Goal: Task Accomplishment & Management: Use online tool/utility

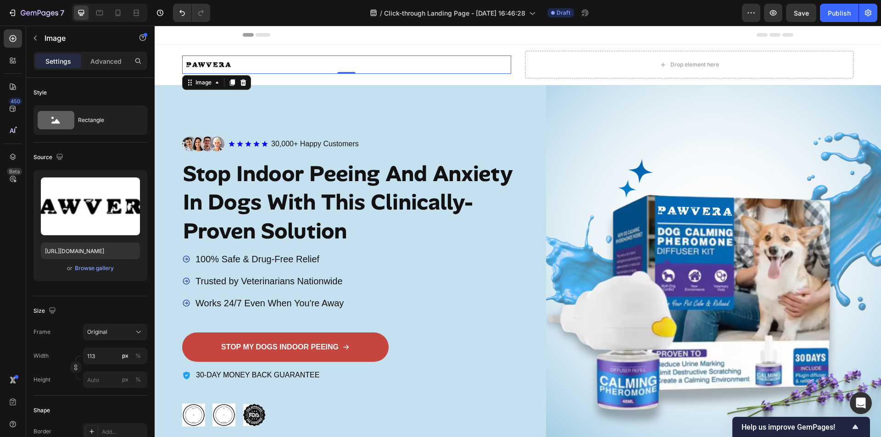
scroll to position [360, 0]
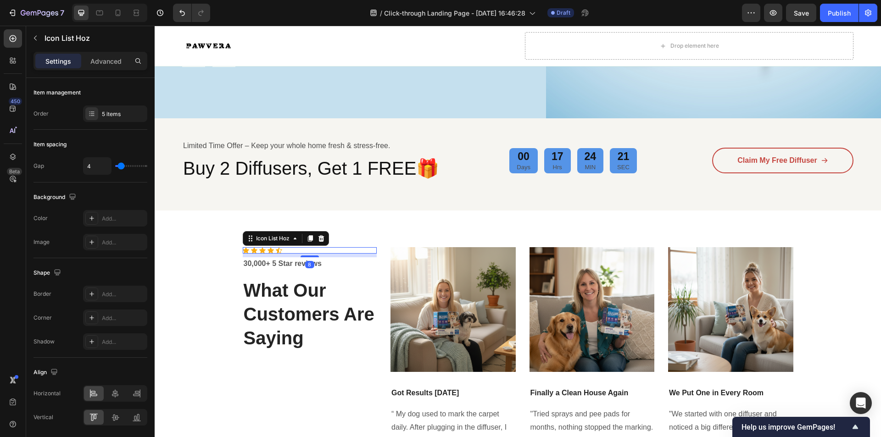
drag, startPoint x: 263, startPoint y: 251, endPoint x: 262, endPoint y: 258, distance: 6.9
click at [263, 254] on div "Icon Icon Icon Icon Icon Icon List Hoz 8" at bounding box center [310, 250] width 134 height 6
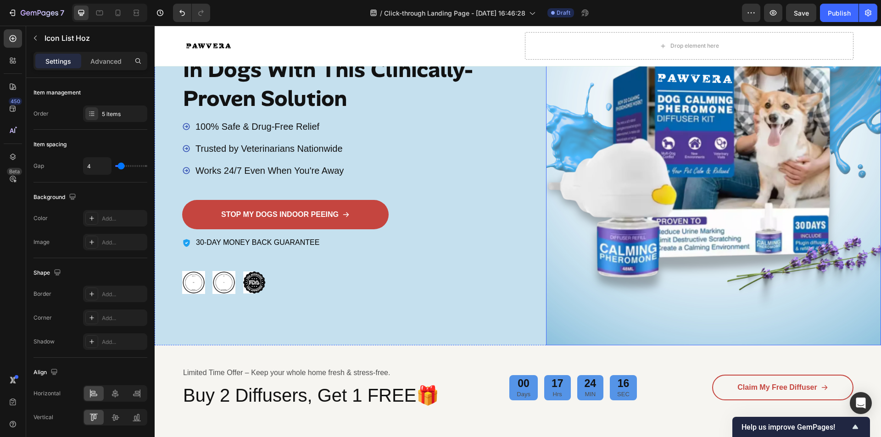
scroll to position [138, 0]
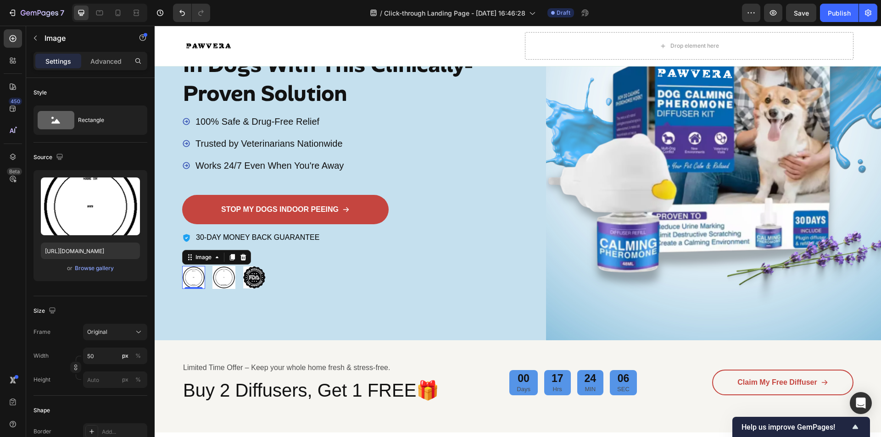
click at [185, 279] on img at bounding box center [193, 277] width 23 height 23
click at [87, 267] on div "Browse gallery" at bounding box center [94, 268] width 39 height 8
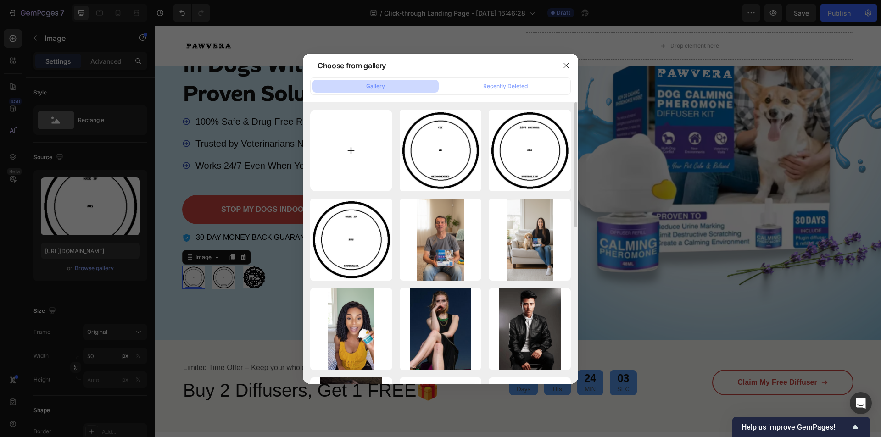
click at [345, 145] on input "file" at bounding box center [351, 151] width 82 height 82
type input "C:\fakepath\made_in_aus.svg"
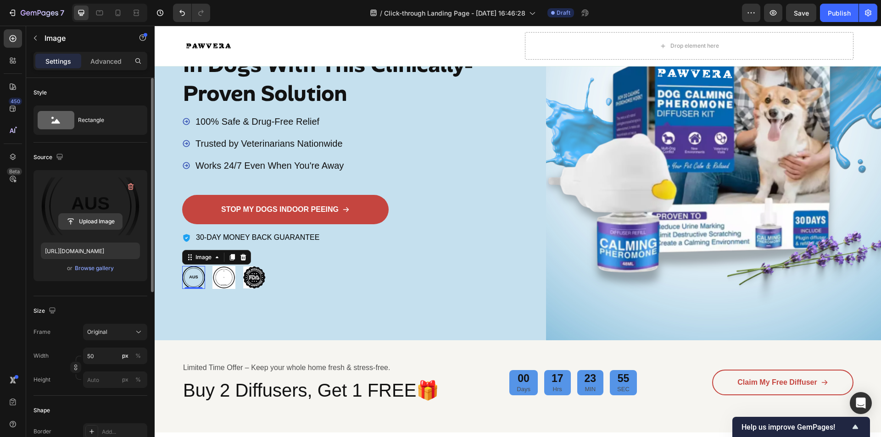
click at [110, 223] on input "file" at bounding box center [90, 222] width 63 height 16
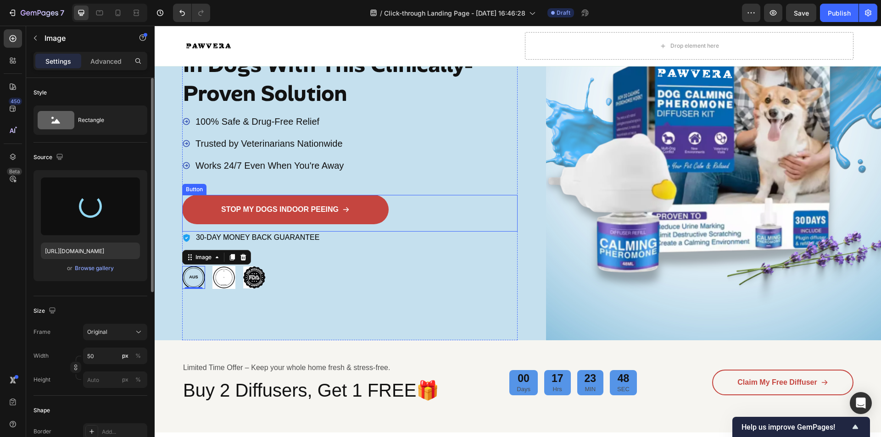
type input "https://cdn.shopify.com/s/files/1/0704/3357/0991/files/gempages_586376450857239…"
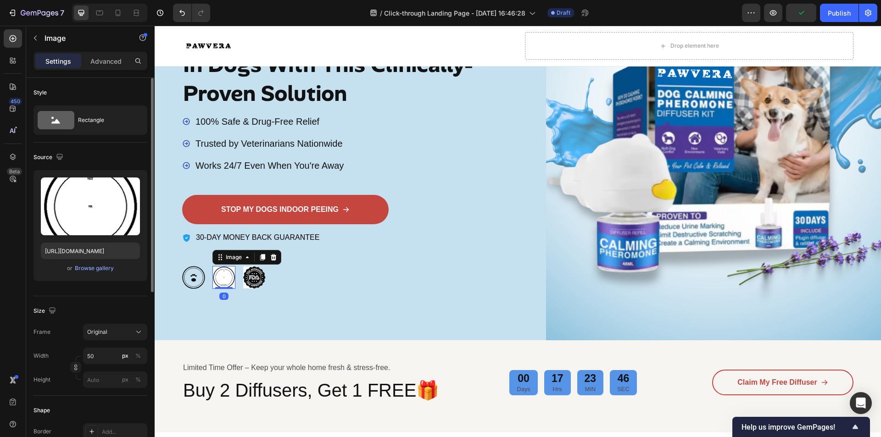
click at [219, 279] on img at bounding box center [223, 277] width 23 height 23
click at [98, 268] on div "Browse gallery" at bounding box center [94, 268] width 39 height 8
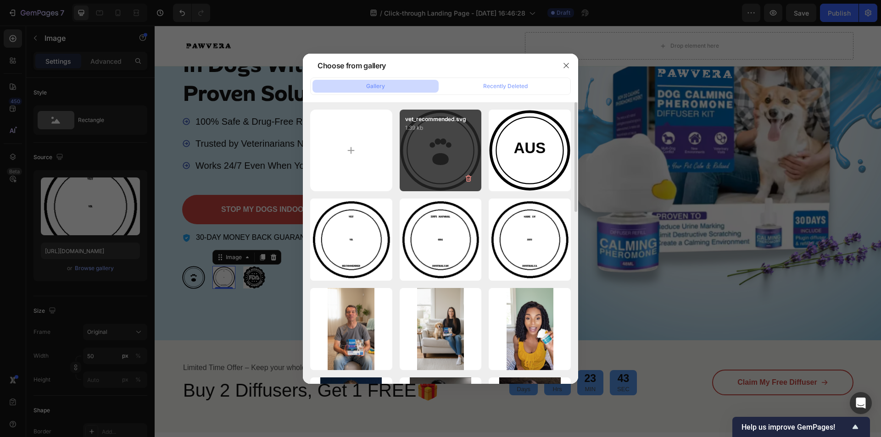
click at [457, 149] on div "vet_recommended.svg 1.39 kb" at bounding box center [441, 151] width 82 height 82
type input "https://cdn.shopify.com/s/files/1/0704/3357/0991/files/gempages_586376450857239…"
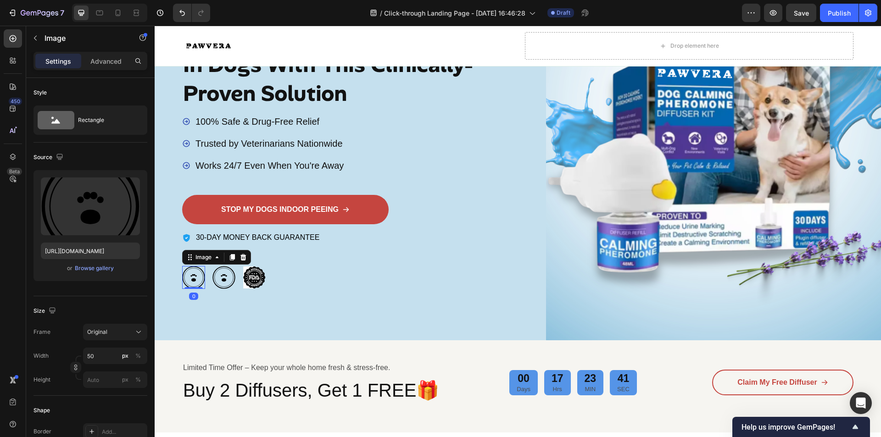
click at [192, 279] on img at bounding box center [193, 277] width 23 height 23
click at [103, 264] on button "Browse gallery" at bounding box center [94, 268] width 40 height 9
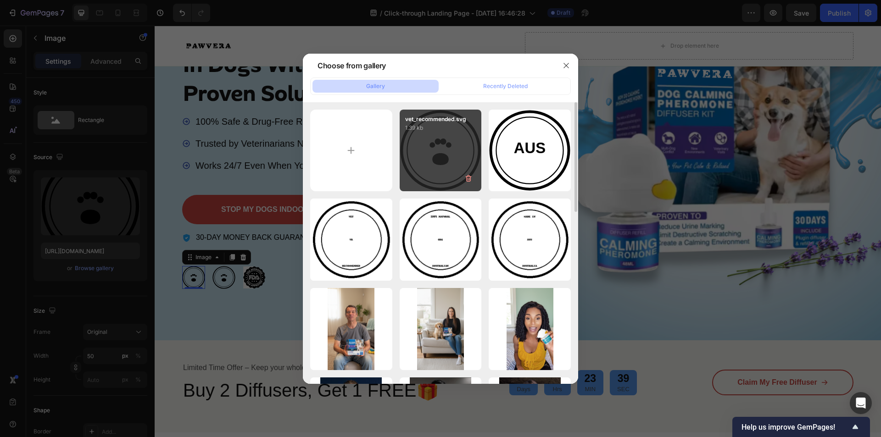
drag, startPoint x: 500, startPoint y: 144, endPoint x: 473, endPoint y: 154, distance: 28.7
click at [0, 0] on div "made_in_aus.svg 1.24 kb" at bounding box center [0, 0] width 0 height 0
type input "https://cdn.shopify.com/s/files/1/0704/3357/0991/files/gempages_586376450857239…"
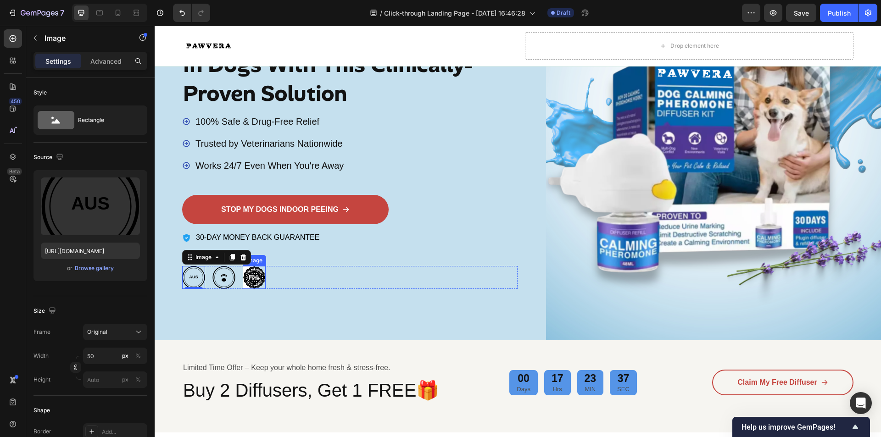
click at [255, 275] on img at bounding box center [254, 277] width 23 height 23
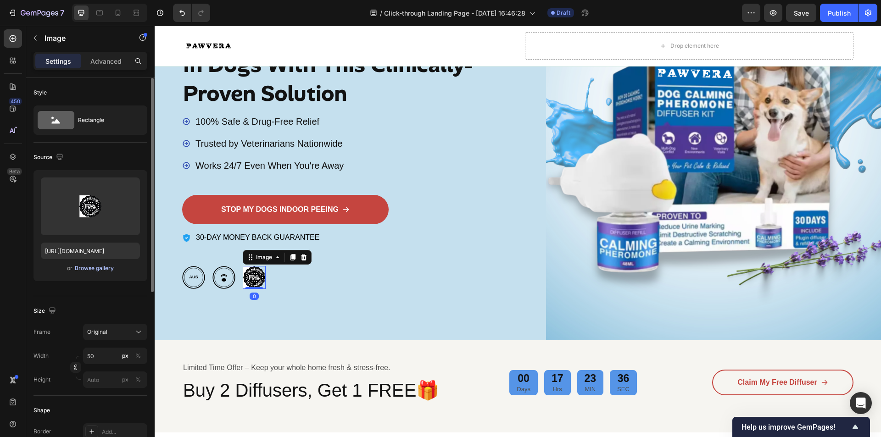
click at [95, 267] on div "Browse gallery" at bounding box center [94, 268] width 39 height 8
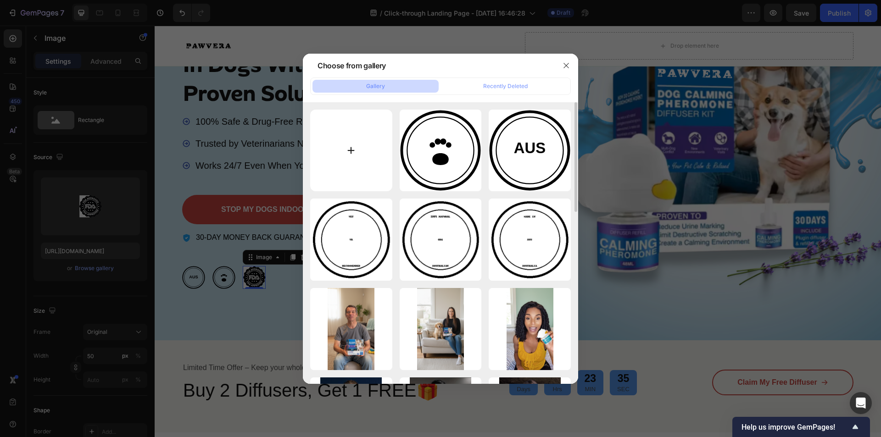
click at [321, 148] on input "file" at bounding box center [351, 151] width 82 height 82
type input "C:\fakepath\natural_formula.svg"
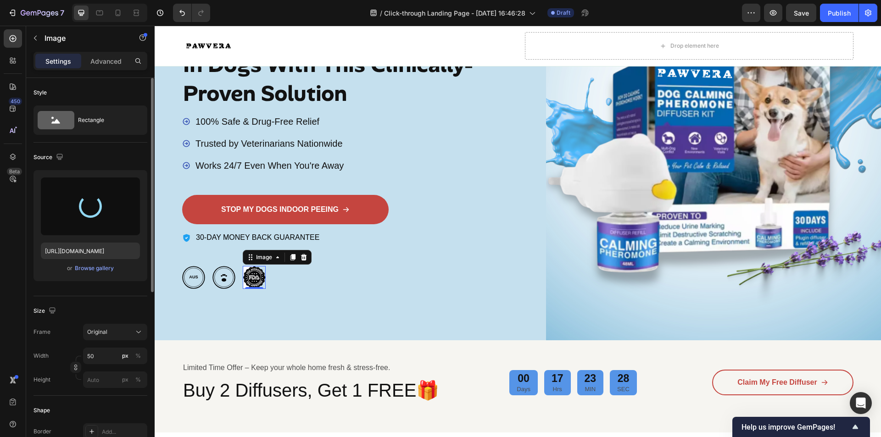
type input "https://cdn.shopify.com/s/files/1/0704/3357/0991/files/gempages_586376450857239…"
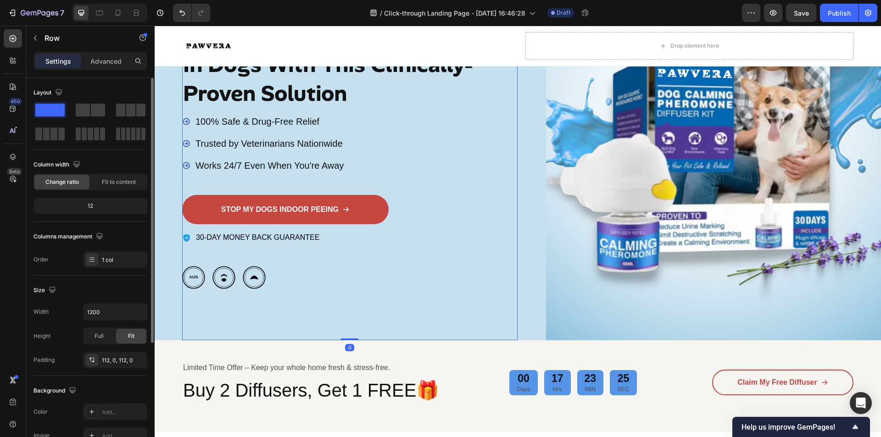
click at [218, 300] on div "Image Icon Icon Icon Icon Icon Icon List 30,000+ Happy Customers Text Block Row…" at bounding box center [349, 144] width 335 height 393
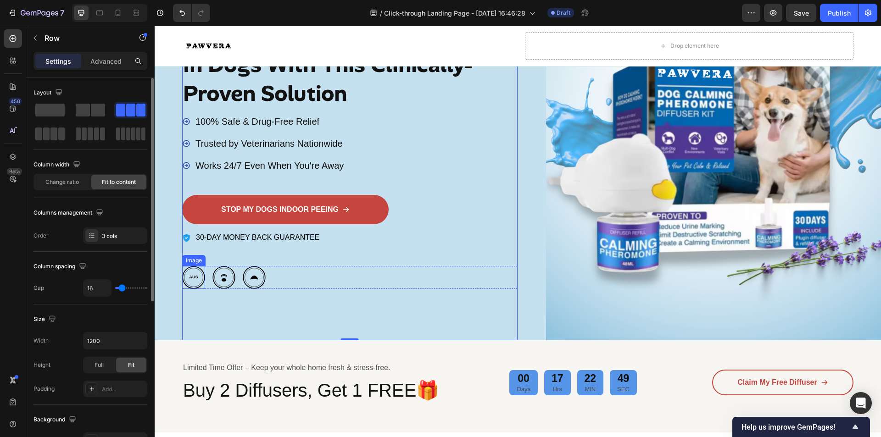
click at [208, 271] on div "Image Image Image Row" at bounding box center [349, 277] width 335 height 23
click at [347, 280] on div "Image Image Image Row 0" at bounding box center [349, 277] width 335 height 23
click at [33, 41] on button "button" at bounding box center [35, 38] width 15 height 15
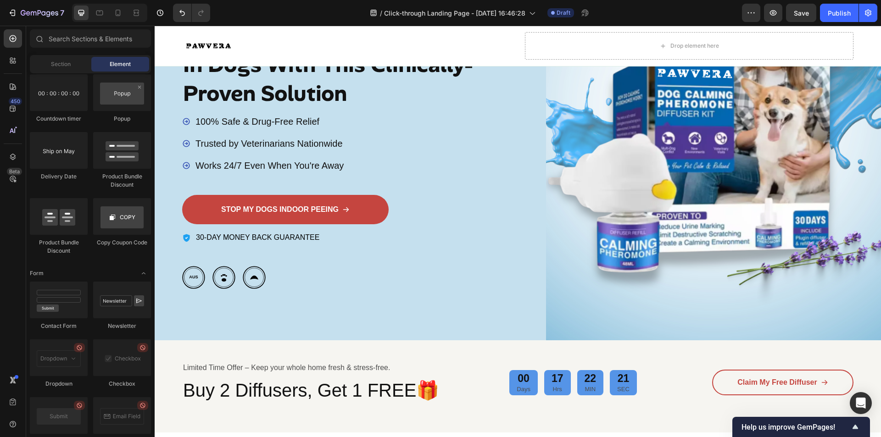
scroll to position [1853, 0]
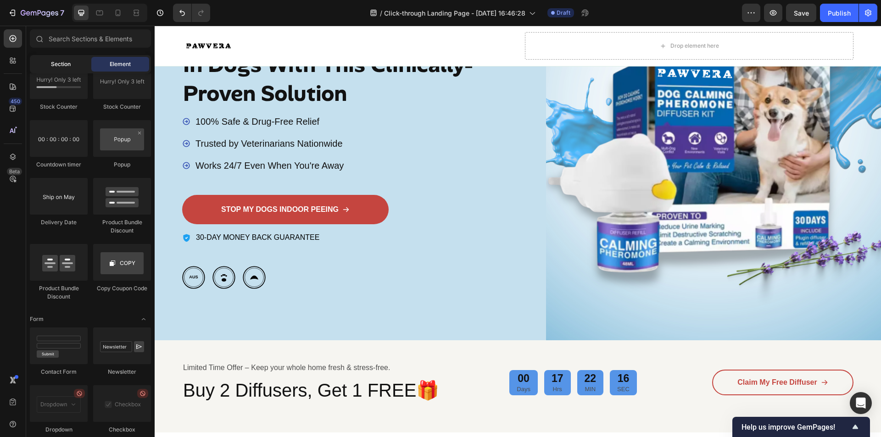
click at [47, 64] on div "Section" at bounding box center [61, 64] width 58 height 15
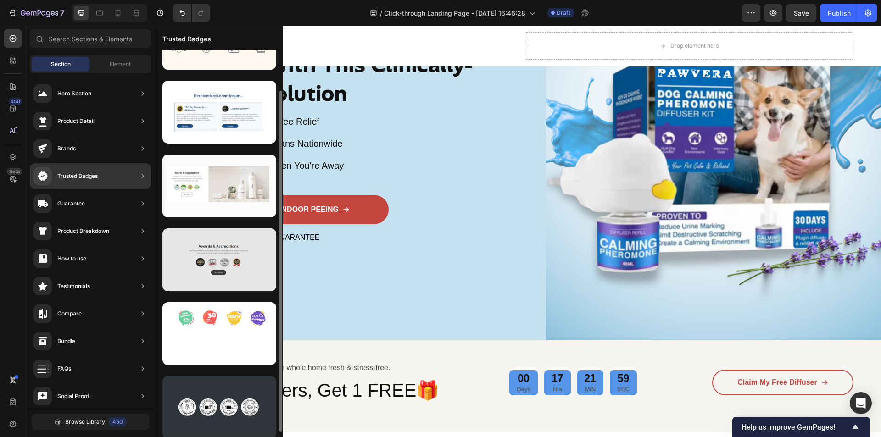
scroll to position [51, 0]
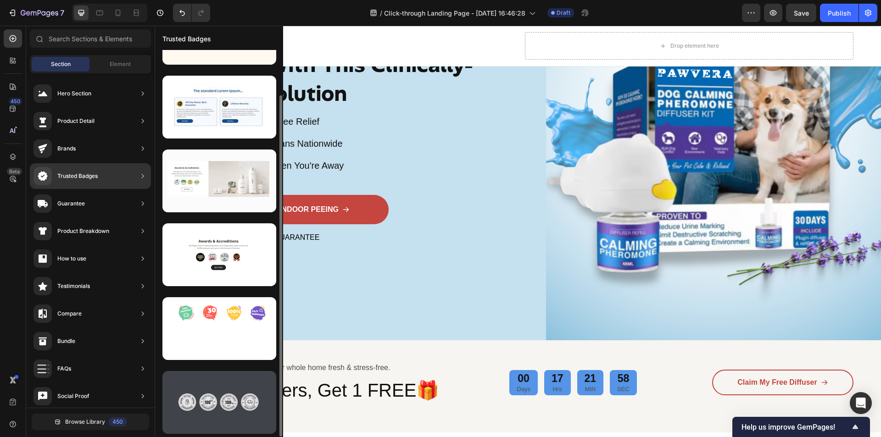
click at [219, 396] on div at bounding box center [219, 402] width 114 height 63
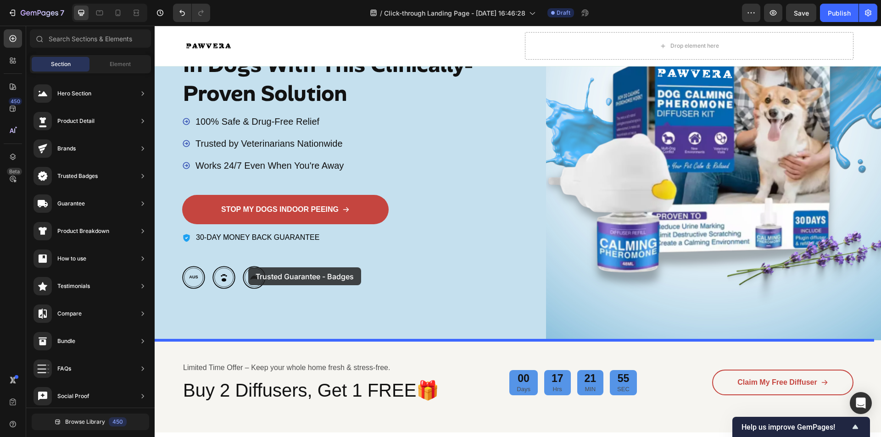
drag, startPoint x: 374, startPoint y: 426, endPoint x: 248, endPoint y: 267, distance: 202.5
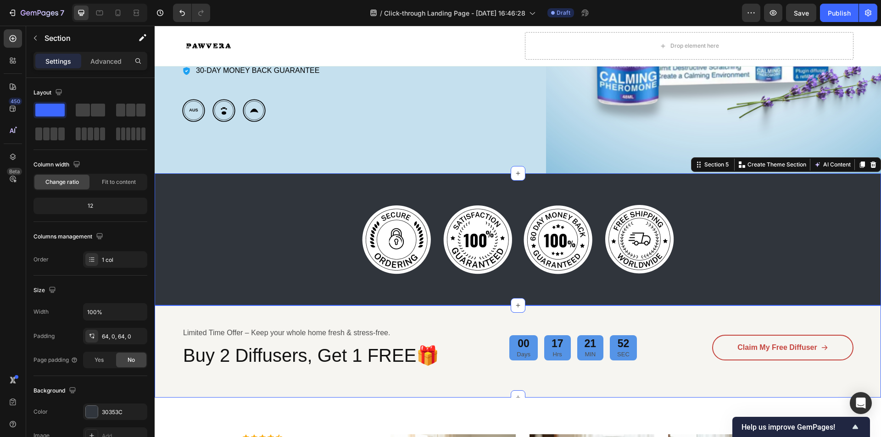
scroll to position [275, 0]
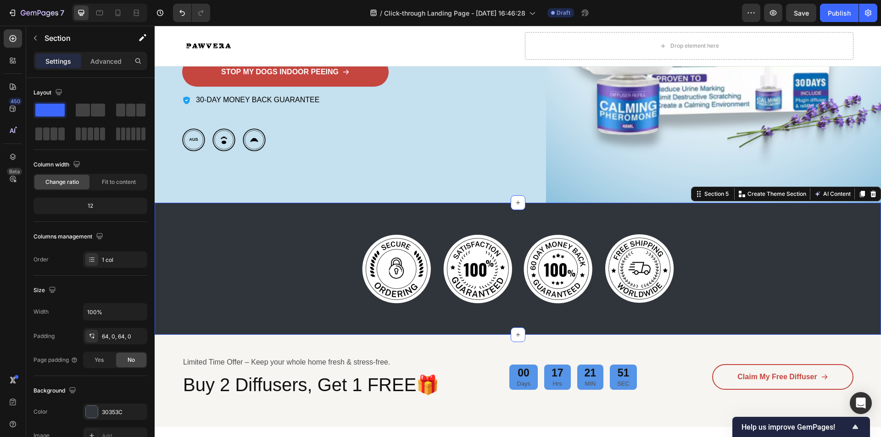
click at [674, 215] on div "Image Image Image Image Row Section 5 You can create reusable sections Create T…" at bounding box center [518, 269] width 726 height 132
click at [870, 193] on icon at bounding box center [873, 194] width 6 height 6
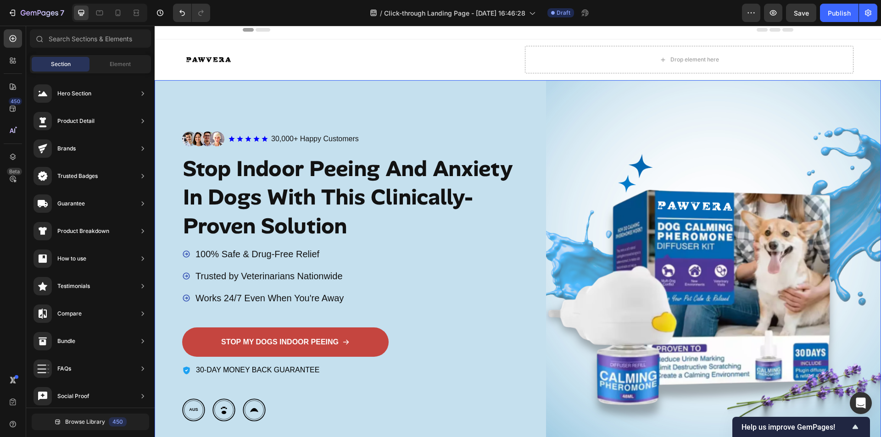
scroll to position [0, 0]
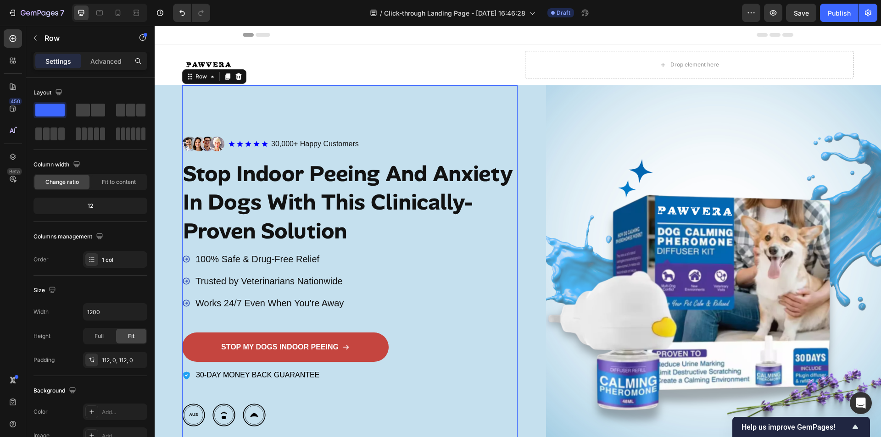
drag, startPoint x: 450, startPoint y: 133, endPoint x: 429, endPoint y: 139, distance: 22.6
click at [450, 133] on div "Image Icon Icon Icon Icon Icon Icon List 30,000+ Happy Customers Text Block Row…" at bounding box center [349, 281] width 335 height 393
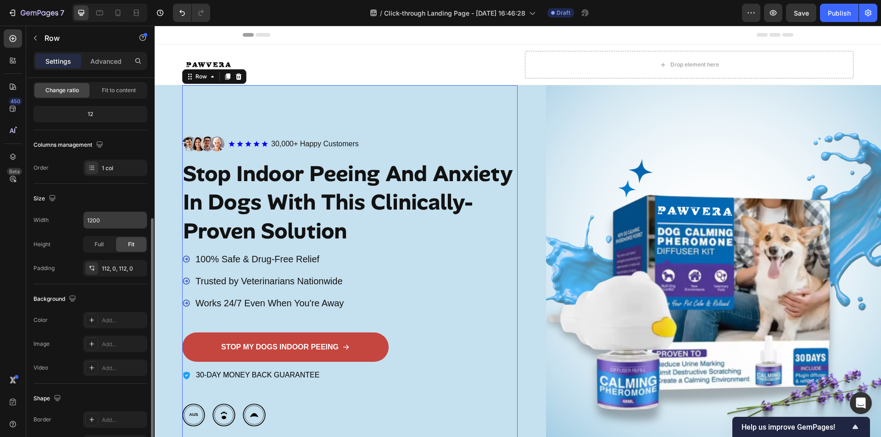
scroll to position [138, 0]
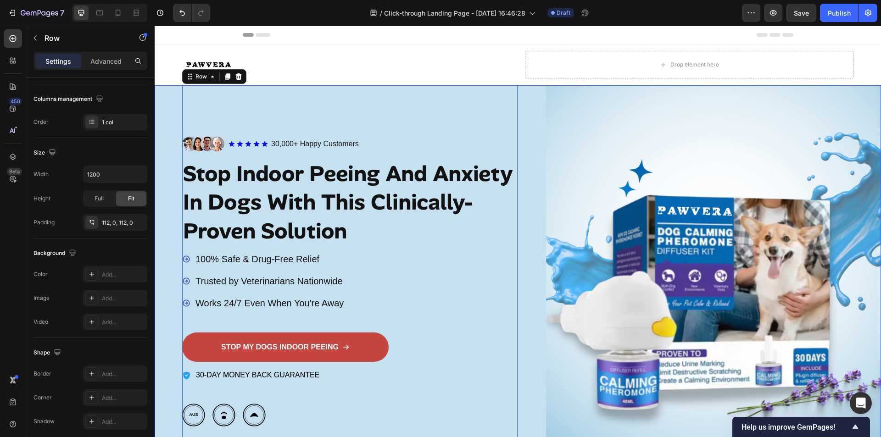
click at [167, 105] on div "Image Icon Icon Icon Icon Icon Icon List 30,000+ Happy Customers Text Block Row…" at bounding box center [518, 281] width 726 height 393
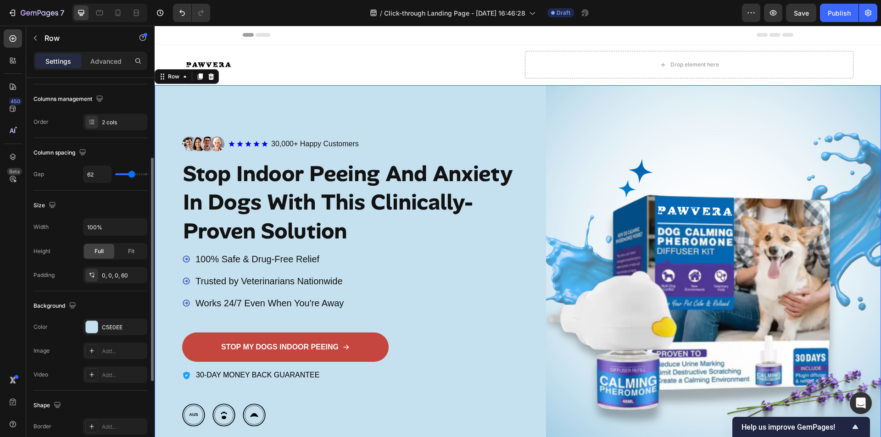
scroll to position [184, 0]
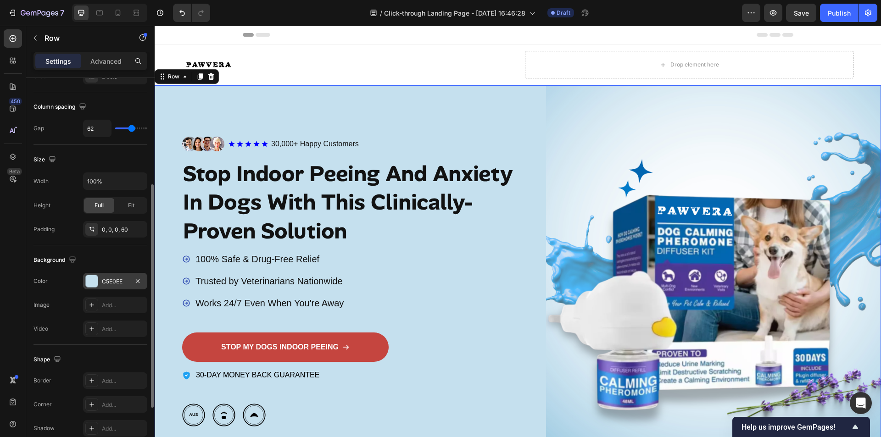
click at [94, 284] on div at bounding box center [92, 281] width 12 height 12
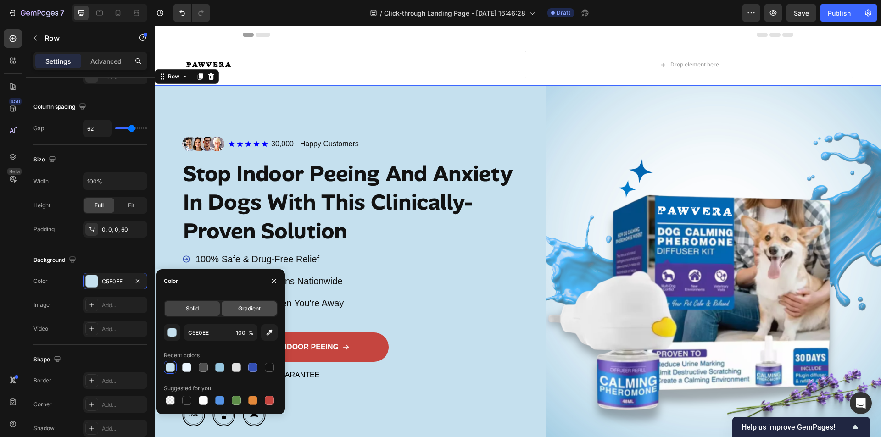
click at [242, 313] on div "Gradient" at bounding box center [249, 308] width 55 height 15
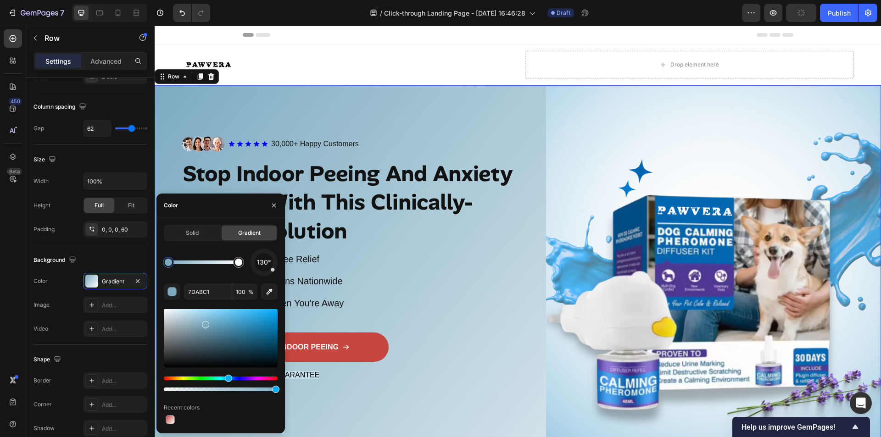
drag, startPoint x: 182, startPoint y: 317, endPoint x: 201, endPoint y: 315, distance: 19.4
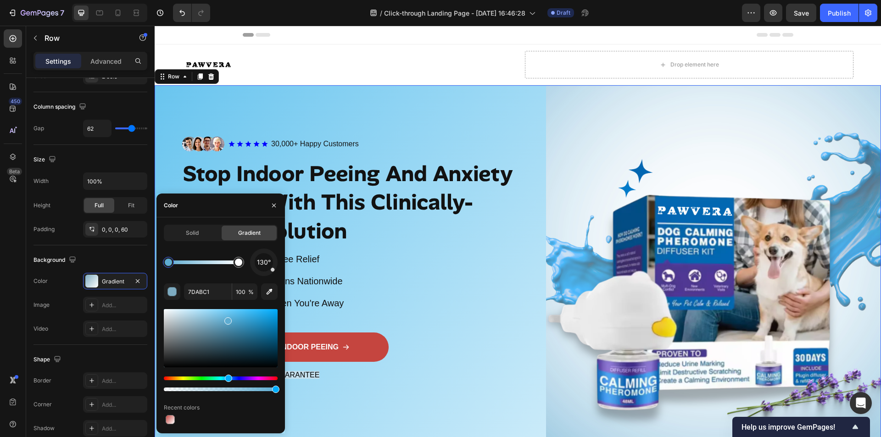
drag, startPoint x: 207, startPoint y: 328, endPoint x: 227, endPoint y: 319, distance: 21.0
click at [228, 317] on div at bounding box center [227, 320] width 7 height 7
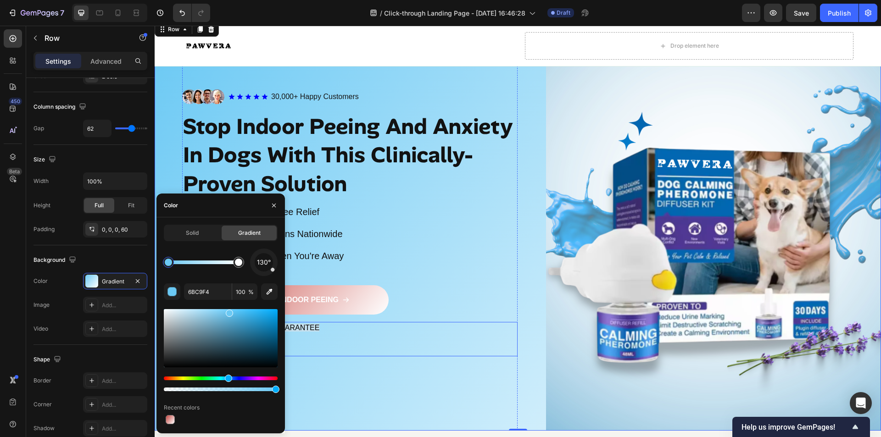
scroll to position [46, 0]
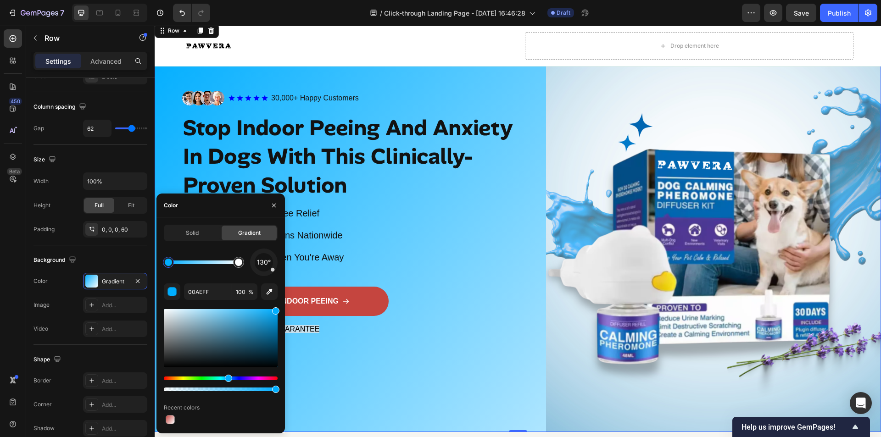
drag, startPoint x: 231, startPoint y: 316, endPoint x: 236, endPoint y: 317, distance: 5.4
drag, startPoint x: 279, startPoint y: 314, endPoint x: 250, endPoint y: 311, distance: 29.5
click at [250, 311] on div "Solid Gradient 130° 00AEFF 100 % Recent colors" at bounding box center [220, 325] width 128 height 201
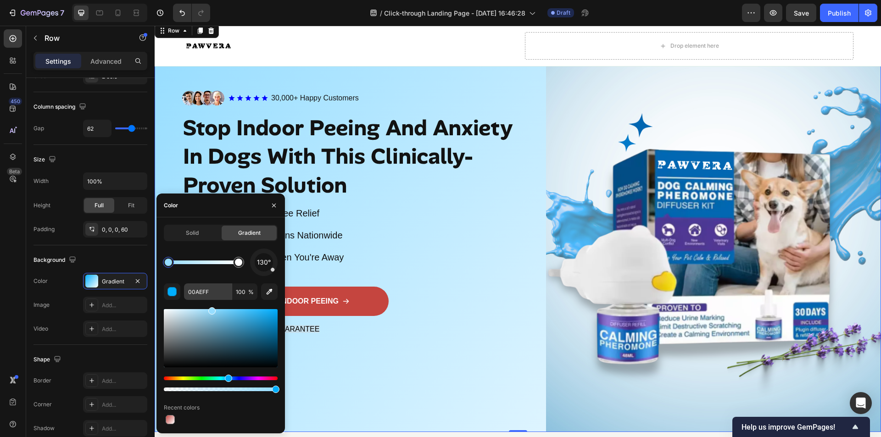
drag, startPoint x: 274, startPoint y: 311, endPoint x: 211, endPoint y: 298, distance: 64.1
click at [211, 298] on div "130° 00AEFF 100 % Recent colors" at bounding box center [221, 338] width 114 height 178
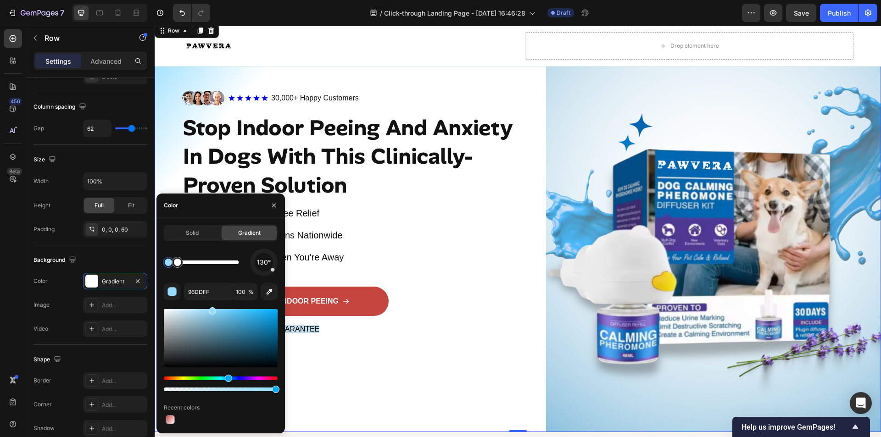
drag, startPoint x: 237, startPoint y: 265, endPoint x: 218, endPoint y: 262, distance: 18.6
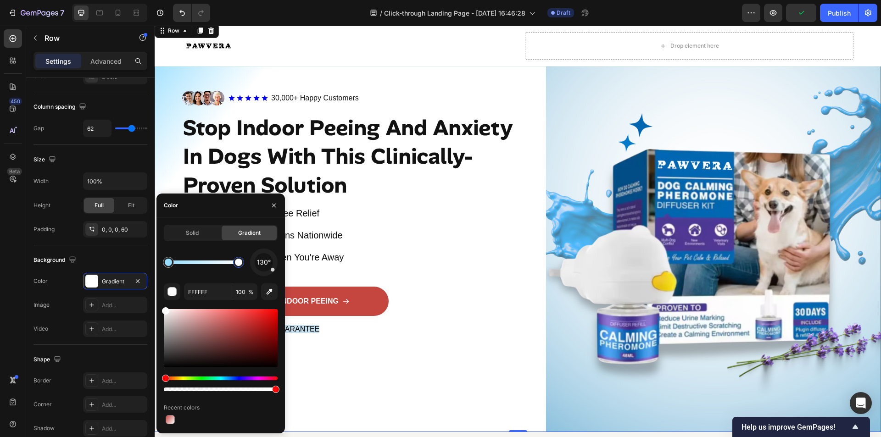
drag, startPoint x: 177, startPoint y: 266, endPoint x: 251, endPoint y: 267, distance: 73.9
click at [251, 267] on div "130°" at bounding box center [221, 263] width 114 height 28
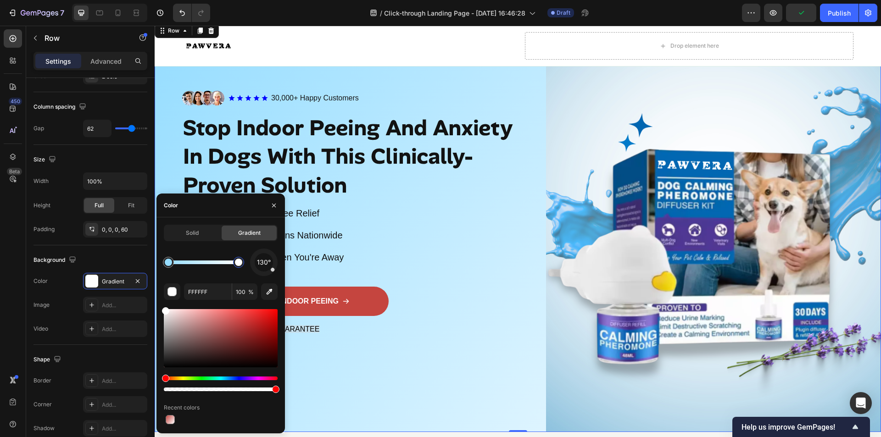
type input "96DDFF"
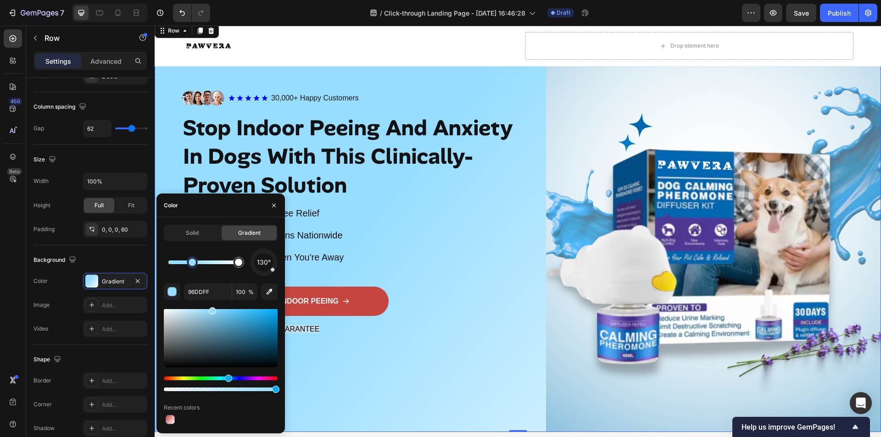
drag, startPoint x: 168, startPoint y: 265, endPoint x: 174, endPoint y: 264, distance: 6.5
drag, startPoint x: 198, startPoint y: 264, endPoint x: 158, endPoint y: 262, distance: 40.0
click at [158, 262] on div "Solid Gradient 130° 96DDFF 100 % Recent colors" at bounding box center [220, 325] width 128 height 201
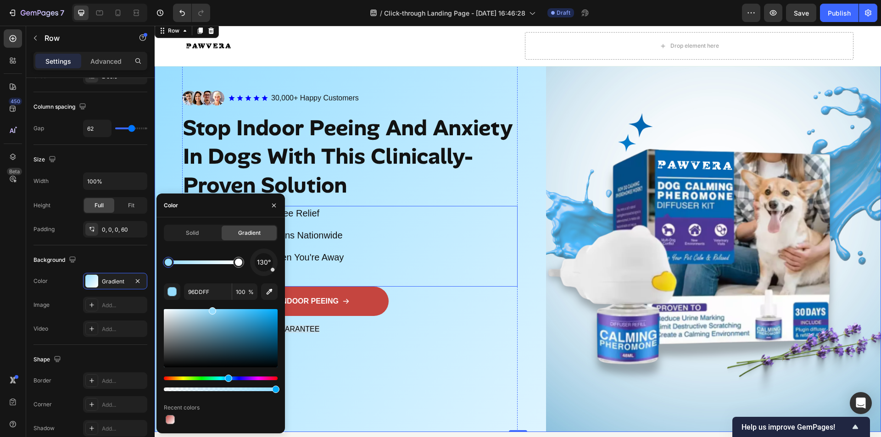
click at [478, 262] on div "100% Safe & Drug-Free Relief Trusted by Veterinarians Nationwide Works 24/7 Eve…" at bounding box center [349, 246] width 335 height 81
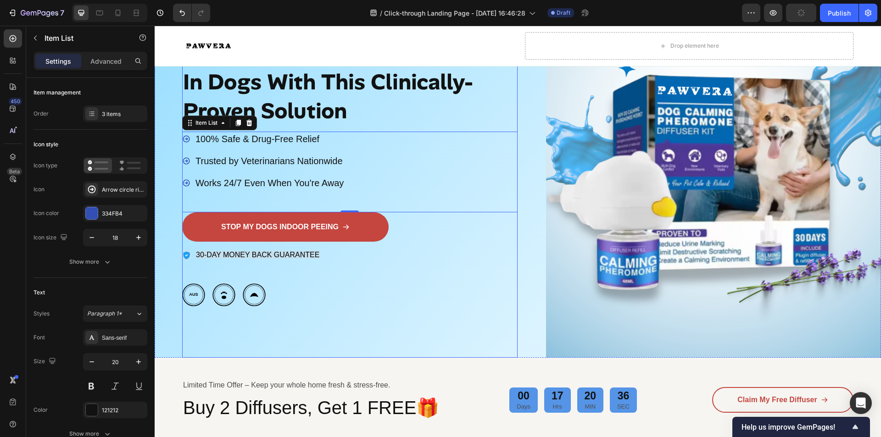
scroll to position [138, 0]
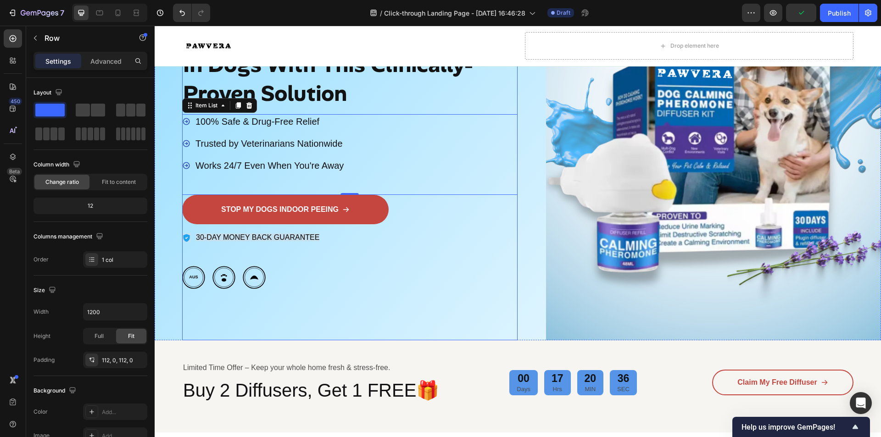
click at [401, 290] on div "Image Icon Icon Icon Icon Icon Icon List 30,000+ Happy Customers Text Block Row…" at bounding box center [349, 144] width 335 height 393
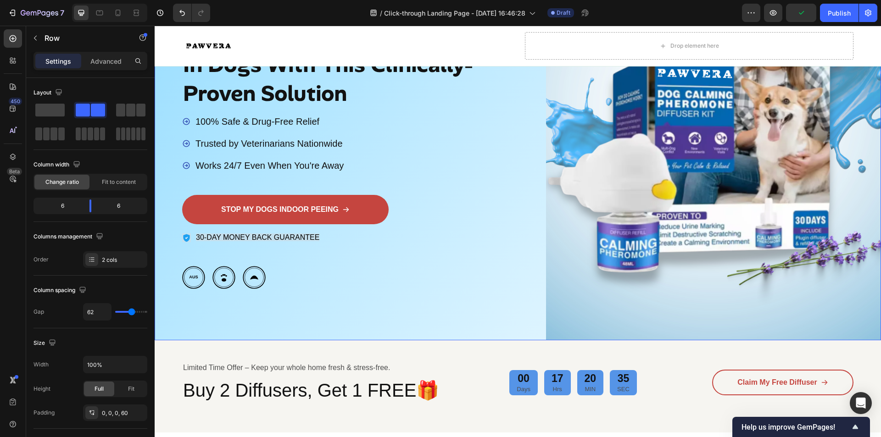
click at [161, 321] on div "Image Icon Icon Icon Icon Icon Icon List 30,000+ Happy Customers Text Block Row…" at bounding box center [518, 144] width 726 height 393
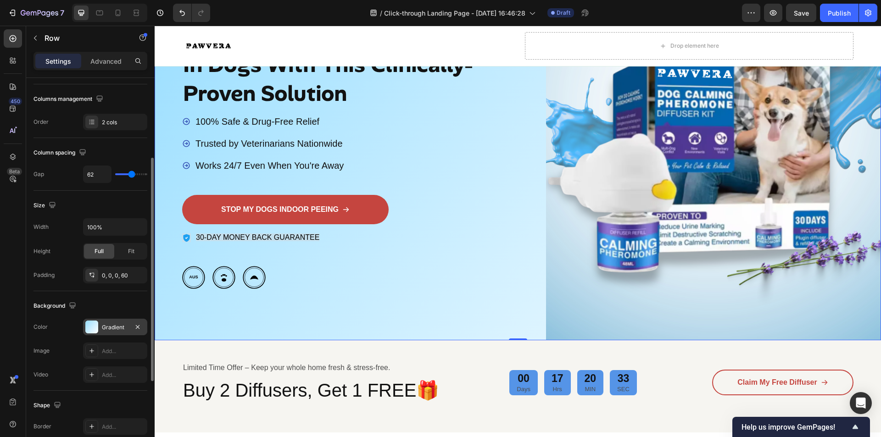
click at [119, 328] on div "Gradient" at bounding box center [115, 327] width 27 height 8
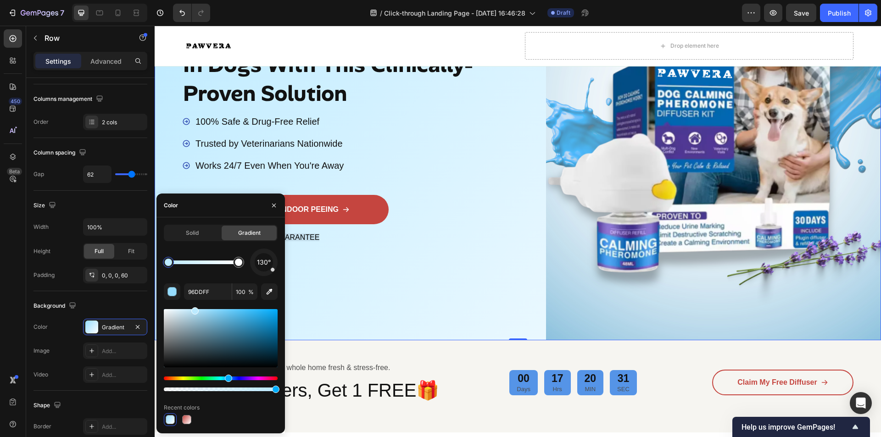
drag, startPoint x: 211, startPoint y: 313, endPoint x: 194, endPoint y: 308, distance: 18.3
click at [194, 308] on div at bounding box center [194, 310] width 7 height 7
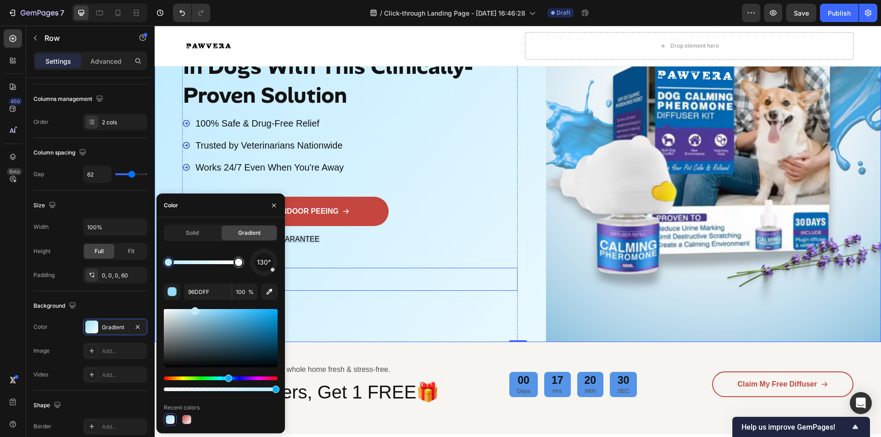
type input "BCEAFF"
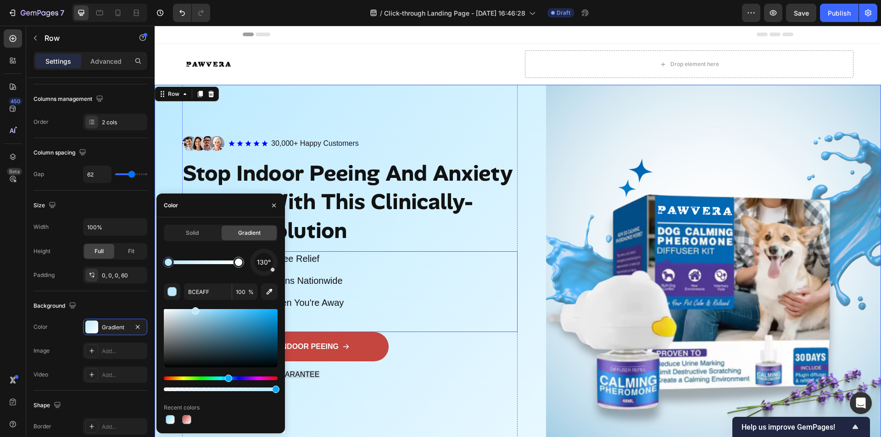
scroll to position [0, 0]
click at [392, 78] on div "Image" at bounding box center [346, 65] width 329 height 28
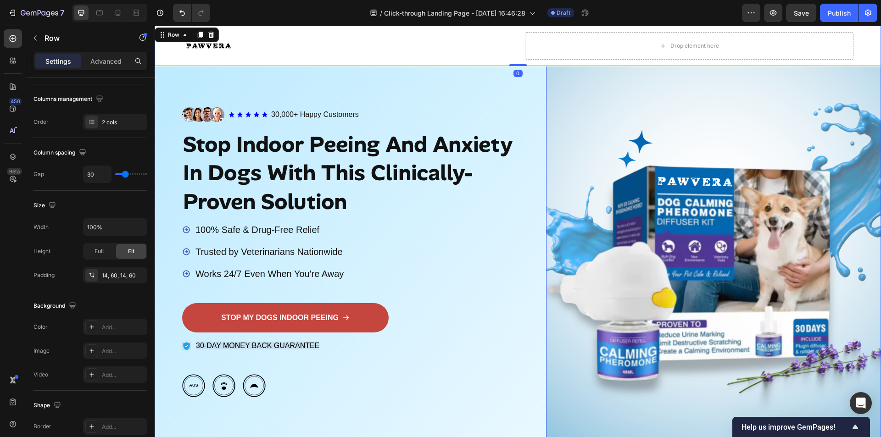
scroll to position [92, 0]
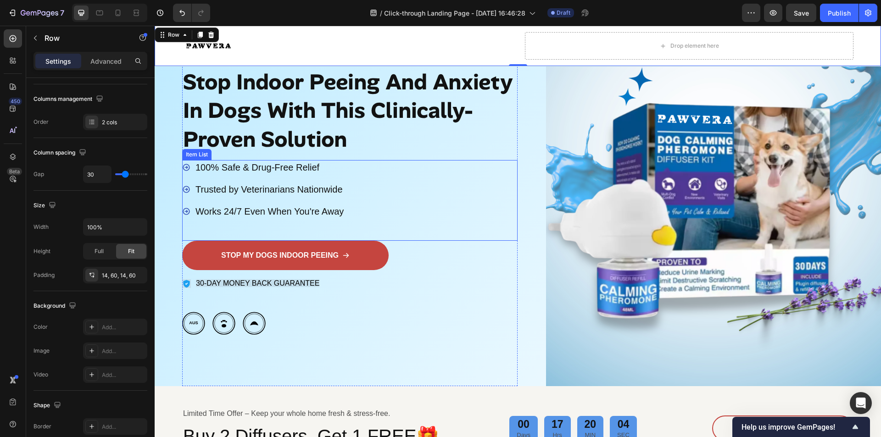
click at [227, 172] on p "100% Safe & Drug-Free Relief" at bounding box center [269, 167] width 148 height 12
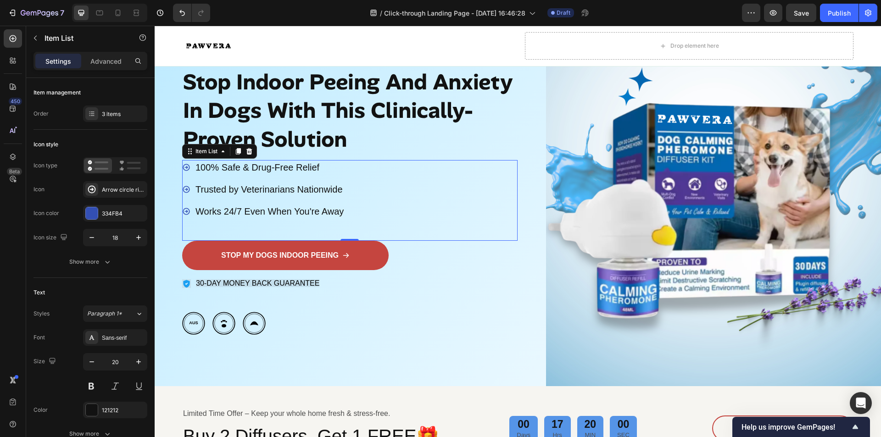
click at [189, 167] on icon at bounding box center [186, 167] width 7 height 7
click at [200, 167] on p "100% Safe & Drug-Free Relief" at bounding box center [269, 167] width 148 height 12
click at [200, 166] on p "100% Safe & Drug-Free Relief" at bounding box center [269, 167] width 148 height 12
click at [196, 163] on p "100% Safe & Drug-Free Relief" at bounding box center [269, 167] width 148 height 12
click at [188, 166] on icon at bounding box center [186, 167] width 8 height 8
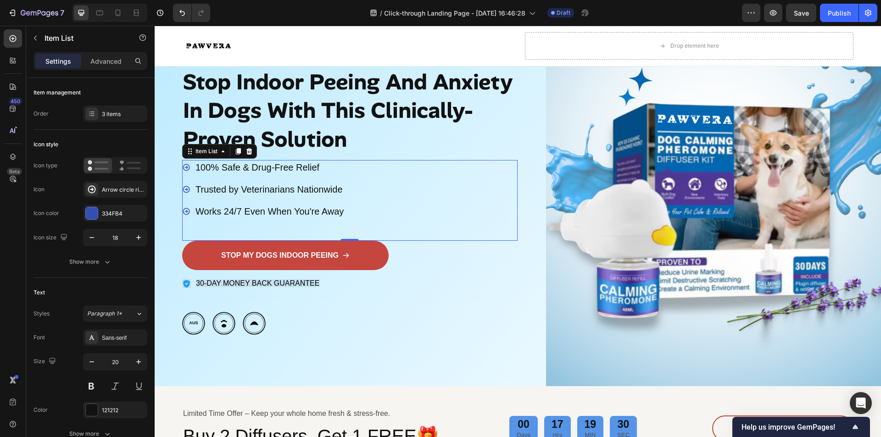
click at [187, 167] on icon at bounding box center [186, 167] width 8 height 8
click at [186, 167] on icon at bounding box center [186, 167] width 7 height 7
click at [209, 166] on p "100% Safe & Drug-Free Relief" at bounding box center [269, 167] width 148 height 12
click at [185, 169] on icon at bounding box center [186, 167] width 8 height 8
click at [134, 167] on rect at bounding box center [134, 168] width 14 height 2
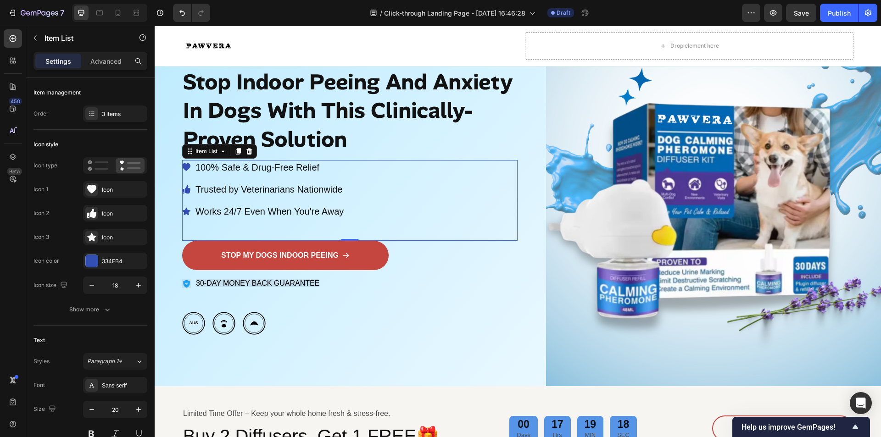
click at [184, 167] on icon at bounding box center [186, 167] width 8 height 8
click at [117, 192] on div "Icon" at bounding box center [123, 190] width 43 height 8
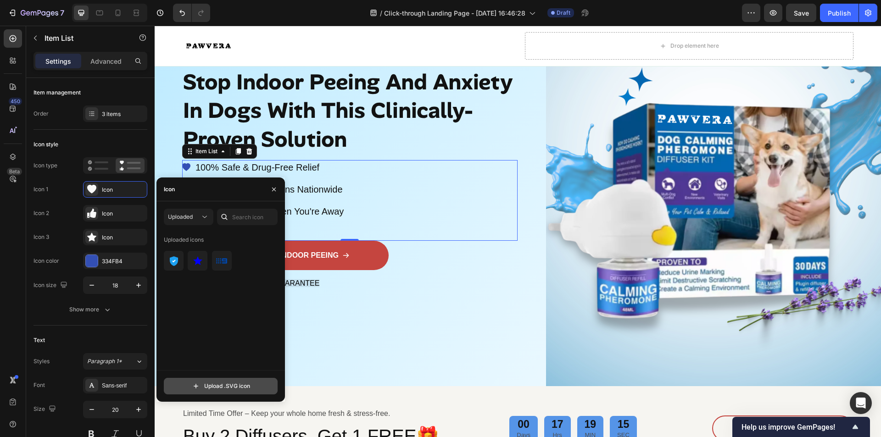
click at [195, 388] on input "file" at bounding box center [220, 387] width 113 height 16
type input "C:\fakepath\Safe_icon_f106e499-b8d9-4744-a22f-2c85baedf033.svg"
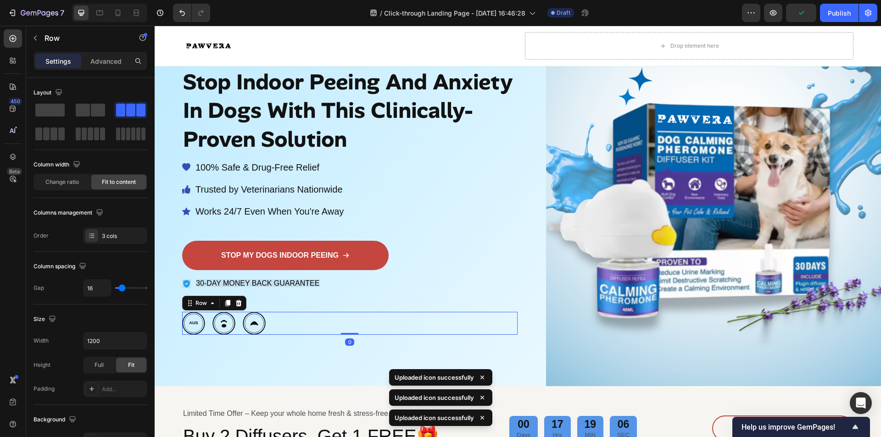
click at [294, 328] on div "Image Image Image Row 0" at bounding box center [349, 323] width 335 height 23
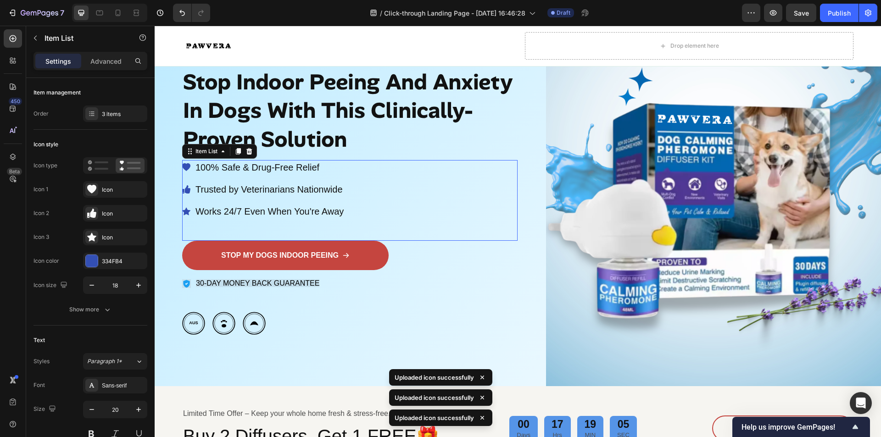
click at [188, 167] on icon at bounding box center [186, 167] width 8 height 8
click at [105, 194] on div "Icon" at bounding box center [123, 190] width 43 height 8
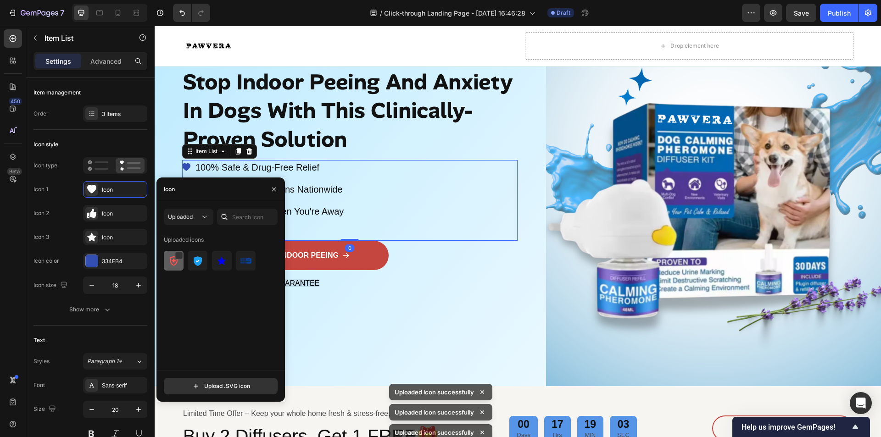
click at [169, 258] on img at bounding box center [173, 261] width 11 height 11
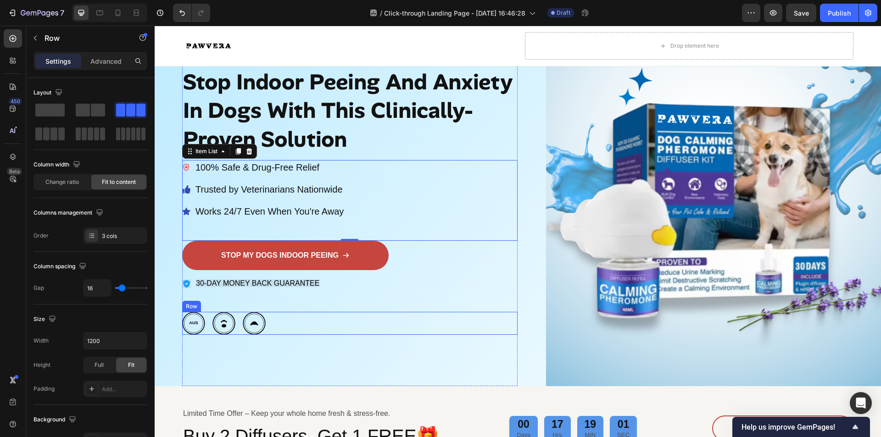
click at [297, 331] on div "Image Image Image Row" at bounding box center [349, 323] width 335 height 23
click at [188, 188] on icon at bounding box center [186, 189] width 8 height 8
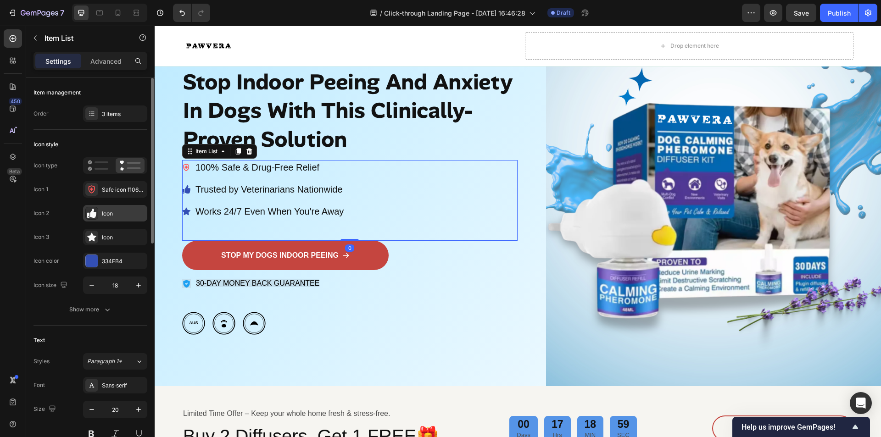
click at [120, 215] on div "Icon" at bounding box center [123, 214] width 43 height 8
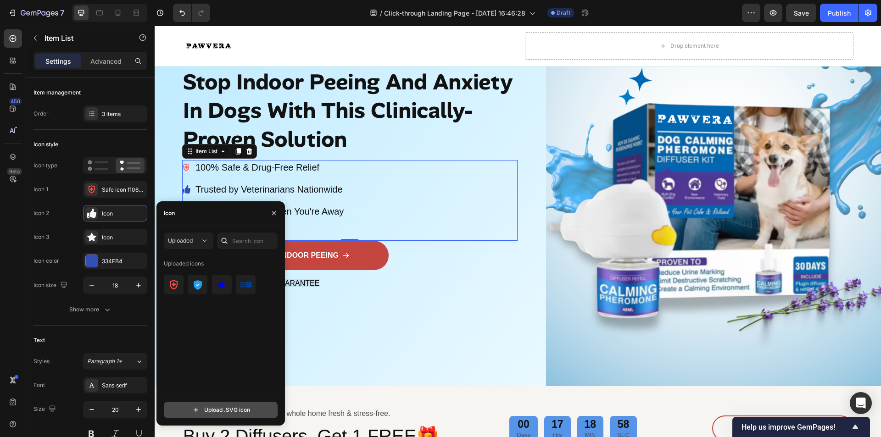
click at [195, 409] on input "file" at bounding box center [220, 410] width 113 height 16
type input "C:\fakepath\paw_icon_73d1be2b-7360-48a3-8f49-fd72eeb1d082.svg"
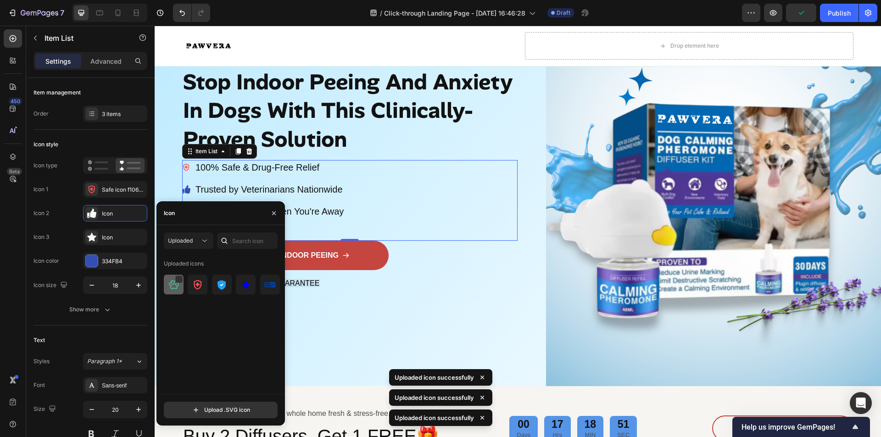
click at [168, 286] on img at bounding box center [173, 284] width 11 height 11
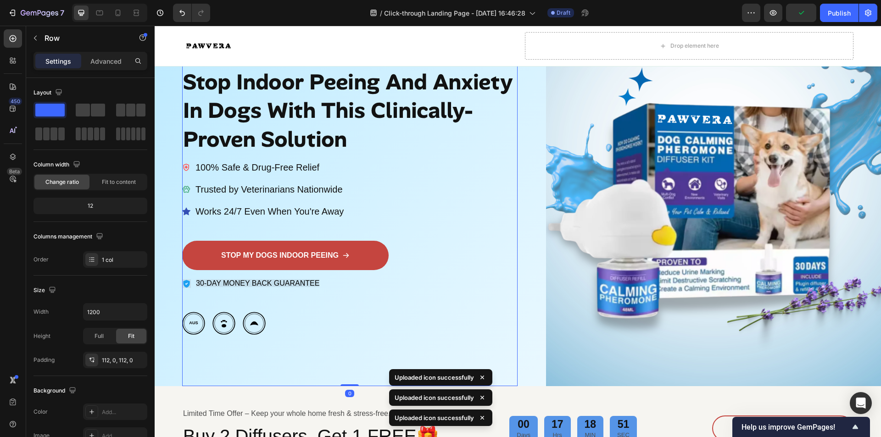
click at [340, 336] on div "Image Icon Icon Icon Icon Icon Icon List 30,000+ Happy Customers Text Block Row…" at bounding box center [349, 190] width 335 height 393
click at [190, 213] on icon at bounding box center [186, 211] width 8 height 8
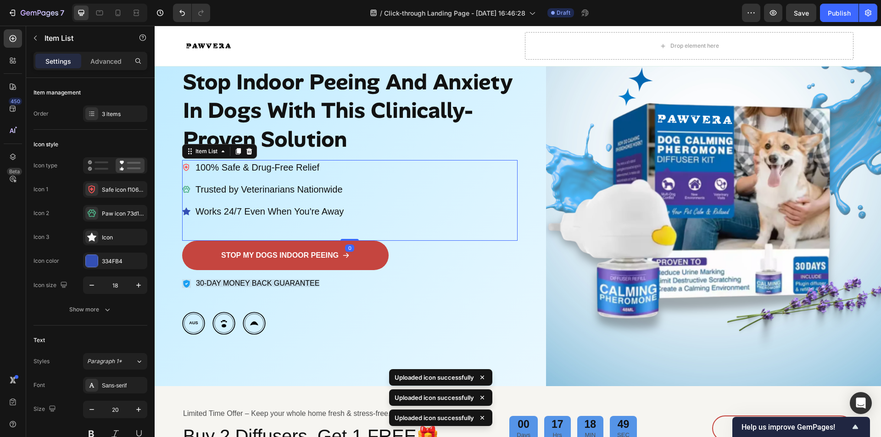
click at [189, 213] on icon at bounding box center [186, 211] width 8 height 8
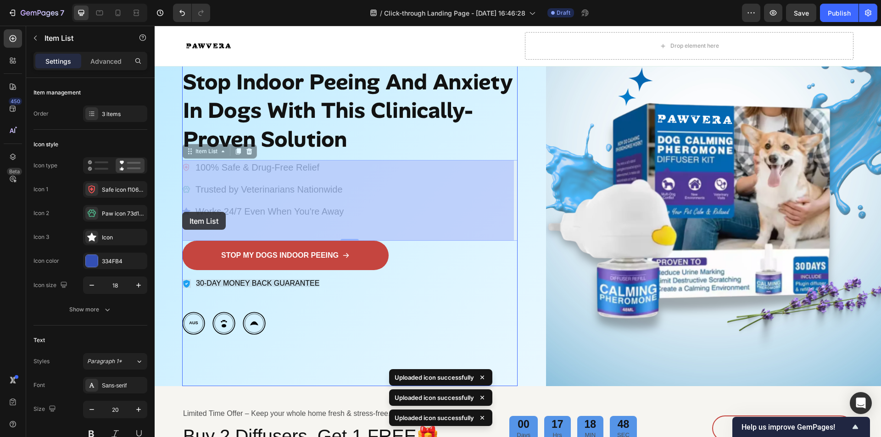
drag, startPoint x: 193, startPoint y: 212, endPoint x: 188, endPoint y: 212, distance: 5.1
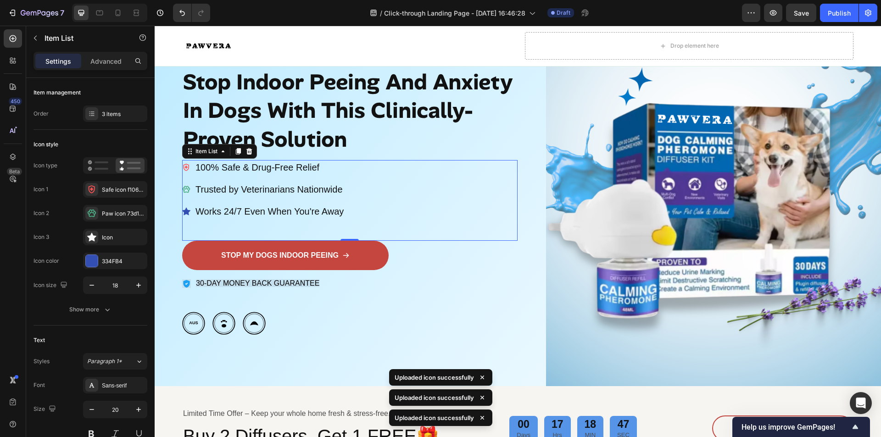
click at [189, 214] on icon at bounding box center [186, 212] width 8 height 8
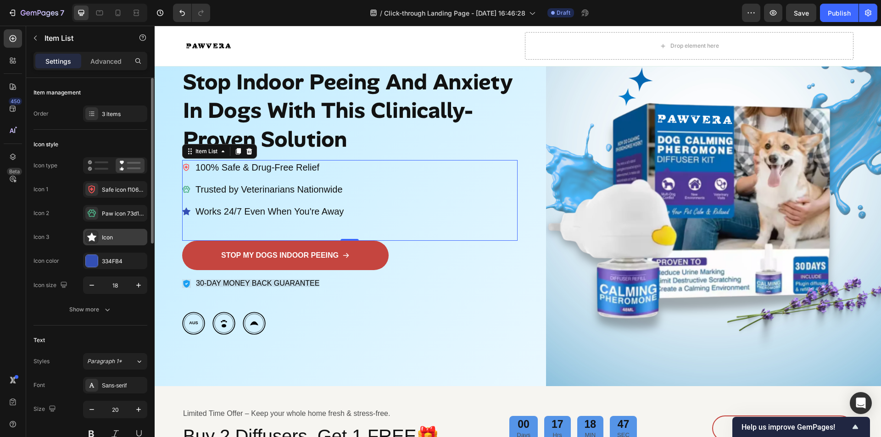
click at [124, 238] on div "Icon" at bounding box center [123, 238] width 43 height 8
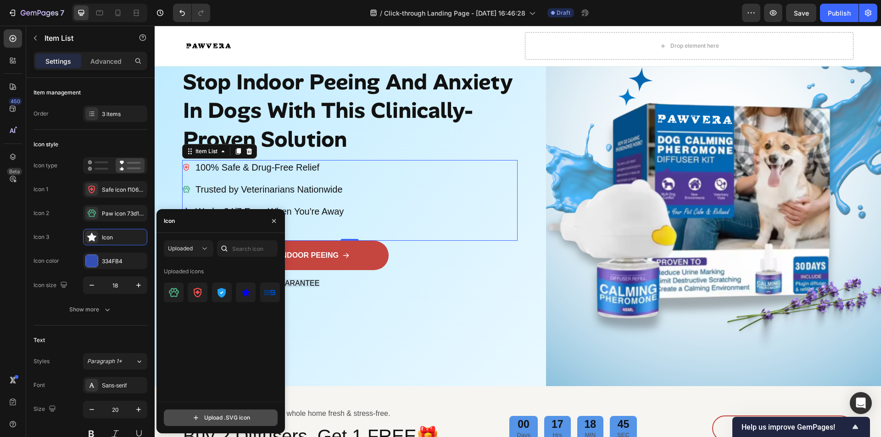
click at [195, 420] on input "file" at bounding box center [220, 418] width 113 height 16
click at [194, 417] on input "file" at bounding box center [220, 418] width 113 height 16
type input "C:\fakepath\clock_icon_15cfb03a-5683-46ce-a6d1-359d71d97e96.svg"
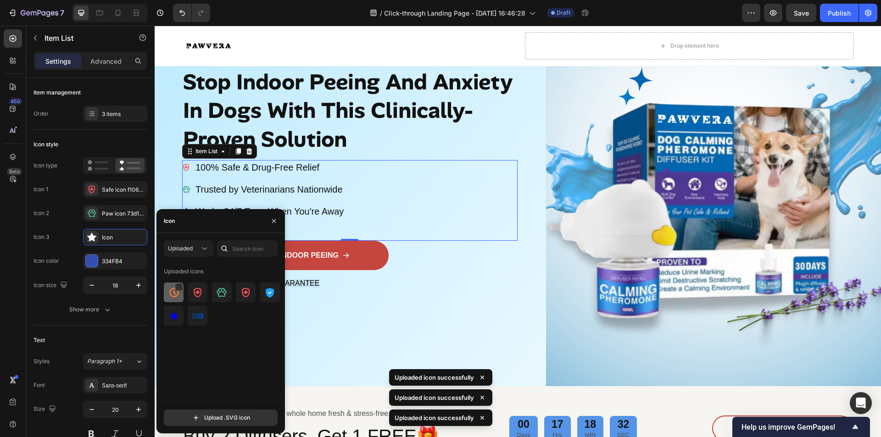
click at [169, 295] on img at bounding box center [173, 292] width 11 height 11
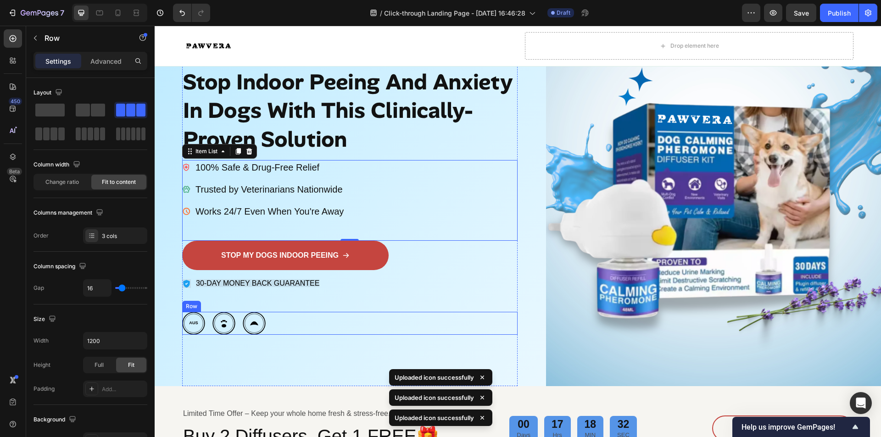
click at [347, 330] on div "Image Image Image Row" at bounding box center [349, 323] width 335 height 23
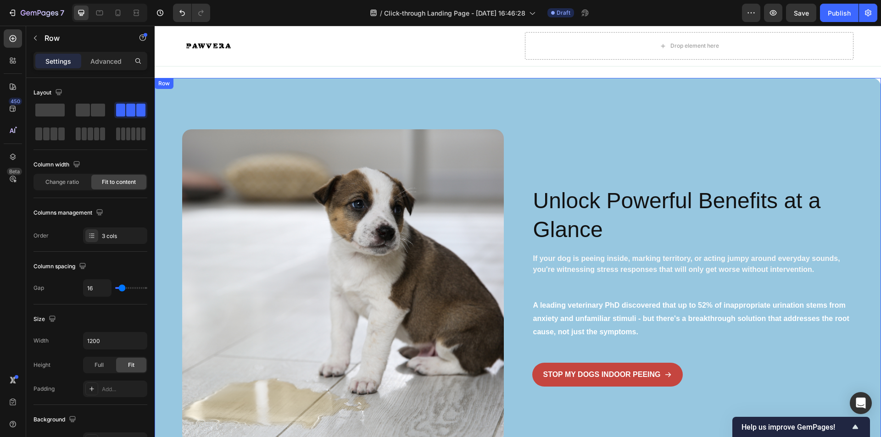
scroll to position [826, 0]
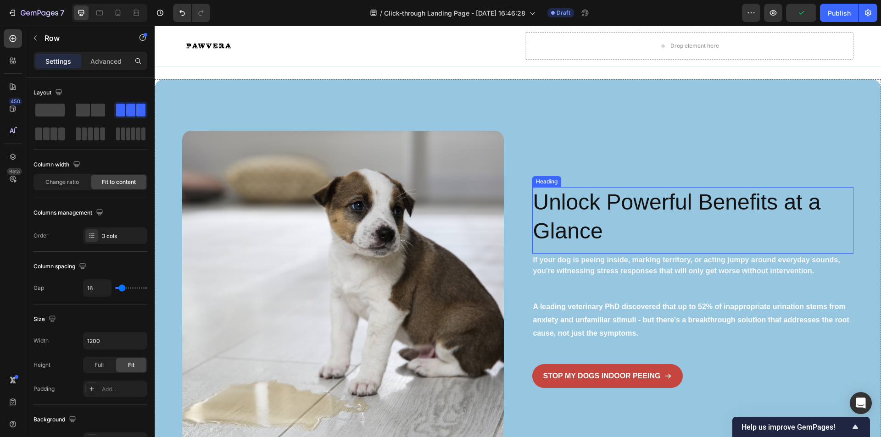
drag, startPoint x: 623, startPoint y: 195, endPoint x: 605, endPoint y: 209, distance: 22.8
click at [623, 195] on h2 "Unlock Powerful Benefits at a Glance" at bounding box center [693, 216] width 322 height 59
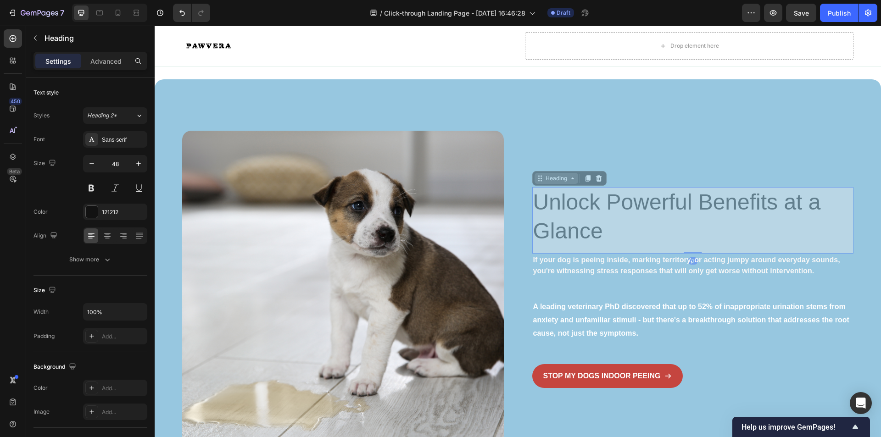
scroll to position [792, 0]
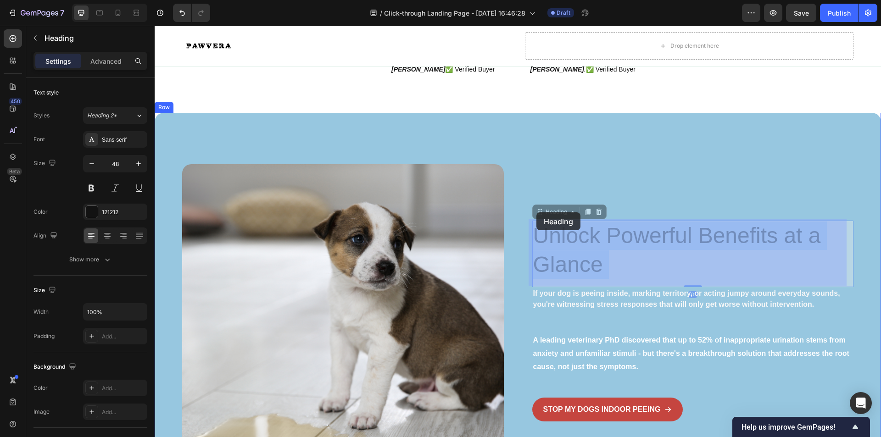
drag, startPoint x: 596, startPoint y: 231, endPoint x: 536, endPoint y: 213, distance: 62.7
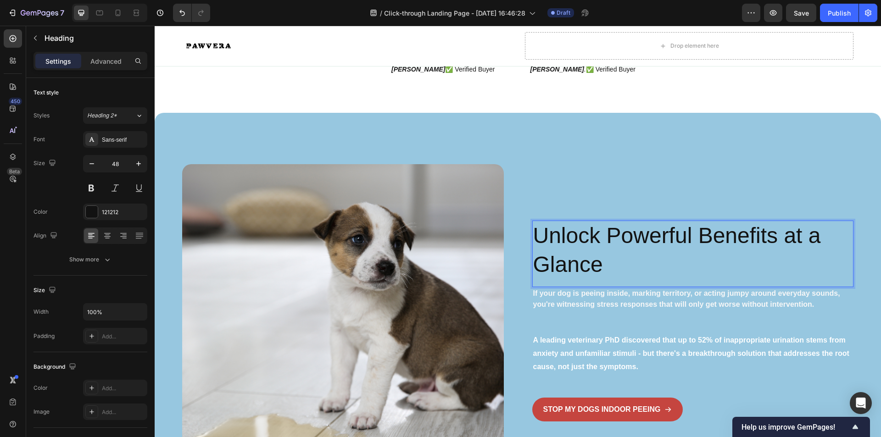
click at [581, 250] on p "Unlock Powerful Benefits at a Glance" at bounding box center [693, 250] width 320 height 57
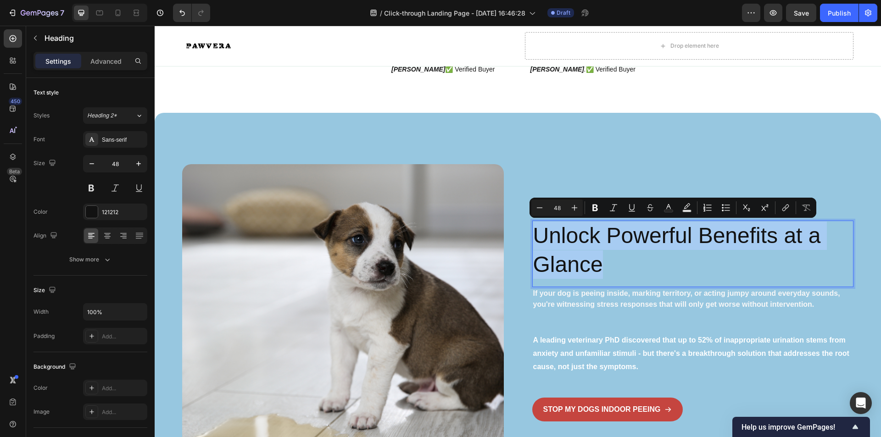
drag, startPoint x: 600, startPoint y: 260, endPoint x: 534, endPoint y: 233, distance: 70.7
click at [534, 233] on p "Unlock Powerful Benefits at a Glance" at bounding box center [693, 250] width 320 height 57
type input "32"
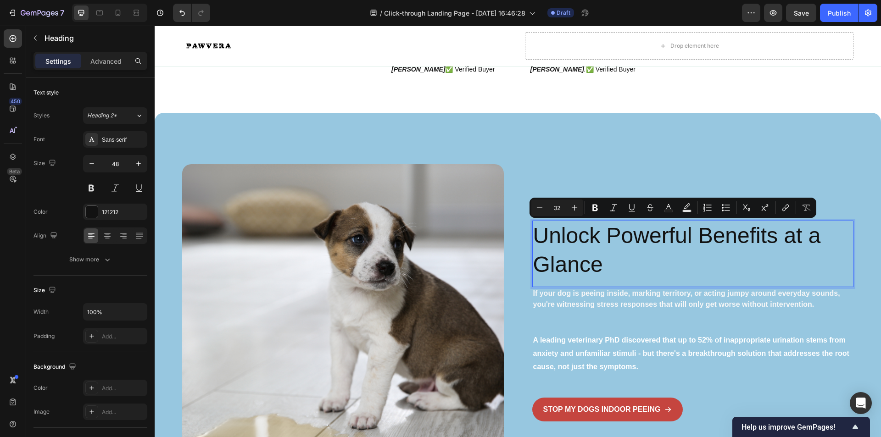
scroll to position [790, 0]
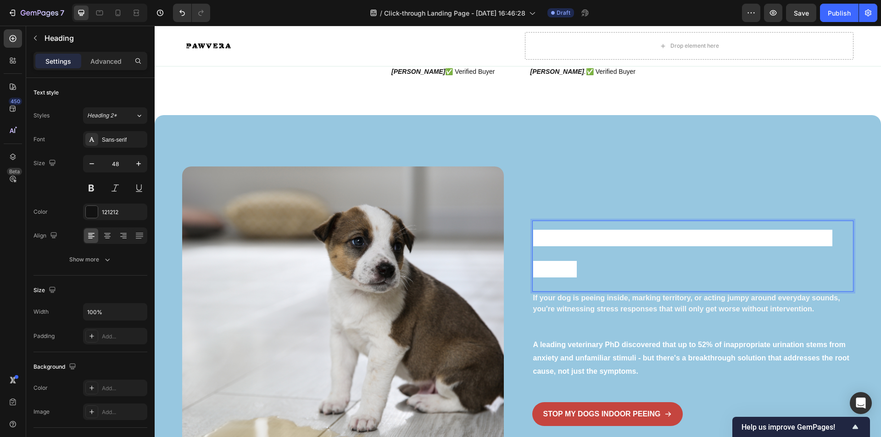
click at [574, 267] on p "Did you know indoor peeing affects 68% of dogs?" at bounding box center [693, 253] width 320 height 62
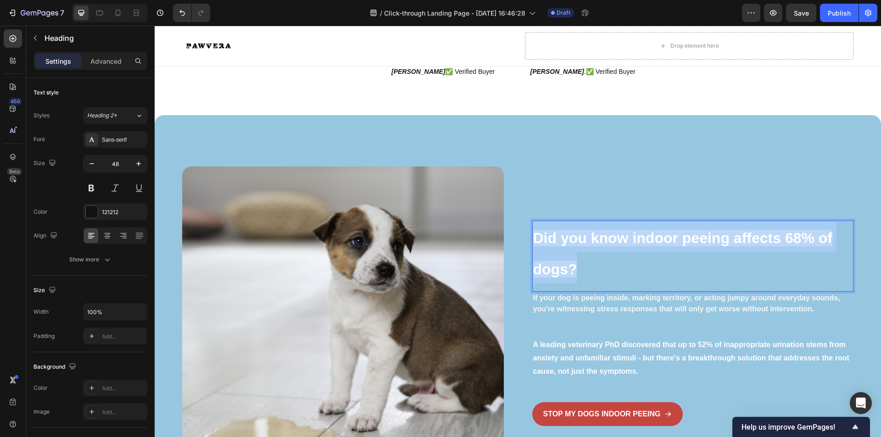
drag, startPoint x: 577, startPoint y: 269, endPoint x: 529, endPoint y: 233, distance: 59.9
click at [532, 233] on h2 "Did you know indoor peeing affects 68% of dogs?" at bounding box center [693, 253] width 322 height 64
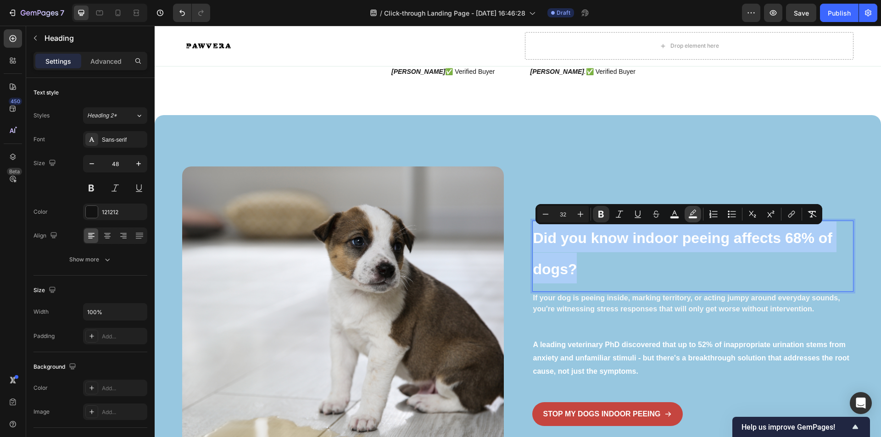
click at [689, 214] on icon "Editor contextual toolbar" at bounding box center [692, 214] width 9 height 9
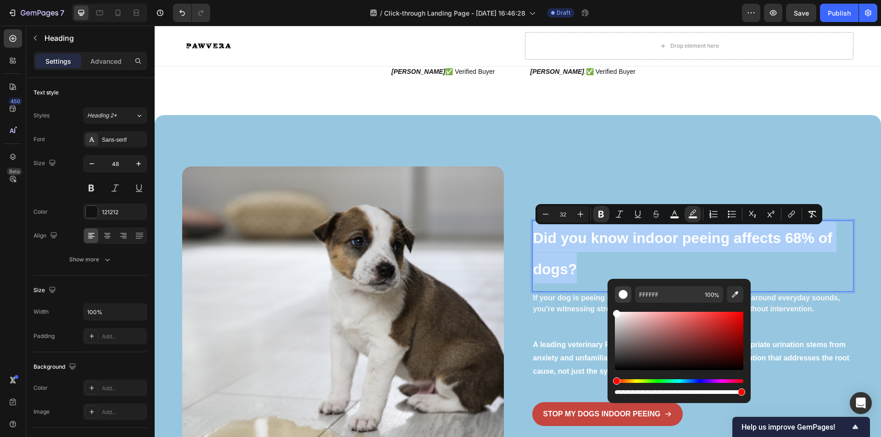
click at [618, 294] on div "Editor contextual toolbar" at bounding box center [622, 294] width 9 height 9
click at [630, 295] on button "Editor contextual toolbar" at bounding box center [623, 294] width 17 height 17
click at [624, 293] on div "Editor contextual toolbar" at bounding box center [622, 294] width 9 height 9
click at [734, 295] on icon "Editor contextual toolbar" at bounding box center [734, 294] width 9 height 9
type input "97C7E0"
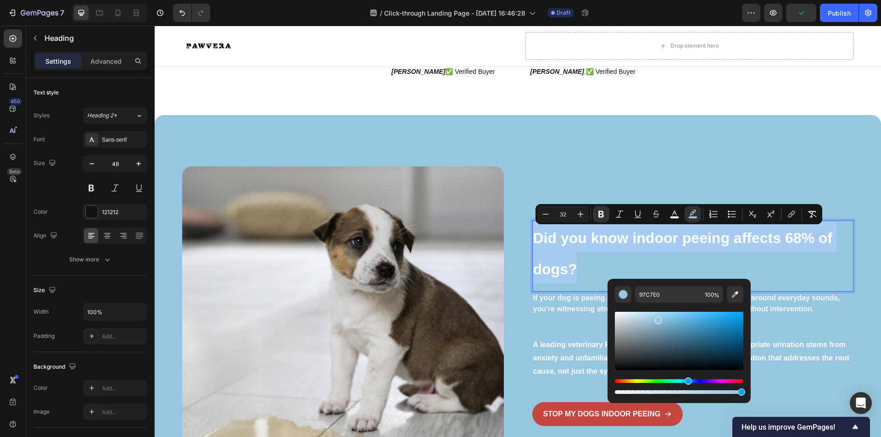
click at [596, 261] on p "Did you know indoor peeing affects 68% of dogs?" at bounding box center [693, 253] width 320 height 62
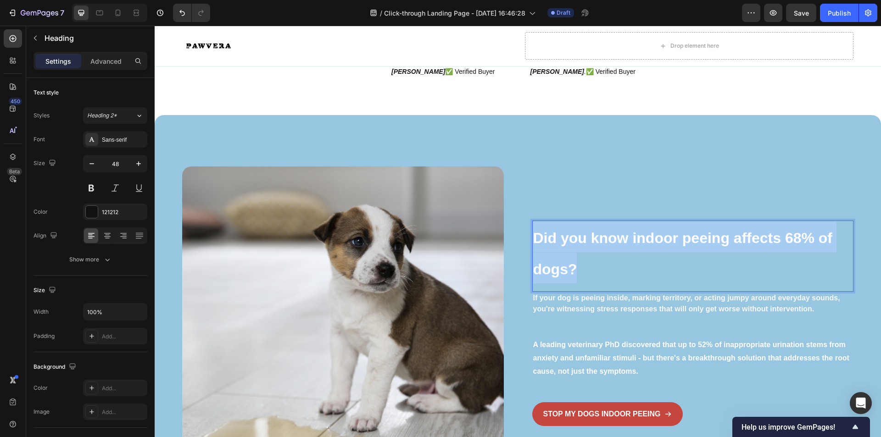
drag, startPoint x: 584, startPoint y: 272, endPoint x: 530, endPoint y: 236, distance: 64.1
click at [533, 236] on p "Did you know indoor peeing affects 68% of dogs?" at bounding box center [693, 253] width 320 height 62
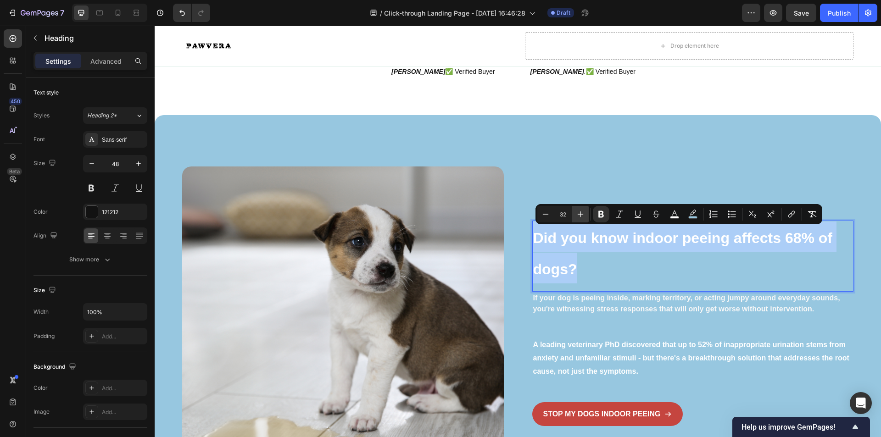
click at [582, 213] on icon "Editor contextual toolbar" at bounding box center [580, 214] width 9 height 9
click at [582, 214] on icon "Editor contextual toolbar" at bounding box center [580, 214] width 9 height 9
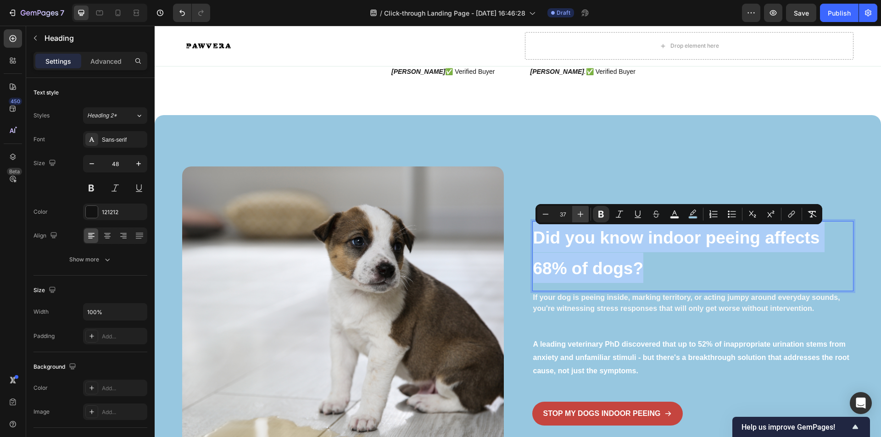
click at [582, 214] on icon "Editor contextual toolbar" at bounding box center [580, 214] width 9 height 9
click at [581, 212] on icon "Editor contextual toolbar" at bounding box center [580, 214] width 9 height 9
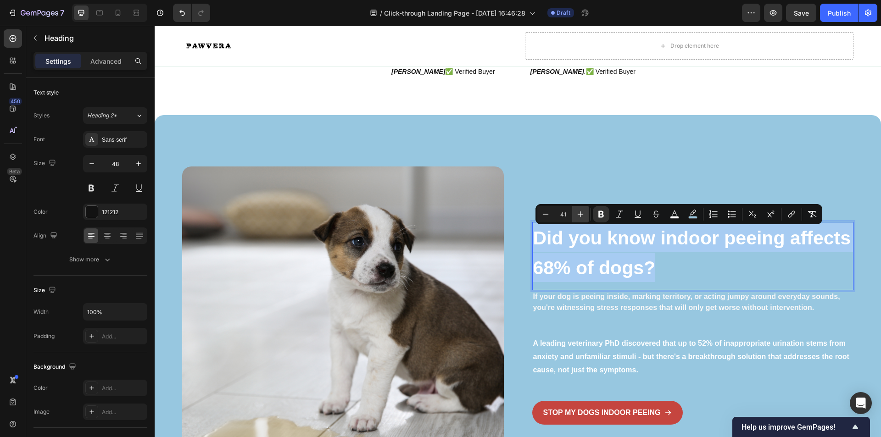
type input "42"
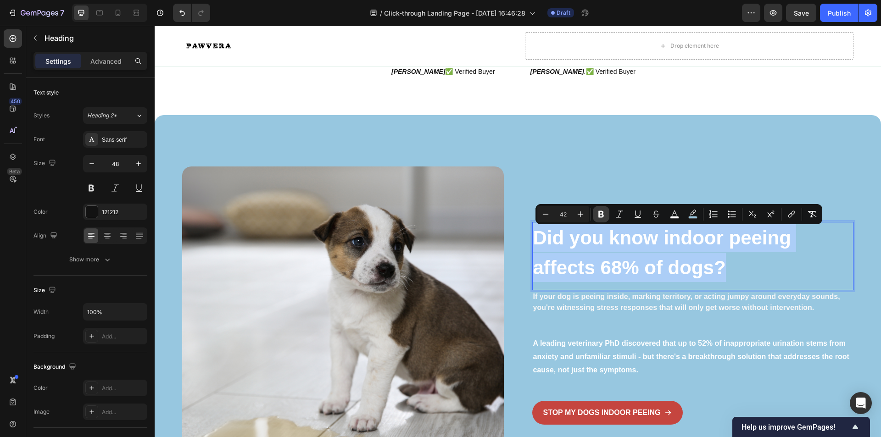
click at [604, 215] on icon "Editor contextual toolbar" at bounding box center [600, 214] width 9 height 9
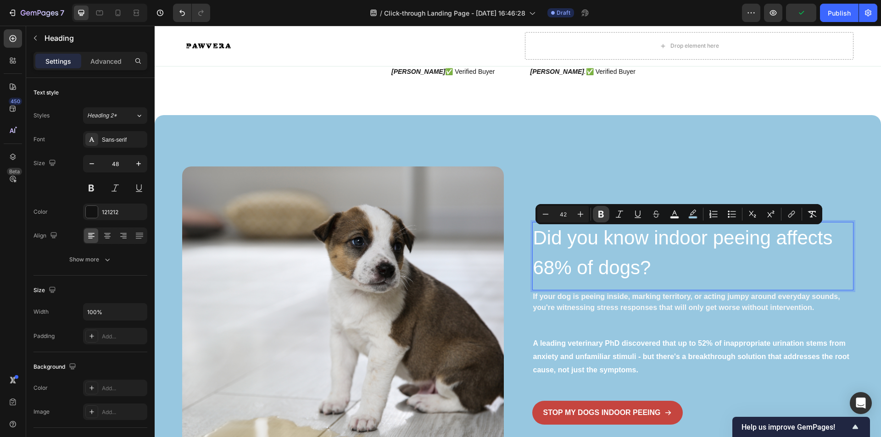
click at [606, 217] on button "Bold" at bounding box center [601, 214] width 17 height 17
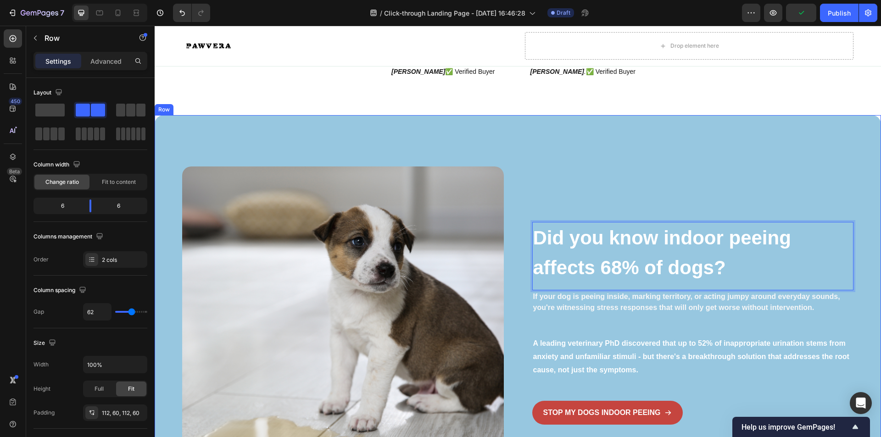
click at [626, 148] on div "Image Did you know indoor peeing affects 68% of dogs? Heading 0 If your dog is …" at bounding box center [518, 323] width 726 height 417
click at [627, 150] on div "Image ⁠⁠⁠⁠⁠⁠⁠ Did you know indoor peeing affects 68% of dogs? Heading If your d…" at bounding box center [518, 323] width 726 height 417
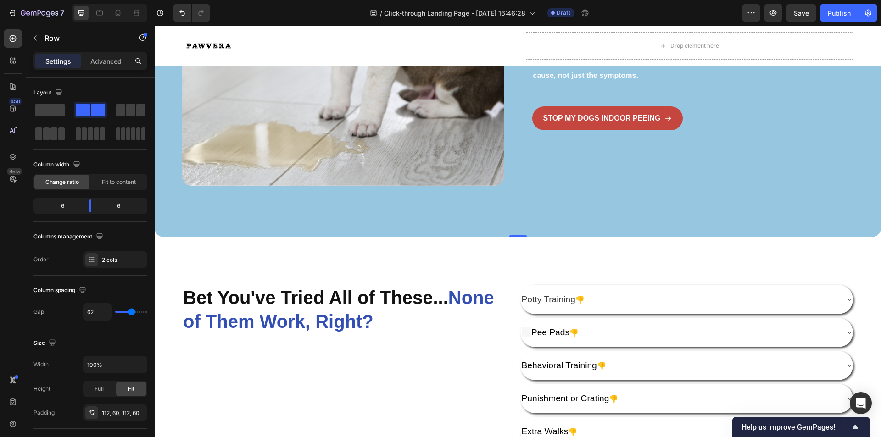
scroll to position [1111, 0]
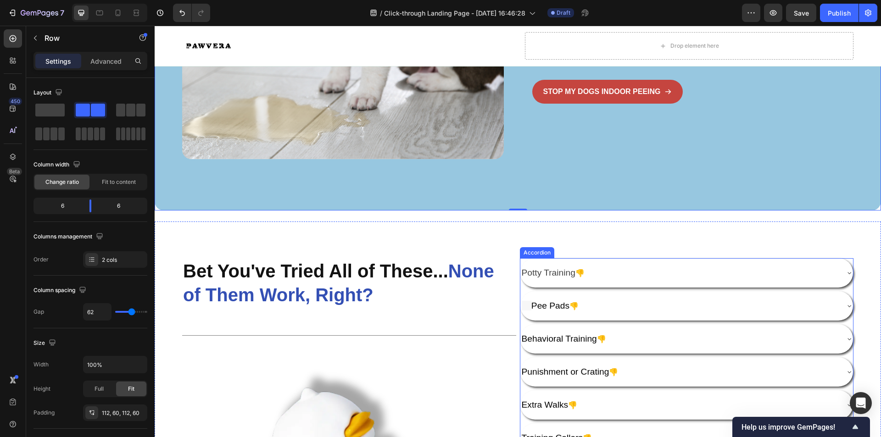
click at [595, 262] on div "Potty Training 👎" at bounding box center [686, 272] width 333 height 29
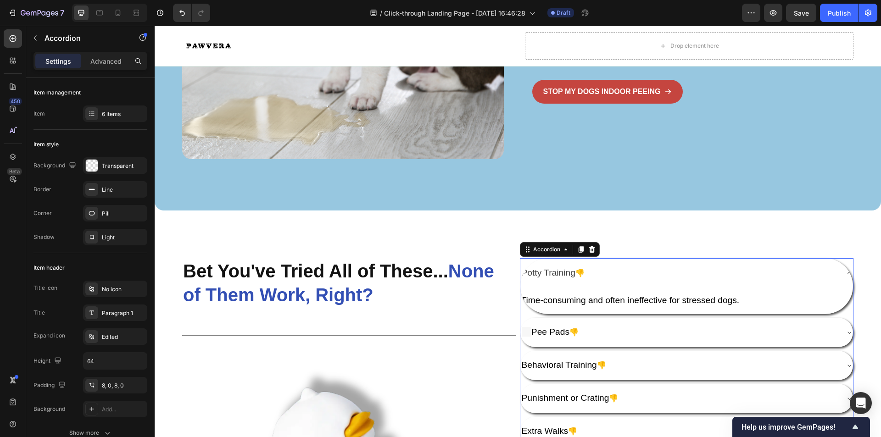
click at [603, 273] on div "Potty Training 👎" at bounding box center [679, 273] width 318 height 17
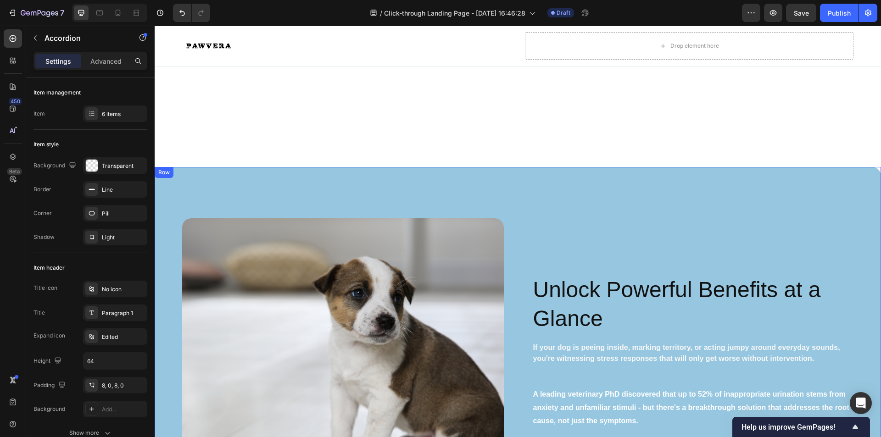
scroll to position [734, 0]
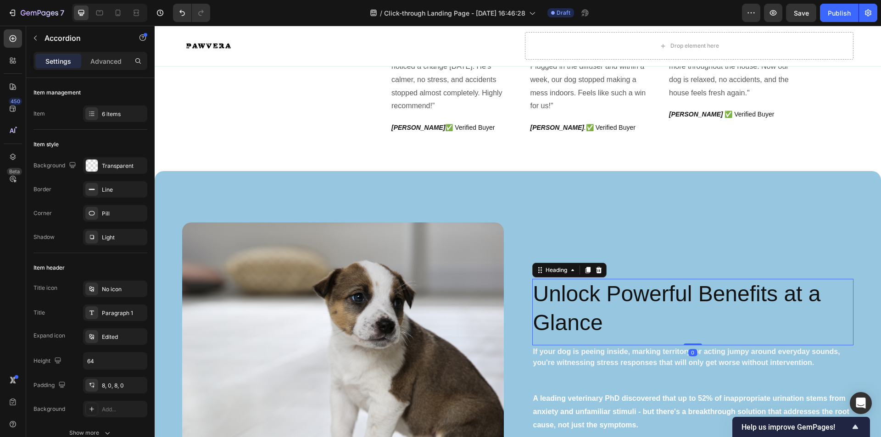
click at [602, 289] on h2 "Unlock Powerful Benefits at a Glance" at bounding box center [693, 308] width 322 height 59
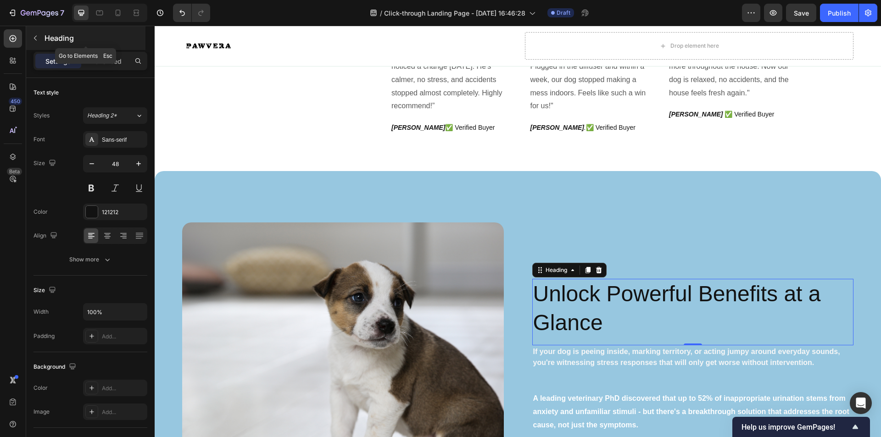
click at [42, 43] on button "button" at bounding box center [35, 38] width 15 height 15
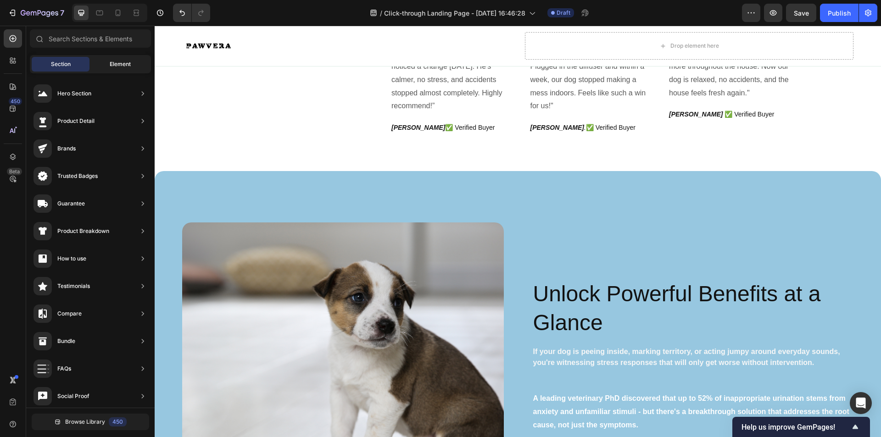
click at [116, 62] on span "Element" at bounding box center [120, 64] width 21 height 8
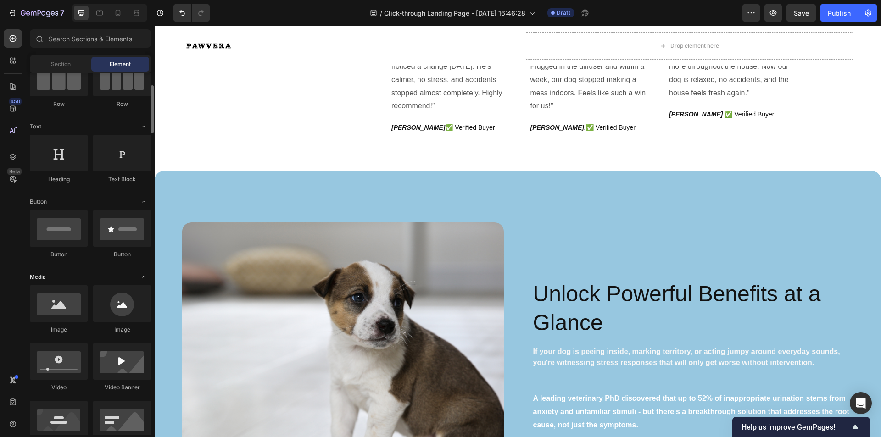
scroll to position [0, 0]
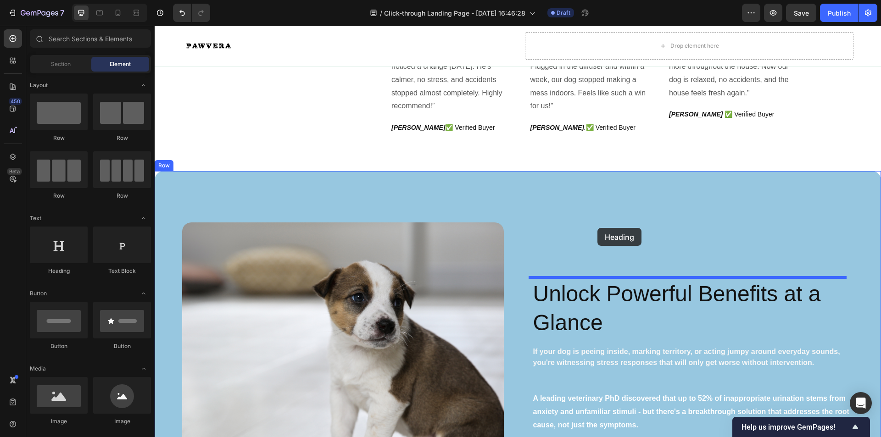
drag, startPoint x: 218, startPoint y: 279, endPoint x: 597, endPoint y: 228, distance: 382.9
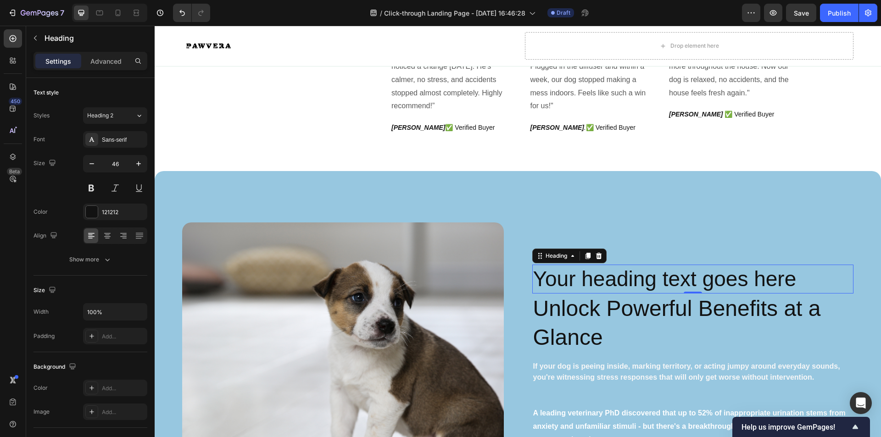
drag, startPoint x: 798, startPoint y: 274, endPoint x: 794, endPoint y: 277, distance: 5.2
click at [796, 276] on h2 "Your heading text goes here" at bounding box center [693, 279] width 322 height 29
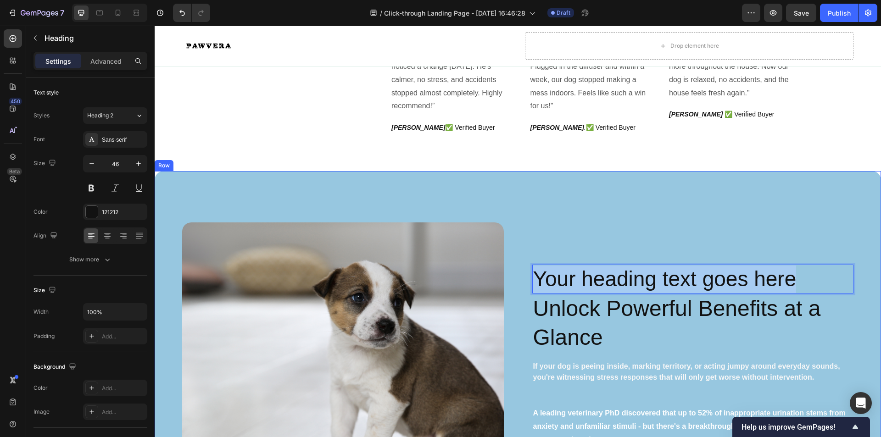
drag, startPoint x: 794, startPoint y: 277, endPoint x: 514, endPoint y: 302, distance: 281.0
click at [514, 302] on div "Image Your heading text goes here Heading 0 Unlock Powerful Benefits at a Glanc…" at bounding box center [518, 379] width 726 height 417
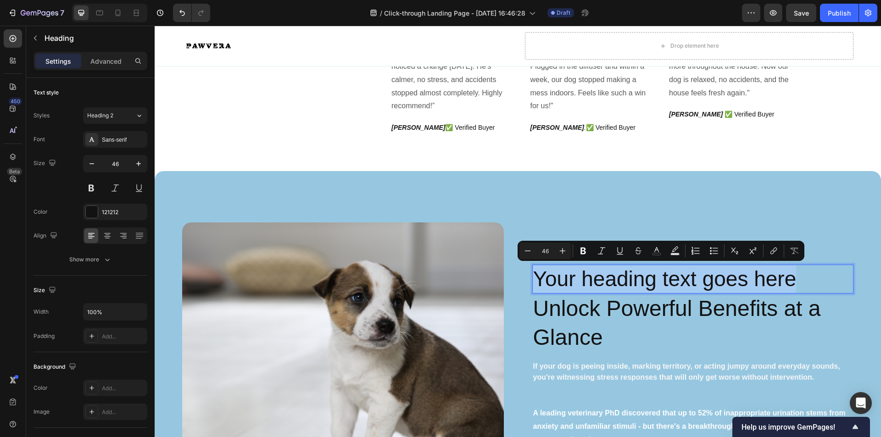
type input "32"
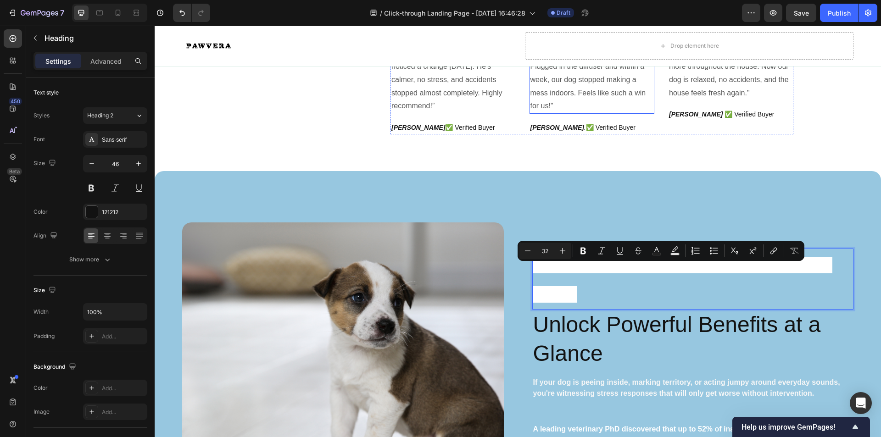
scroll to position [718, 0]
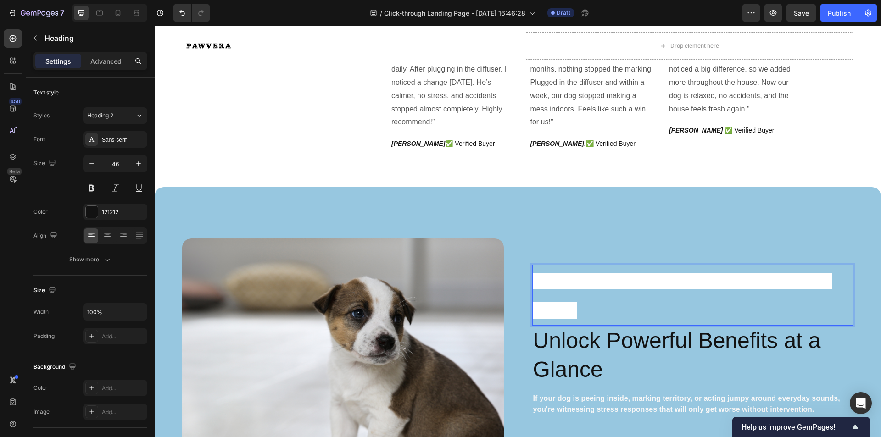
click at [597, 306] on p "Did you know indoor peeing affects 68% of dogs?" at bounding box center [693, 296] width 320 height 60
click at [584, 310] on p "Did you know indoor peeing affects 68% of dogs?" at bounding box center [693, 296] width 320 height 60
click at [571, 308] on strong "Did you know indoor peeing affects 68% of dogs?" at bounding box center [683, 296] width 300 height 46
click at [569, 310] on strong "Did you know indoor peeing affects 68% of dogs?" at bounding box center [683, 296] width 300 height 46
click at [569, 312] on strong "Did you know indoor peeing affects 68% of dogs?" at bounding box center [683, 296] width 300 height 46
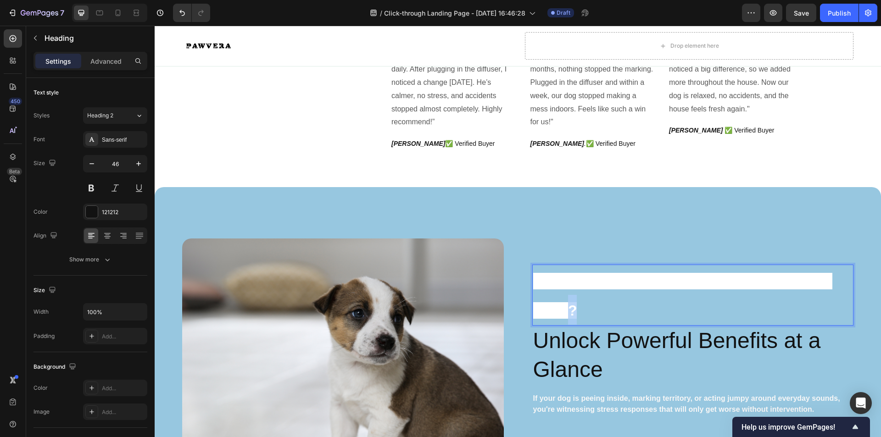
click at [569, 312] on strong "Did you know indoor peeing affects 68% of dogs?" at bounding box center [683, 296] width 300 height 46
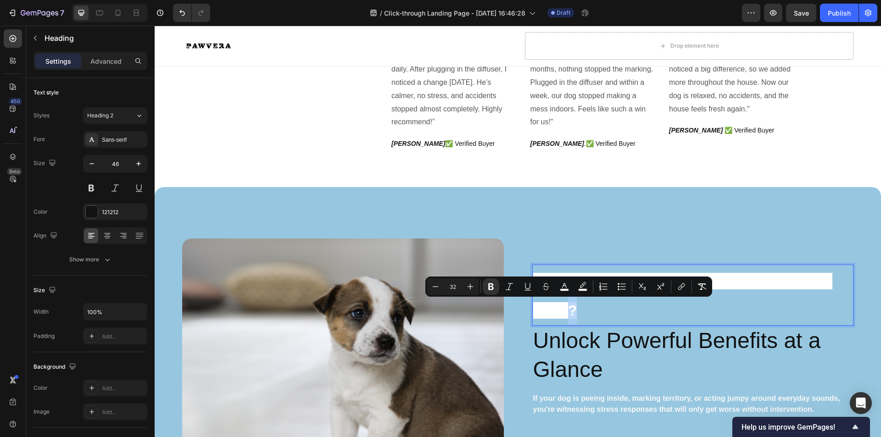
click at [575, 311] on p "Did you know indoor peeing affects 68% of dogs?" at bounding box center [693, 296] width 320 height 60
click at [576, 311] on p "Did you know indoor peeing affects 68% of dogs?" at bounding box center [693, 296] width 320 height 60
click at [582, 315] on p "Did you know indoor peeing affects 68% of dogs?" at bounding box center [693, 296] width 320 height 60
click at [576, 315] on p "Did you know indoor peeing affects 68% of dogs?" at bounding box center [693, 296] width 320 height 60
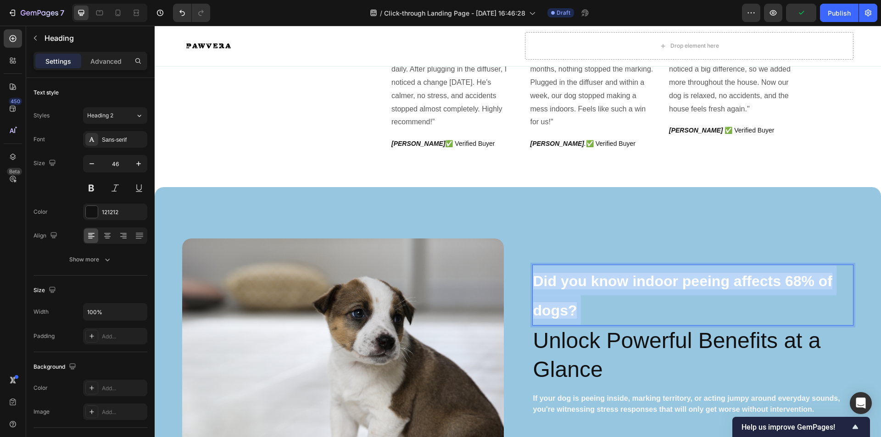
drag, startPoint x: 574, startPoint y: 315, endPoint x: 536, endPoint y: 286, distance: 47.2
click at [536, 286] on p "Did you know indoor peeing affects 68% of dogs?" at bounding box center [693, 296] width 320 height 60
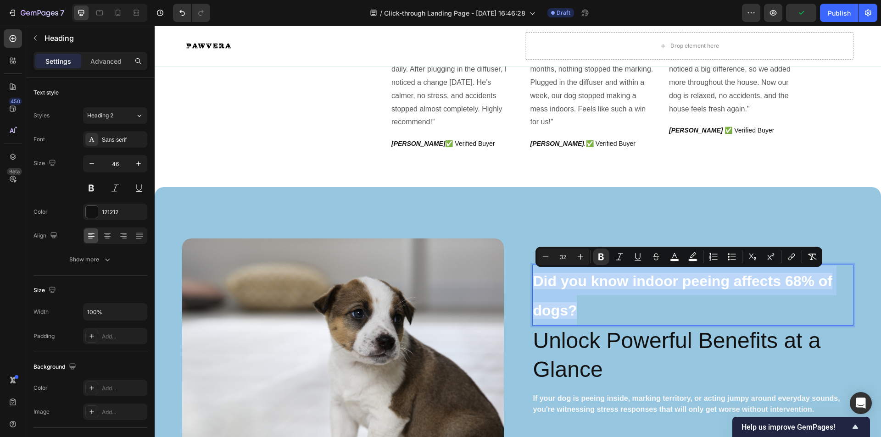
drag, startPoint x: 582, startPoint y: 312, endPoint x: 533, endPoint y: 275, distance: 61.8
click at [533, 275] on p "Did you know indoor peeing affects 68% of dogs?" at bounding box center [693, 296] width 320 height 60
click at [690, 258] on icon "Editor contextual toolbar" at bounding box center [692, 256] width 9 height 9
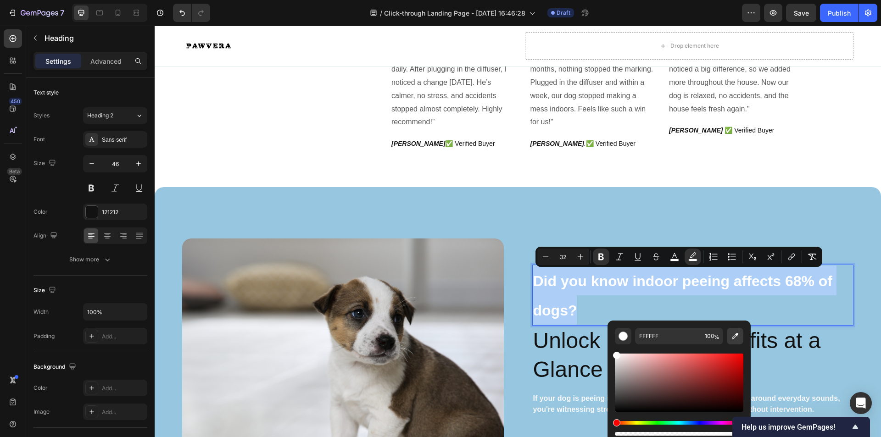
click at [735, 341] on button "Editor contextual toolbar" at bounding box center [735, 336] width 17 height 17
type input "97C7E0"
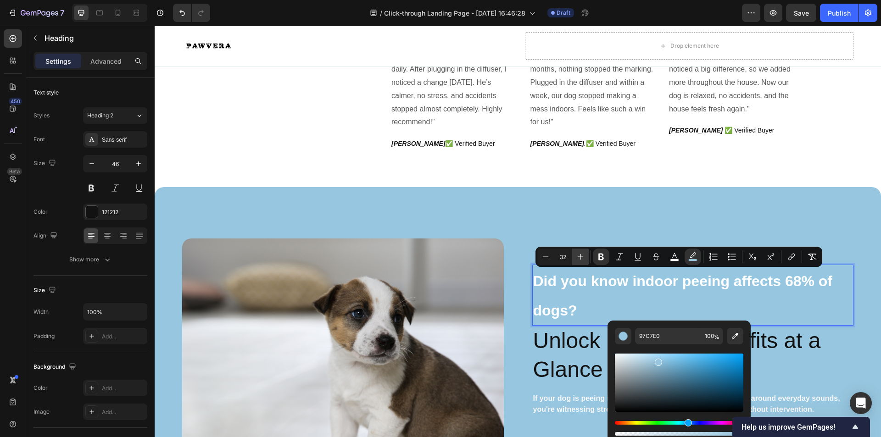
click at [583, 258] on icon "Editor contextual toolbar" at bounding box center [580, 256] width 9 height 9
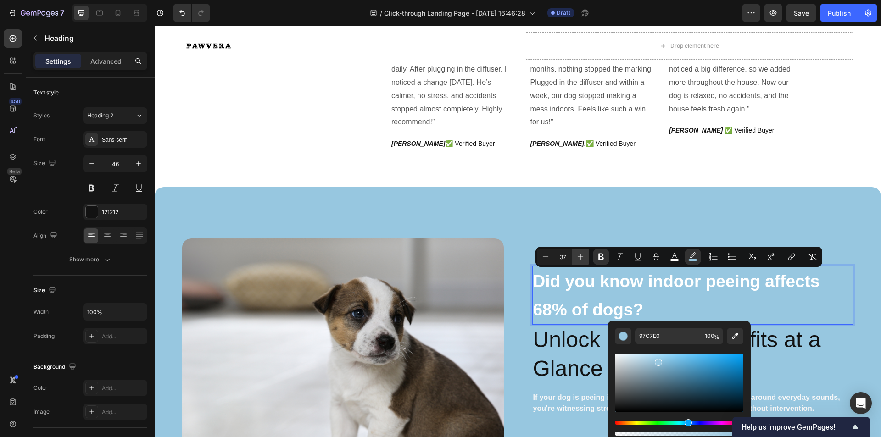
click at [583, 258] on icon "Editor contextual toolbar" at bounding box center [580, 256] width 9 height 9
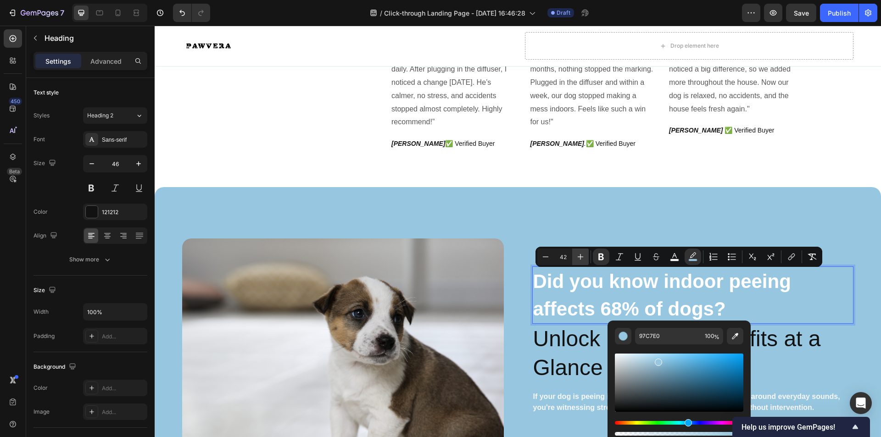
click at [582, 259] on icon "Editor contextual toolbar" at bounding box center [580, 256] width 9 height 9
click at [581, 259] on icon "Editor contextual toolbar" at bounding box center [580, 256] width 9 height 9
type input "45"
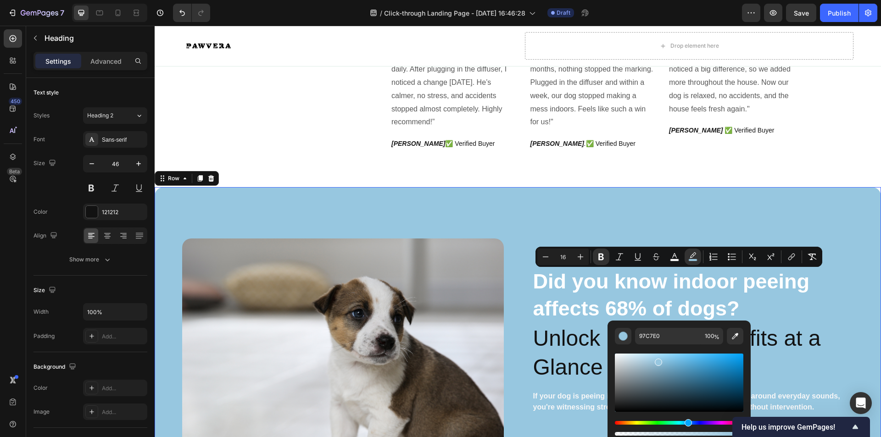
click at [593, 194] on div "Image ⁠⁠⁠⁠⁠⁠⁠ Did you know indoor peeing affects 68% of dogs? Heading Unlock Po…" at bounding box center [518, 395] width 726 height 417
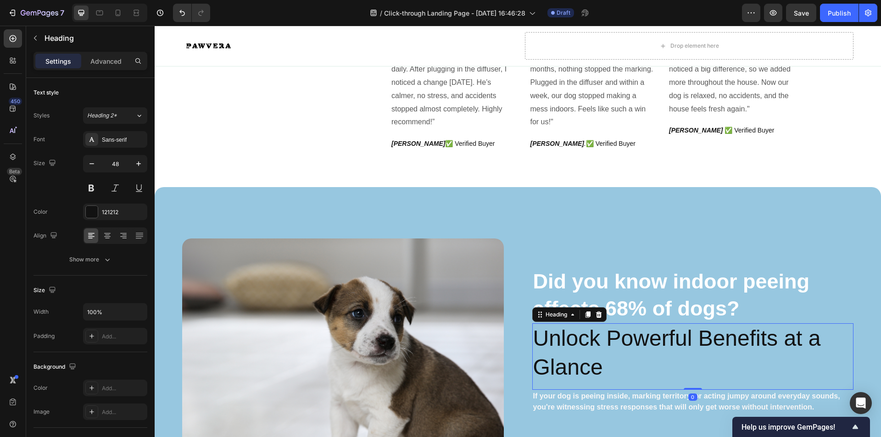
click at [599, 367] on h2 "Unlock Powerful Benefits at a Glance" at bounding box center [693, 352] width 322 height 59
click at [597, 314] on icon at bounding box center [599, 315] width 6 height 6
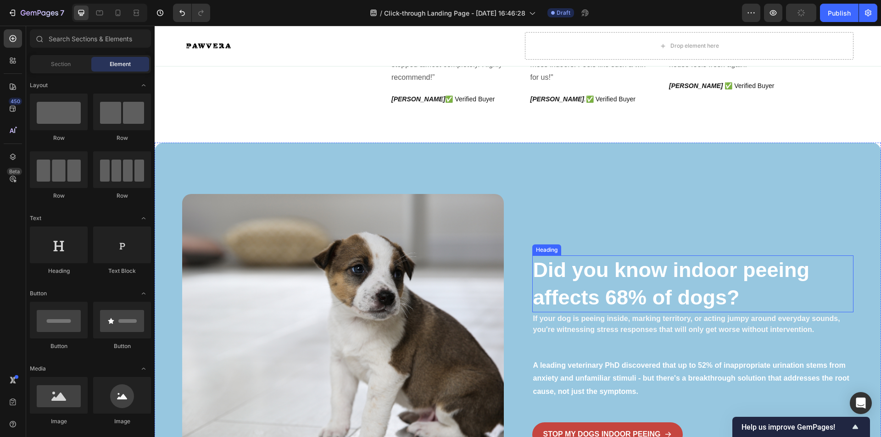
scroll to position [764, 0]
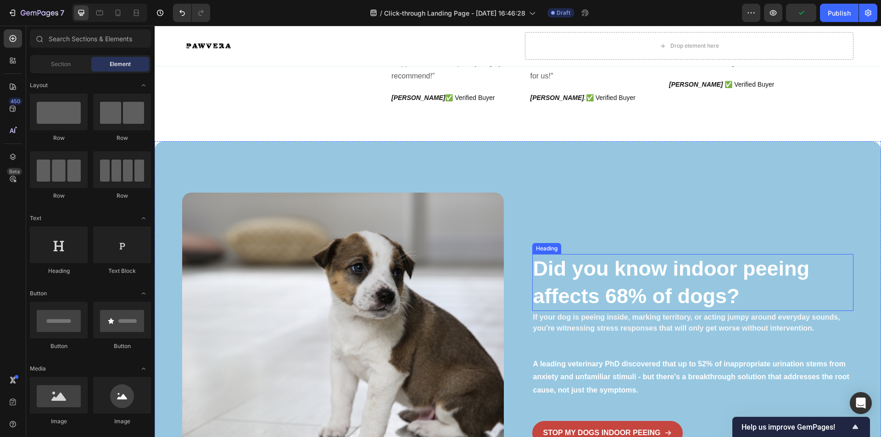
click at [749, 279] on p "⁠⁠⁠⁠⁠⁠⁠ Did you know indoor peeing affects 68% of dogs?" at bounding box center [693, 282] width 320 height 55
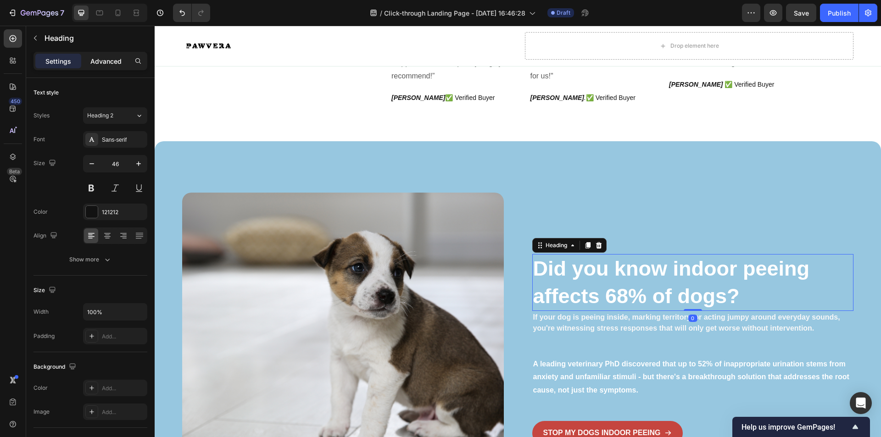
click at [119, 66] on p "Advanced" at bounding box center [105, 61] width 31 height 10
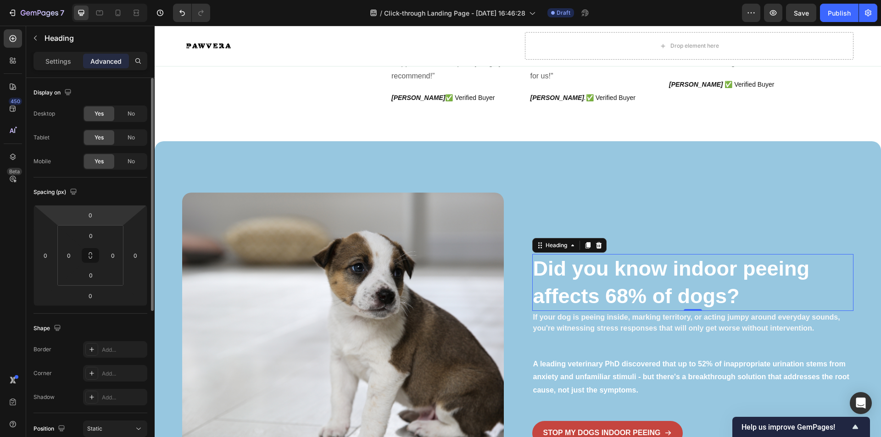
scroll to position [138, 0]
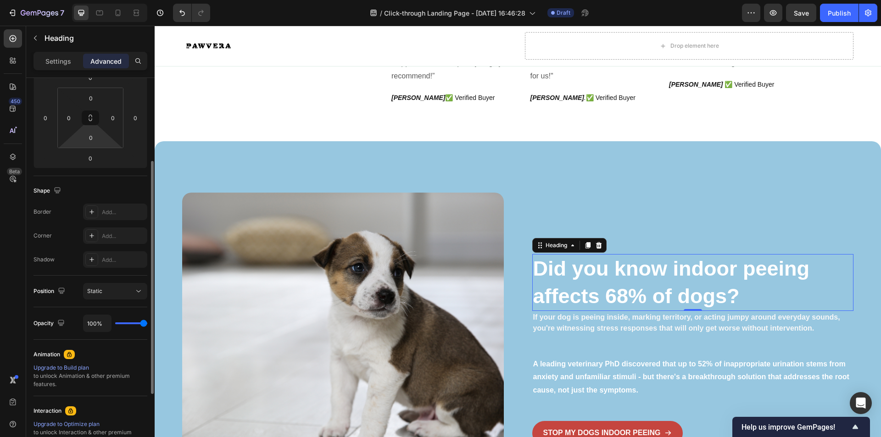
click at [99, 0] on html "7 / Click-through Landing Page - Sep 28, 16:46:28 Draft Preview Save Publish 45…" at bounding box center [440, 0] width 881 height 0
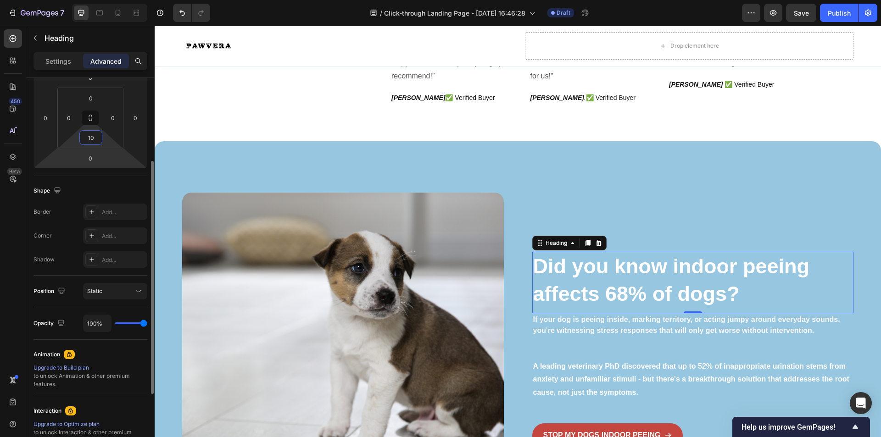
type input "10"
click at [112, 0] on html "7 / Click-through Landing Page - Sep 28, 16:46:28 Draft Preview Save Publish 45…" at bounding box center [440, 0] width 881 height 0
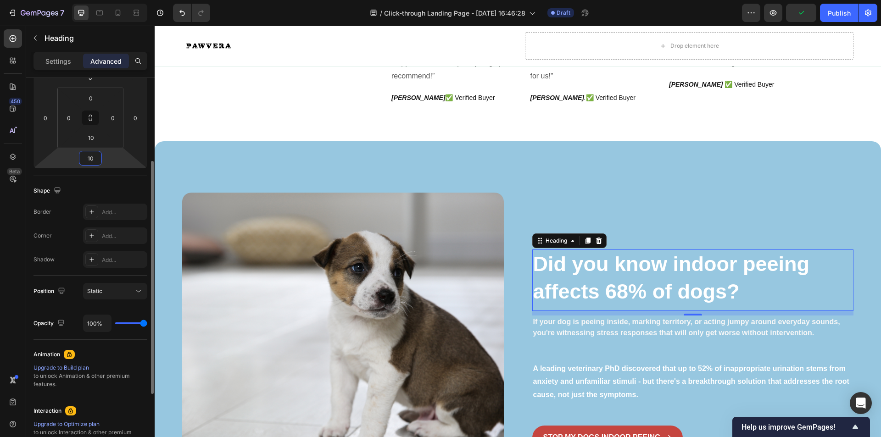
type input "1"
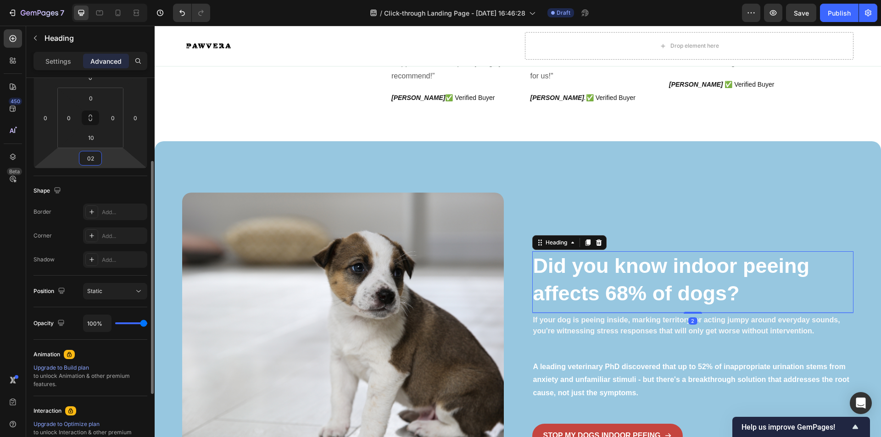
type input "0"
type input "30"
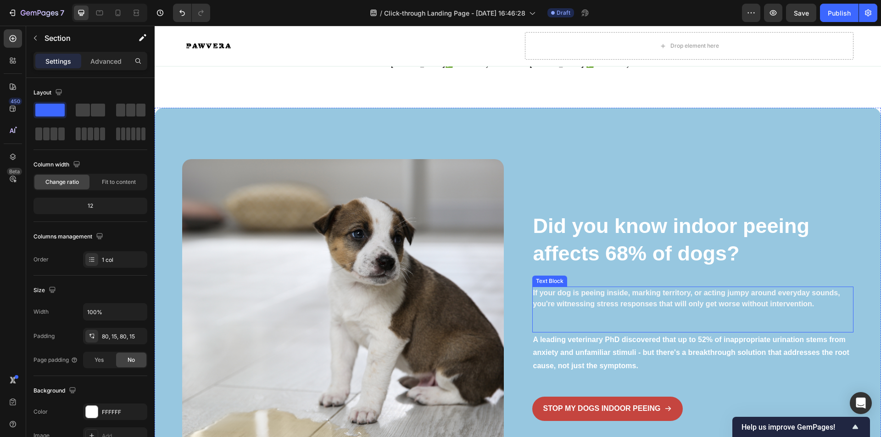
scroll to position [810, 0]
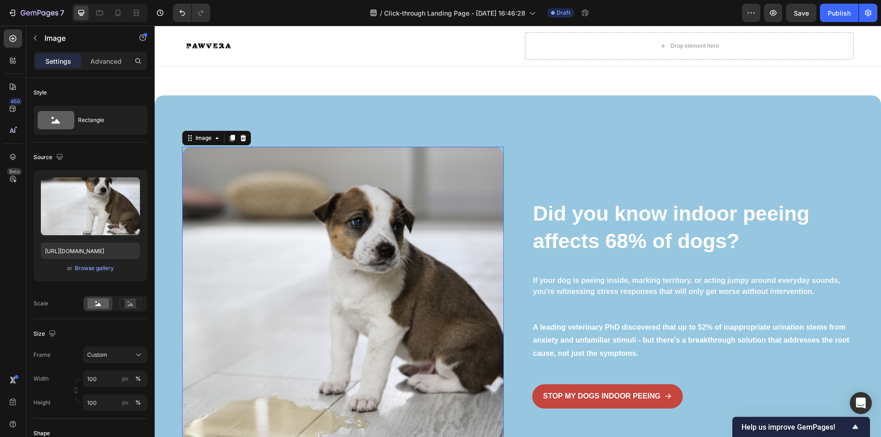
drag, startPoint x: 329, startPoint y: 243, endPoint x: 335, endPoint y: 247, distance: 7.5
click at [332, 245] on img at bounding box center [343, 304] width 322 height 314
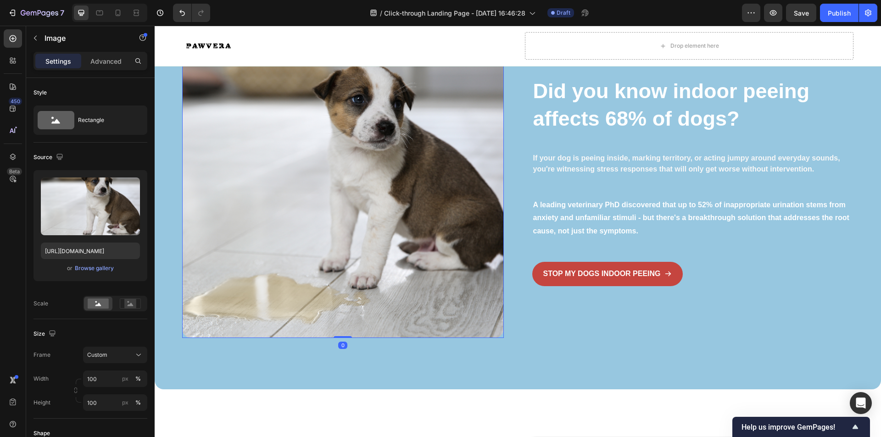
scroll to position [947, 0]
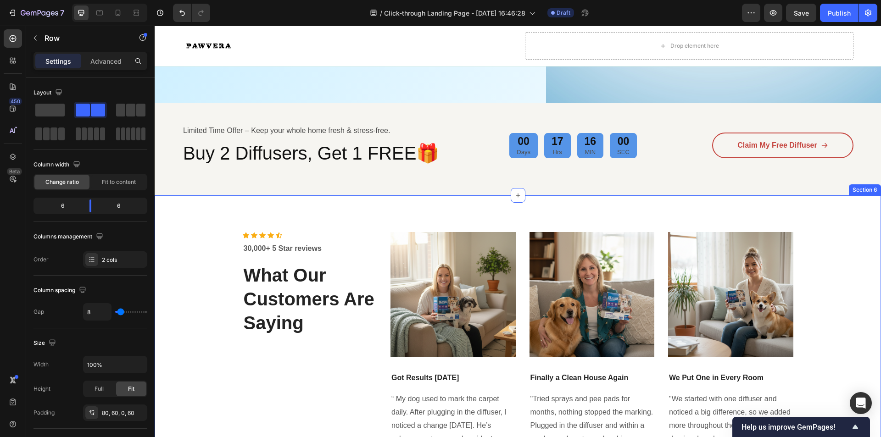
scroll to position [397, 0]
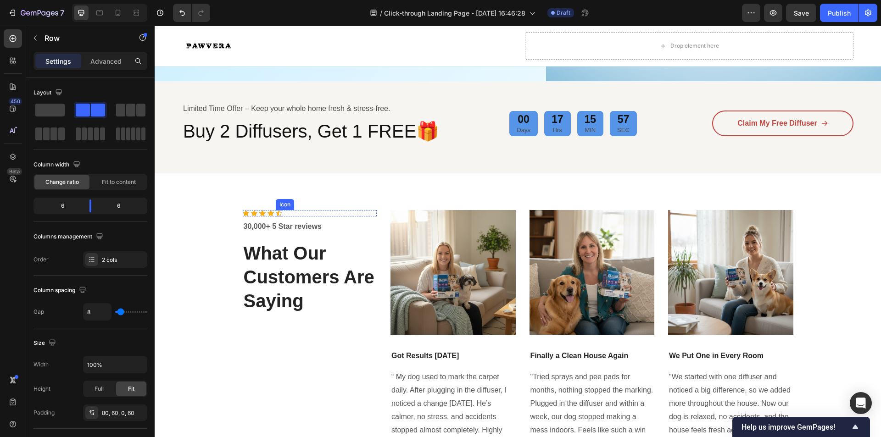
click at [276, 214] on div "Icon" at bounding box center [279, 213] width 6 height 6
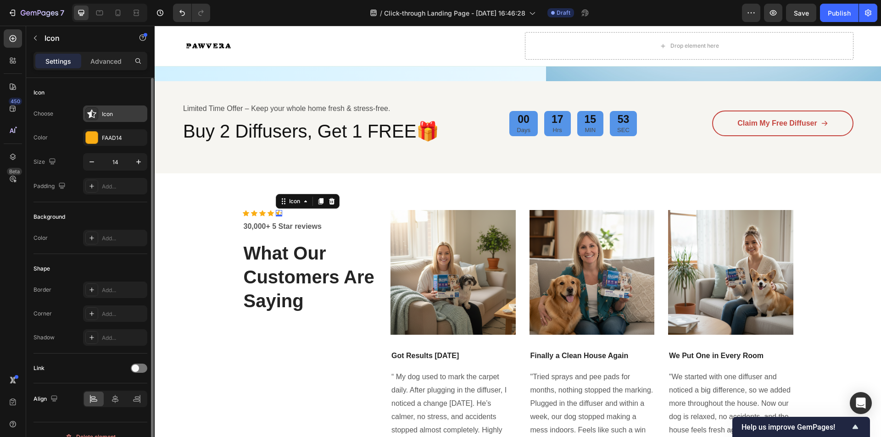
click at [123, 119] on div "Icon" at bounding box center [115, 114] width 64 height 17
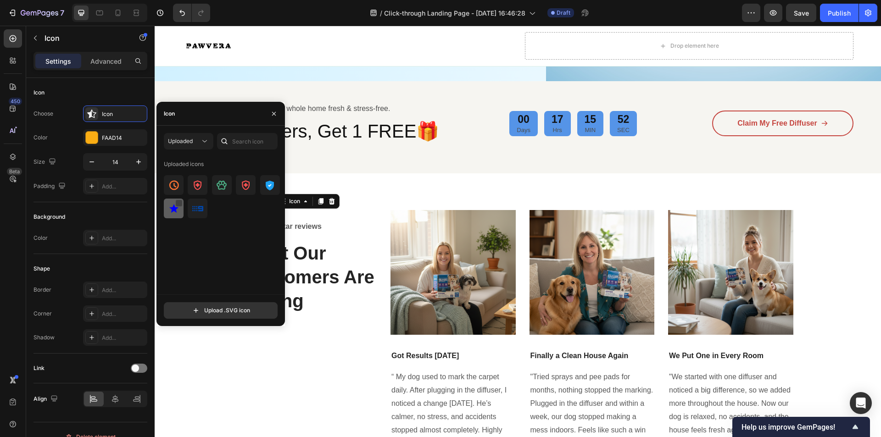
click at [180, 205] on div at bounding box center [178, 203] width 7 height 7
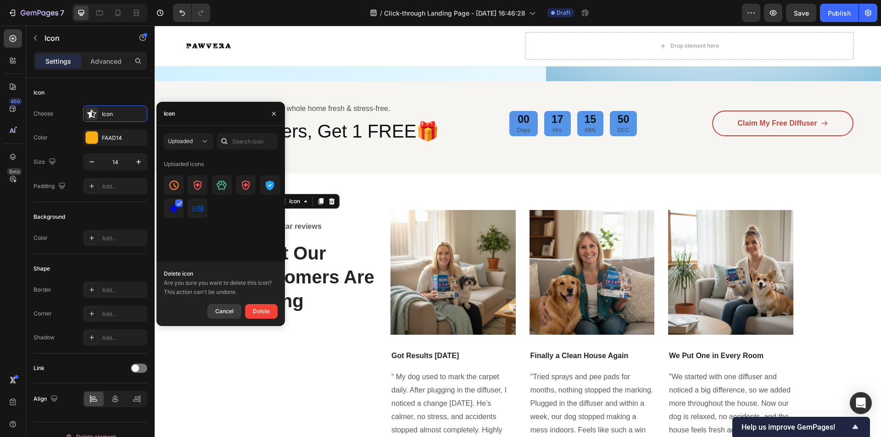
click at [223, 309] on div "Cancel" at bounding box center [224, 311] width 18 height 11
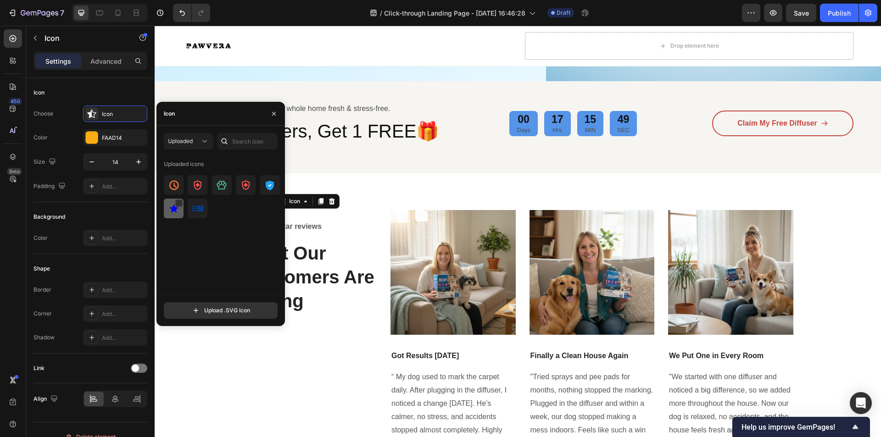
click at [174, 211] on img at bounding box center [173, 208] width 11 height 11
click at [173, 210] on img at bounding box center [173, 208] width 11 height 11
click at [274, 108] on button "button" at bounding box center [274, 113] width 15 height 15
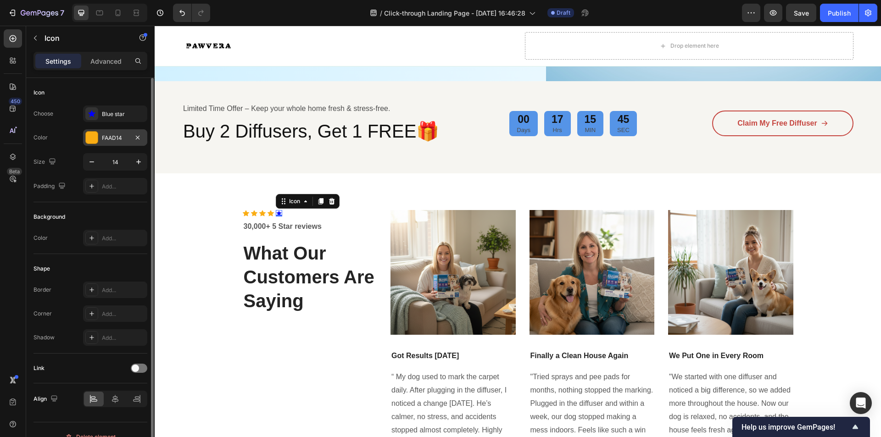
click at [129, 133] on div "FAAD14" at bounding box center [115, 137] width 64 height 17
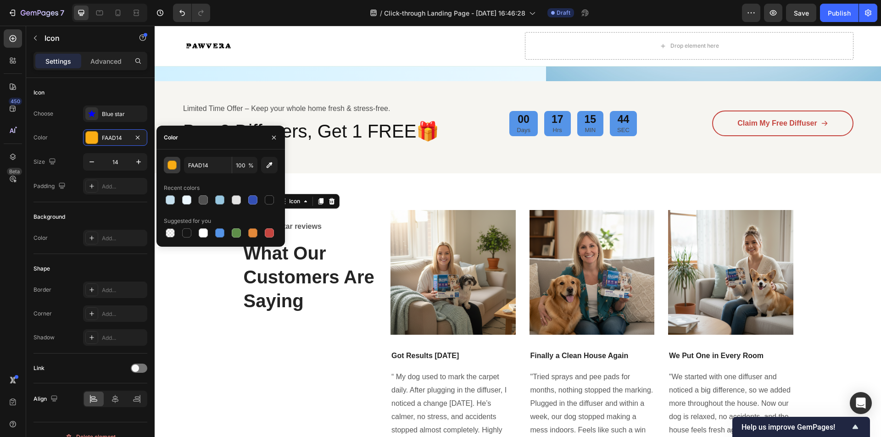
click at [175, 166] on div "button" at bounding box center [172, 165] width 9 height 9
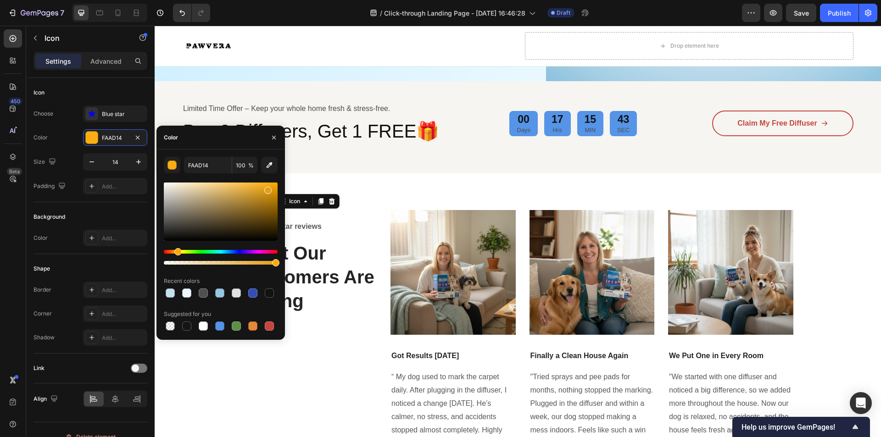
click at [269, 189] on div at bounding box center [221, 212] width 114 height 58
drag, startPoint x: 270, startPoint y: 189, endPoint x: 273, endPoint y: 185, distance: 4.7
click at [273, 185] on div at bounding box center [273, 186] width 7 height 7
click at [268, 183] on div at bounding box center [270, 185] width 7 height 7
type input "FCAF16"
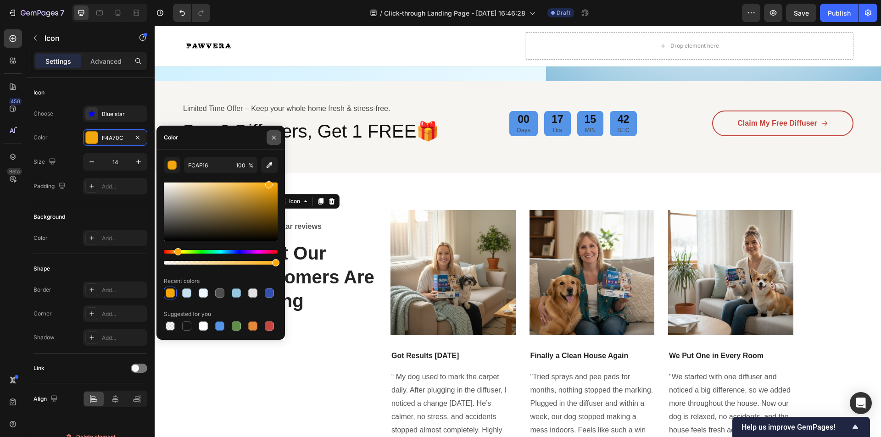
click at [270, 135] on button "button" at bounding box center [274, 137] width 15 height 15
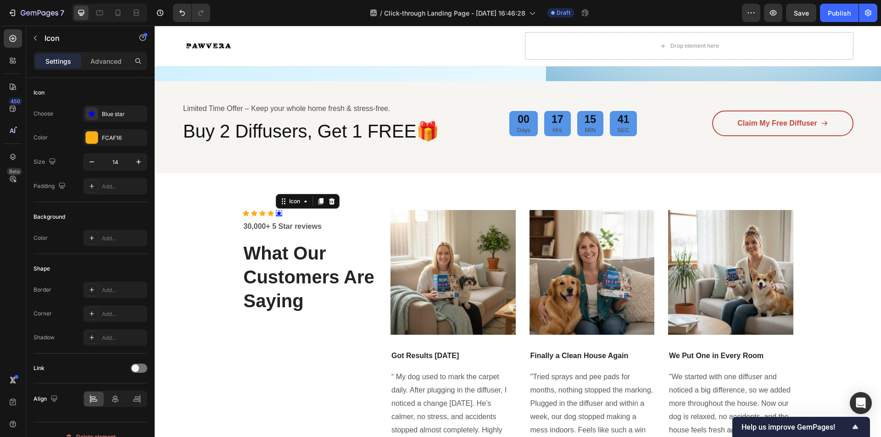
click at [276, 213] on div "0" at bounding box center [278, 216] width 9 height 7
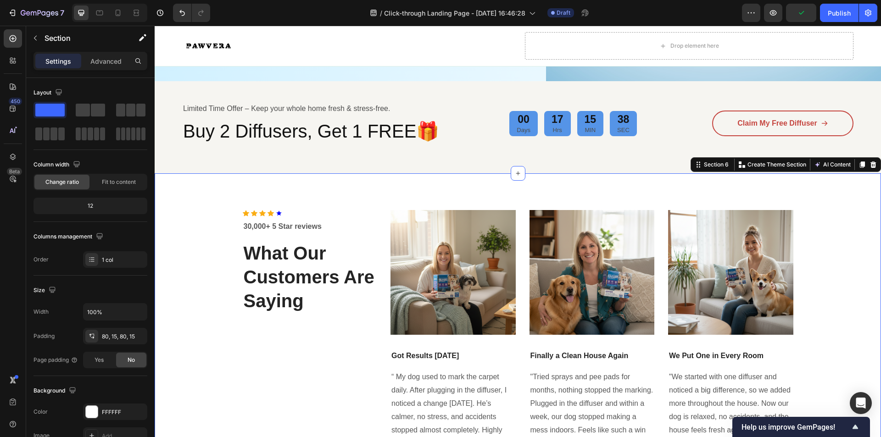
click at [200, 241] on div "Icon Icon Icon Icon Icon Icon List Hoz 30,000+ 5 Star reviews Text block What O…" at bounding box center [517, 341] width 713 height 262
click at [234, 210] on div "Icon Icon Icon Icon Icon Icon List Hoz 30,000+ 5 Star reviews Text block What O…" at bounding box center [517, 341] width 713 height 262
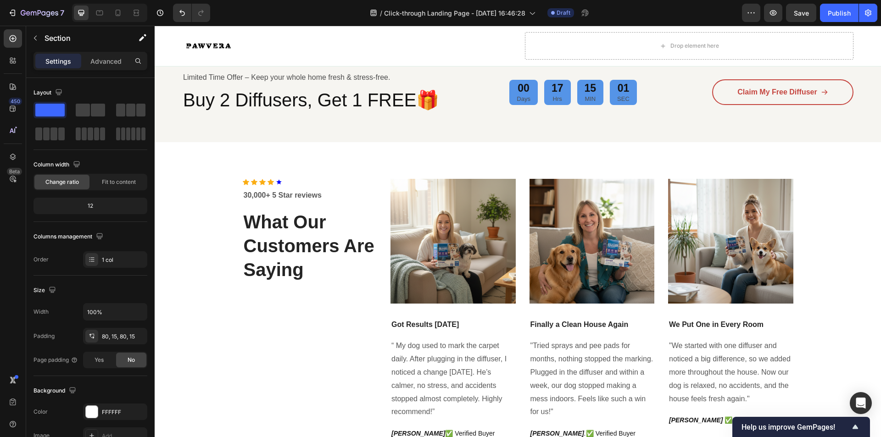
scroll to position [413, 0]
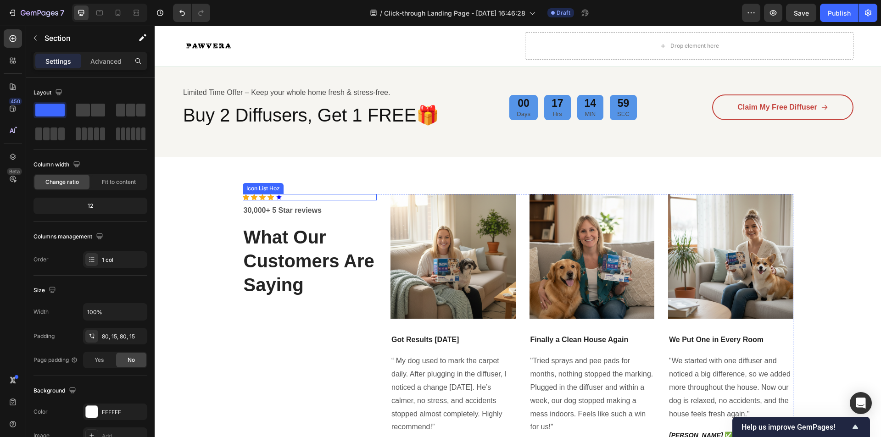
click at [270, 198] on div "Icon Icon Icon Icon Icon" at bounding box center [310, 197] width 134 height 6
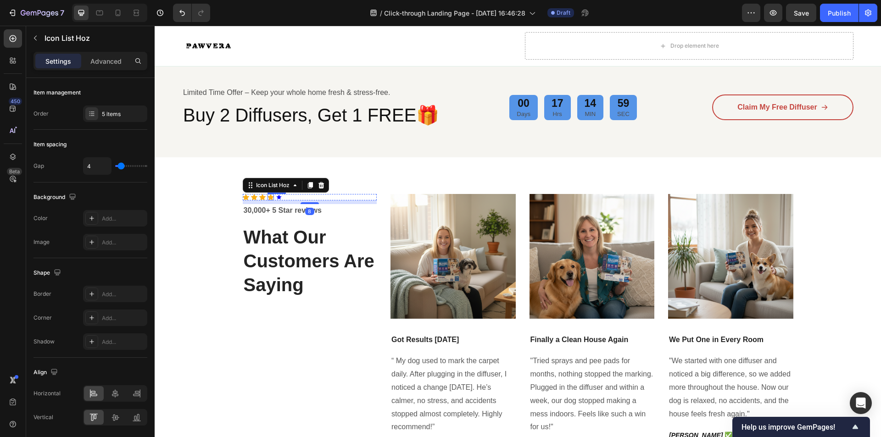
click at [267, 196] on div "Icon" at bounding box center [270, 197] width 6 height 6
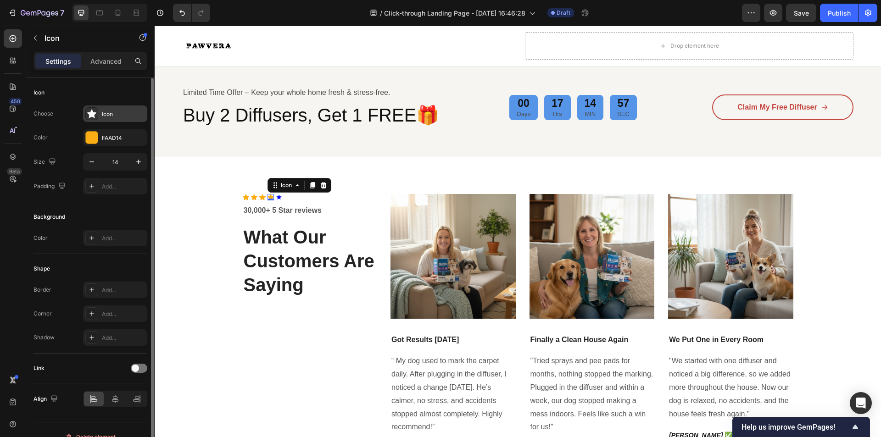
click at [87, 109] on div at bounding box center [91, 113] width 13 height 13
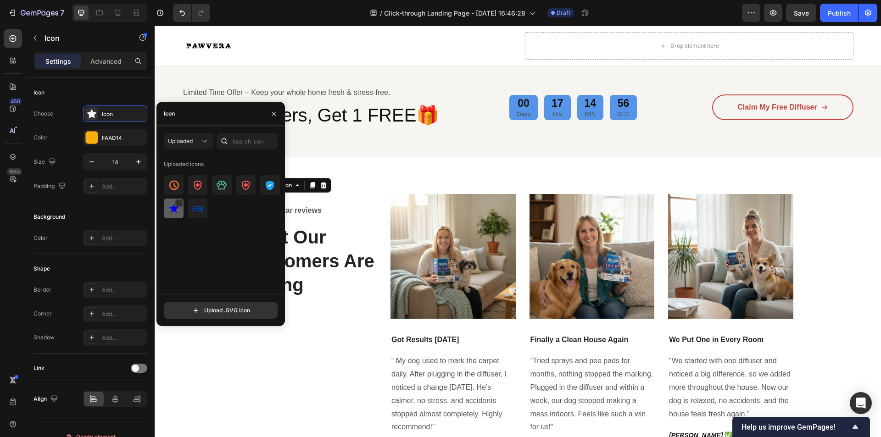
click at [168, 201] on div at bounding box center [174, 209] width 20 height 20
click at [175, 201] on div at bounding box center [174, 209] width 20 height 20
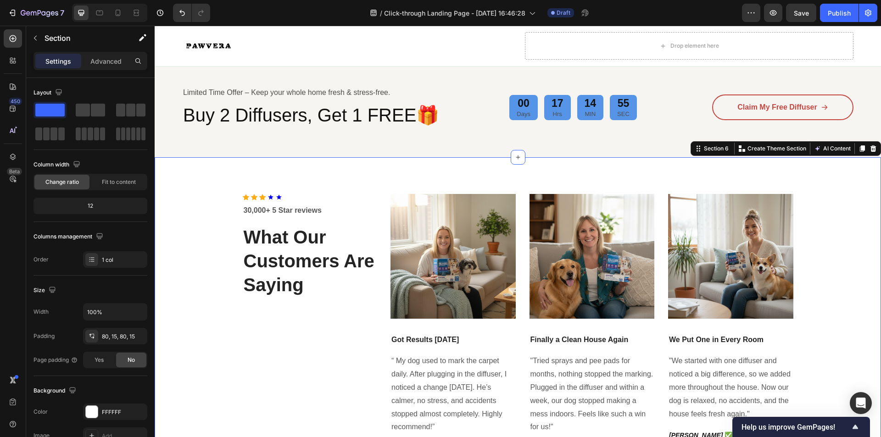
drag, startPoint x: 236, startPoint y: 400, endPoint x: 237, endPoint y: 386, distance: 13.8
click at [237, 399] on div "Icon Icon Icon Icon Icon Icon List Hoz 30,000+ 5 Star reviews Text block What O…" at bounding box center [517, 325] width 713 height 262
click at [260, 198] on div "Icon" at bounding box center [262, 197] width 6 height 6
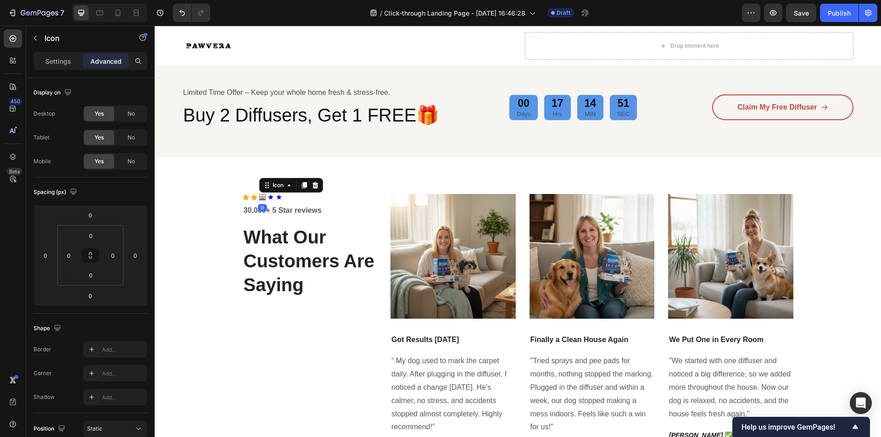
click at [260, 196] on icon at bounding box center [262, 197] width 6 height 6
click at [252, 196] on icon at bounding box center [254, 197] width 6 height 6
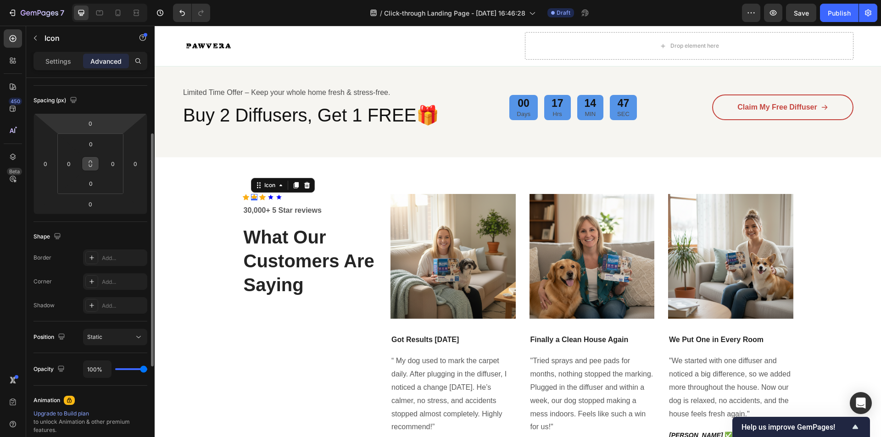
scroll to position [138, 0]
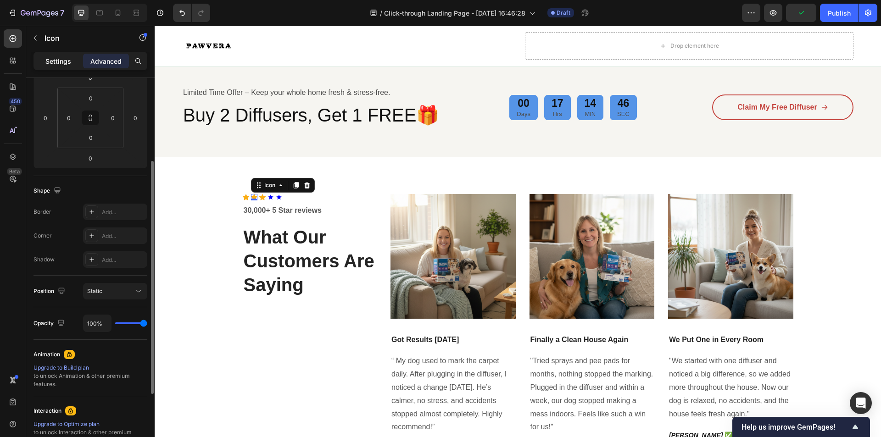
click at [66, 62] on p "Settings" at bounding box center [58, 61] width 26 height 10
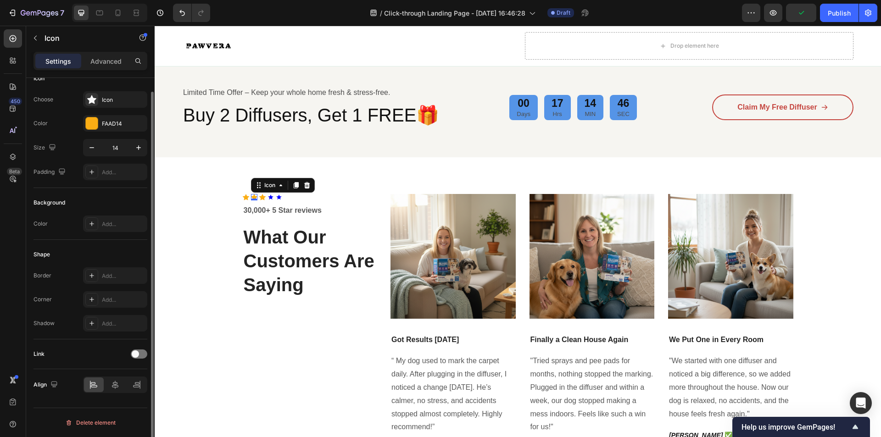
scroll to position [14, 0]
click at [94, 99] on icon at bounding box center [91, 99] width 9 height 9
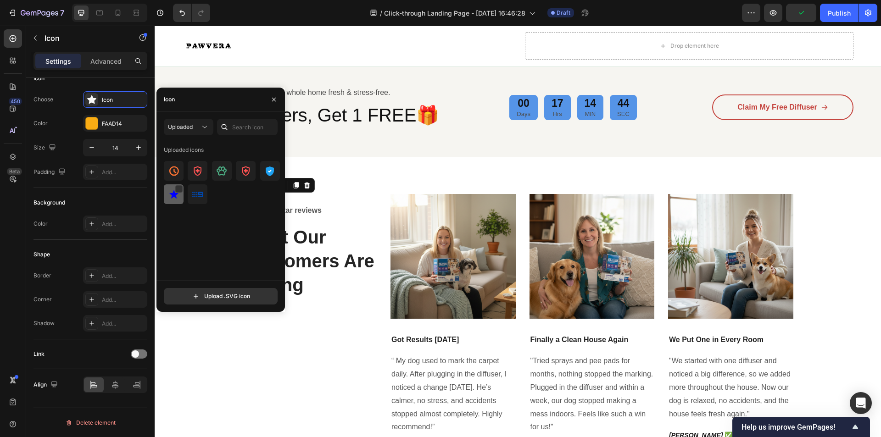
click at [174, 189] on img at bounding box center [173, 194] width 11 height 11
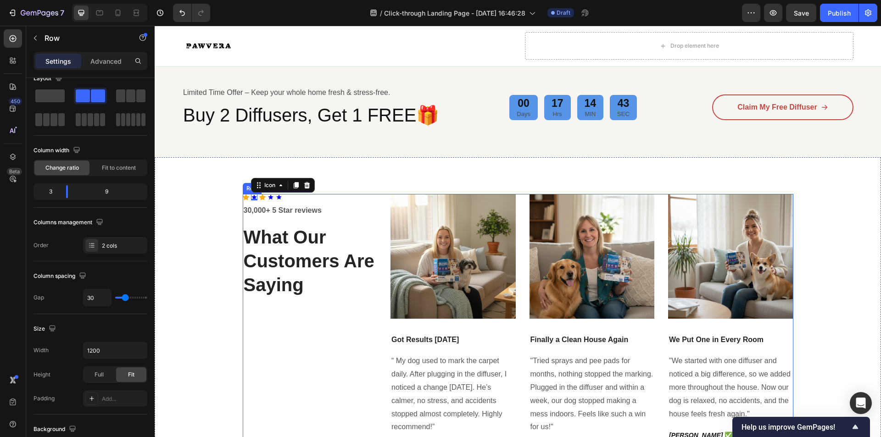
click at [338, 328] on div "Icon Icon 0 Icon Icon Icon Icon List Hoz 30,000+ 5 Star reviews Text block What…" at bounding box center [310, 325] width 134 height 262
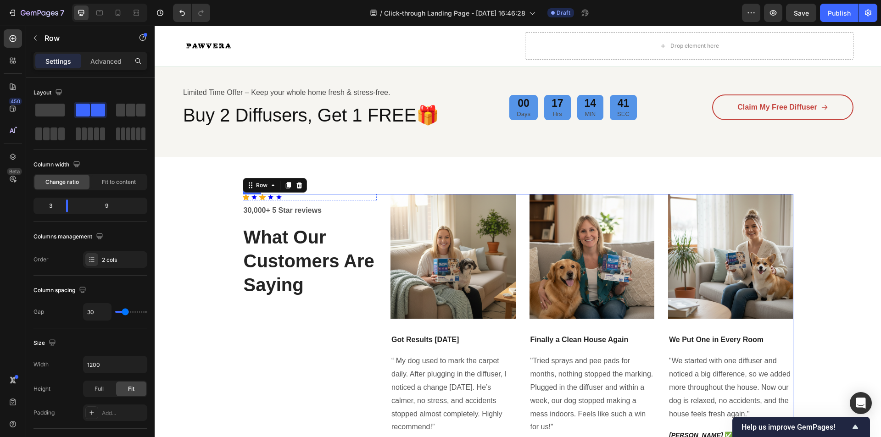
click at [243, 199] on div "Icon" at bounding box center [246, 197] width 6 height 6
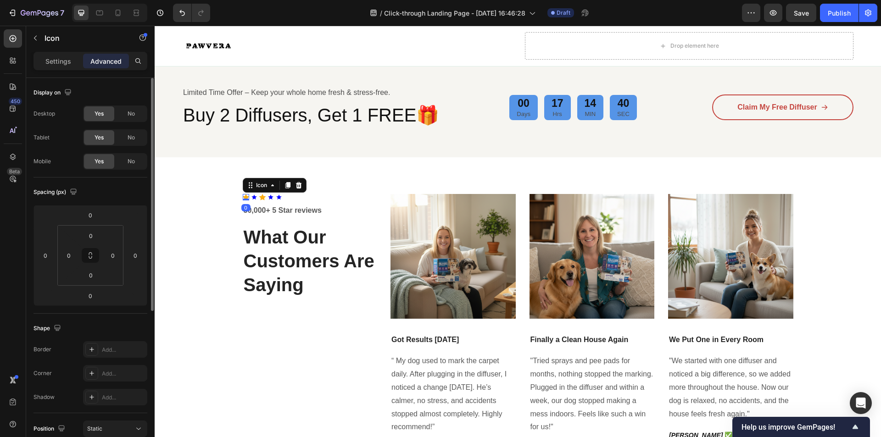
click at [56, 63] on p "Settings" at bounding box center [58, 61] width 26 height 10
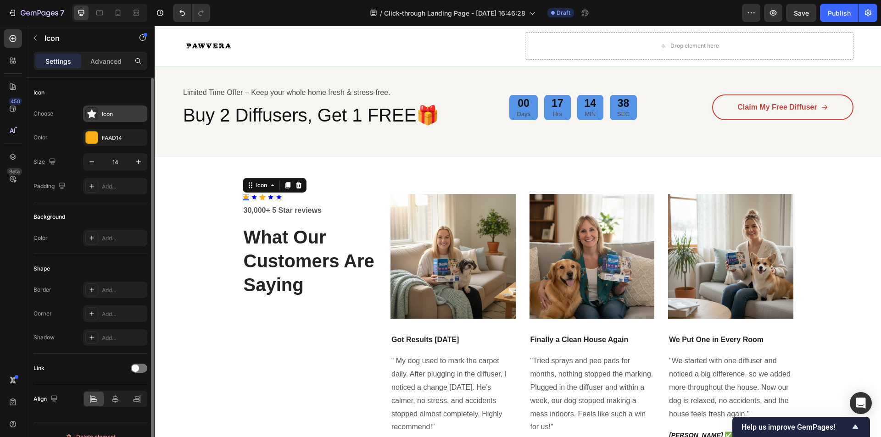
click at [105, 114] on div "Icon" at bounding box center [123, 114] width 43 height 8
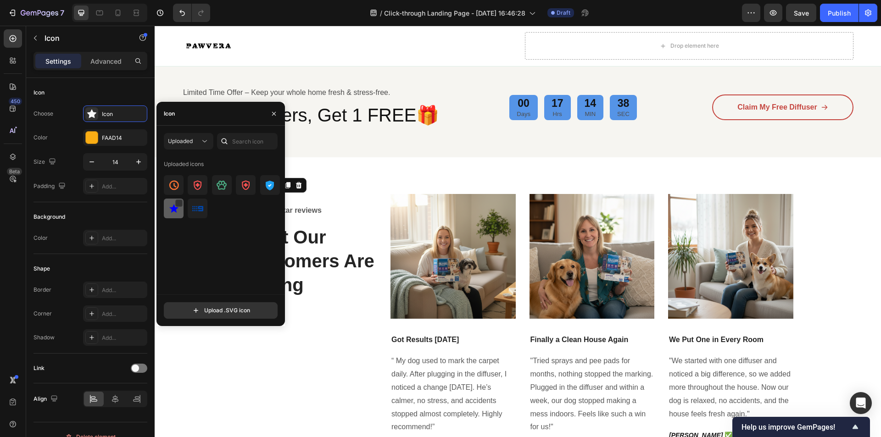
click at [174, 204] on img at bounding box center [173, 208] width 11 height 11
drag, startPoint x: 299, startPoint y: 334, endPoint x: 266, endPoint y: 262, distance: 79.0
click at [300, 334] on div "Icon 0 Icon Icon Icon Icon Icon List Hoz 30,000+ 5 Star reviews Text block What…" at bounding box center [310, 325] width 134 height 262
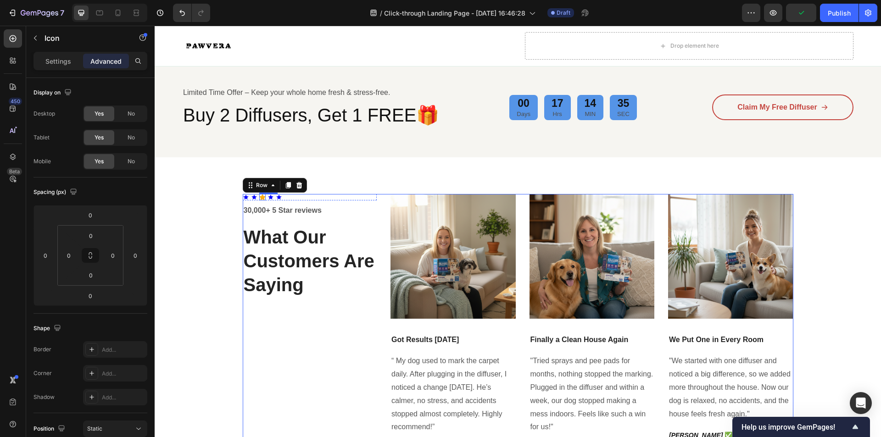
click at [259, 198] on icon at bounding box center [262, 197] width 6 height 6
drag, startPoint x: 53, startPoint y: 58, endPoint x: 62, endPoint y: 73, distance: 17.5
click at [53, 57] on p "Settings" at bounding box center [58, 61] width 26 height 10
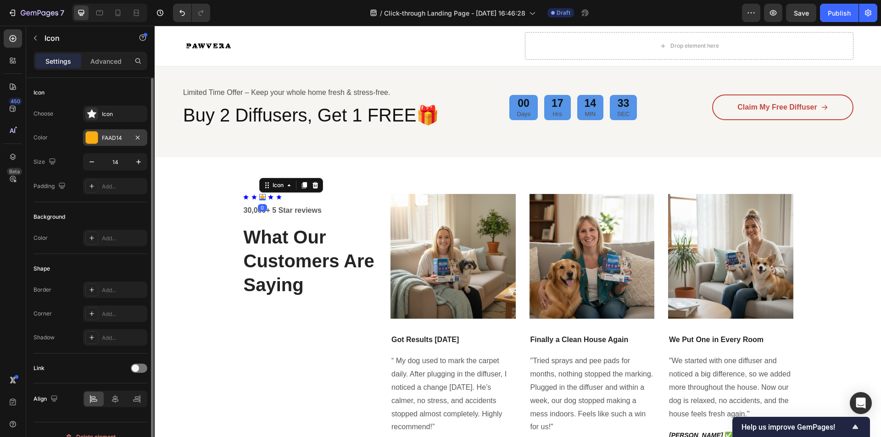
drag, startPoint x: 102, startPoint y: 116, endPoint x: 102, endPoint y: 131, distance: 15.1
click at [102, 117] on div "Icon" at bounding box center [123, 114] width 43 height 8
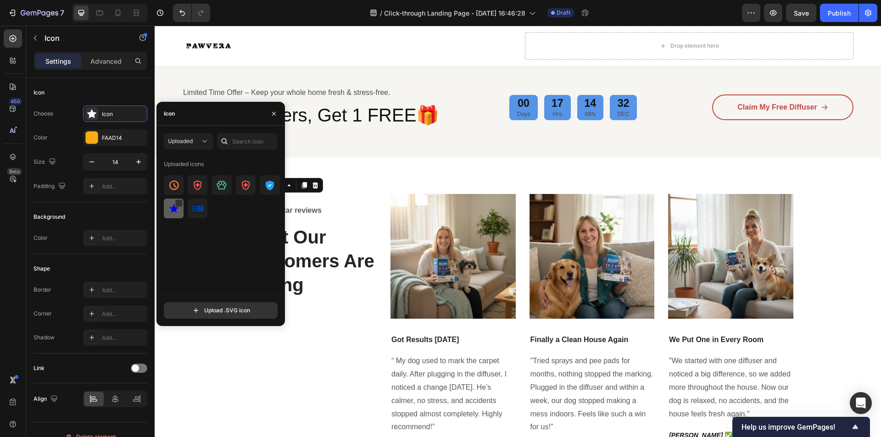
drag, startPoint x: 177, startPoint y: 201, endPoint x: 176, endPoint y: 209, distance: 8.3
click at [177, 201] on div at bounding box center [178, 203] width 7 height 7
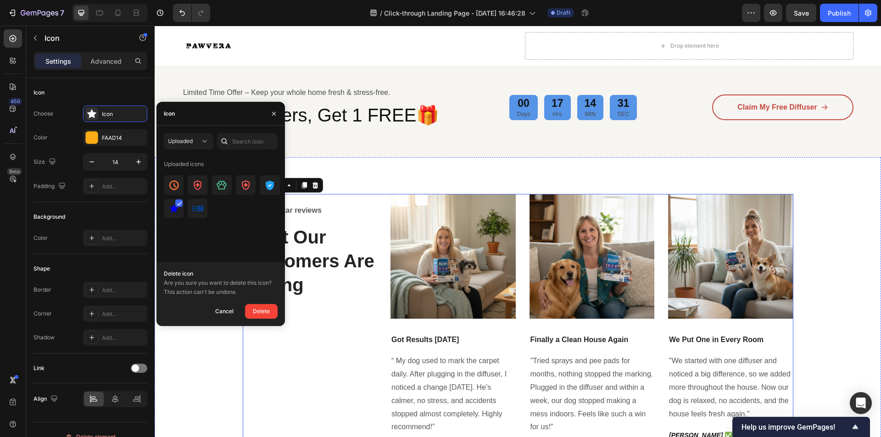
click at [305, 331] on div "Icon Icon Icon 0 Icon Icon Icon List Hoz 30,000+ 5 Star reviews Text block What…" at bounding box center [310, 325] width 134 height 262
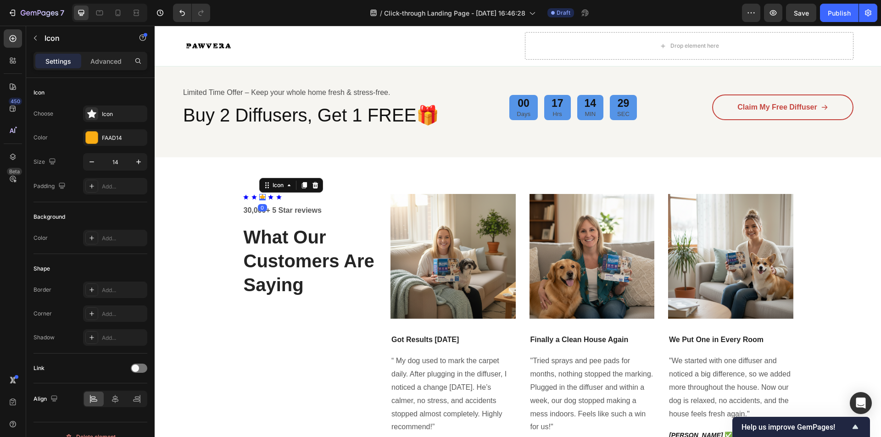
click at [259, 197] on icon at bounding box center [262, 197] width 6 height 6
drag, startPoint x: 83, startPoint y: 103, endPoint x: 100, endPoint y: 115, distance: 20.7
click at [85, 106] on div "Icon Choose Icon Color FAAD14 Size 14 Padding Add..." at bounding box center [90, 140] width 114 height 124
click at [100, 115] on div "Icon" at bounding box center [115, 114] width 64 height 17
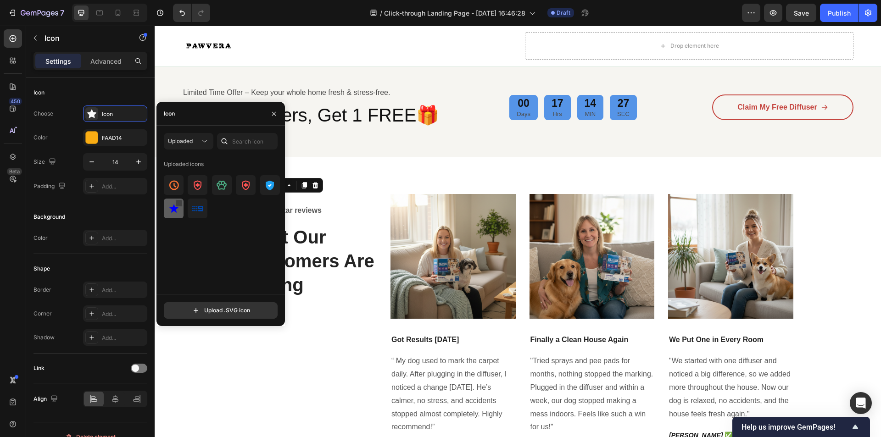
click at [178, 206] on div at bounding box center [178, 203] width 7 height 7
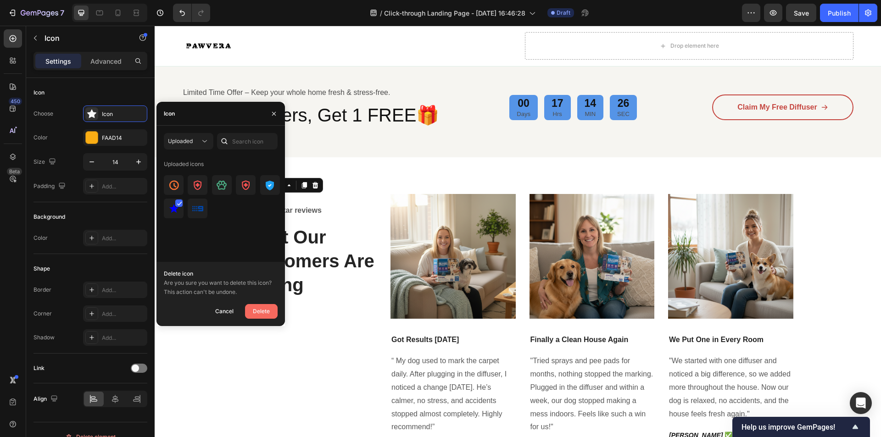
click at [257, 315] on div "Delete" at bounding box center [261, 311] width 17 height 11
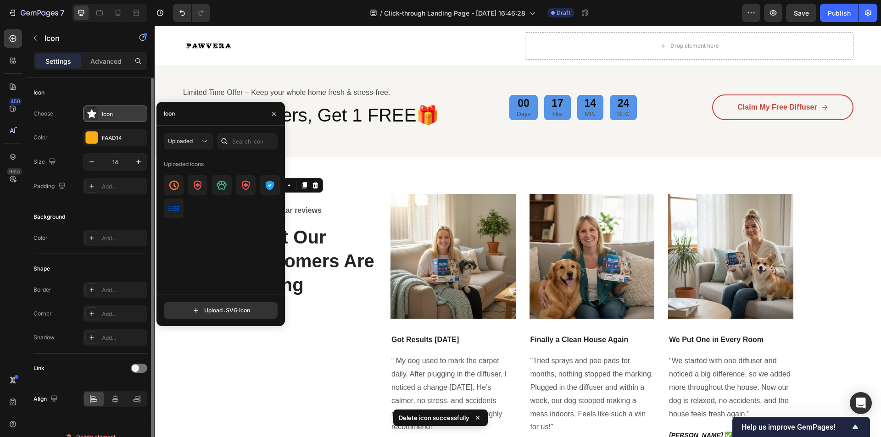
click at [112, 115] on div "Icon" at bounding box center [123, 114] width 43 height 8
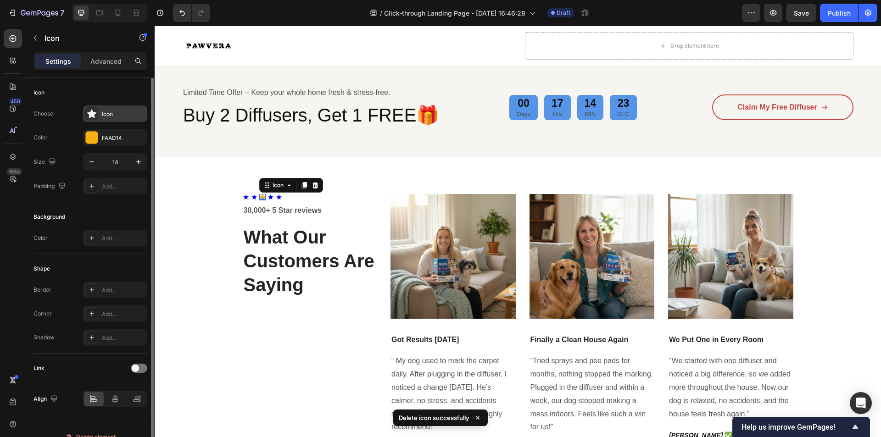
click at [112, 121] on div "Icon" at bounding box center [115, 114] width 64 height 17
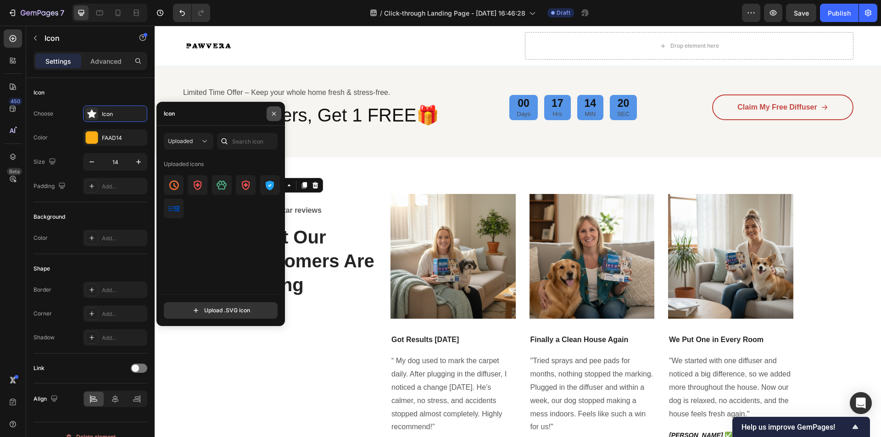
click at [276, 118] on button "button" at bounding box center [274, 113] width 15 height 15
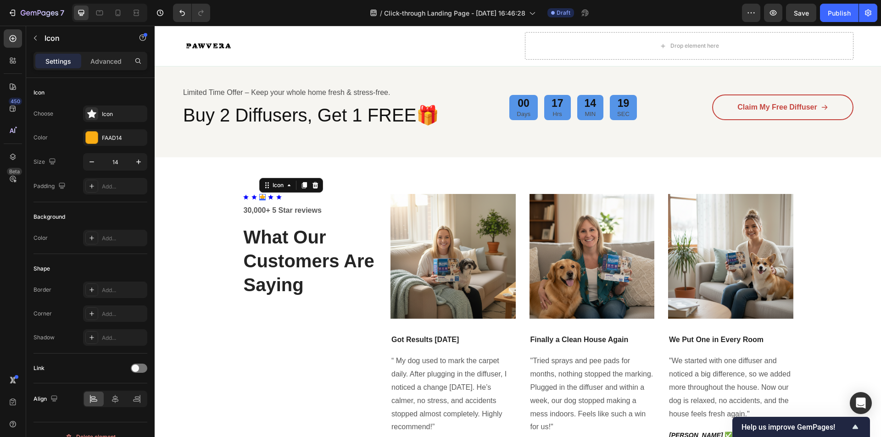
click at [259, 195] on icon at bounding box center [262, 197] width 6 height 6
drag, startPoint x: 112, startPoint y: 118, endPoint x: 117, endPoint y: 122, distance: 6.4
click at [112, 118] on div "Icon" at bounding box center [115, 114] width 64 height 17
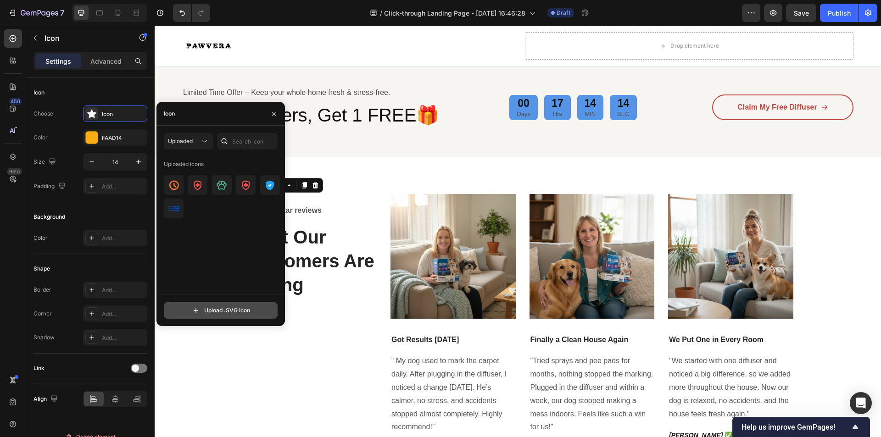
click at [224, 308] on input "file" at bounding box center [220, 311] width 113 height 16
type input "C:\fakepath\blue_star.svg"
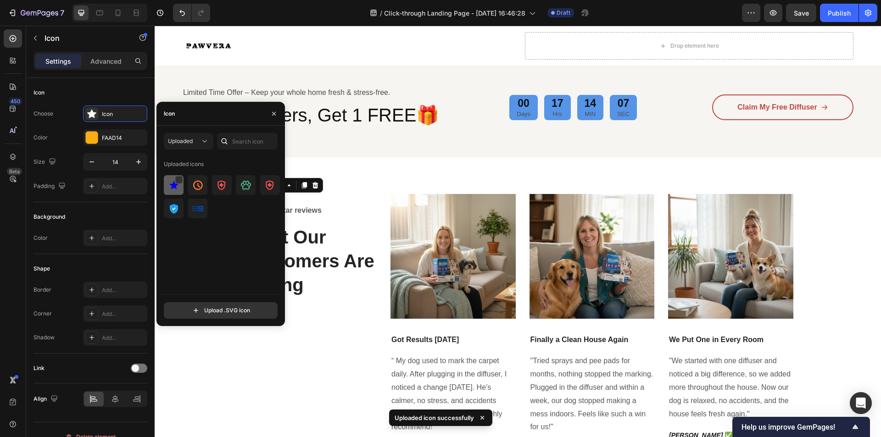
click at [176, 184] on img at bounding box center [173, 185] width 11 height 11
click at [302, 332] on div "Icon Icon Icon 0 Icon Icon Icon List Hoz 30,000+ 5 Star reviews Text block What…" at bounding box center [310, 325] width 134 height 262
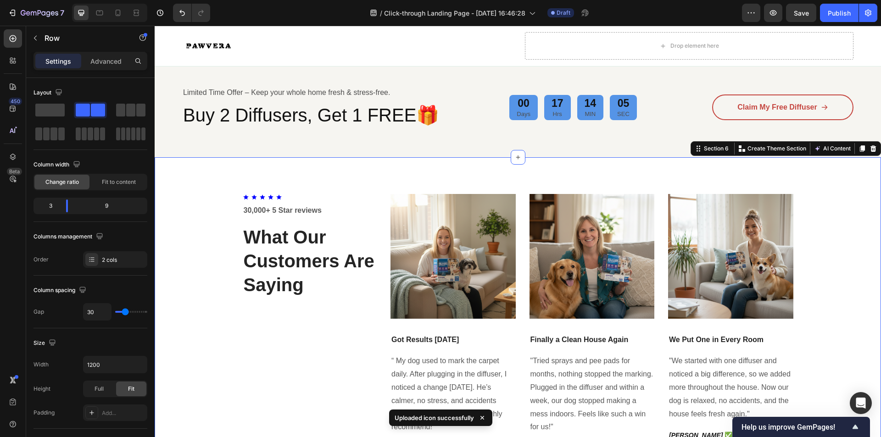
click at [232, 268] on div "Icon Icon Icon Icon Icon Icon List Hoz 30,000+ 5 Star reviews Text block What O…" at bounding box center [517, 325] width 713 height 262
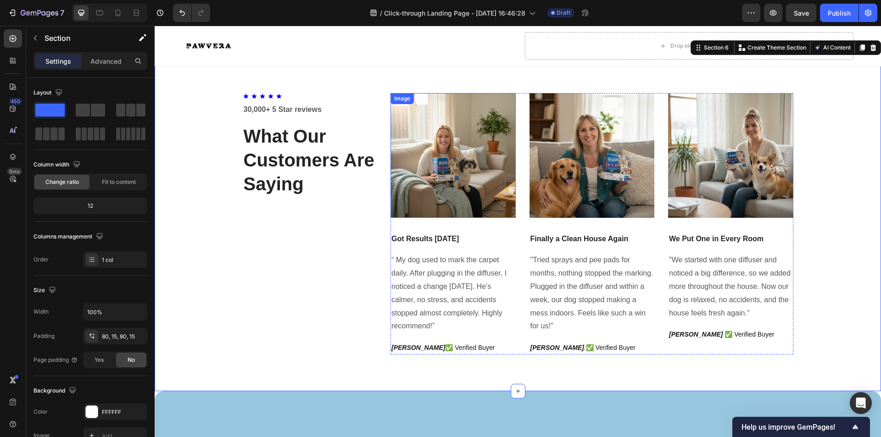
scroll to position [505, 0]
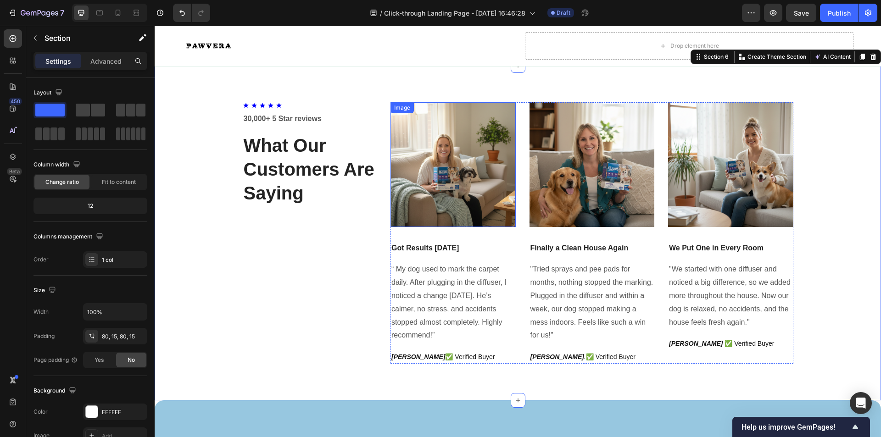
click at [452, 160] on img at bounding box center [452, 164] width 125 height 125
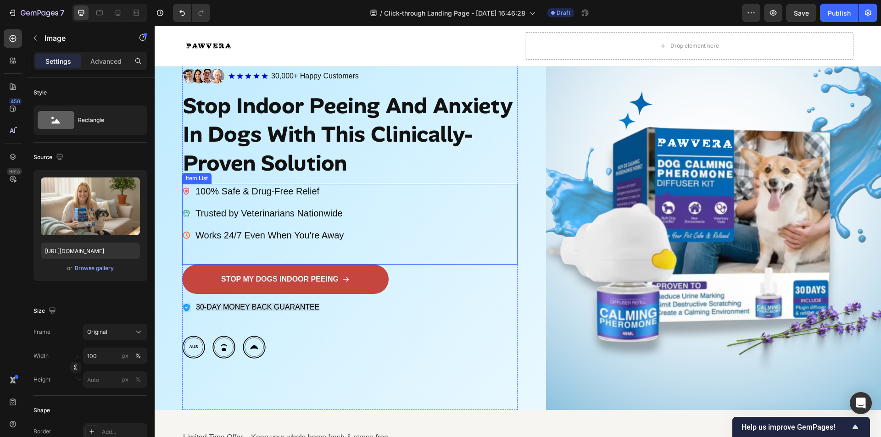
scroll to position [92, 0]
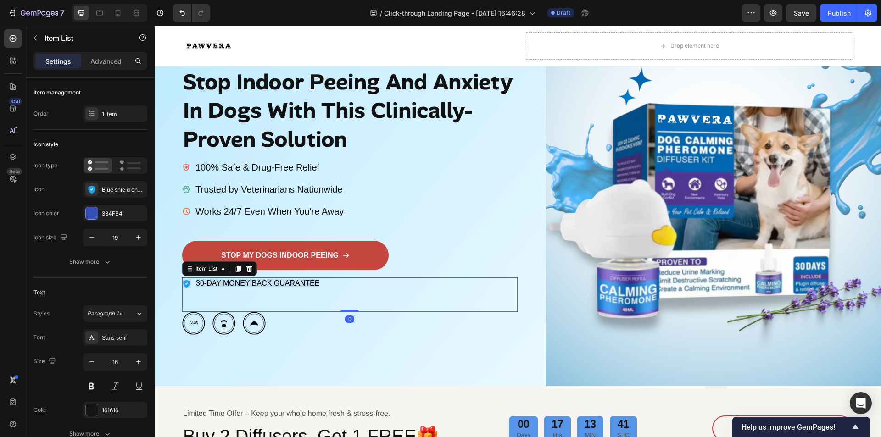
click at [299, 287] on span "30-DAY MONEY BACK GUARANTEE" at bounding box center [257, 283] width 123 height 8
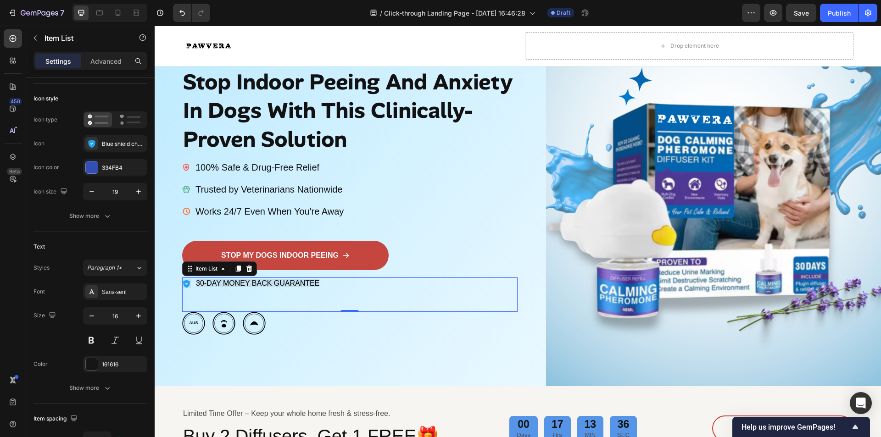
drag, startPoint x: 322, startPoint y: 286, endPoint x: 317, endPoint y: 289, distance: 5.1
click at [318, 288] on div "30-DAY MONEY BACK GUARANTEE" at bounding box center [349, 295] width 335 height 34
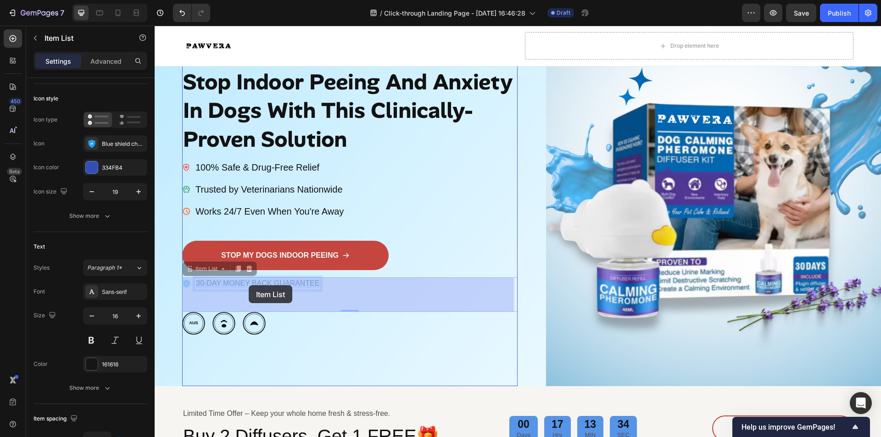
drag, startPoint x: 318, startPoint y: 282, endPoint x: 244, endPoint y: 284, distance: 73.9
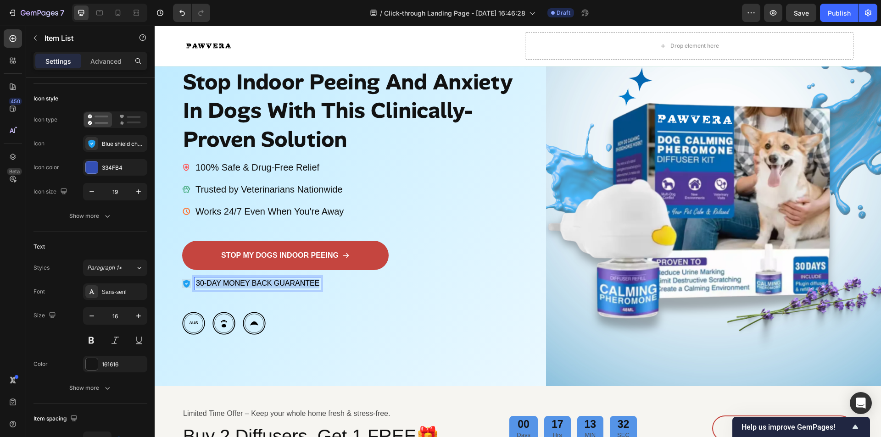
drag, startPoint x: 319, startPoint y: 283, endPoint x: 185, endPoint y: 289, distance: 134.1
click at [185, 289] on div "30-DAY MONEY BACK GUARANTEE" at bounding box center [251, 284] width 139 height 12
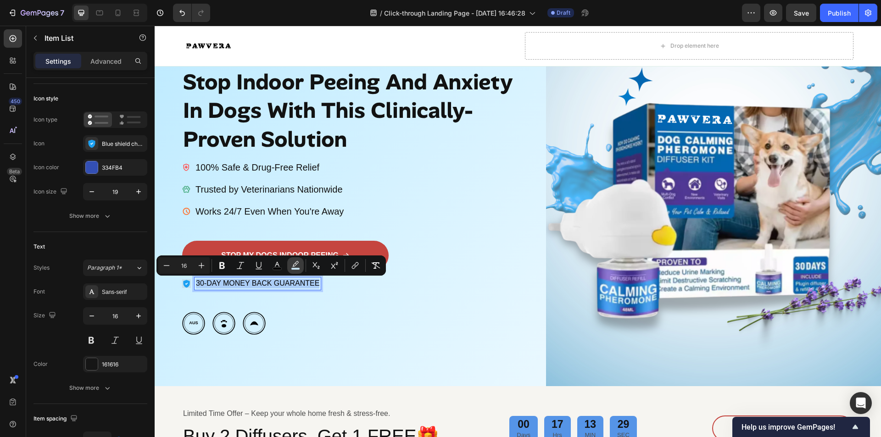
click at [292, 268] on rect "Editor contextual toolbar" at bounding box center [295, 269] width 9 height 2
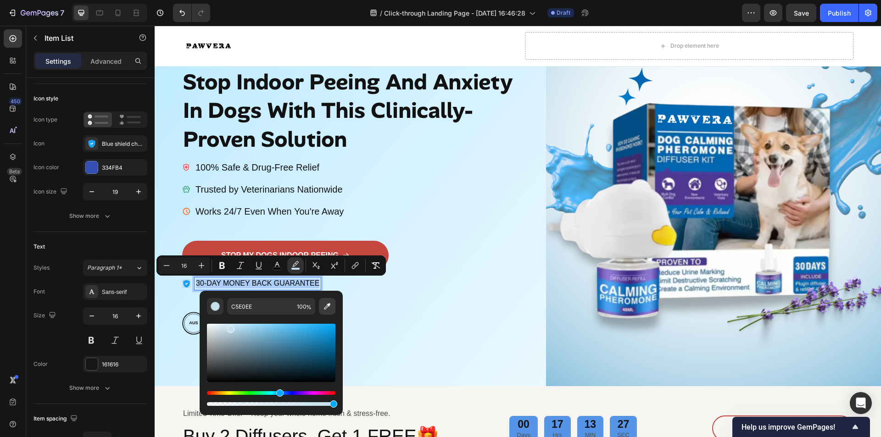
click at [328, 306] on icon "Editor contextual toolbar" at bounding box center [327, 306] width 6 height 6
type input "CEF0FF"
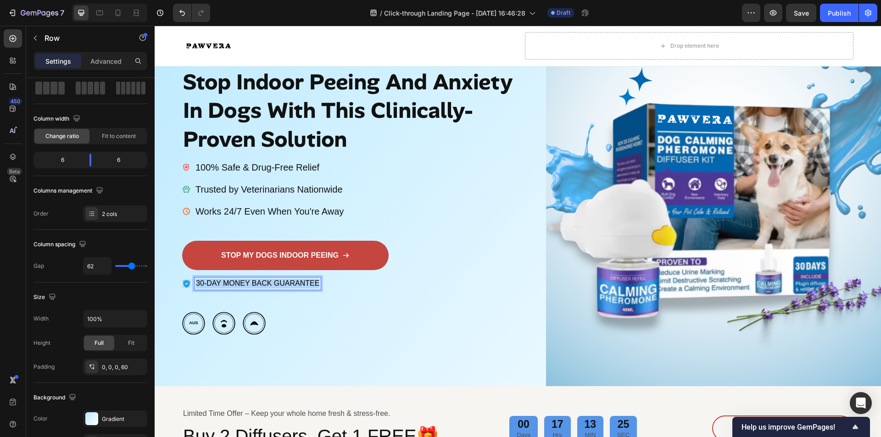
click at [178, 298] on div "Image Icon Icon Icon Icon Icon Icon List 30,000+ Happy Customers Text Block Row…" at bounding box center [518, 190] width 726 height 393
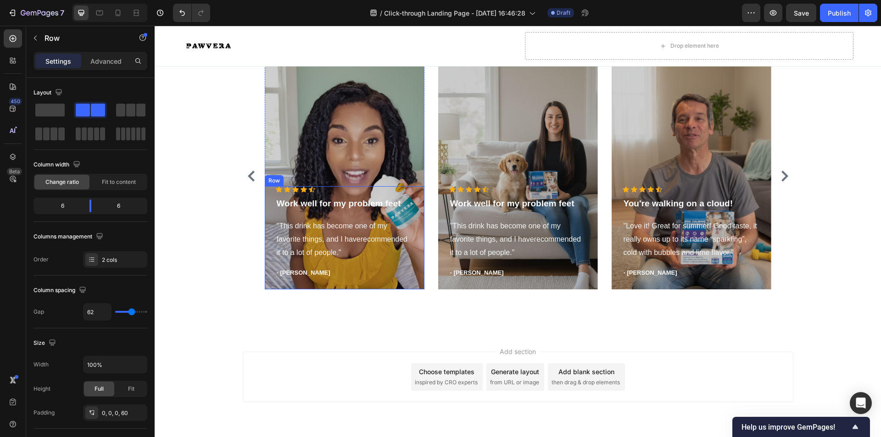
scroll to position [2387, 0]
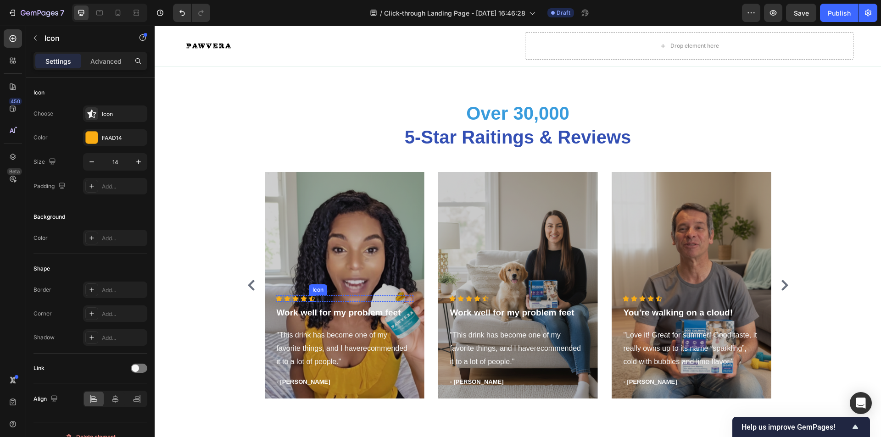
click at [309, 298] on div "Icon" at bounding box center [312, 298] width 6 height 6
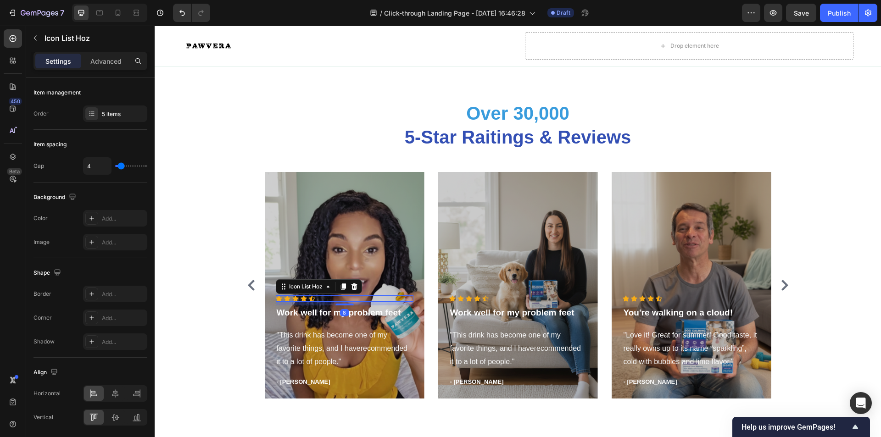
click at [296, 299] on div "Icon Icon Icon Icon Icon" at bounding box center [345, 298] width 138 height 6
click at [317, 299] on div "Icon Icon Icon Icon Icon" at bounding box center [345, 298] width 138 height 6
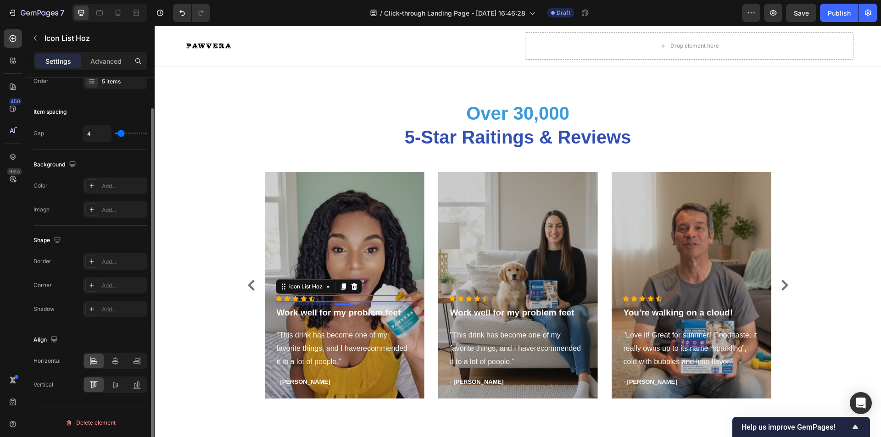
scroll to position [0, 0]
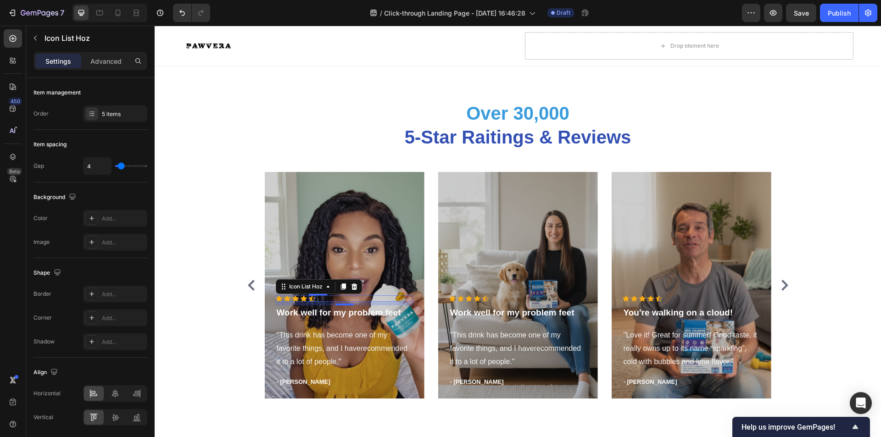
click at [309, 298] on div "Icon" at bounding box center [312, 298] width 6 height 6
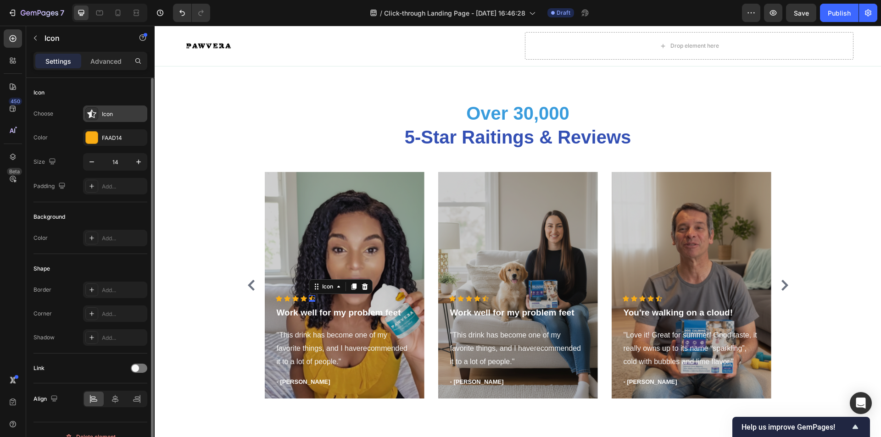
click at [126, 116] on div "Icon" at bounding box center [123, 114] width 43 height 8
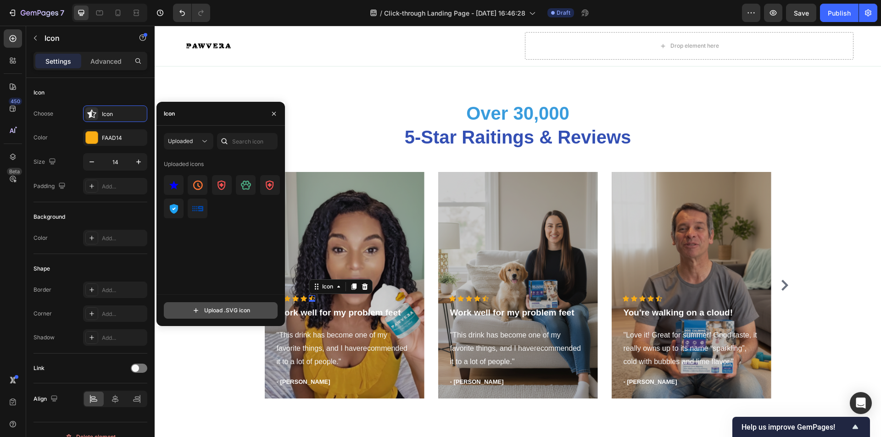
click at [205, 308] on input "file" at bounding box center [220, 311] width 113 height 16
type input "C:\fakepath\orange_star.svg"
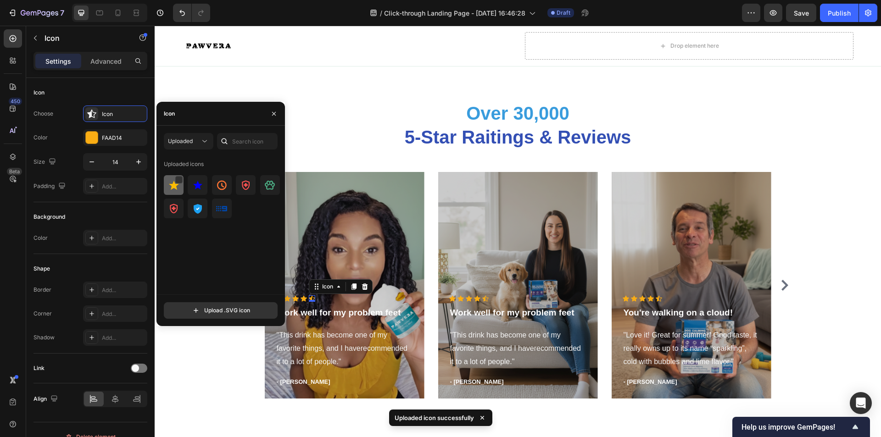
click at [173, 186] on img at bounding box center [173, 185] width 11 height 11
click at [272, 113] on icon "button" at bounding box center [273, 113] width 7 height 7
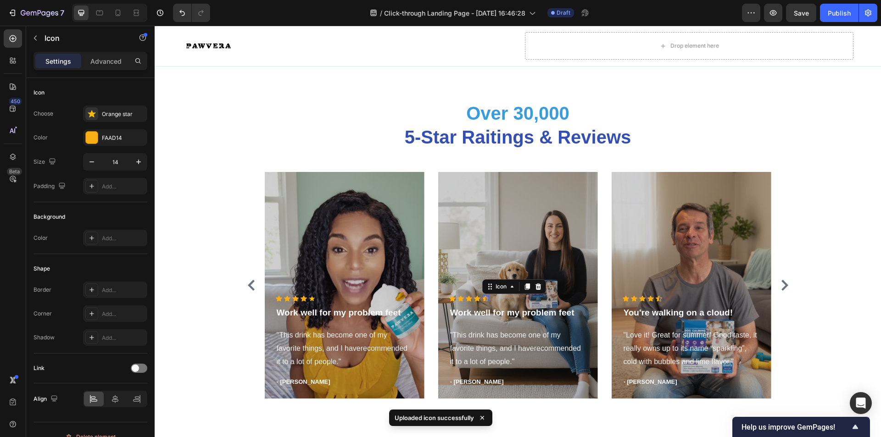
click at [482, 299] on div "Icon 0" at bounding box center [485, 298] width 6 height 6
click at [301, 297] on icon at bounding box center [304, 299] width 6 height 6
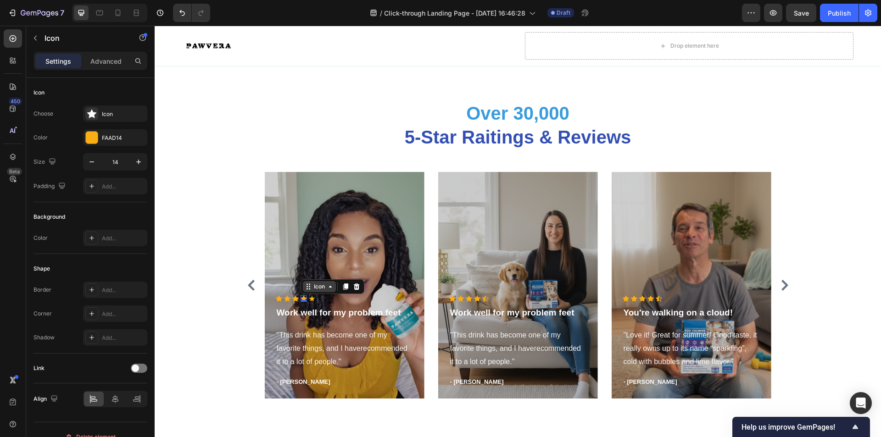
click at [312, 287] on div "Icon" at bounding box center [319, 287] width 15 height 0
click at [309, 301] on div "Icon 0" at bounding box center [312, 298] width 6 height 6
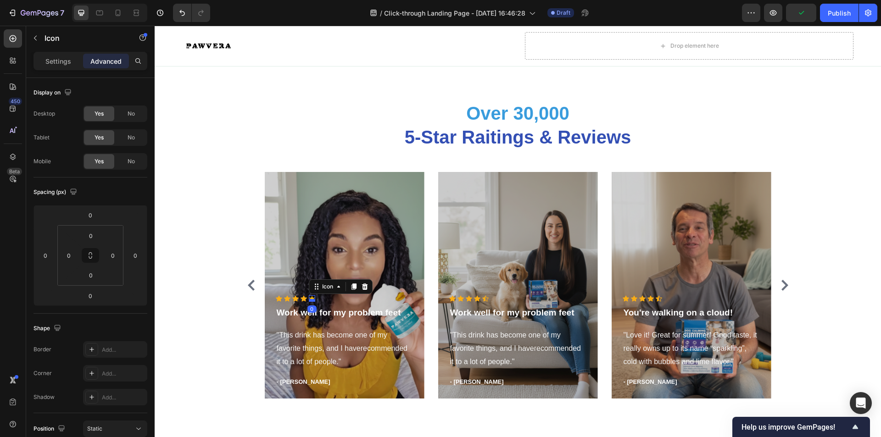
click at [309, 299] on div at bounding box center [312, 300] width 6 height 3
drag, startPoint x: 308, startPoint y: 300, endPoint x: 308, endPoint y: 293, distance: 6.9
click at [309, 295] on div "Icon 0" at bounding box center [312, 298] width 6 height 6
click at [268, 274] on div "Overlay" at bounding box center [345, 285] width 160 height 227
click at [309, 301] on div "Icon 0" at bounding box center [312, 298] width 6 height 6
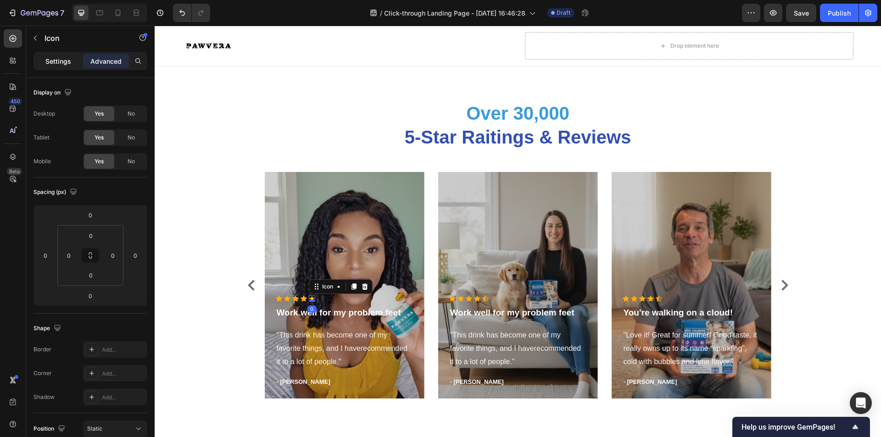
click at [55, 54] on div "Settings" at bounding box center [58, 61] width 46 height 15
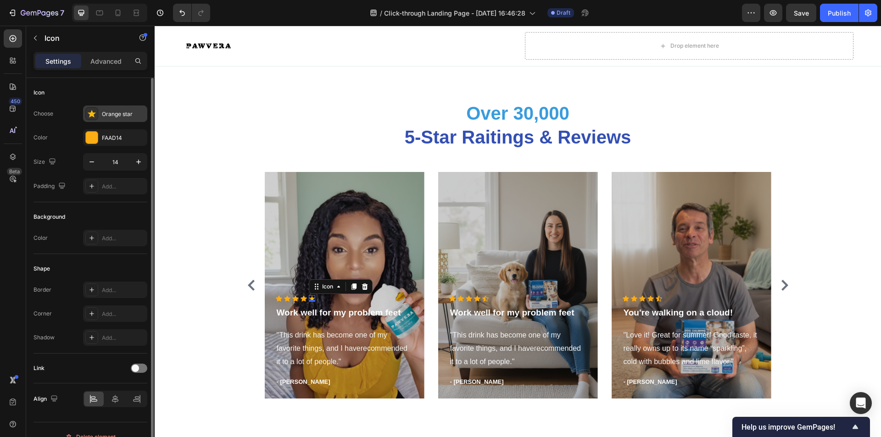
click at [91, 114] on polygon at bounding box center [92, 114] width 8 height 8
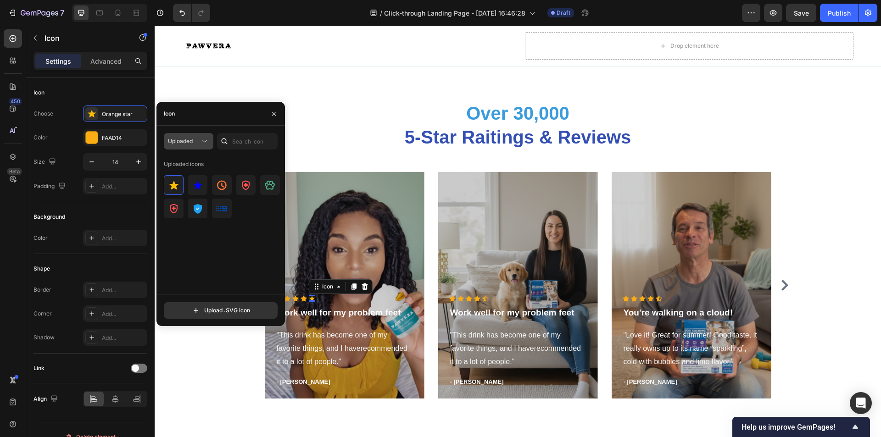
click at [191, 146] on button "Uploaded" at bounding box center [189, 141] width 50 height 17
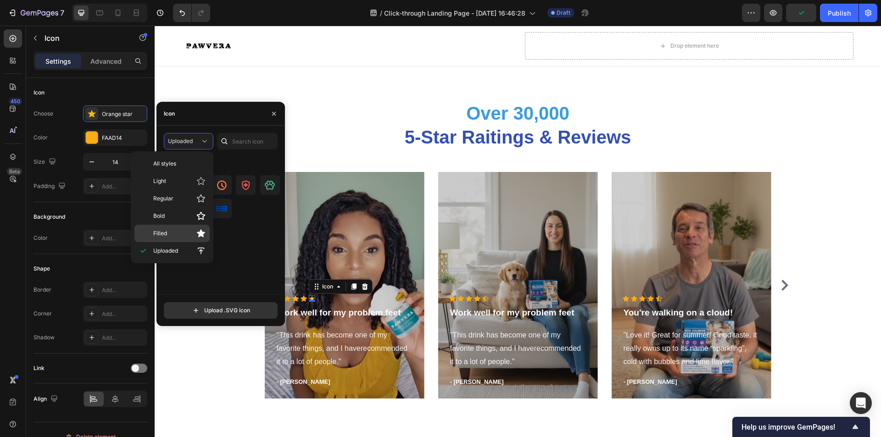
click at [182, 230] on p "Filled" at bounding box center [179, 233] width 52 height 9
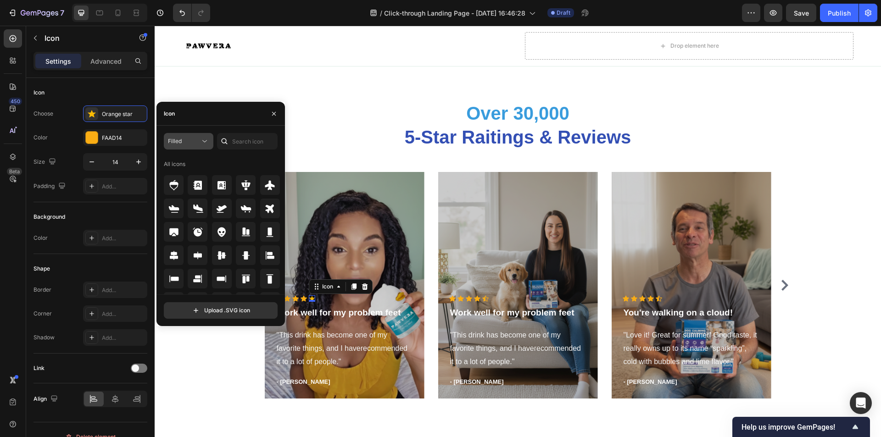
click at [195, 142] on div "Filled" at bounding box center [184, 141] width 32 height 8
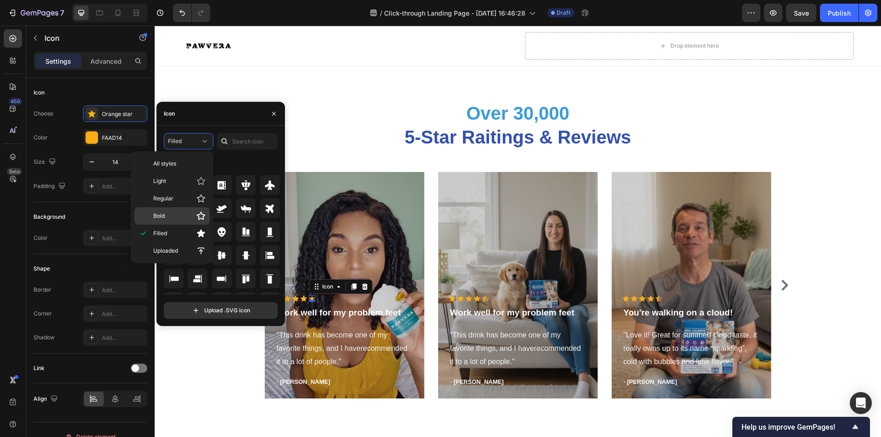
click at [187, 220] on p "Bold" at bounding box center [179, 216] width 52 height 9
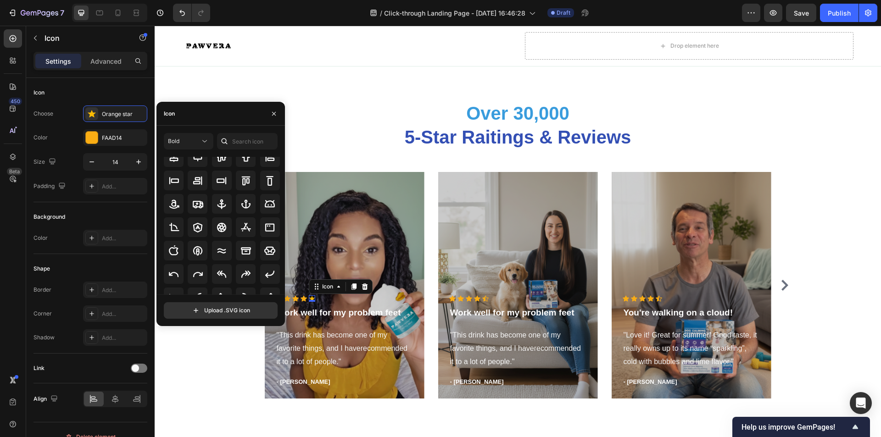
scroll to position [101, 0]
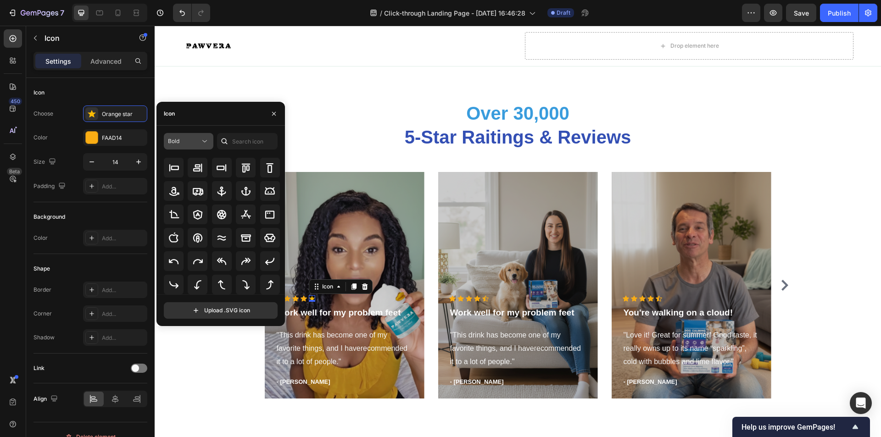
click at [187, 141] on div "Bold" at bounding box center [184, 141] width 32 height 8
click at [186, 162] on p "All styles" at bounding box center [179, 164] width 52 height 8
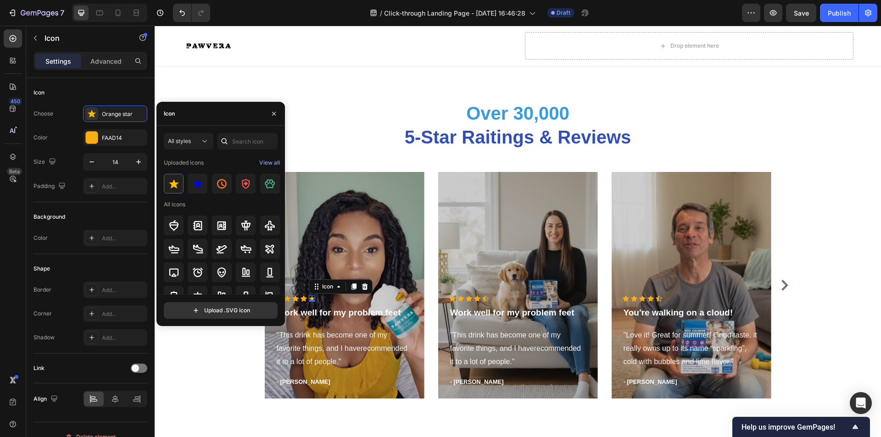
scroll to position [0, 0]
click at [197, 181] on img at bounding box center [197, 185] width 11 height 11
click at [272, 117] on icon "button" at bounding box center [273, 113] width 7 height 7
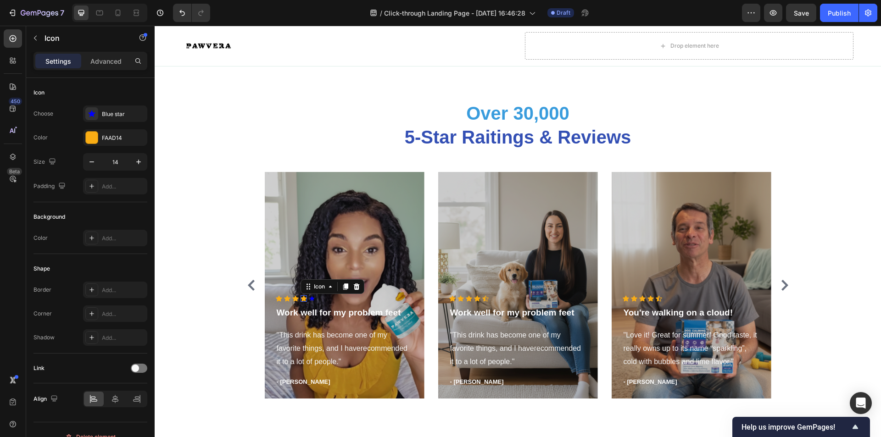
click at [301, 299] on div "Icon 0" at bounding box center [304, 298] width 6 height 6
click at [482, 300] on div "Icon" at bounding box center [485, 298] width 6 height 6
click at [498, 287] on div "Icon" at bounding box center [501, 287] width 15 height 0
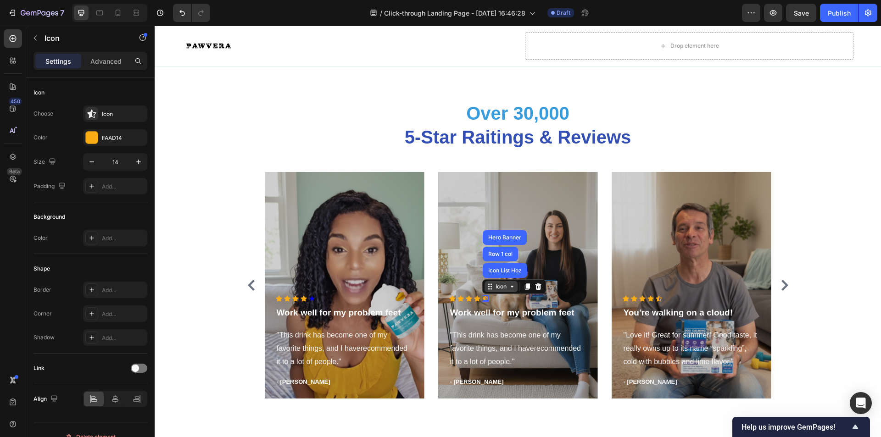
click at [498, 287] on div "Icon" at bounding box center [501, 287] width 15 height 0
click at [309, 301] on div "Icon" at bounding box center [312, 298] width 6 height 6
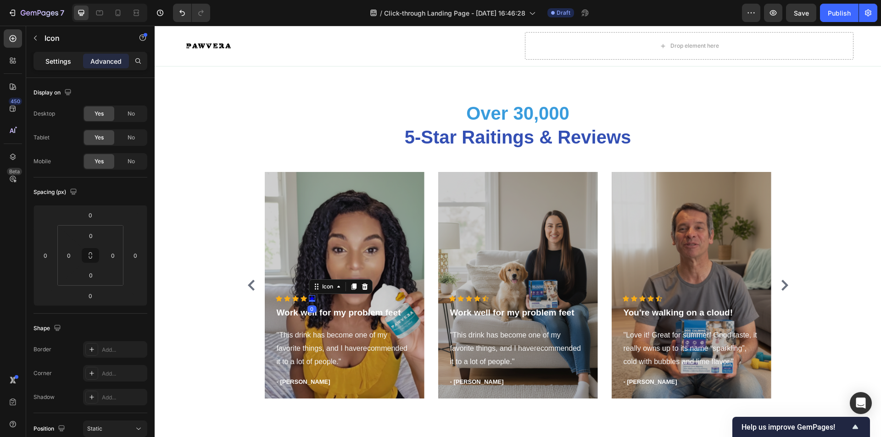
click at [56, 57] on p "Settings" at bounding box center [58, 61] width 26 height 10
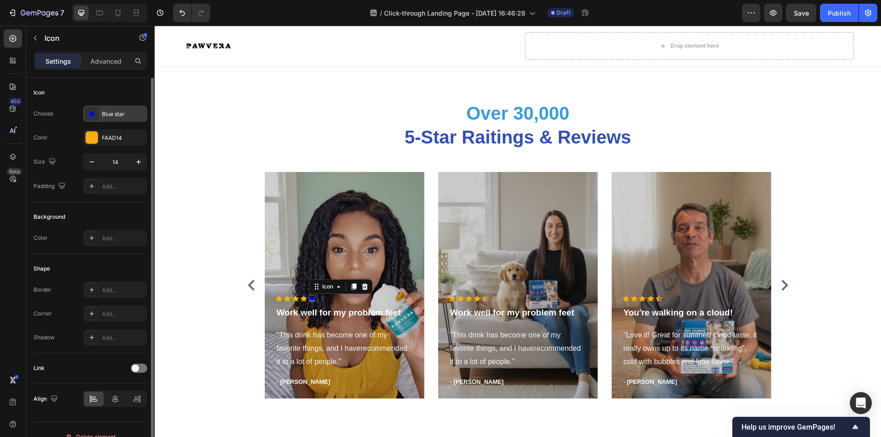
click at [115, 120] on div "Blue star" at bounding box center [115, 114] width 64 height 17
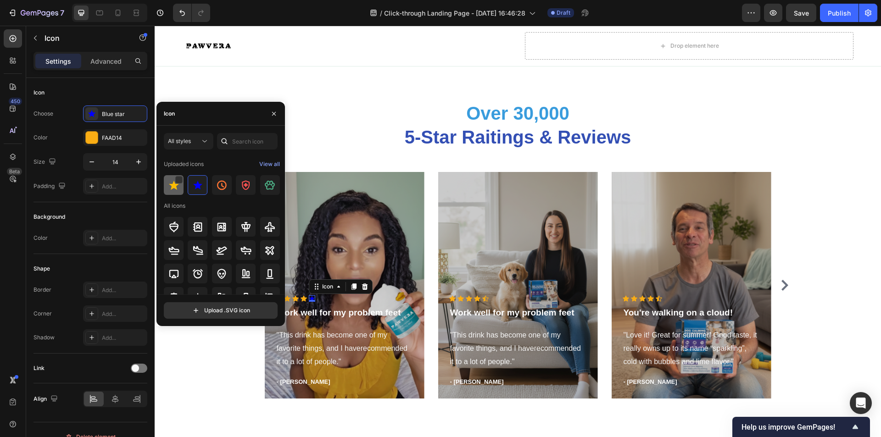
click at [173, 184] on img at bounding box center [173, 185] width 11 height 11
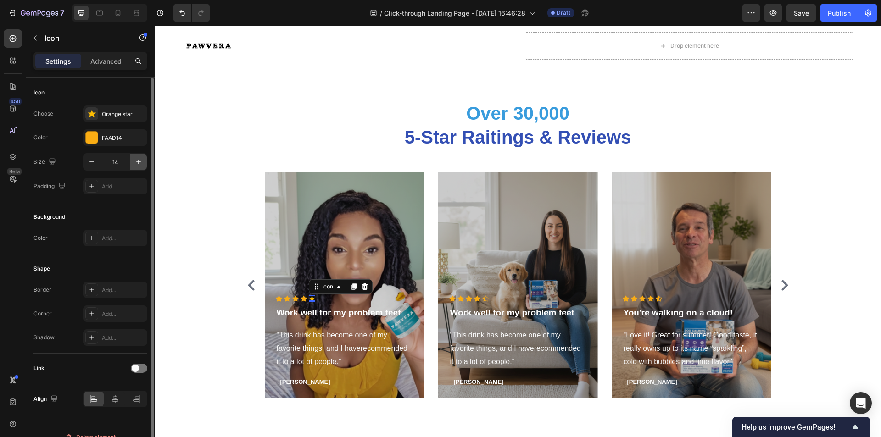
click at [139, 162] on icon "button" at bounding box center [138, 161] width 9 height 9
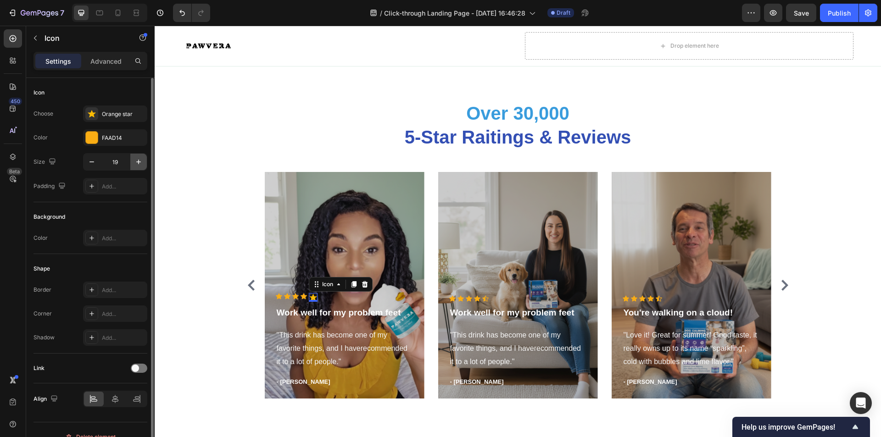
click at [139, 162] on icon "button" at bounding box center [138, 161] width 9 height 9
type input "23"
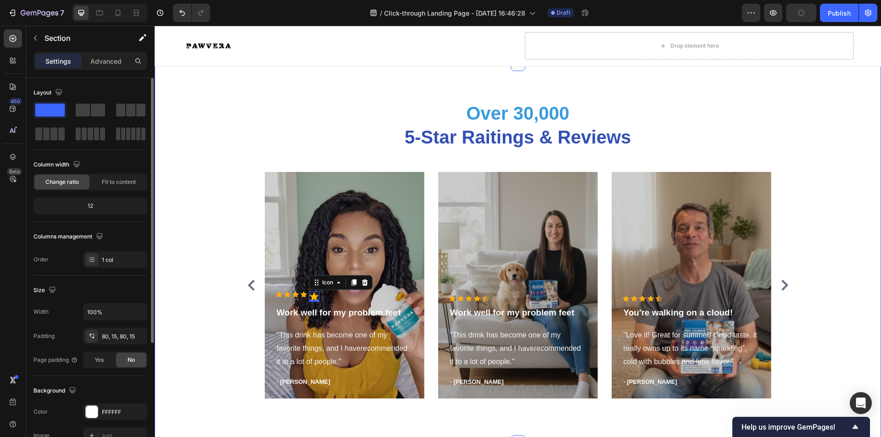
click at [203, 262] on div "Over 30,000 5-Star Raitings & Reviews Heading Icon Icon Icon Icon Icon 0 Icon L…" at bounding box center [517, 253] width 713 height 306
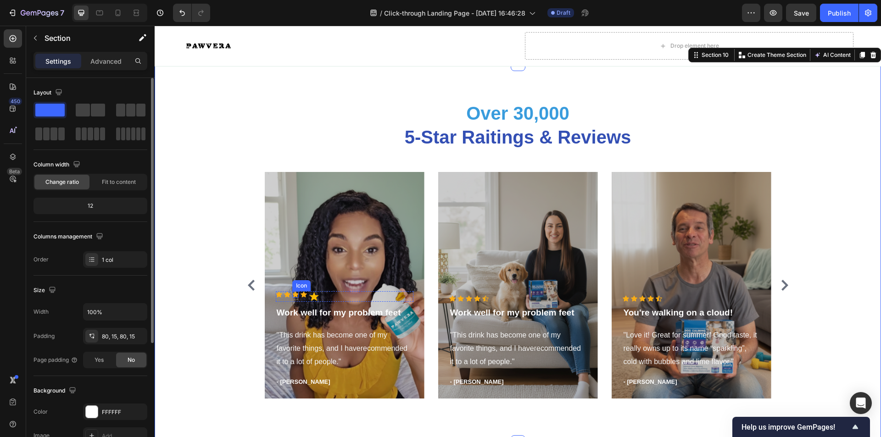
click at [294, 296] on div "Icon" at bounding box center [295, 294] width 6 height 6
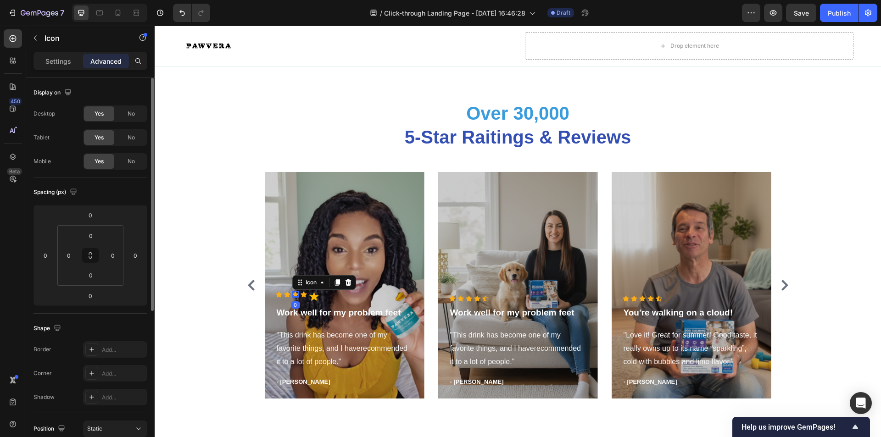
drag, startPoint x: 294, startPoint y: 296, endPoint x: 290, endPoint y: 268, distance: 28.3
click at [290, 268] on div "Icon Icon Icon 0 Icon Icon Icon List Hoz Work well for my problem feet Text blo…" at bounding box center [345, 285] width 160 height 227
click at [310, 298] on polygon at bounding box center [314, 296] width 10 height 9
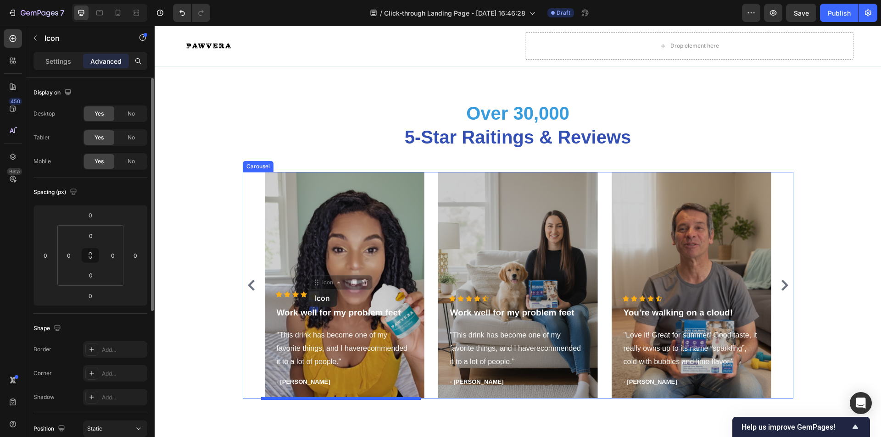
drag, startPoint x: 310, startPoint y: 298, endPoint x: 307, endPoint y: 286, distance: 12.4
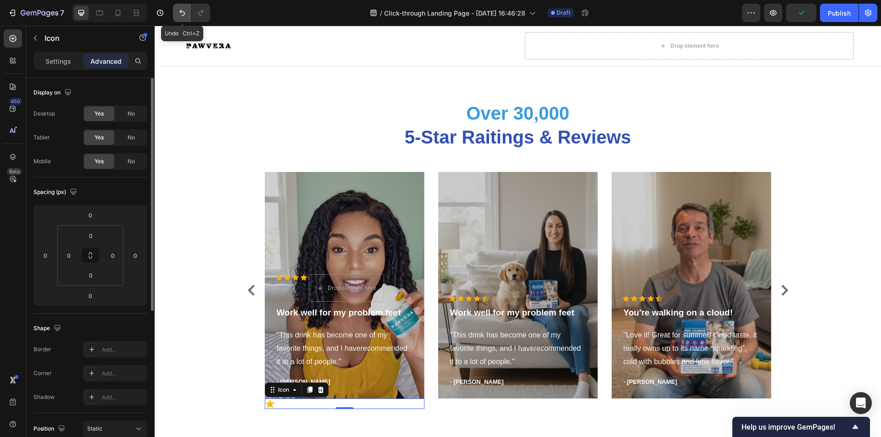
click at [180, 17] on icon "Undo/Redo" at bounding box center [182, 12] width 9 height 9
click at [186, 16] on icon "Undo/Redo" at bounding box center [182, 12] width 9 height 9
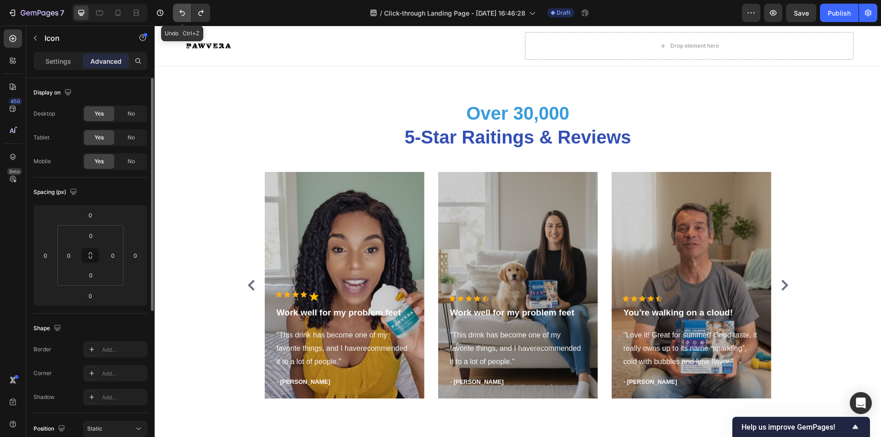
click at [187, 16] on icon "Undo/Redo" at bounding box center [182, 12] width 9 height 9
click at [187, 16] on button "Undo/Redo" at bounding box center [182, 13] width 18 height 18
click at [188, 17] on button "Undo/Redo" at bounding box center [182, 13] width 18 height 18
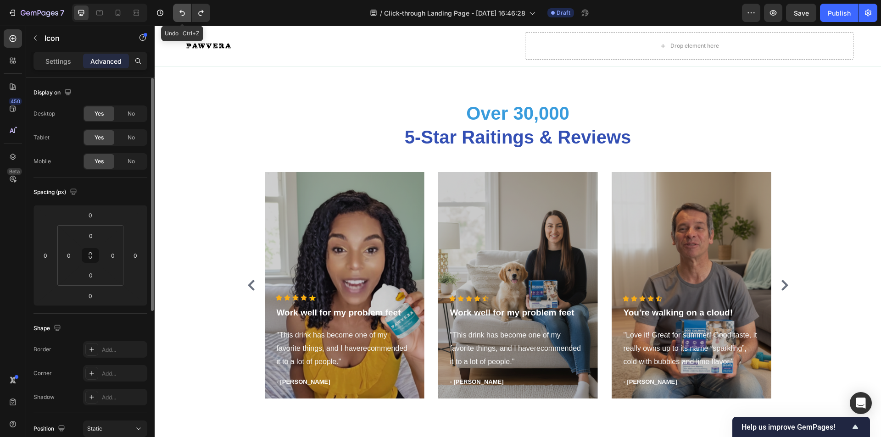
click at [188, 17] on button "Undo/Redo" at bounding box center [182, 13] width 18 height 18
drag, startPoint x: 343, startPoint y: 42, endPoint x: 171, endPoint y: 57, distance: 172.2
click at [165, 63] on div "Image Drop element here Row" at bounding box center [518, 46] width 726 height 40
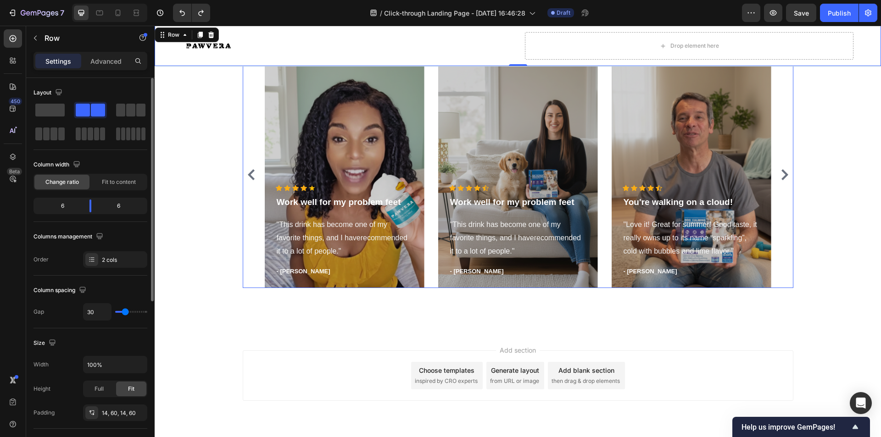
scroll to position [2524, 0]
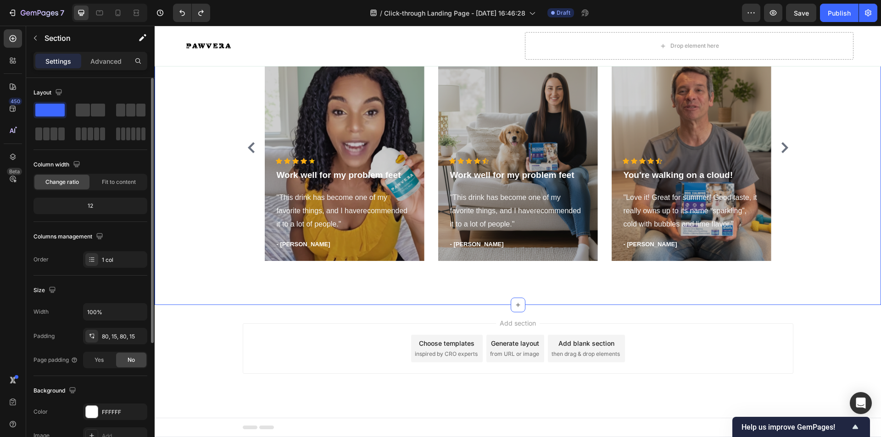
click at [514, 270] on div "Over 30,000 5-Star Raitings & Reviews Heading Icon Icon Icon Icon Icon Icon Lis…" at bounding box center [518, 115] width 726 height 379
click at [42, 40] on button "button" at bounding box center [35, 38] width 15 height 15
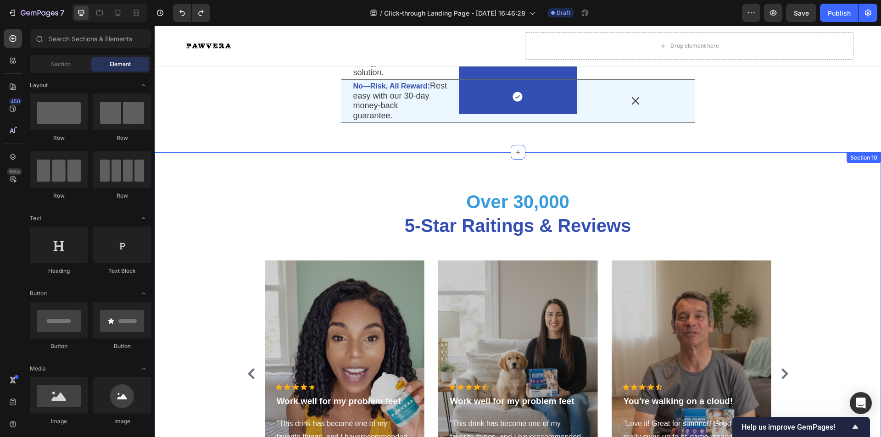
scroll to position [2295, 0]
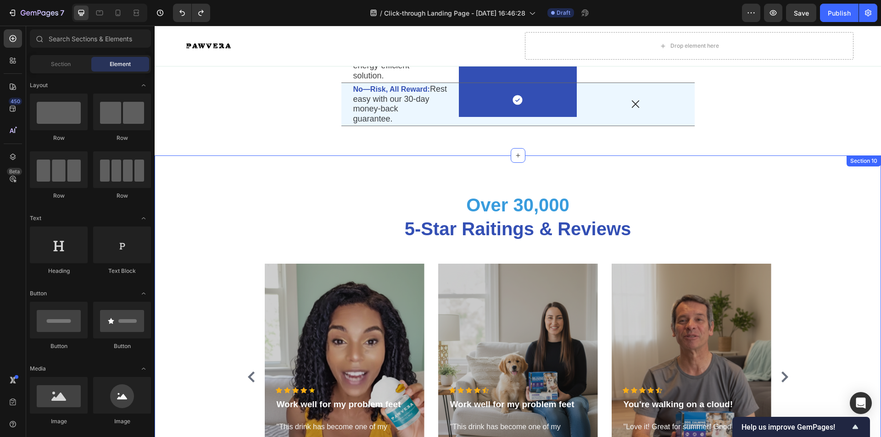
click at [232, 271] on div "Over 30,000 5-Star Raitings & Reviews Heading Icon Icon Icon Icon Icon Icon Lis…" at bounding box center [517, 345] width 713 height 306
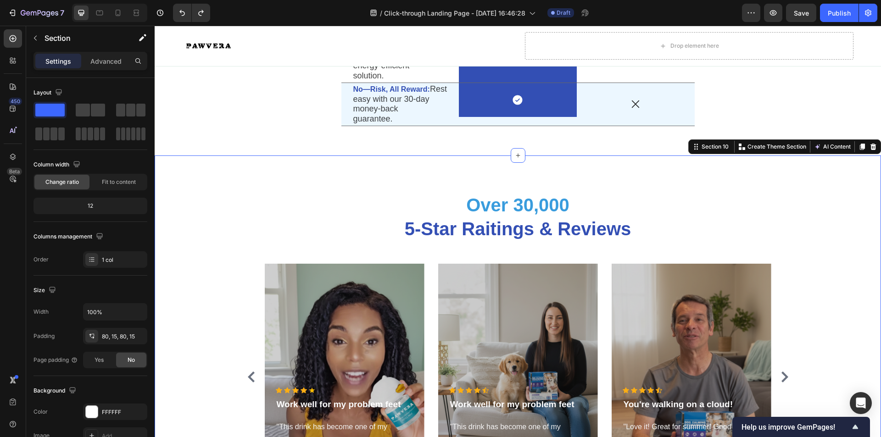
click at [204, 211] on div "Over 30,000 5-Star Raitings & Reviews Heading Icon Icon Icon Icon Icon Icon Lis…" at bounding box center [517, 345] width 713 height 306
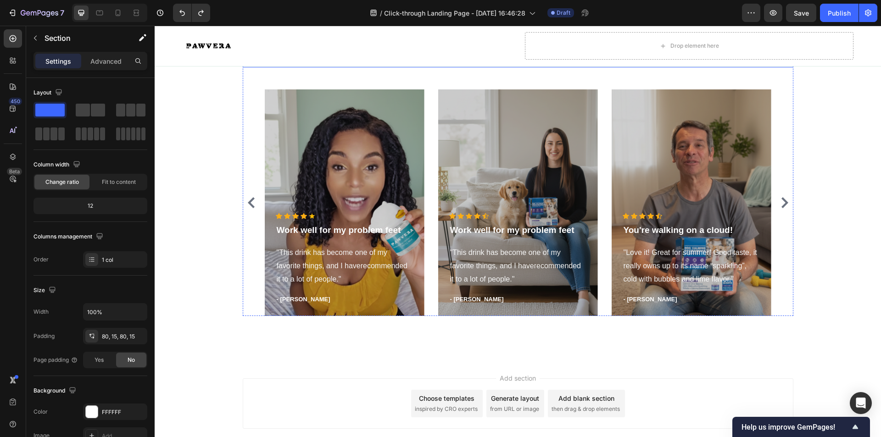
scroll to position [2477, 0]
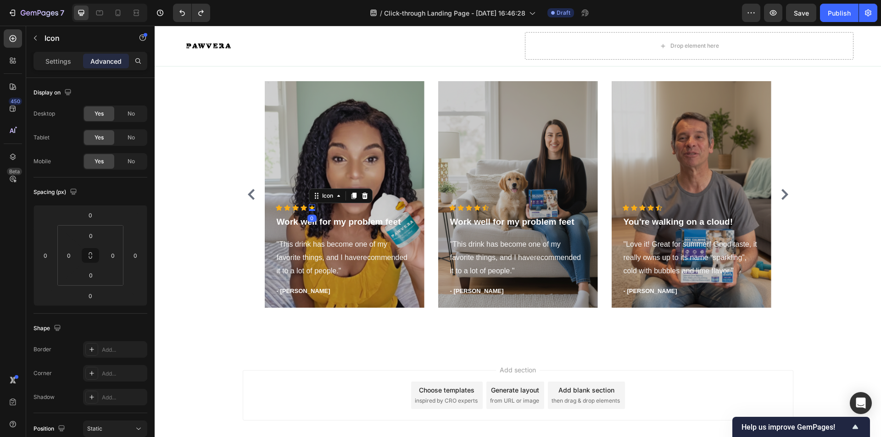
click at [310, 209] on div "Icon 0" at bounding box center [312, 208] width 6 height 6
click at [61, 59] on p "Settings" at bounding box center [58, 61] width 26 height 10
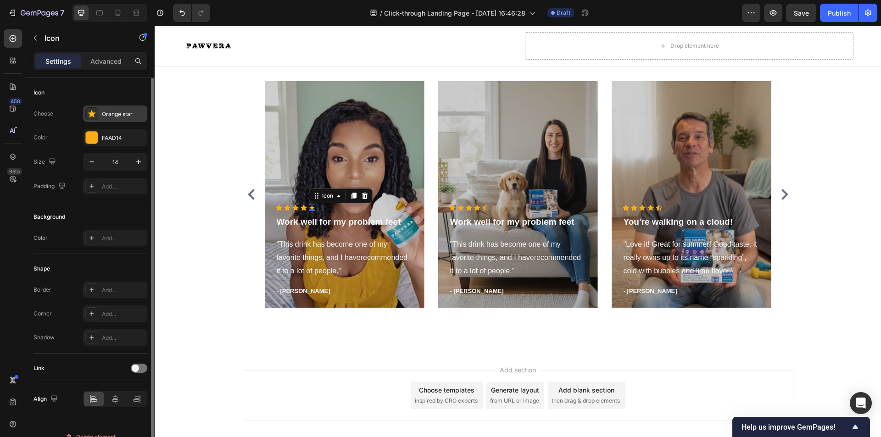
click at [93, 110] on icon at bounding box center [91, 113] width 9 height 9
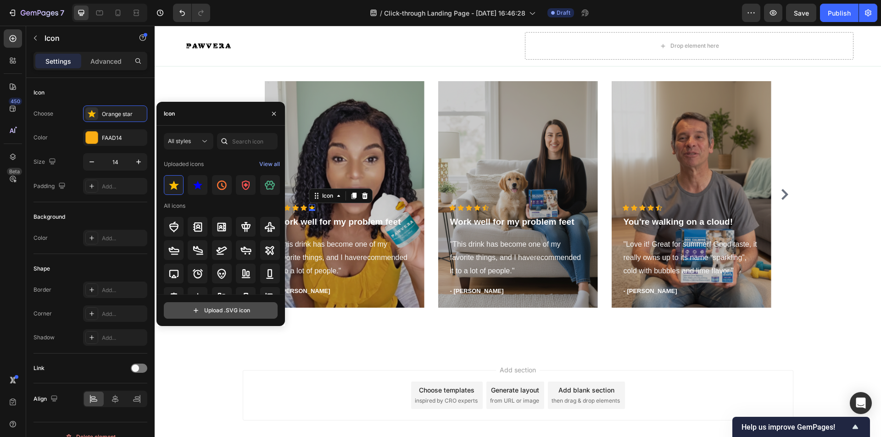
click at [244, 310] on input "file" at bounding box center [220, 311] width 113 height 16
type input "C:\fakepath\orange_star_bigger.svg"
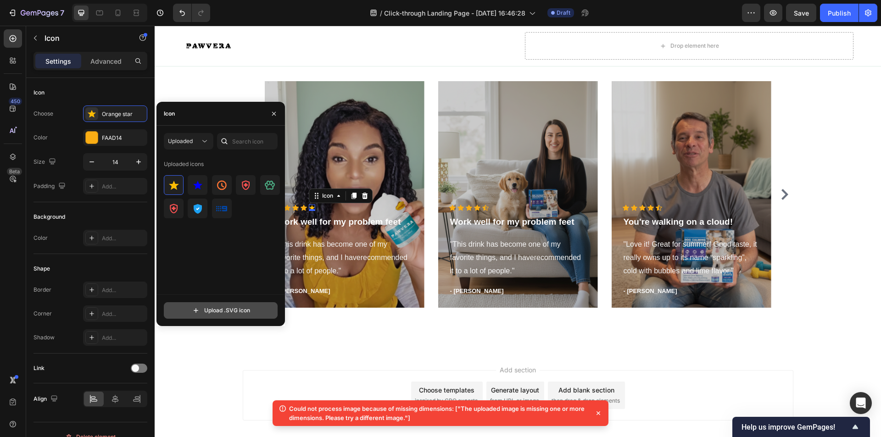
click at [231, 311] on input "file" at bounding box center [220, 311] width 113 height 16
click at [228, 308] on input "file" at bounding box center [220, 311] width 113 height 16
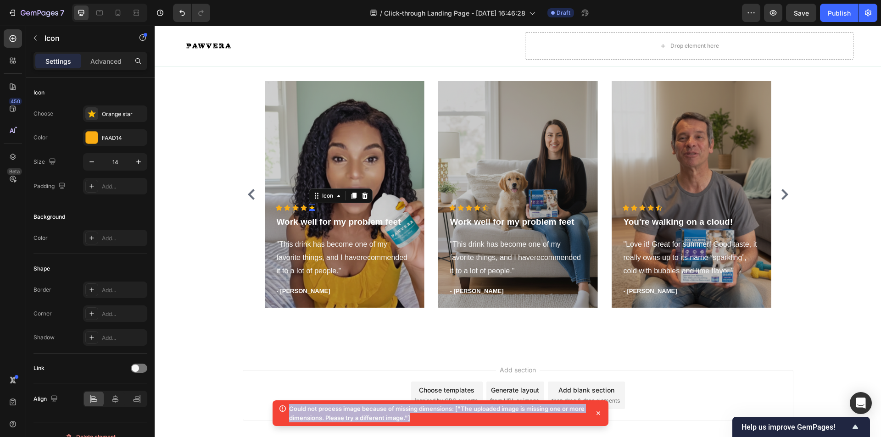
drag, startPoint x: 287, startPoint y: 407, endPoint x: 421, endPoint y: 418, distance: 134.4
click at [417, 419] on div "Could not process image because of missing dimensions: ["The uploaded image is …" at bounding box center [434, 413] width 312 height 18
copy p "Could not process image because of missing dimensions: ["The uploaded image is …"
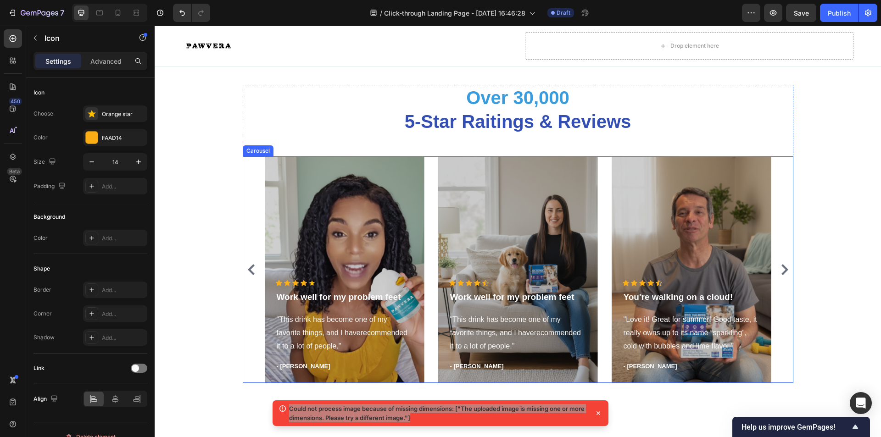
scroll to position [2432, 0]
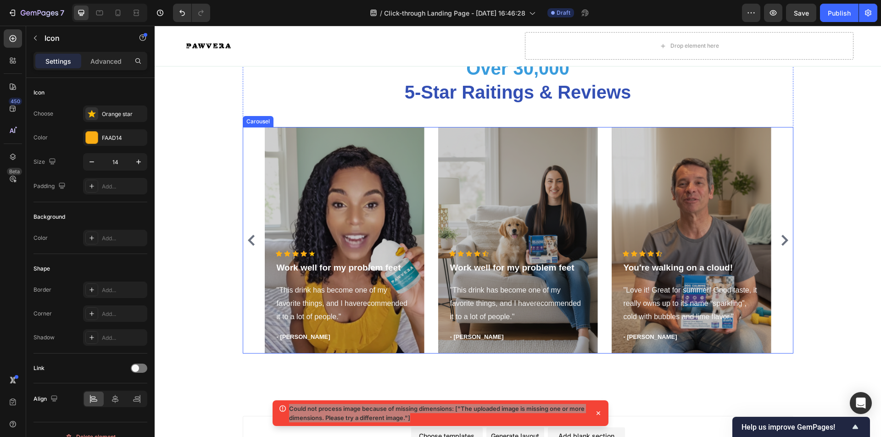
click at [243, 280] on div "Icon Icon Icon Icon Icon Icon List Hoz Work well for my problem feet Text block…" at bounding box center [518, 240] width 551 height 227
click at [484, 256] on div "Icon 0" at bounding box center [485, 254] width 6 height 6
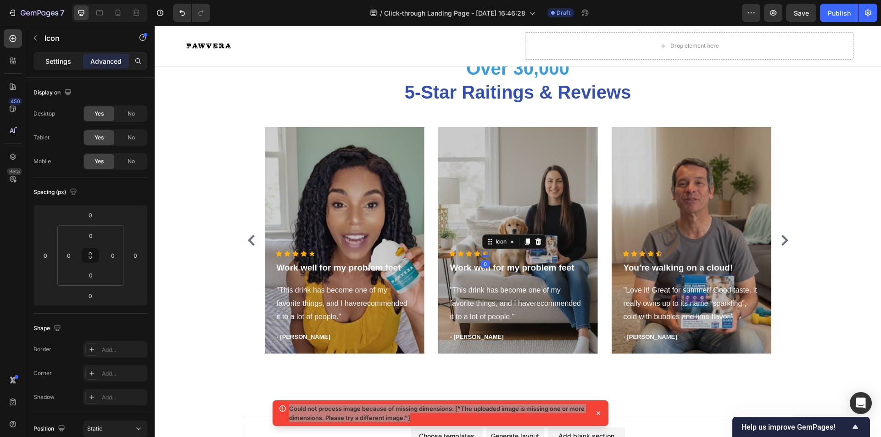
click at [72, 63] on div "Settings" at bounding box center [58, 61] width 46 height 15
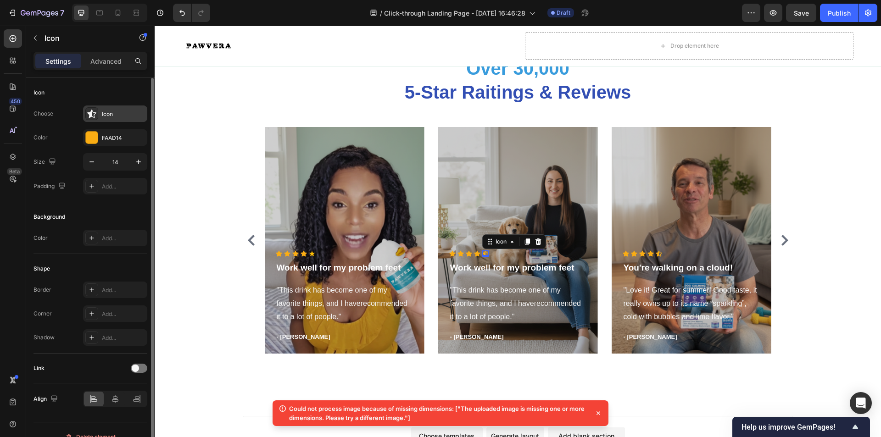
click at [101, 119] on div "Icon" at bounding box center [115, 114] width 64 height 17
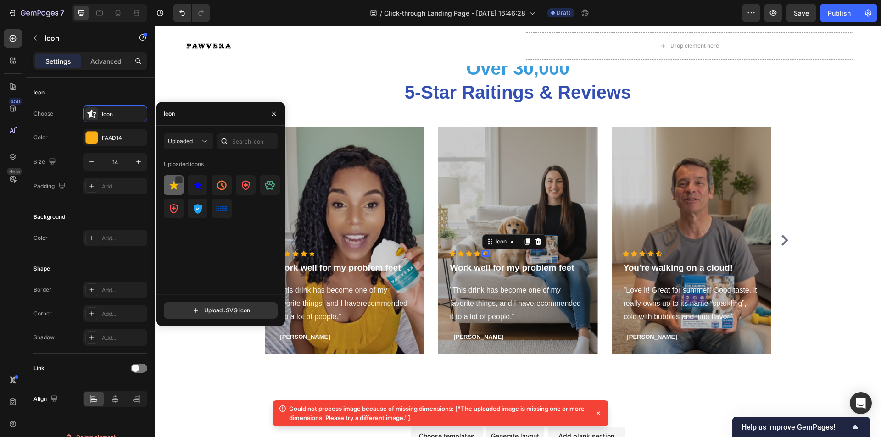
click at [169, 183] on img at bounding box center [173, 185] width 11 height 11
click at [137, 166] on icon "button" at bounding box center [138, 161] width 9 height 9
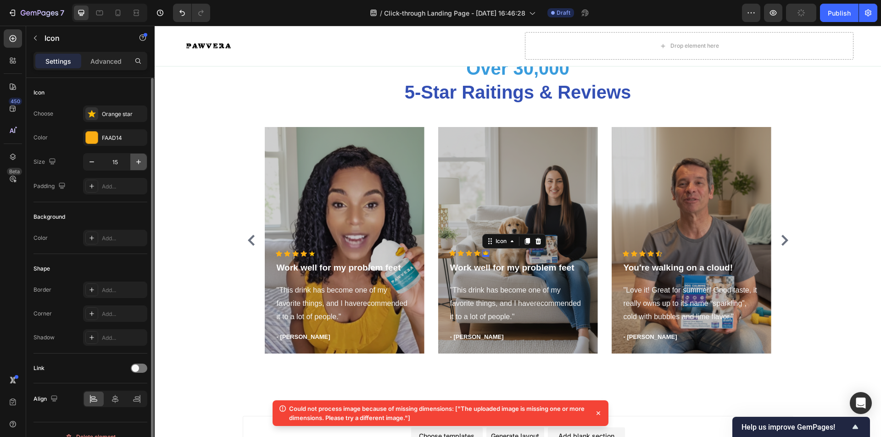
click at [139, 165] on icon "button" at bounding box center [138, 161] width 9 height 9
type input "16"
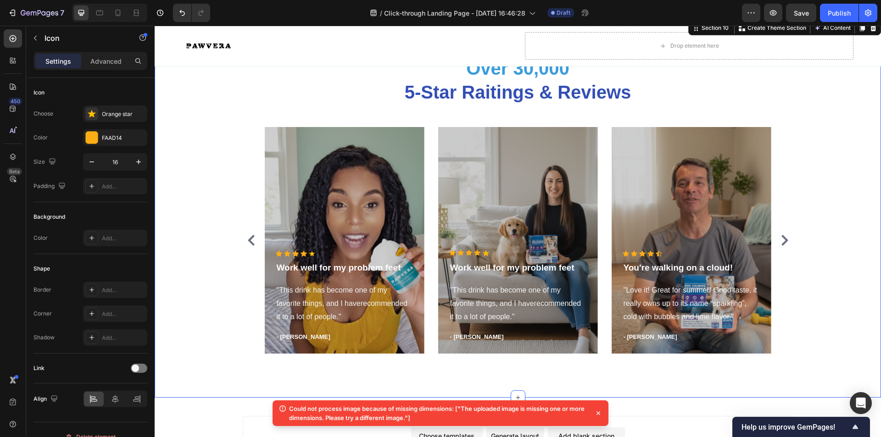
click at [189, 258] on div "Over 30,000 5-Star Raitings & Reviews Heading Icon Icon Icon Icon Icon Icon Lis…" at bounding box center [517, 209] width 713 height 306
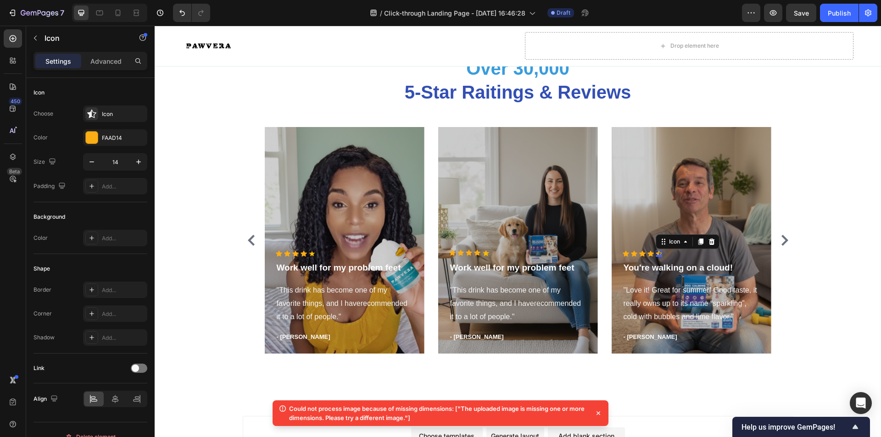
click at [656, 255] on div "Icon 0" at bounding box center [659, 254] width 6 height 6
click at [113, 118] on div "Icon" at bounding box center [115, 114] width 64 height 17
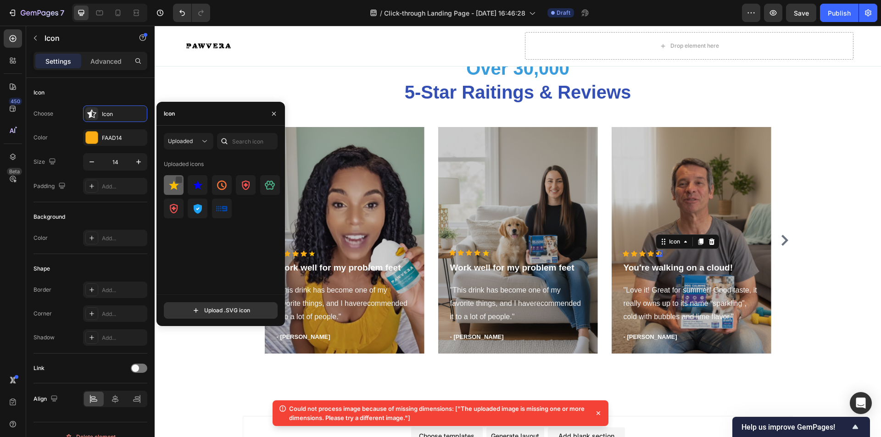
click at [177, 182] on div at bounding box center [178, 179] width 7 height 7
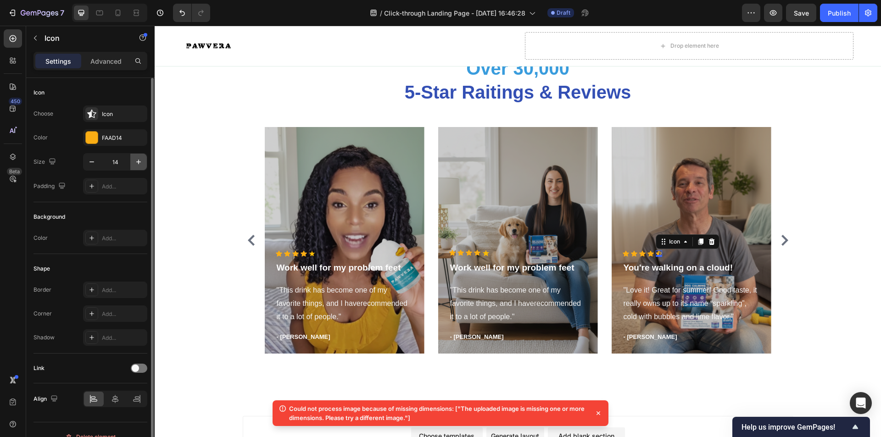
click at [138, 167] on button "button" at bounding box center [138, 162] width 17 height 17
type input "16"
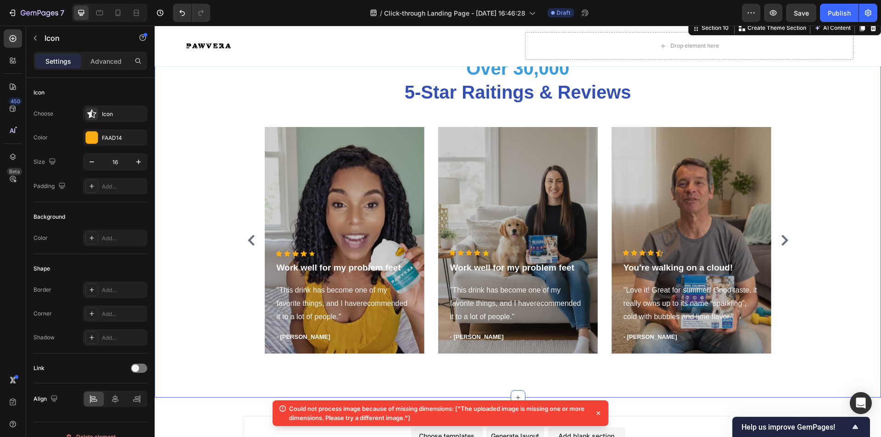
click at [181, 183] on div "Over 30,000 5-Star Raitings & Reviews Heading Icon Icon Icon Icon Icon Icon Lis…" at bounding box center [517, 209] width 713 height 306
click at [656, 255] on div "Icon" at bounding box center [659, 253] width 7 height 7
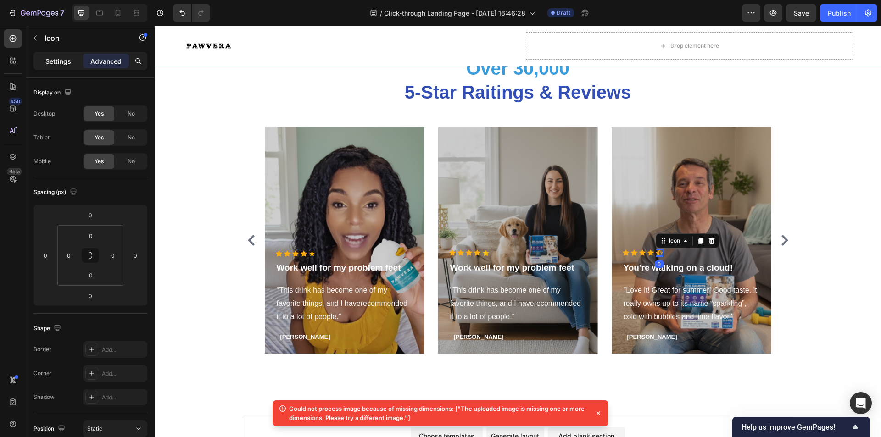
click at [64, 65] on p "Settings" at bounding box center [58, 61] width 26 height 10
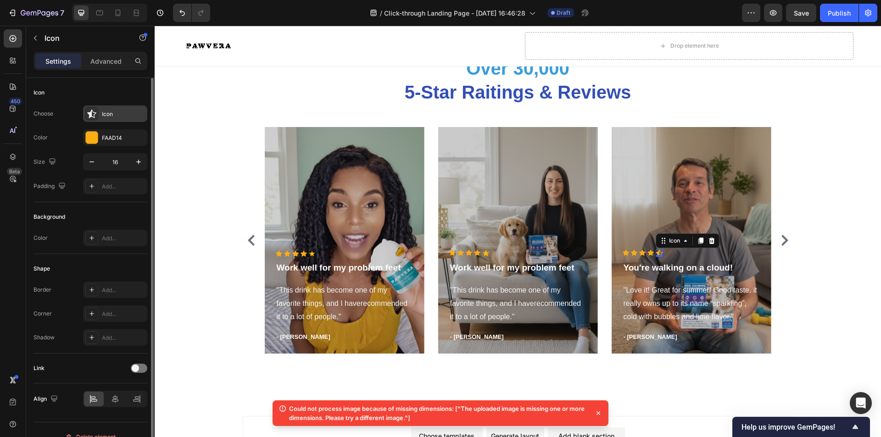
click at [98, 112] on div at bounding box center [91, 113] width 13 height 13
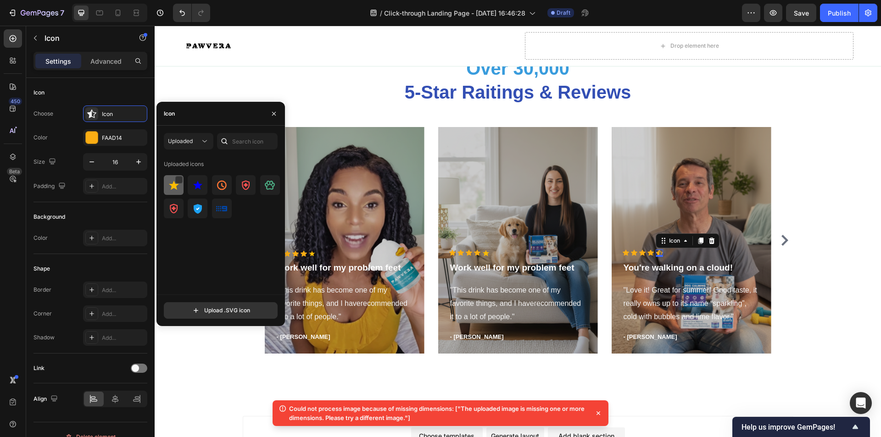
click at [179, 184] on img at bounding box center [173, 185] width 11 height 11
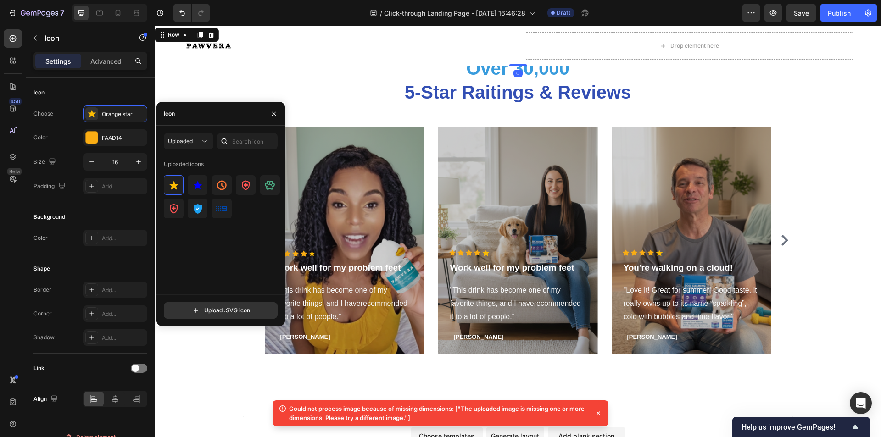
click at [172, 56] on div "Image Drop element here Row 0" at bounding box center [518, 46] width 726 height 40
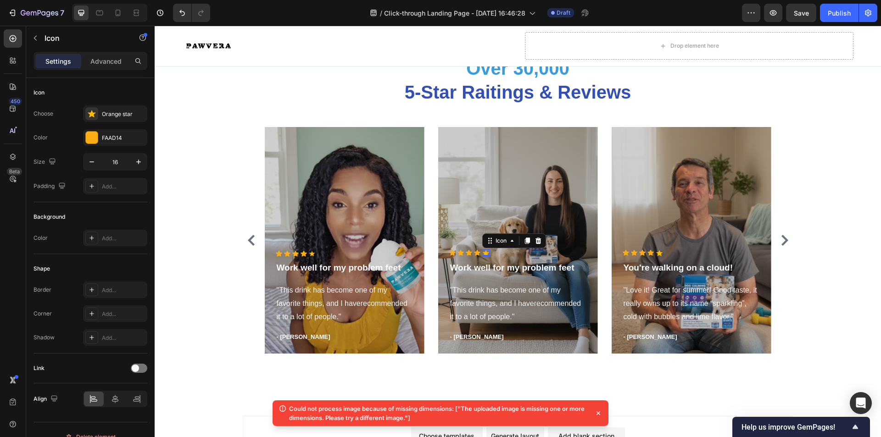
click at [482, 254] on polygon at bounding box center [485, 254] width 7 height 6
drag, startPoint x: 210, startPoint y: 97, endPoint x: 223, endPoint y: 100, distance: 14.1
click at [213, 97] on div "Over 30,000 5-Star Raitings & Reviews Heading Icon Icon Icon Icon Icon Icon Lis…" at bounding box center [517, 209] width 713 height 306
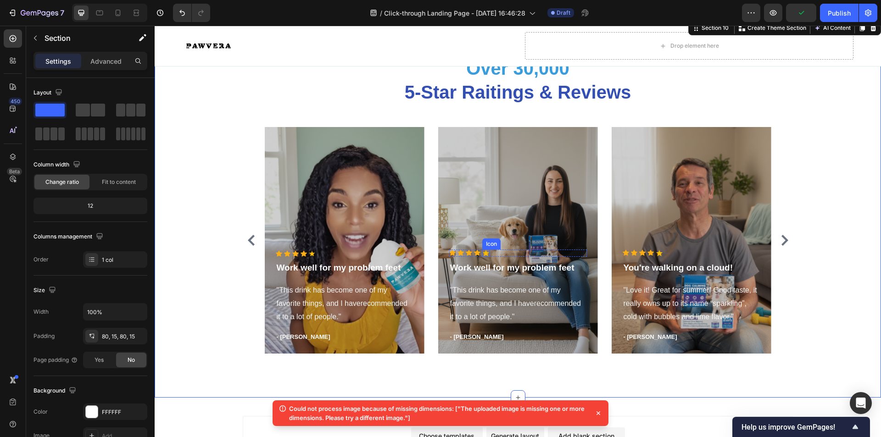
click at [482, 255] on div "Icon" at bounding box center [485, 253] width 7 height 7
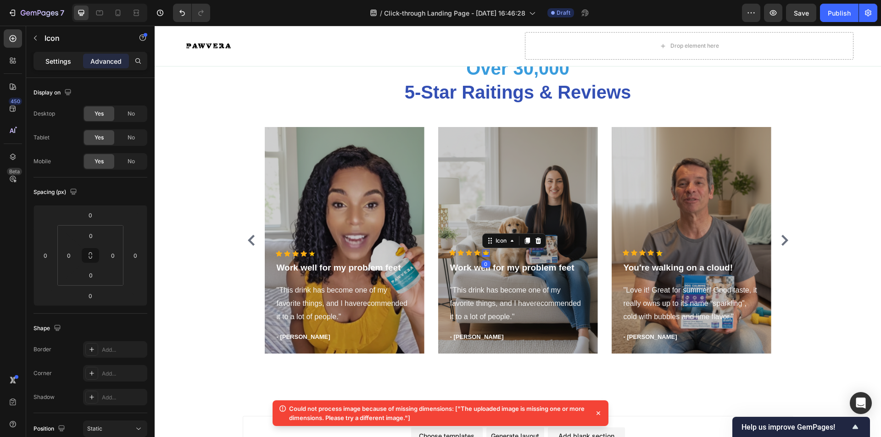
click at [47, 65] on p "Settings" at bounding box center [58, 61] width 26 height 10
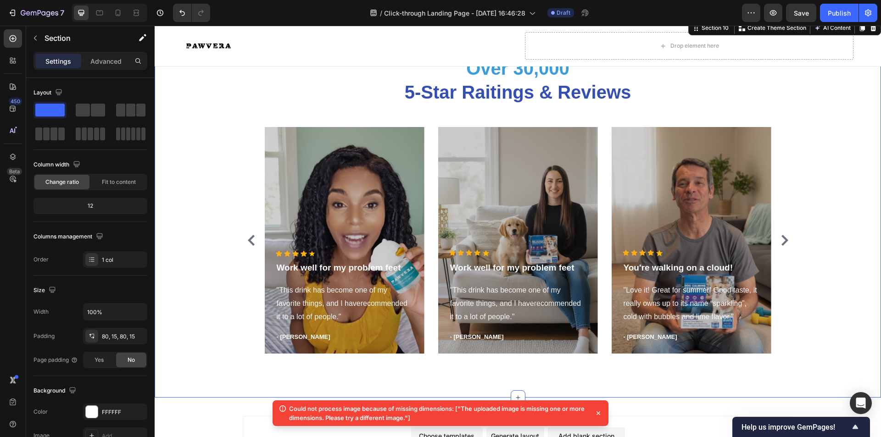
click at [177, 120] on div "Over 30,000 5-Star Raitings & Reviews Heading Icon Icon Icon Icon Icon Icon Lis…" at bounding box center [517, 209] width 713 height 306
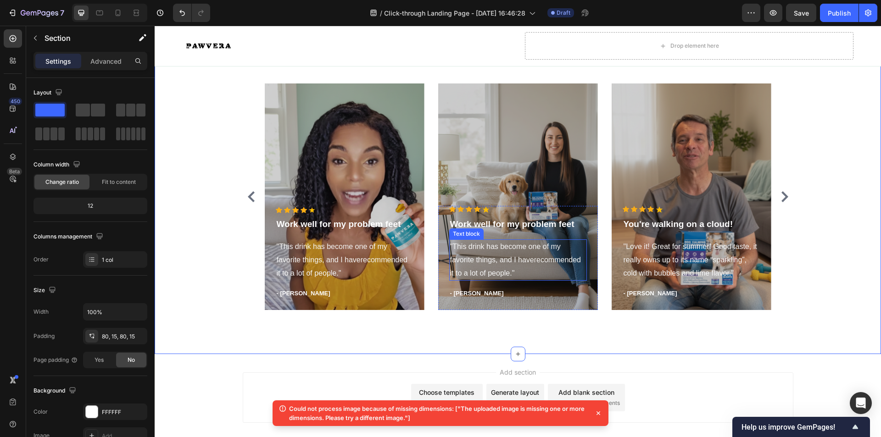
scroll to position [2477, 0]
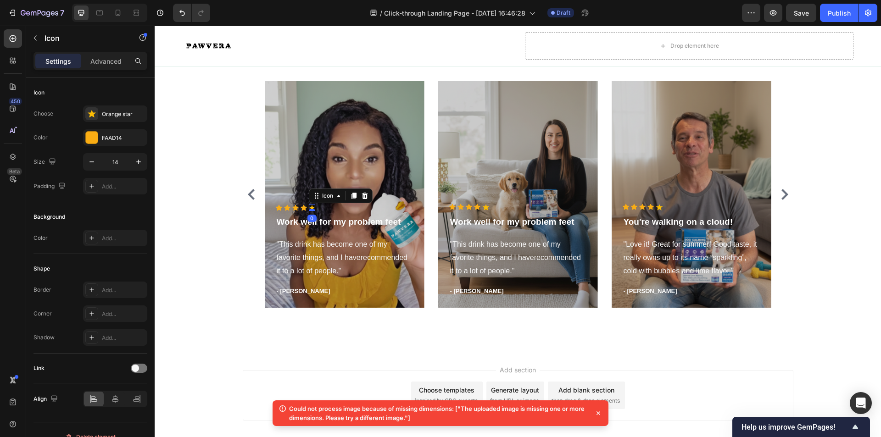
click at [309, 207] on icon at bounding box center [312, 208] width 6 height 6
click at [138, 160] on icon "button" at bounding box center [138, 161] width 9 height 9
type input "15"
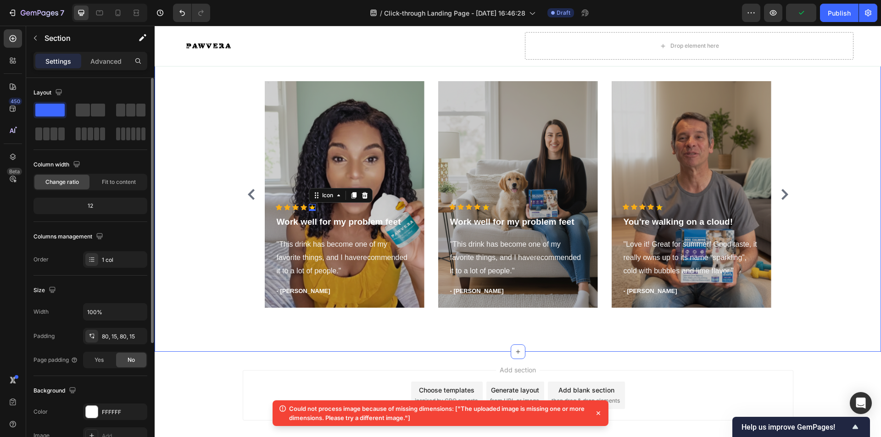
click at [182, 157] on div "Over 30,000 5-Star Raitings & Reviews Heading Icon Icon Icon Icon Icon 0 Icon L…" at bounding box center [517, 163] width 713 height 306
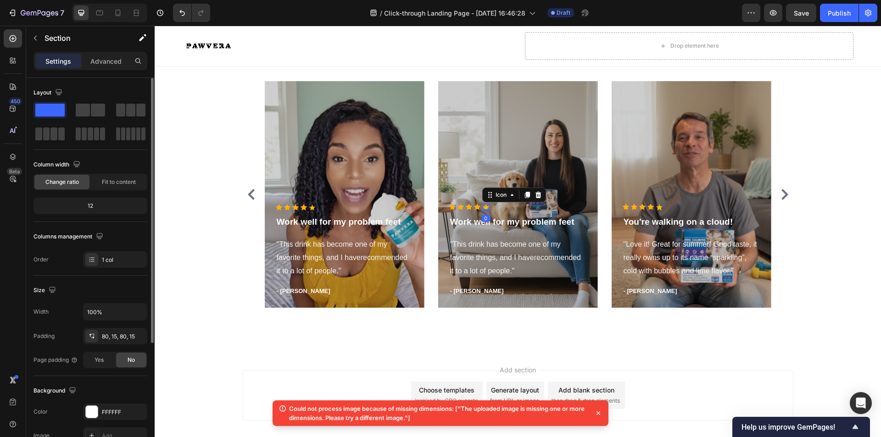
click at [483, 209] on polygon at bounding box center [485, 208] width 7 height 6
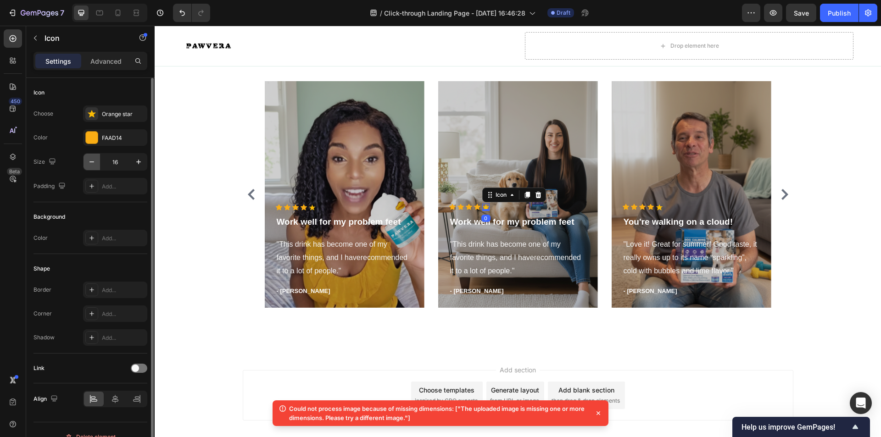
click at [93, 164] on icon "button" at bounding box center [91, 161] width 9 height 9
type input "15"
click at [656, 208] on polygon at bounding box center [659, 208] width 7 height 6
click at [92, 161] on icon "button" at bounding box center [91, 161] width 9 height 9
type input "15"
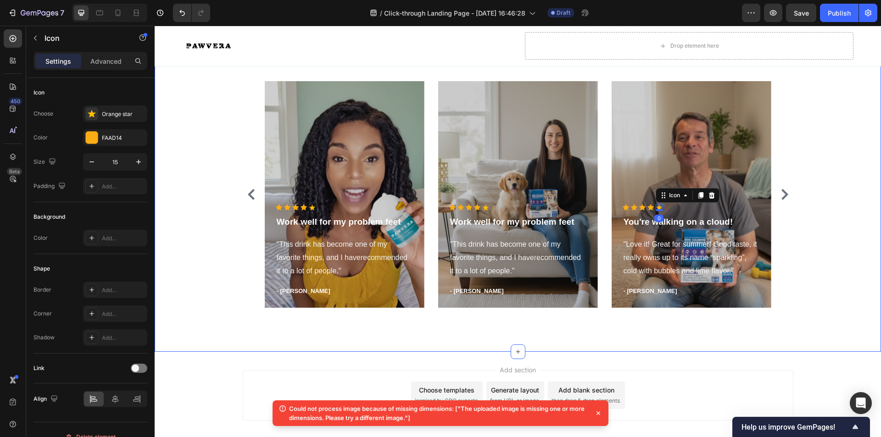
click at [250, 74] on div "Carousel" at bounding box center [258, 76] width 27 height 8
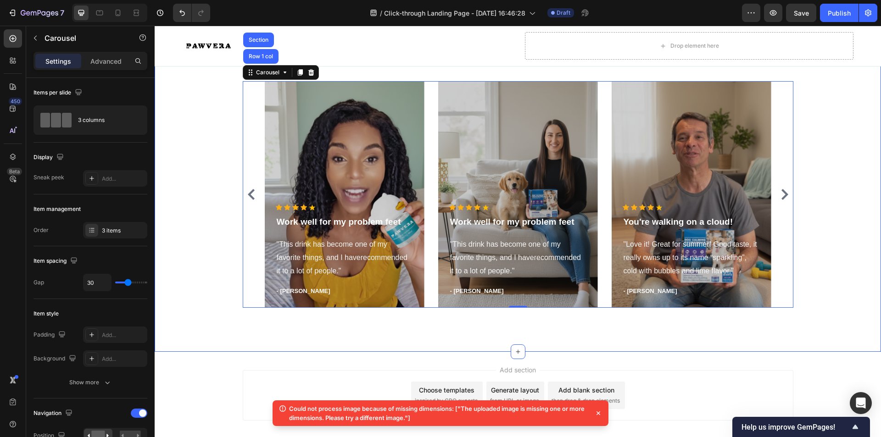
drag, startPoint x: 209, startPoint y: 102, endPoint x: 225, endPoint y: 111, distance: 18.7
click at [209, 102] on div "Over 30,000 5-Star Raitings & Reviews Heading Icon Icon Icon Icon Icon Icon Lis…" at bounding box center [517, 163] width 713 height 306
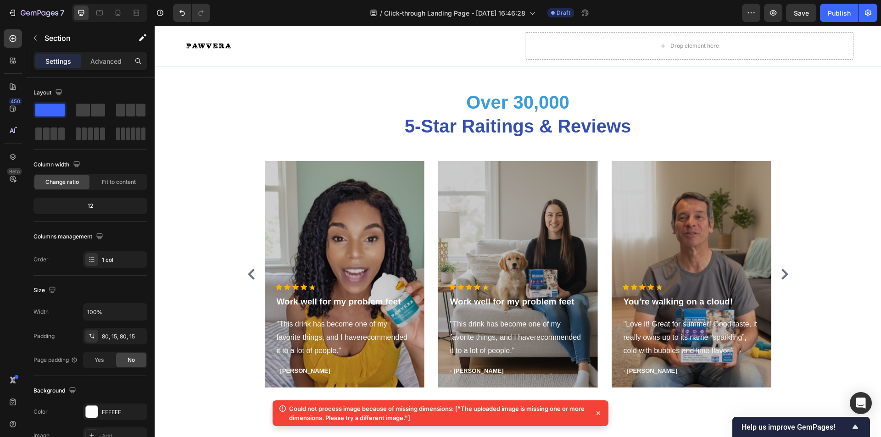
scroll to position [2432, 0]
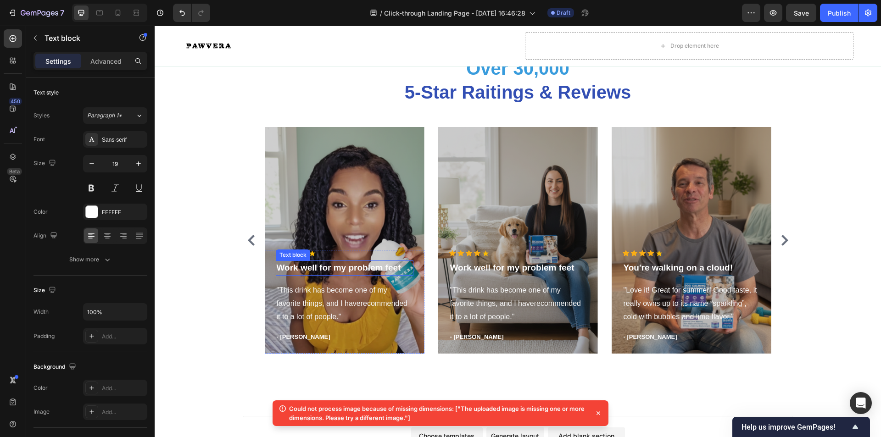
click at [296, 265] on p "Work well for my problem feet" at bounding box center [345, 268] width 136 height 13
click at [292, 268] on p "Work well for my problem feet" at bounding box center [345, 268] width 136 height 13
click at [277, 268] on p "Work well for my problem feet" at bounding box center [345, 268] width 136 height 13
drag, startPoint x: 273, startPoint y: 268, endPoint x: 397, endPoint y: 263, distance: 124.0
click at [397, 263] on p "Work well for my problem feet" at bounding box center [345, 268] width 136 height 13
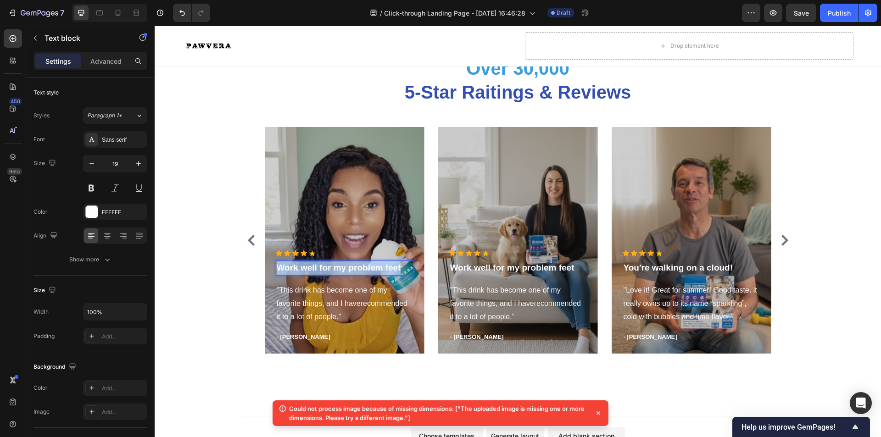
scroll to position [2418, 0]
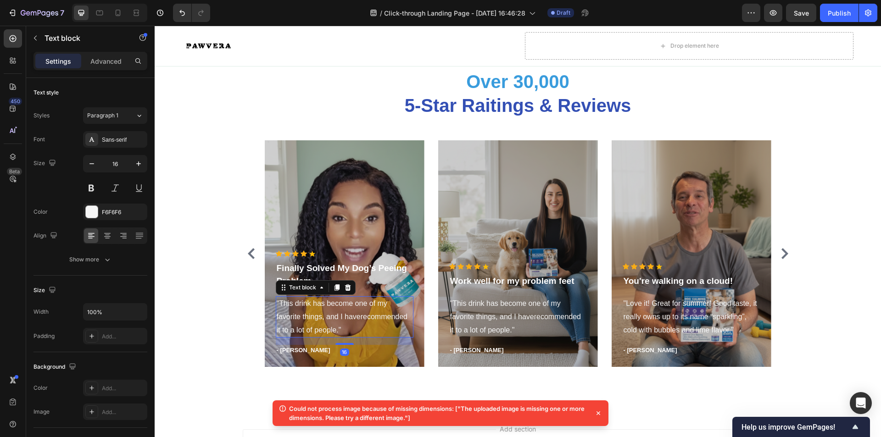
click at [277, 303] on p ""This drink has become one of my favorite things, and I haverecommended it to a…" at bounding box center [345, 316] width 136 height 39
click at [277, 302] on p ""This drink has become one of my favorite things, and I haverecommended it to a…" at bounding box center [345, 316] width 136 height 39
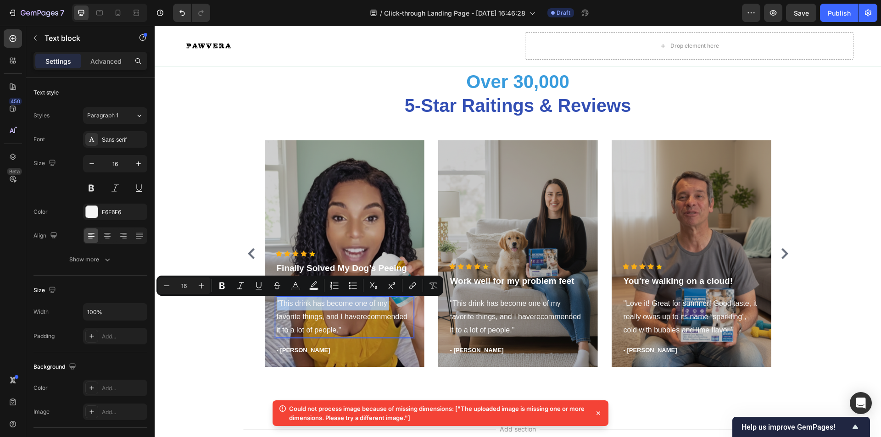
click at [277, 302] on p ""This drink has become one of my favorite things, and I haverecommended it to a…" at bounding box center [345, 316] width 136 height 39
click at [284, 306] on p ""This drink has become one of my favorite things, and I haverecommended it to a…" at bounding box center [345, 316] width 136 height 39
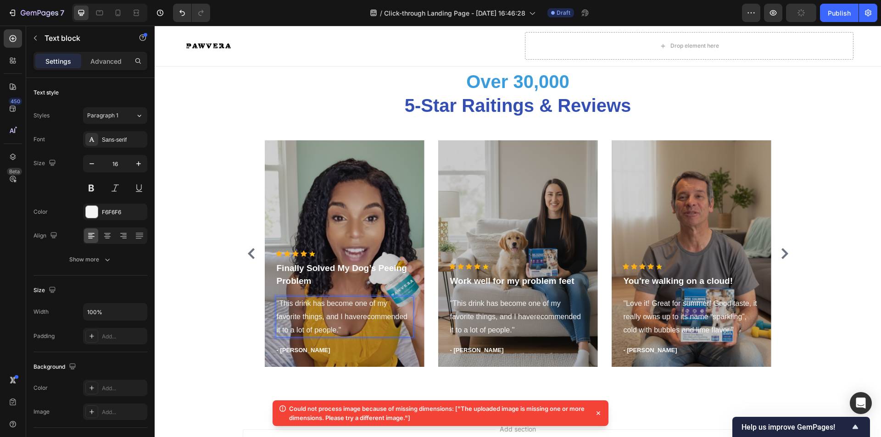
click at [287, 311] on p ""This drink has become one of my favorite things, and I haverecommended it to a…" at bounding box center [345, 316] width 136 height 39
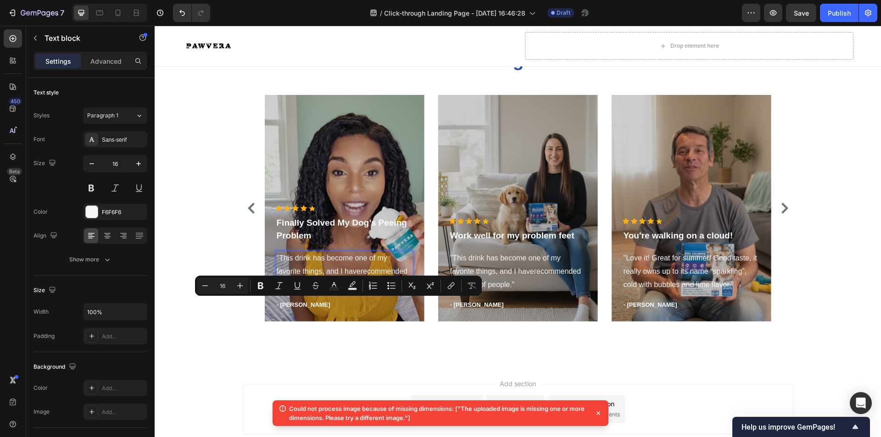
scroll to position [2405, 0]
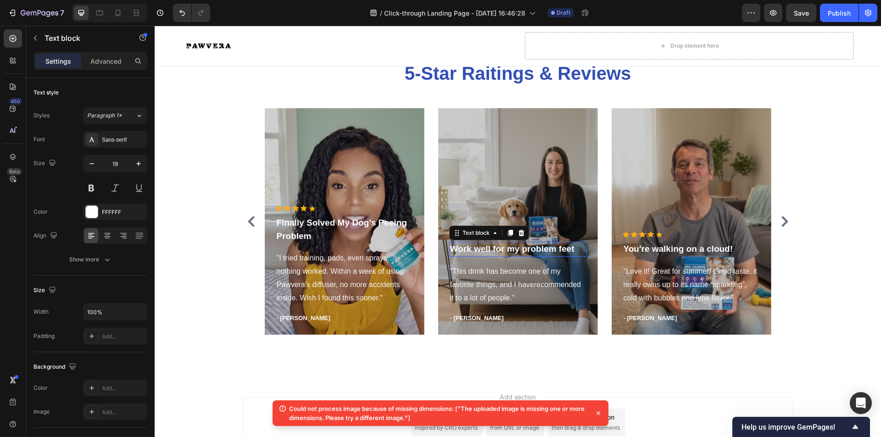
click at [479, 256] on p "Work well for my problem feet" at bounding box center [518, 249] width 136 height 13
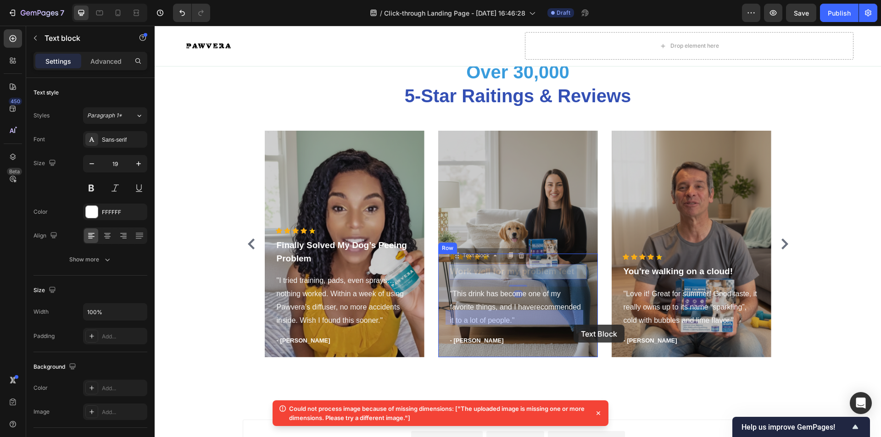
drag, startPoint x: 448, startPoint y: 293, endPoint x: 573, endPoint y: 323, distance: 128.1
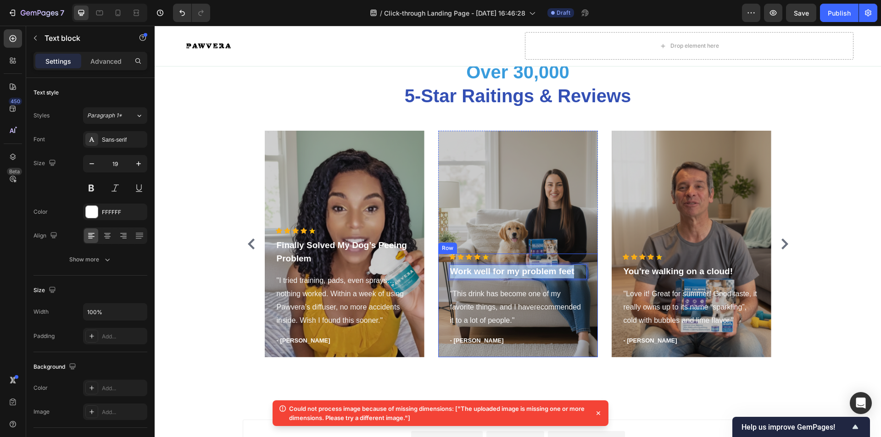
drag, startPoint x: 570, startPoint y: 318, endPoint x: 444, endPoint y: 317, distance: 125.7
click at [444, 317] on div "Icon Icon Icon Icon Icon Icon List Hoz Work well for my problem feet Text block…" at bounding box center [518, 305] width 160 height 103
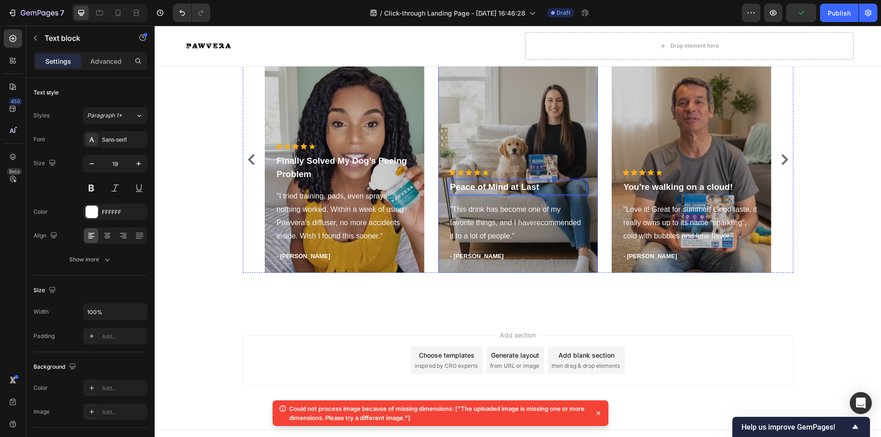
scroll to position [2474, 0]
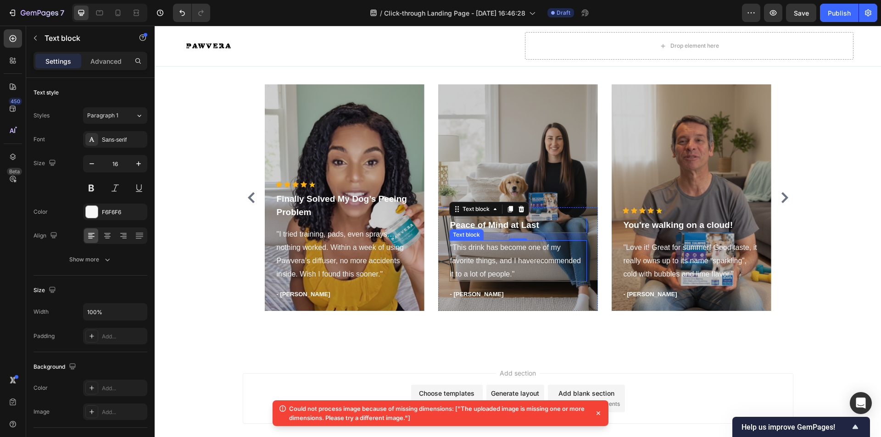
click at [454, 248] on p ""This drink has become one of my favorite things, and I haverecommended it to a…" at bounding box center [518, 260] width 136 height 39
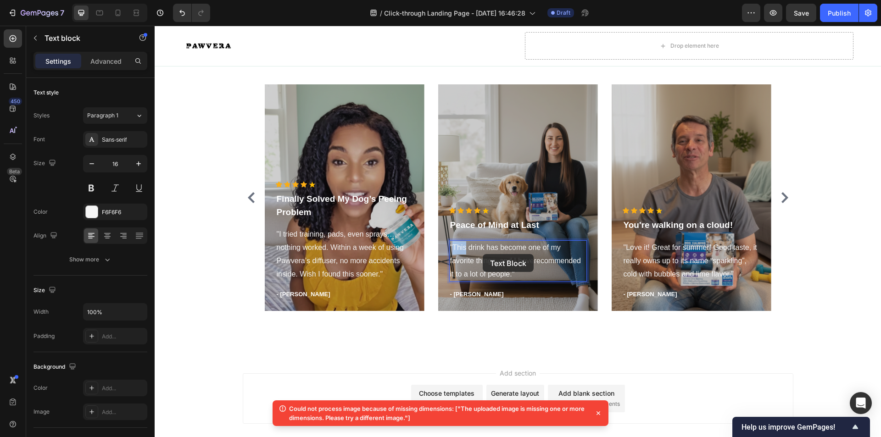
scroll to position [2426, 0]
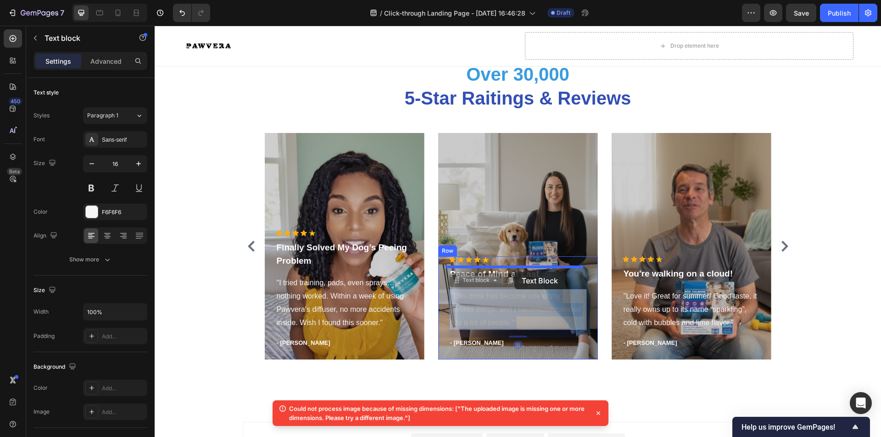
drag, startPoint x: 450, startPoint y: 245, endPoint x: 514, endPoint y: 272, distance: 69.4
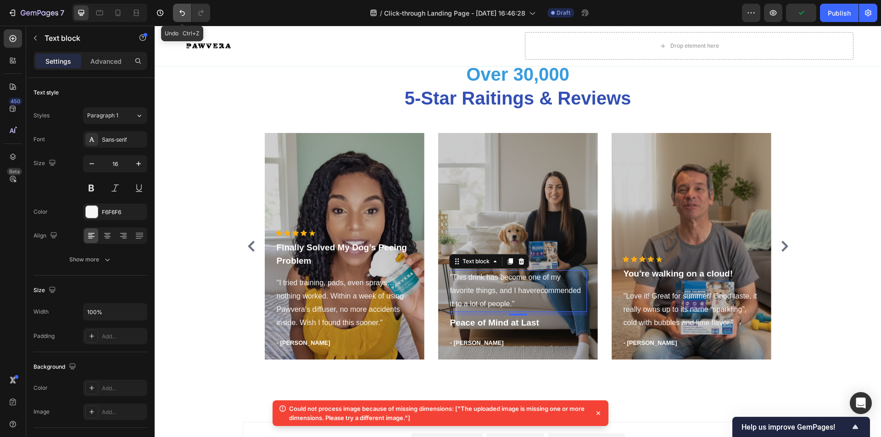
click at [181, 13] on icon "Undo/Redo" at bounding box center [182, 13] width 6 height 6
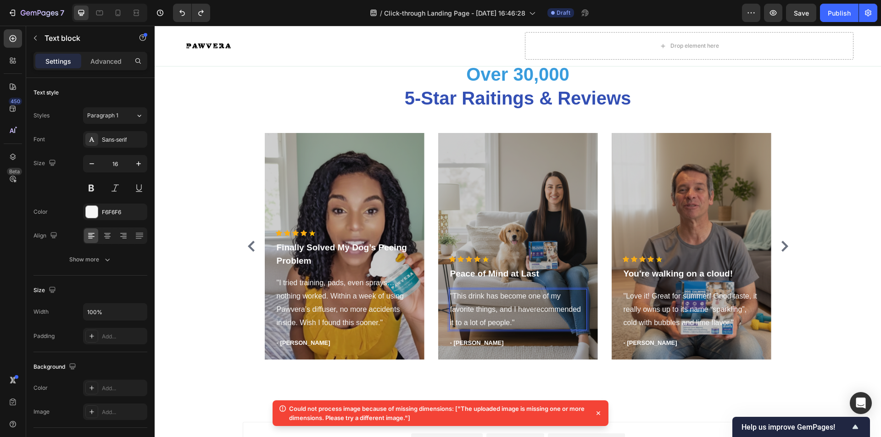
click at [507, 324] on p ""This drink has become one of my favorite things, and I haverecommended it to a…" at bounding box center [518, 309] width 136 height 39
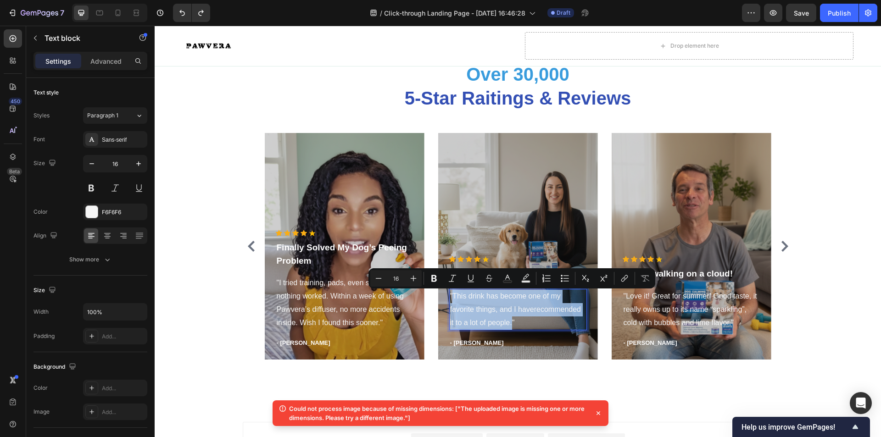
drag, startPoint x: 508, startPoint y: 324, endPoint x: 451, endPoint y: 297, distance: 63.4
click at [451, 297] on p ""This drink has become one of my favorite things, and I haverecommended it to a…" at bounding box center [518, 309] width 136 height 39
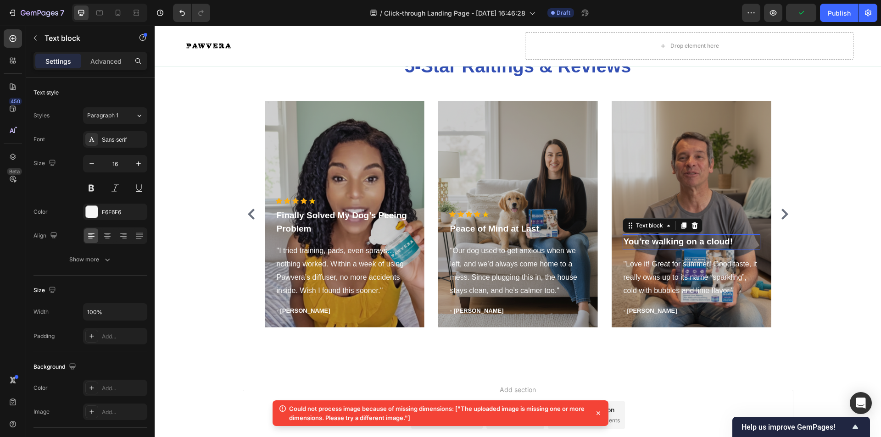
click at [679, 249] on p "You're walking on a cloud!" at bounding box center [692, 241] width 136 height 13
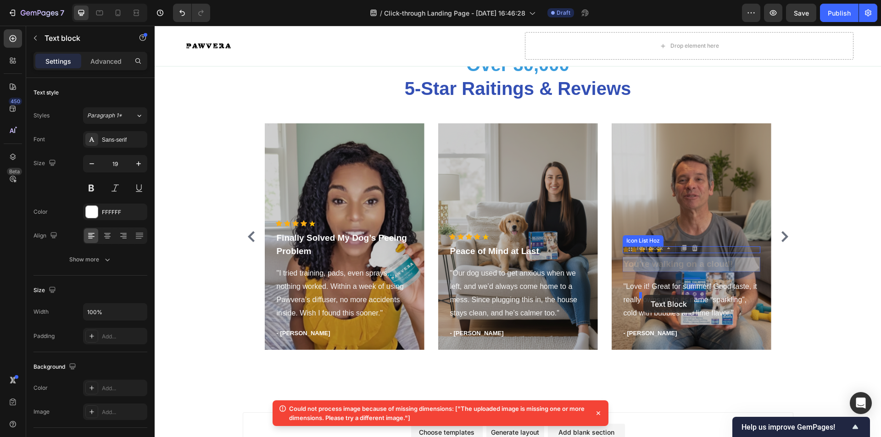
drag, startPoint x: 730, startPoint y: 288, endPoint x: 661, endPoint y: 310, distance: 73.0
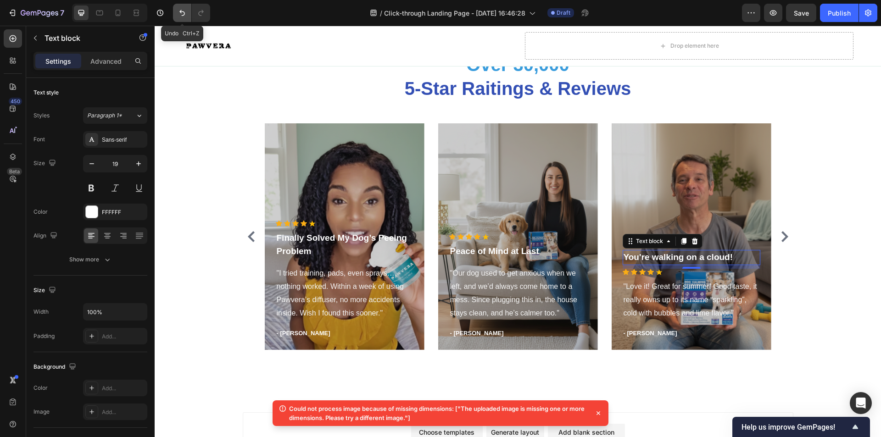
click at [179, 17] on button "Undo/Redo" at bounding box center [182, 13] width 18 height 18
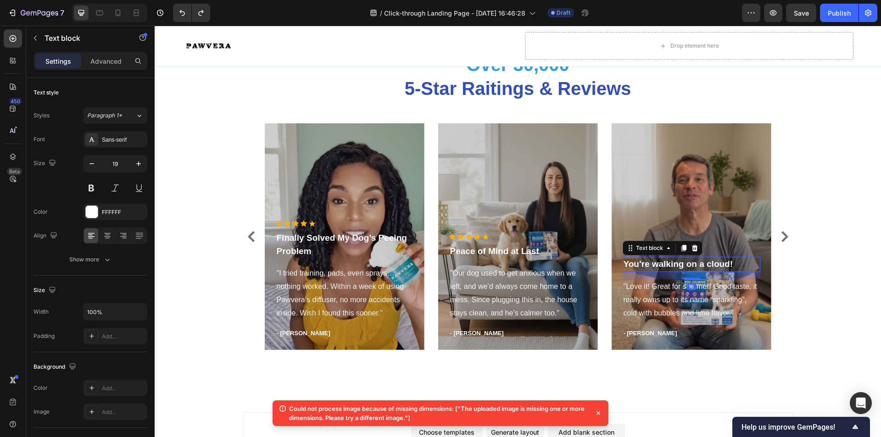
click at [713, 272] on div "You're walking on a cloud!" at bounding box center [692, 264] width 138 height 15
drag, startPoint x: 731, startPoint y: 309, endPoint x: 621, endPoint y: 316, distance: 110.3
click at [624, 271] on p "You're walking on a cloud!" at bounding box center [692, 264] width 136 height 13
click at [668, 320] on p ""Love it! Great for summer! Good taste, it really owns up to its name “sparklin…" at bounding box center [692, 299] width 136 height 39
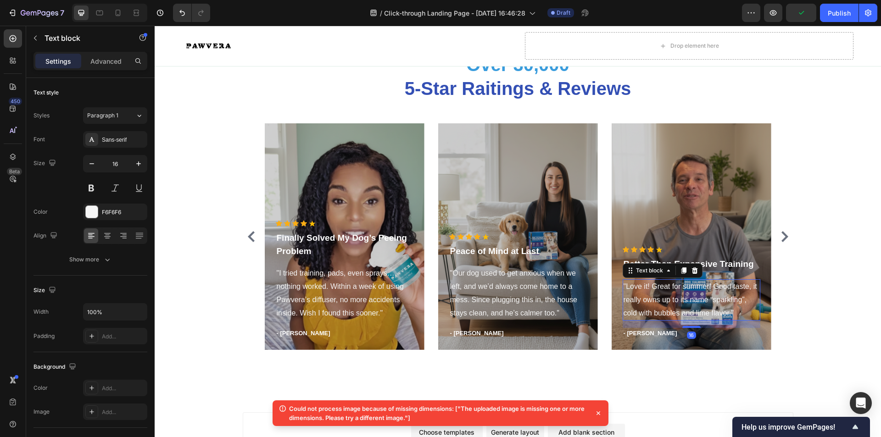
drag, startPoint x: 736, startPoint y: 356, endPoint x: 730, endPoint y: 357, distance: 5.8
click at [732, 320] on p ""Love it! Great for summer! Good taste, it really owns up to its name “sparklin…" at bounding box center [692, 299] width 136 height 39
click at [728, 320] on p ""Love it! Great for summer! Good taste, it really owns up to its name “sparklin…" at bounding box center [692, 299] width 136 height 39
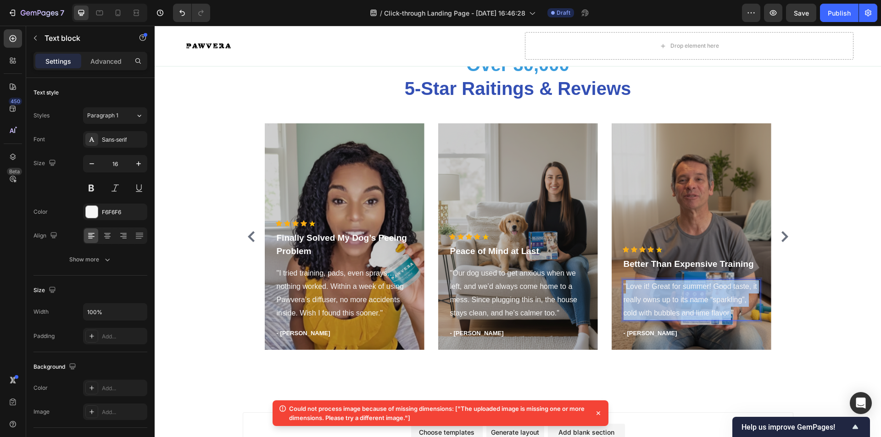
drag, startPoint x: 727, startPoint y: 357, endPoint x: 622, endPoint y: 332, distance: 107.9
click at [624, 320] on p ""Love it! Great for summer! Good taste, it really owns up to its name “sparklin…" at bounding box center [692, 299] width 136 height 39
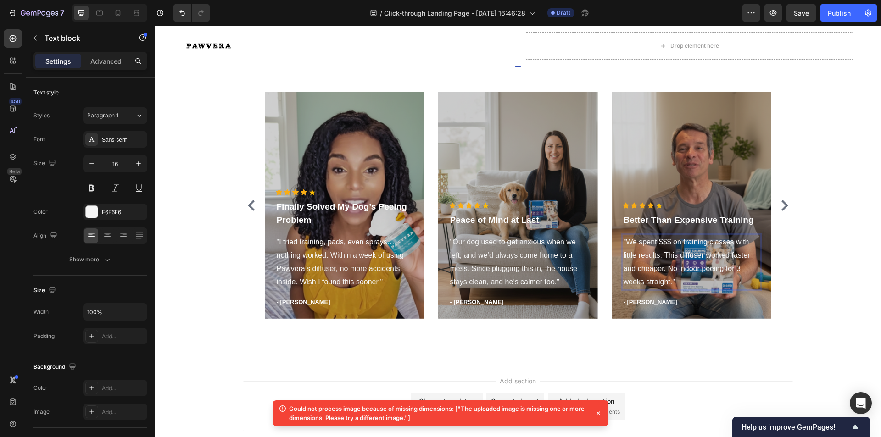
scroll to position [2422, 0]
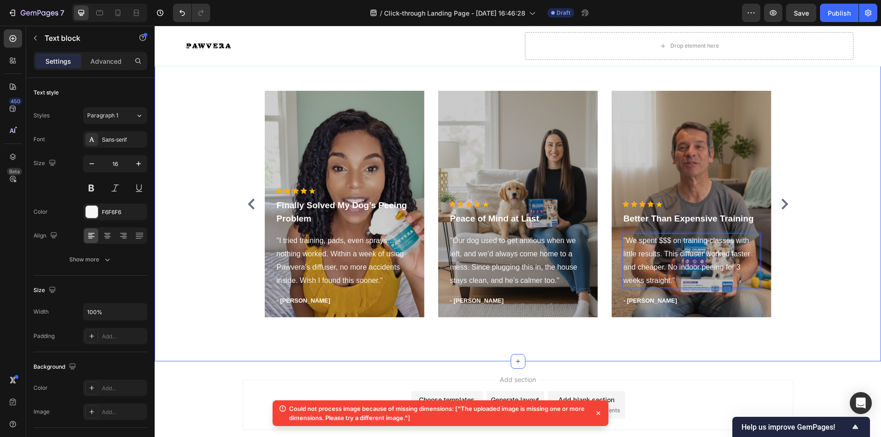
click at [807, 294] on div "Over 30,000 5-Star Raitings & Reviews Heading Icon Icon Icon Icon Icon Icon Lis…" at bounding box center [517, 172] width 713 height 306
click at [281, 306] on p "- [PERSON_NAME]" at bounding box center [345, 300] width 136 height 9
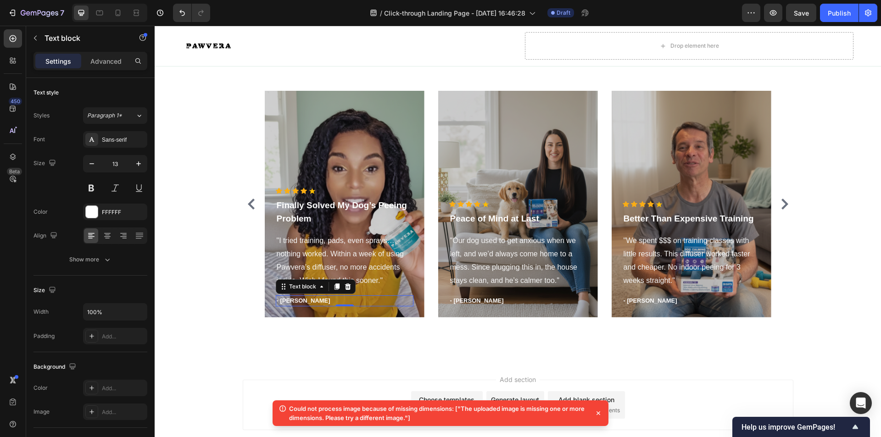
click at [280, 306] on p "- [PERSON_NAME]" at bounding box center [345, 300] width 136 height 9
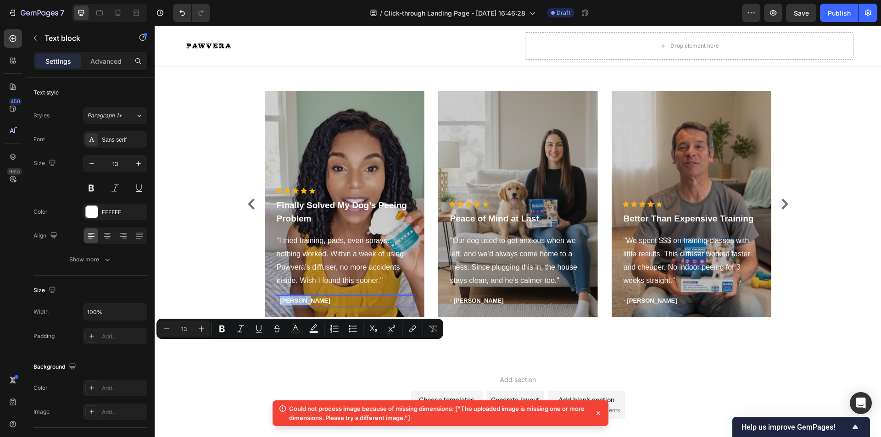
click at [284, 306] on p "- [PERSON_NAME]" at bounding box center [345, 300] width 136 height 9
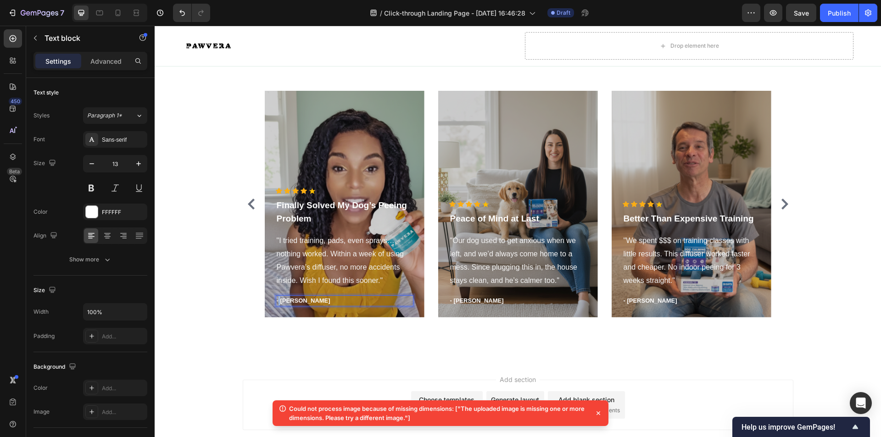
click at [277, 306] on p "- [PERSON_NAME]" at bounding box center [345, 300] width 136 height 9
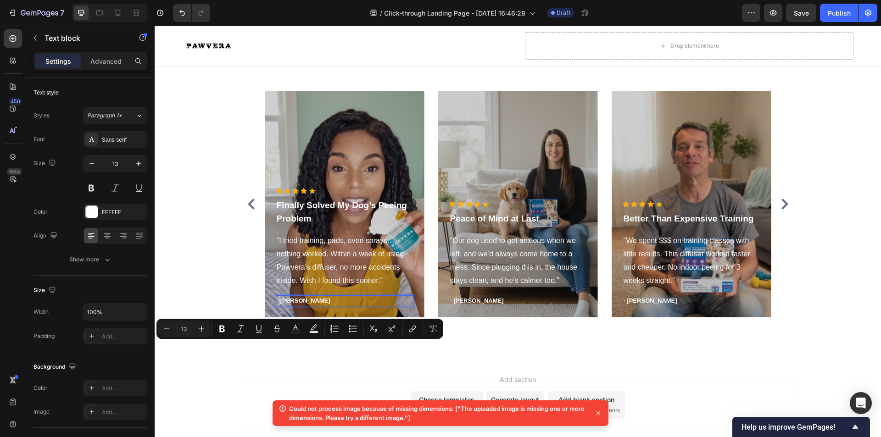
click at [277, 306] on p "- [PERSON_NAME]" at bounding box center [345, 300] width 136 height 9
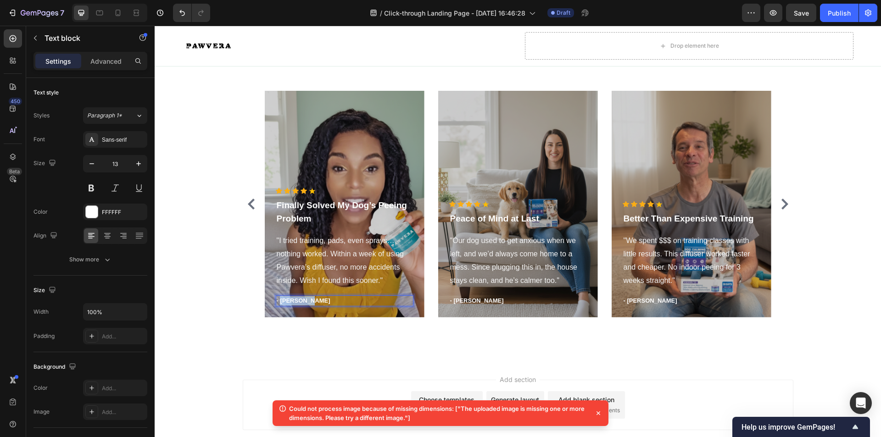
drag, startPoint x: 277, startPoint y: 347, endPoint x: 304, endPoint y: 346, distance: 27.1
click at [304, 306] on p "- [PERSON_NAME]" at bounding box center [345, 300] width 136 height 9
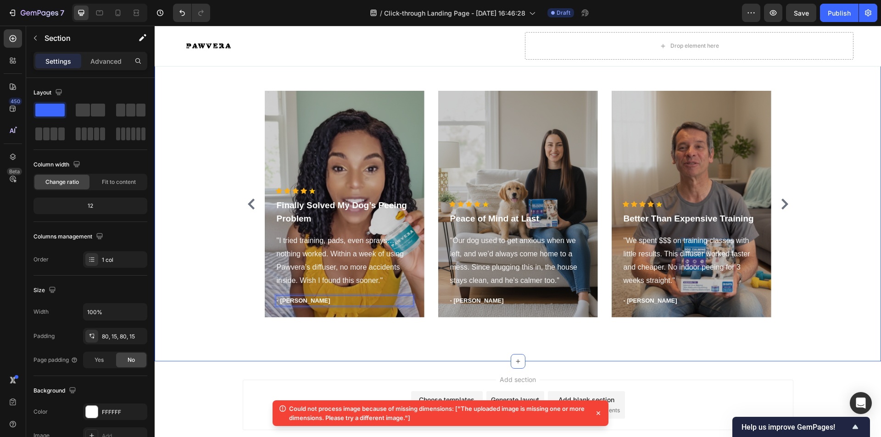
click at [312, 362] on div "Over 30,000 5-Star Raitings & Reviews Heading Icon Icon Icon Icon Icon Icon Lis…" at bounding box center [518, 172] width 726 height 379
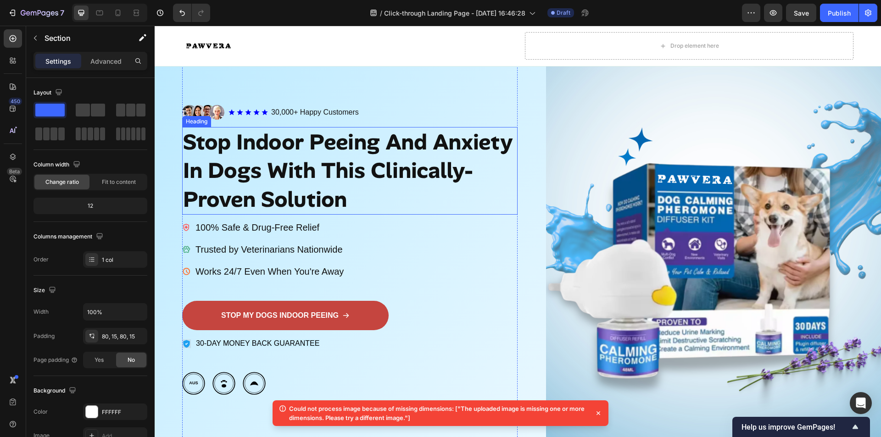
scroll to position [92, 0]
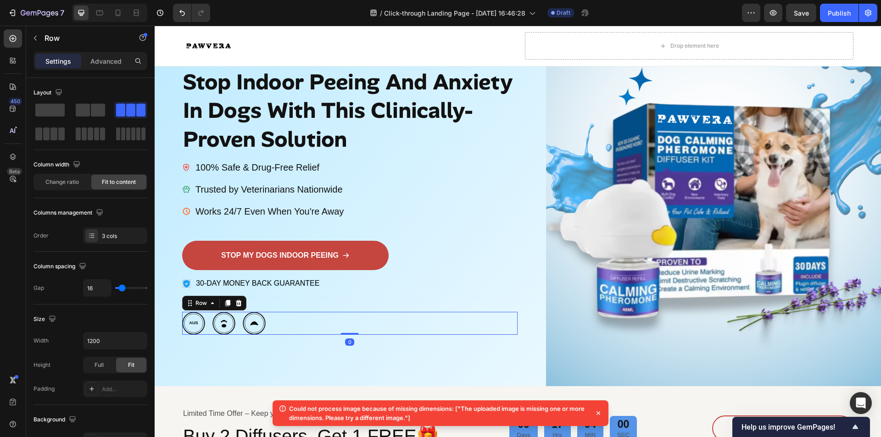
click at [238, 330] on div "Image Image Image Row 0" at bounding box center [349, 323] width 335 height 23
click at [241, 307] on icon at bounding box center [238, 303] width 7 height 7
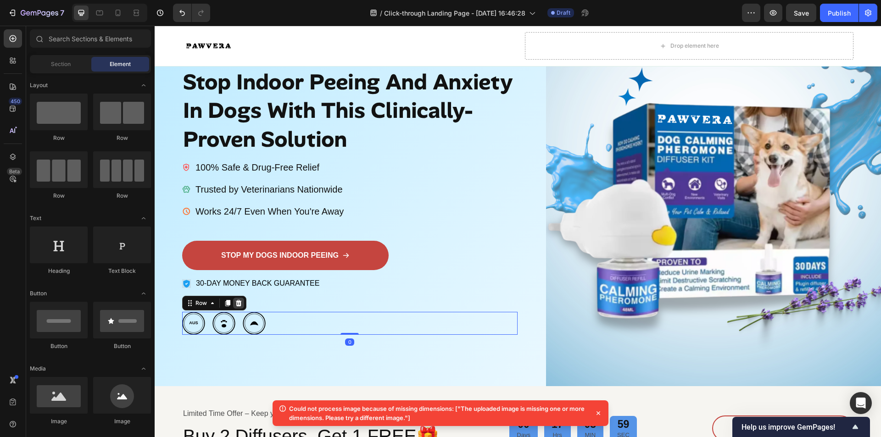
scroll to position [98, 0]
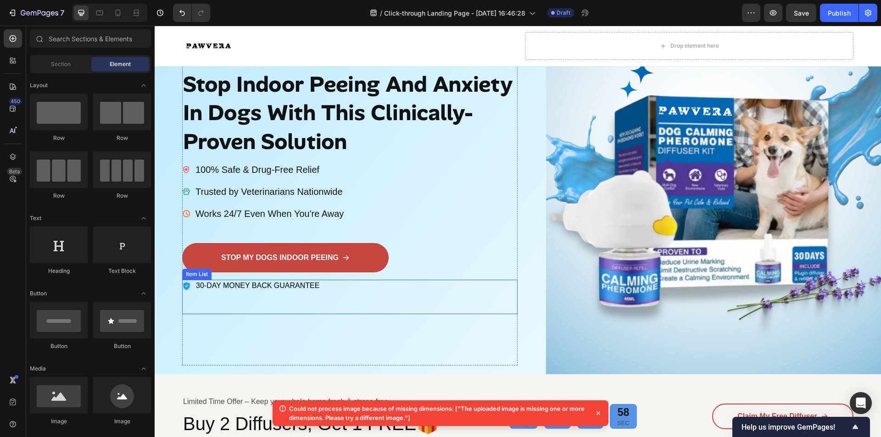
click at [276, 303] on div "30-DAY MONEY BACK GUARANTEE" at bounding box center [349, 297] width 335 height 34
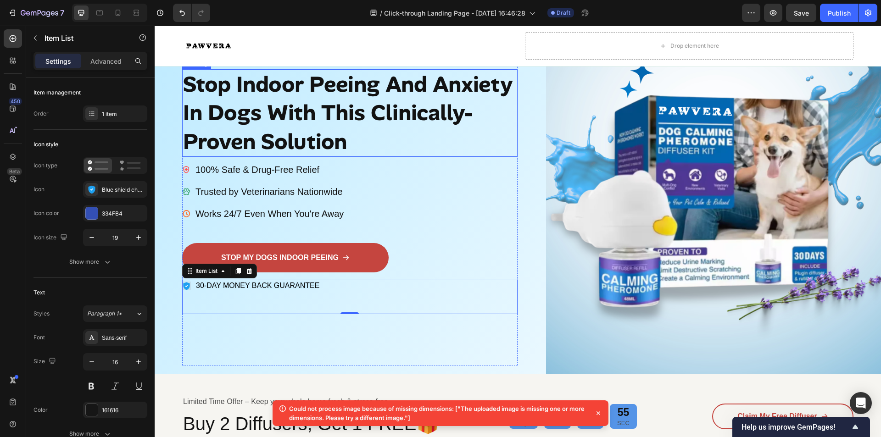
click at [336, 113] on strong "Stop Indoor Peeing And Anxiety In Dogs With This Clinically-Proven Solution" at bounding box center [348, 113] width 330 height 86
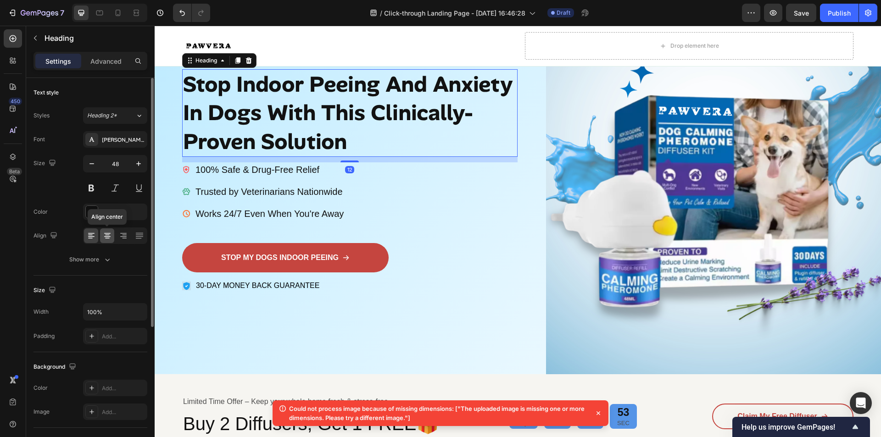
click at [110, 236] on icon at bounding box center [107, 235] width 9 height 9
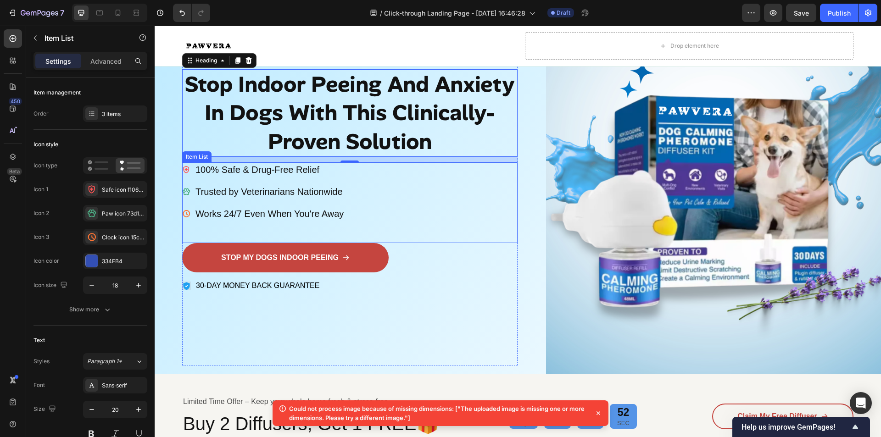
click at [244, 186] on p "Trusted by Veterinarians Nationwide" at bounding box center [269, 192] width 148 height 12
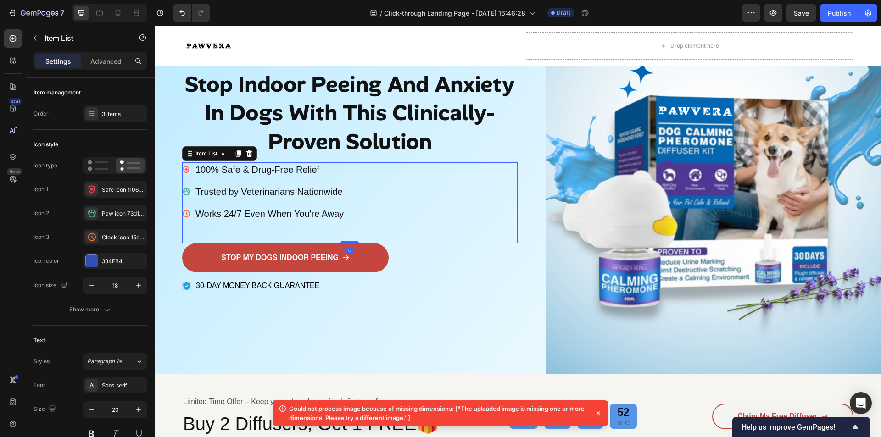
click at [376, 193] on div "100% Safe & Drug-Free Relief Trusted by Veterinarians Nationwide Works 24/7 Eve…" at bounding box center [349, 202] width 335 height 81
click at [376, 178] on div "100% Safe & Drug-Free Relief Trusted by Veterinarians Nationwide Works 24/7 Eve…" at bounding box center [349, 202] width 335 height 81
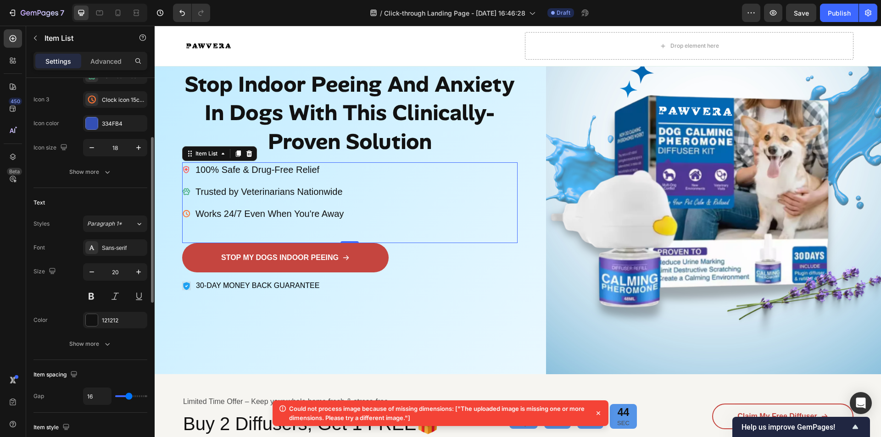
scroll to position [229, 0]
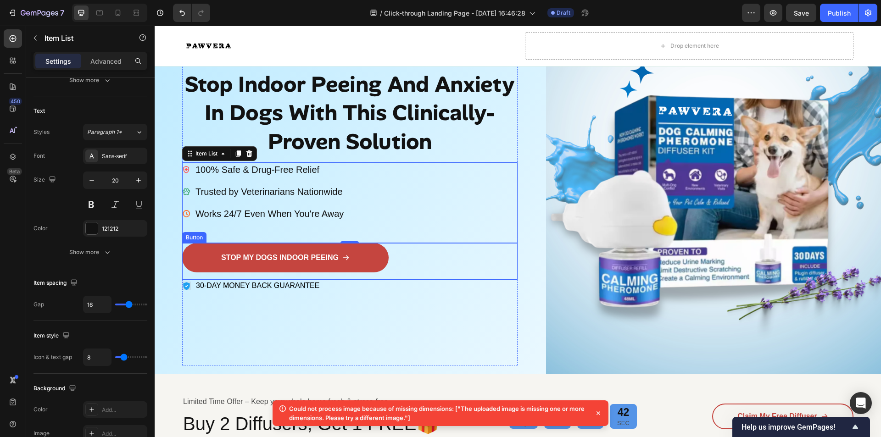
click at [395, 247] on div "STOP MY DOGS INDOOR PEEING Button" at bounding box center [349, 261] width 335 height 37
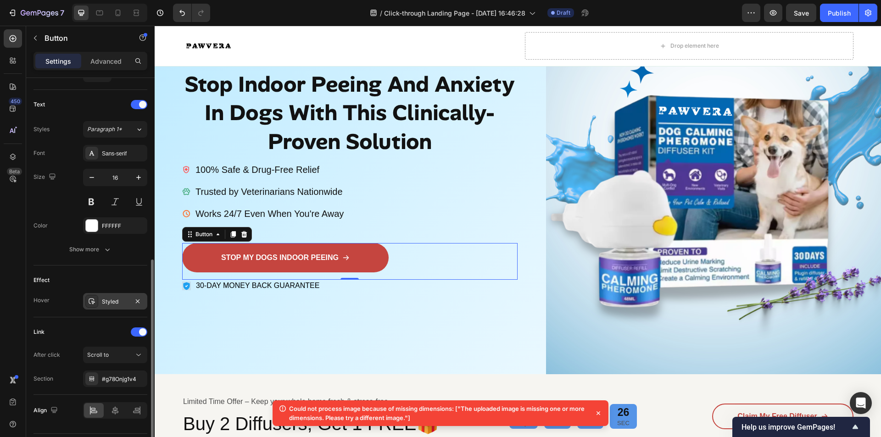
scroll to position [393, 0]
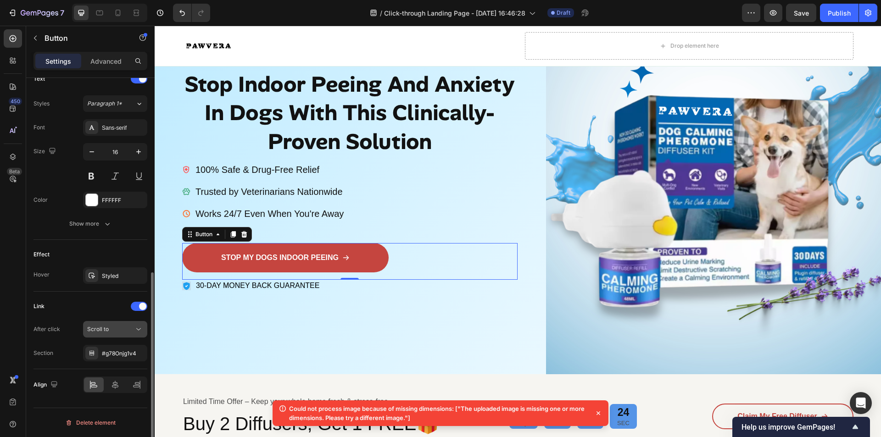
click at [106, 328] on span "Scroll to" at bounding box center [98, 329] width 22 height 7
click at [106, 329] on span "Scroll to" at bounding box center [98, 329] width 22 height 7
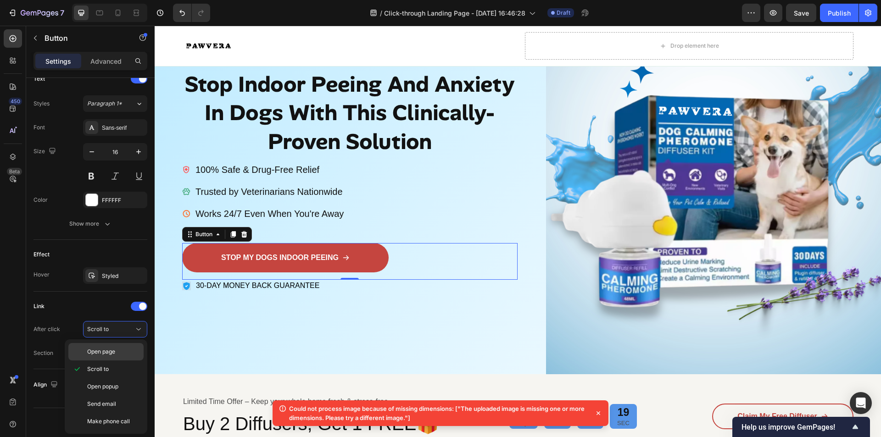
click at [106, 351] on span "Open page" at bounding box center [101, 352] width 28 height 8
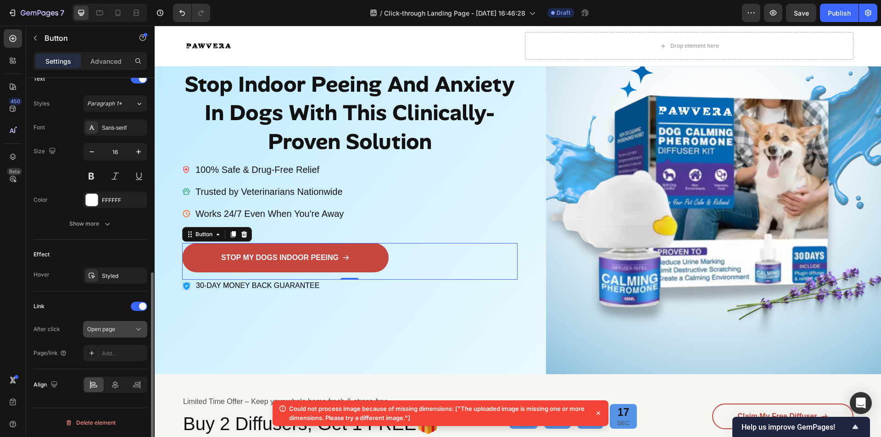
click at [117, 330] on div "Open page" at bounding box center [110, 329] width 47 height 8
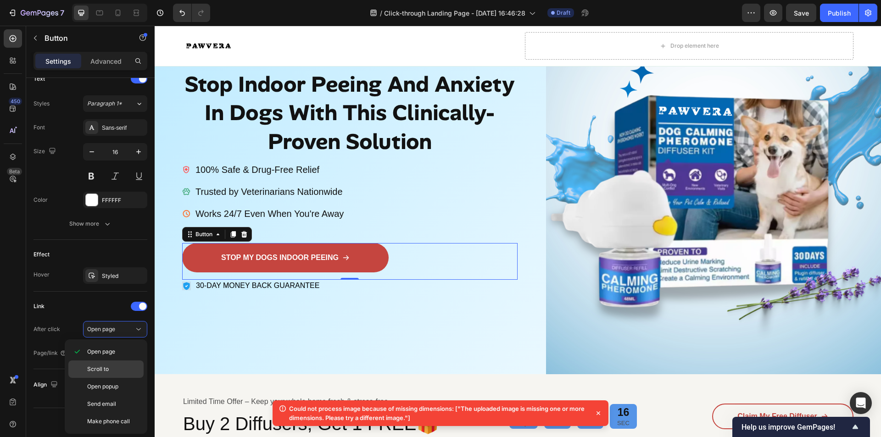
click at [110, 364] on div "Scroll to" at bounding box center [105, 369] width 75 height 17
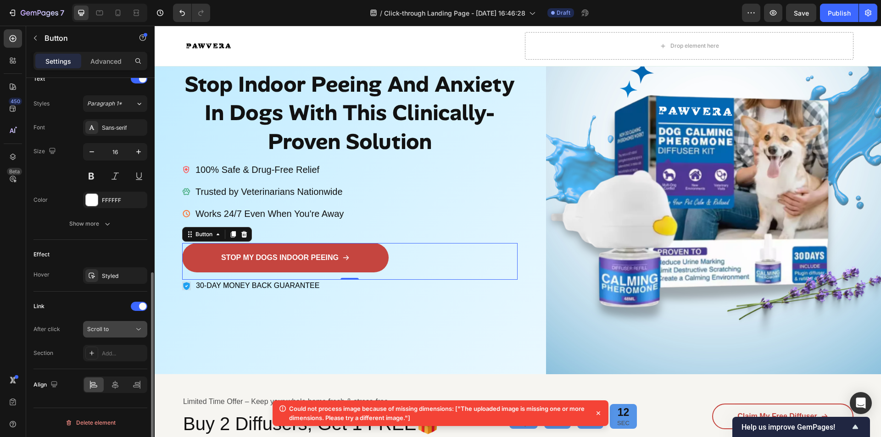
click at [108, 329] on span "Scroll to" at bounding box center [98, 329] width 22 height 7
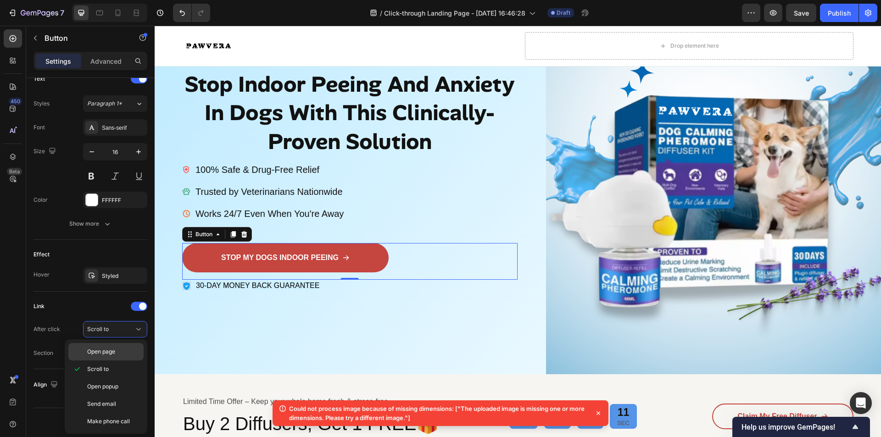
click at [108, 348] on span "Open page" at bounding box center [101, 352] width 28 height 8
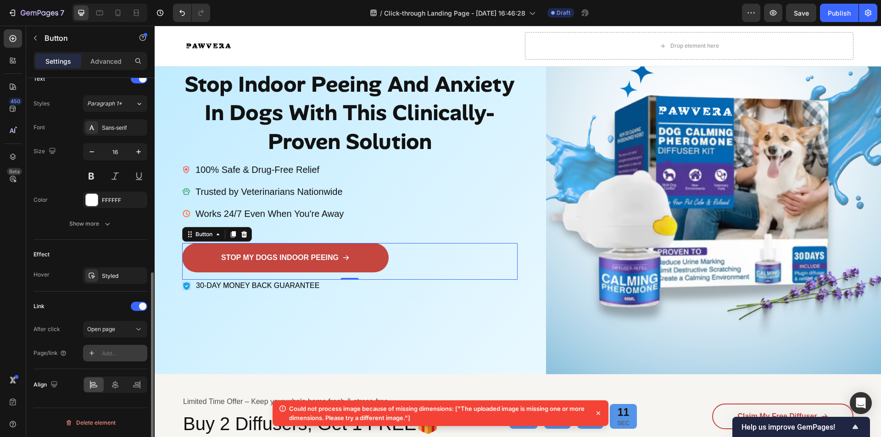
click at [107, 361] on div "Add..." at bounding box center [115, 353] width 64 height 17
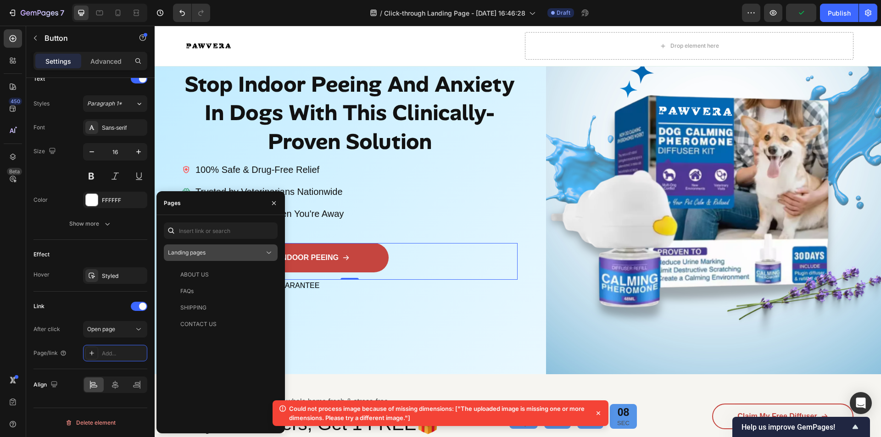
click at [205, 256] on span "Landing pages" at bounding box center [187, 252] width 38 height 7
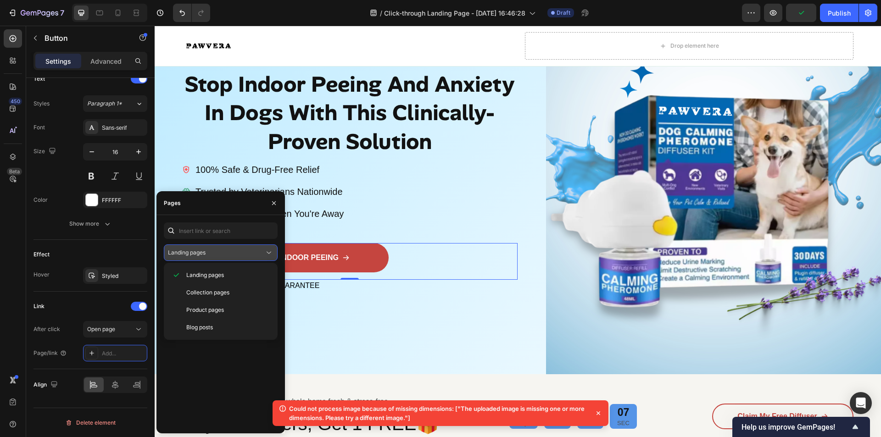
click at [205, 256] on span "Landing pages" at bounding box center [187, 252] width 38 height 7
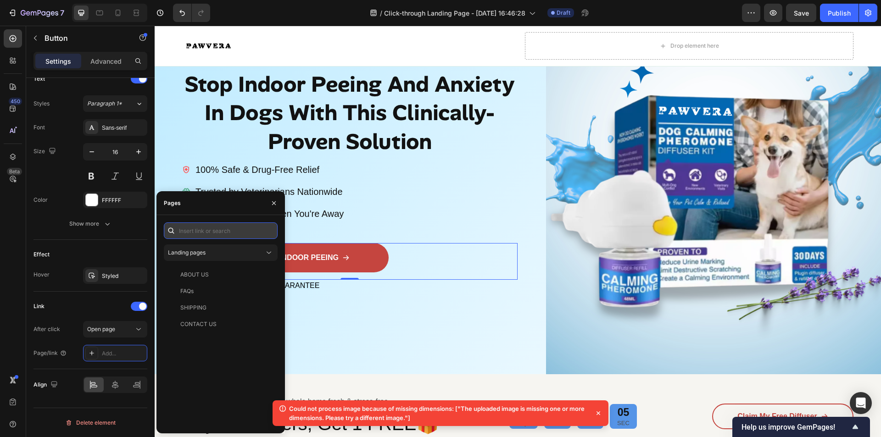
click at [208, 235] on input "text" at bounding box center [221, 231] width 114 height 17
click at [276, 200] on icon "button" at bounding box center [273, 203] width 7 height 7
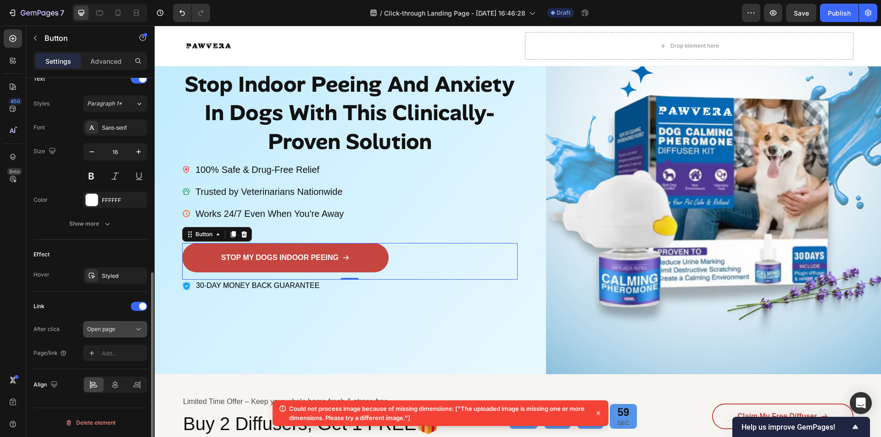
click at [127, 334] on button "Open page" at bounding box center [115, 329] width 64 height 17
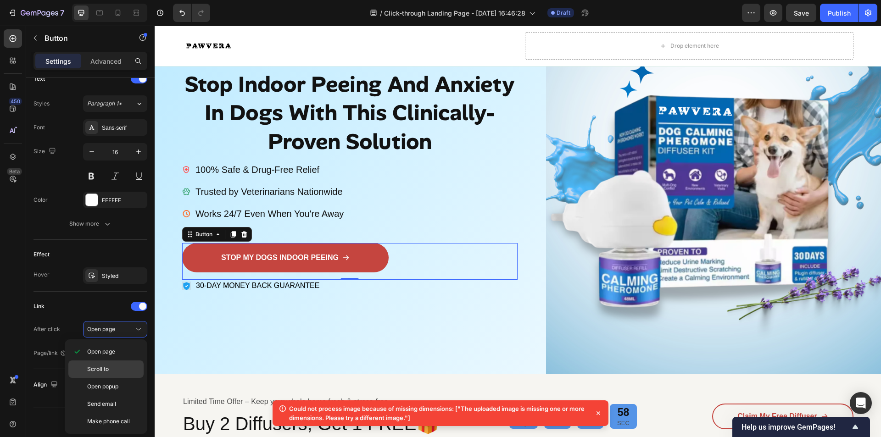
click at [118, 368] on p "Scroll to" at bounding box center [113, 369] width 52 height 8
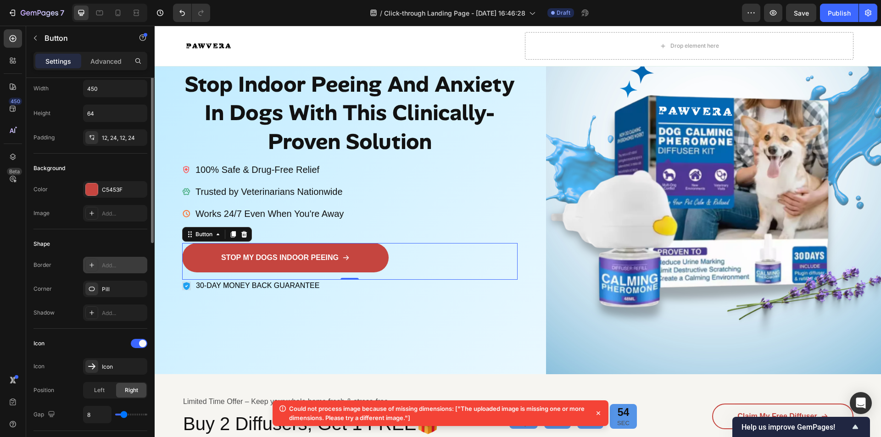
scroll to position [0, 0]
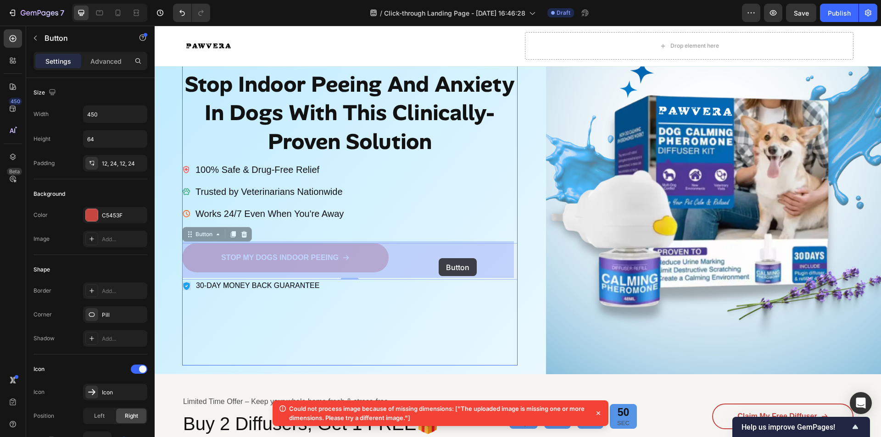
drag, startPoint x: 206, startPoint y: 260, endPoint x: 439, endPoint y: 258, distance: 233.5
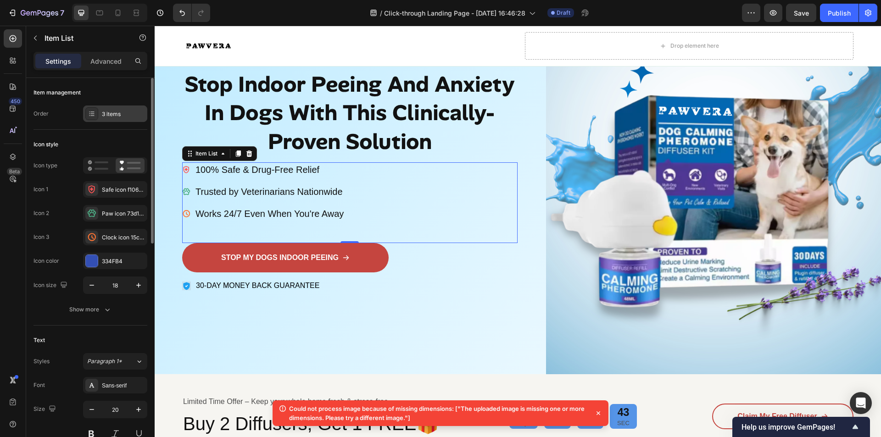
click at [112, 111] on div "3 items" at bounding box center [123, 114] width 43 height 8
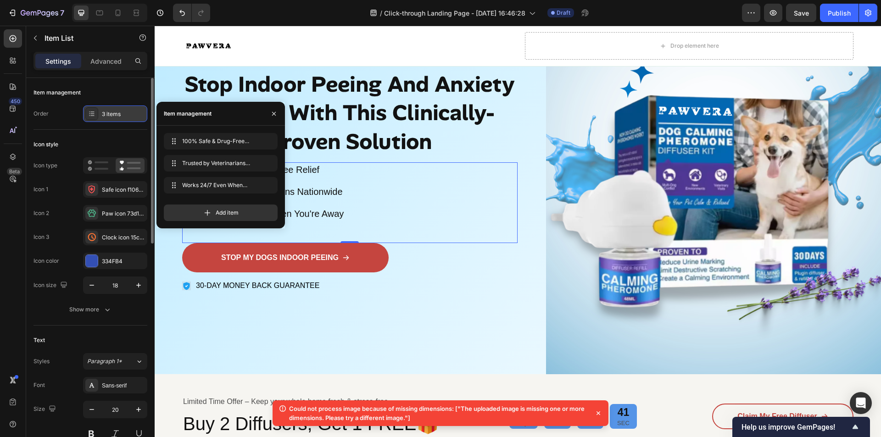
click at [113, 111] on div "3 items" at bounding box center [123, 114] width 43 height 8
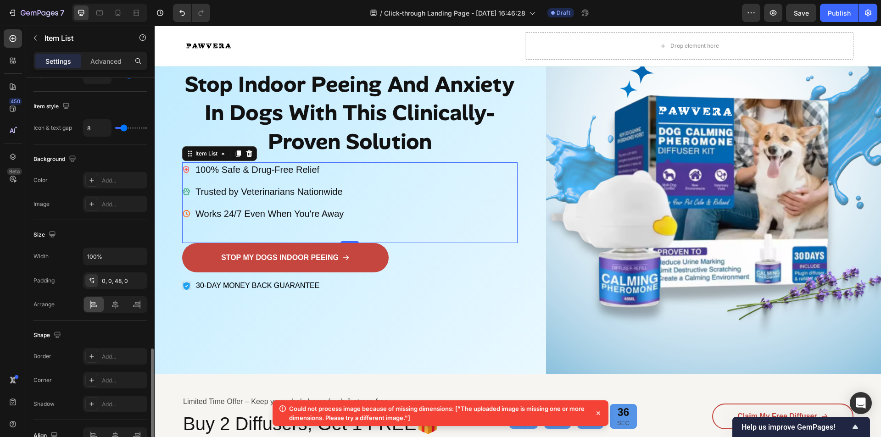
scroll to position [510, 0]
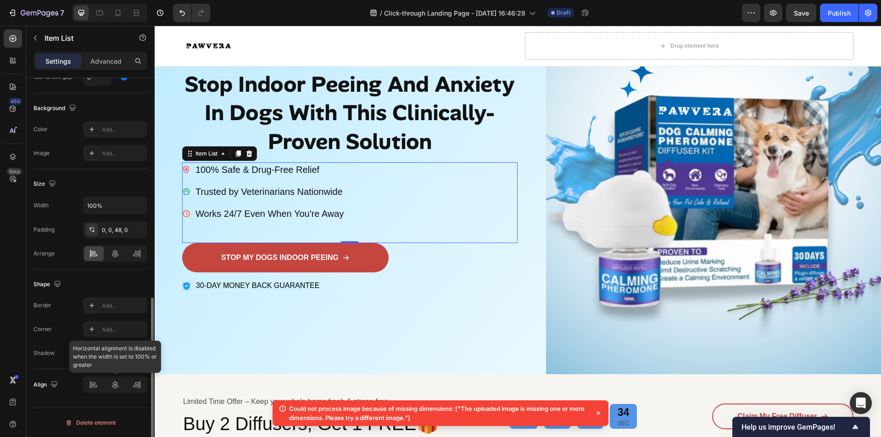
click at [119, 392] on div at bounding box center [115, 385] width 64 height 17
click at [116, 387] on div at bounding box center [115, 385] width 64 height 17
click at [137, 384] on div at bounding box center [115, 385] width 64 height 17
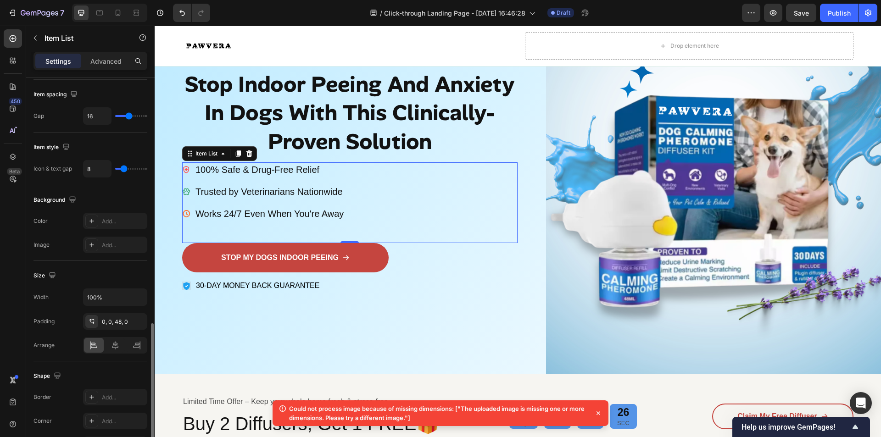
scroll to position [372, 0]
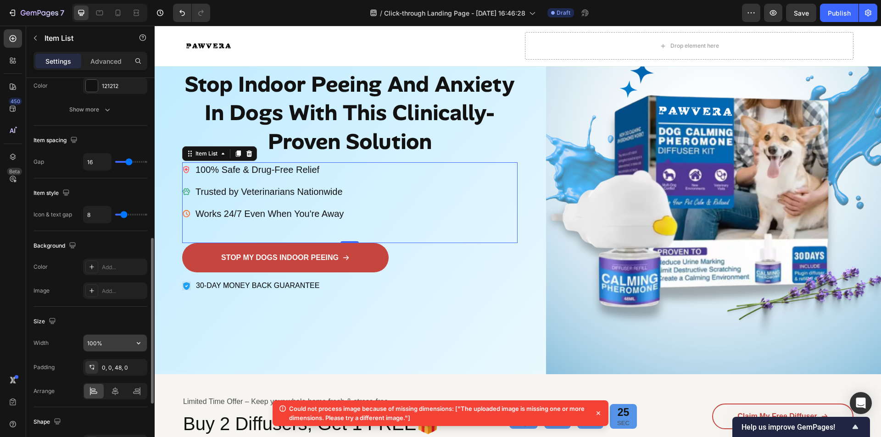
click at [120, 343] on input "100%" at bounding box center [115, 343] width 63 height 17
click at [141, 346] on icon "button" at bounding box center [138, 343] width 9 height 9
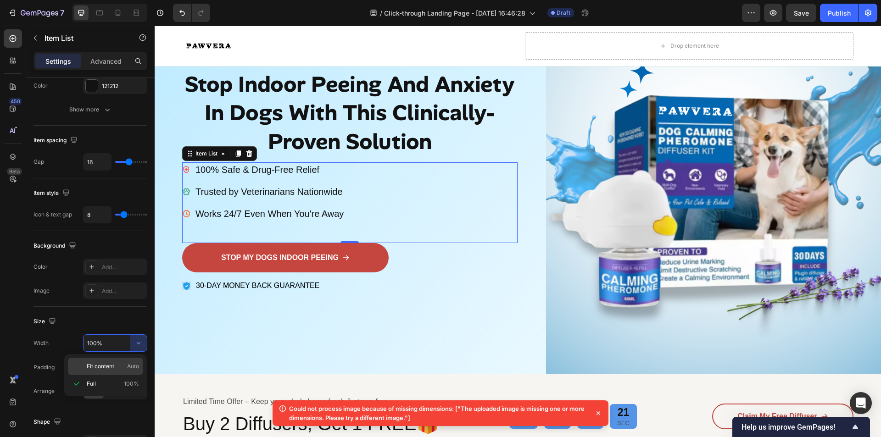
click at [127, 364] on span "Auto" at bounding box center [133, 366] width 12 height 8
type input "Auto"
click at [121, 386] on div at bounding box center [116, 391] width 20 height 15
click at [121, 388] on div at bounding box center [116, 391] width 20 height 15
click at [138, 388] on icon at bounding box center [136, 391] width 9 height 9
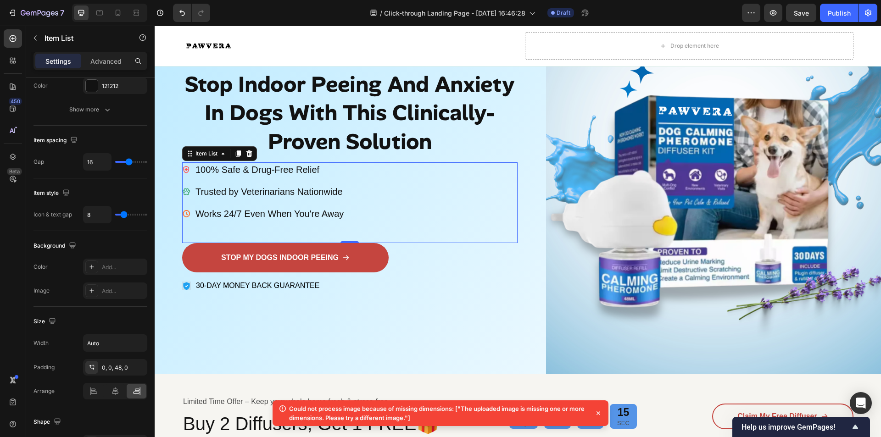
click at [364, 200] on div "100% Safe & Drug-Free Relief Trusted by Veterinarians Nationwide Works 24/7 Eve…" at bounding box center [349, 202] width 335 height 81
click at [137, 395] on icon at bounding box center [136, 391] width 9 height 9
click at [113, 396] on div at bounding box center [116, 391] width 20 height 15
click at [90, 395] on icon at bounding box center [93, 391] width 9 height 9
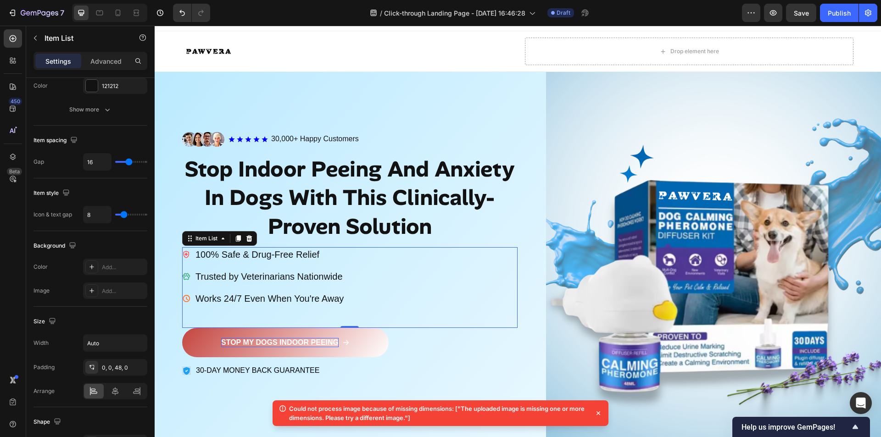
scroll to position [6, 0]
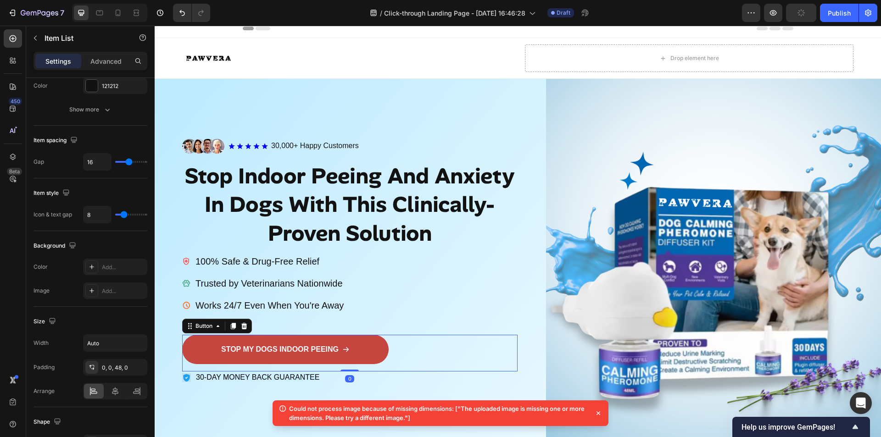
click at [390, 344] on div "STOP MY DOGS INDOOR PEEING Button 0" at bounding box center [349, 353] width 335 height 37
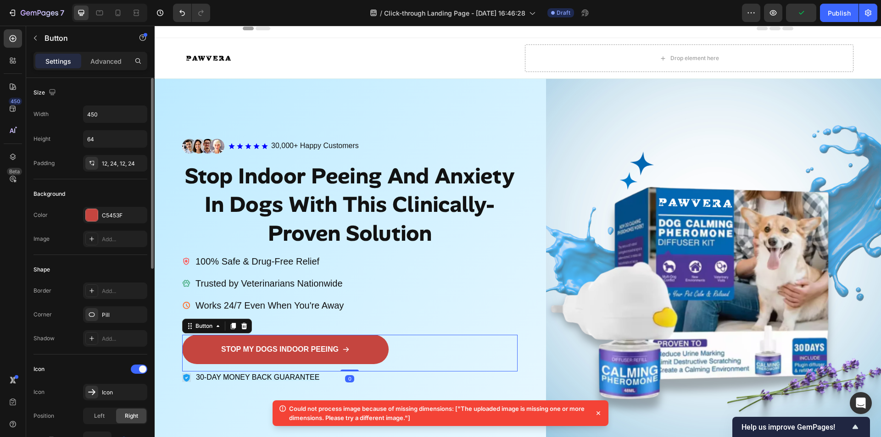
drag, startPoint x: 403, startPoint y: 351, endPoint x: 399, endPoint y: 353, distance: 4.7
click at [403, 350] on div "STOP MY DOGS INDOOR PEEING Button 0" at bounding box center [349, 353] width 335 height 37
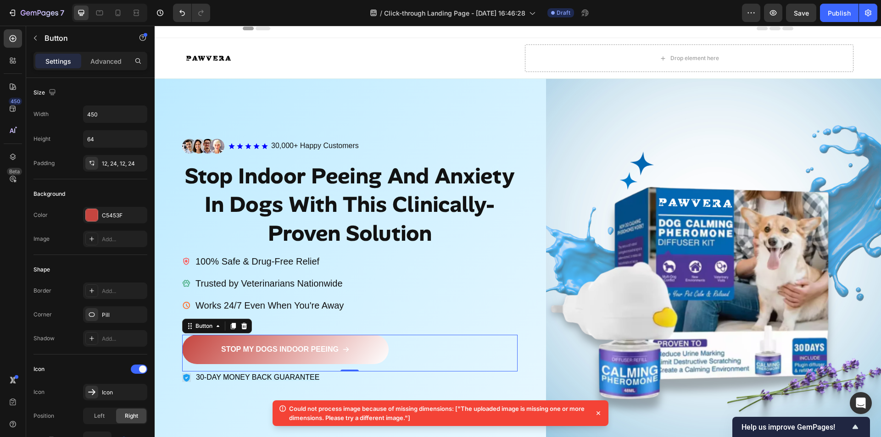
click at [211, 350] on button "STOP MY DOGS INDOOR PEEING" at bounding box center [285, 349] width 206 height 29
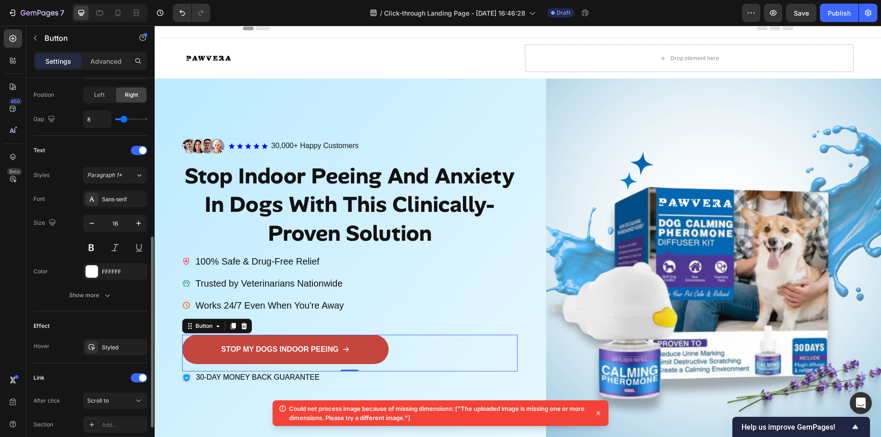
scroll to position [393, 0]
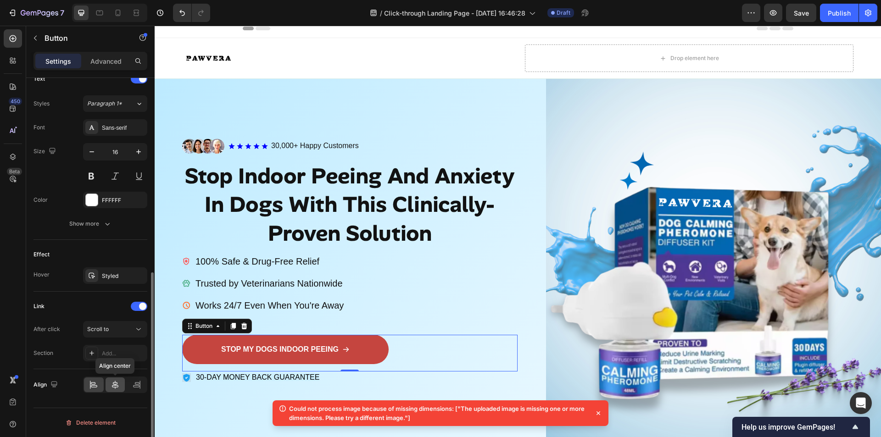
click at [114, 382] on icon at bounding box center [115, 384] width 9 height 9
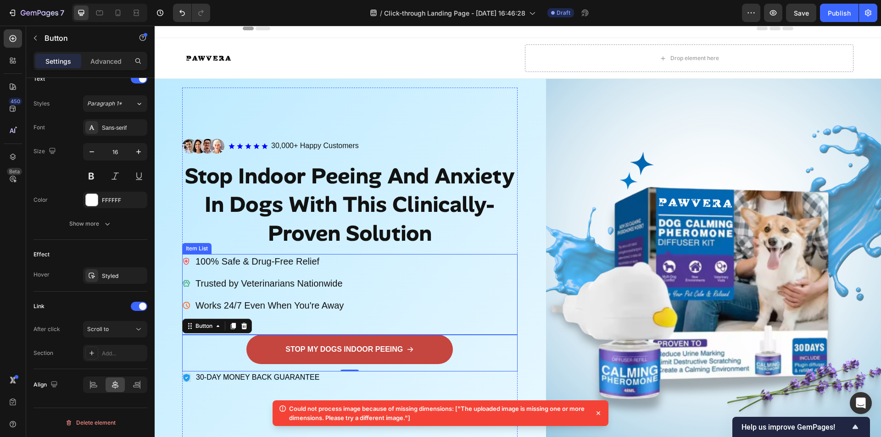
click at [248, 280] on p "Trusted by Veterinarians Nationwide" at bounding box center [269, 284] width 148 height 12
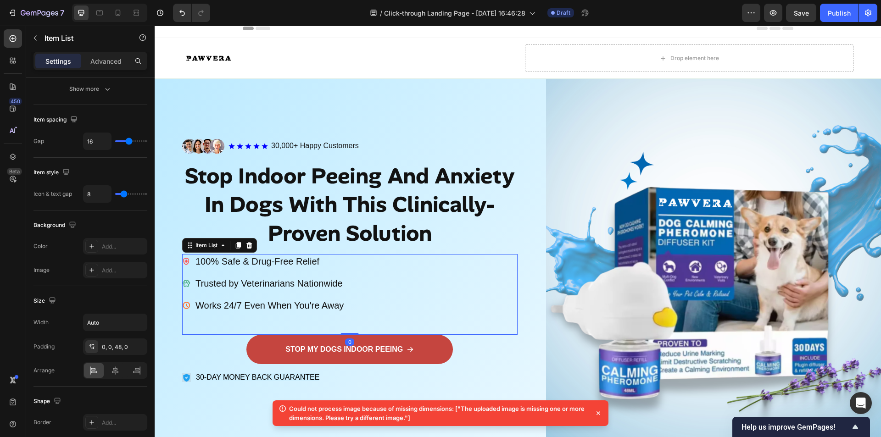
scroll to position [0, 0]
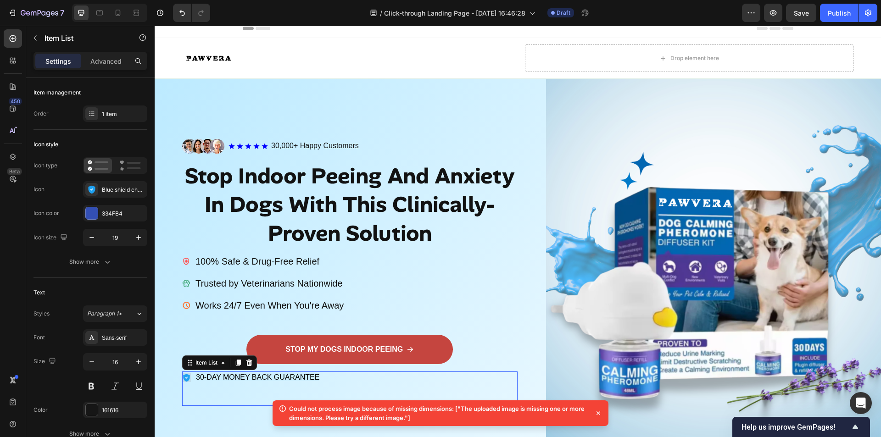
click at [225, 378] on span "30-DAY MONEY BACK GUARANTEE" at bounding box center [257, 377] width 123 height 8
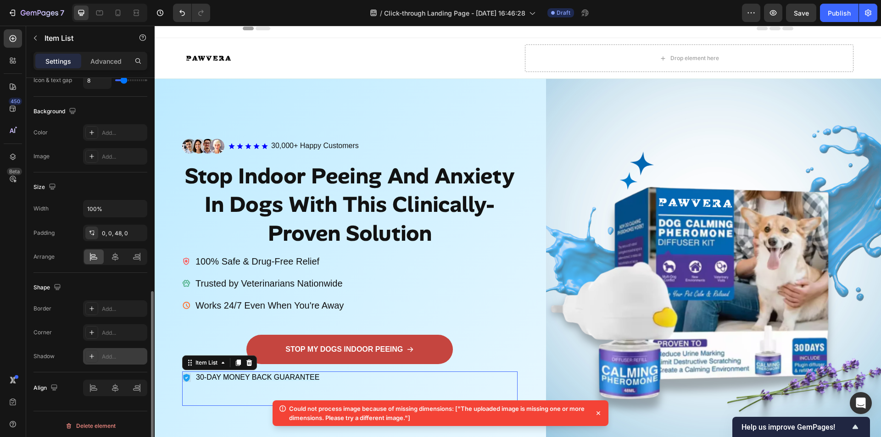
scroll to position [462, 0]
click at [116, 390] on div at bounding box center [115, 385] width 64 height 17
click at [114, 203] on input "100%" at bounding box center [115, 205] width 63 height 17
click at [139, 206] on icon "button" at bounding box center [139, 206] width 4 height 2
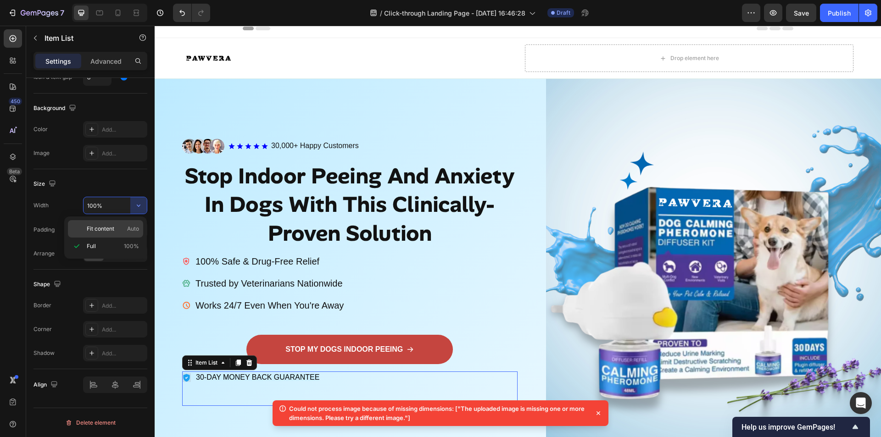
click at [118, 227] on p "Fit content Auto" at bounding box center [113, 229] width 52 height 8
type input "Auto"
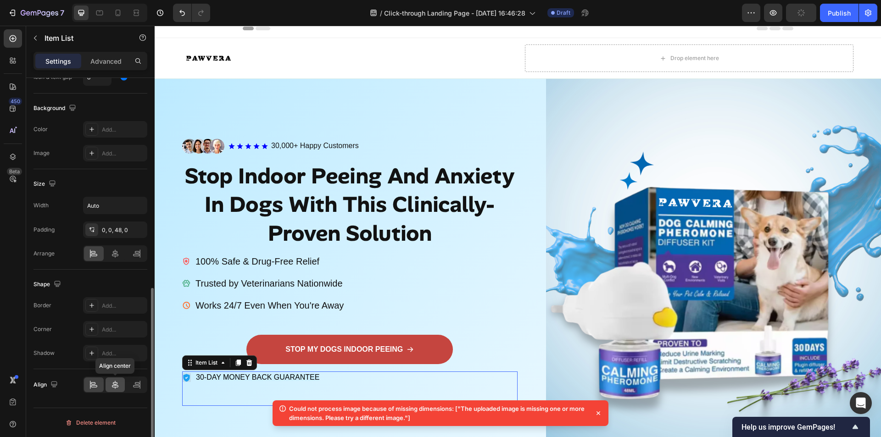
click at [116, 381] on icon at bounding box center [115, 384] width 9 height 9
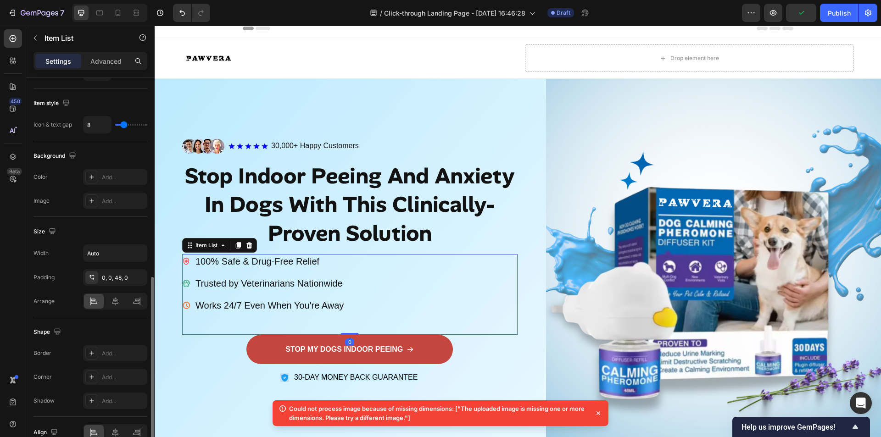
click at [255, 267] on div "100% Safe & Drug-Free Relief Trusted by Veterinarians Nationwide Works 24/7 Eve…" at bounding box center [263, 283] width 163 height 59
click at [120, 305] on div at bounding box center [116, 301] width 20 height 15
click at [117, 258] on input "Auto" at bounding box center [115, 253] width 63 height 17
click at [137, 255] on icon "button" at bounding box center [138, 253] width 9 height 9
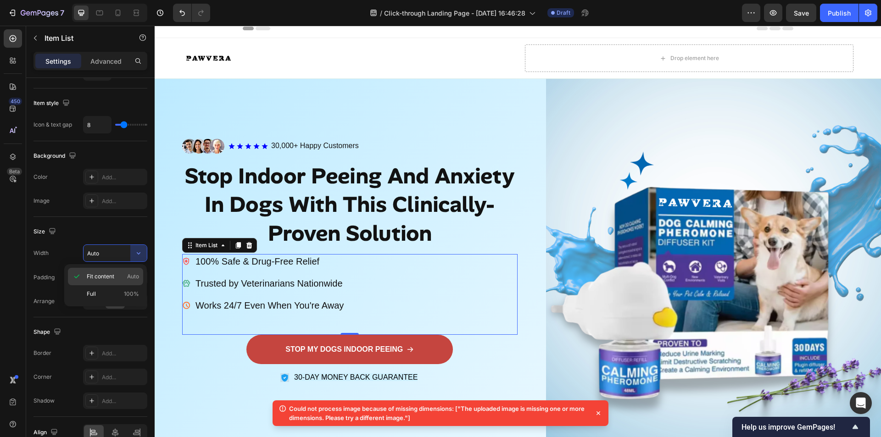
click at [108, 274] on span "Fit content" at bounding box center [101, 277] width 28 height 8
click at [117, 306] on div at bounding box center [116, 301] width 20 height 15
click at [119, 306] on div at bounding box center [116, 301] width 20 height 15
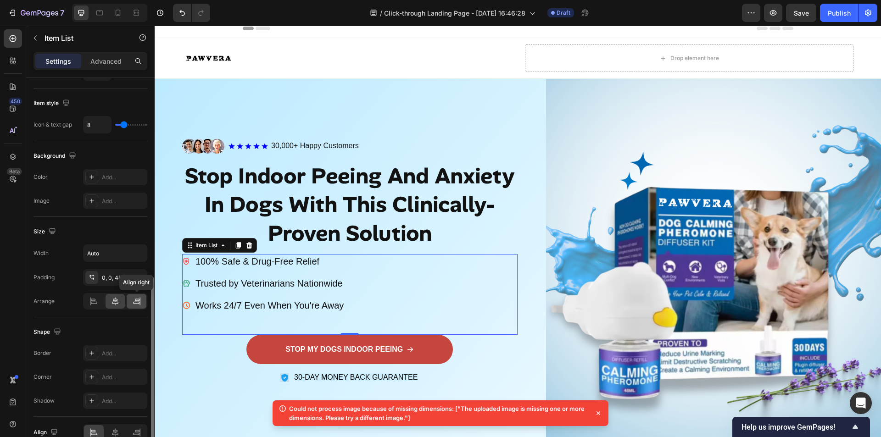
click at [133, 303] on icon at bounding box center [136, 301] width 9 height 9
click at [111, 305] on icon at bounding box center [115, 301] width 9 height 9
click at [112, 261] on input "Auto" at bounding box center [115, 253] width 63 height 17
click at [133, 254] on button "button" at bounding box center [138, 253] width 17 height 17
click at [106, 288] on div "Full 100%" at bounding box center [105, 293] width 75 height 17
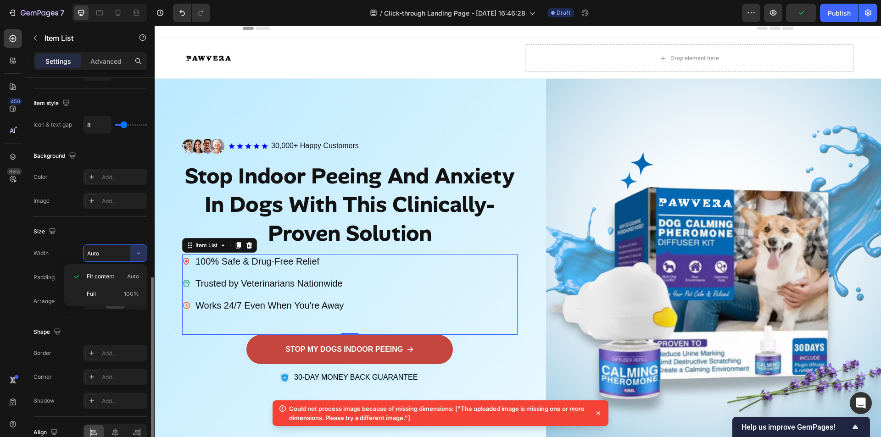
type input "100%"
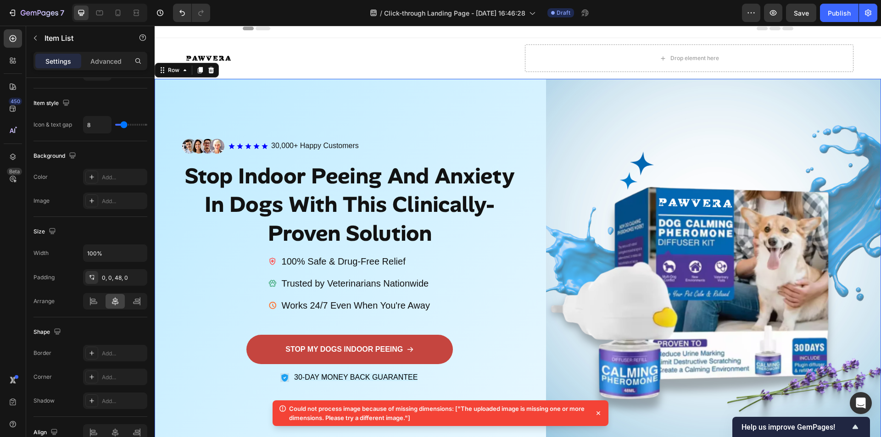
click at [165, 233] on div "Image Icon Icon Icon Icon Icon Icon List 30,000+ Happy Customers Text Block Row…" at bounding box center [518, 272] width 726 height 387
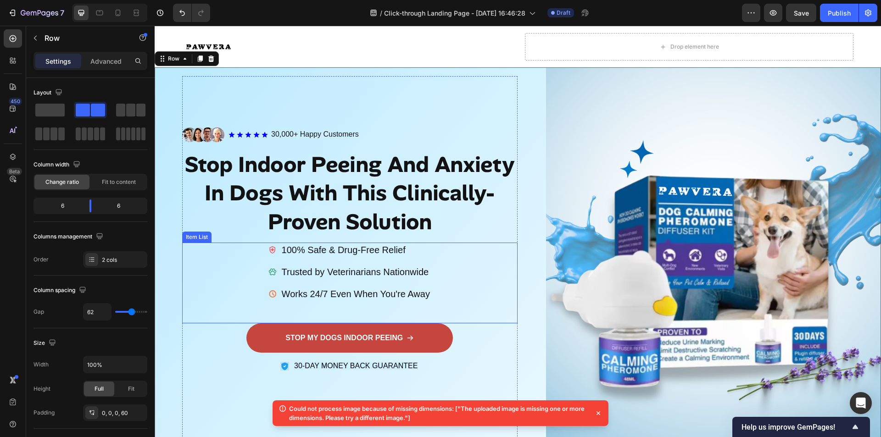
scroll to position [0, 0]
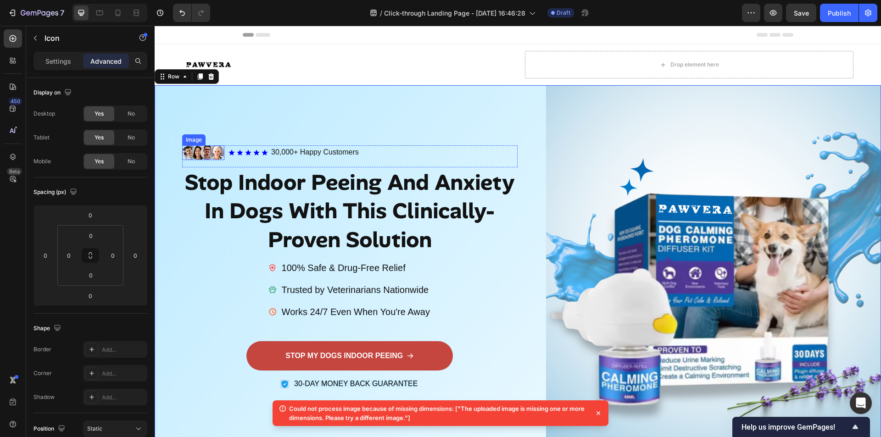
click at [230, 149] on icon at bounding box center [231, 152] width 7 height 7
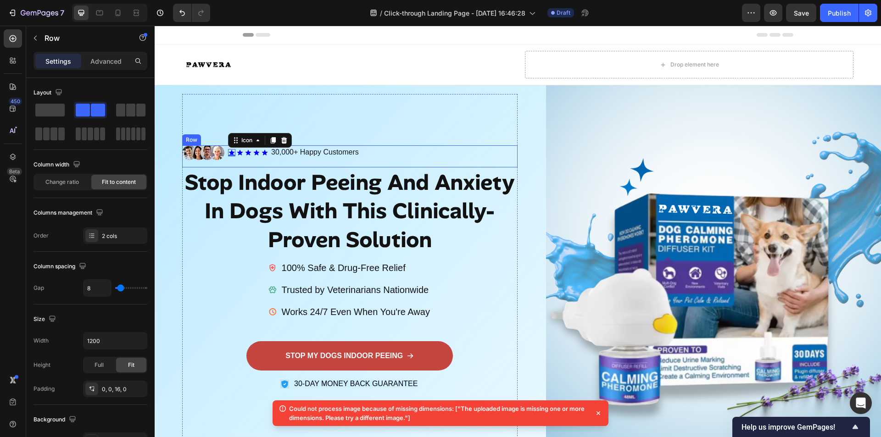
click at [339, 157] on div "Icon 0 Icon Icon Icon Icon Icon List 30,000+ Happy Customers Text Block Row" at bounding box center [373, 152] width 290 height 15
click at [379, 158] on div "Image Icon Icon Icon Icon Icon Icon List 30,000+ Happy Customers Text Block Row…" at bounding box center [349, 156] width 335 height 22
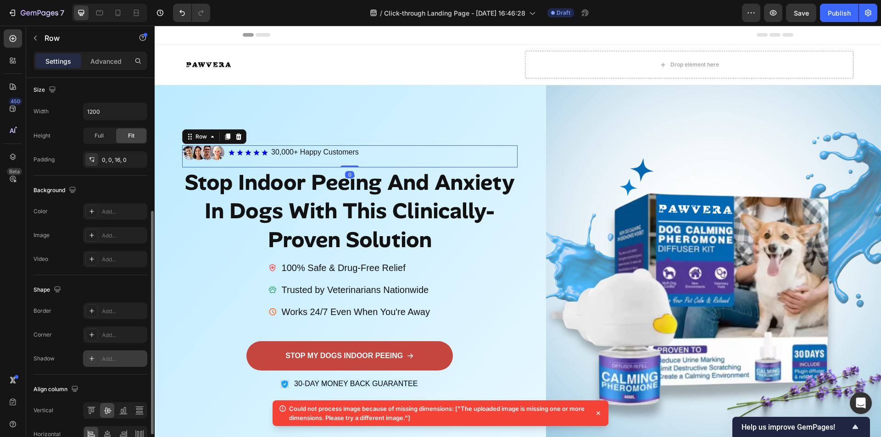
scroll to position [279, 0]
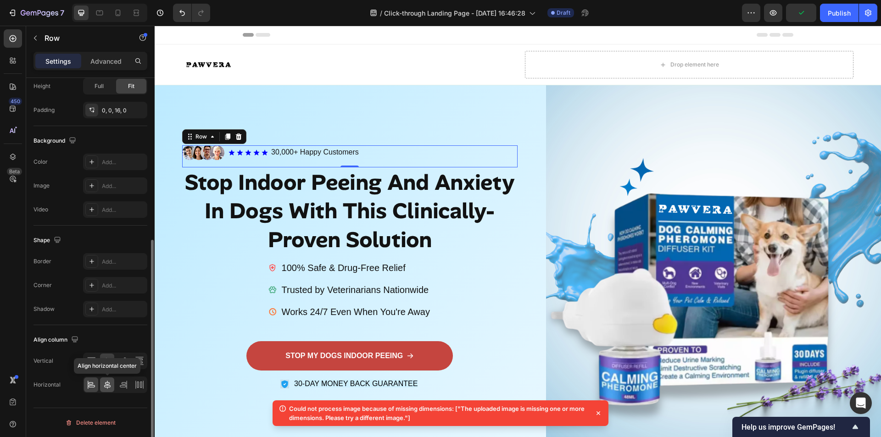
click at [107, 384] on icon at bounding box center [107, 385] width 6 height 8
click at [107, 384] on icon at bounding box center [107, 384] width 9 height 9
click at [120, 384] on icon at bounding box center [123, 384] width 9 height 9
click at [137, 363] on icon at bounding box center [139, 360] width 9 height 9
click at [111, 387] on icon at bounding box center [107, 384] width 9 height 9
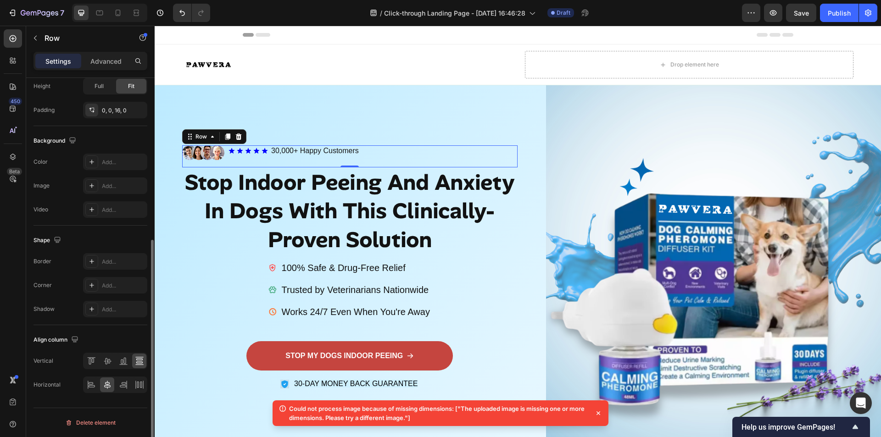
click at [137, 368] on div at bounding box center [139, 361] width 14 height 15
click at [124, 365] on icon at bounding box center [123, 364] width 8 height 0
click at [110, 364] on icon at bounding box center [107, 360] width 9 height 9
click at [92, 369] on div at bounding box center [115, 361] width 64 height 17
click at [87, 391] on div at bounding box center [91, 385] width 14 height 15
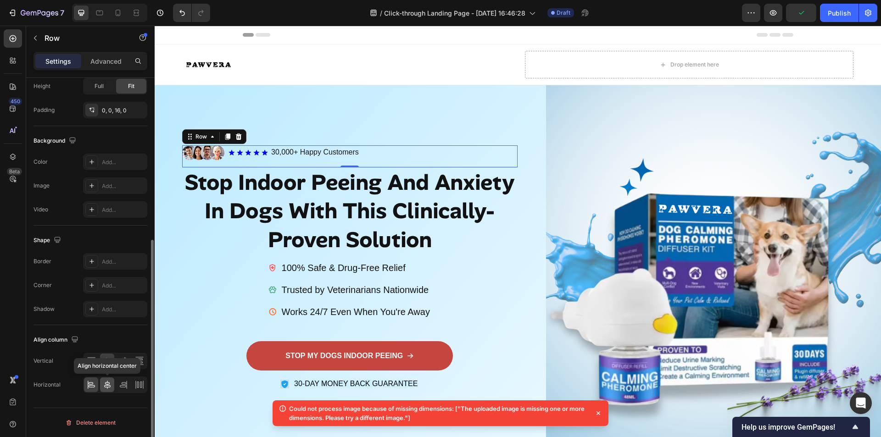
click at [103, 385] on icon at bounding box center [107, 384] width 9 height 9
click at [94, 362] on icon at bounding box center [91, 360] width 9 height 9
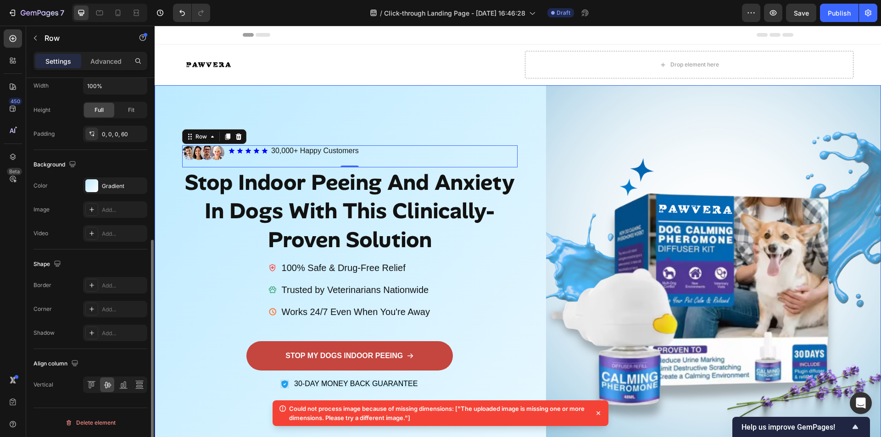
click at [178, 275] on div "Image Icon Icon Icon Icon Icon Icon List 30,000+ Happy Customers Text Block Row…" at bounding box center [518, 278] width 726 height 387
click at [226, 148] on div "Image Icon Icon Icon Icon Icon Icon List 30,000+ Happy Customers Text Block Row…" at bounding box center [349, 156] width 335 height 22
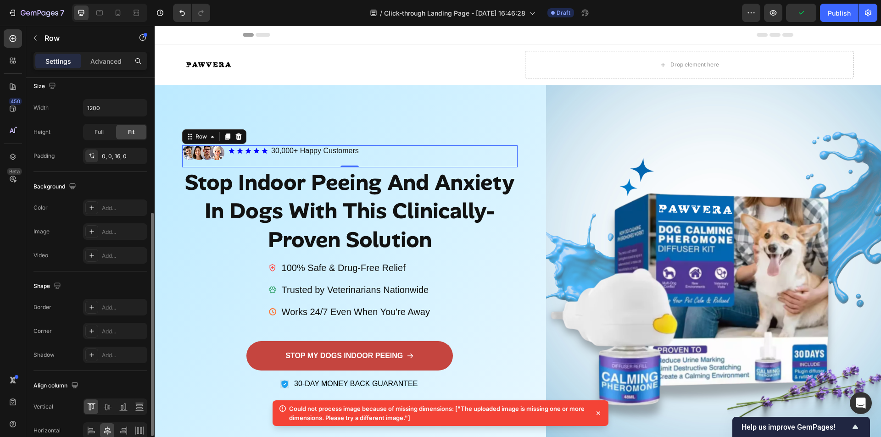
scroll to position [187, 0]
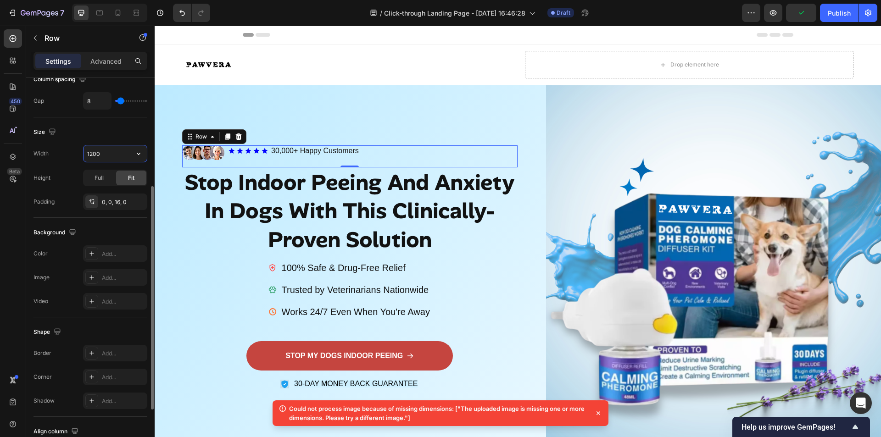
click at [117, 155] on input "1200" at bounding box center [115, 153] width 63 height 17
click at [138, 152] on icon "button" at bounding box center [138, 153] width 9 height 9
click at [106, 191] on p "Full 100%" at bounding box center [113, 194] width 52 height 8
type input "100%"
click at [106, 181] on div "Full" at bounding box center [99, 178] width 30 height 15
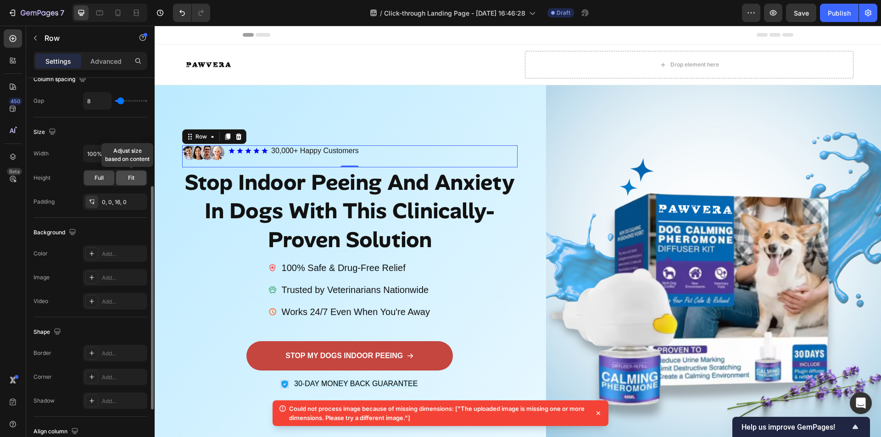
click at [123, 179] on div "Fit" at bounding box center [131, 178] width 30 height 15
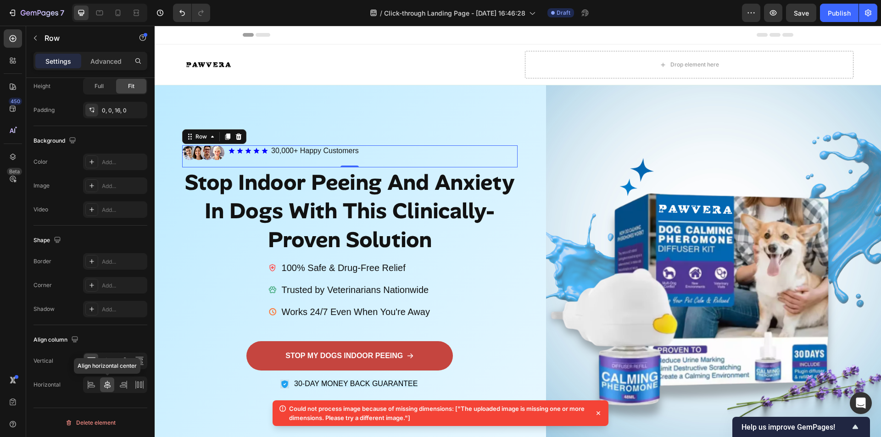
click at [109, 382] on icon at bounding box center [107, 384] width 9 height 9
click at [125, 382] on icon at bounding box center [123, 384] width 9 height 9
click at [95, 380] on icon at bounding box center [91, 384] width 9 height 9
click at [135, 382] on icon at bounding box center [139, 384] width 9 height 9
click at [108, 385] on icon at bounding box center [107, 384] width 9 height 9
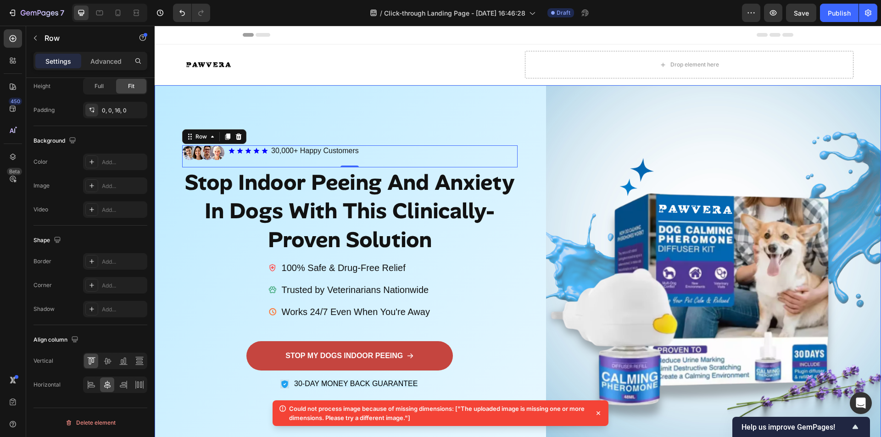
click at [186, 286] on div "100% Safe & Drug-Free Relief Trusted by Veterinarians Nationwide Works 24/7 Eve…" at bounding box center [349, 301] width 335 height 81
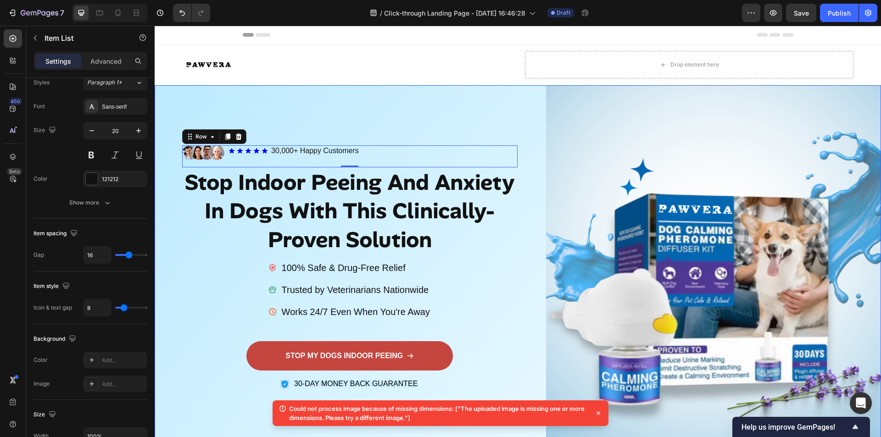
scroll to position [0, 0]
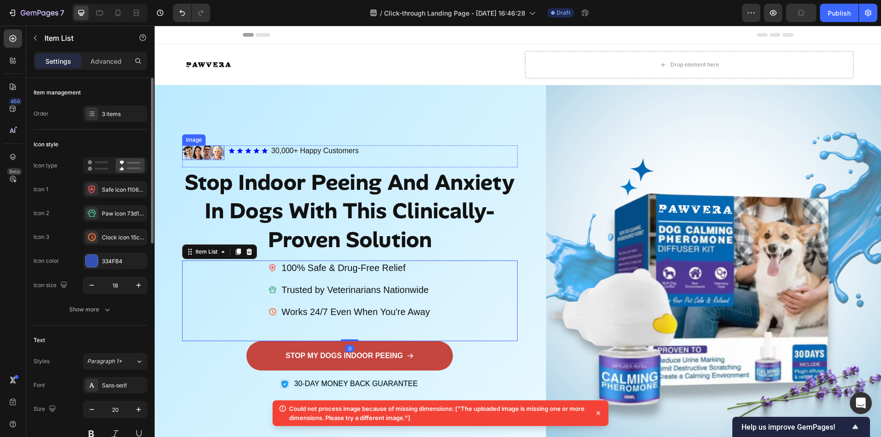
click at [209, 147] on img at bounding box center [203, 152] width 42 height 15
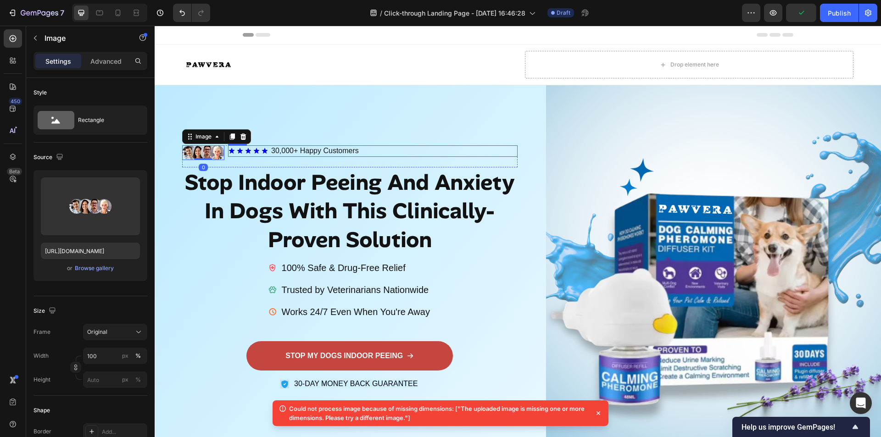
click at [262, 153] on div "Icon Icon Icon Icon Icon Icon List" at bounding box center [248, 150] width 40 height 11
click at [200, 156] on div "Image 0" at bounding box center [203, 152] width 42 height 15
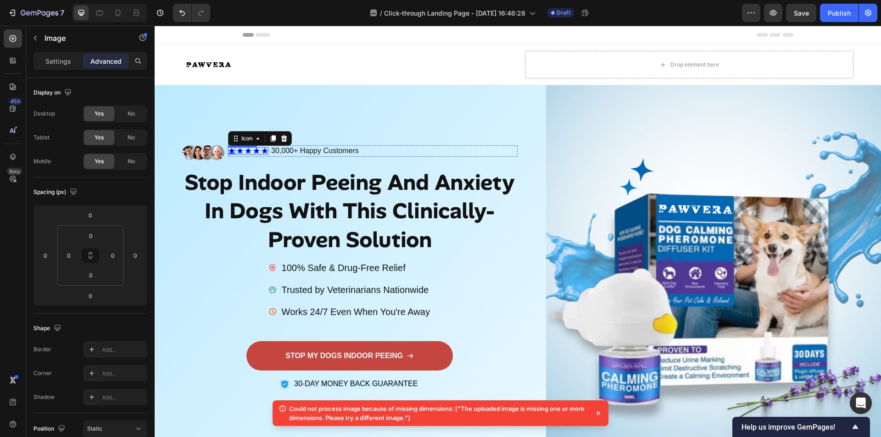
click at [235, 148] on div "Icon 0 Icon Icon Icon Icon" at bounding box center [248, 150] width 40 height 7
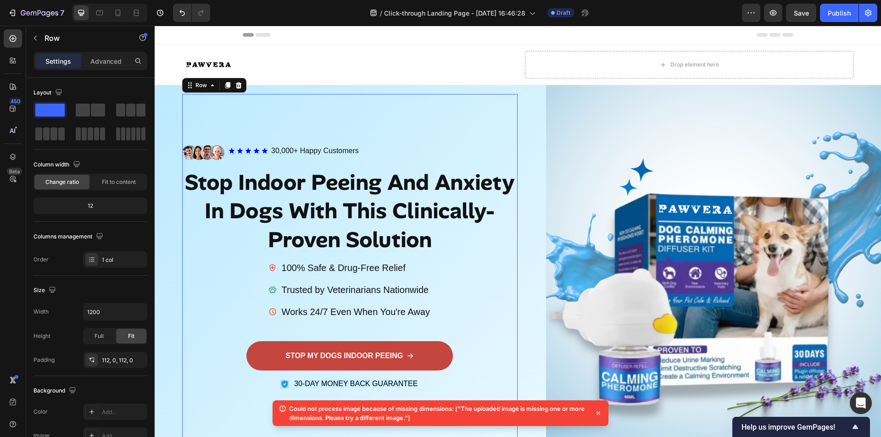
drag, startPoint x: 307, startPoint y: 143, endPoint x: 325, endPoint y: 148, distance: 19.2
click at [308, 143] on div "Image Icon Icon Icon Icon Icon Icon List 30,000+ Happy Customers Text Block Row…" at bounding box center [349, 279] width 335 height 370
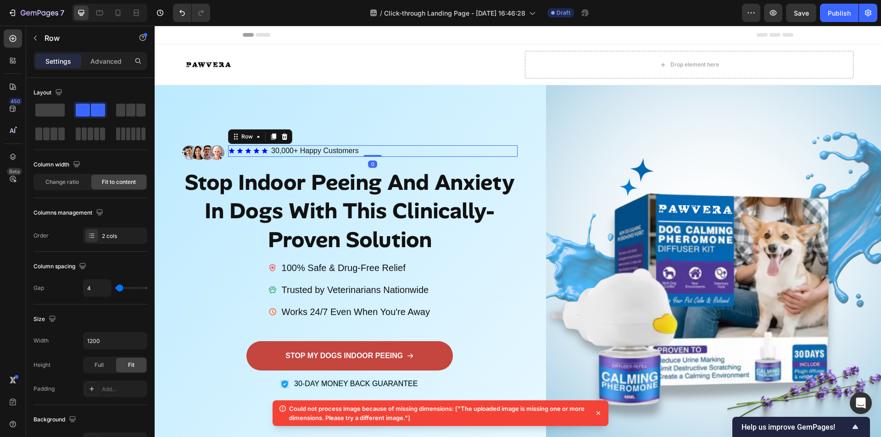
click at [411, 150] on div "Icon Icon Icon Icon Icon Icon List 30,000+ Happy Customers Text Block Row 0" at bounding box center [373, 150] width 290 height 11
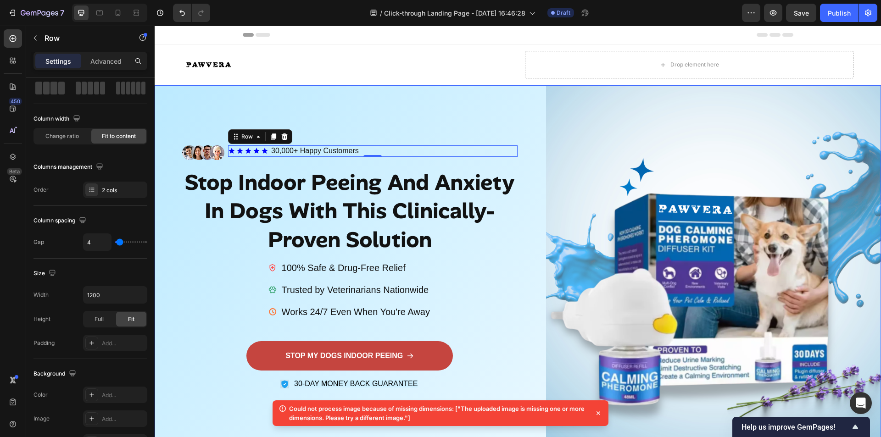
click at [520, 152] on div "Image Icon Icon Icon Icon Icon Icon List 30,000+ Happy Customers Text Block Row…" at bounding box center [518, 278] width 726 height 387
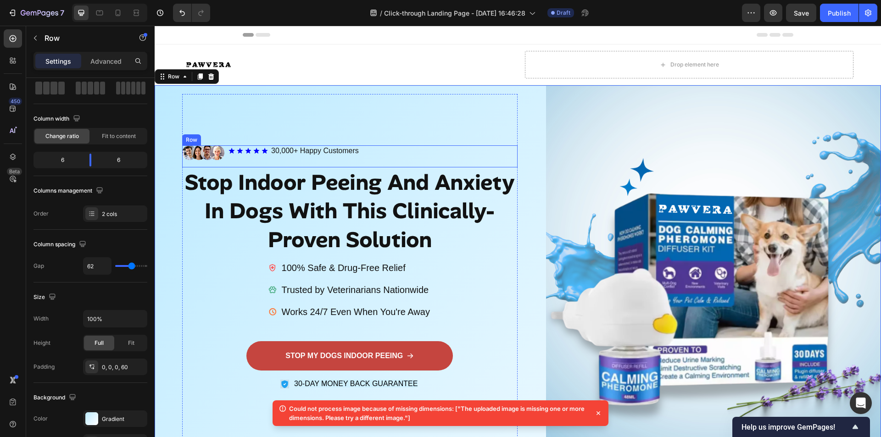
click at [194, 162] on div "Image Icon Icon Icon Icon Icon Icon List 30,000+ Happy Customers Text Block Row…" at bounding box center [349, 156] width 335 height 22
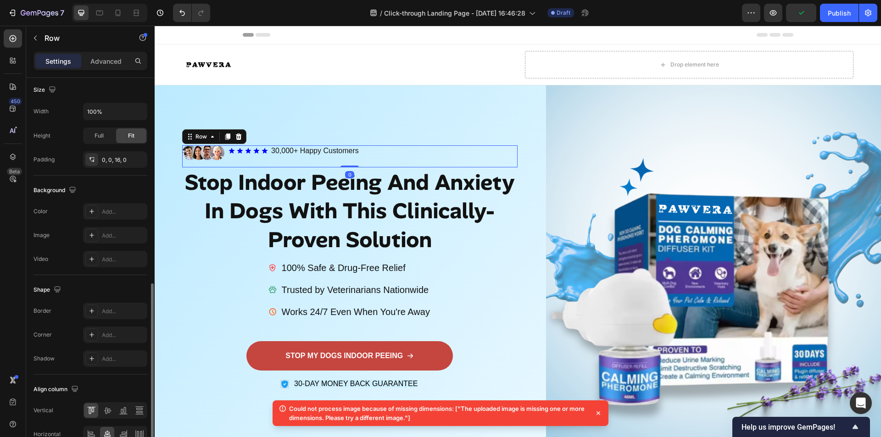
scroll to position [279, 0]
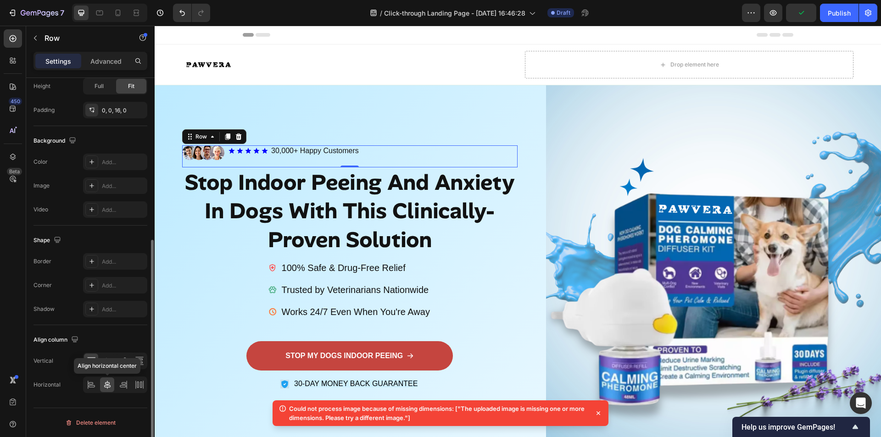
click at [111, 385] on icon at bounding box center [107, 384] width 9 height 9
click at [124, 385] on icon at bounding box center [123, 384] width 9 height 9
click at [138, 382] on icon at bounding box center [139, 384] width 9 height 9
click at [139, 366] on div at bounding box center [139, 361] width 14 height 15
drag, startPoint x: 122, startPoint y: 362, endPoint x: 117, endPoint y: 364, distance: 5.7
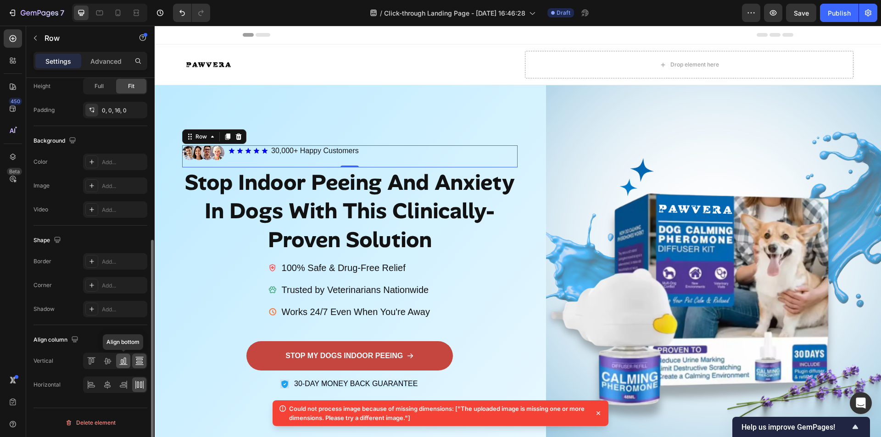
click at [122, 362] on icon at bounding box center [123, 360] width 9 height 9
click at [106, 362] on icon at bounding box center [107, 360] width 9 height 9
drag, startPoint x: 102, startPoint y: 380, endPoint x: 108, endPoint y: 383, distance: 6.8
click at [102, 380] on div at bounding box center [107, 385] width 14 height 15
click at [122, 383] on icon at bounding box center [123, 384] width 9 height 9
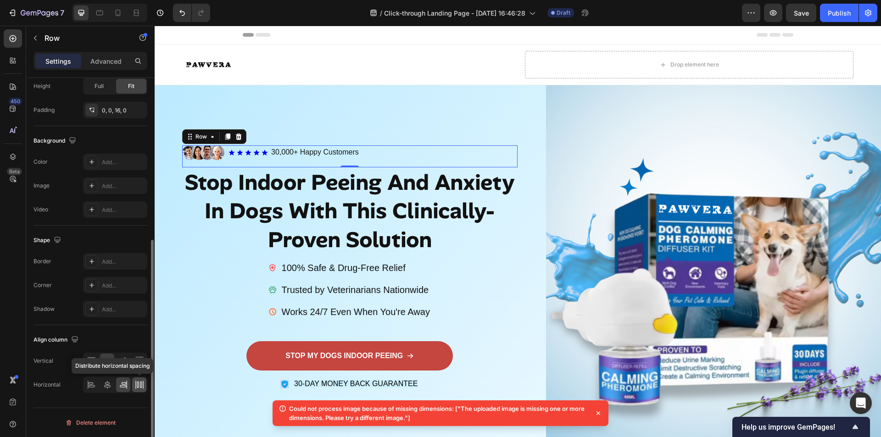
click at [134, 384] on div at bounding box center [139, 385] width 14 height 15
click at [102, 384] on div at bounding box center [107, 385] width 14 height 15
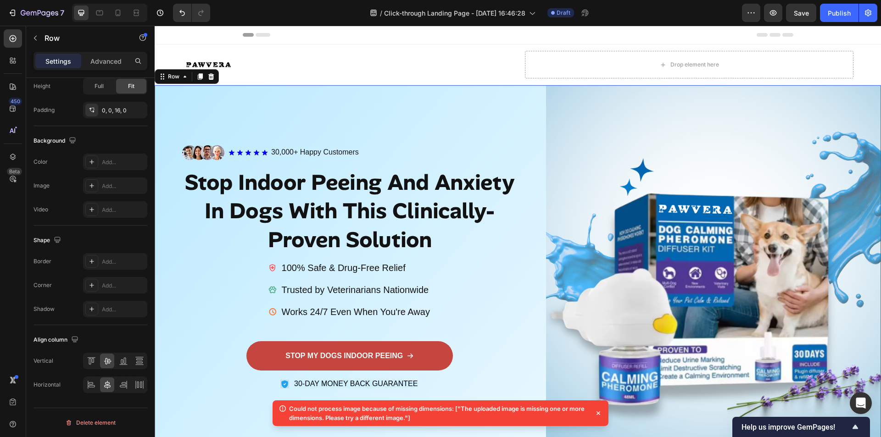
drag, startPoint x: 166, startPoint y: 315, endPoint x: 164, endPoint y: 360, distance: 44.5
click at [165, 317] on div "Image Icon Icon Icon Icon Icon Icon List 30,000+ Happy Customers Text Block Row…" at bounding box center [518, 278] width 726 height 387
click at [185, 163] on div "Image Icon Icon Icon Icon Icon Icon List 30,000+ Happy Customers Text Block Row…" at bounding box center [349, 156] width 335 height 22
click at [598, 412] on icon at bounding box center [598, 413] width 9 height 9
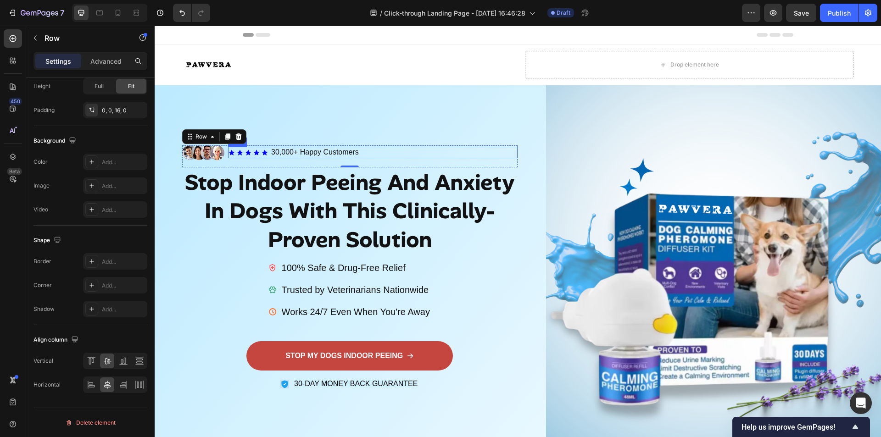
click at [468, 150] on div "Icon Icon Icon Icon Icon Icon List 30,000+ Happy Customers Text Block Row" at bounding box center [373, 152] width 290 height 11
click at [462, 163] on div "Image Icon Icon Icon Icon Icon Icon List 30,000+ Happy Customers Text Block Row…" at bounding box center [349, 156] width 335 height 22
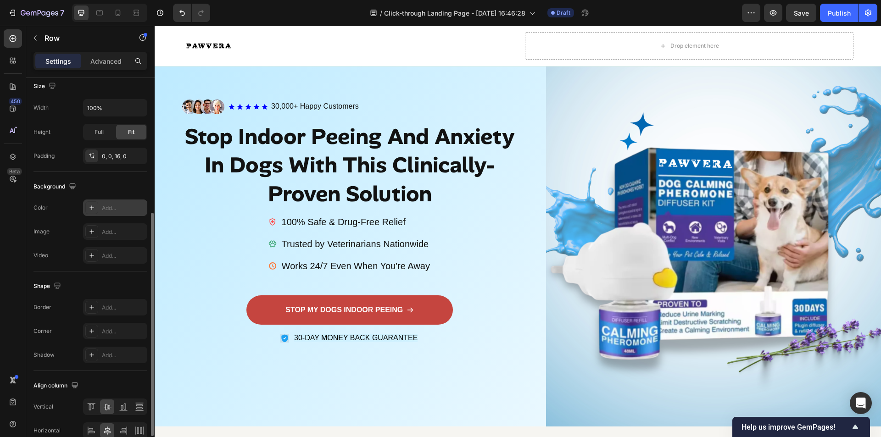
scroll to position [187, 0]
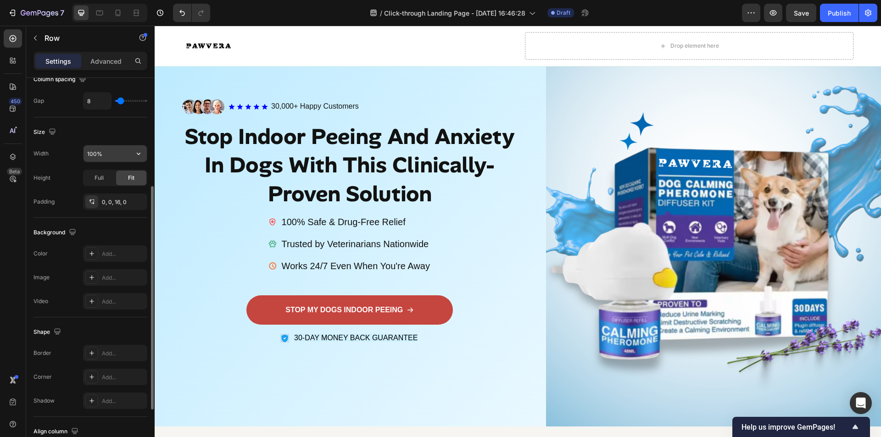
click at [123, 156] on input "100%" at bounding box center [115, 153] width 63 height 17
click at [150, 155] on div at bounding box center [151, 270] width 7 height 385
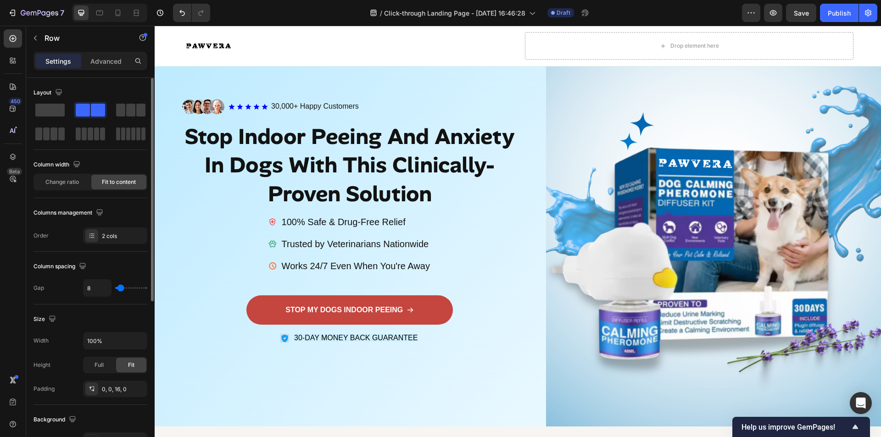
scroll to position [92, 0]
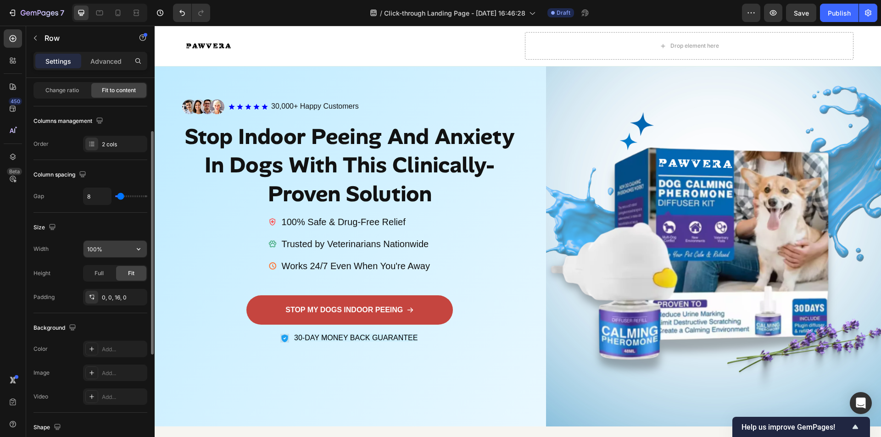
click at [136, 251] on icon "button" at bounding box center [138, 249] width 9 height 9
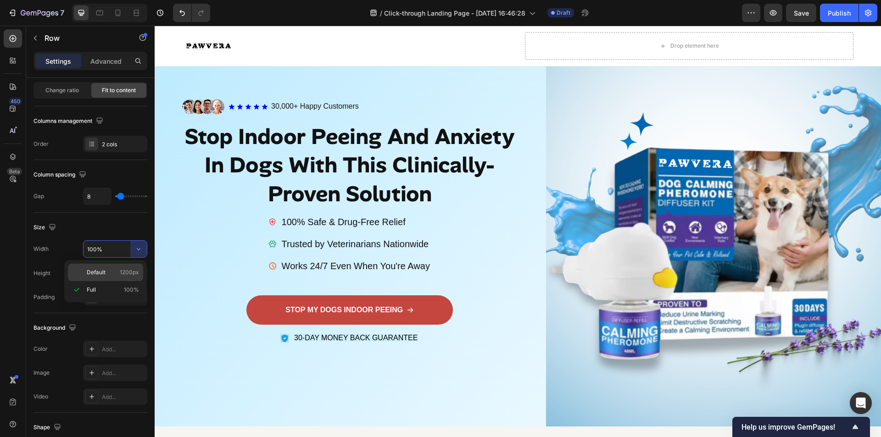
click at [125, 269] on span "1200px" at bounding box center [129, 272] width 19 height 8
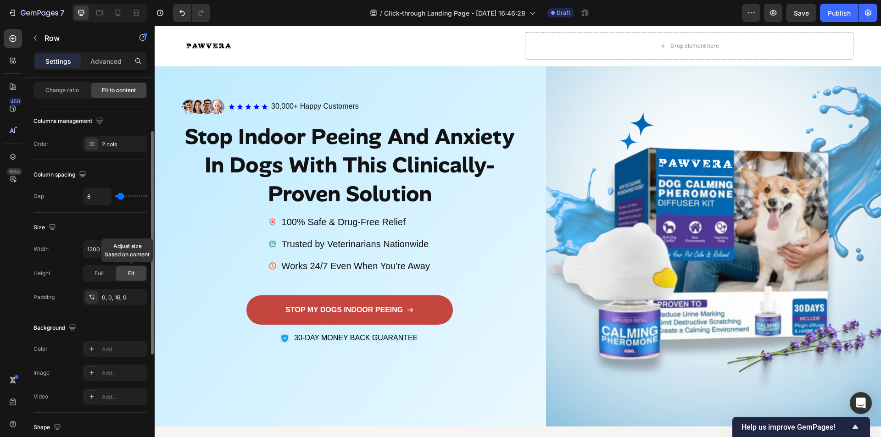
click at [129, 273] on span "Fit" at bounding box center [131, 273] width 6 height 8
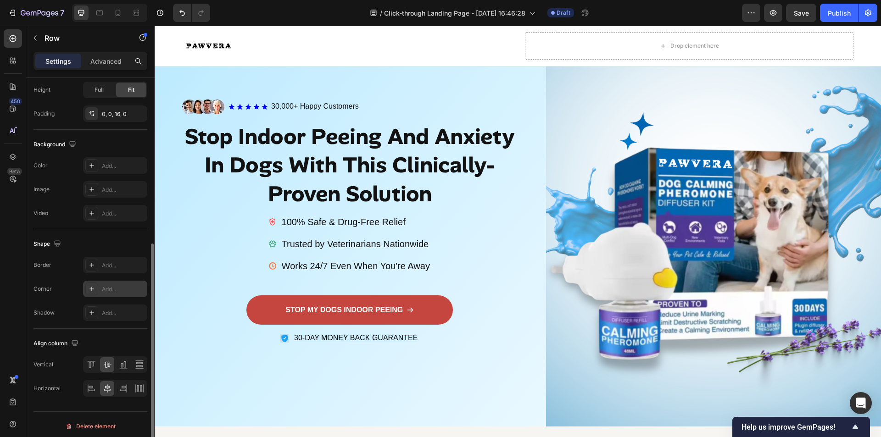
scroll to position [279, 0]
click at [106, 390] on div at bounding box center [107, 385] width 14 height 15
click at [117, 386] on div at bounding box center [123, 385] width 14 height 15
click at [108, 385] on icon at bounding box center [107, 384] width 9 height 9
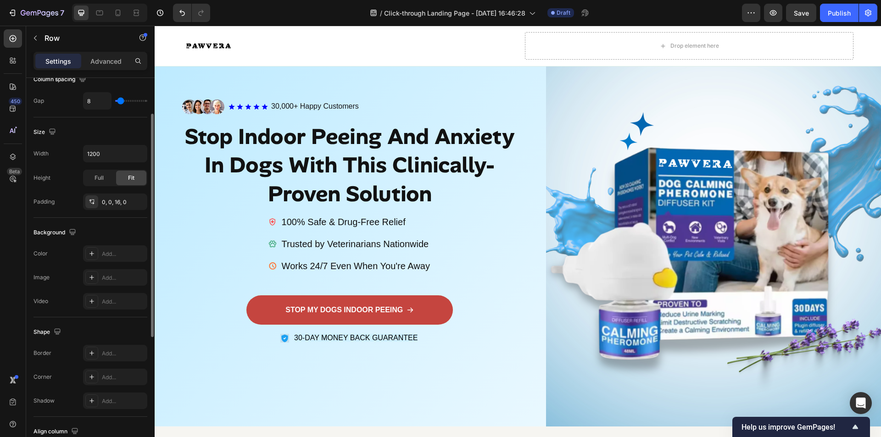
scroll to position [141, 0]
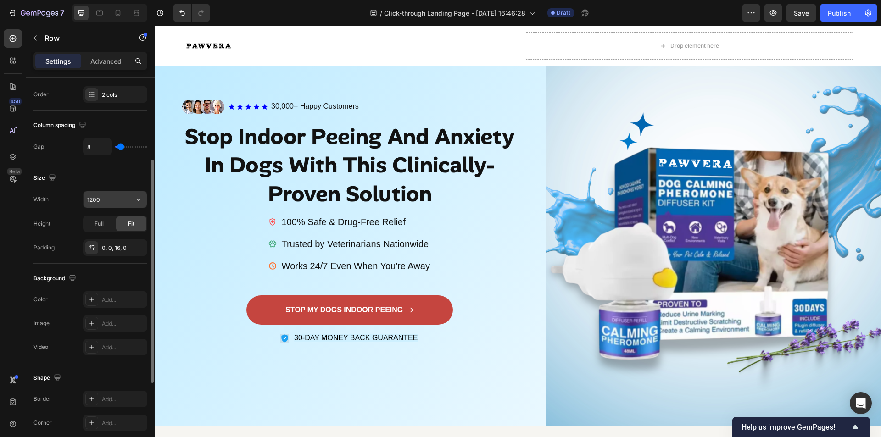
click at [127, 203] on input "1200" at bounding box center [115, 199] width 63 height 17
click at [135, 199] on icon "button" at bounding box center [138, 199] width 9 height 9
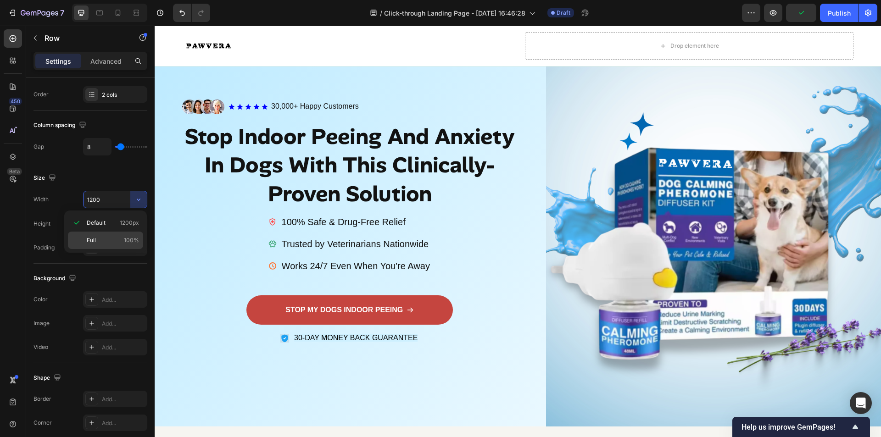
click at [117, 238] on p "Full 100%" at bounding box center [113, 240] width 52 height 8
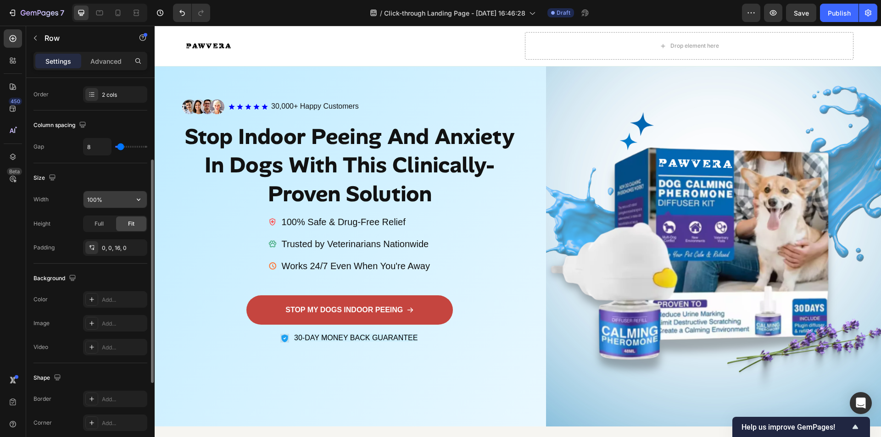
click at [125, 201] on input "100%" at bounding box center [115, 199] width 63 height 17
click at [72, 218] on div "Height Full Fit" at bounding box center [90, 224] width 114 height 17
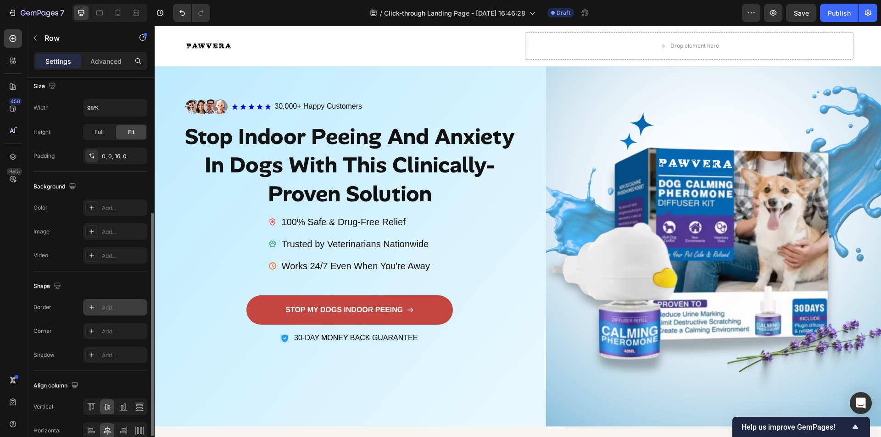
scroll to position [279, 0]
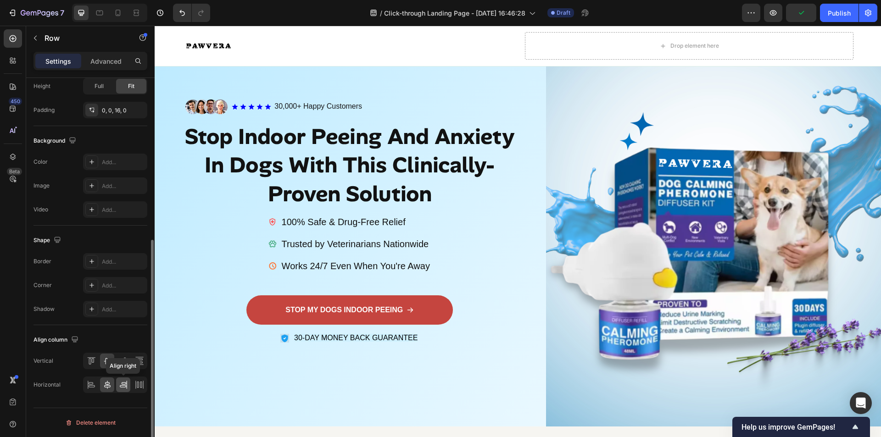
click at [120, 384] on icon at bounding box center [123, 384] width 9 height 9
drag, startPoint x: 110, startPoint y: 384, endPoint x: 99, endPoint y: 385, distance: 11.1
click at [108, 384] on icon at bounding box center [107, 384] width 9 height 9
click at [90, 384] on icon at bounding box center [91, 383] width 5 height 2
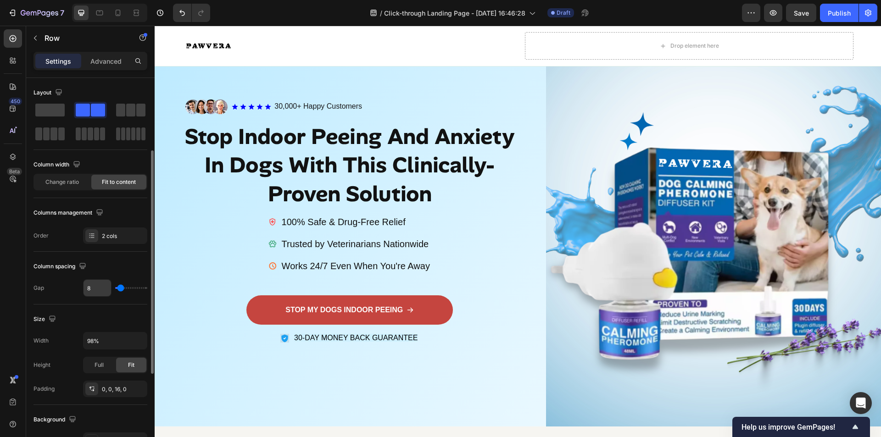
scroll to position [92, 0]
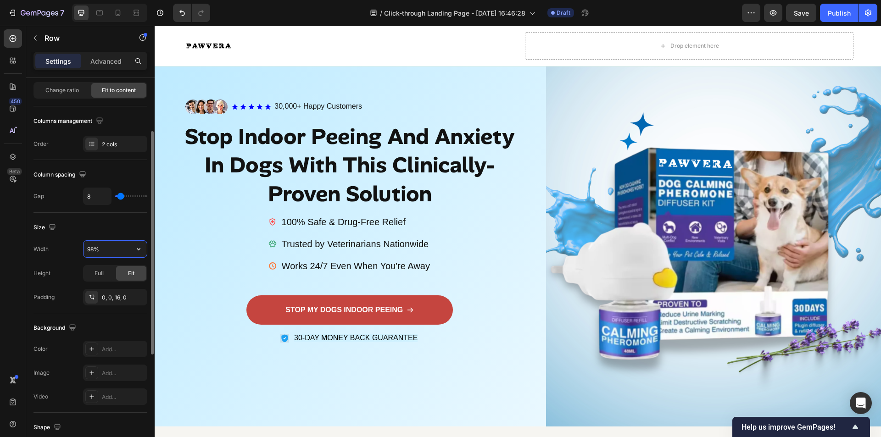
click at [93, 250] on input "98%" at bounding box center [115, 249] width 63 height 17
type input "60%"
click at [140, 281] on div "Full Fit" at bounding box center [115, 273] width 64 height 17
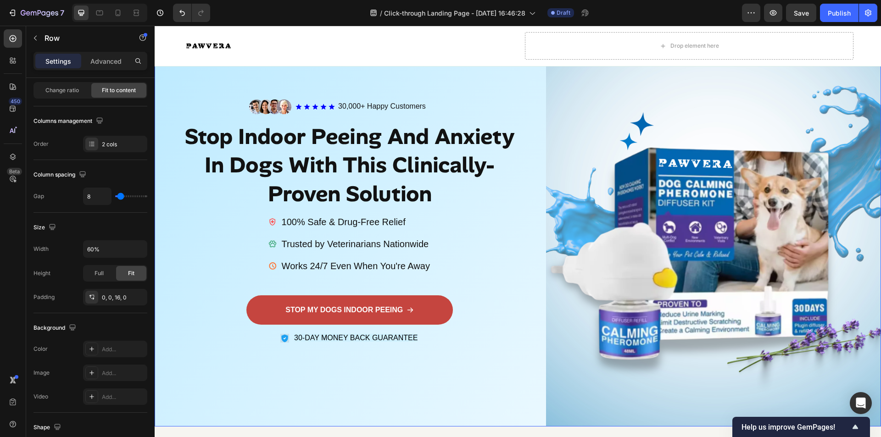
click at [177, 272] on div "Image Icon Icon Icon Icon Icon Icon List 30,000+ Happy Customers Text Block Row…" at bounding box center [518, 232] width 726 height 387
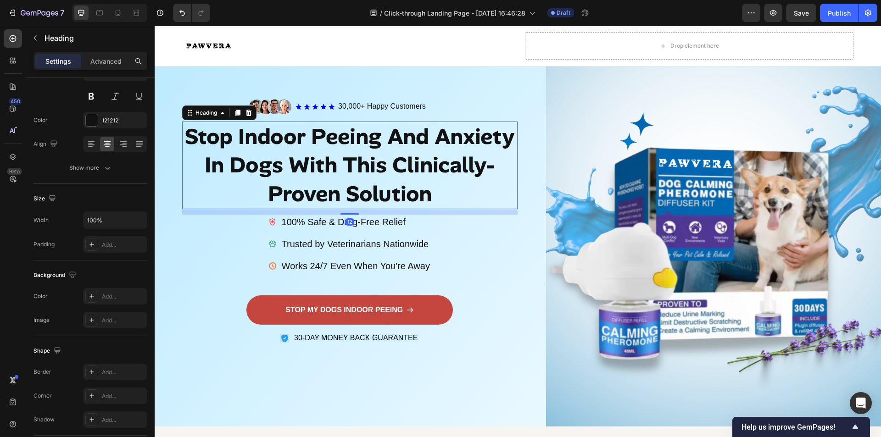
click at [292, 144] on strong "Stop Indoor Peeing And Anxiety In Dogs With This Clinically-Proven Solution" at bounding box center [350, 165] width 330 height 86
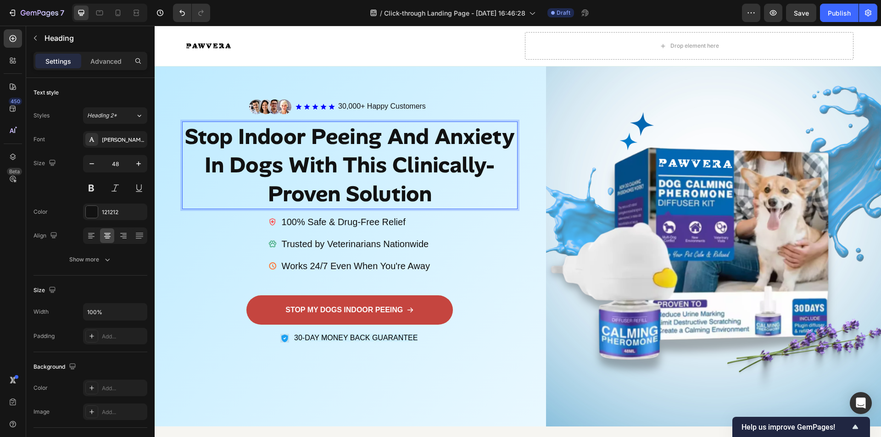
click at [356, 140] on strong "Stop Indoor Peeing And Anxiety In Dogs With This Clinically-Proven Solution" at bounding box center [350, 165] width 330 height 86
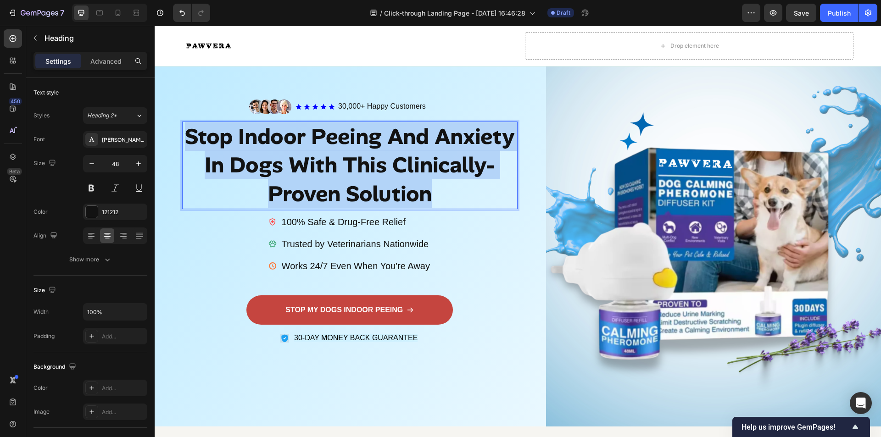
drag, startPoint x: 220, startPoint y: 132, endPoint x: 485, endPoint y: 193, distance: 272.0
click at [485, 193] on p "Stop Indoor Peeing And Anxiety In Dogs With This Clinically-Proven Solution" at bounding box center [350, 165] width 334 height 86
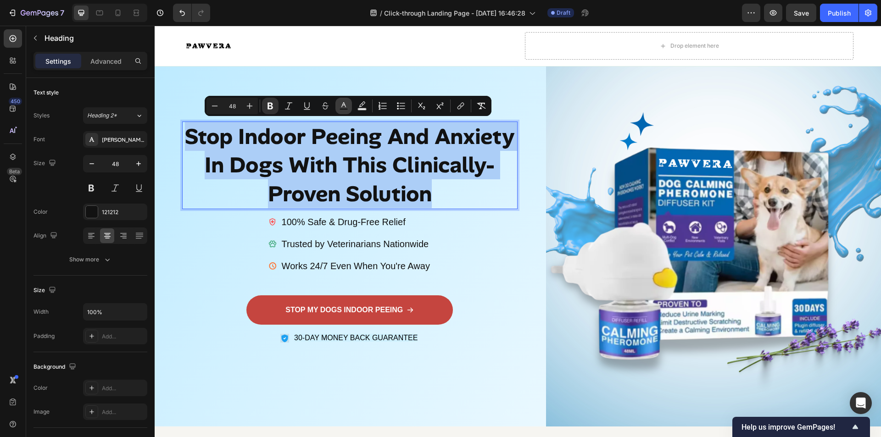
click at [345, 110] on rect "Editor contextual toolbar" at bounding box center [344, 109] width 9 height 2
type input "121212"
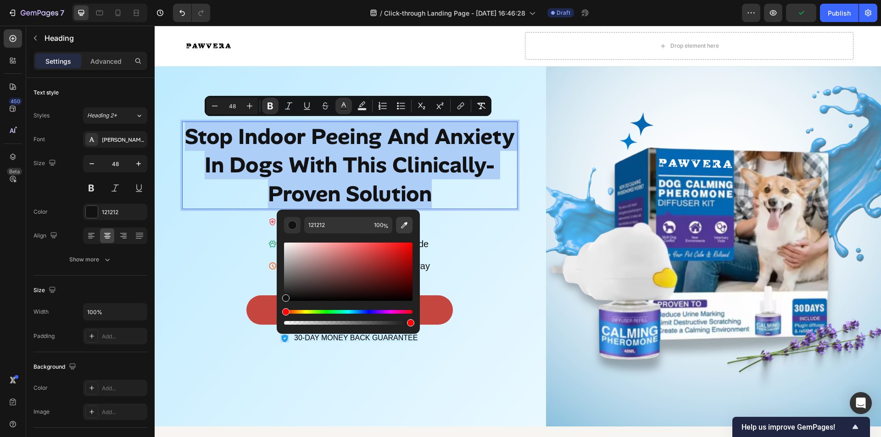
click at [404, 224] on icon "Editor contextual toolbar" at bounding box center [404, 225] width 6 height 6
type input "0365B0"
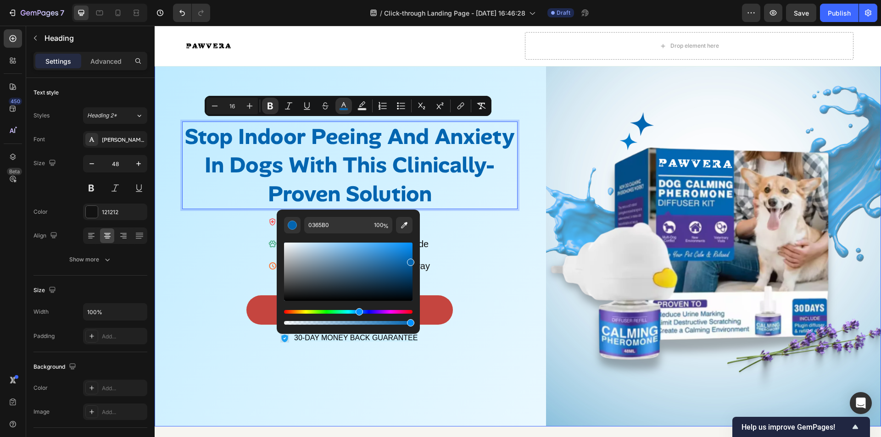
click at [526, 241] on div "Image Icon Icon Icon Icon Icon Icon List 30,000+ Happy Customers Text Block Row…" at bounding box center [518, 232] width 726 height 387
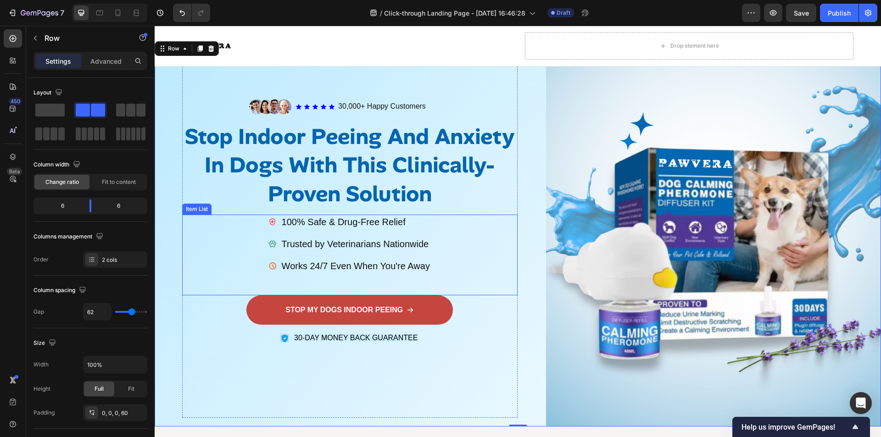
click at [272, 219] on icon at bounding box center [272, 222] width 8 height 8
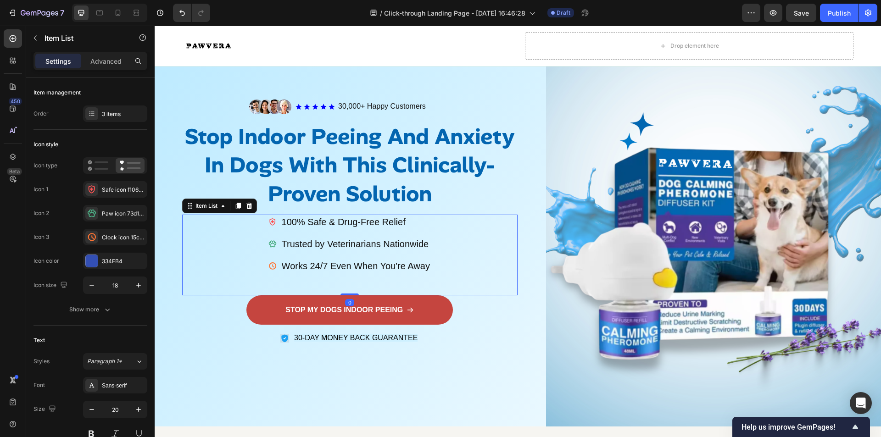
click at [253, 225] on div "100% Safe & Drug-Free Relief Trusted by Veterinarians Nationwide Works 24/7 Eve…" at bounding box center [349, 255] width 335 height 81
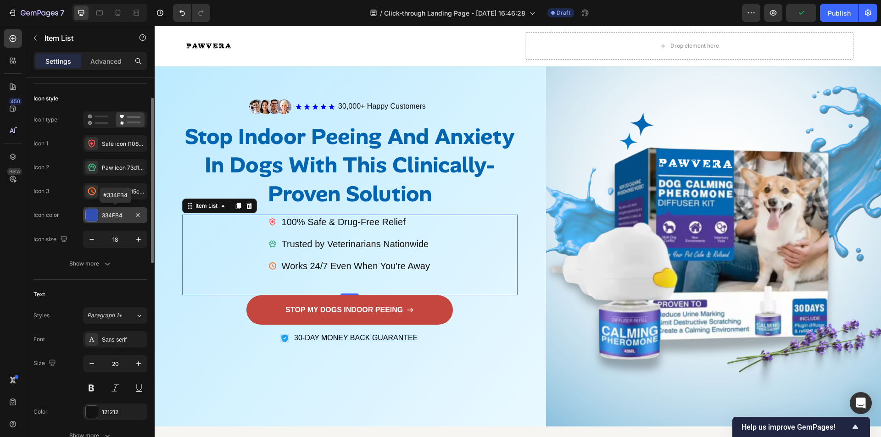
click at [110, 211] on div "334FB4" at bounding box center [115, 215] width 64 height 17
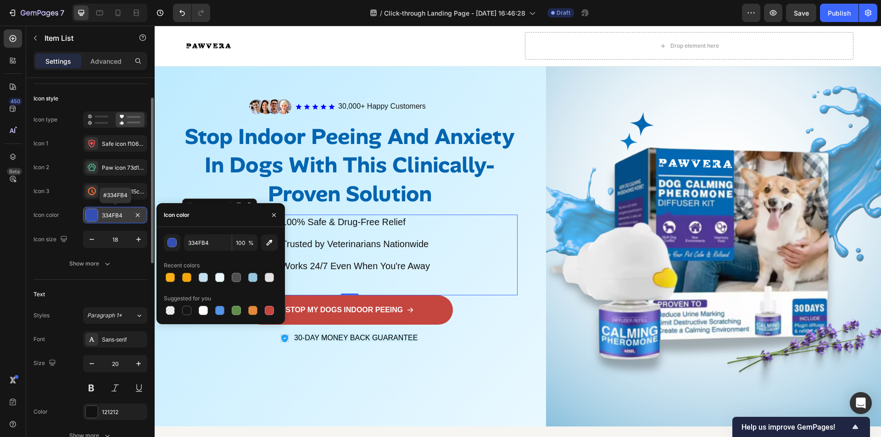
click at [113, 217] on div "334FB4" at bounding box center [115, 216] width 27 height 8
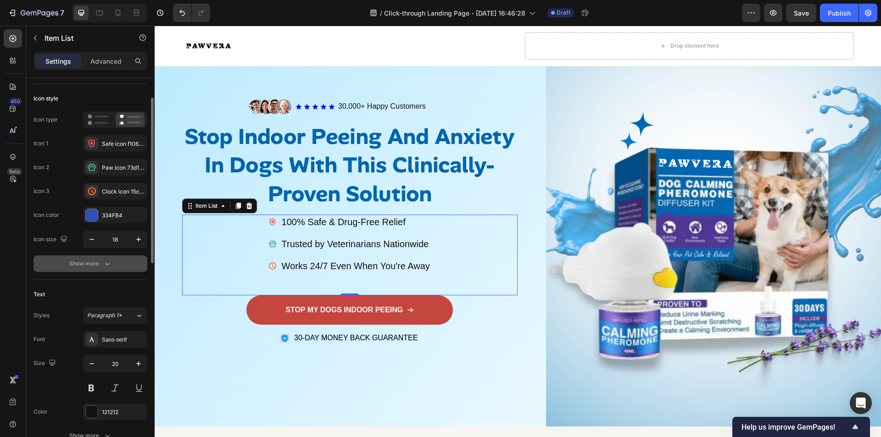
click at [99, 268] on div "Show more" at bounding box center [90, 263] width 43 height 9
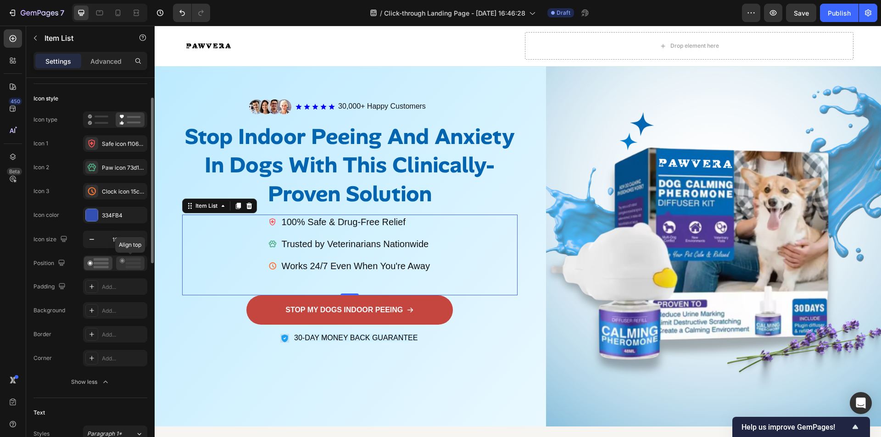
click at [128, 265] on icon at bounding box center [130, 263] width 21 height 10
click at [89, 260] on icon at bounding box center [98, 263] width 21 height 10
click at [135, 242] on icon "button" at bounding box center [138, 239] width 9 height 9
click at [88, 240] on icon "button" at bounding box center [91, 239] width 9 height 9
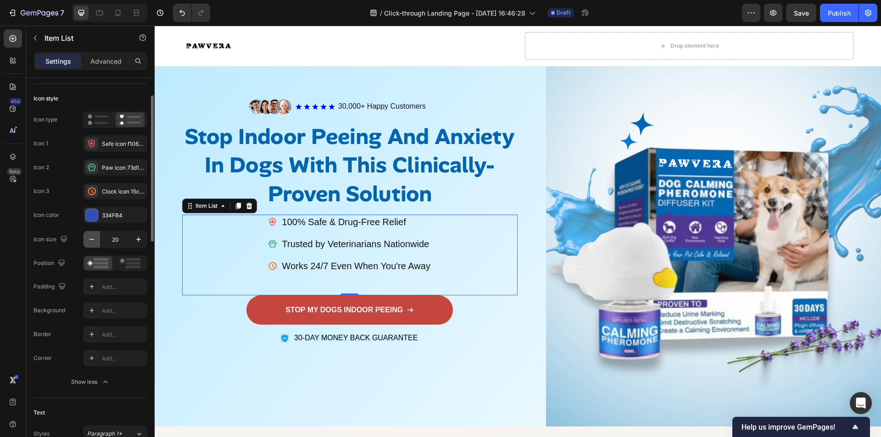
type input "19"
click at [95, 333] on div at bounding box center [91, 334] width 13 height 13
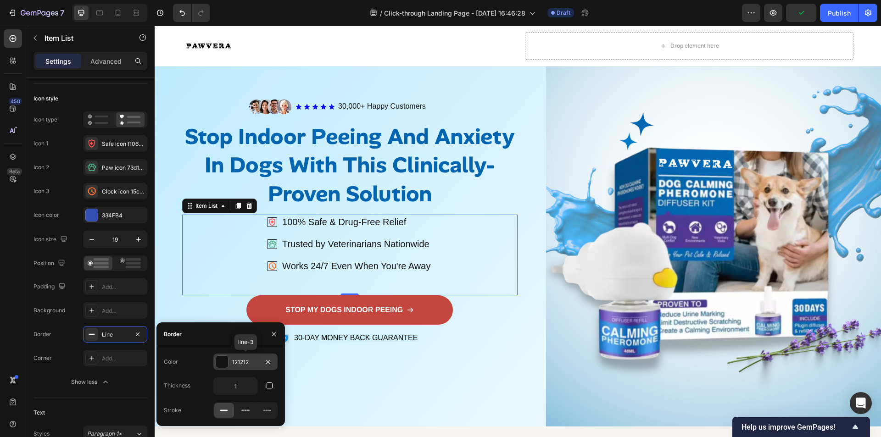
click at [224, 360] on div at bounding box center [222, 362] width 12 height 12
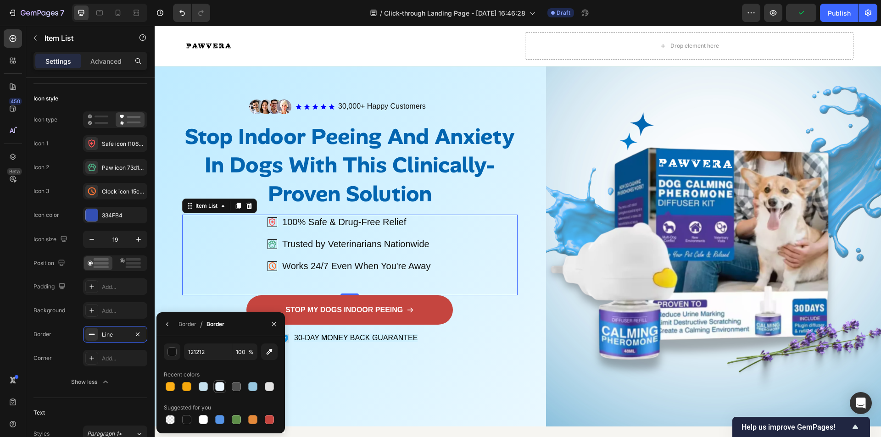
click at [216, 384] on div at bounding box center [219, 386] width 9 height 9
type input "ECF7FF"
click at [217, 383] on div at bounding box center [219, 386] width 9 height 9
click at [137, 331] on icon "button" at bounding box center [137, 334] width 7 height 7
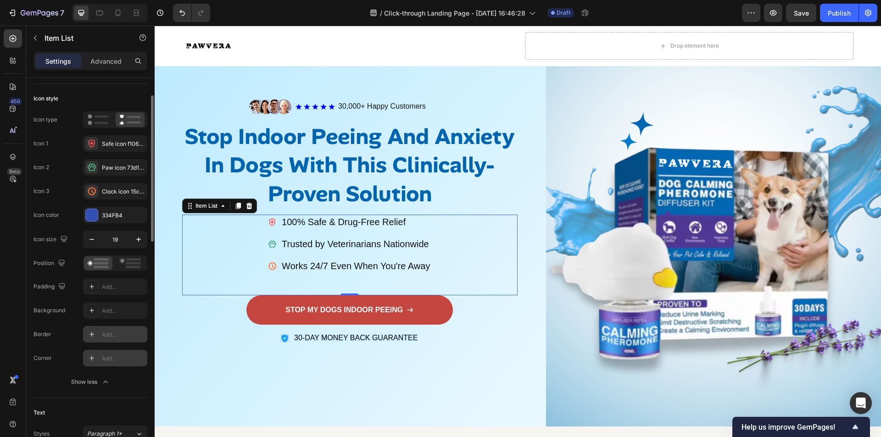
click at [110, 356] on div "Add..." at bounding box center [123, 359] width 43 height 8
click at [69, 351] on div "Corner Round" at bounding box center [90, 358] width 114 height 17
click at [100, 312] on div "Add..." at bounding box center [115, 310] width 64 height 17
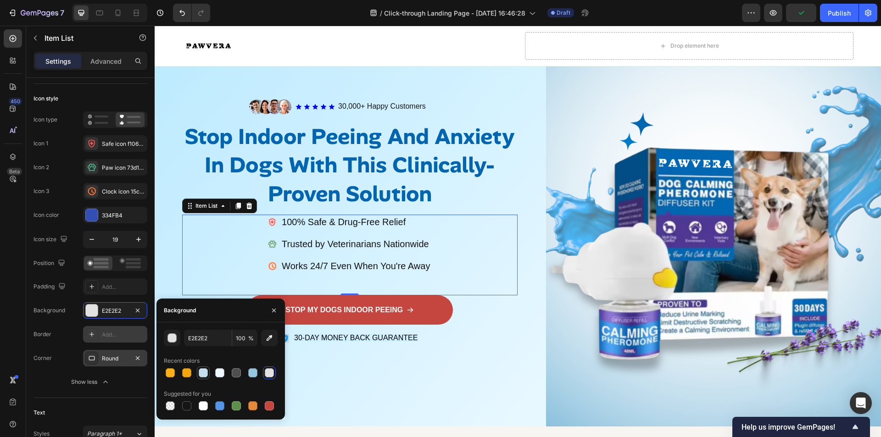
click at [208, 370] on div at bounding box center [203, 372] width 11 height 11
type input "C5E0EE"
click at [208, 369] on div at bounding box center [203, 372] width 11 height 11
click at [138, 310] on icon "button" at bounding box center [137, 310] width 7 height 7
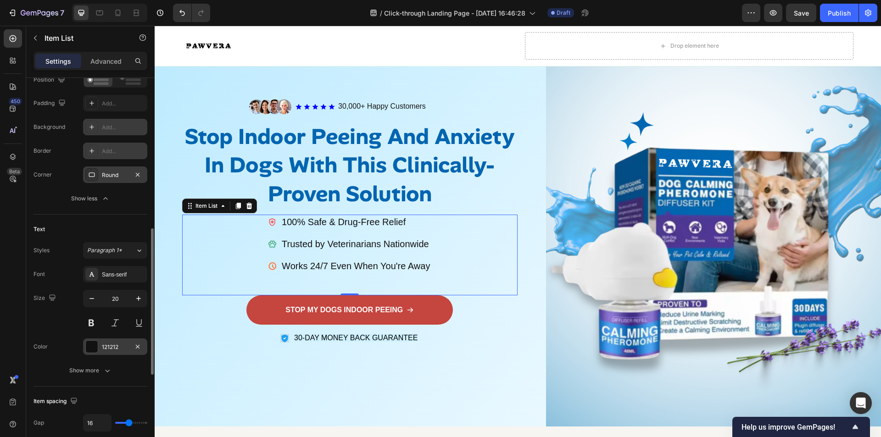
scroll to position [275, 0]
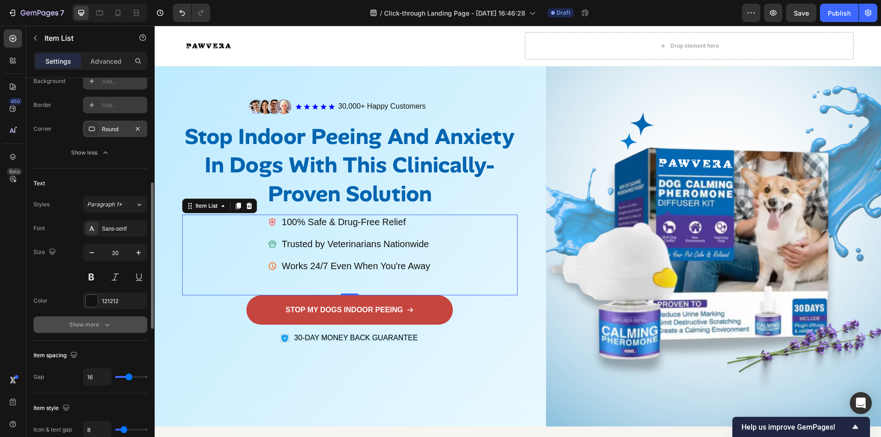
click at [95, 321] on div "Show more" at bounding box center [90, 324] width 43 height 9
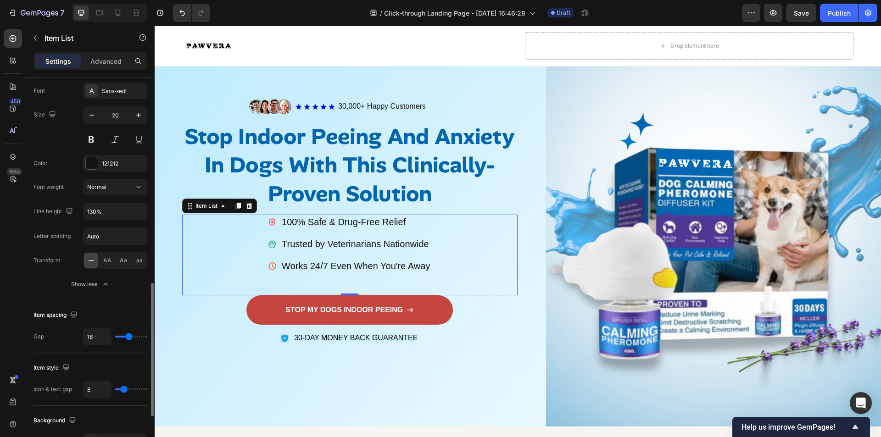
scroll to position [459, 0]
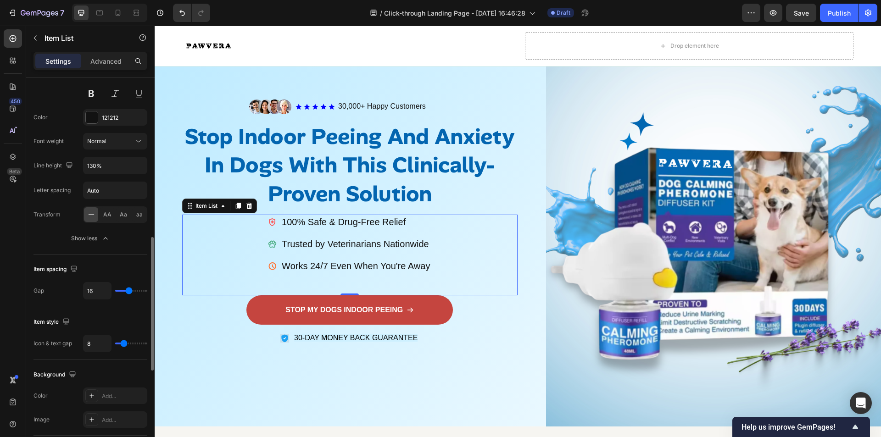
type input "19"
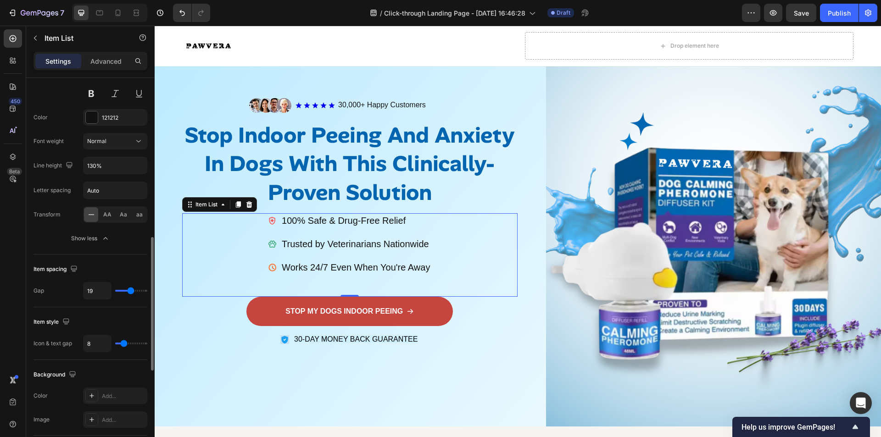
type input "21"
type input "24"
type input "27"
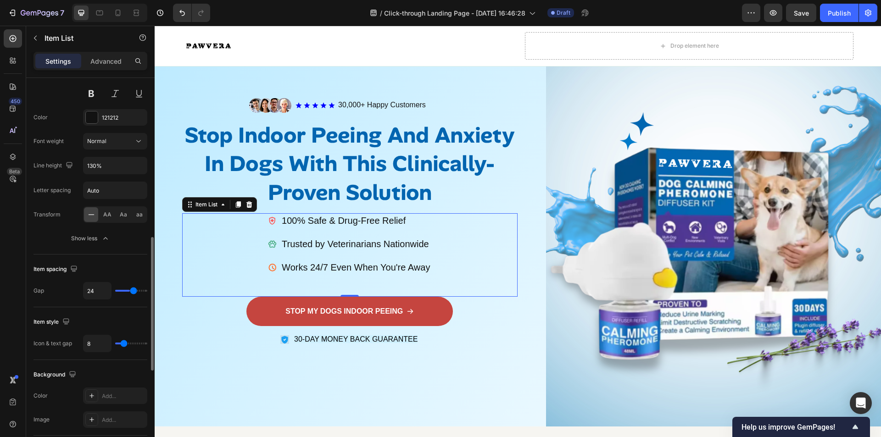
type input "27"
type input "28"
type input "29"
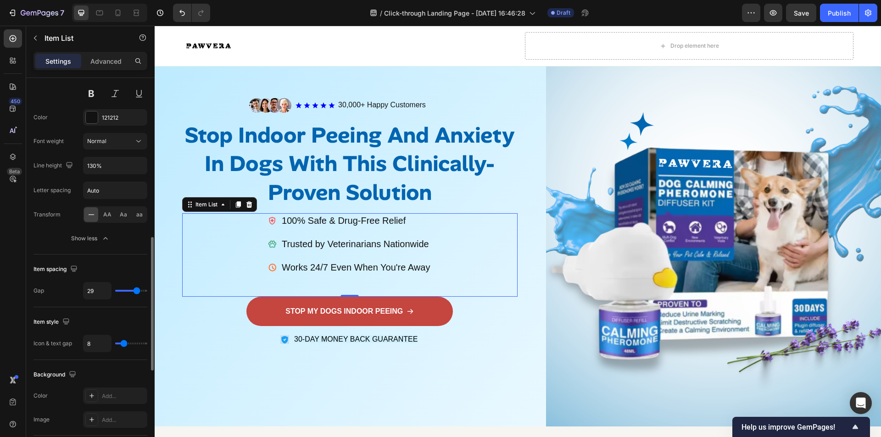
type input "30"
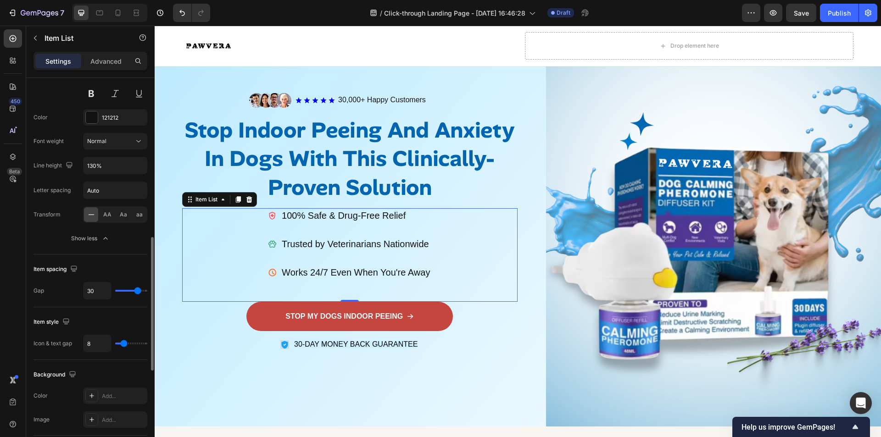
type input "31"
type input "32"
type input "33"
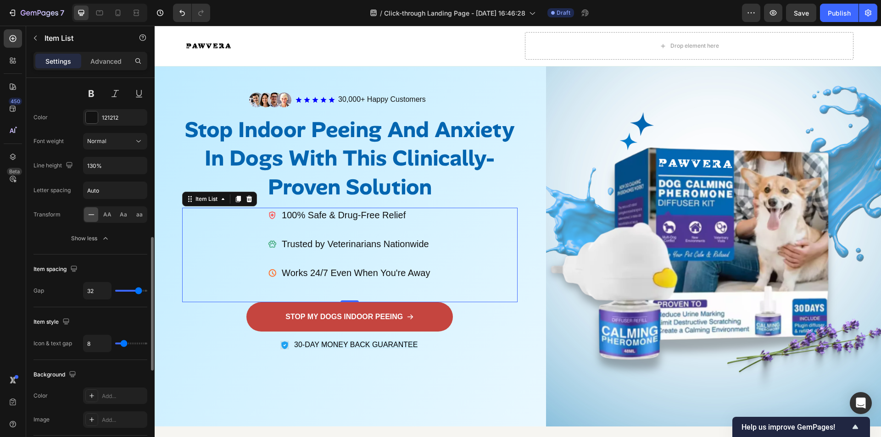
type input "33"
type input "34"
type input "36"
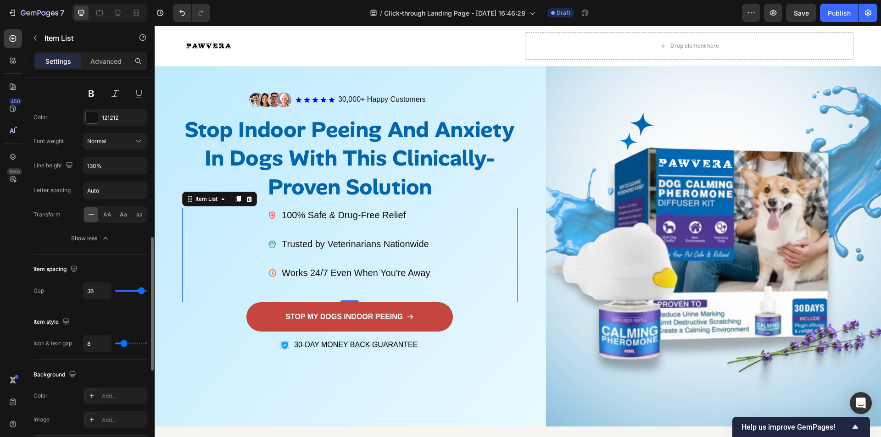
type input "38"
type input "39"
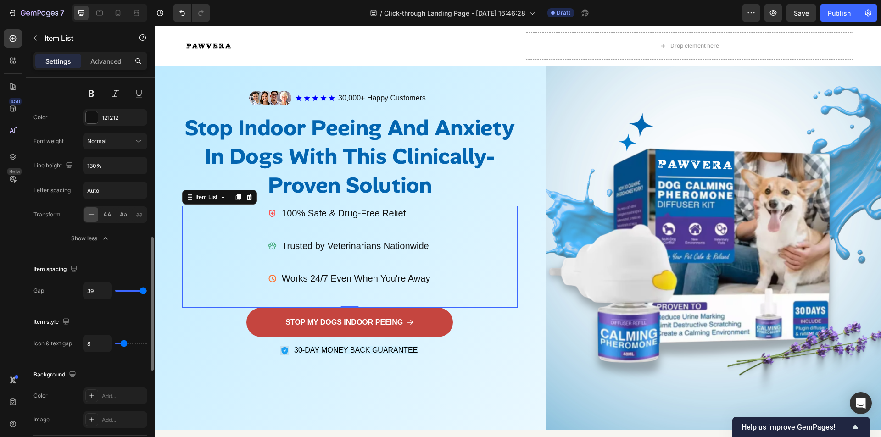
type input "40"
type input "39"
type input "37"
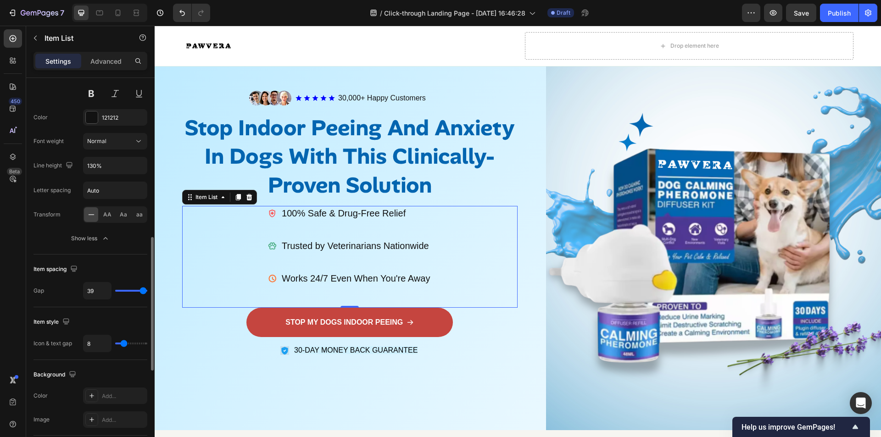
type input "37"
type input "36"
type input "35"
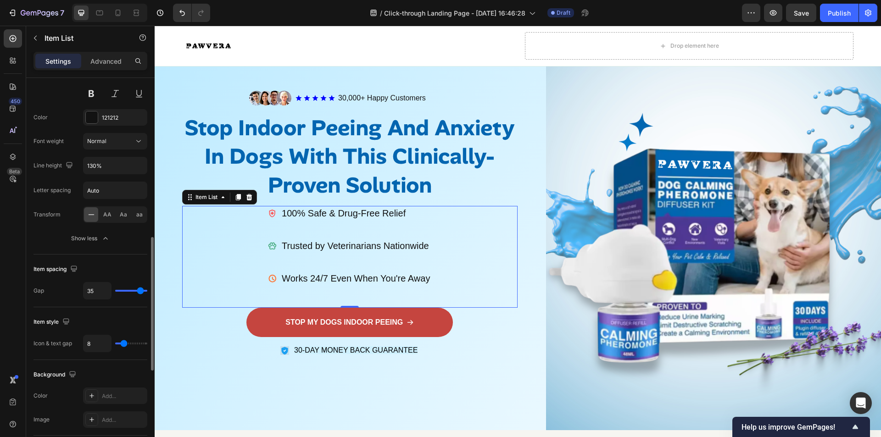
type input "33"
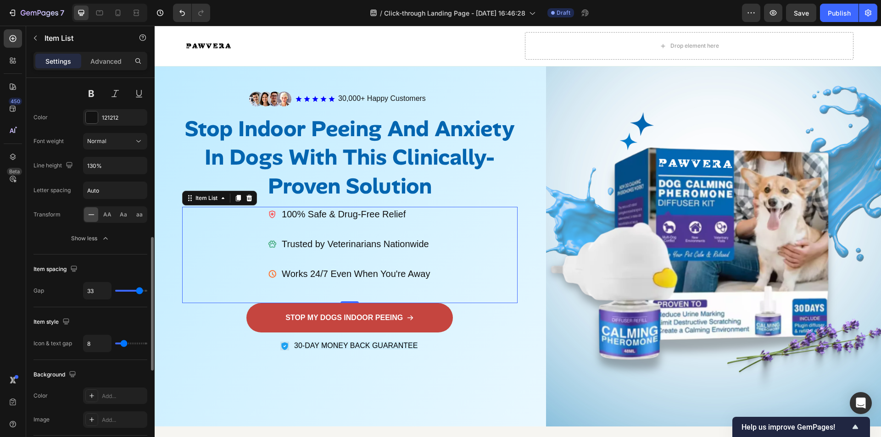
type input "32"
type input "31"
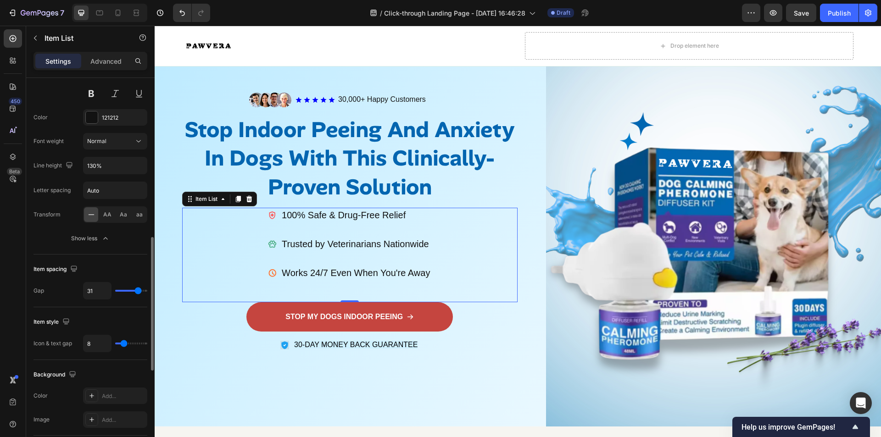
type input "30"
type input "29"
type input "28"
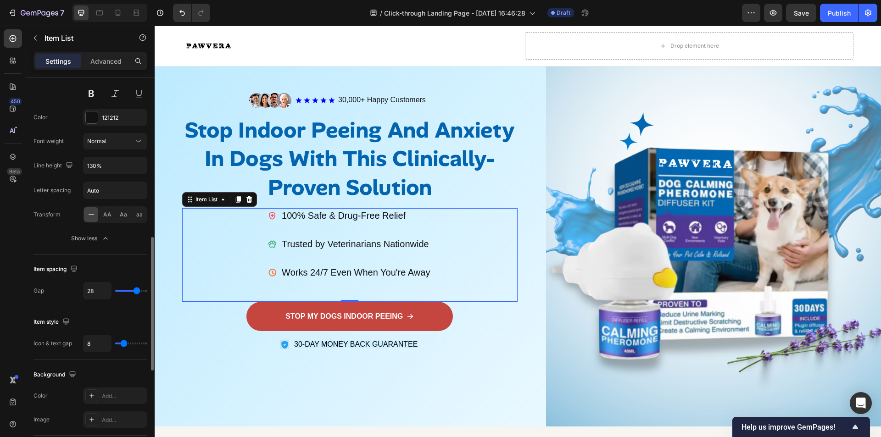
type input "28"
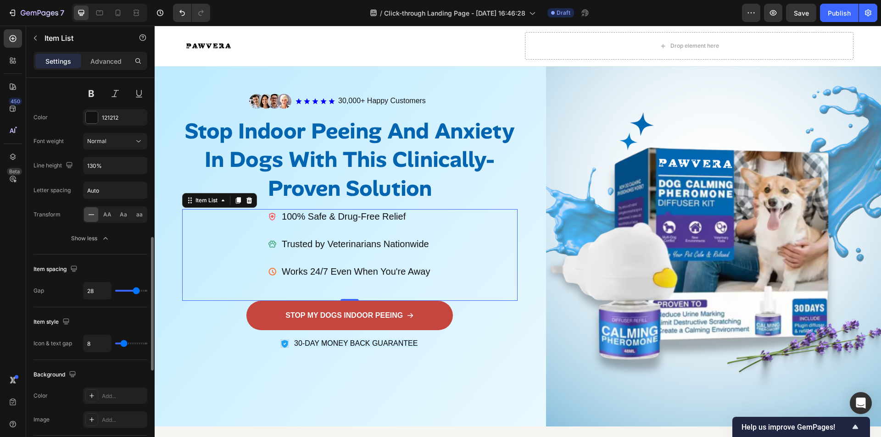
type input "27"
type input "26"
type input "25"
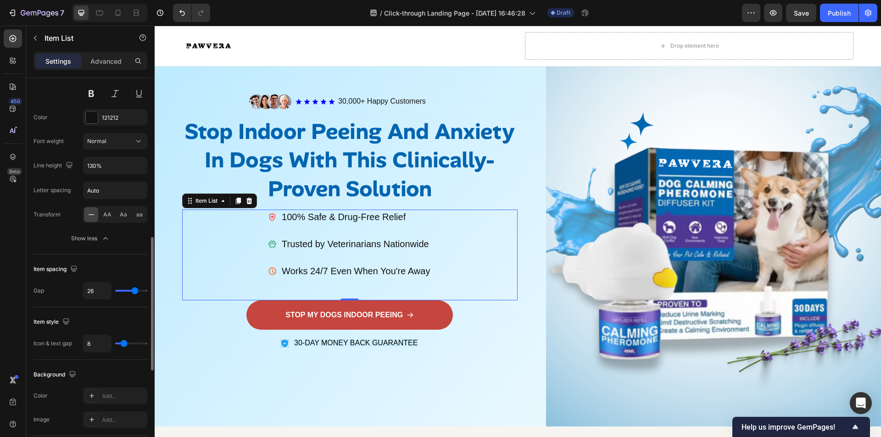
type input "25"
type input "24"
type input "20"
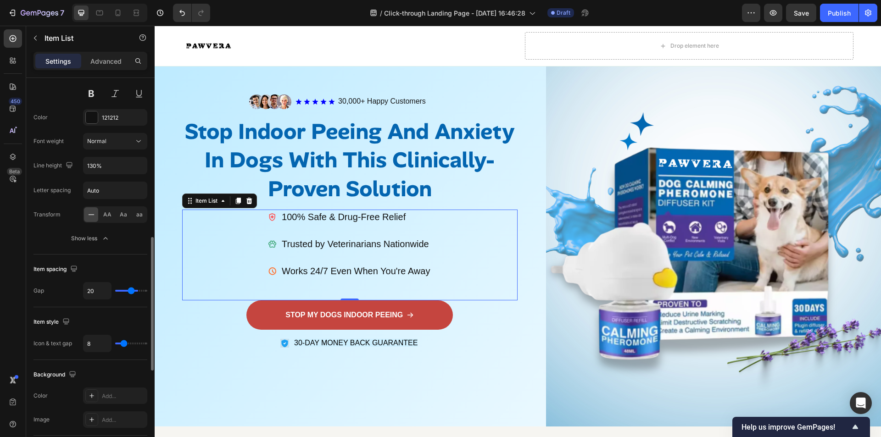
type input "19"
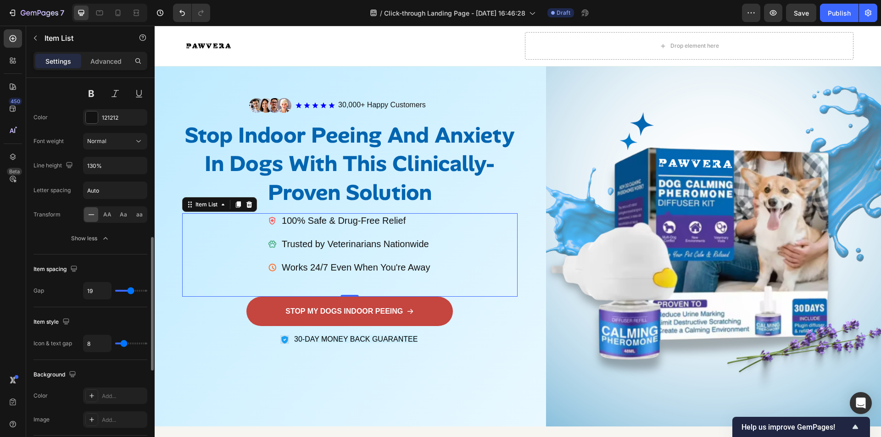
type input "18"
type input "17"
type input "16"
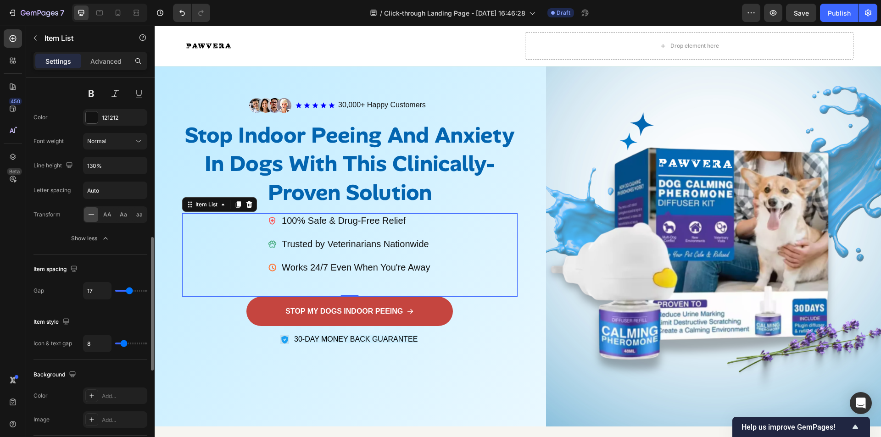
type input "16"
type input "15"
type input "14"
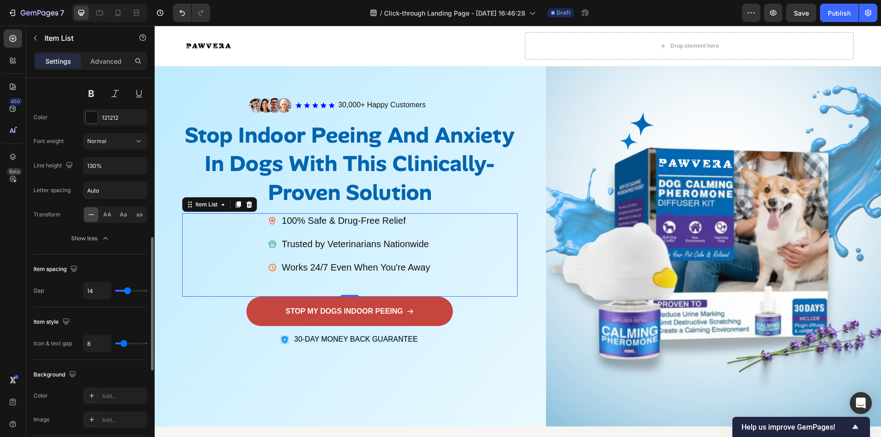
type input "13"
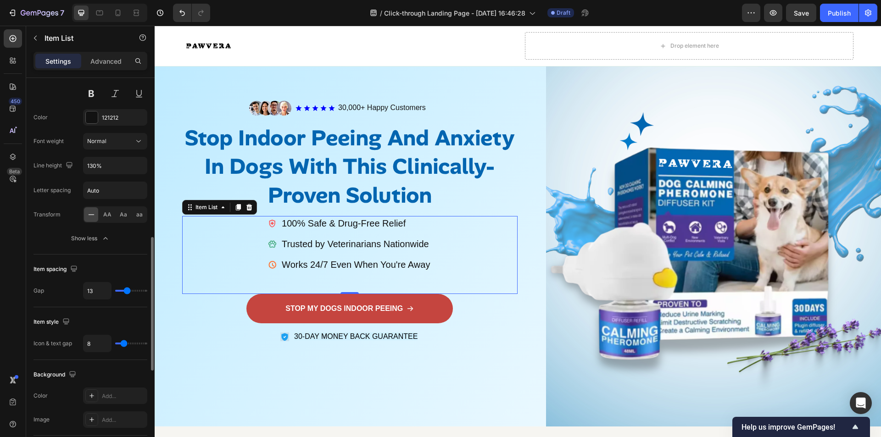
type input "11"
type input "10"
type input "9"
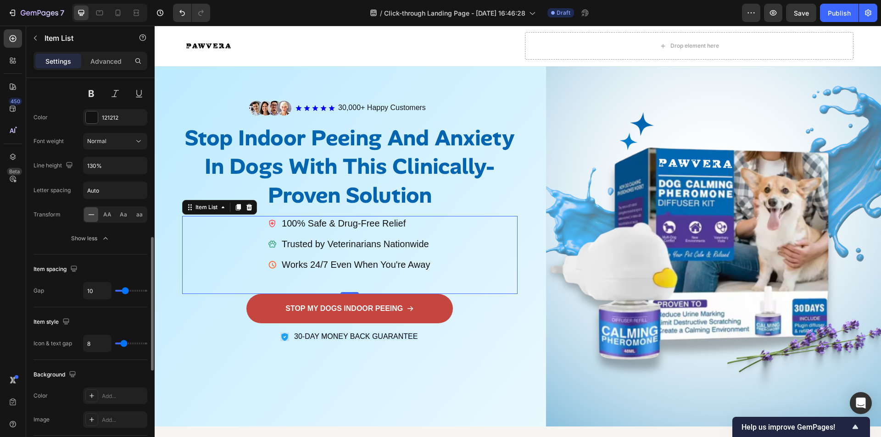
type input "9"
type input "8"
type input "7"
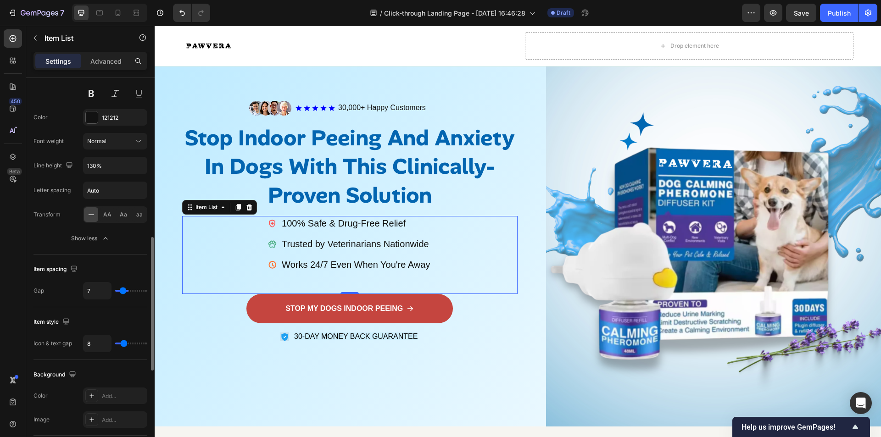
type input "5"
type input "4"
type input "3"
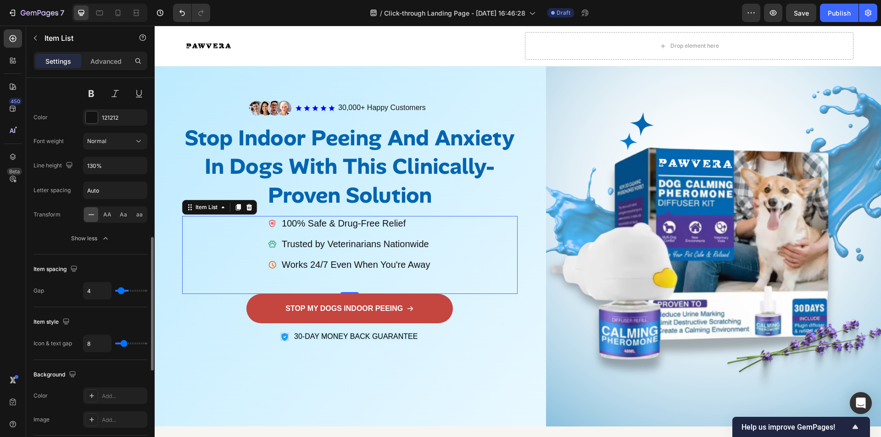
type input "3"
type input "2"
type input "1"
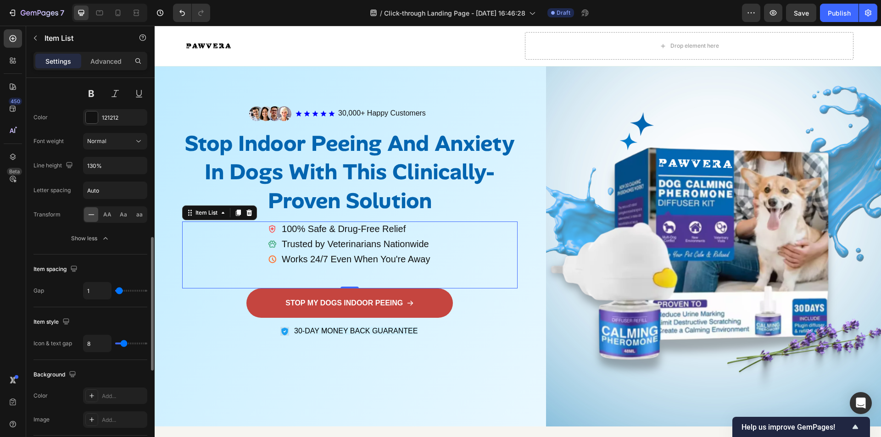
type input "0"
type input "1"
type input "2"
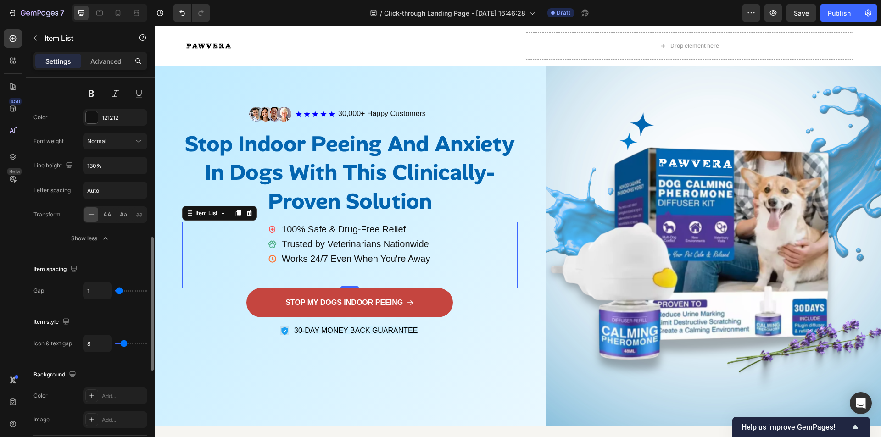
type input "2"
type input "4"
type input "5"
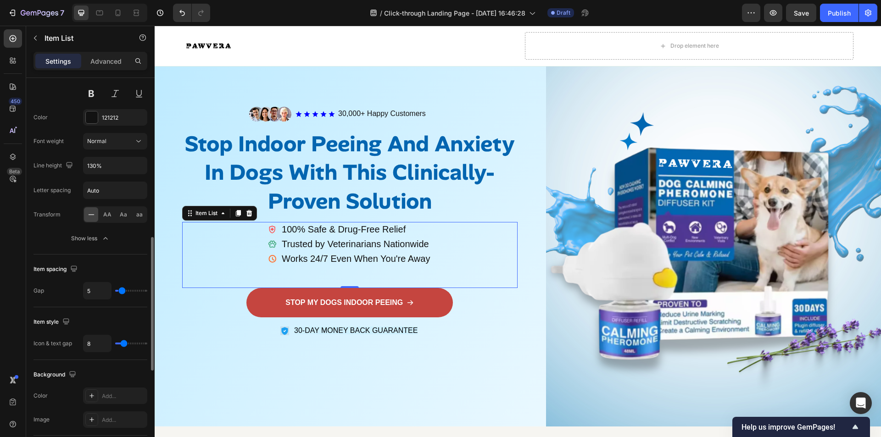
type input "7"
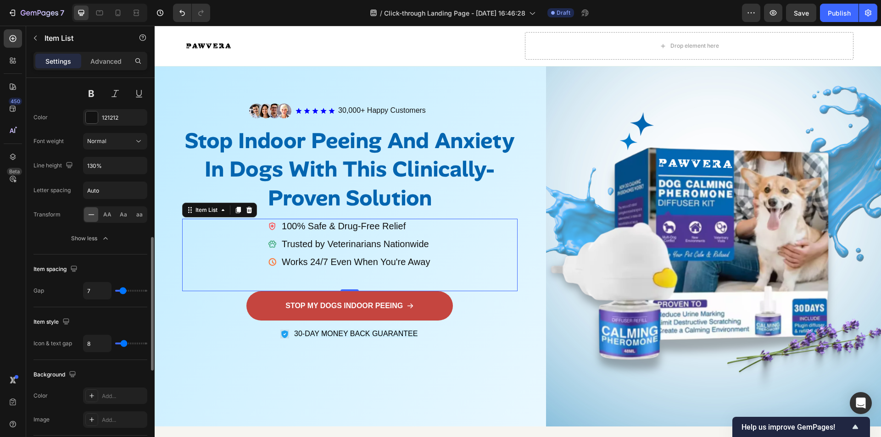
type input "9"
type input "10"
type input "11"
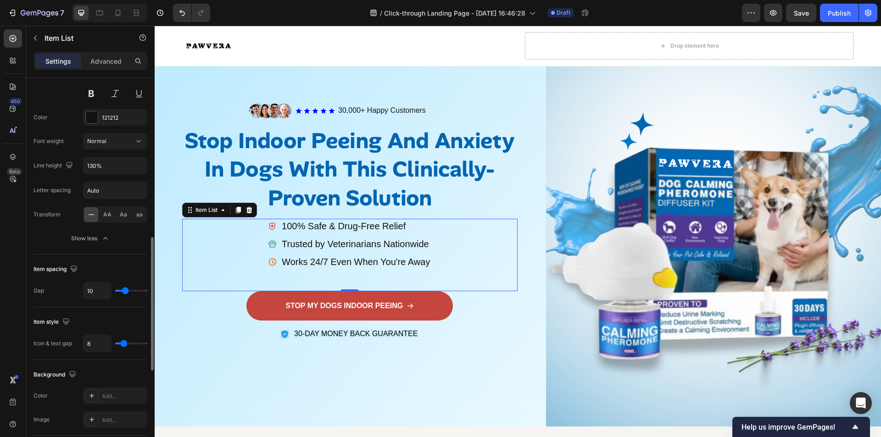
type input "11"
type input "12"
type input "13"
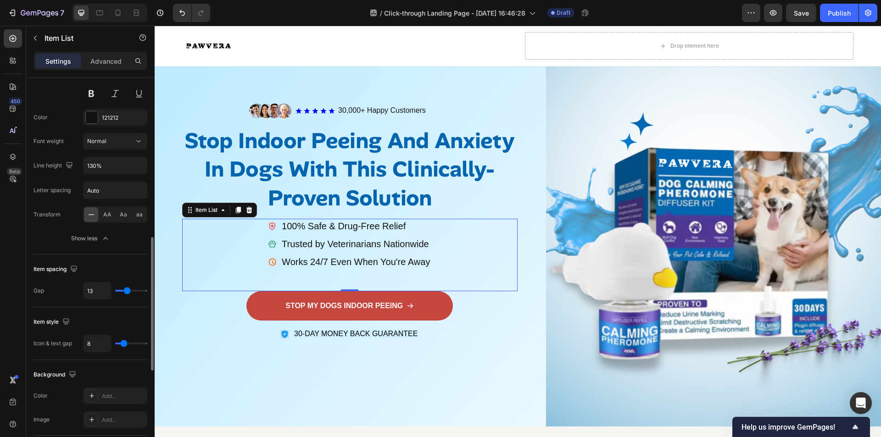
type input "15"
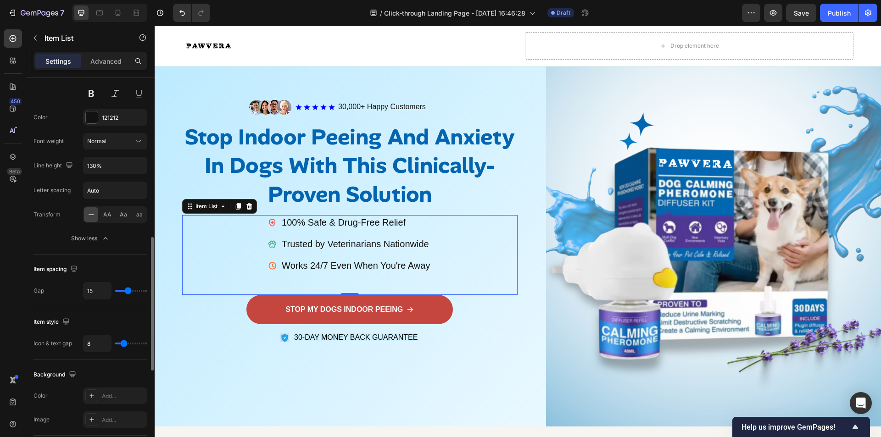
type input "16"
type input "17"
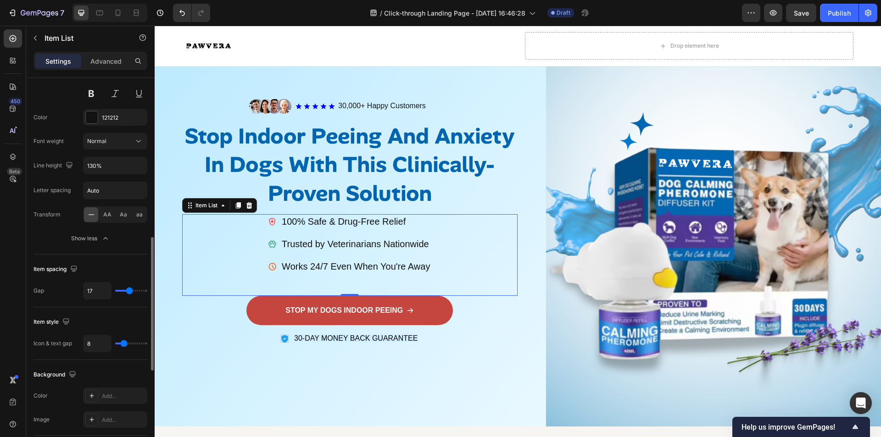
type input "18"
type input "19"
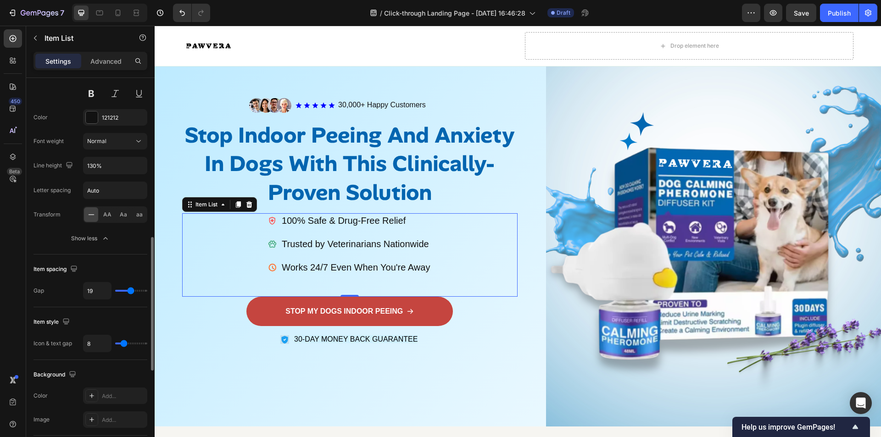
drag, startPoint x: 129, startPoint y: 294, endPoint x: 131, endPoint y: 287, distance: 7.1
type input "19"
click at [131, 290] on input "range" at bounding box center [131, 291] width 32 height 2
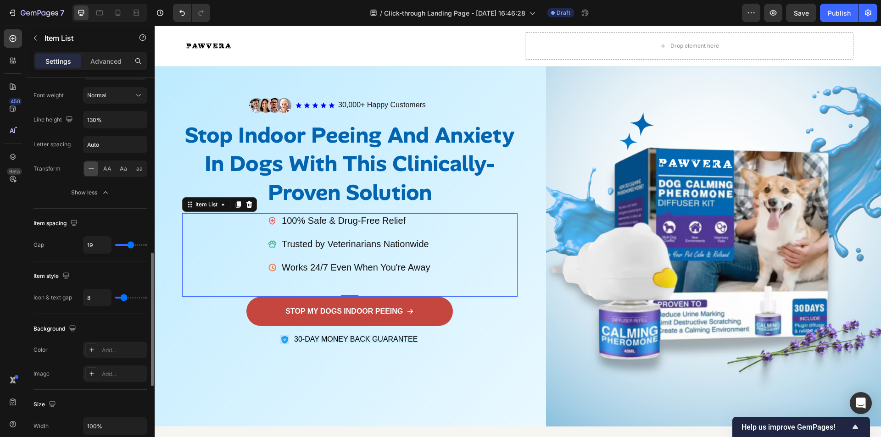
type input "10"
type input "11"
type input "13"
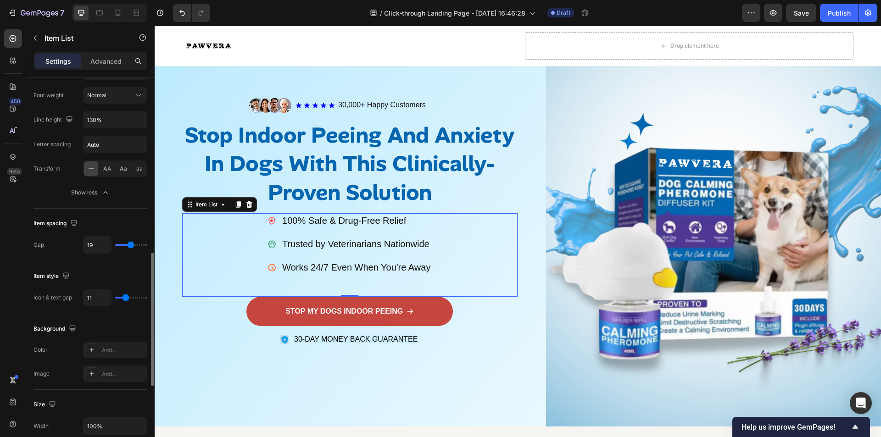
type input "13"
type input "16"
type input "17"
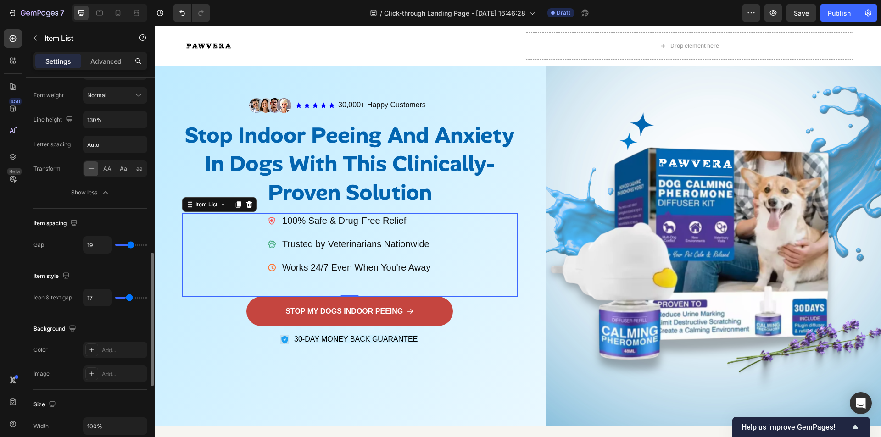
type input "19"
type input "20"
type input "21"
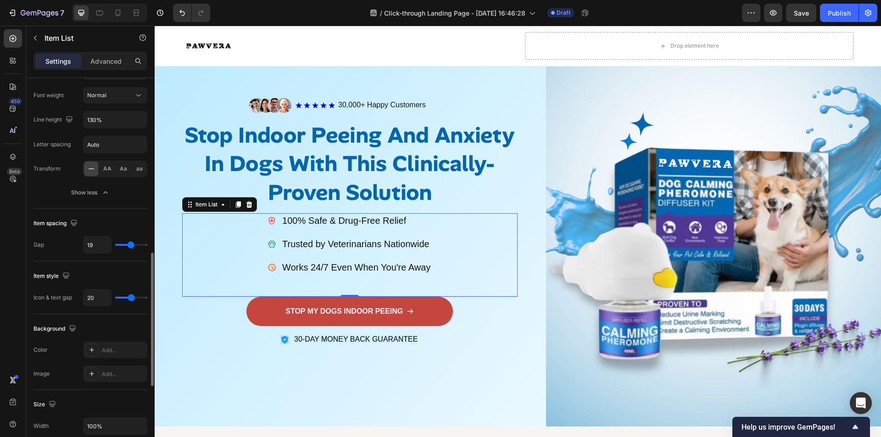
type input "21"
type input "23"
type input "25"
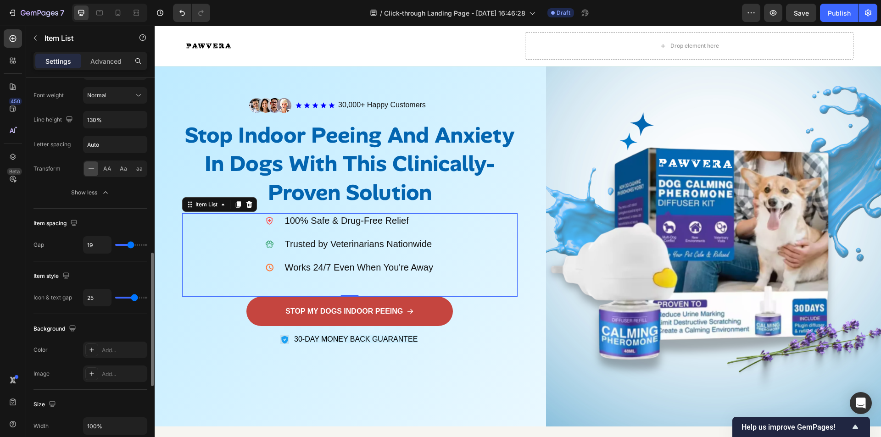
type input "26"
type input "27"
type input "28"
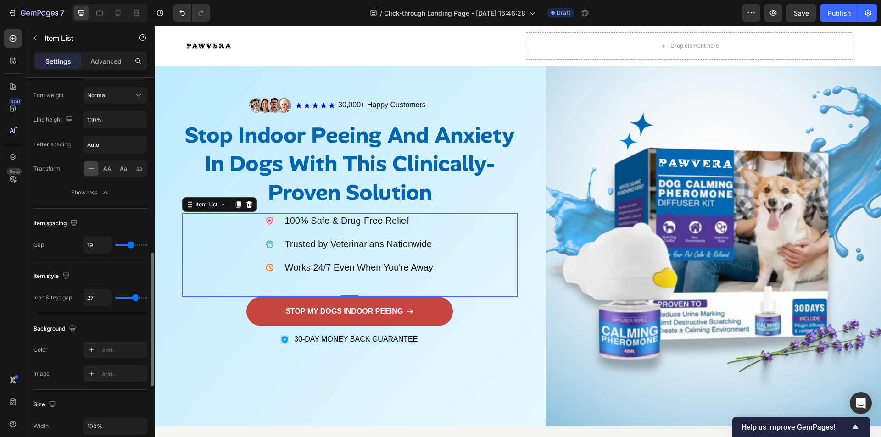
type input "28"
type input "32"
type input "33"
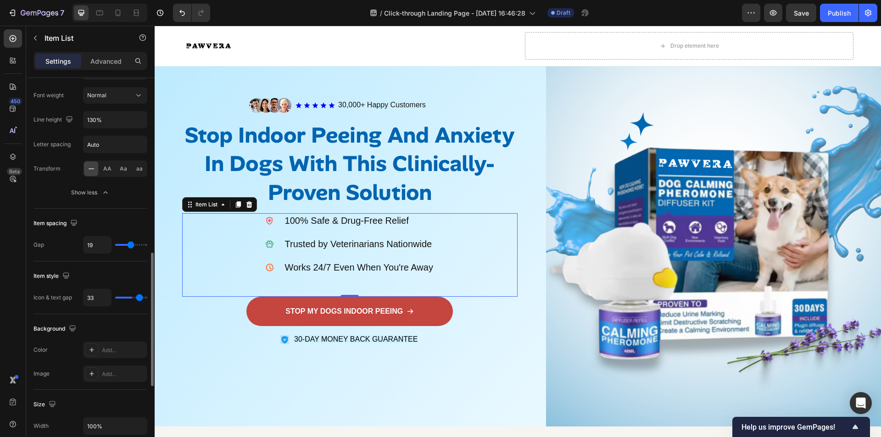
type input "34"
type input "35"
type input "36"
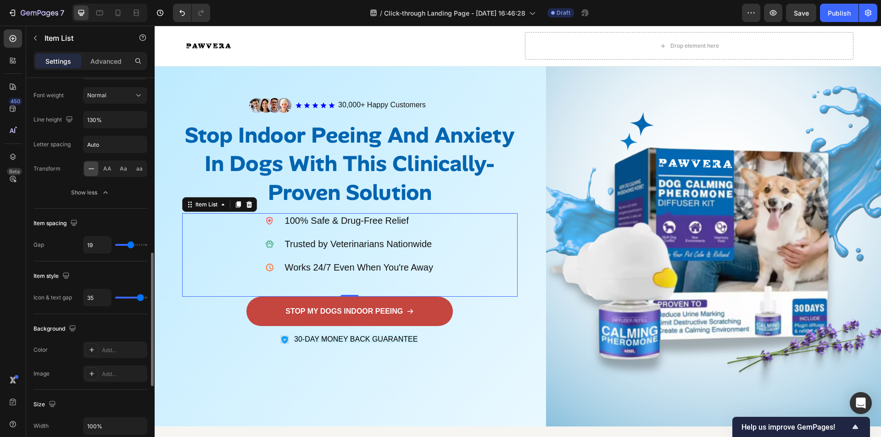
type input "36"
type input "37"
type input "38"
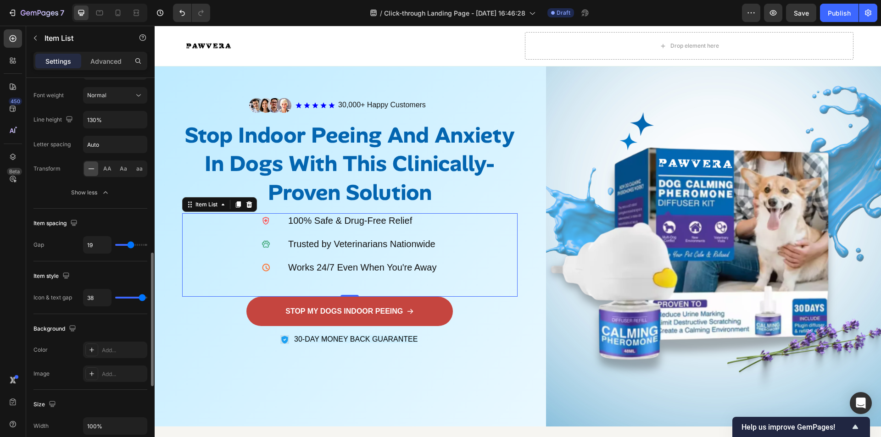
type input "39"
type input "40"
type input "39"
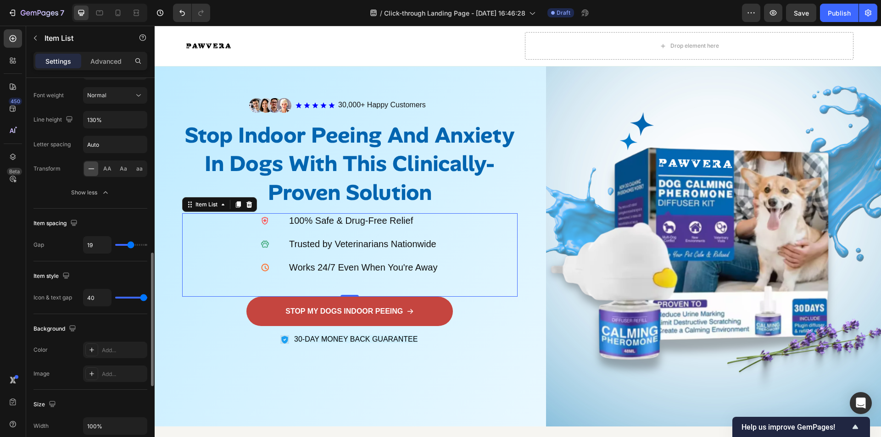
type input "39"
type input "38"
type input "36"
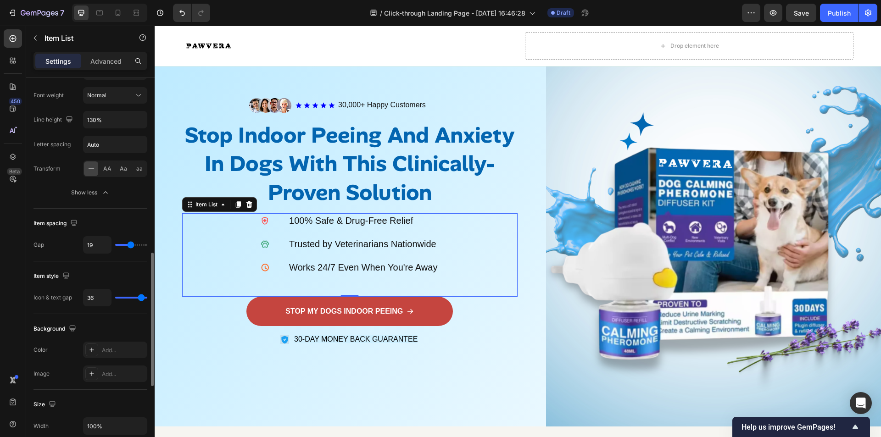
type input "33"
type input "32"
type input "27"
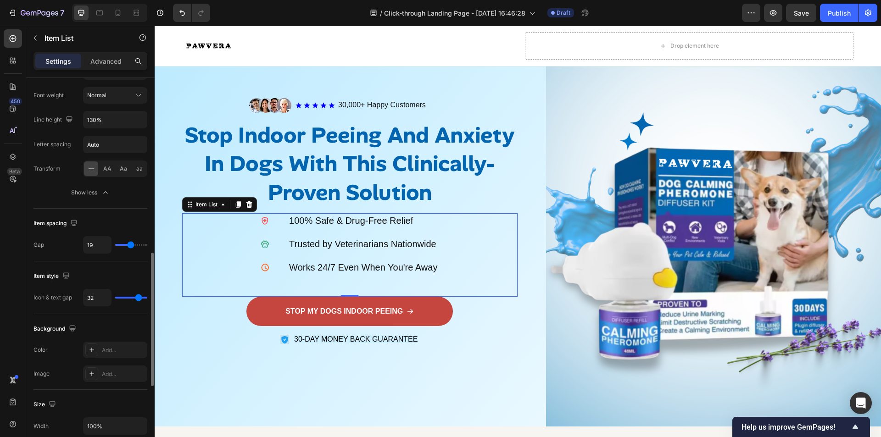
type input "27"
type input "22"
type input "21"
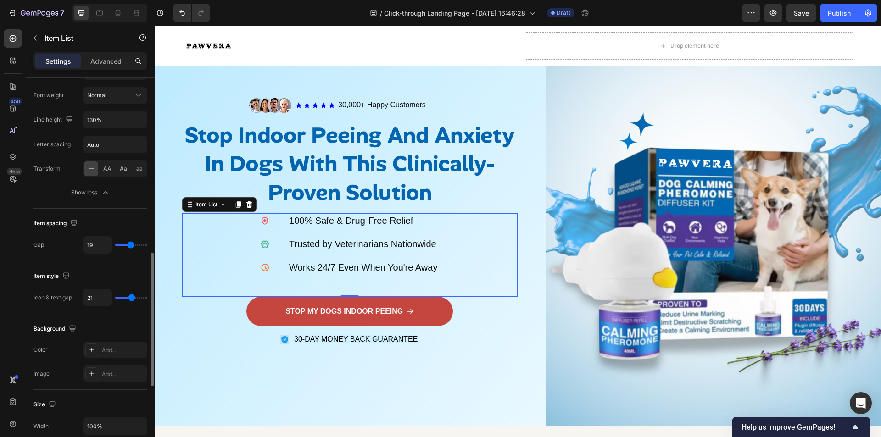
type input "19"
type input "18"
drag, startPoint x: 124, startPoint y: 300, endPoint x: 120, endPoint y: 290, distance: 10.9
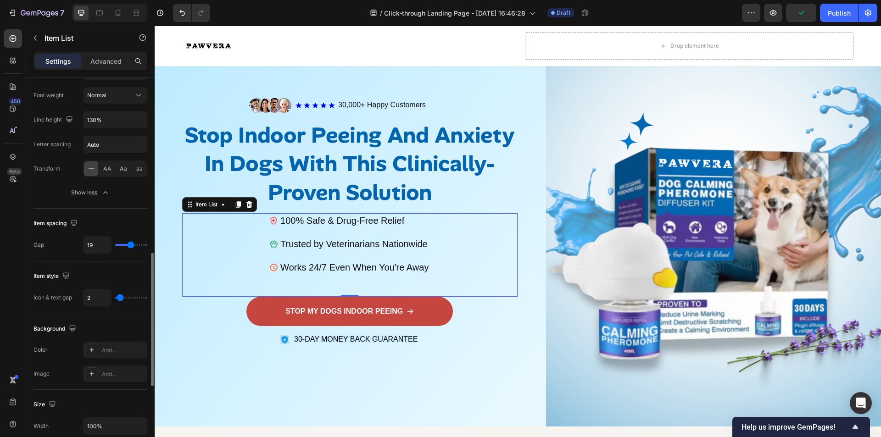
click at [120, 297] on input "range" at bounding box center [131, 298] width 32 height 2
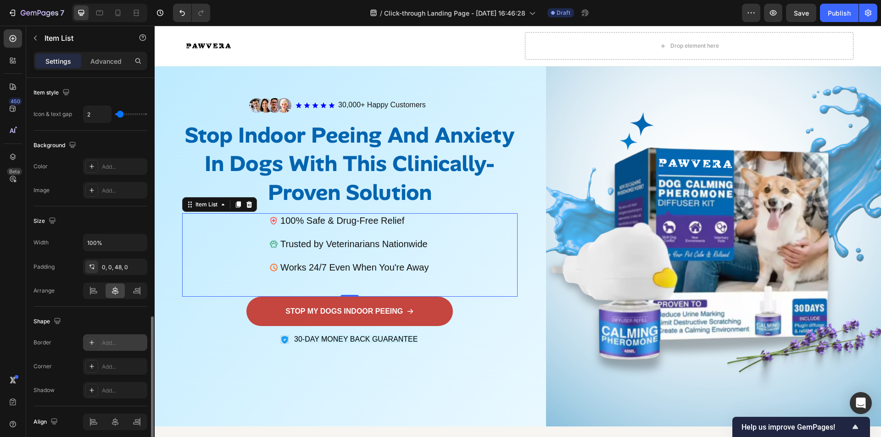
scroll to position [725, 0]
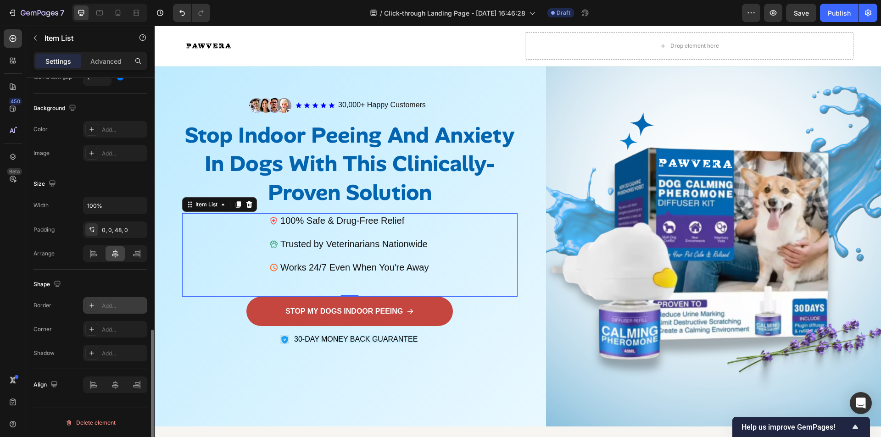
click at [93, 306] on icon at bounding box center [91, 305] width 7 height 7
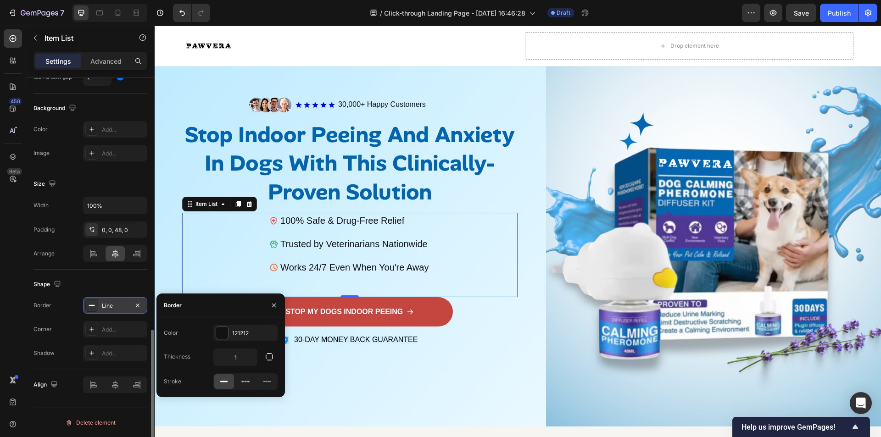
click at [93, 306] on icon at bounding box center [91, 305] width 7 height 7
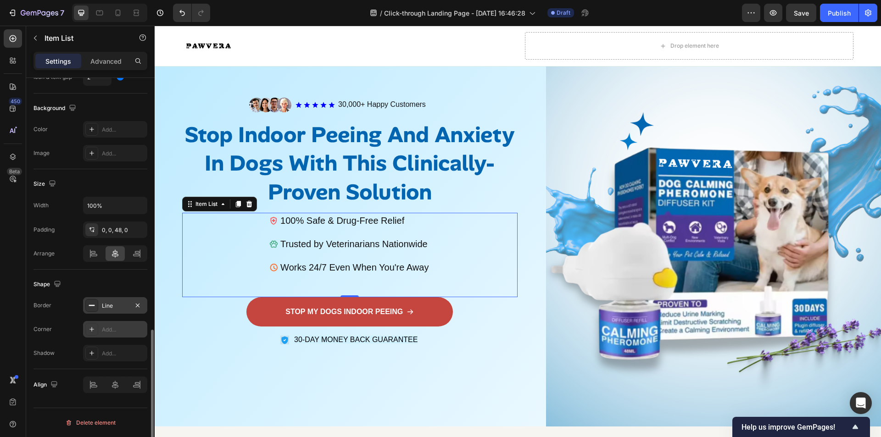
click at [91, 331] on icon at bounding box center [91, 329] width 7 height 7
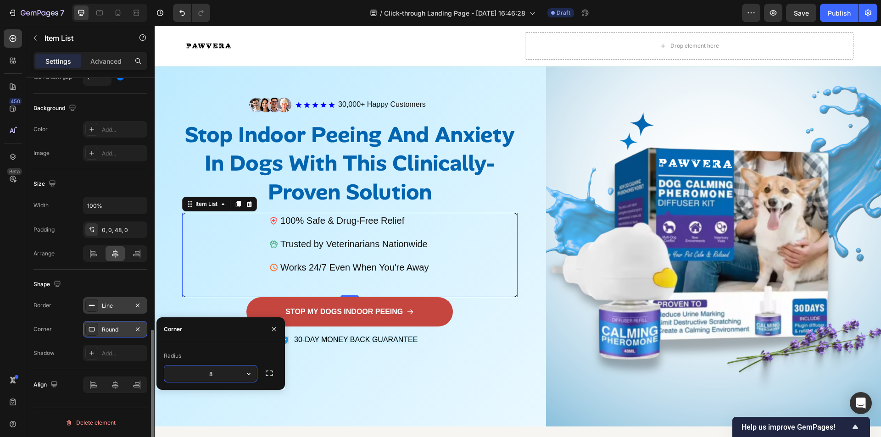
click at [91, 330] on icon at bounding box center [91, 329] width 7 height 7
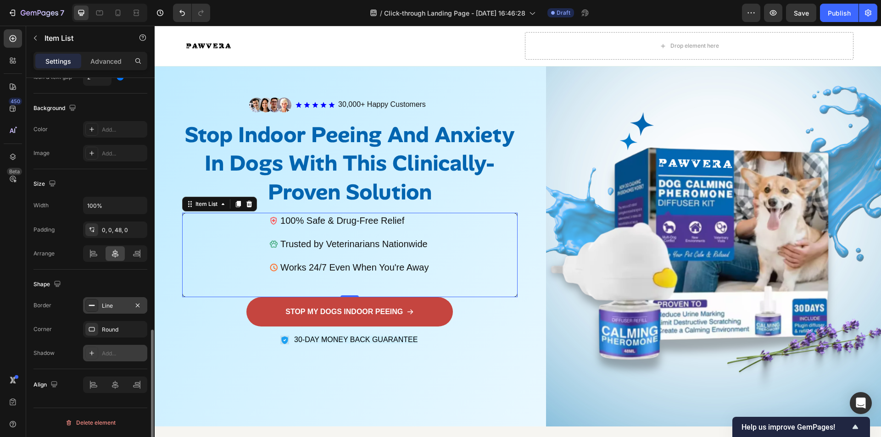
click at [93, 349] on div at bounding box center [91, 353] width 13 height 13
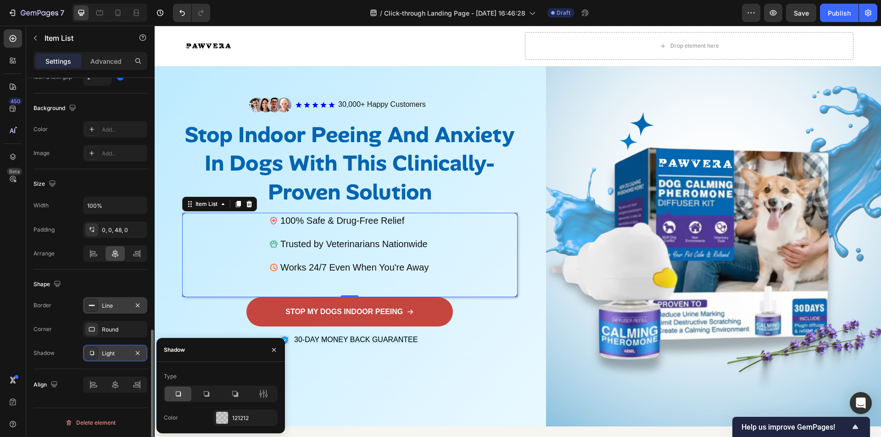
click at [93, 349] on div at bounding box center [91, 353] width 13 height 13
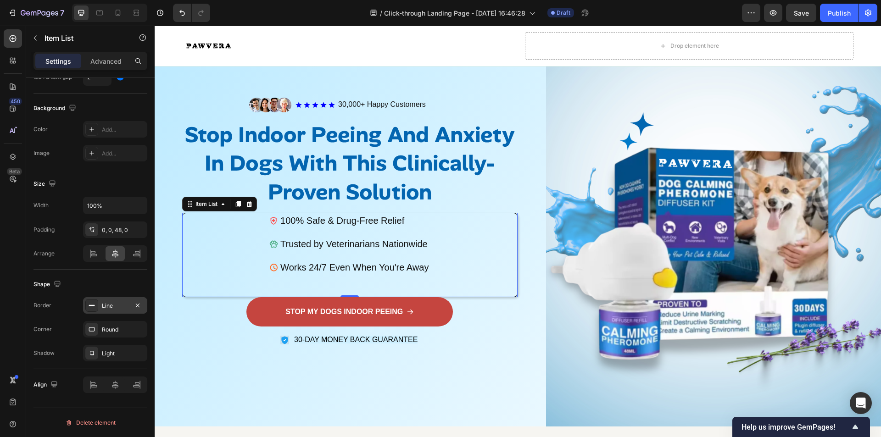
click at [95, 312] on div at bounding box center [91, 305] width 13 height 13
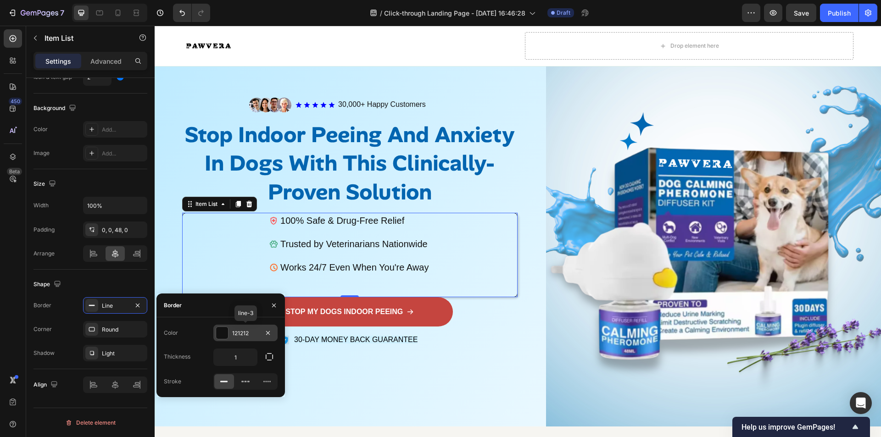
click at [230, 338] on div "121212" at bounding box center [245, 333] width 64 height 17
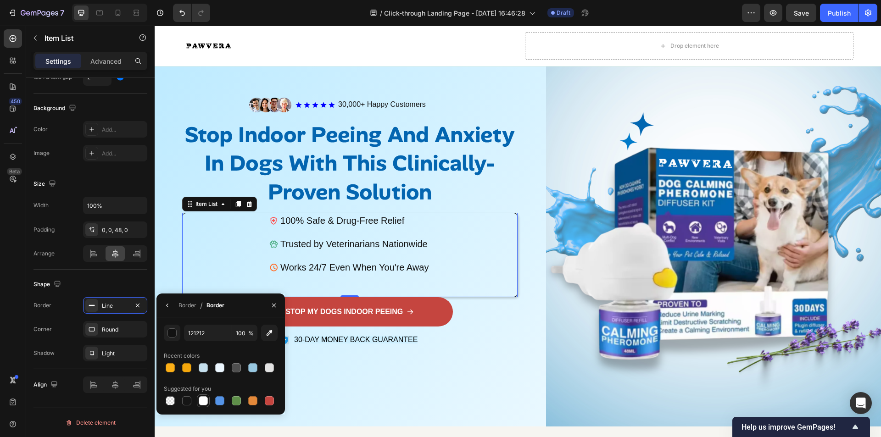
click at [202, 398] on div at bounding box center [203, 400] width 9 height 9
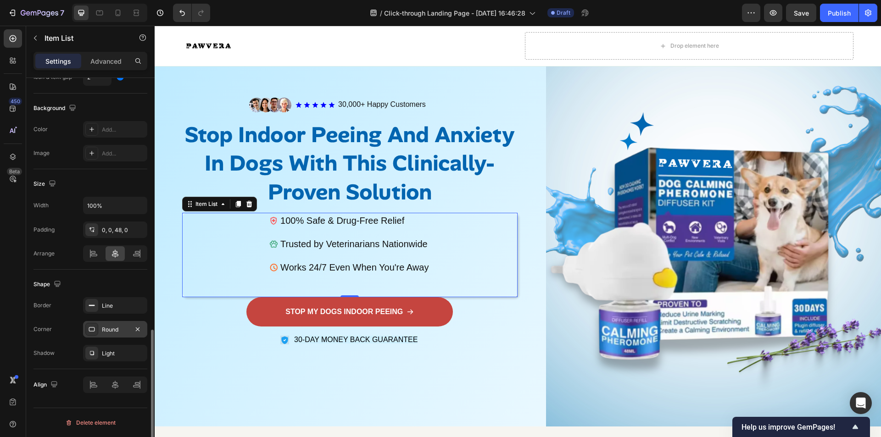
click at [116, 327] on div "Round" at bounding box center [115, 330] width 27 height 8
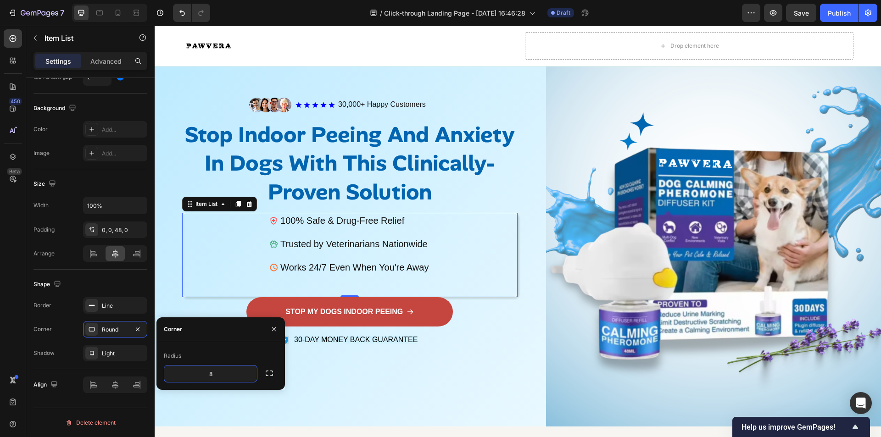
click at [280, 239] on p "Trusted by Veterinarians Nationwide" at bounding box center [354, 244] width 148 height 12
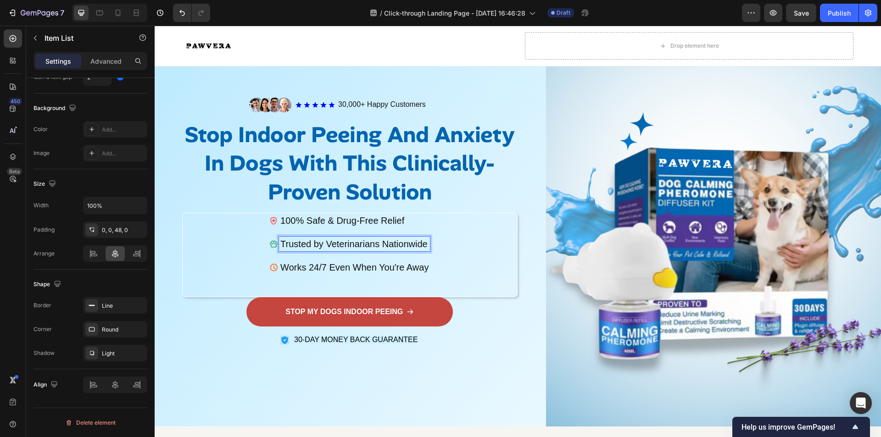
click at [239, 261] on div "100% Safe & Drug-Free Relief Trusted by Veterinarians Nationwide Works 24/7 Eve…" at bounding box center [349, 255] width 335 height 84
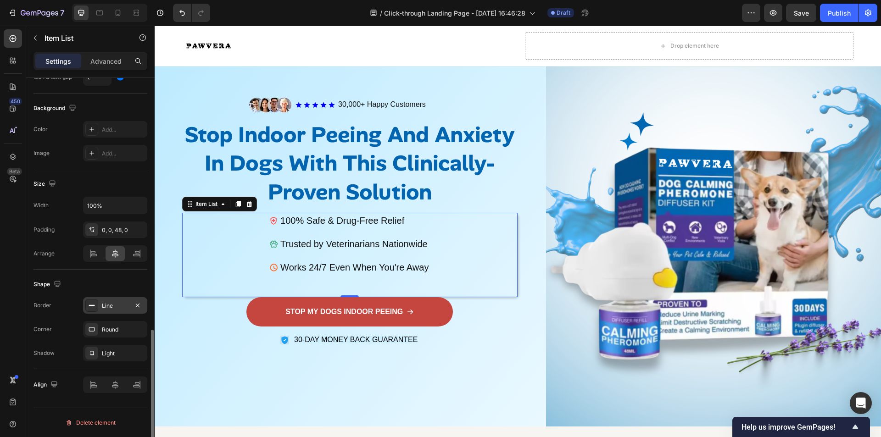
click at [111, 308] on div "Line" at bounding box center [115, 306] width 27 height 8
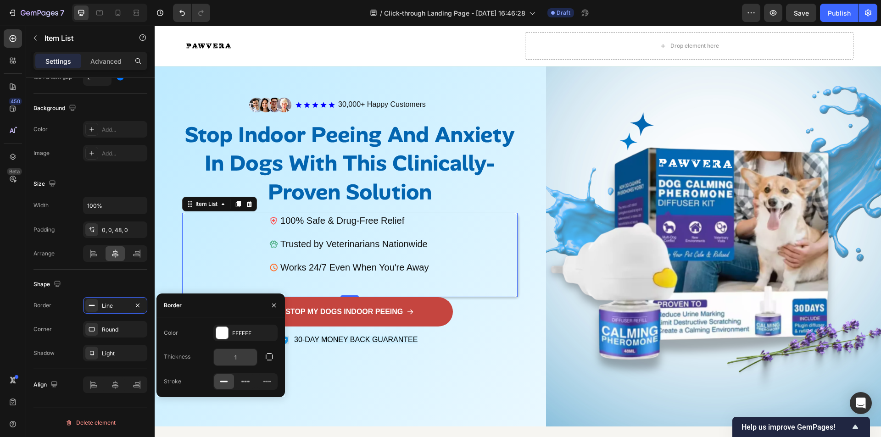
click at [232, 357] on input "1" at bounding box center [235, 357] width 43 height 17
click at [241, 358] on input "1" at bounding box center [235, 357] width 43 height 17
click at [330, 380] on div "Image Icon Icon Icon Icon Icon Icon List 30,000+ Happy Customers Text Block Row…" at bounding box center [349, 233] width 335 height 374
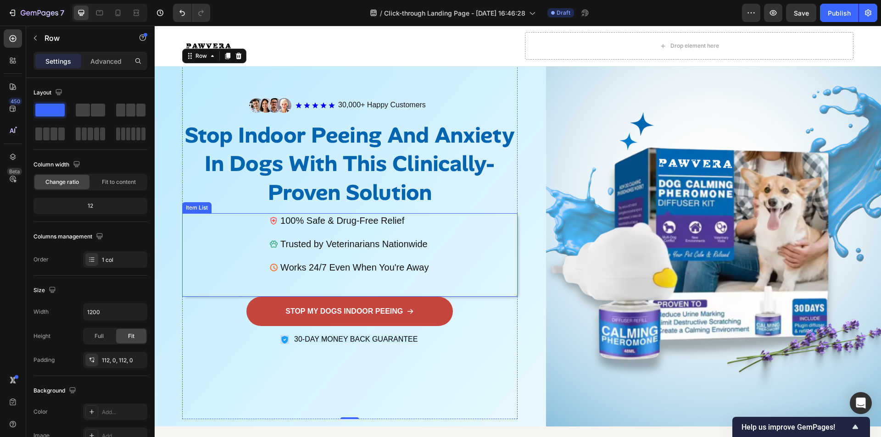
click at [200, 245] on div "100% Safe & Drug-Free Relief Trusted by Veterinarians Nationwide Works 24/7 Eve…" at bounding box center [349, 255] width 335 height 84
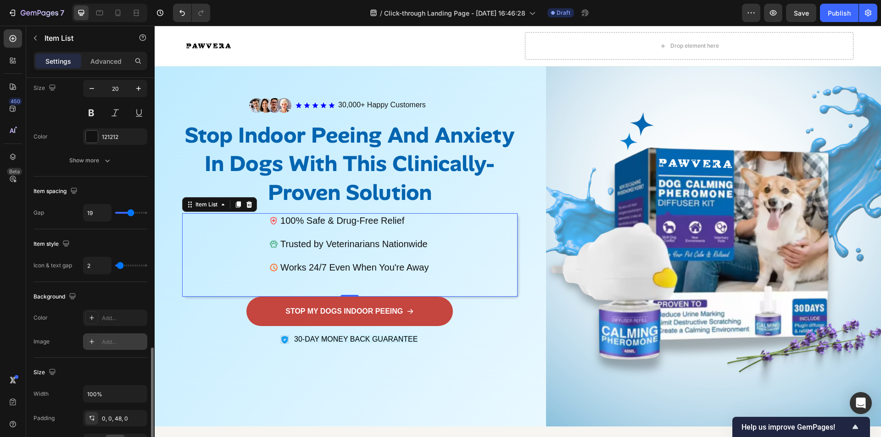
scroll to position [459, 0]
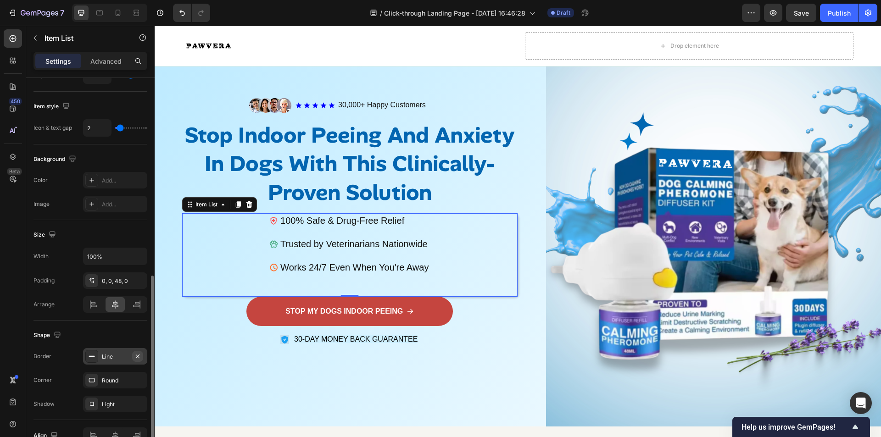
click at [137, 356] on icon "button" at bounding box center [138, 356] width 4 height 4
click at [134, 379] on button "button" at bounding box center [137, 380] width 11 height 11
click at [135, 401] on icon "button" at bounding box center [137, 404] width 7 height 7
click at [196, 373] on div "Image Icon Icon Icon Icon Icon Icon List 30,000+ Happy Customers Text Block Row…" at bounding box center [349, 233] width 335 height 373
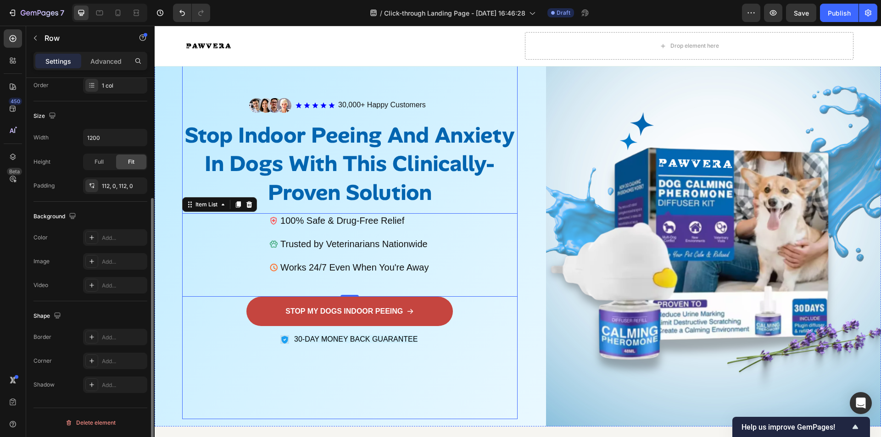
scroll to position [0, 0]
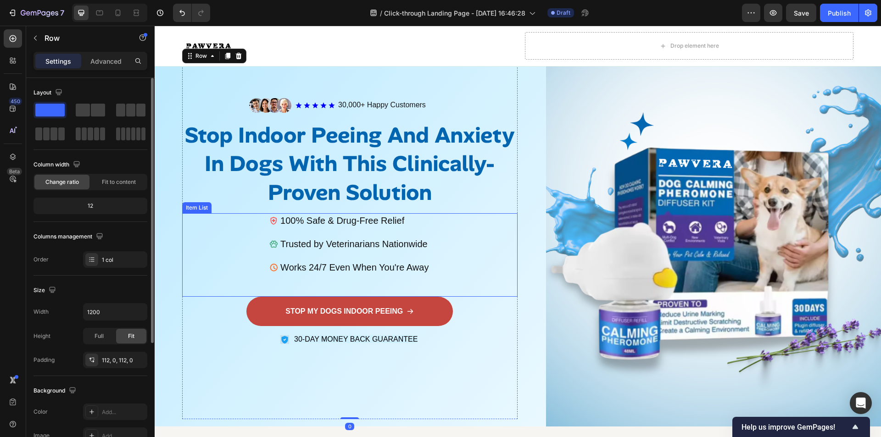
click at [251, 240] on div "100% Safe & Drug-Free Relief Trusted by Veterinarians Nationwide Works 24/7 Eve…" at bounding box center [349, 255] width 335 height 84
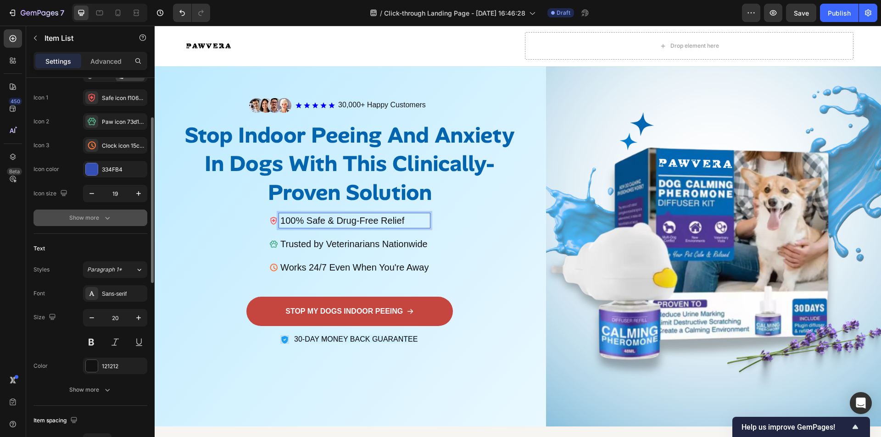
scroll to position [184, 0]
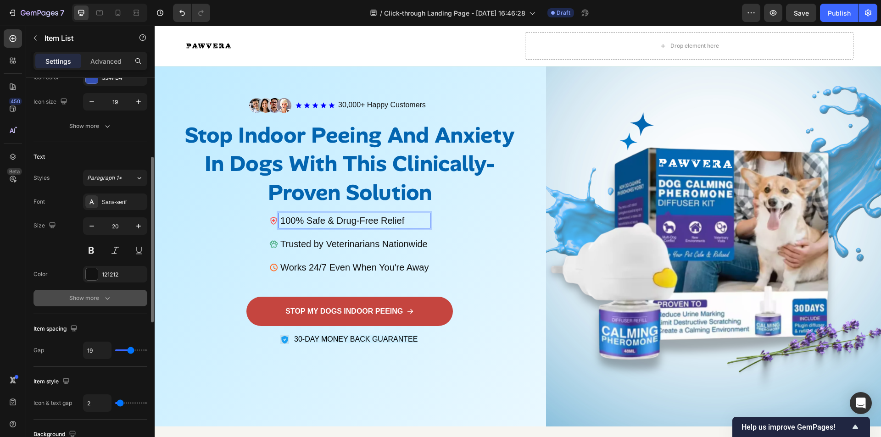
click at [100, 298] on div "Show more" at bounding box center [90, 298] width 43 height 9
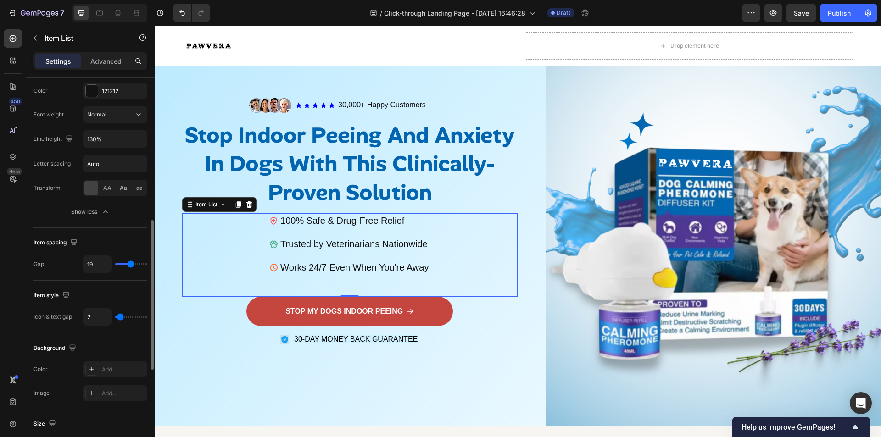
scroll to position [413, 0]
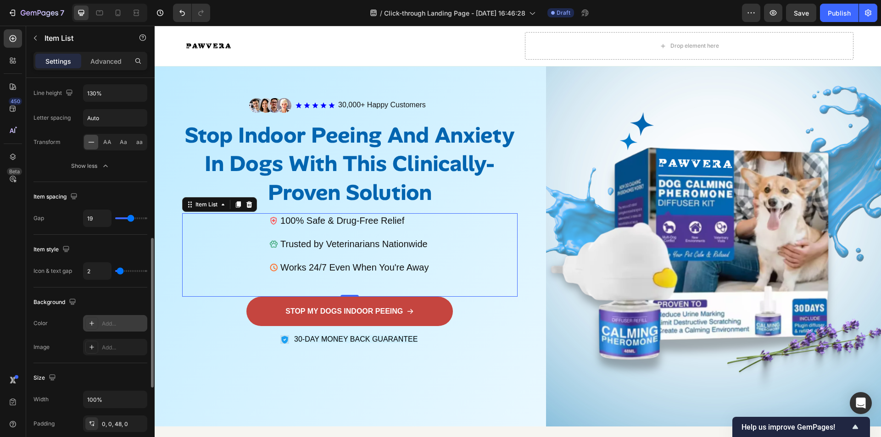
click at [94, 328] on div at bounding box center [91, 323] width 13 height 13
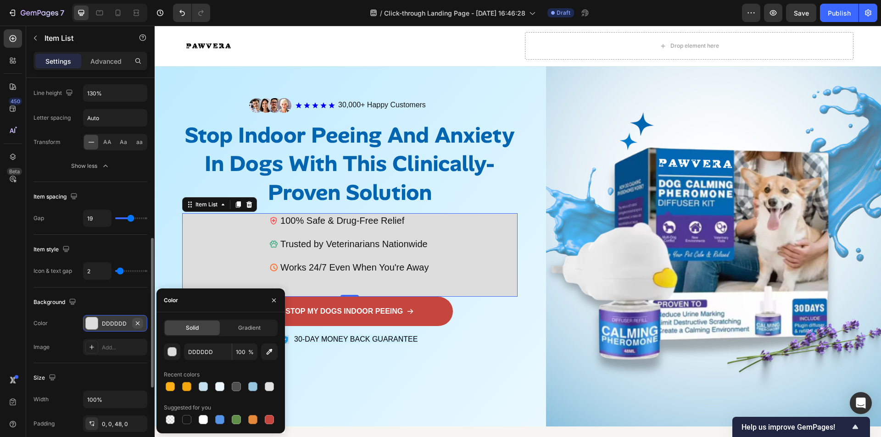
click at [141, 326] on button "button" at bounding box center [137, 323] width 11 height 11
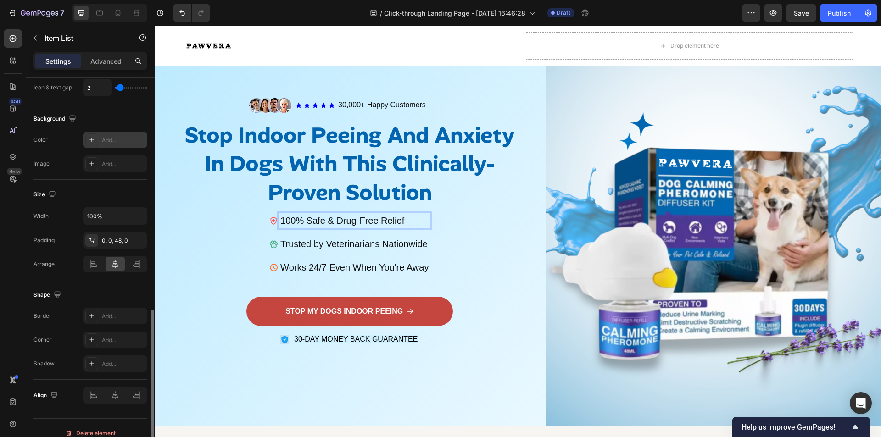
scroll to position [607, 0]
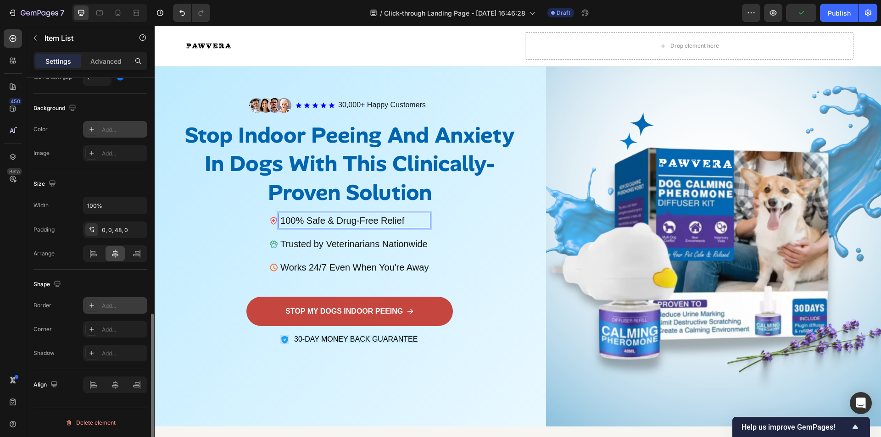
click at [112, 302] on div "Add..." at bounding box center [123, 306] width 43 height 8
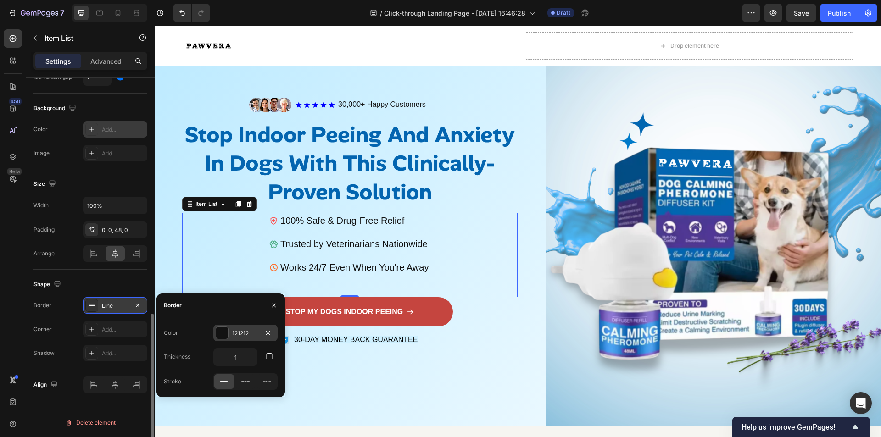
click at [243, 334] on div "121212" at bounding box center [245, 333] width 27 height 8
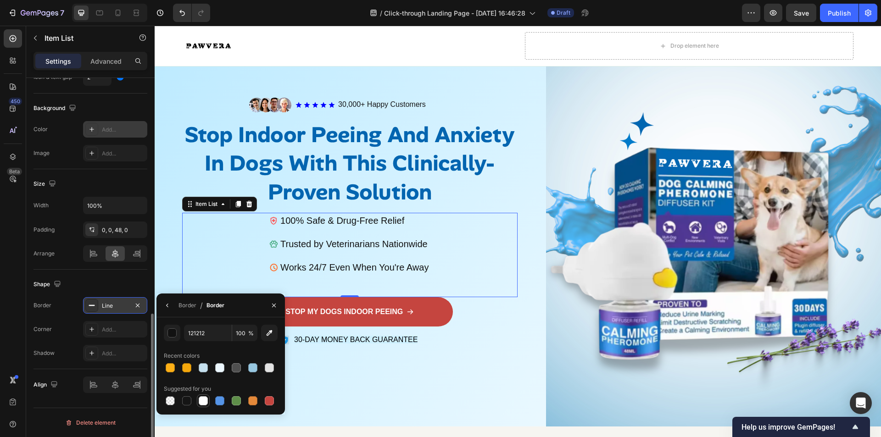
click at [202, 400] on div at bounding box center [203, 400] width 9 height 9
click at [335, 381] on div "Image Icon Icon Icon Icon Icon Icon List 30,000+ Happy Customers Text Block Row…" at bounding box center [349, 232] width 335 height 373
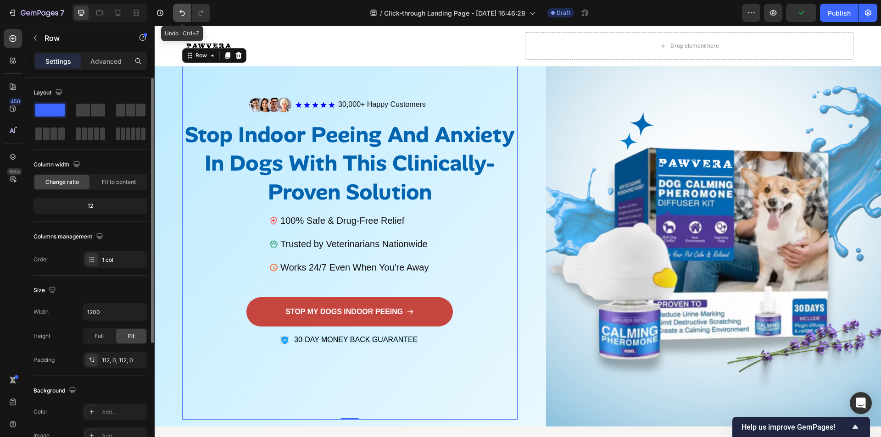
click at [182, 11] on icon "Undo/Redo" at bounding box center [182, 12] width 9 height 9
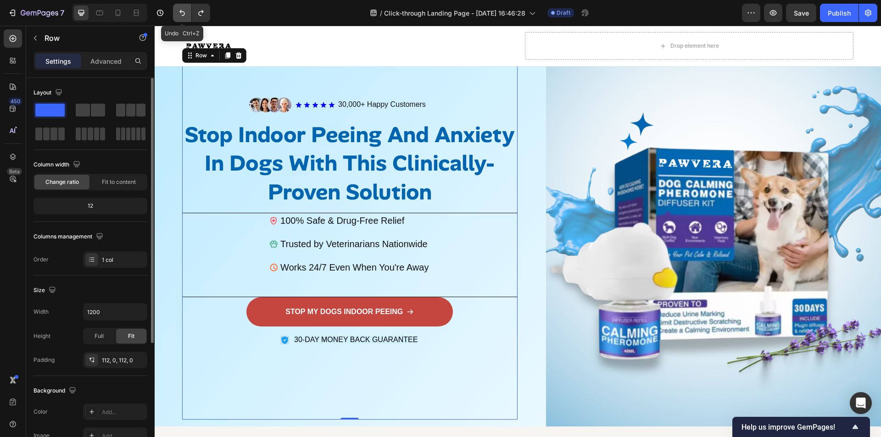
click at [186, 15] on icon "Undo/Redo" at bounding box center [182, 12] width 9 height 9
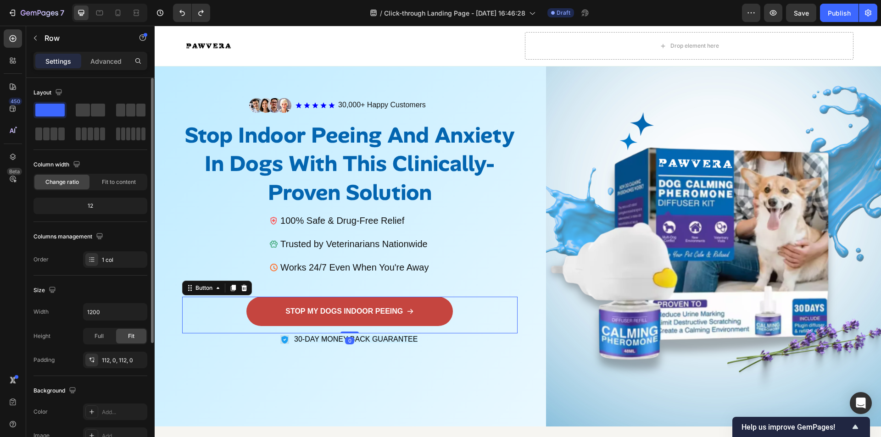
click at [213, 301] on div "STOP MY DOGS INDOOR PEEING Button 0" at bounding box center [349, 315] width 335 height 37
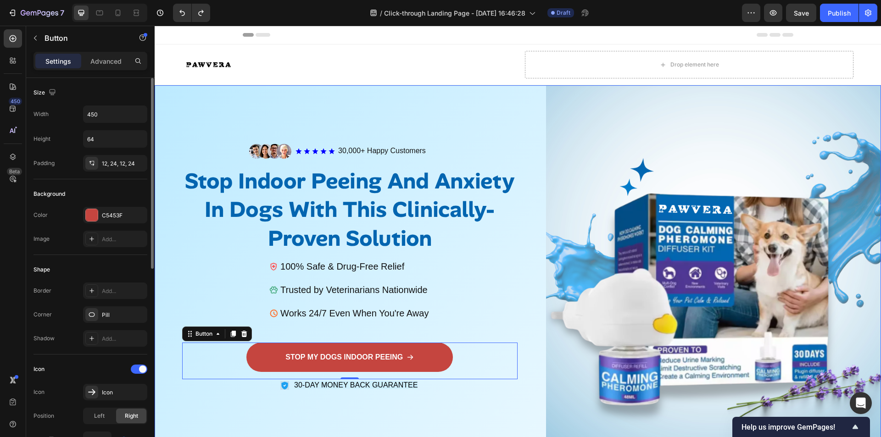
click at [165, 132] on div "Image Icon Icon Icon Icon Icon Icon List 30,000+ Happy Customers Text Block Row…" at bounding box center [518, 278] width 726 height 387
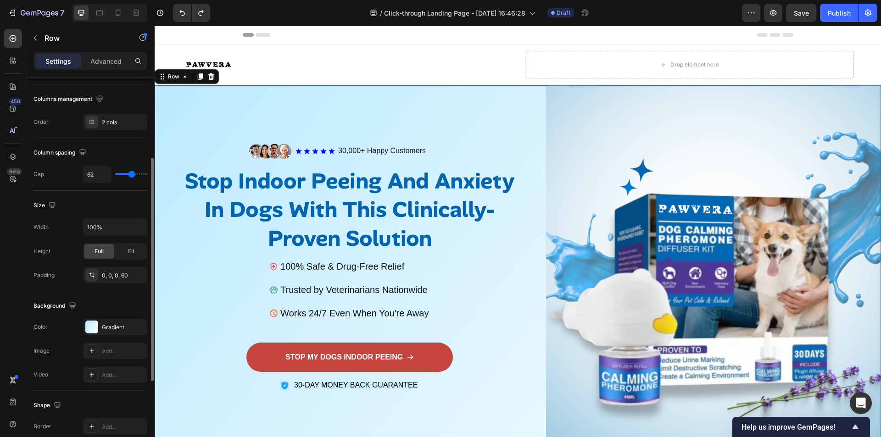
scroll to position [184, 0]
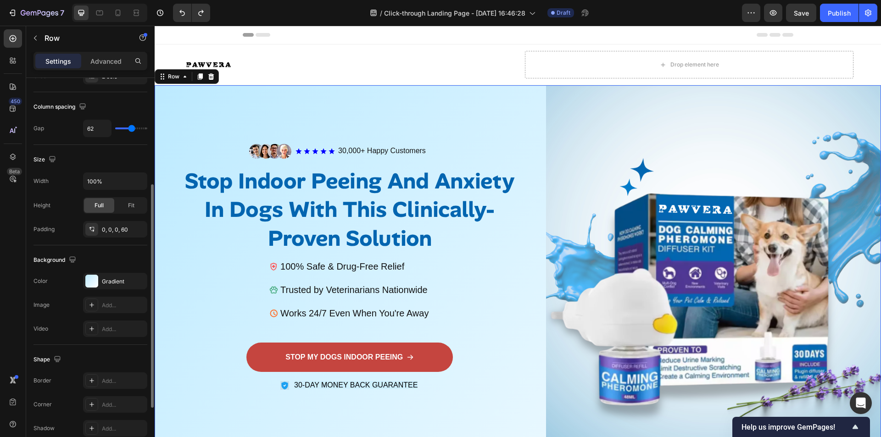
click at [115, 281] on div "Gradient" at bounding box center [123, 282] width 43 height 8
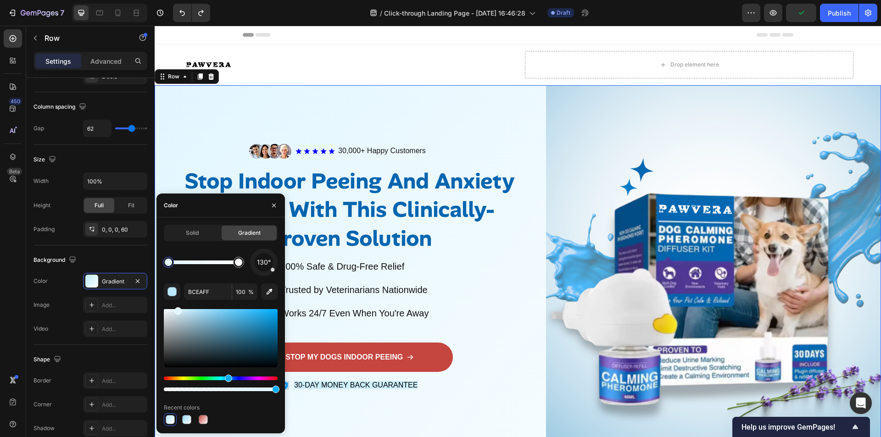
drag, startPoint x: 195, startPoint y: 314, endPoint x: 177, endPoint y: 303, distance: 21.0
click at [177, 303] on div "130° BCEAFF 100 % Recent colors" at bounding box center [221, 338] width 114 height 178
click at [452, 286] on div "100% Safe & Drug-Free Relief Trusted by Veterinarians Nationwide Works 24/7 Eve…" at bounding box center [349, 301] width 335 height 84
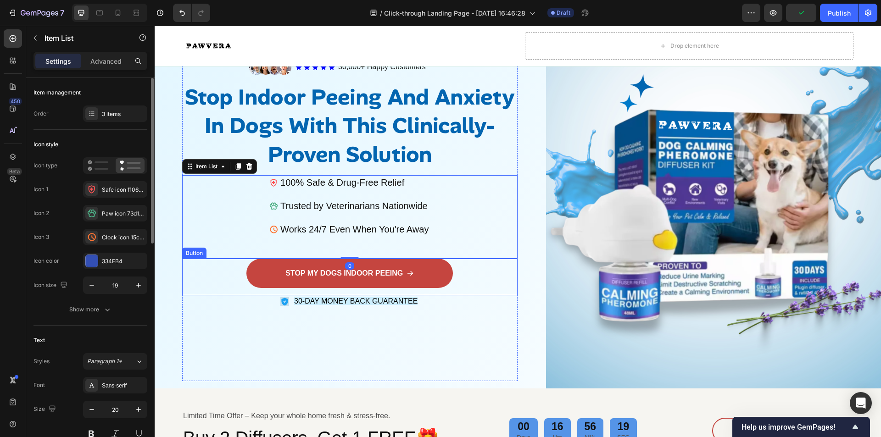
scroll to position [92, 0]
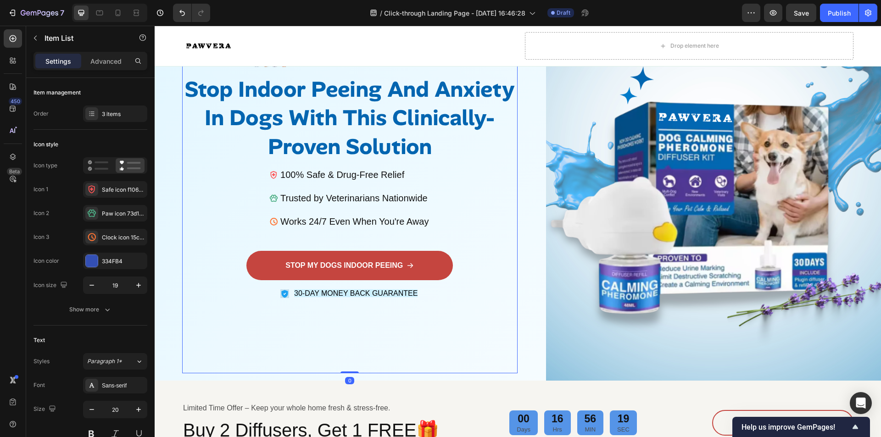
click at [412, 368] on div "Image Icon Icon Icon Icon Icon Icon List 30,000+ Happy Customers Text Block Row…" at bounding box center [349, 187] width 335 height 373
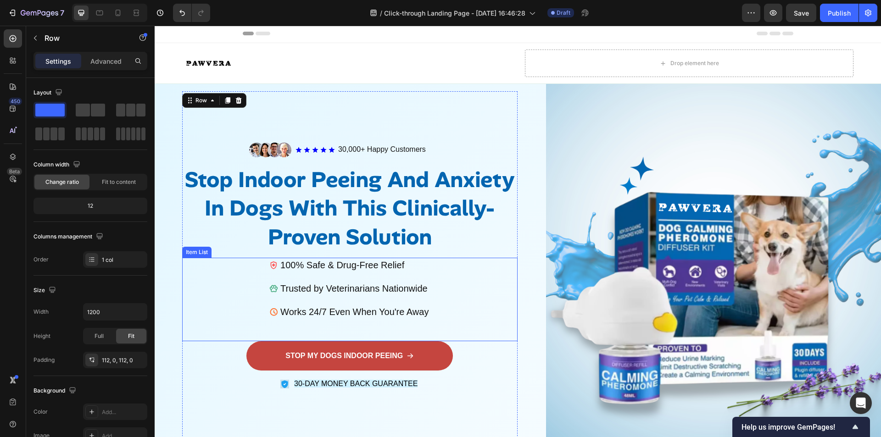
scroll to position [0, 0]
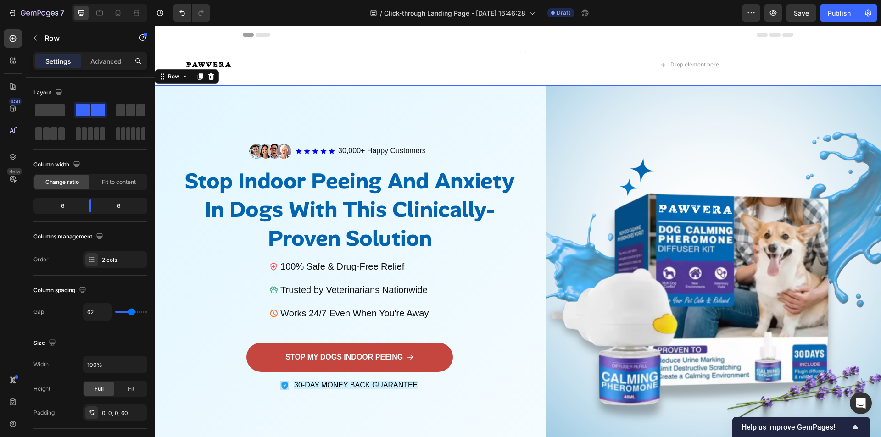
click at [164, 134] on div "Image Icon Icon Icon Icon Icon Icon List 30,000+ Happy Customers Text Block Row…" at bounding box center [518, 278] width 726 height 387
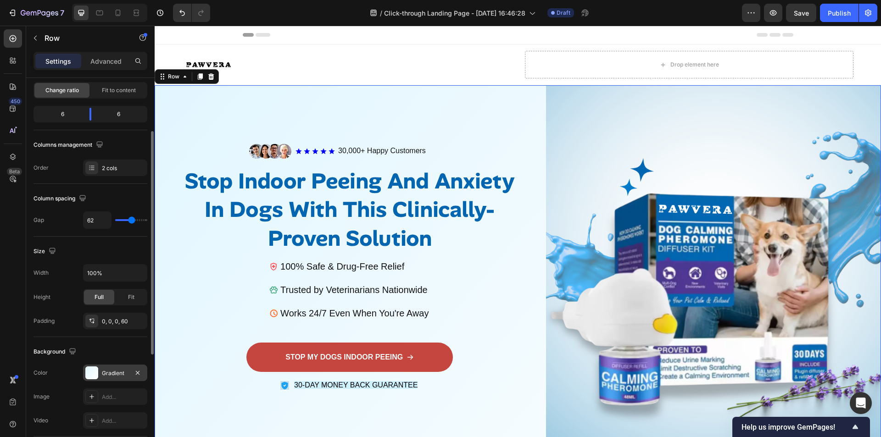
click at [98, 369] on div "Gradient" at bounding box center [115, 373] width 64 height 17
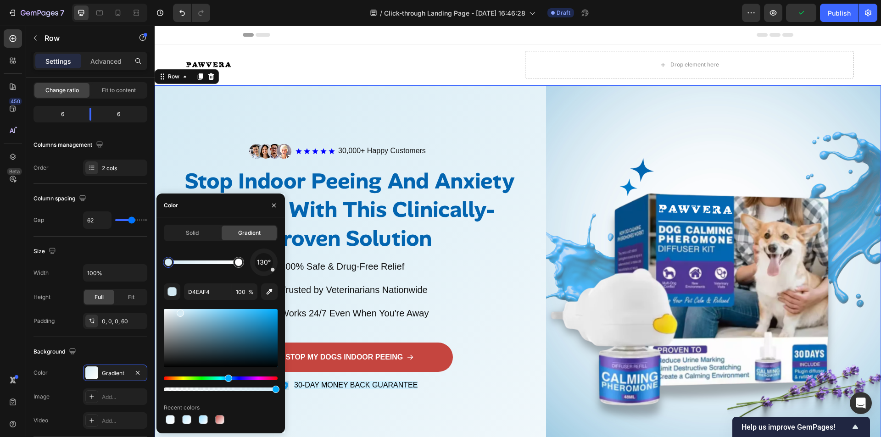
drag, startPoint x: 178, startPoint y: 312, endPoint x: 227, endPoint y: 316, distance: 48.8
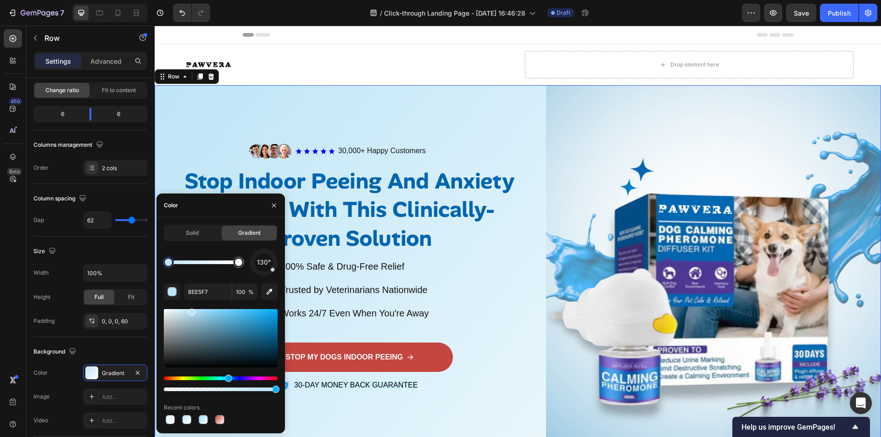
drag, startPoint x: 180, startPoint y: 315, endPoint x: 188, endPoint y: 310, distance: 9.0
click at [496, 322] on div "100% Safe & Drug-Free Relief Trusted by Veterinarians Nationwide Works 24/7 Eve…" at bounding box center [349, 301] width 335 height 84
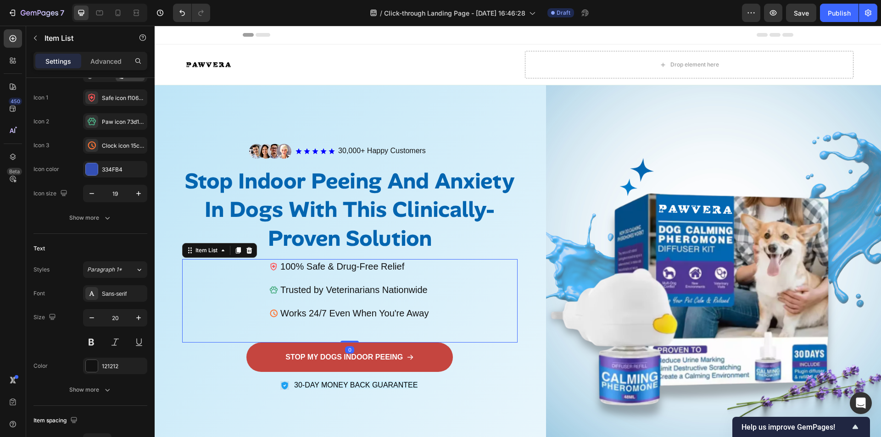
scroll to position [0, 0]
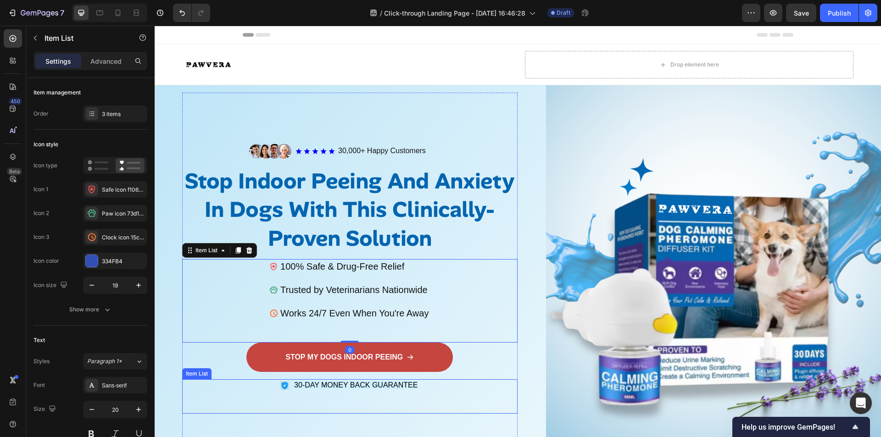
click at [307, 385] on span "30-DAY MONEY BACK GUARANTEE" at bounding box center [355, 385] width 123 height 8
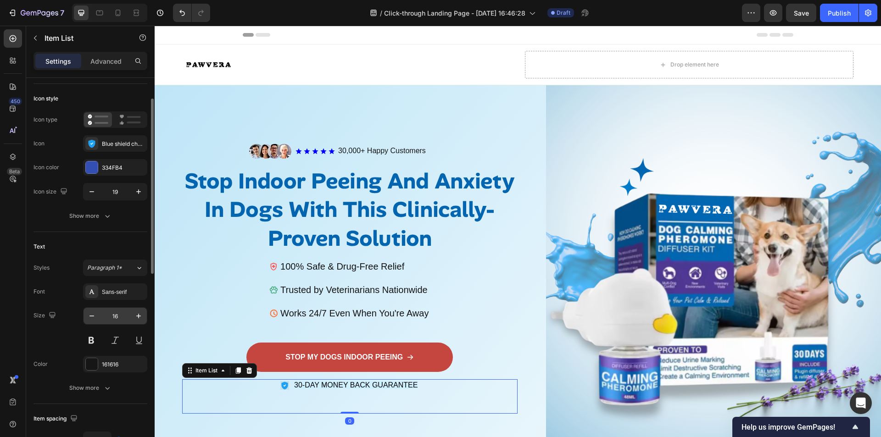
scroll to position [138, 0]
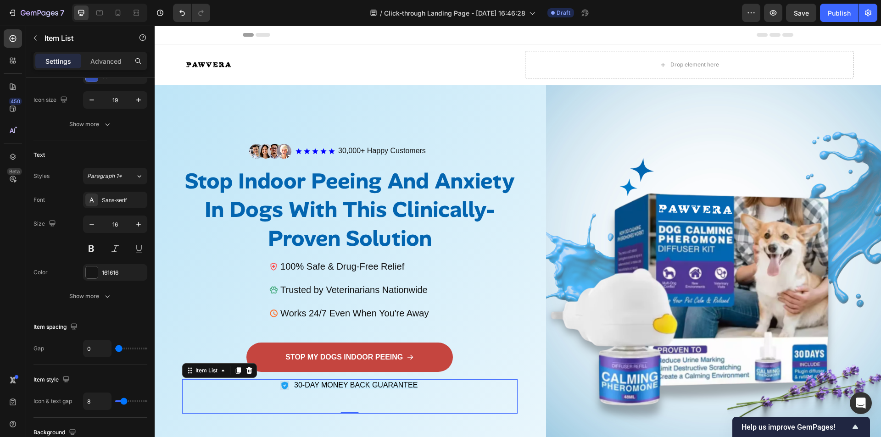
click at [386, 382] on span "30-DAY MONEY BACK GUARANTEE" at bounding box center [355, 385] width 123 height 8
click at [401, 381] on span "30-DAY MONEY BACK GUARANTEE" at bounding box center [355, 385] width 123 height 8
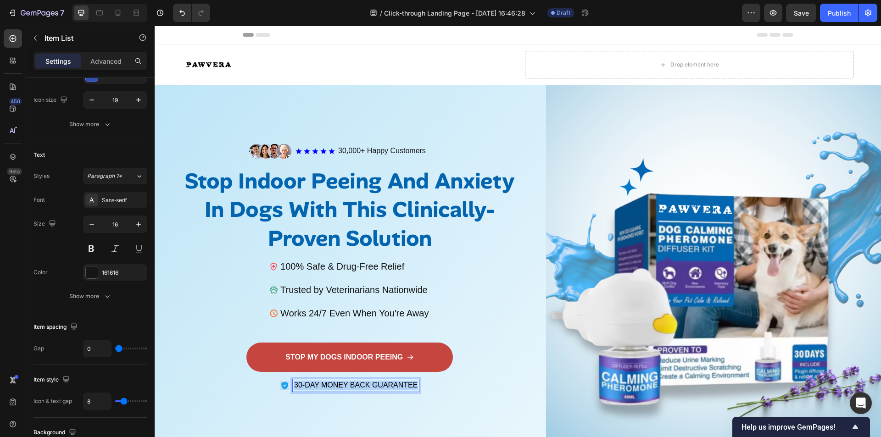
click at [401, 381] on span "30-DAY MONEY BACK GUARANTEE" at bounding box center [355, 385] width 123 height 8
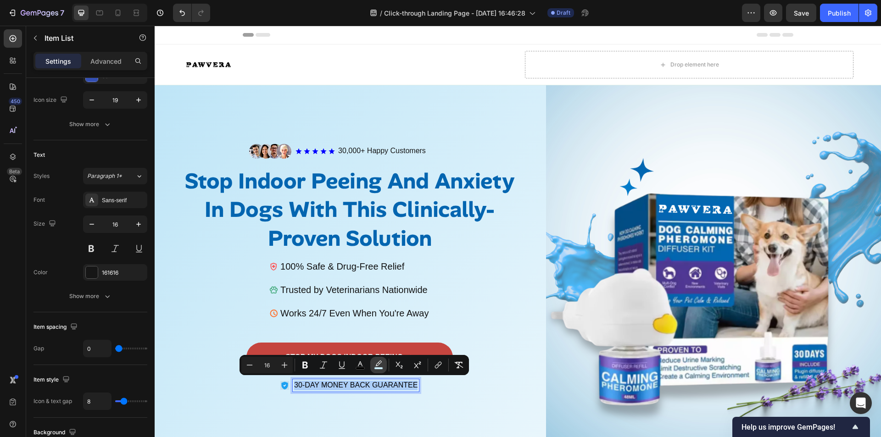
click at [381, 367] on icon "Editor contextual toolbar" at bounding box center [378, 365] width 9 height 9
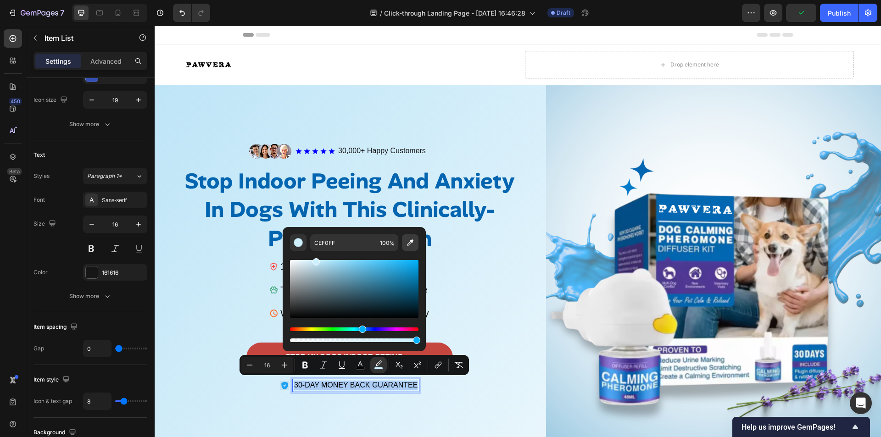
click at [412, 245] on icon "Editor contextual toolbar" at bounding box center [410, 242] width 9 height 9
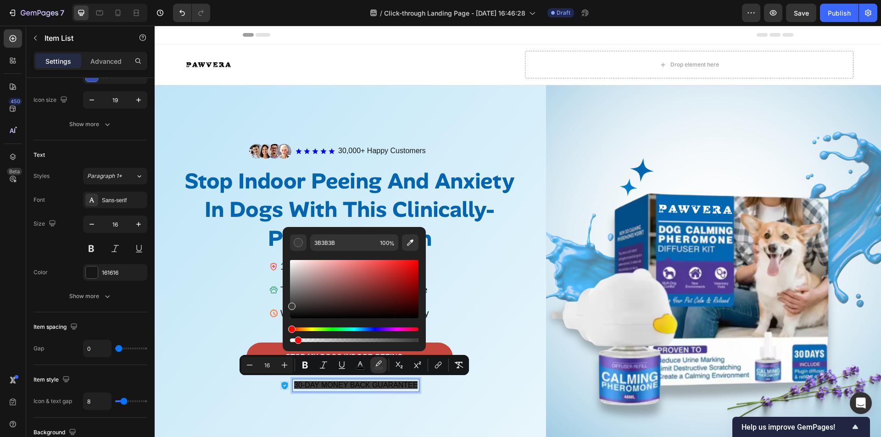
drag, startPoint x: 414, startPoint y: 340, endPoint x: 284, endPoint y: 341, distance: 130.8
click at [284, 339] on div "3B3B3B 100 %" at bounding box center [354, 285] width 143 height 117
click at [307, 412] on div "30-DAY MONEY BACK GUARANTEE" at bounding box center [349, 396] width 139 height 34
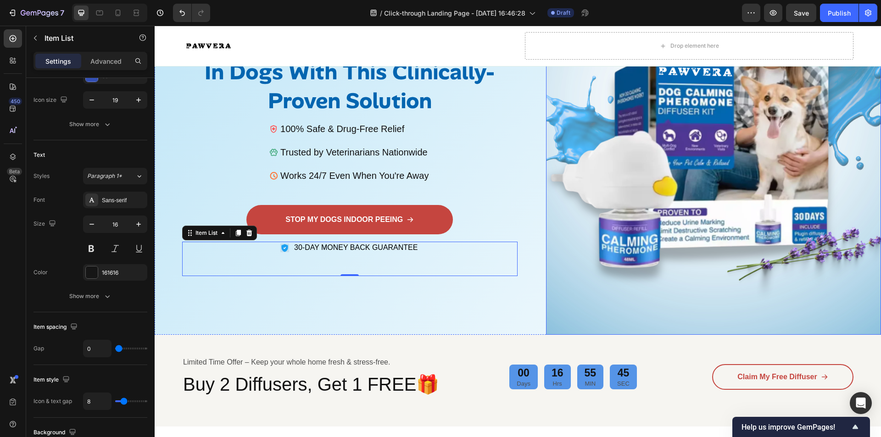
click at [546, 159] on img at bounding box center [713, 141] width 335 height 387
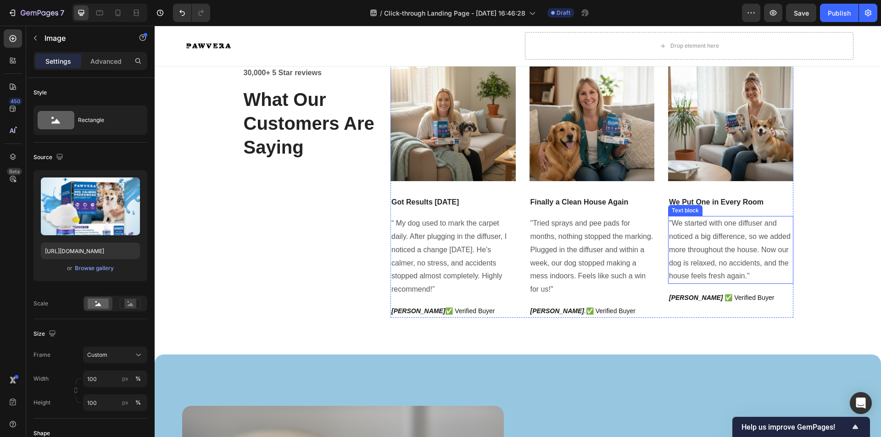
scroll to position [551, 0]
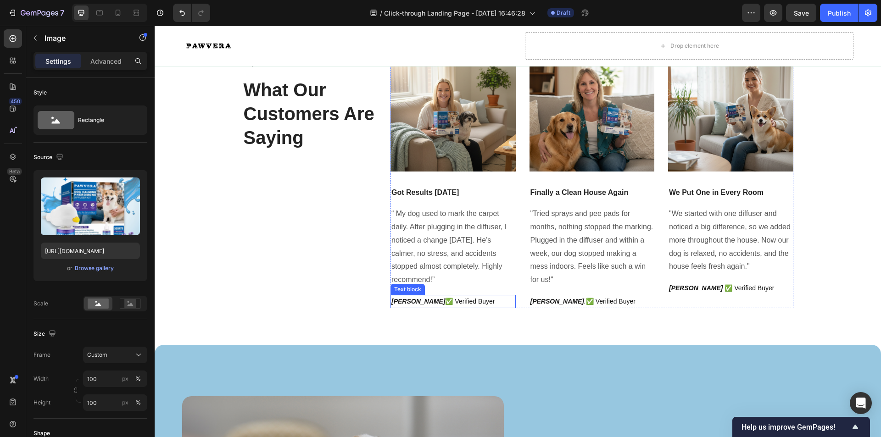
click at [445, 301] on p "[PERSON_NAME] ✅ Verified Buyer" at bounding box center [452, 301] width 123 height 11
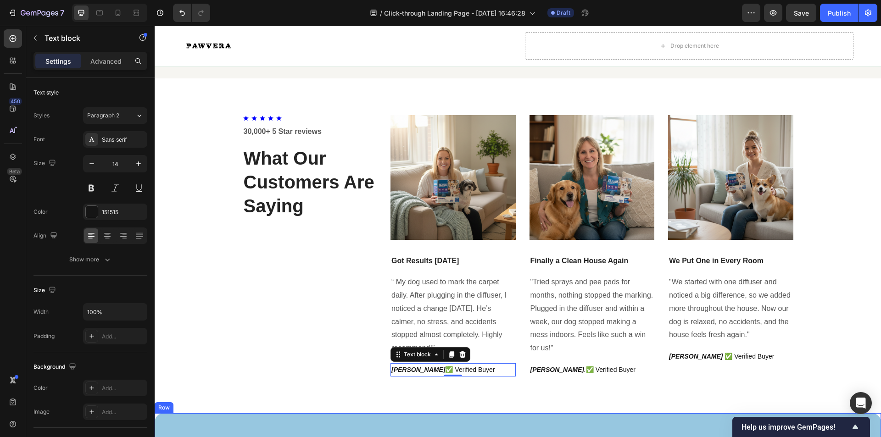
scroll to position [459, 0]
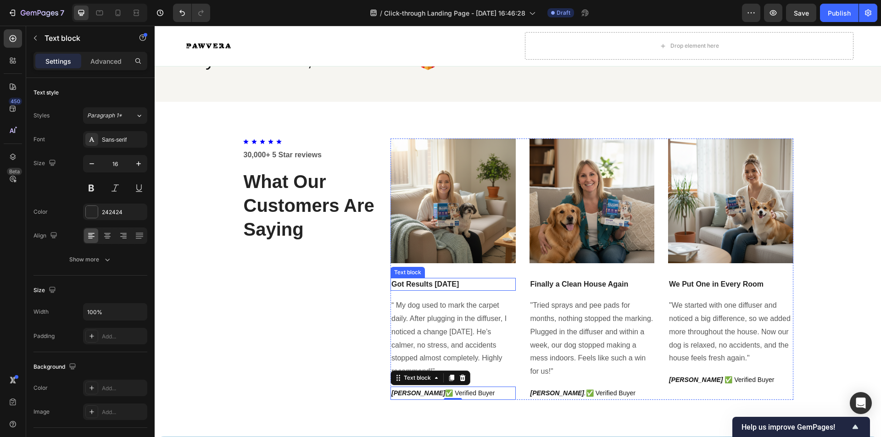
click at [463, 281] on p "Got Results [DATE]" at bounding box center [452, 284] width 123 height 11
click at [463, 284] on p "Got Results [DATE]" at bounding box center [452, 284] width 123 height 11
drag, startPoint x: 463, startPoint y: 284, endPoint x: 390, endPoint y: 288, distance: 73.5
click at [391, 288] on p "Got Results [DATE]" at bounding box center [452, 284] width 123 height 11
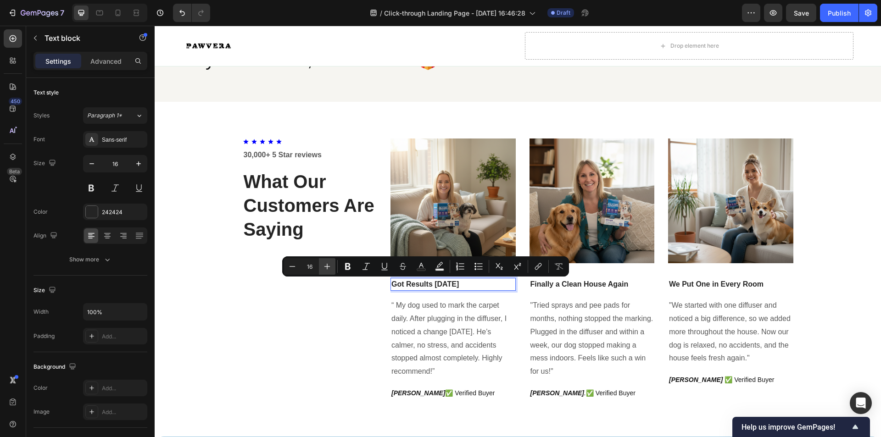
click at [323, 270] on icon "Editor contextual toolbar" at bounding box center [327, 266] width 9 height 9
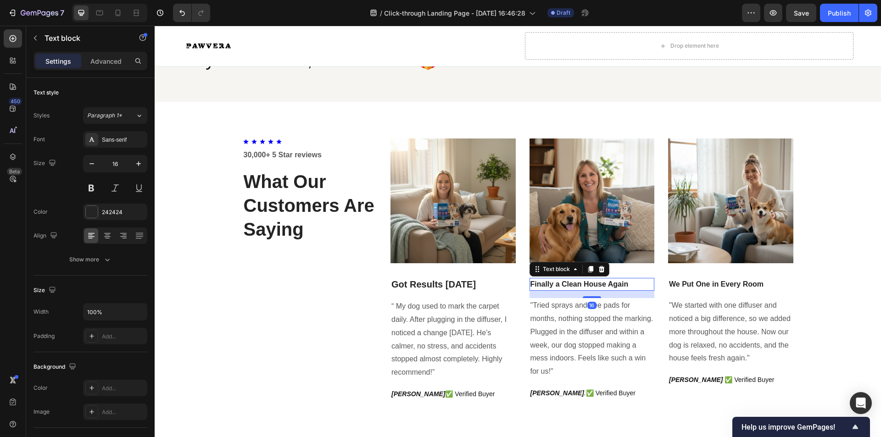
click at [627, 288] on p "Finally a Clean House Again" at bounding box center [591, 284] width 123 height 11
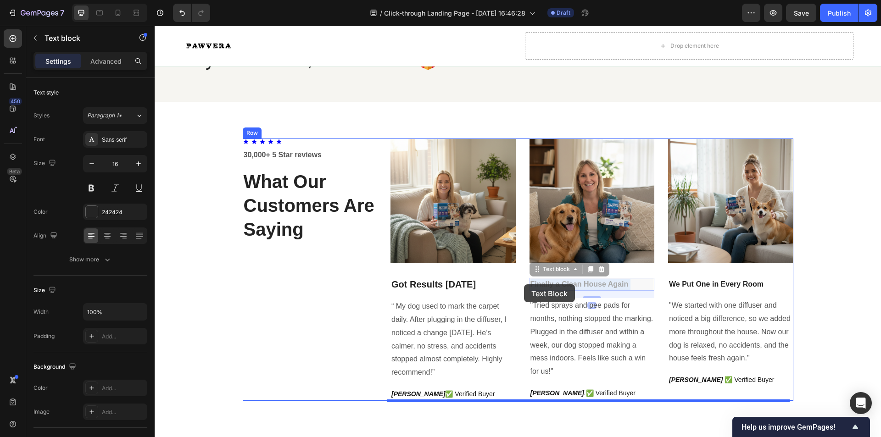
drag, startPoint x: 629, startPoint y: 287, endPoint x: 522, endPoint y: 283, distance: 107.0
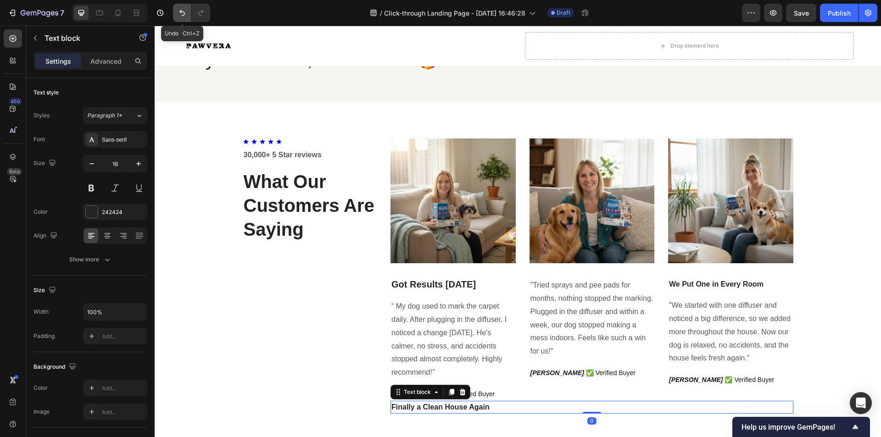
click at [177, 14] on button "Undo/Redo" at bounding box center [182, 13] width 18 height 18
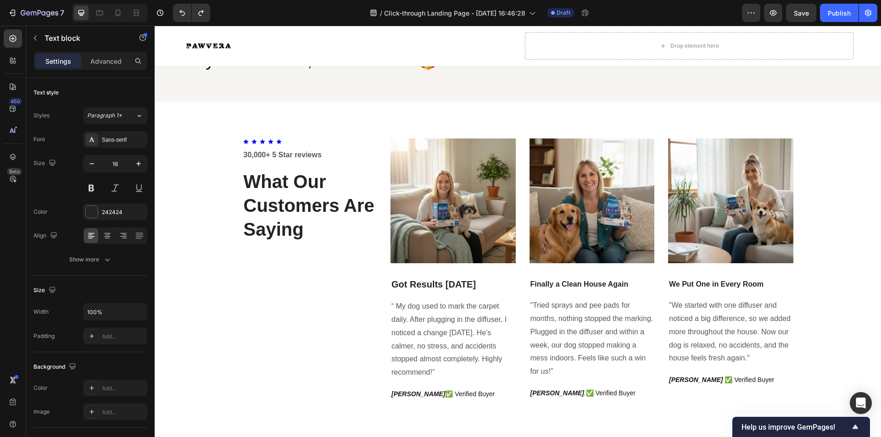
click at [569, 283] on p "Finally a Clean House Again" at bounding box center [591, 284] width 123 height 11
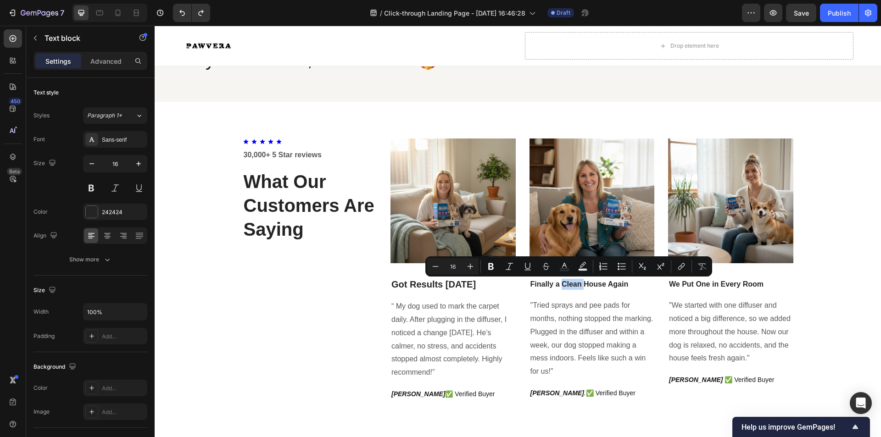
click at [578, 282] on p "Finally a Clean House Again" at bounding box center [591, 284] width 123 height 11
click at [574, 282] on p "Finally a Clean House Again" at bounding box center [591, 284] width 123 height 11
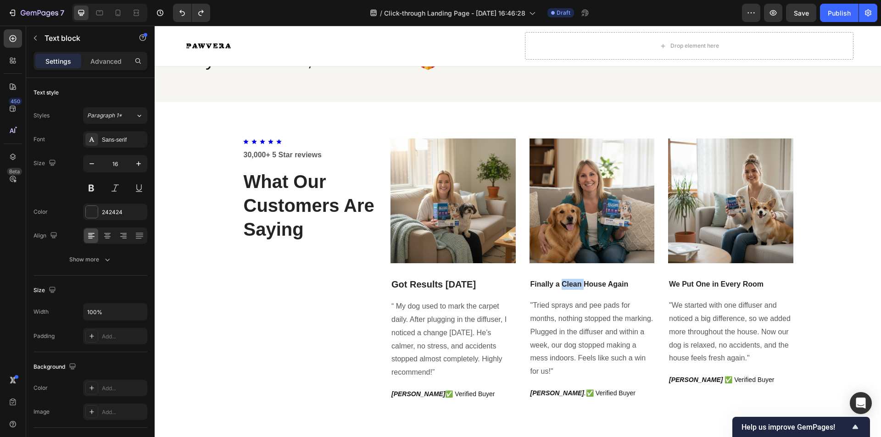
click at [574, 282] on p "Finally a Clean House Again" at bounding box center [591, 284] width 123 height 11
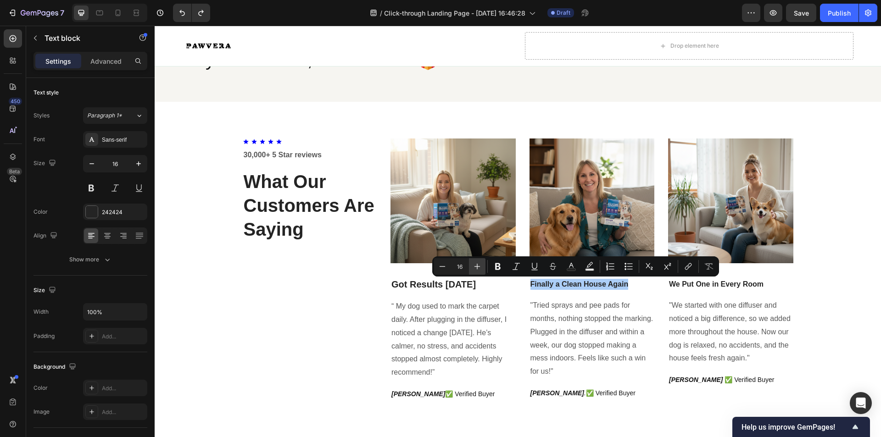
click at [471, 263] on button "Plus" at bounding box center [477, 266] width 17 height 17
click at [472, 264] on button "Plus" at bounding box center [477, 266] width 17 height 17
click at [500, 267] on icon "Editor contextual toolbar" at bounding box center [497, 266] width 9 height 9
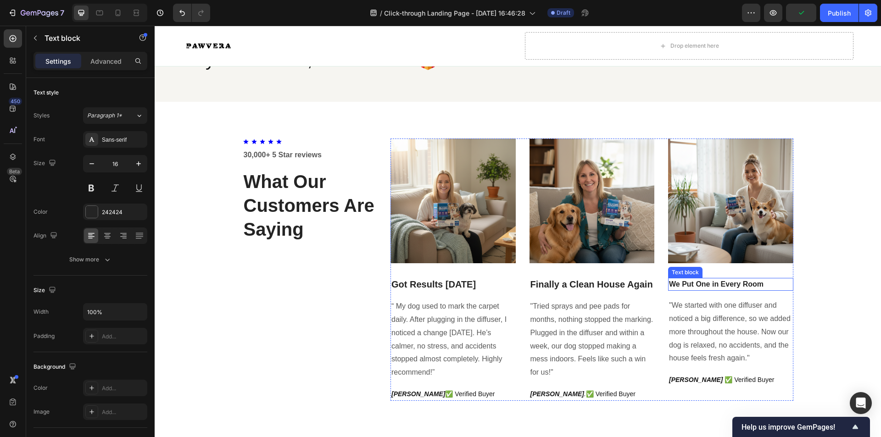
click at [697, 288] on p "We Put One in Every Room" at bounding box center [730, 284] width 123 height 11
click at [760, 285] on p "We Put One in Every Room" at bounding box center [730, 284] width 123 height 11
drag, startPoint x: 760, startPoint y: 285, endPoint x: 667, endPoint y: 283, distance: 93.2
click at [669, 283] on p "We Put One in Every Room" at bounding box center [730, 284] width 123 height 11
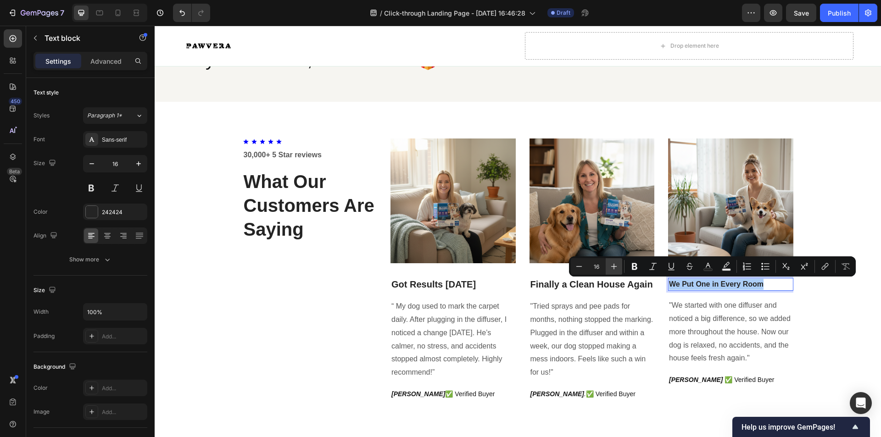
click at [613, 265] on icon "Editor contextual toolbar" at bounding box center [613, 266] width 9 height 9
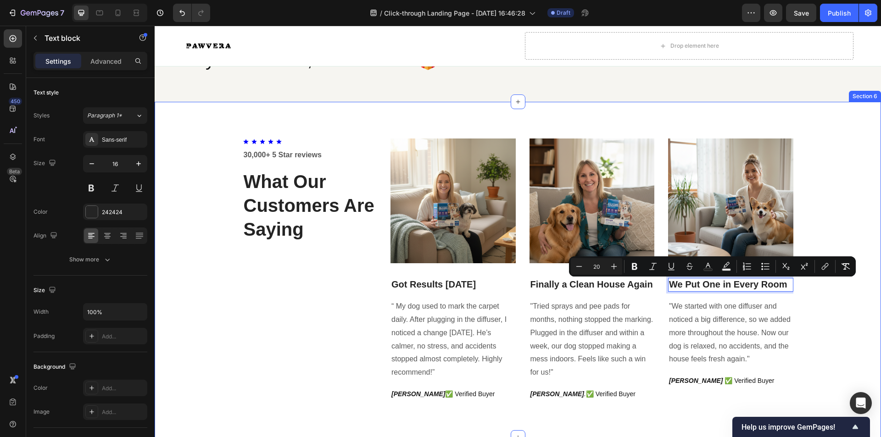
click at [841, 301] on div "Icon Icon Icon Icon Icon Icon List Hoz 30,000+ 5 Star reviews Text block What O…" at bounding box center [517, 270] width 713 height 262
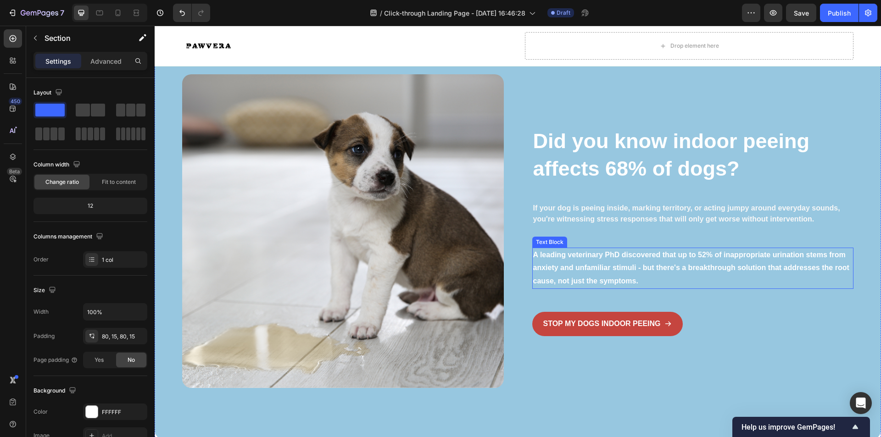
scroll to position [872, 0]
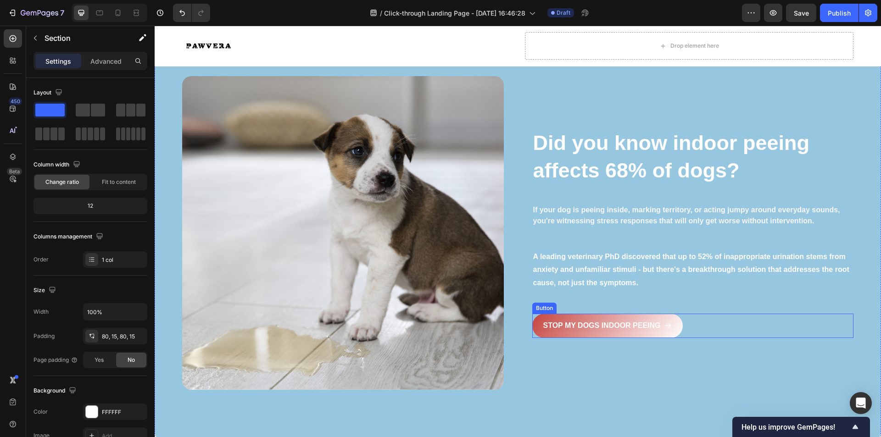
click at [532, 320] on button "STOP MY DOGS INDOOR PEEING" at bounding box center [607, 326] width 150 height 24
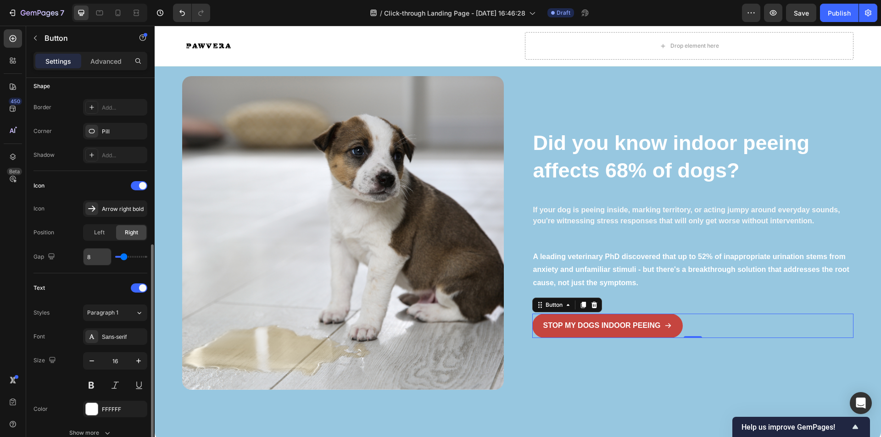
scroll to position [275, 0]
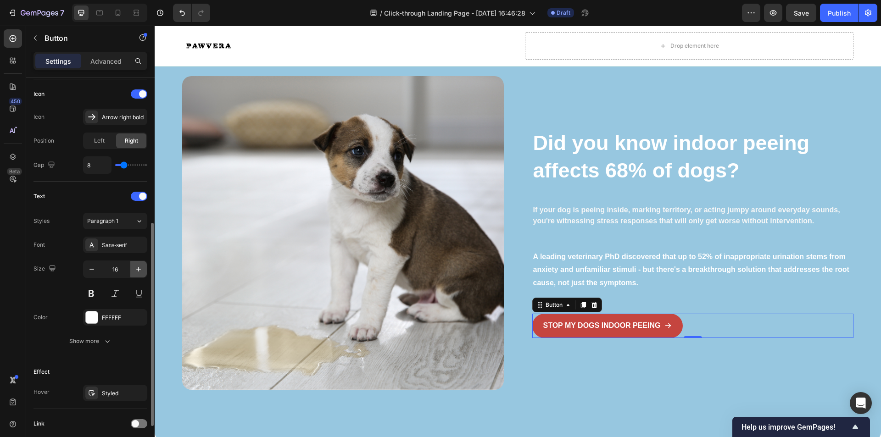
click at [141, 266] on icon "button" at bounding box center [138, 269] width 9 height 9
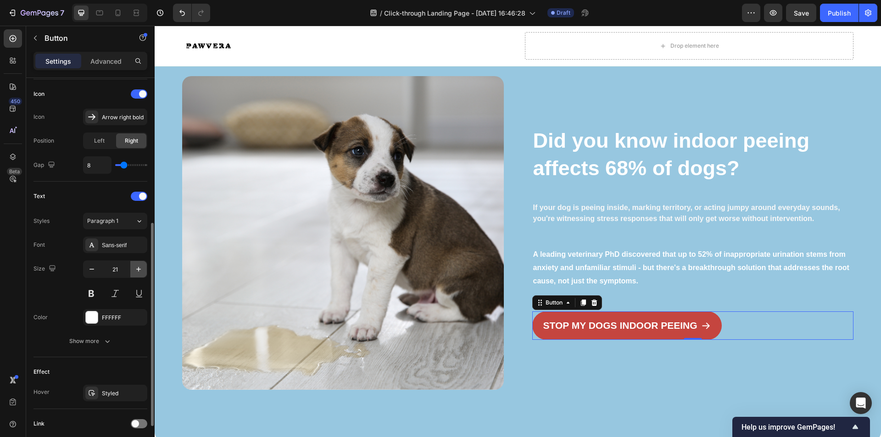
click at [141, 266] on icon "button" at bounding box center [138, 269] width 9 height 9
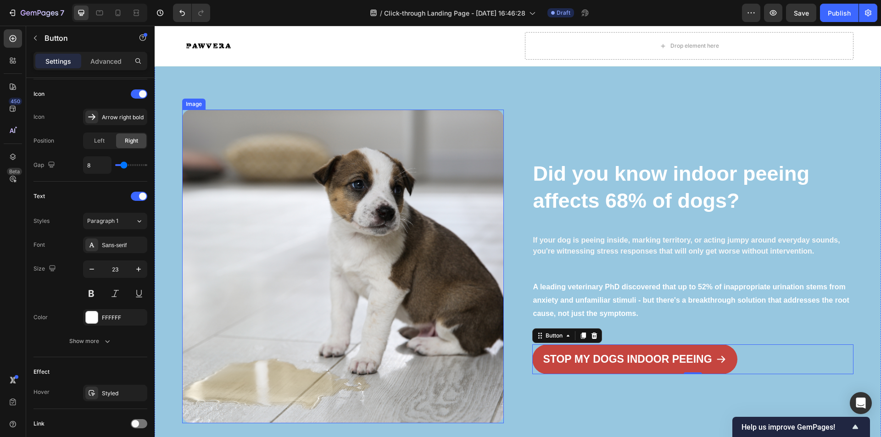
scroll to position [780, 0]
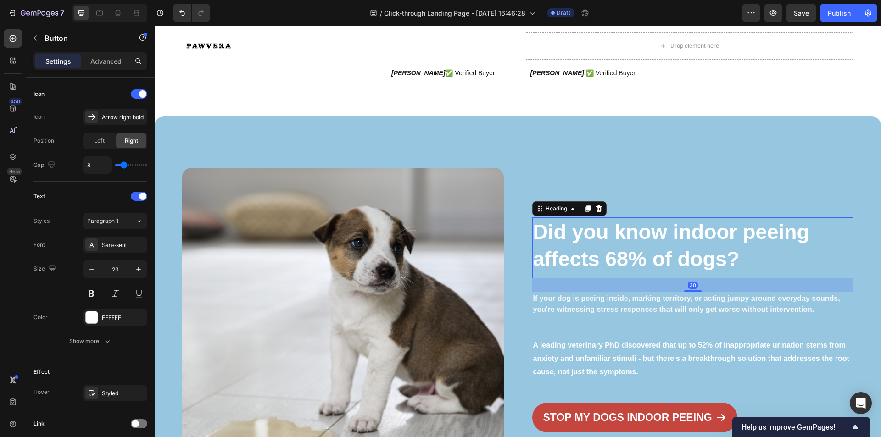
click at [588, 241] on strong "Did you know indoor peeing affects 68% of dogs?" at bounding box center [671, 245] width 277 height 51
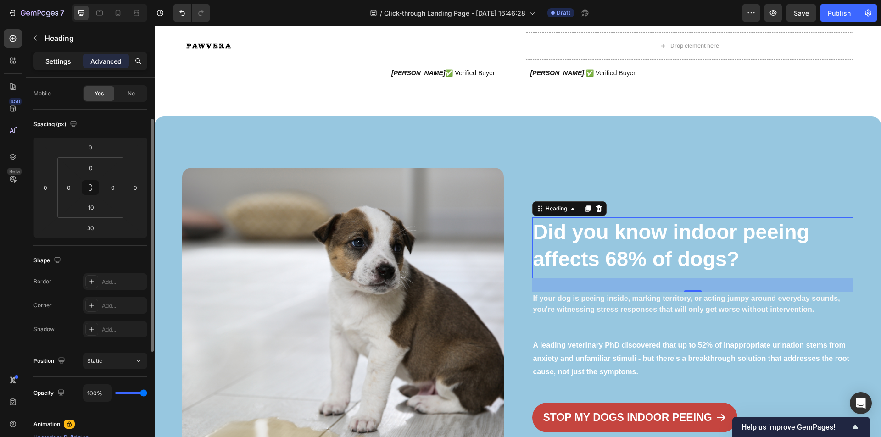
click at [63, 55] on div "Settings" at bounding box center [58, 61] width 46 height 15
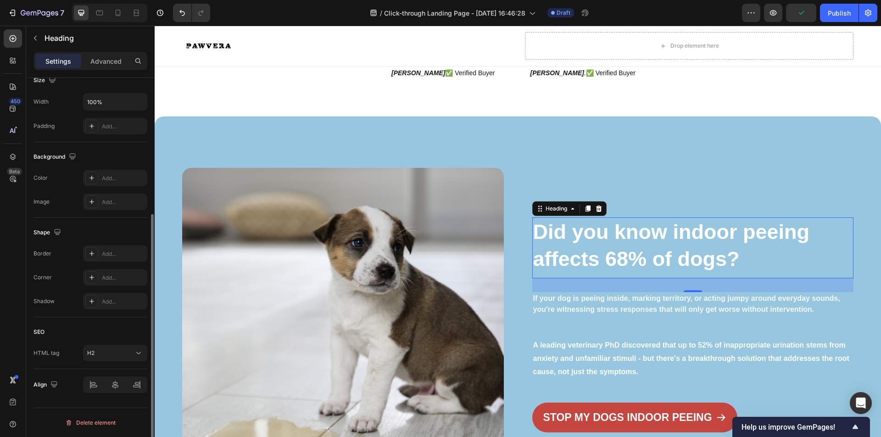
scroll to position [164, 0]
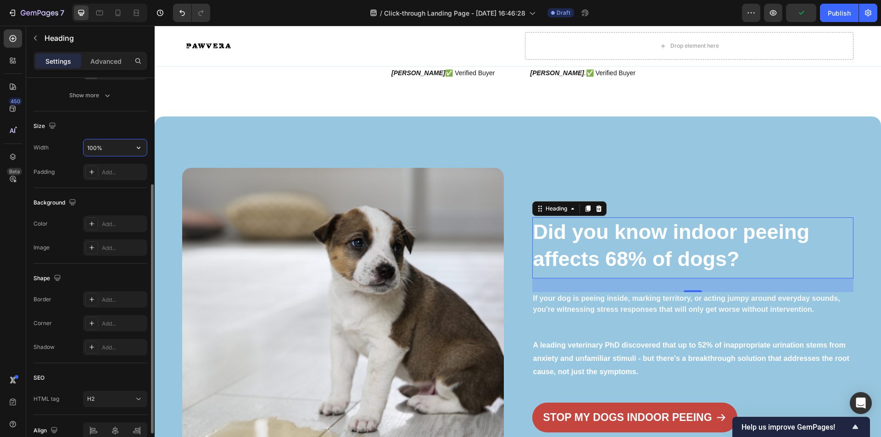
click at [99, 149] on input "100%" at bounding box center [115, 147] width 63 height 17
click at [128, 148] on input "100%" at bounding box center [115, 147] width 63 height 17
click at [139, 146] on icon "button" at bounding box center [138, 147] width 9 height 9
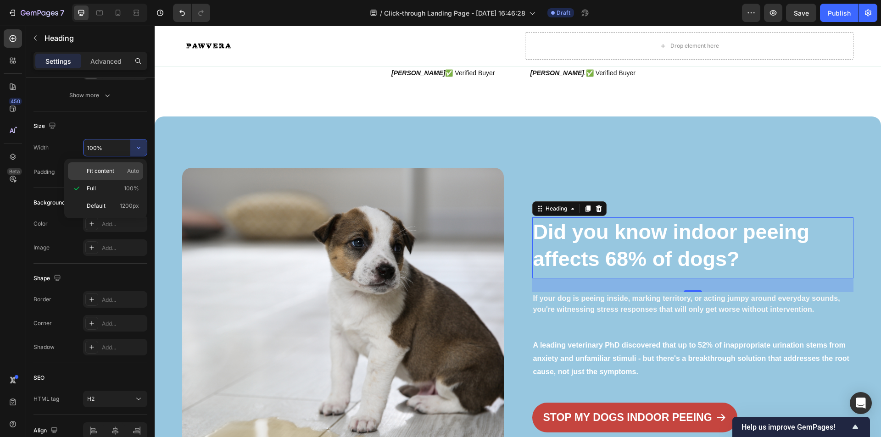
click at [114, 171] on span "Fit content" at bounding box center [101, 171] width 28 height 8
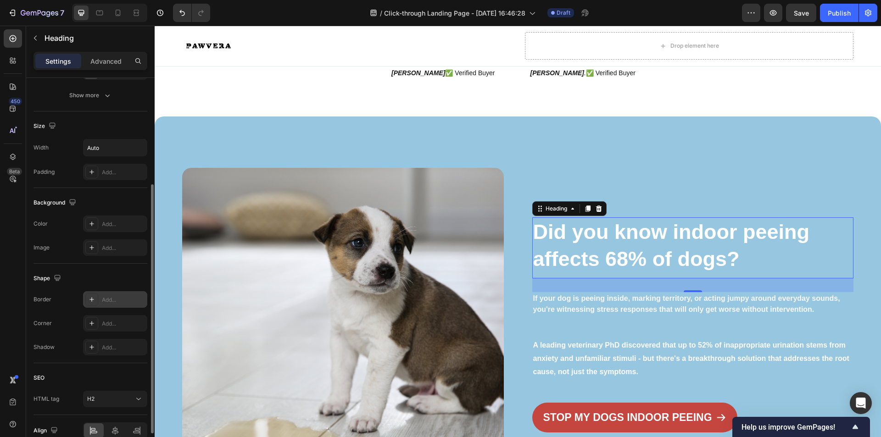
scroll to position [210, 0]
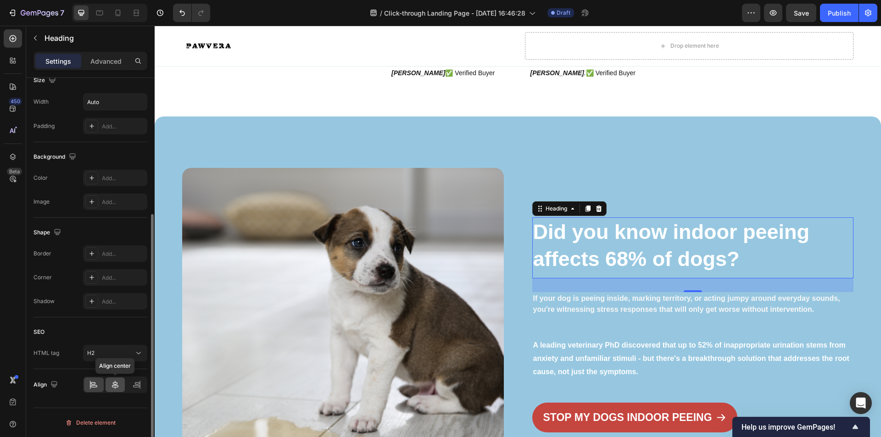
click at [116, 382] on icon at bounding box center [115, 384] width 9 height 9
click at [640, 329] on div "If your dog is peeing inside, marking territory, or acting jumpy around everyda…" at bounding box center [693, 315] width 322 height 46
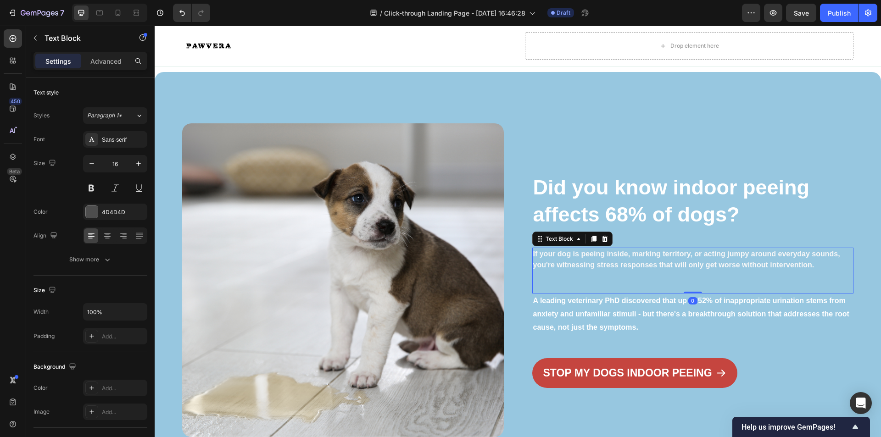
scroll to position [826, 0]
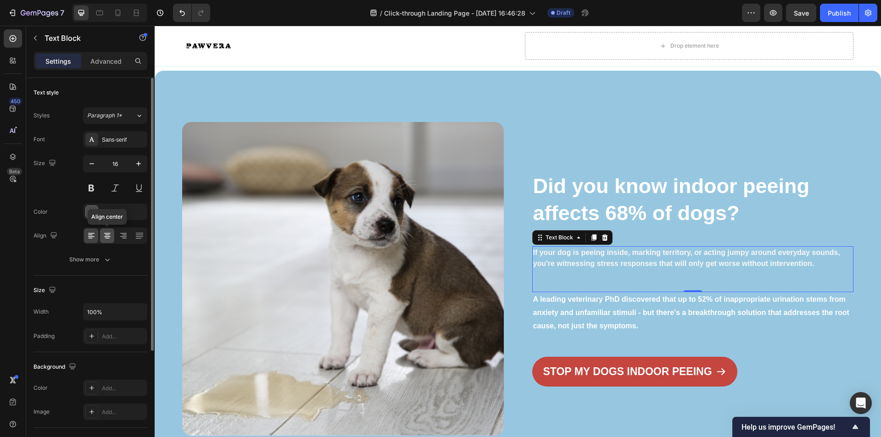
click at [110, 234] on icon at bounding box center [107, 235] width 9 height 9
click at [576, 318] on p "A leading veterinary PhD discovered that up to 52% of inappropriate urination s…" at bounding box center [693, 312] width 320 height 39
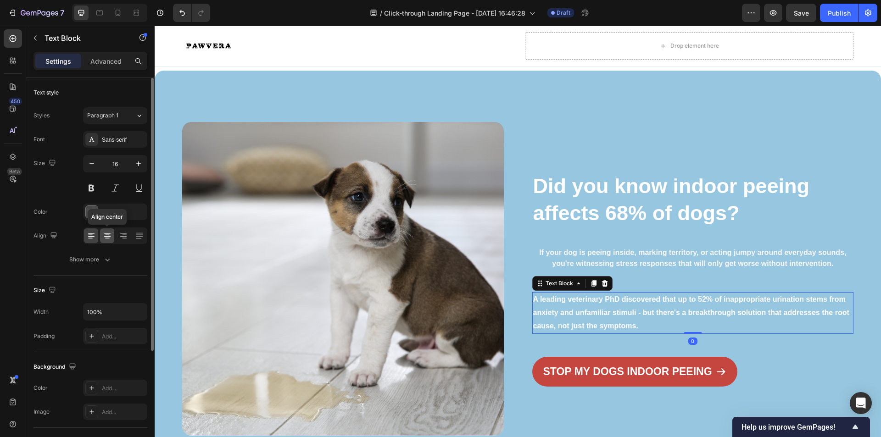
click at [112, 231] on div at bounding box center [107, 235] width 14 height 15
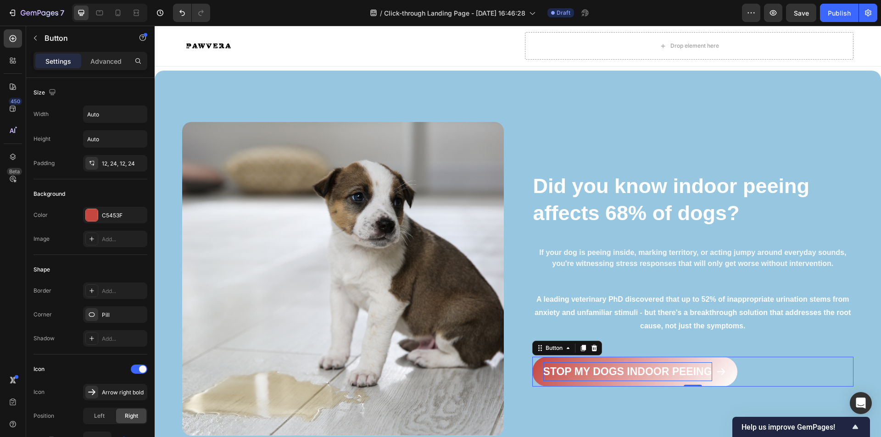
click at [607, 378] on p "STOP MY DOGS INDOOR PEEING" at bounding box center [627, 371] width 169 height 19
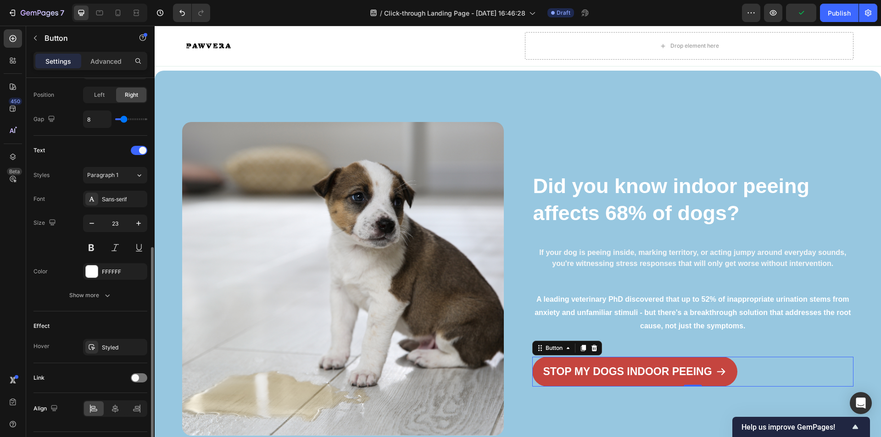
scroll to position [345, 0]
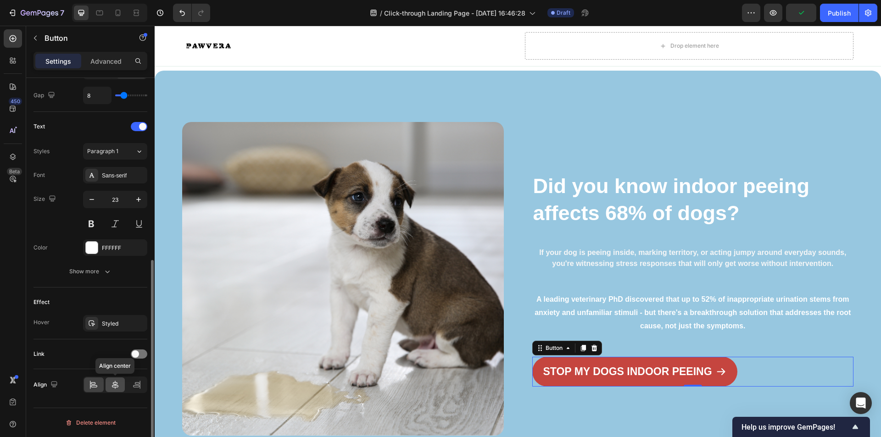
click at [111, 387] on icon at bounding box center [115, 384] width 9 height 9
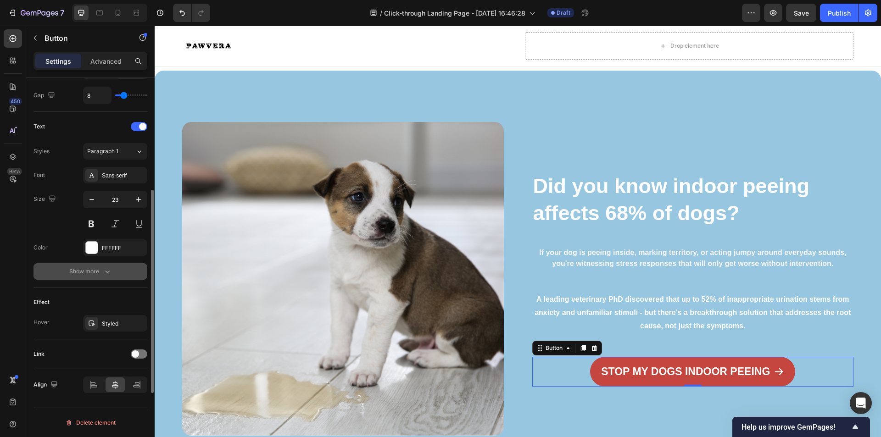
scroll to position [299, 0]
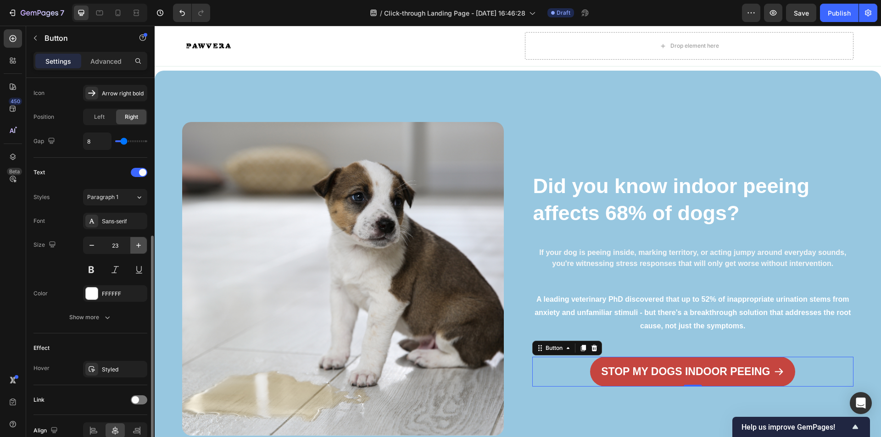
click at [134, 246] on icon "button" at bounding box center [138, 245] width 9 height 9
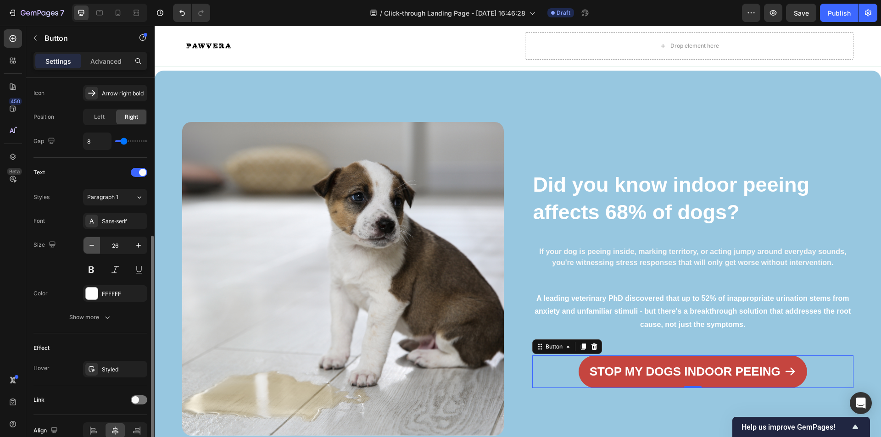
click at [92, 247] on icon "button" at bounding box center [91, 245] width 9 height 9
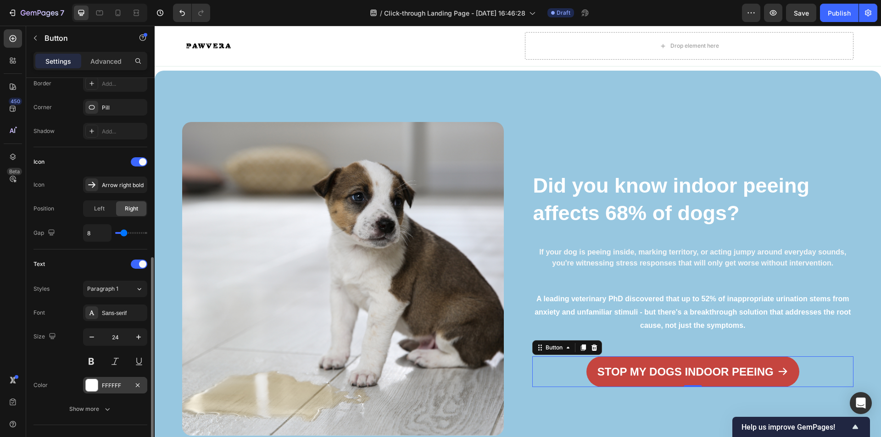
scroll to position [253, 0]
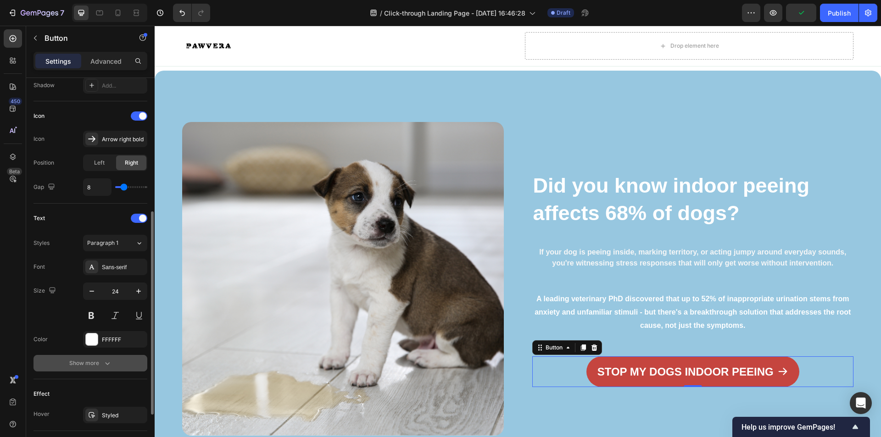
click at [97, 362] on div "Show more" at bounding box center [90, 363] width 43 height 9
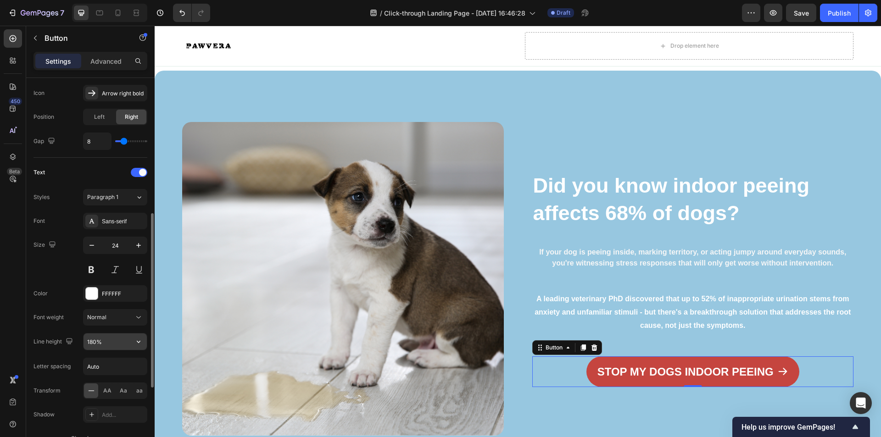
click at [125, 341] on input "180%" at bounding box center [115, 342] width 63 height 17
click at [144, 342] on button "button" at bounding box center [138, 342] width 17 height 17
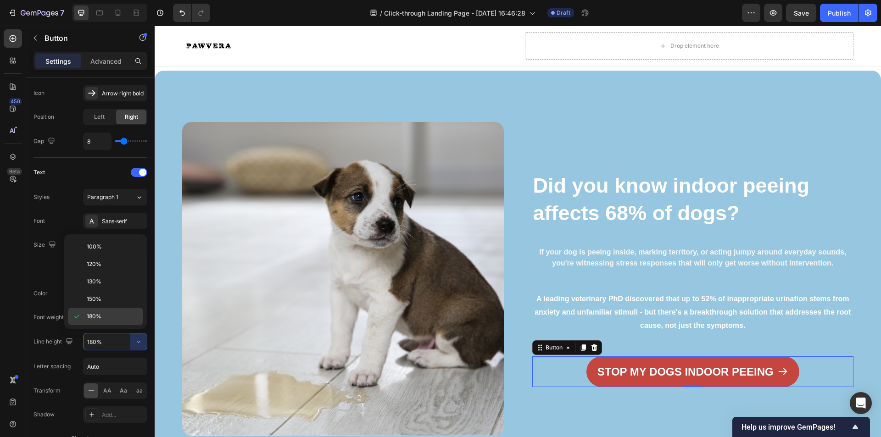
click at [128, 323] on div "180%" at bounding box center [105, 316] width 75 height 17
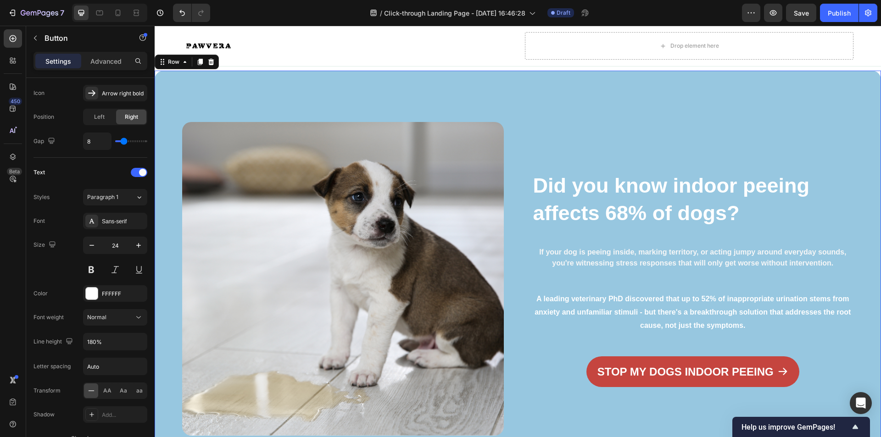
drag, startPoint x: 591, startPoint y: 418, endPoint x: 571, endPoint y: 418, distance: 20.2
click at [591, 419] on div "Did you know indoor peeing affects 68% of dogs? Heading If your dog is peeing i…" at bounding box center [693, 279] width 322 height 314
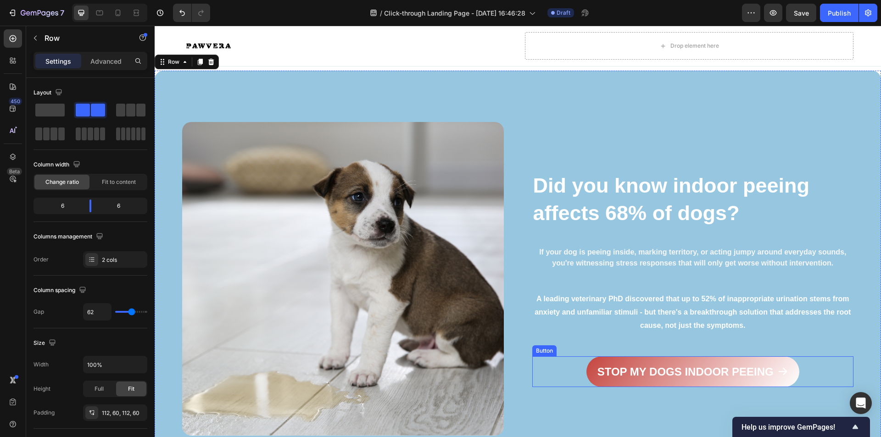
click at [586, 371] on button "STOP MY DOGS INDOOR PEEING" at bounding box center [692, 371] width 213 height 31
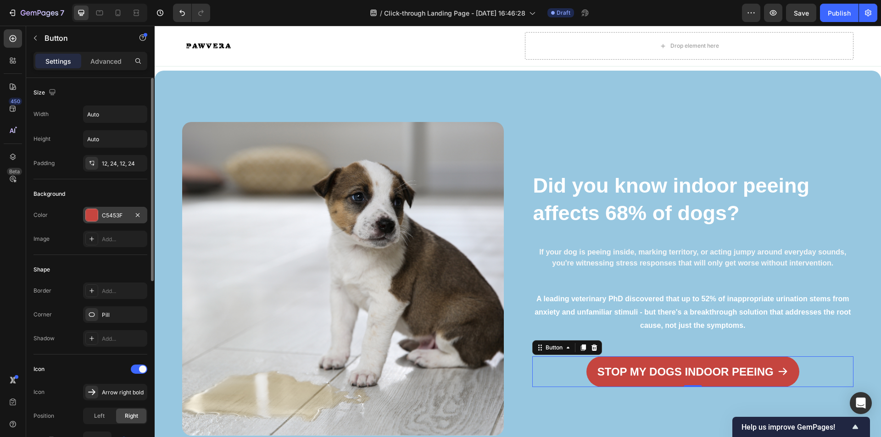
click at [107, 214] on div "C5453F" at bounding box center [115, 216] width 27 height 8
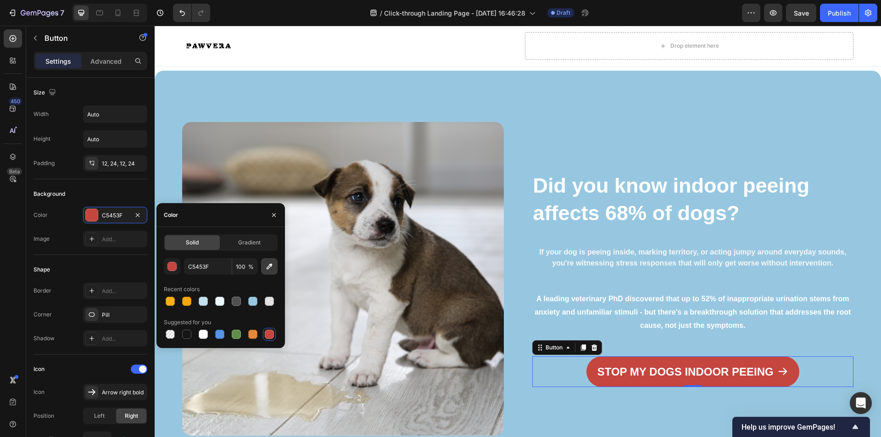
click at [273, 272] on button "button" at bounding box center [269, 266] width 17 height 17
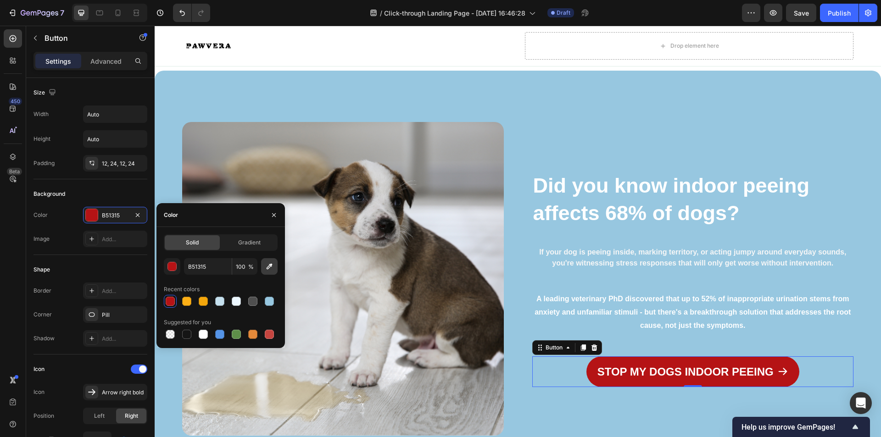
click at [275, 266] on button "button" at bounding box center [269, 266] width 17 height 17
click at [547, 153] on div "Did you know indoor peeing affects 68% of dogs? Heading If your dog is peeing i…" at bounding box center [693, 279] width 322 height 314
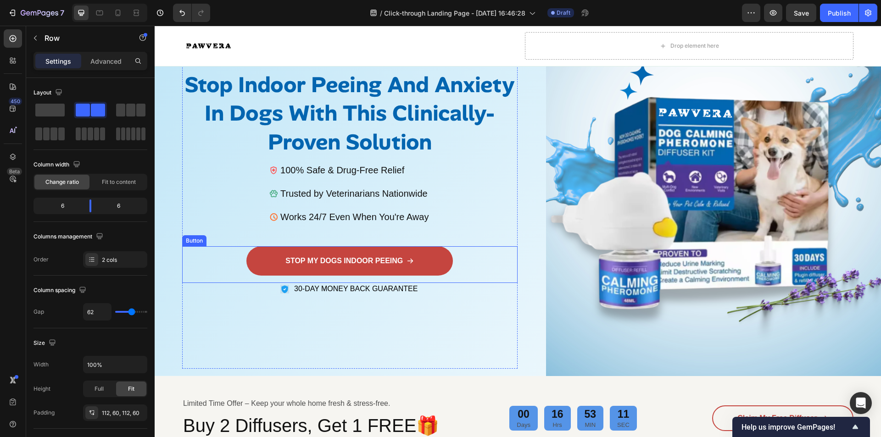
scroll to position [92, 0]
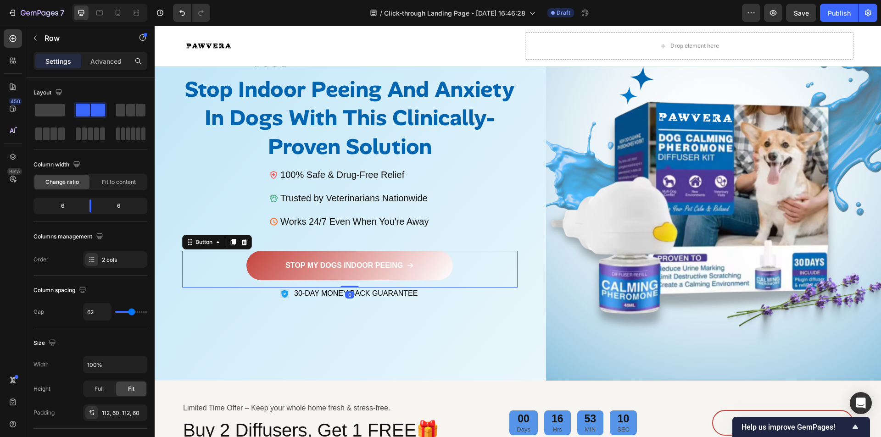
click at [262, 254] on button "STOP MY DOGS INDOOR PEEING" at bounding box center [349, 265] width 206 height 29
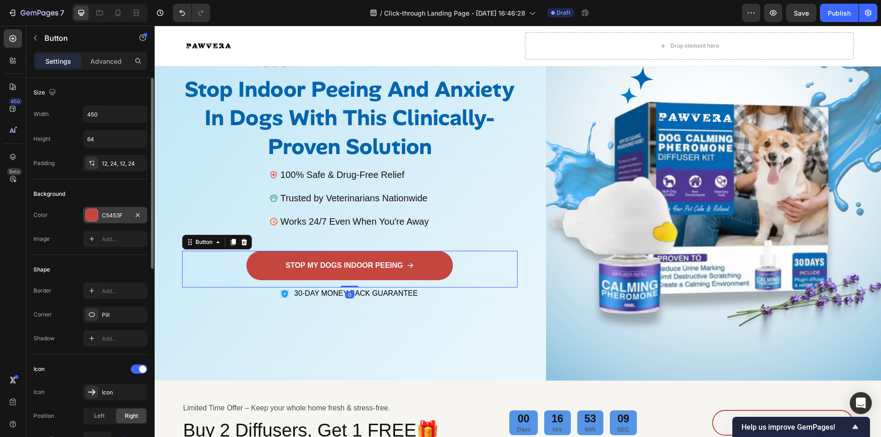
click at [107, 212] on div "C5453F" at bounding box center [115, 216] width 27 height 8
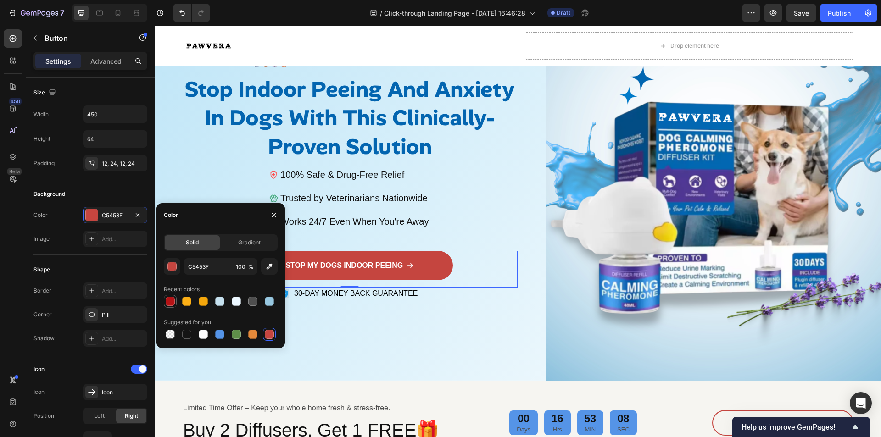
click at [172, 299] on div at bounding box center [170, 301] width 9 height 9
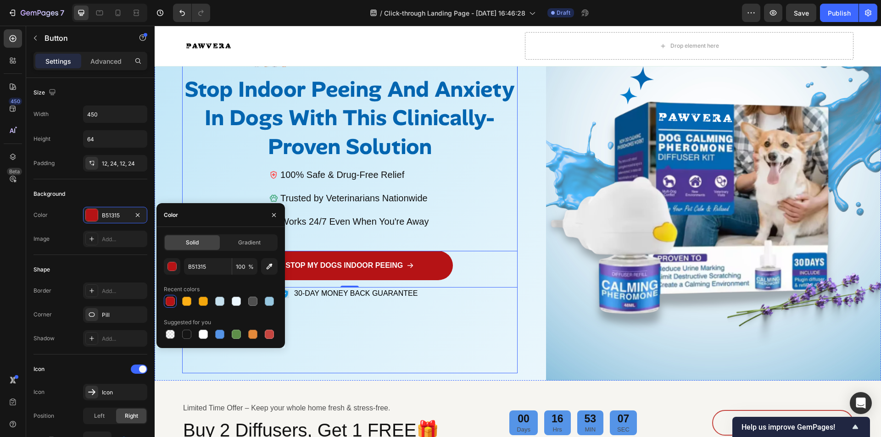
click at [439, 341] on div "Image Icon Icon Icon Icon Icon Icon List 30,000+ Happy Customers Text Block Row…" at bounding box center [349, 187] width 335 height 373
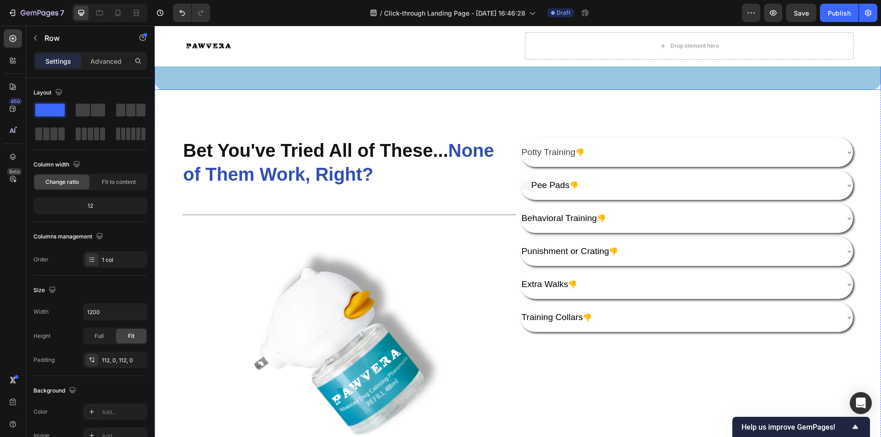
scroll to position [1239, 0]
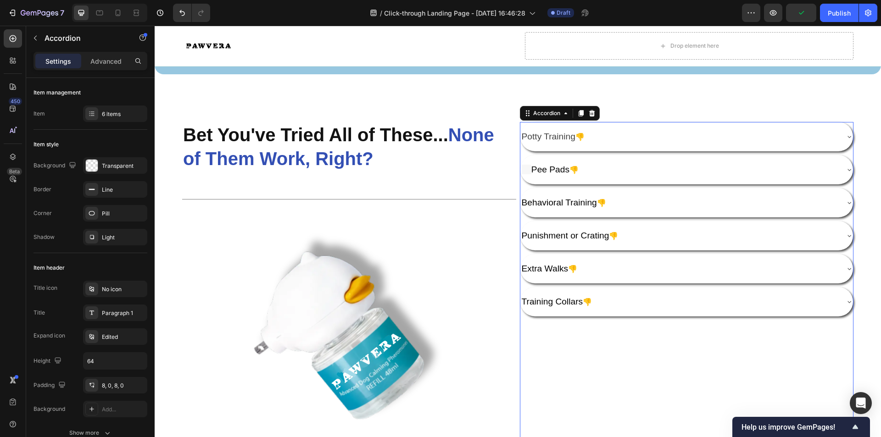
click at [738, 135] on div "Potty Training 👎" at bounding box center [679, 137] width 318 height 17
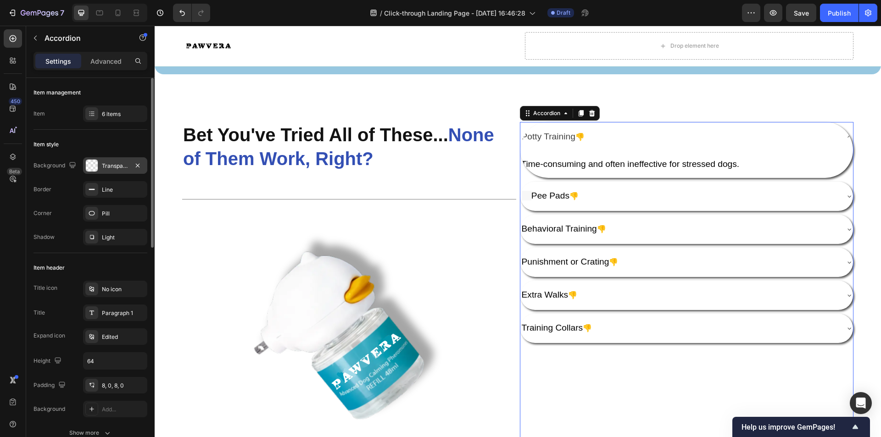
click at [108, 162] on div "Transparent" at bounding box center [115, 166] width 27 height 8
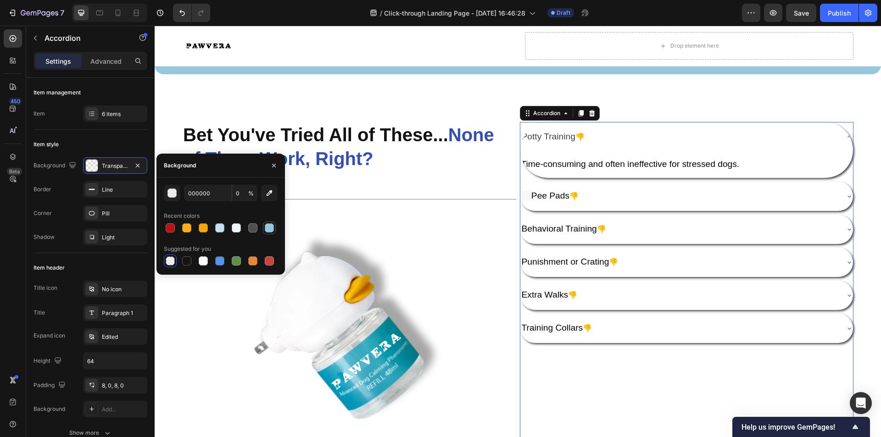
click at [272, 225] on div at bounding box center [269, 227] width 9 height 9
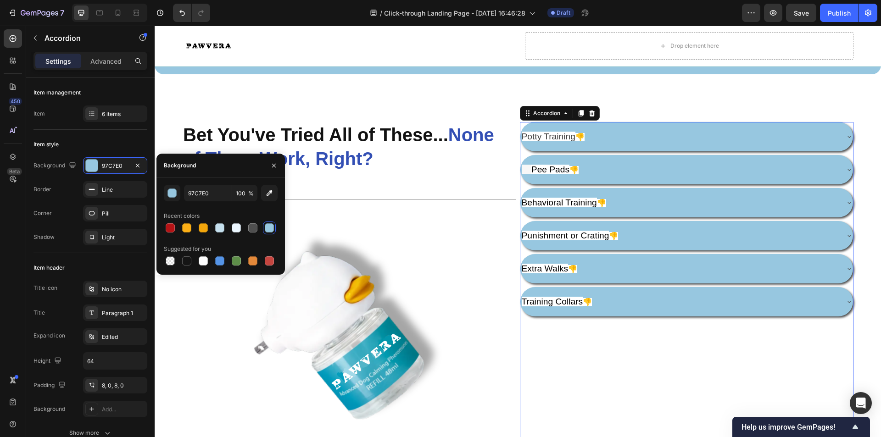
click at [271, 223] on div at bounding box center [269, 228] width 11 height 11
click at [271, 225] on div at bounding box center [269, 227] width 9 height 9
click at [173, 262] on div at bounding box center [170, 260] width 9 height 9
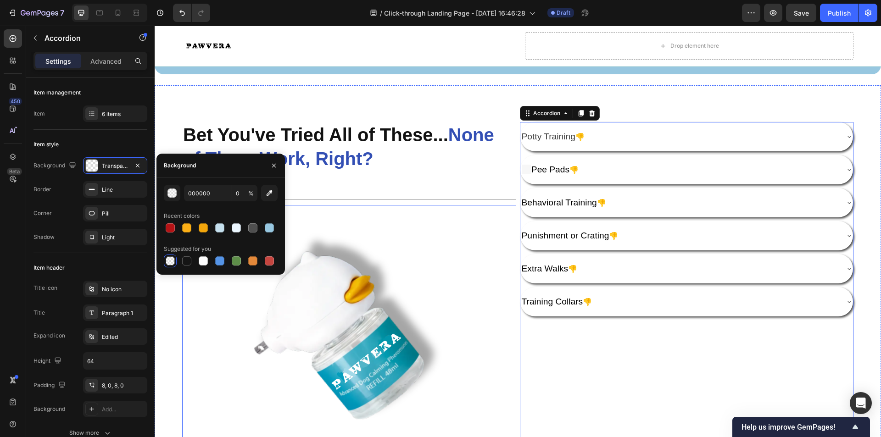
click at [426, 231] on img at bounding box center [349, 330] width 334 height 251
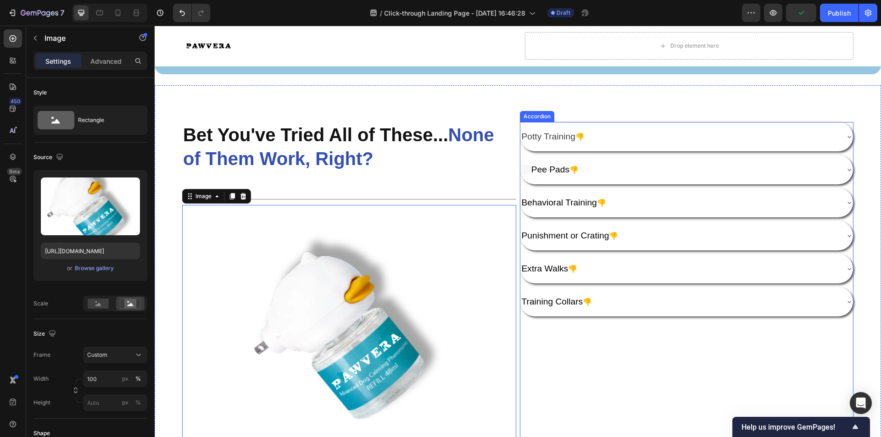
click at [664, 182] on div "Potty Training 👎 Pee Pads 👎 Behavioral Training 👎 Punishment or Crating 👎 Extra…" at bounding box center [687, 219] width 334 height 195
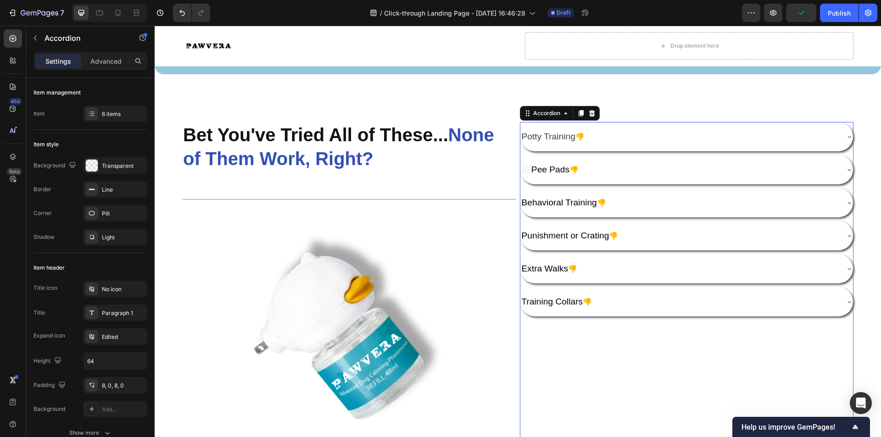
click at [647, 131] on div "Potty Training 👎" at bounding box center [679, 137] width 318 height 17
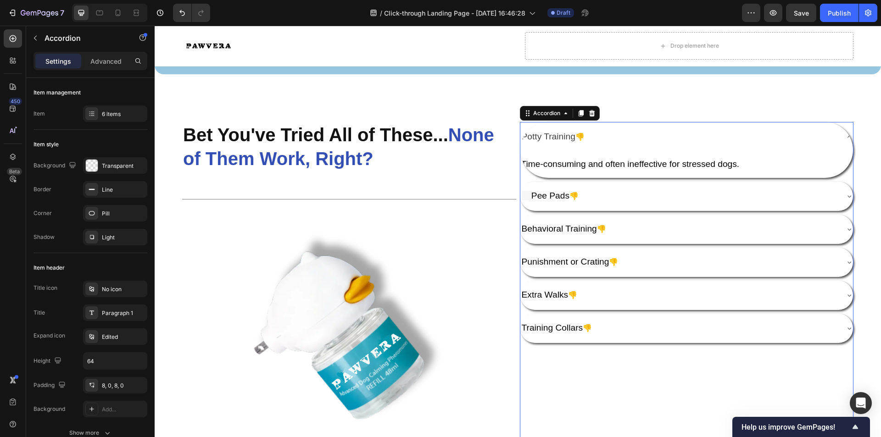
click at [710, 134] on div "Potty Training 👎" at bounding box center [679, 137] width 318 height 17
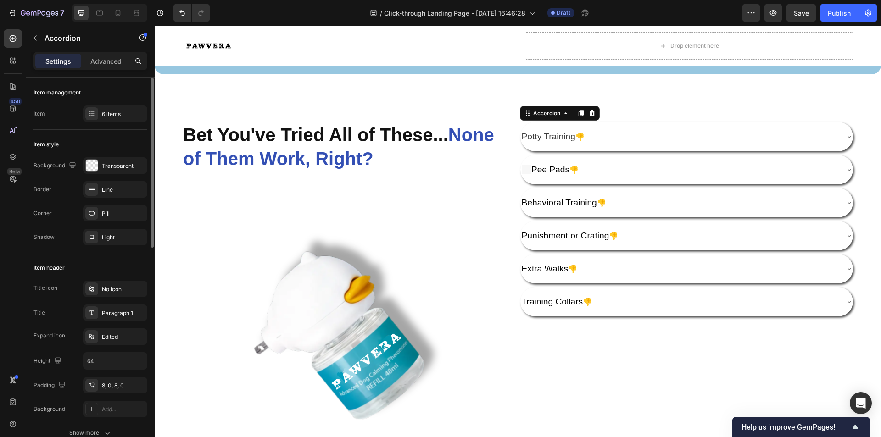
scroll to position [46, 0]
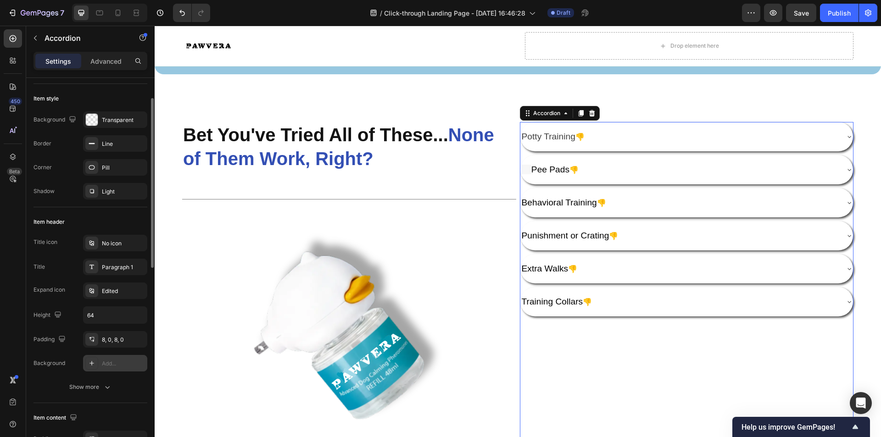
click at [106, 362] on div "Add..." at bounding box center [123, 364] width 43 height 8
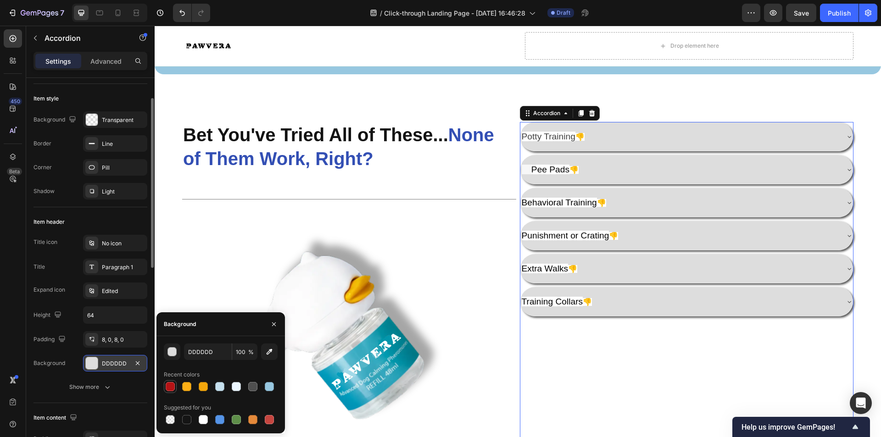
click at [173, 387] on div at bounding box center [170, 386] width 9 height 9
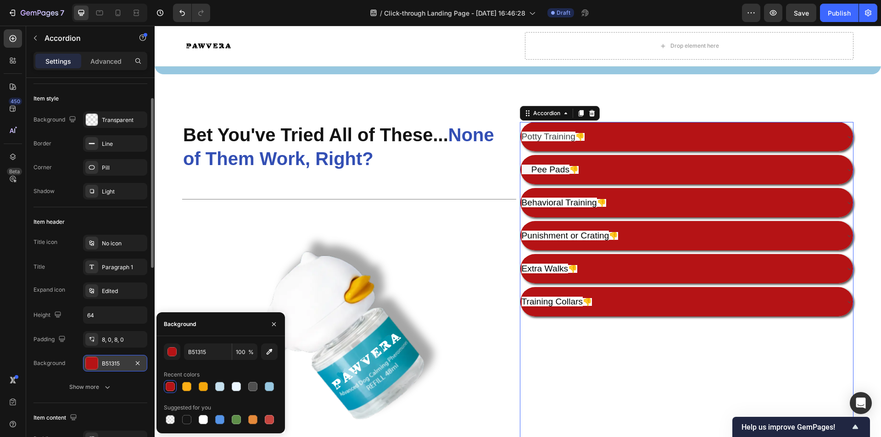
click at [176, 387] on div at bounding box center [170, 386] width 13 height 13
click at [273, 388] on div at bounding box center [269, 386] width 9 height 9
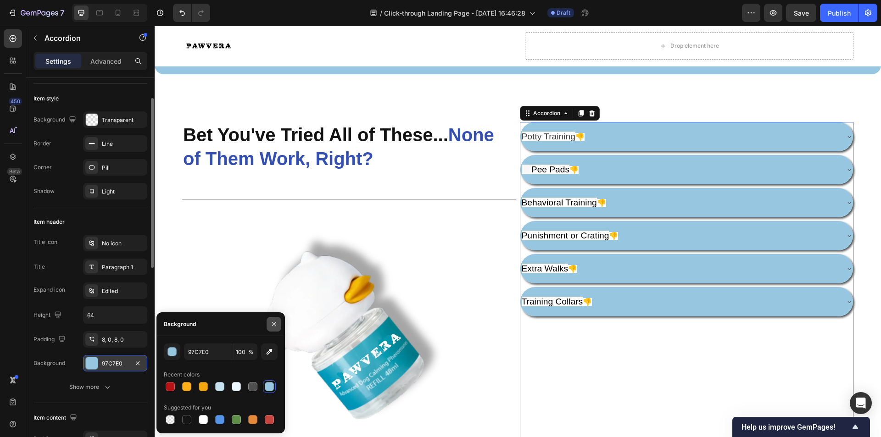
click at [273, 327] on icon "button" at bounding box center [273, 324] width 7 height 7
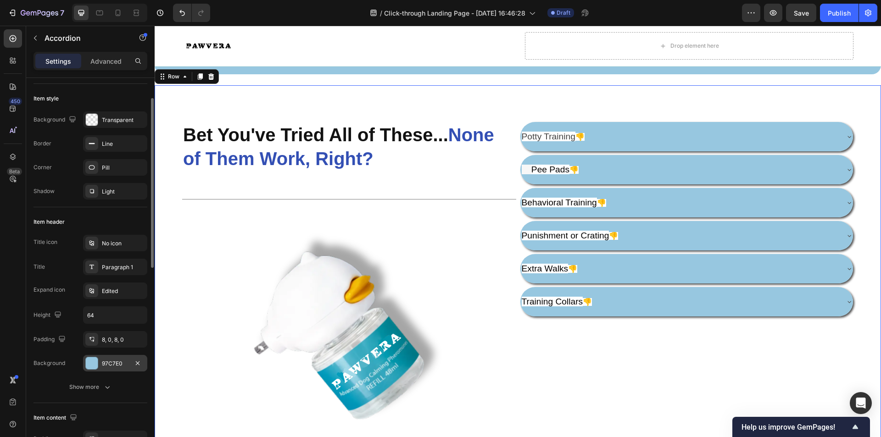
click at [631, 377] on div "Potty Training 👎 Pee Pads 👎 Behavioral Training 👎 Punishment or Crating 👎 Extra…" at bounding box center [687, 294] width 334 height 344
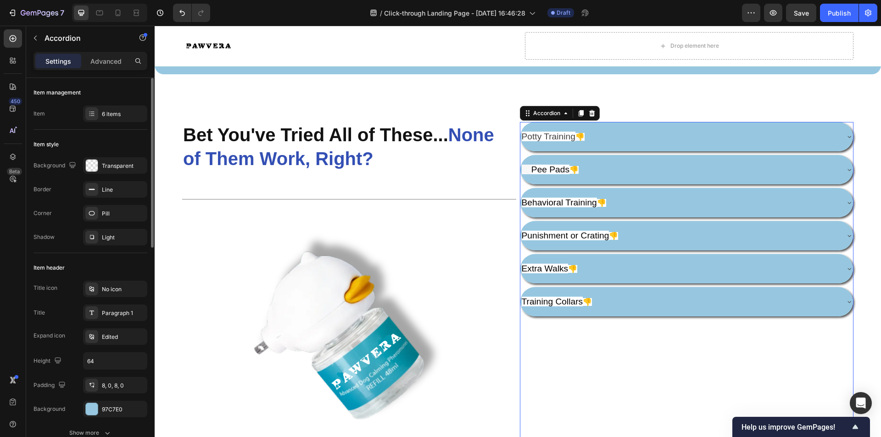
click at [832, 295] on div "Training Collars 👎" at bounding box center [686, 301] width 333 height 29
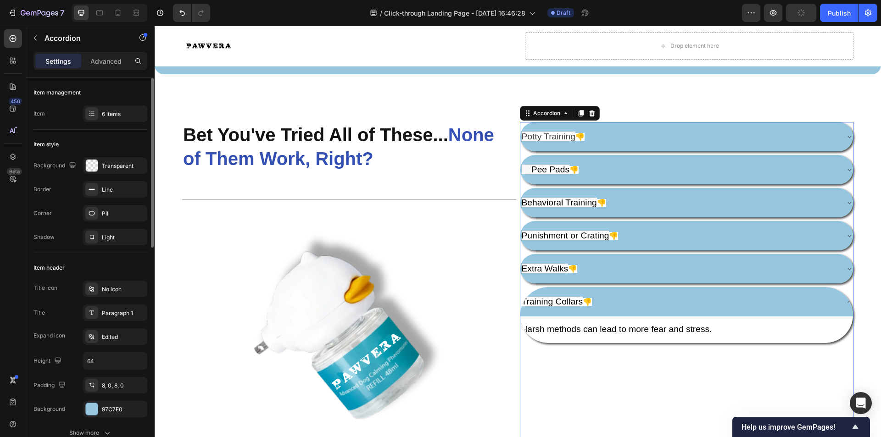
click at [832, 295] on div "Training Collars 👎" at bounding box center [686, 301] width 333 height 29
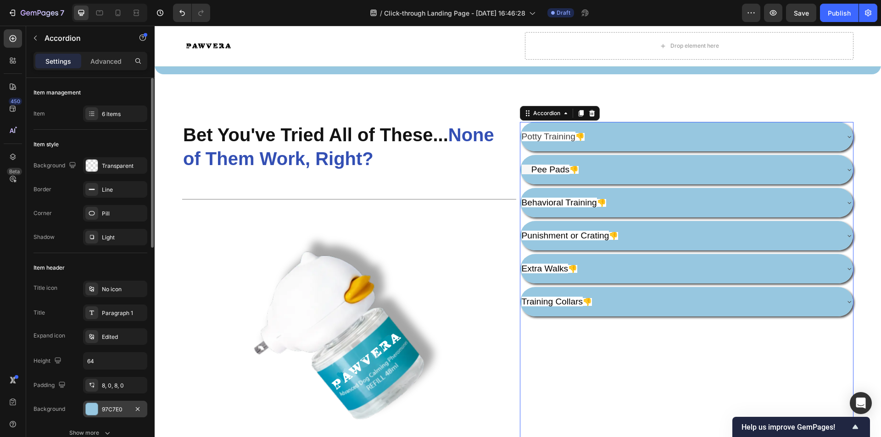
drag, startPoint x: 92, startPoint y: 407, endPoint x: 109, endPoint y: 401, distance: 17.7
click at [93, 407] on div at bounding box center [92, 409] width 12 height 12
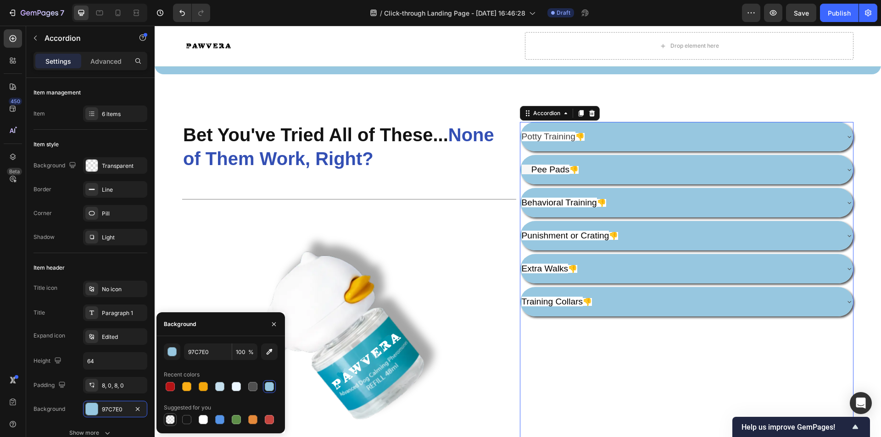
click at [172, 421] on div at bounding box center [170, 419] width 9 height 9
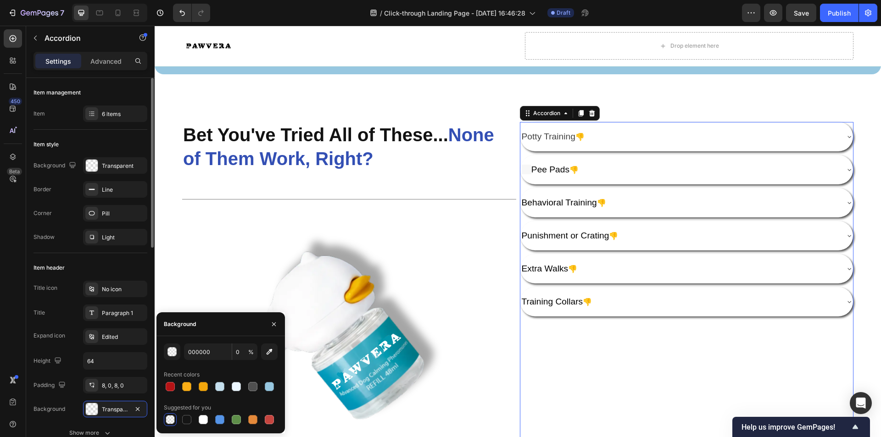
click at [37, 418] on div "Title icon No icon Title Paragraph 1 Expand icon Edited Height 64 Padding 8, 0,…" at bounding box center [90, 361] width 114 height 161
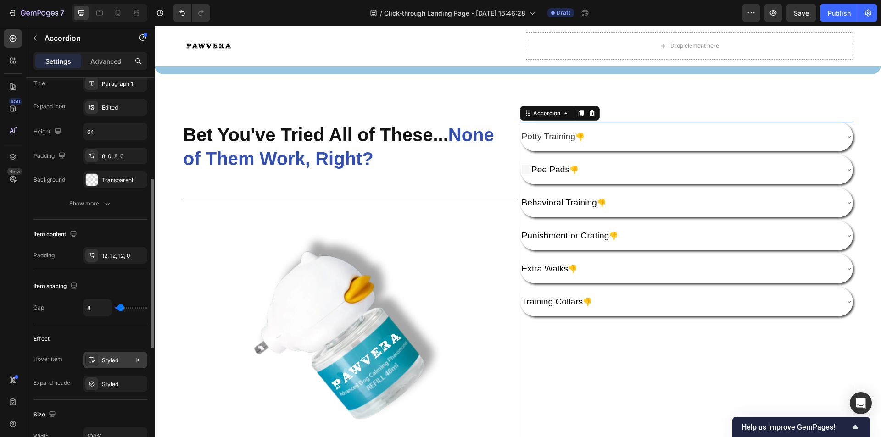
scroll to position [275, 0]
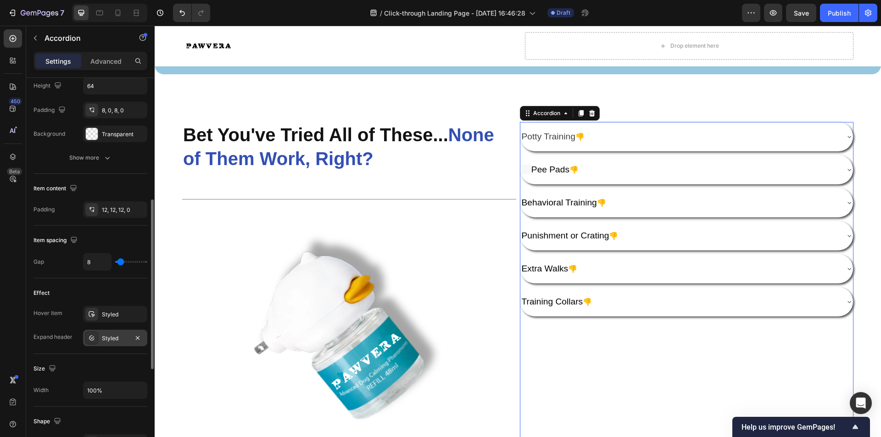
click at [109, 340] on div "Styled" at bounding box center [115, 338] width 27 height 8
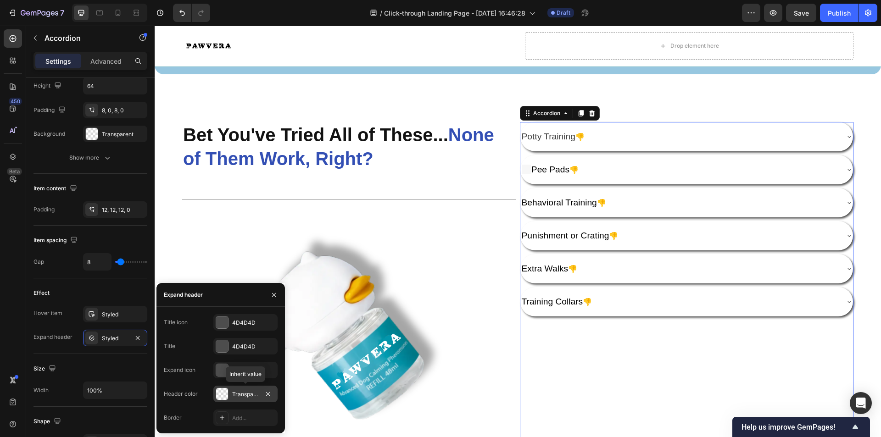
click at [233, 389] on div "Transparent" at bounding box center [245, 394] width 64 height 17
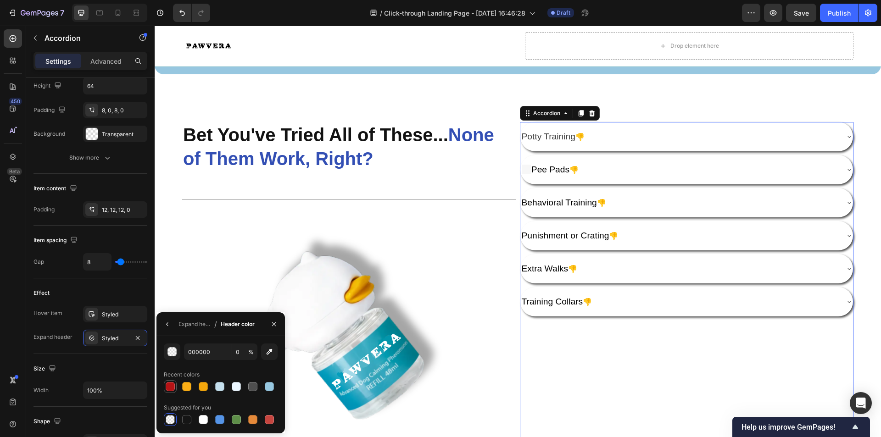
click at [173, 380] on div at bounding box center [170, 386] width 13 height 13
click at [818, 296] on div "Training Collars 👎" at bounding box center [679, 302] width 318 height 17
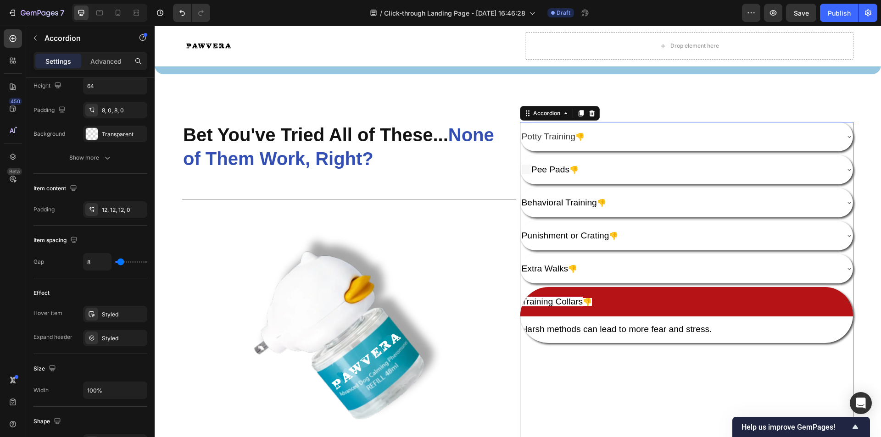
click at [818, 296] on div "Training Collars 👎" at bounding box center [679, 302] width 318 height 17
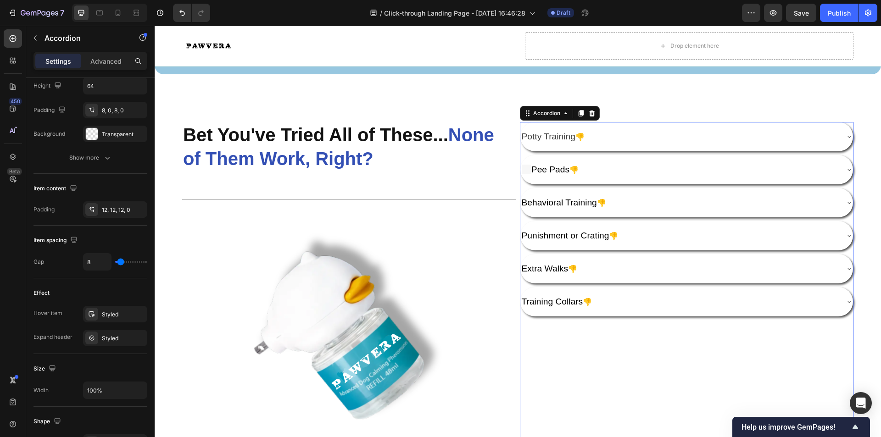
click at [816, 296] on div "Training Collars 👎" at bounding box center [679, 302] width 318 height 17
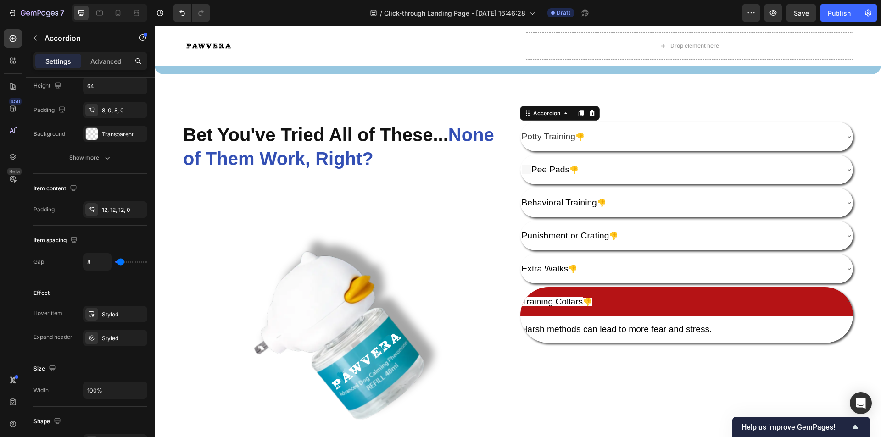
click at [816, 296] on div "Training Collars 👎" at bounding box center [679, 302] width 318 height 17
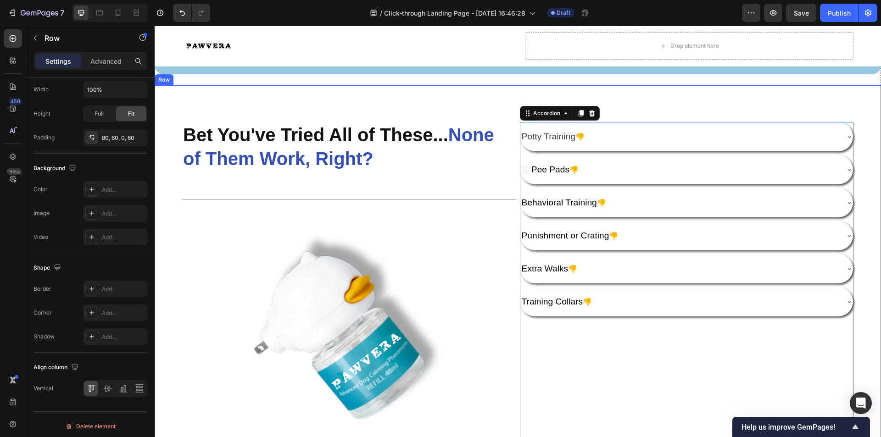
click at [725, 337] on div "Potty Training 👎 Pee Pads 👎 Behavioral Training 👎 Punishment or Crating 👎 Extra…" at bounding box center [687, 294] width 334 height 344
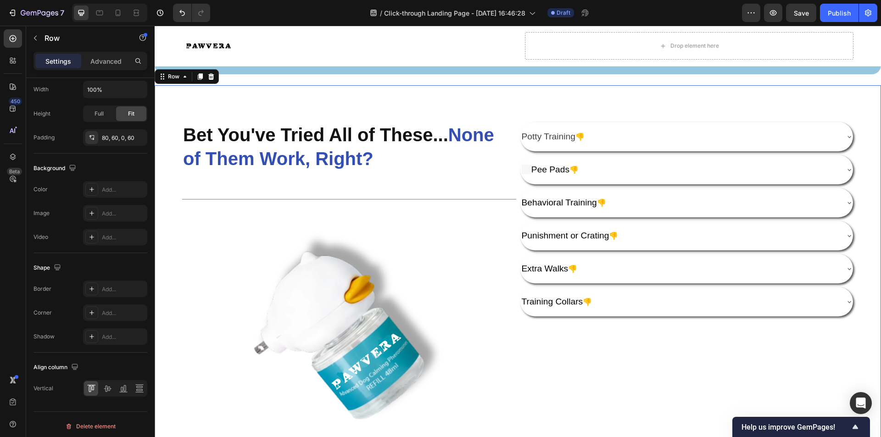
scroll to position [0, 0]
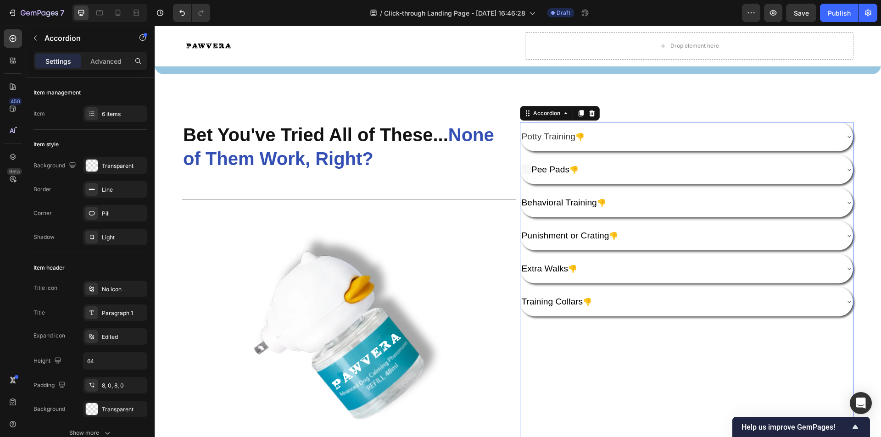
drag, startPoint x: 613, startPoint y: 303, endPoint x: 602, endPoint y: 306, distance: 10.9
click at [612, 303] on div "Training Collars 👎" at bounding box center [679, 302] width 318 height 17
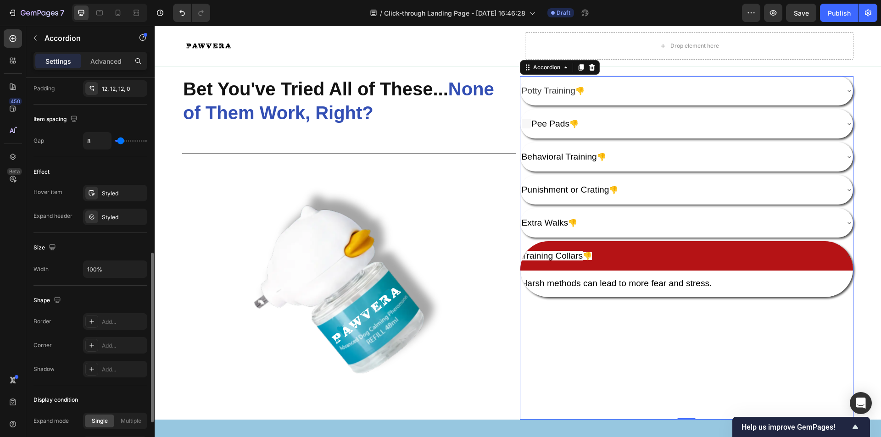
scroll to position [351, 0]
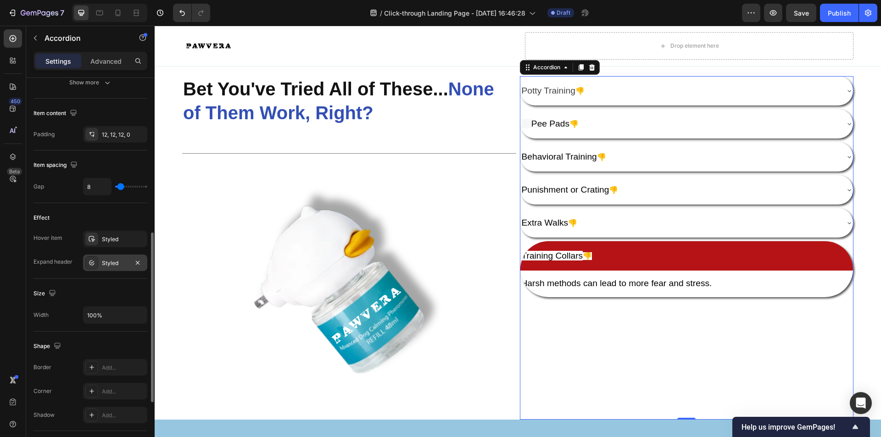
click at [117, 264] on div "Styled" at bounding box center [115, 263] width 27 height 8
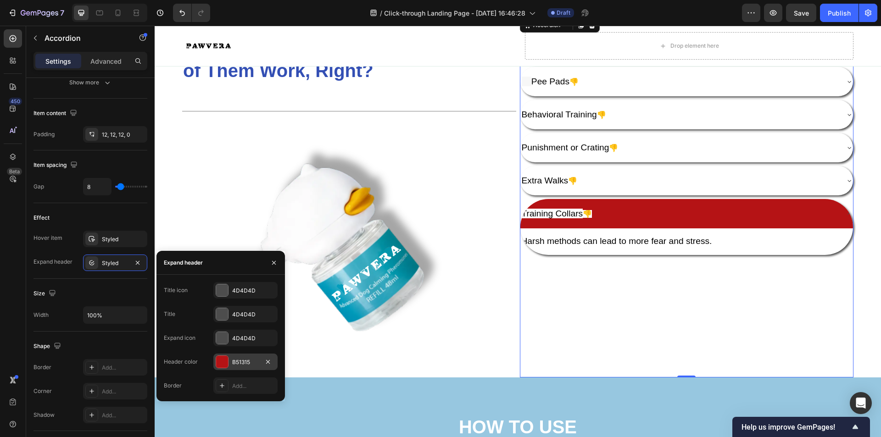
scroll to position [1331, 0]
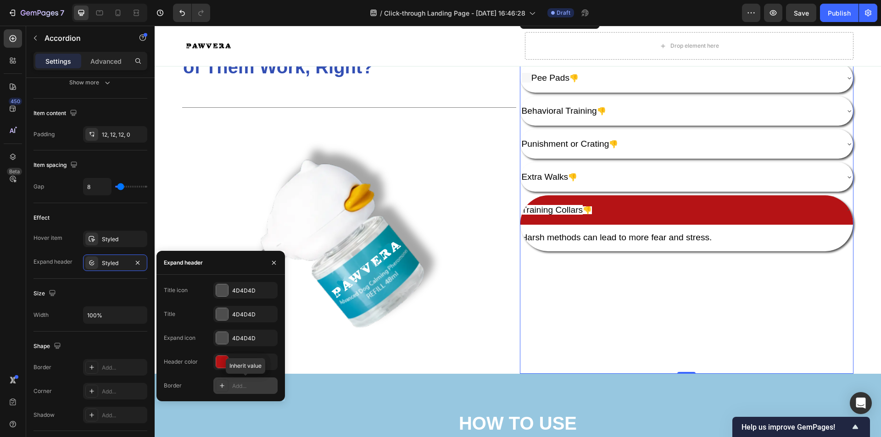
click at [230, 384] on div "Add..." at bounding box center [245, 386] width 64 height 17
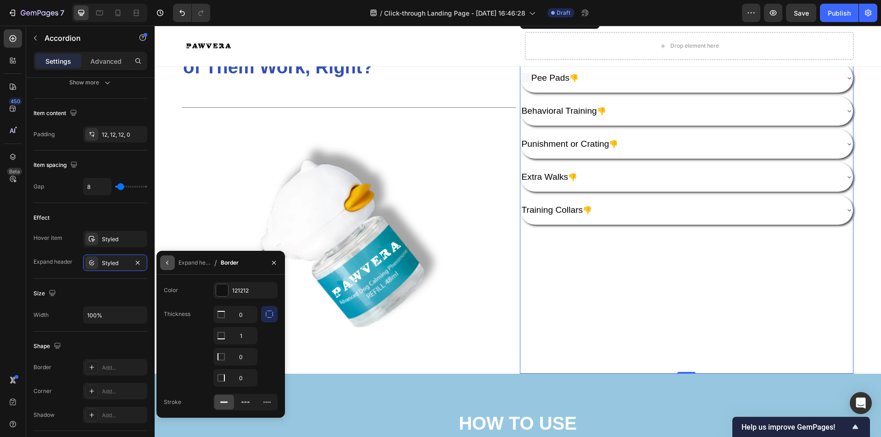
click at [170, 263] on icon "button" at bounding box center [167, 262] width 7 height 7
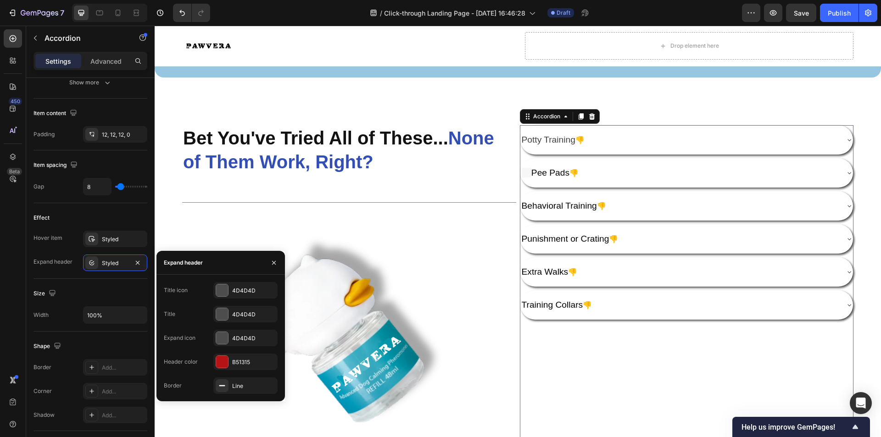
scroll to position [1193, 0]
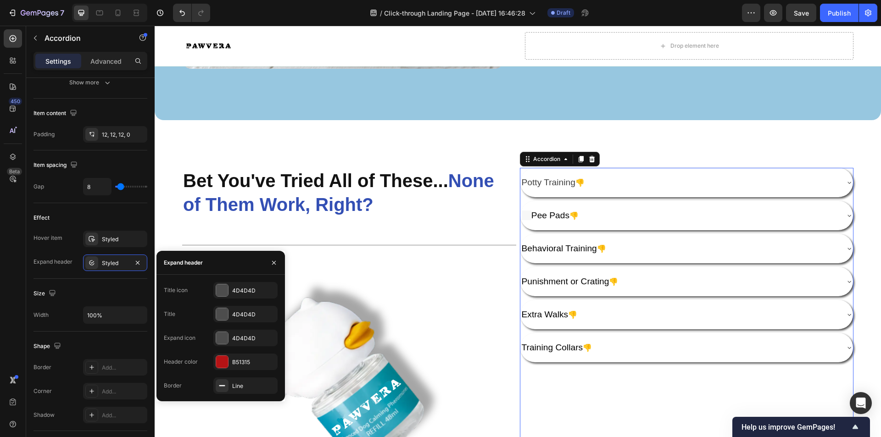
click at [683, 345] on div "Training Collars 👎" at bounding box center [679, 348] width 318 height 17
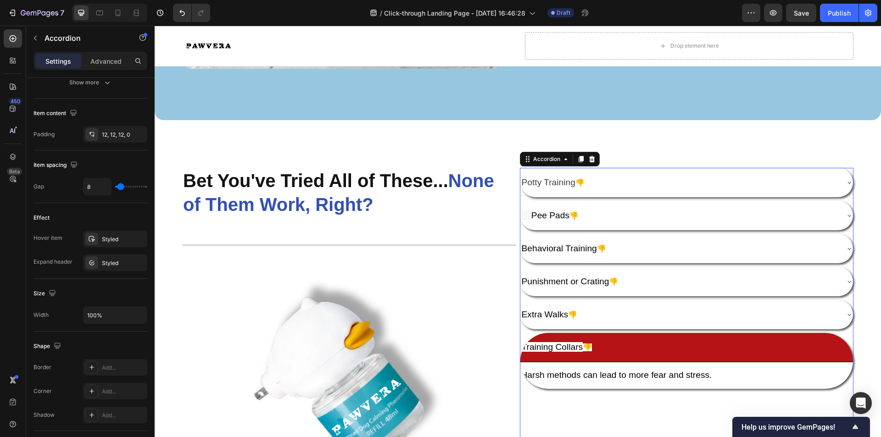
click at [795, 351] on div "Training Collars 👎" at bounding box center [679, 348] width 318 height 17
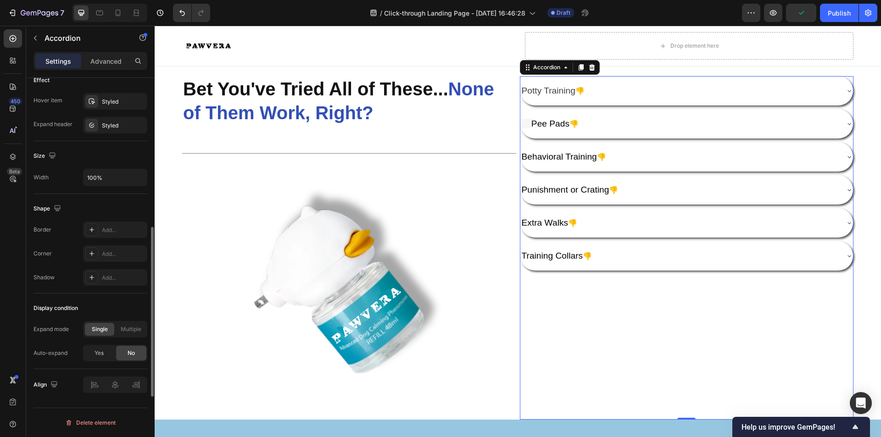
scroll to position [442, 0]
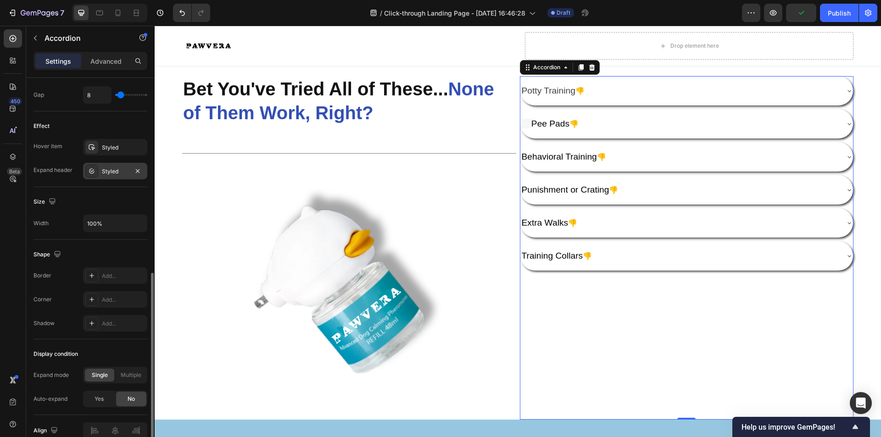
click at [111, 170] on div "Styled" at bounding box center [115, 171] width 27 height 8
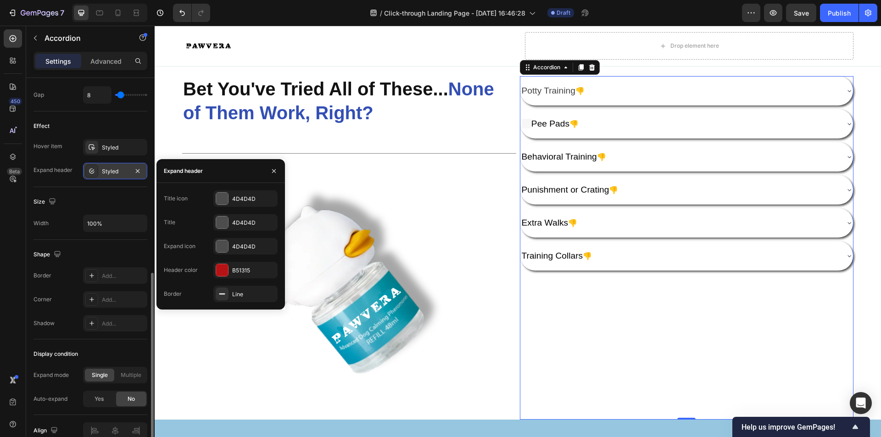
click at [111, 170] on div "Styled" at bounding box center [115, 171] width 27 height 8
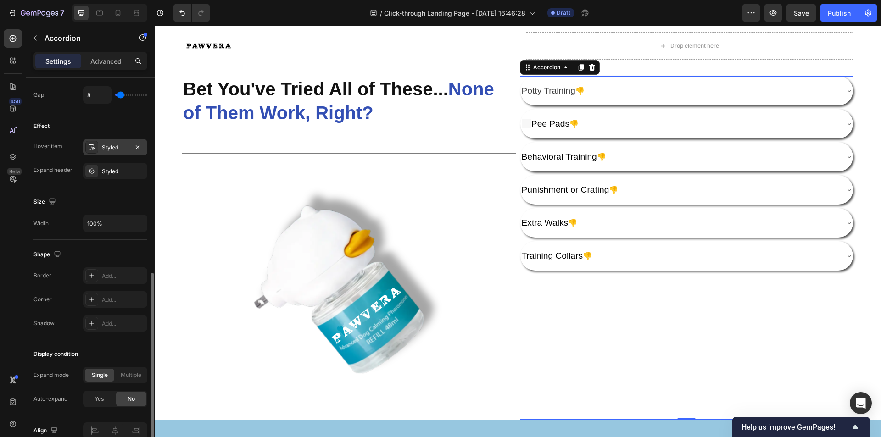
click at [110, 149] on div "Styled" at bounding box center [115, 148] width 27 height 8
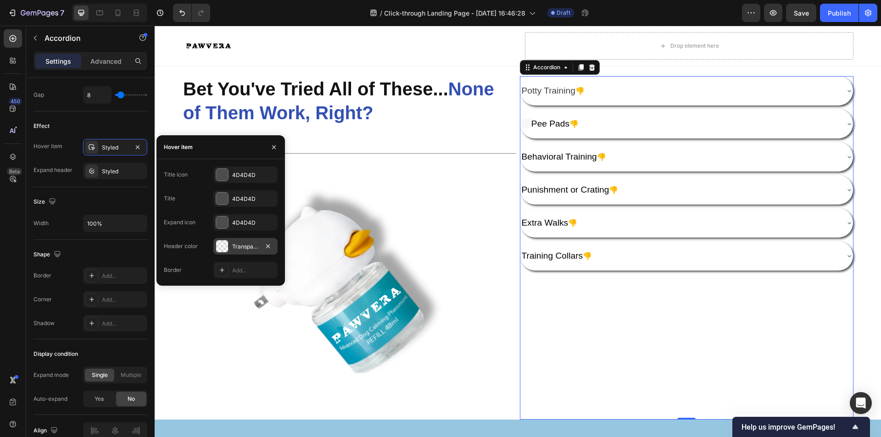
click at [226, 250] on div at bounding box center [222, 246] width 12 height 12
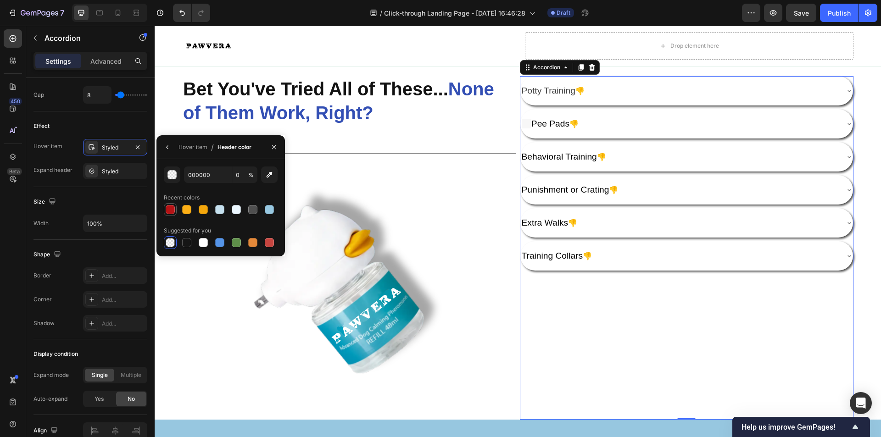
click at [170, 211] on div at bounding box center [170, 209] width 9 height 9
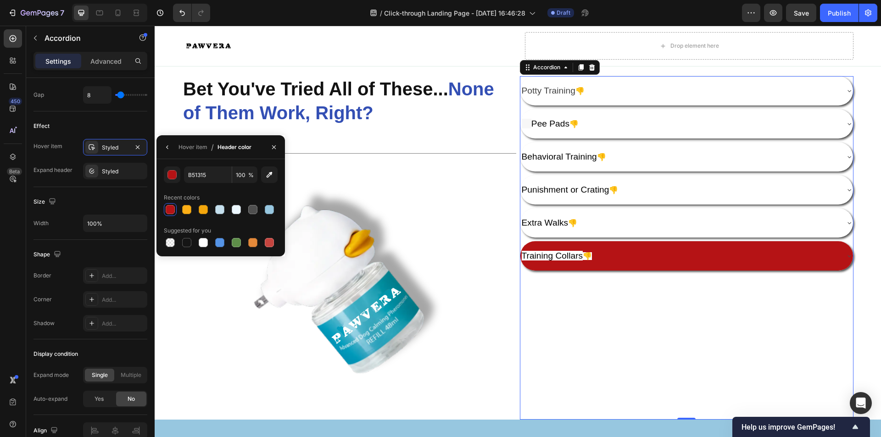
click at [687, 248] on div "Training Collars 👎" at bounding box center [679, 256] width 318 height 17
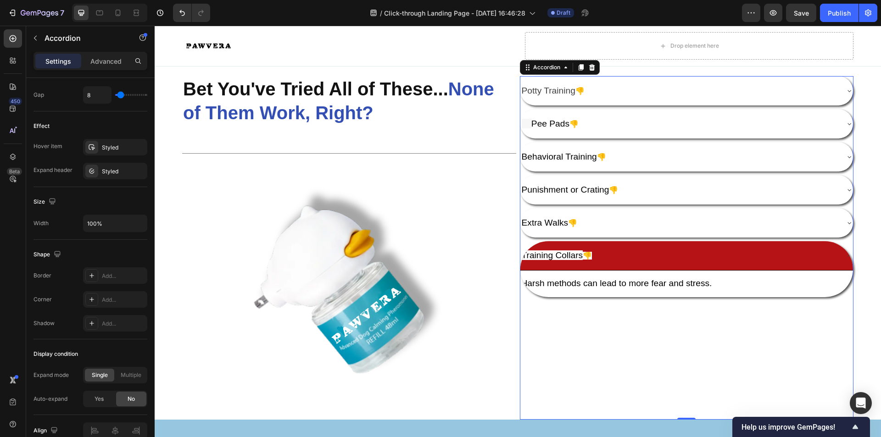
click at [684, 248] on div "Training Collars 👎" at bounding box center [679, 256] width 318 height 17
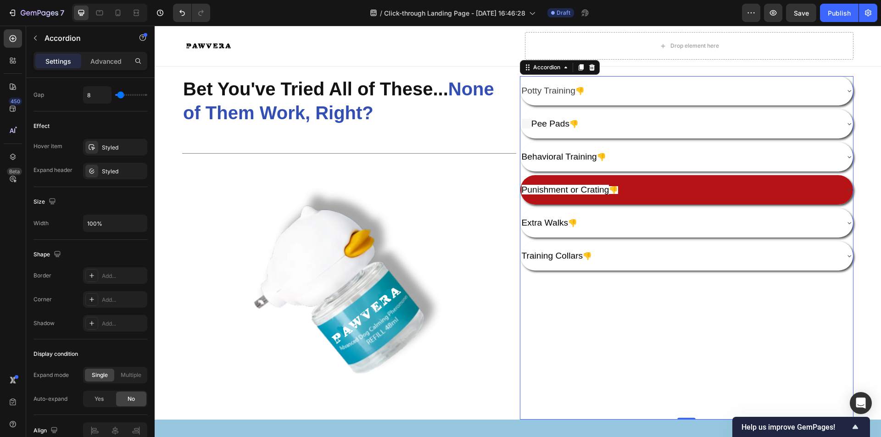
click at [616, 184] on p "Punishment or Crating 👎" at bounding box center [570, 191] width 97 height 14
click at [646, 182] on div "Punishment or Crating 👎" at bounding box center [679, 190] width 318 height 17
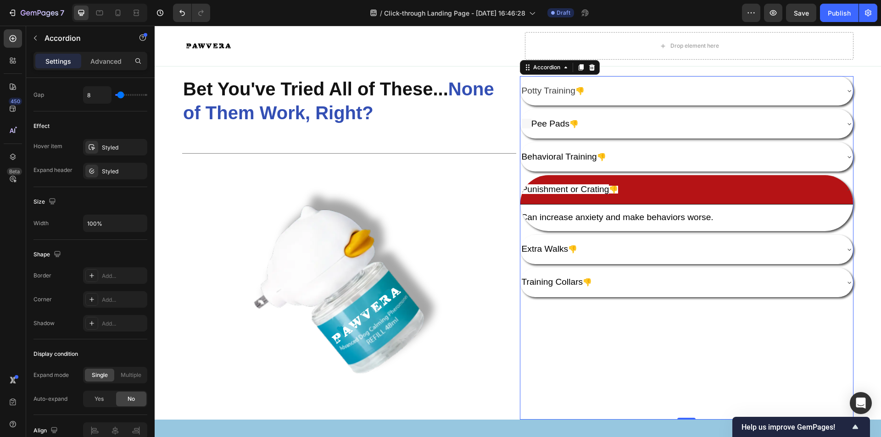
click at [647, 182] on div "Punishment or Crating 👎" at bounding box center [679, 190] width 318 height 17
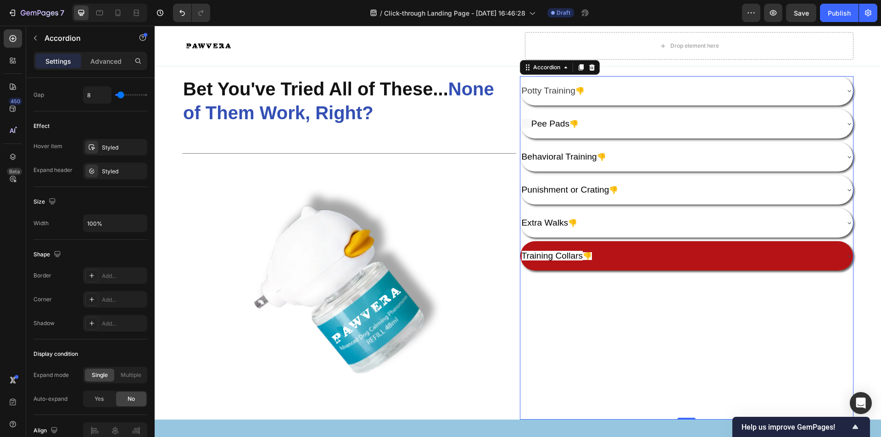
click at [648, 254] on div "Training Collars 👎" at bounding box center [679, 256] width 318 height 17
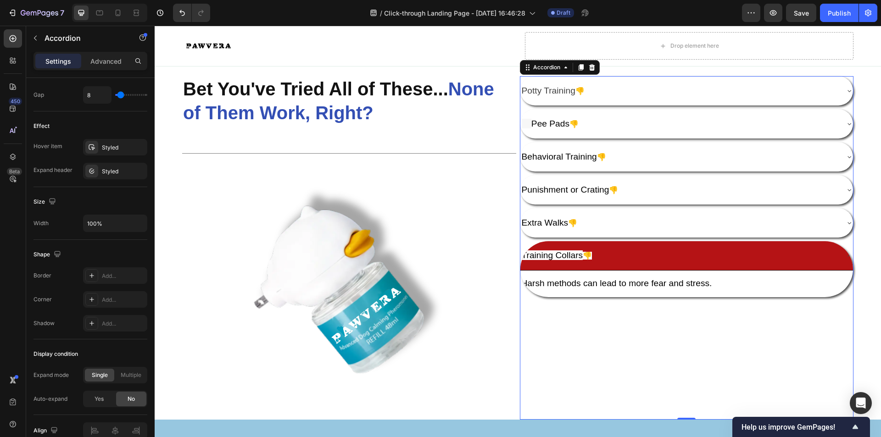
click at [648, 255] on div "Training Collars 👎" at bounding box center [679, 256] width 318 height 17
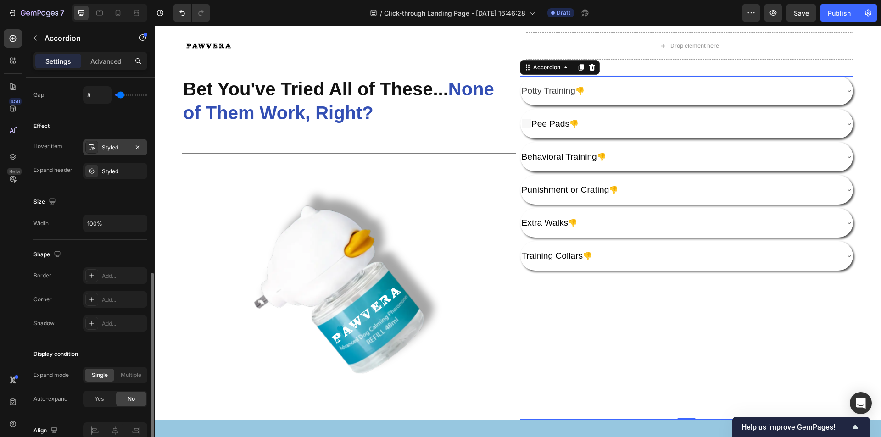
click at [119, 141] on div "Styled" at bounding box center [115, 147] width 64 height 17
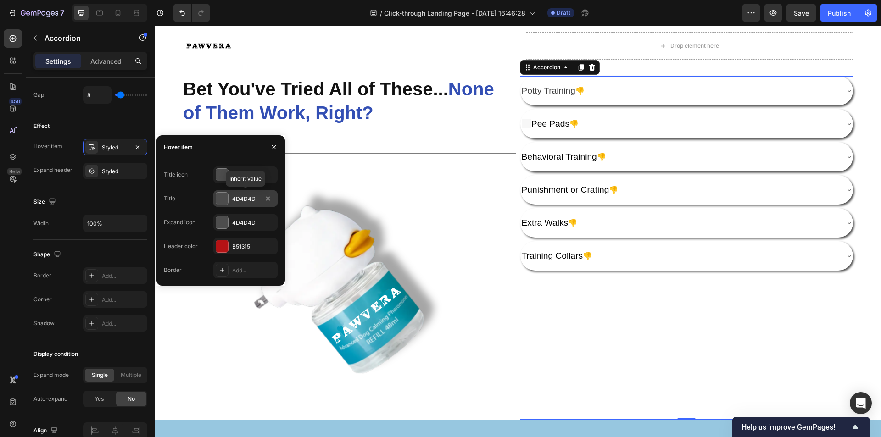
click at [226, 203] on div at bounding box center [222, 199] width 12 height 12
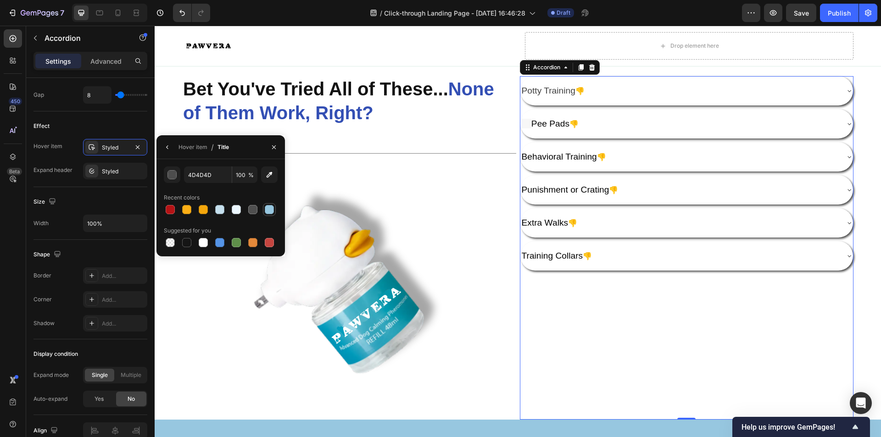
click at [271, 213] on div at bounding box center [269, 209] width 9 height 9
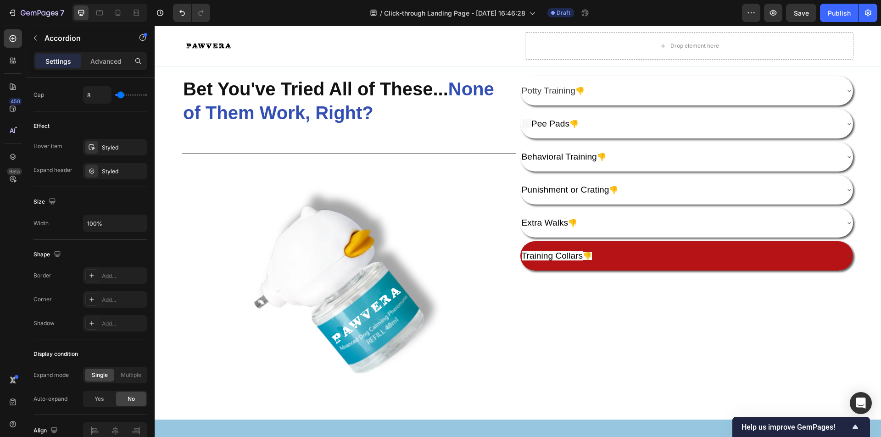
click at [633, 248] on div "Training Collars 👎" at bounding box center [679, 256] width 318 height 17
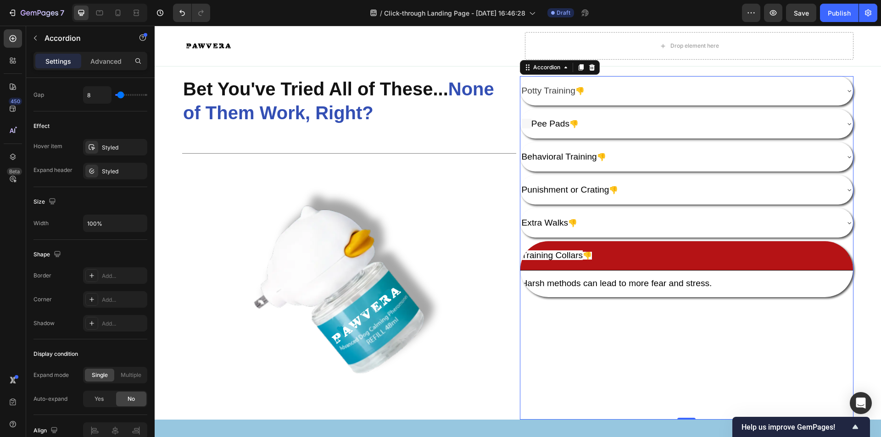
click at [633, 248] on div "Training Collars 👎" at bounding box center [679, 256] width 318 height 17
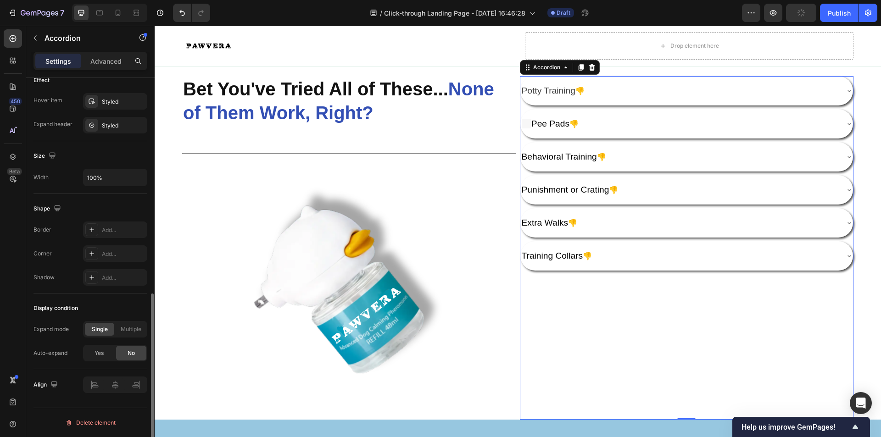
scroll to position [396, 0]
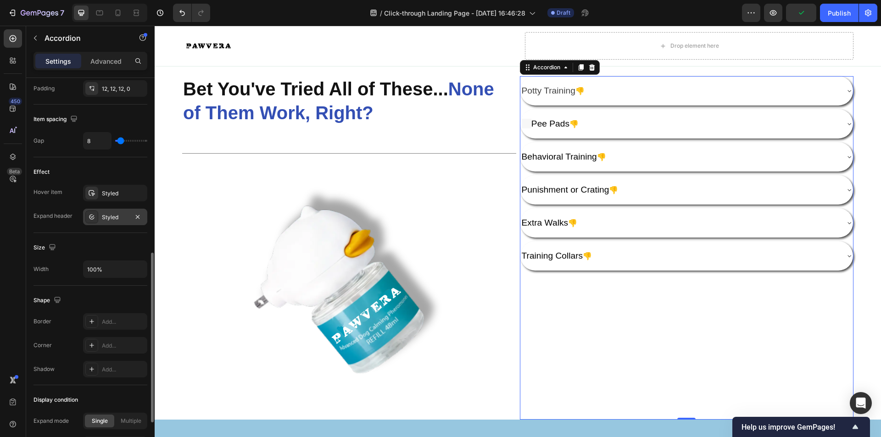
click at [120, 218] on div "Styled" at bounding box center [115, 217] width 27 height 8
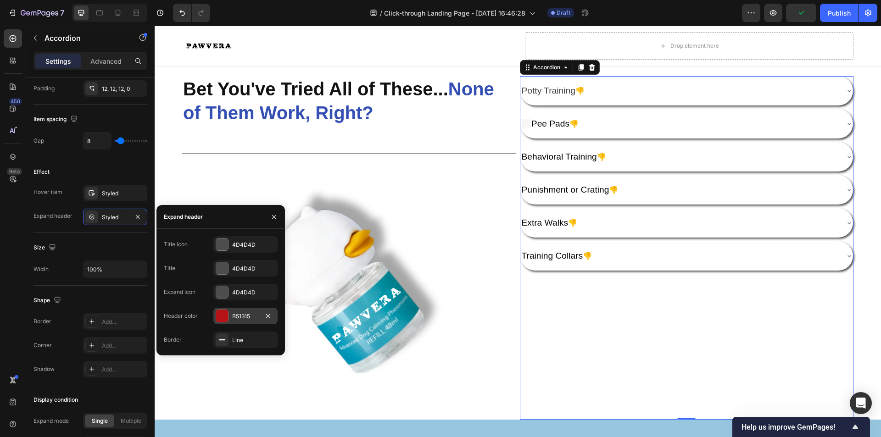
click at [246, 312] on div "B51315" at bounding box center [245, 316] width 27 height 8
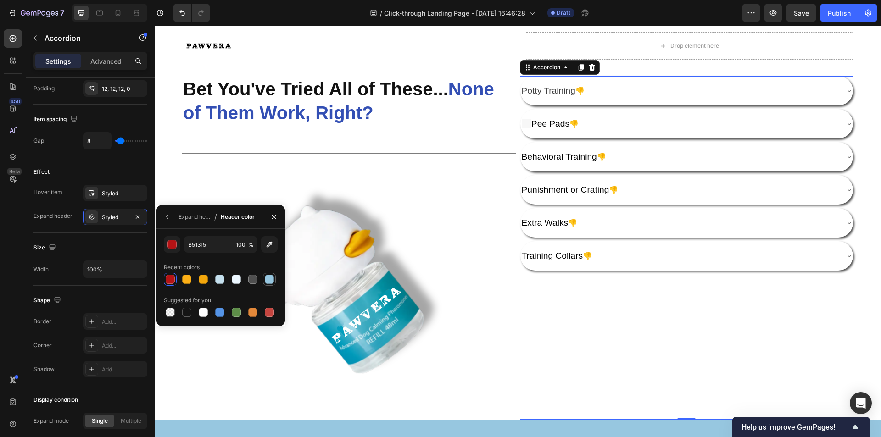
click at [267, 278] on div at bounding box center [269, 279] width 9 height 9
click at [127, 193] on div "Styled" at bounding box center [115, 193] width 27 height 8
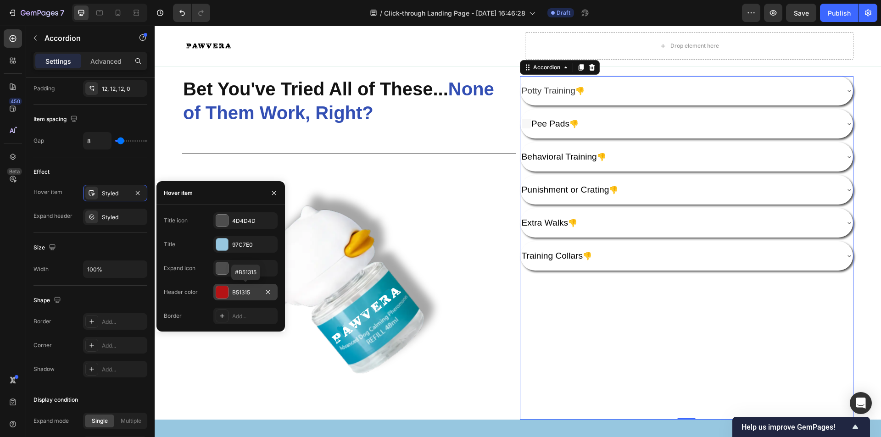
click at [237, 292] on div "B51315" at bounding box center [245, 293] width 27 height 8
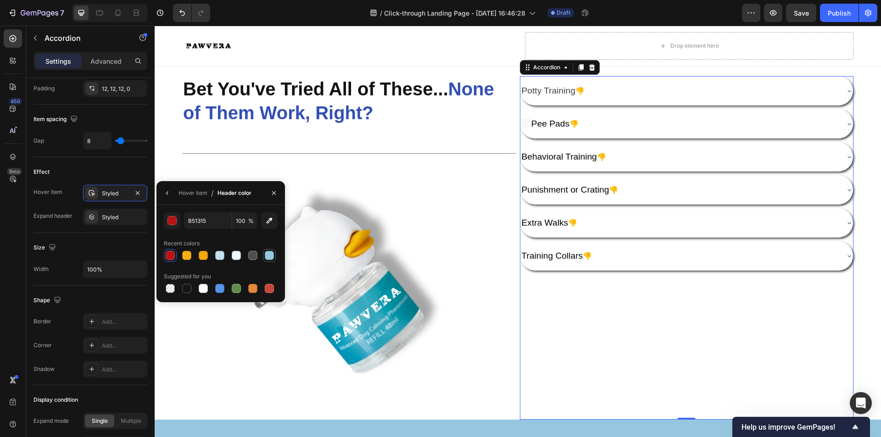
click at [267, 254] on div at bounding box center [269, 255] width 9 height 9
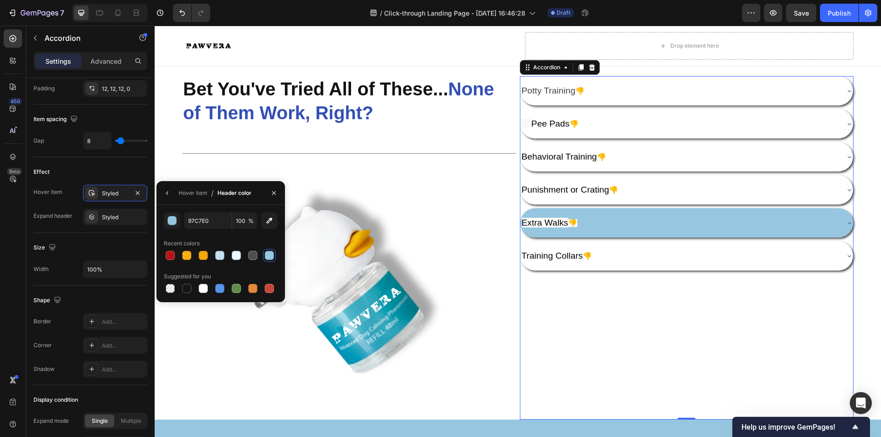
click at [684, 215] on div "Extra Walks 👎" at bounding box center [679, 223] width 318 height 17
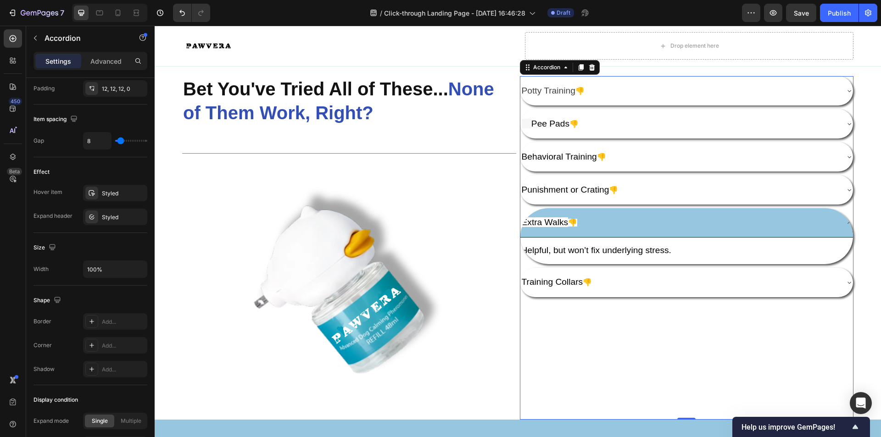
click at [684, 216] on div "Extra Walks 👎" at bounding box center [679, 223] width 318 height 17
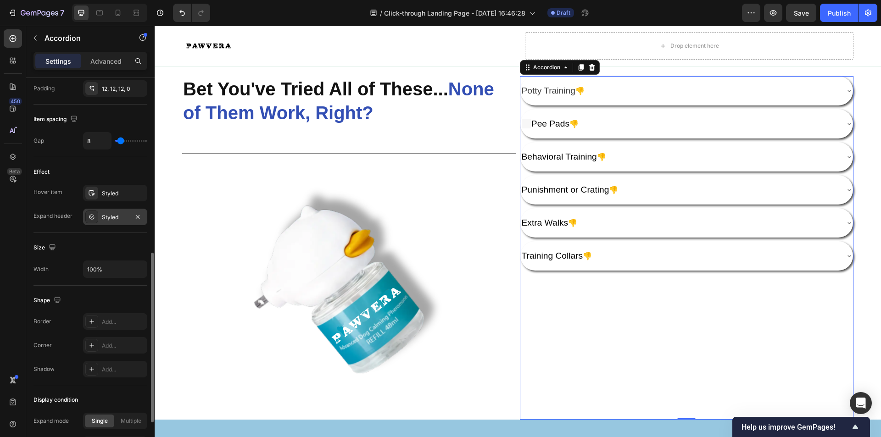
click at [108, 221] on div "Styled" at bounding box center [115, 217] width 27 height 8
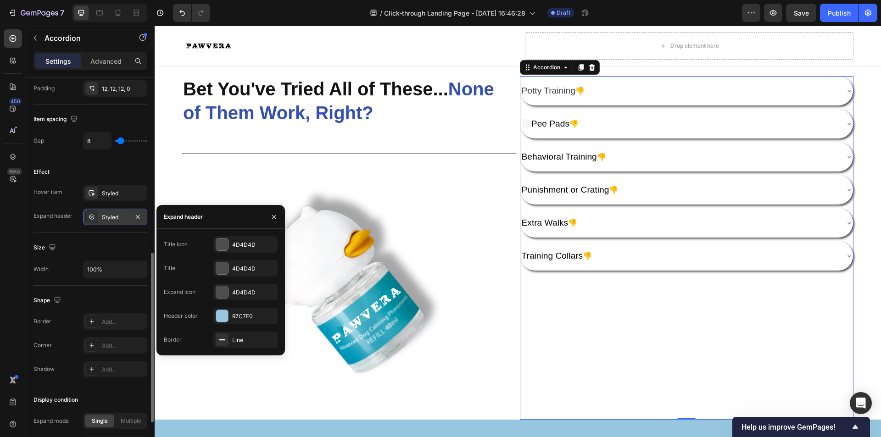
click at [109, 221] on div "Styled" at bounding box center [115, 217] width 27 height 8
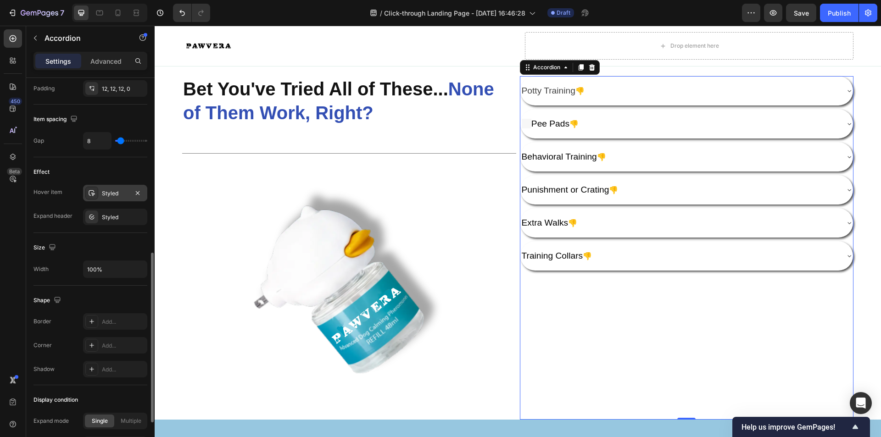
click at [113, 193] on div "Styled" at bounding box center [115, 193] width 27 height 8
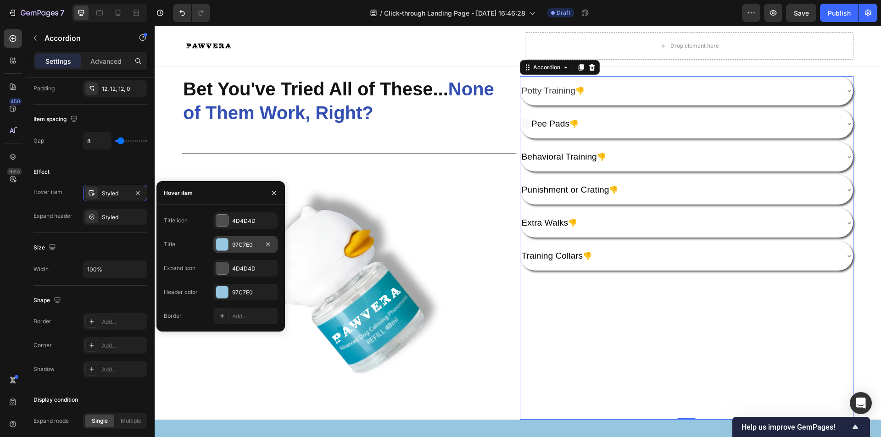
click at [224, 239] on div at bounding box center [222, 245] width 12 height 12
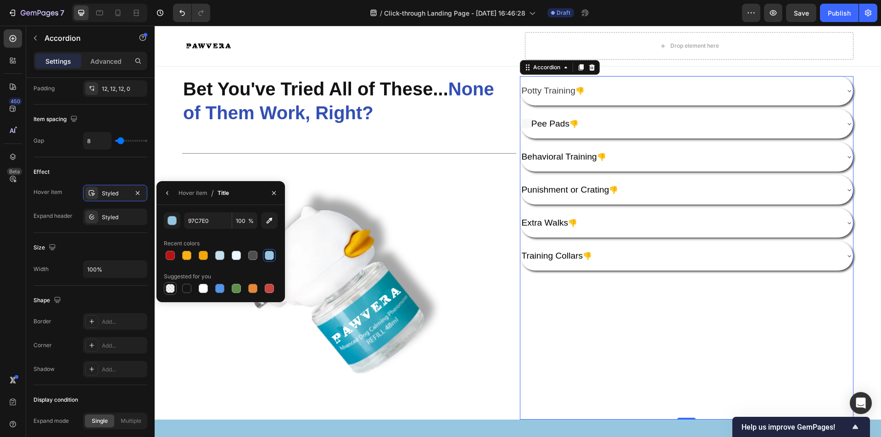
click at [172, 290] on div at bounding box center [170, 288] width 9 height 9
click at [105, 299] on div "Shape" at bounding box center [90, 300] width 114 height 15
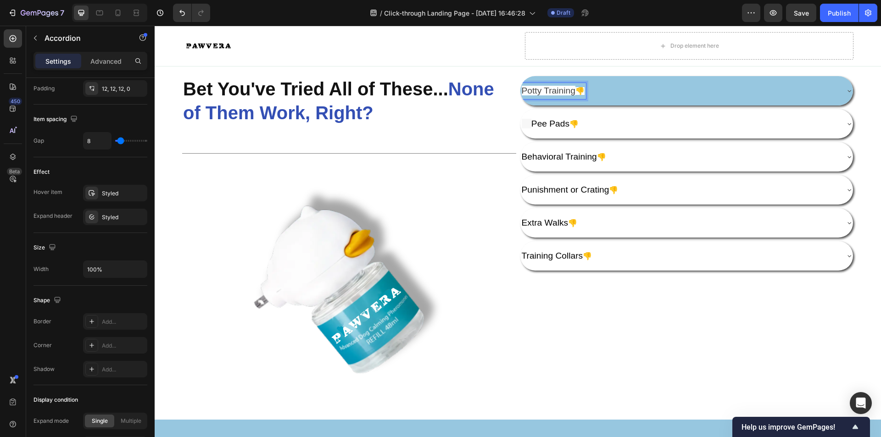
click at [575, 88] on span "Potty Training" at bounding box center [549, 91] width 54 height 10
drag, startPoint x: 586, startPoint y: 89, endPoint x: 531, endPoint y: 91, distance: 55.1
click at [531, 91] on span "Potty Training" at bounding box center [549, 91] width 54 height 10
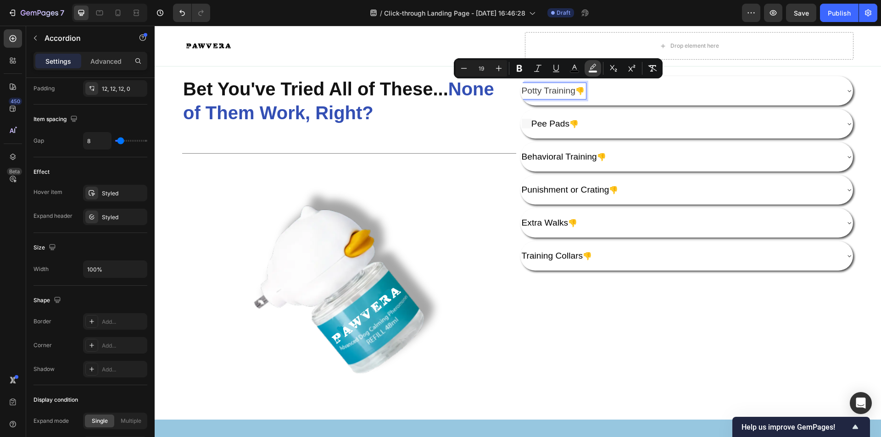
click at [590, 68] on icon "Editor contextual toolbar" at bounding box center [592, 68] width 9 height 9
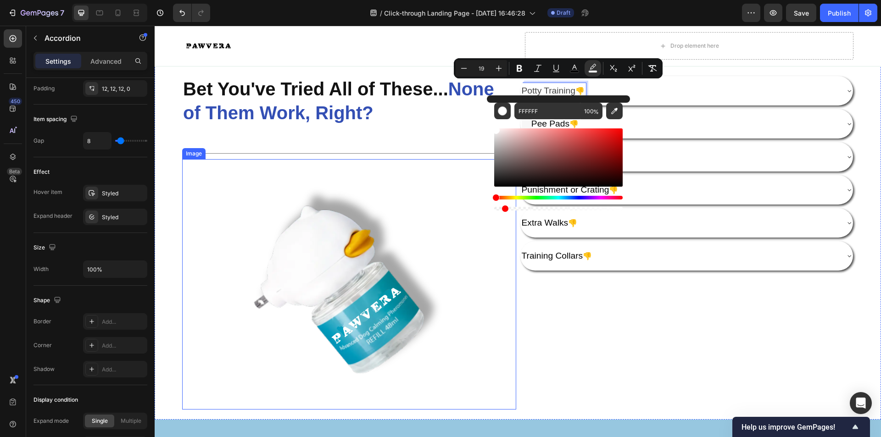
drag, startPoint x: 776, startPoint y: 234, endPoint x: 471, endPoint y: 207, distance: 306.7
click at [605, 310] on div "Potty Training 👎 Pee Pads 👎 Behavioral Training 👎 Punishment or Crating 👎 Extra…" at bounding box center [687, 248] width 334 height 344
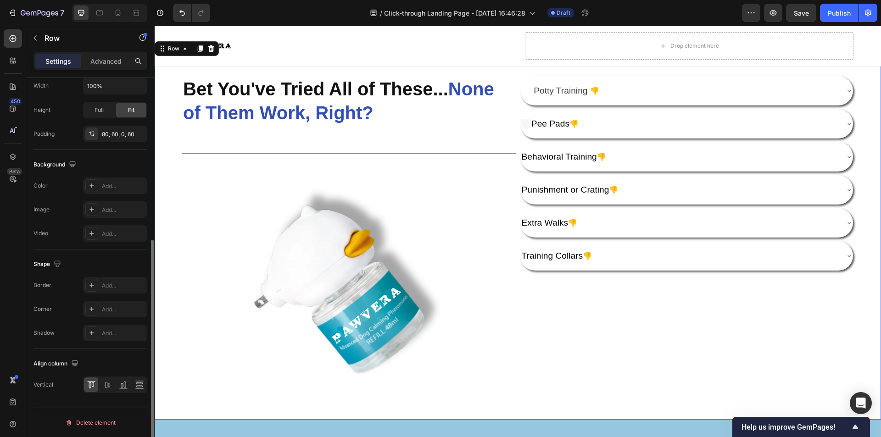
click at [605, 310] on div "Potty Training 👎 Pee Pads 👎 Behavioral Training 👎 Punishment or Crating 👎 Extra…" at bounding box center [687, 248] width 334 height 344
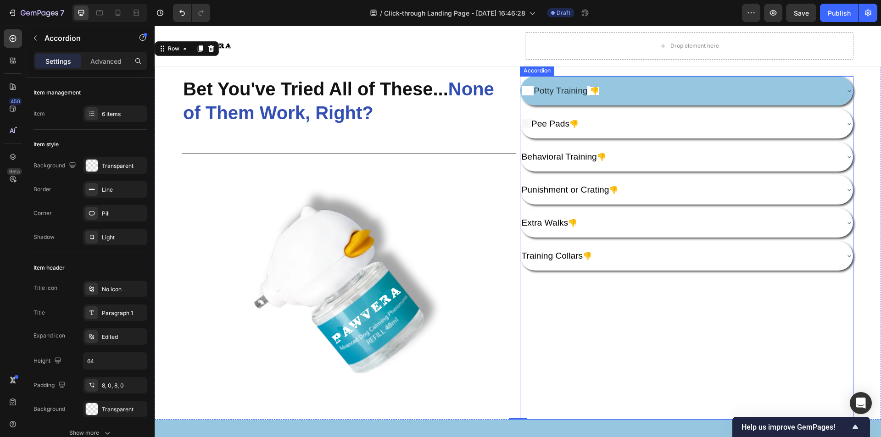
click at [523, 88] on span "Rich Text Editor. Editing area: main" at bounding box center [528, 91] width 12 height 10
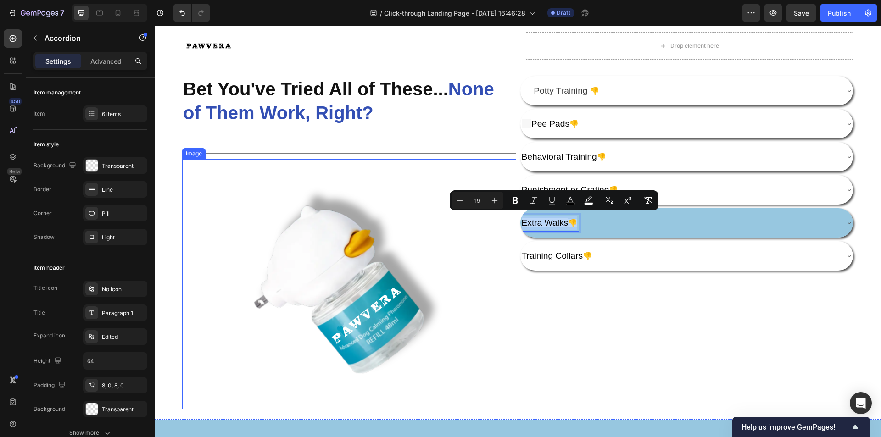
drag, startPoint x: 587, startPoint y: 220, endPoint x: 495, endPoint y: 217, distance: 91.8
click at [495, 217] on div "Bet You've Tried All of These... None of Them Work, Right? Heading Title Line I…" at bounding box center [518, 229] width 726 height 380
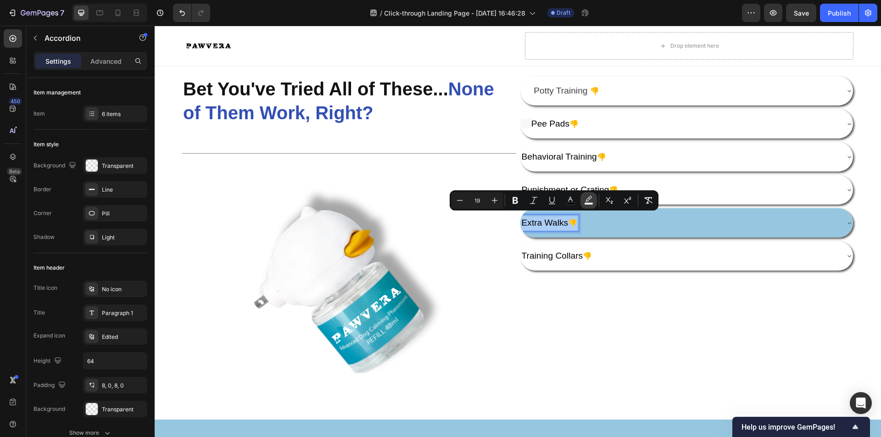
click at [584, 199] on button "color" at bounding box center [588, 200] width 17 height 17
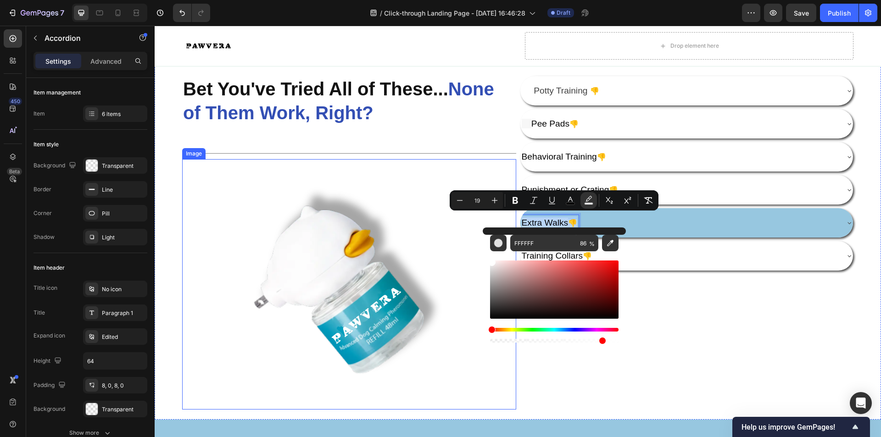
drag, startPoint x: 618, startPoint y: 342, endPoint x: 567, endPoint y: 339, distance: 51.1
click at [494, 333] on div "Editor contextual toolbar" at bounding box center [554, 335] width 128 height 15
drag, startPoint x: 650, startPoint y: 366, endPoint x: 473, endPoint y: 336, distance: 179.6
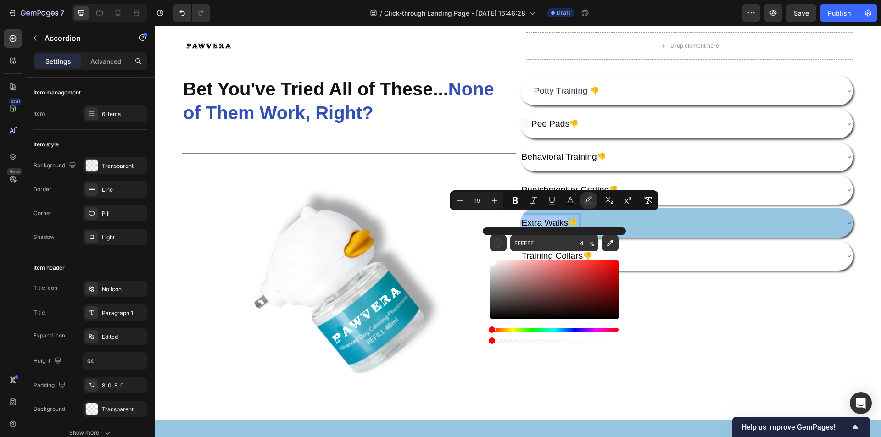
drag, startPoint x: 495, startPoint y: 341, endPoint x: 483, endPoint y: 342, distance: 11.5
click at [483, 342] on div "FFFFFF 4 %" at bounding box center [554, 286] width 143 height 117
click at [602, 361] on div "Potty Training 👎 Pee Pads 👎 Behavioral Training 👎 Punishment or Crating 👎 Extra…" at bounding box center [687, 248] width 334 height 344
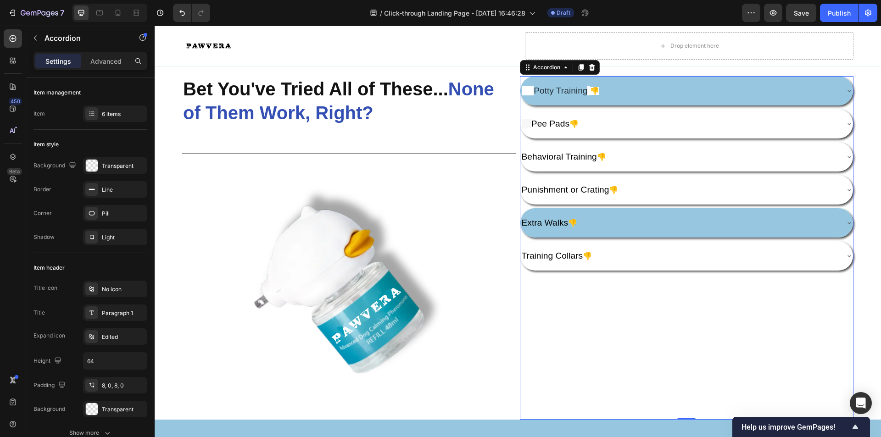
click at [569, 84] on p "Potty Training 👎" at bounding box center [561, 91] width 78 height 14
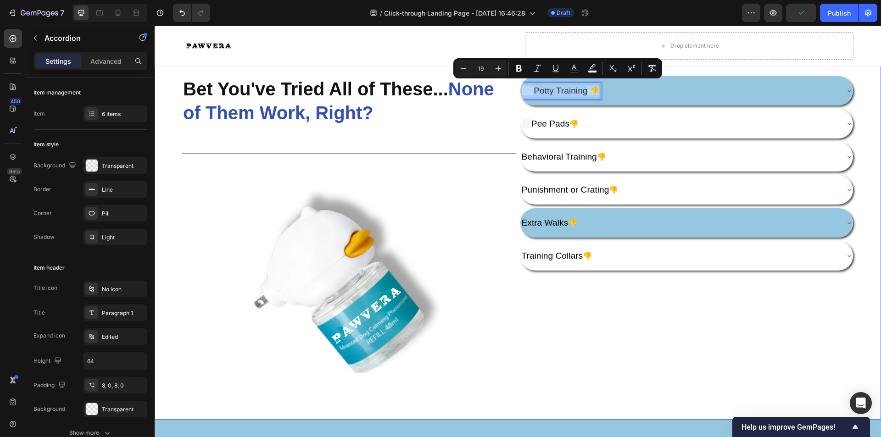
drag, startPoint x: 595, startPoint y: 87, endPoint x: 513, endPoint y: 89, distance: 81.7
click at [593, 67] on icon "Editor contextual toolbar" at bounding box center [592, 67] width 6 height 6
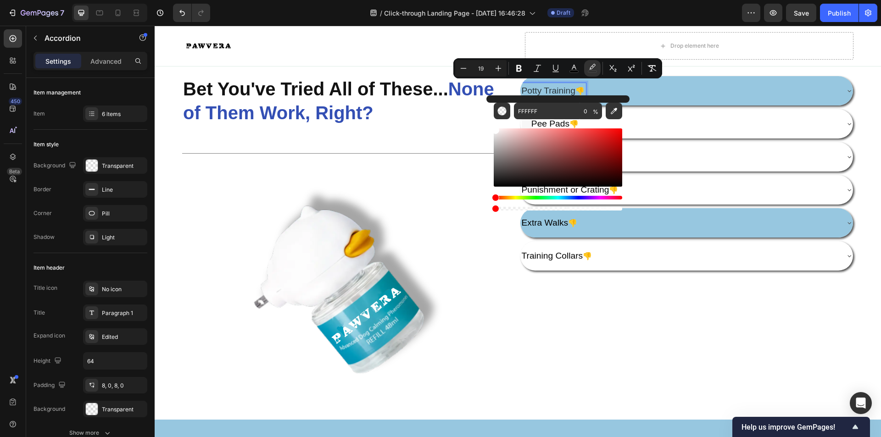
drag, startPoint x: 619, startPoint y: 209, endPoint x: 493, endPoint y: 208, distance: 125.7
click at [493, 208] on div "Editor contextual toolbar" at bounding box center [495, 208] width 7 height 7
click at [603, 293] on div "Potty Training 👎 Pee Pads 👎 Behavioral Training 👎 Punishment or Crating 👎 Extra…" at bounding box center [687, 248] width 334 height 344
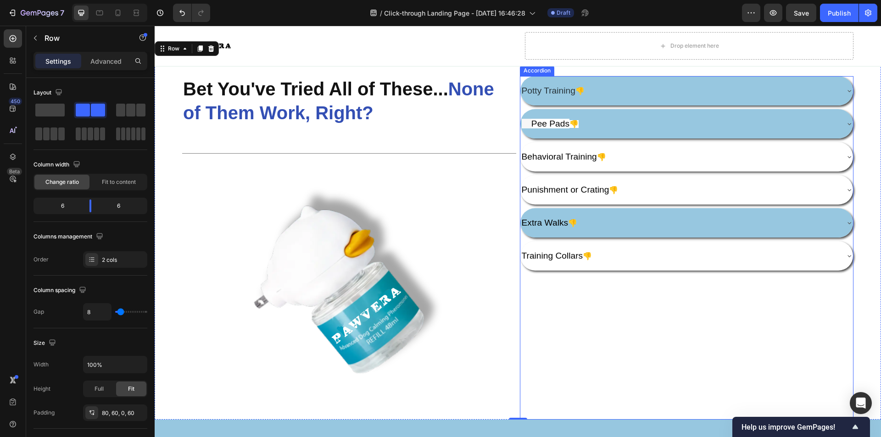
click at [567, 121] on span "Pee Pads" at bounding box center [550, 124] width 38 height 10
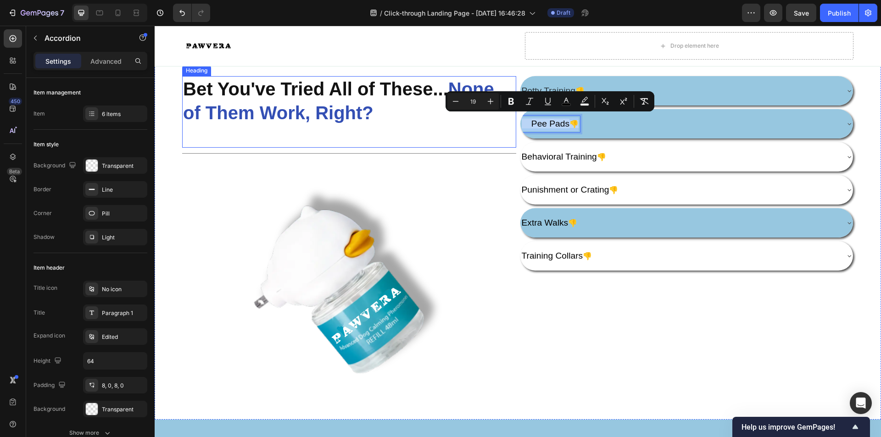
drag, startPoint x: 580, startPoint y: 122, endPoint x: 504, endPoint y: 120, distance: 76.2
click at [590, 104] on button "color" at bounding box center [584, 101] width 17 height 17
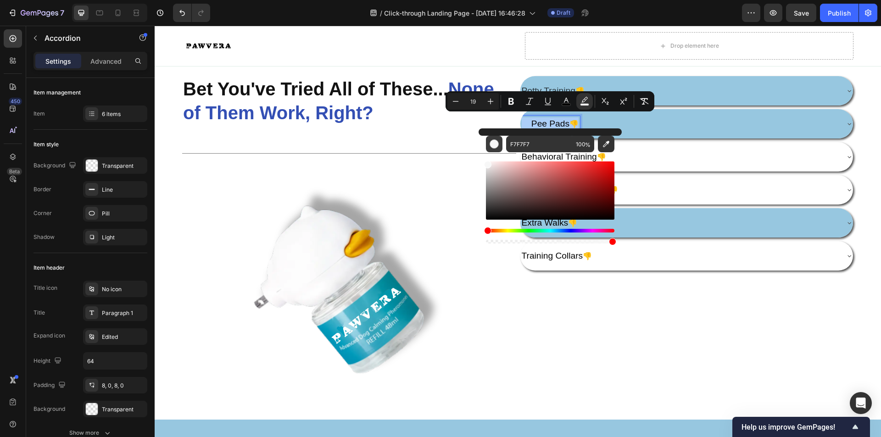
click at [496, 145] on div "Editor contextual toolbar" at bounding box center [494, 143] width 9 height 9
click at [486, 242] on div "Editor contextual toolbar" at bounding box center [550, 242] width 128 height 4
click at [613, 321] on div "Potty Training 👎 Pee Pads 👎 Behavioral Training 👎 Punishment or Crating 👎 Extra…" at bounding box center [687, 248] width 334 height 344
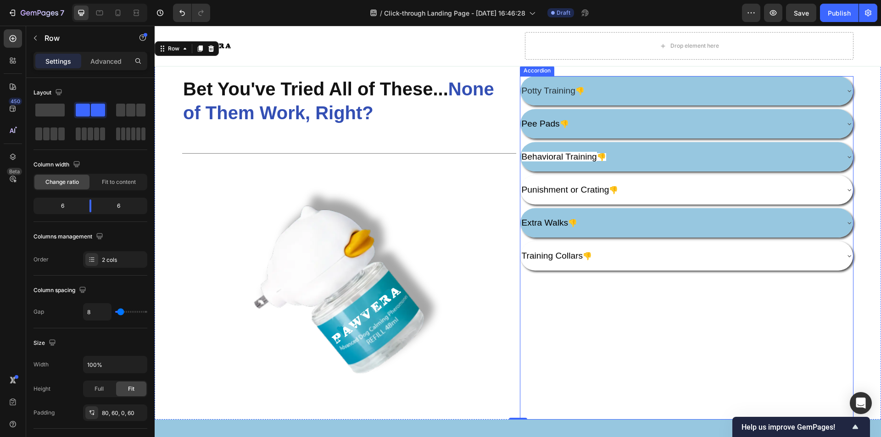
click at [559, 156] on span "Behavioral Training" at bounding box center [559, 157] width 75 height 10
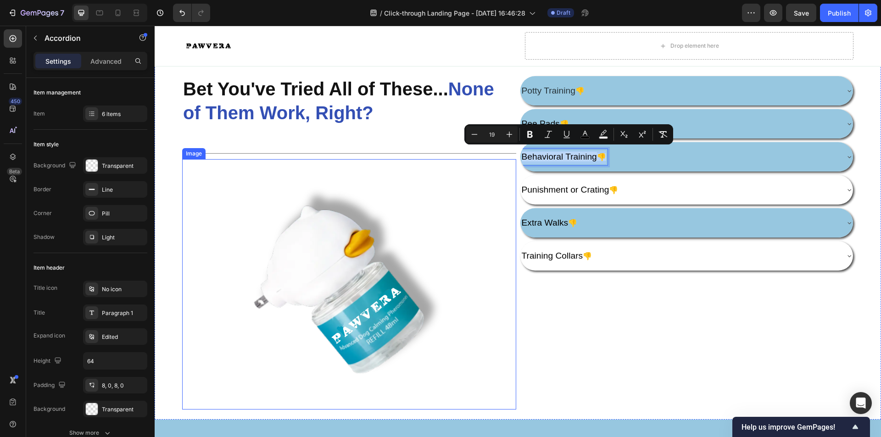
drag, startPoint x: 619, startPoint y: 156, endPoint x: 504, endPoint y: 156, distance: 114.7
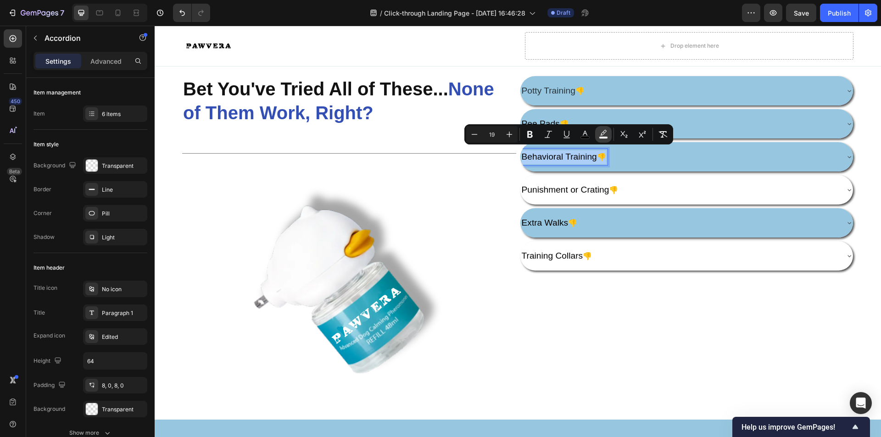
click at [600, 132] on icon "Editor contextual toolbar" at bounding box center [603, 134] width 9 height 9
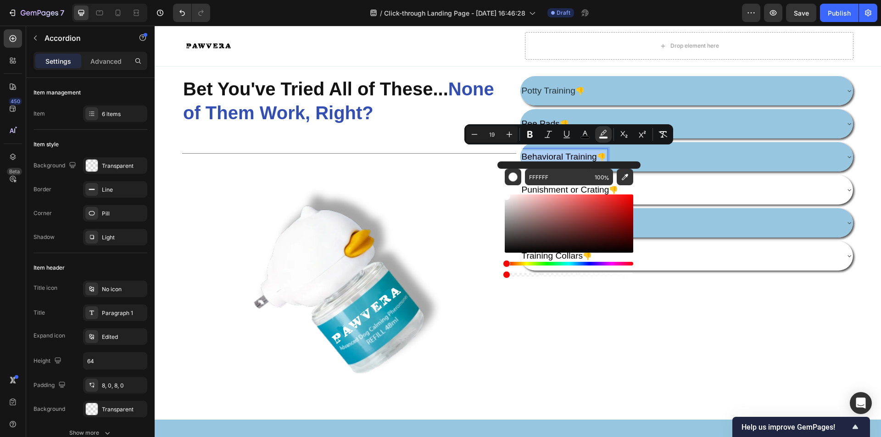
drag, startPoint x: 785, startPoint y: 300, endPoint x: 488, endPoint y: 273, distance: 298.1
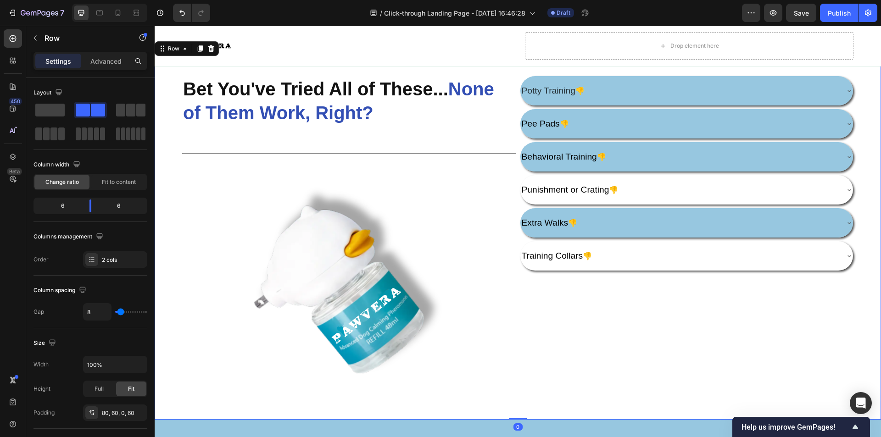
click at [590, 305] on div "Potty Training 👎 Pee Pads 👎 Behavioral Training 👎 Punishment or Crating 👎 Extra…" at bounding box center [687, 248] width 334 height 344
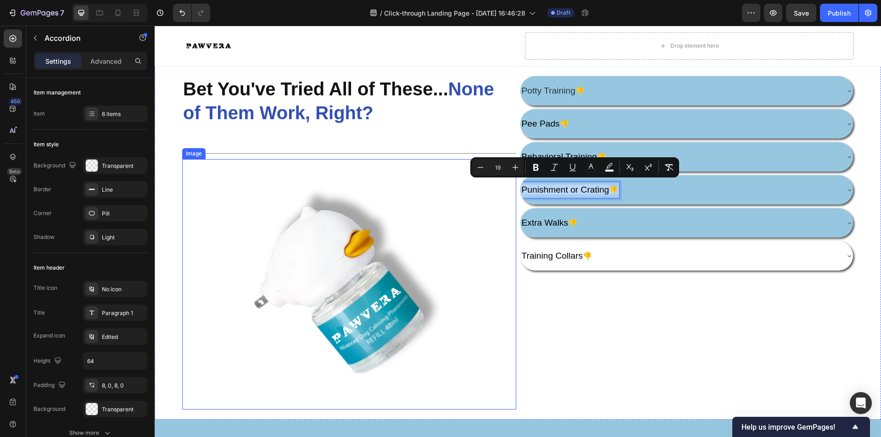
drag, startPoint x: 631, startPoint y: 188, endPoint x: 504, endPoint y: 189, distance: 126.6
click at [504, 189] on div "Bet You've Tried All of These... None of Them Work, Right? Heading Title Line I…" at bounding box center [518, 229] width 726 height 380
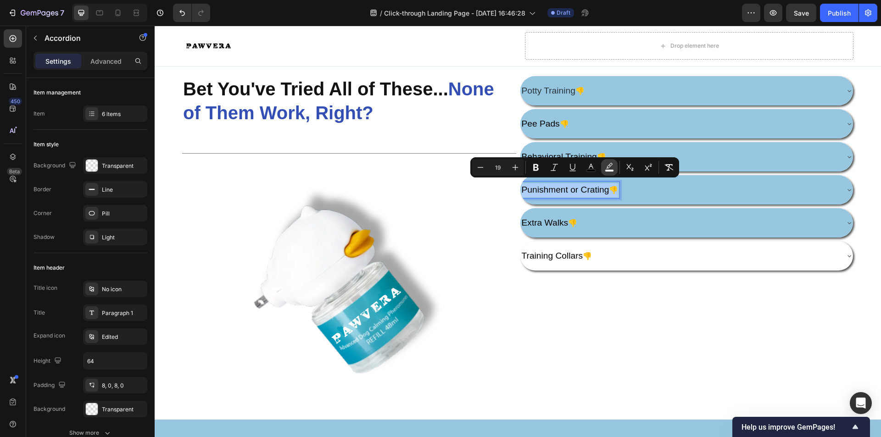
click at [610, 170] on rect "Editor contextual toolbar" at bounding box center [609, 171] width 9 height 2
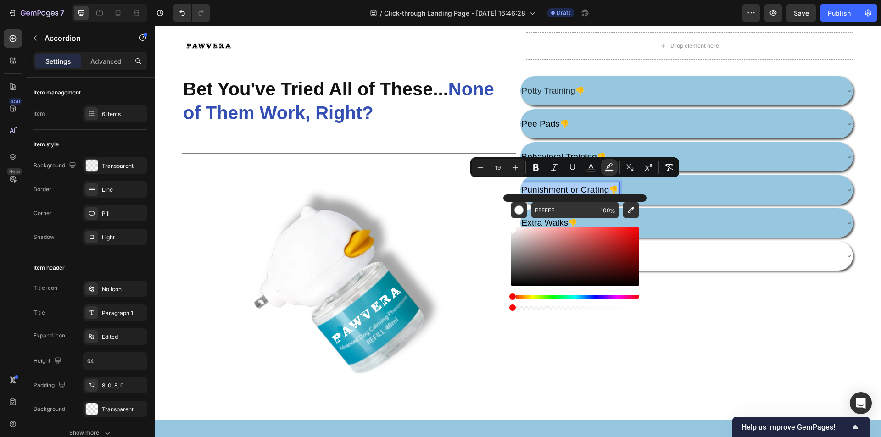
drag, startPoint x: 636, startPoint y: 306, endPoint x: 509, endPoint y: 305, distance: 127.1
click at [509, 305] on div "FFFFFF 100 %" at bounding box center [574, 253] width 143 height 117
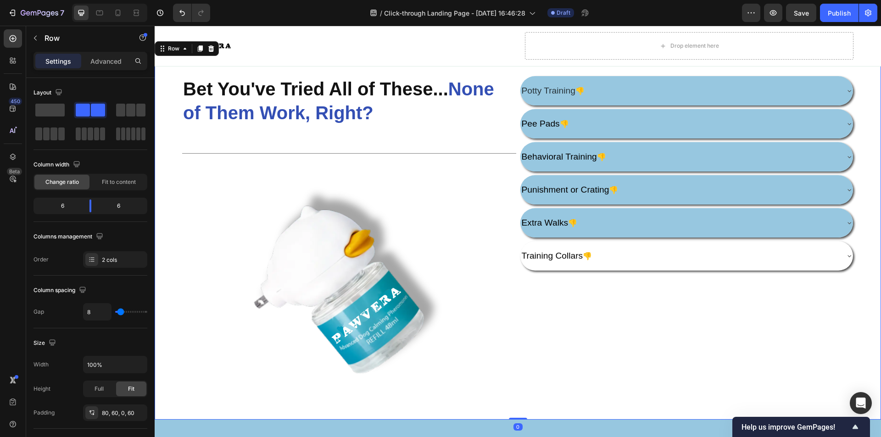
click at [675, 289] on div "Potty Training 👎 Pee Pads 👎 Behavioral Training 👎 Punishment or Crating 👎 Extra…" at bounding box center [687, 248] width 334 height 344
click at [568, 218] on span "Extra Walks" at bounding box center [545, 223] width 47 height 10
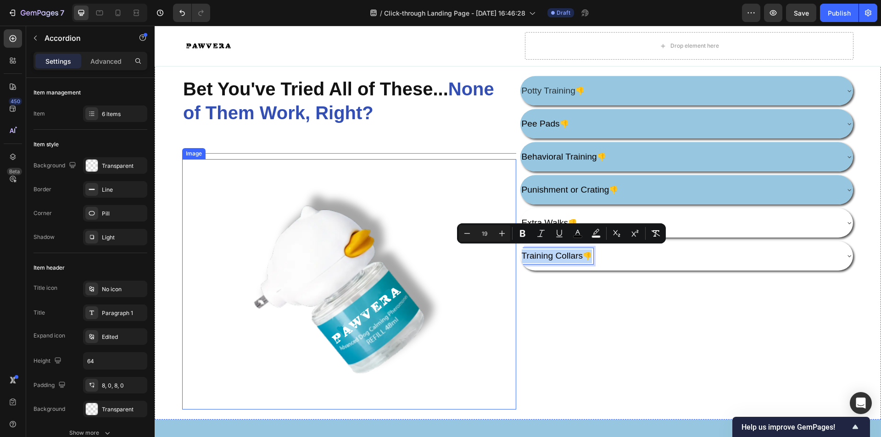
drag, startPoint x: 603, startPoint y: 252, endPoint x: 504, endPoint y: 256, distance: 99.2
click at [504, 256] on div "Bet You've Tried All of These... None of Them Work, Right? Heading Title Line I…" at bounding box center [518, 229] width 726 height 380
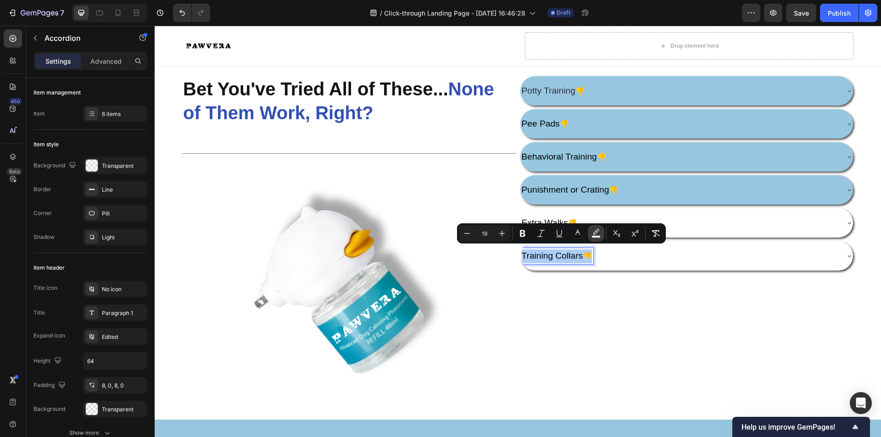
click at [597, 236] on rect "Editor contextual toolbar" at bounding box center [596, 237] width 9 height 2
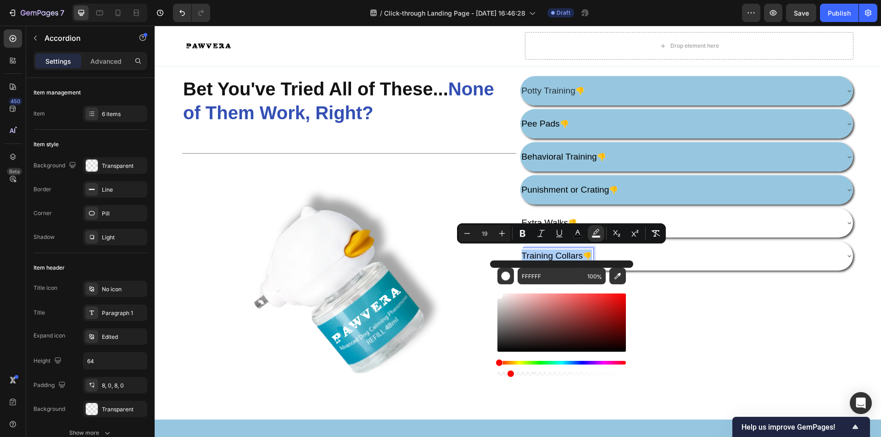
drag, startPoint x: 624, startPoint y: 374, endPoint x: 493, endPoint y: 370, distance: 130.4
click at [493, 369] on div "FFFFFF 100 %" at bounding box center [561, 319] width 143 height 117
click at [643, 362] on div "Potty Training 👎 Pee Pads 👎 Behavioral Training 👎 Punishment or Crating 👎 Extra…" at bounding box center [687, 248] width 334 height 344
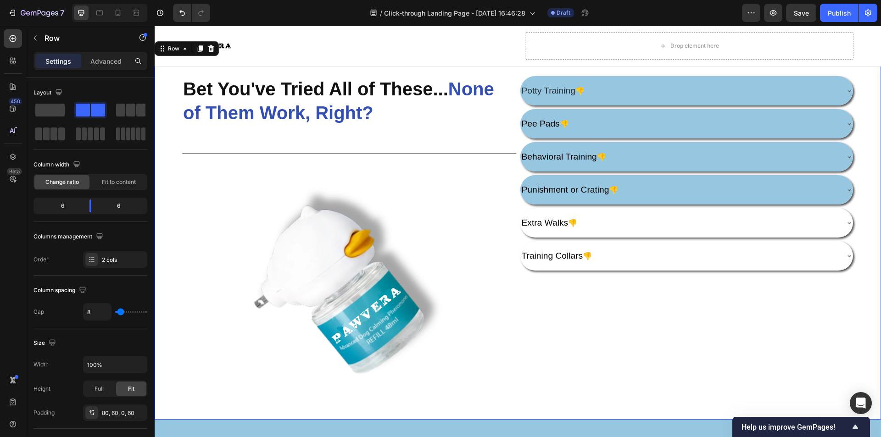
click at [668, 311] on div "Potty Training 👎 Pee Pads 👎 Behavioral Training 👎 Punishment or Crating 👎 Extra…" at bounding box center [687, 248] width 334 height 344
click at [589, 339] on div "Potty Training 👎 Pee Pads 👎 Behavioral Training 👎 Punishment or Crating 👎 Extra…" at bounding box center [687, 248] width 334 height 344
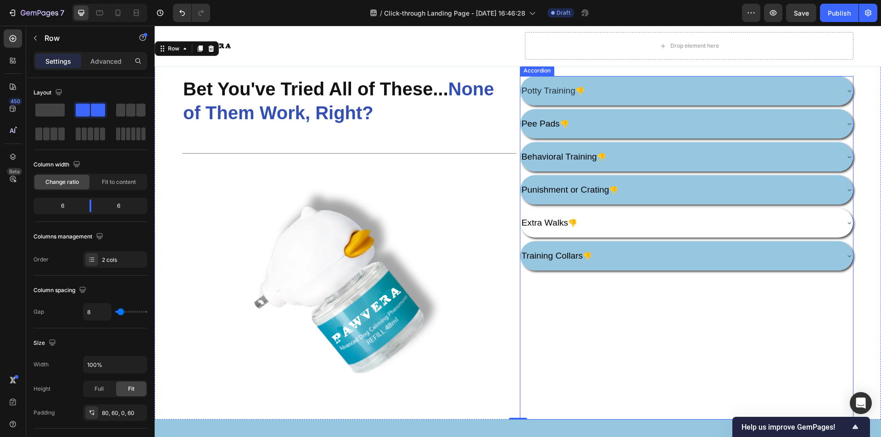
click at [618, 251] on div "Training Collars 👎" at bounding box center [679, 256] width 318 height 17
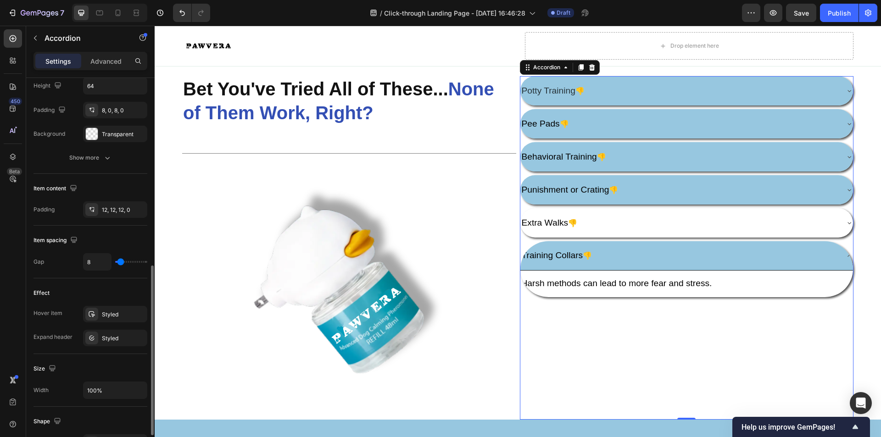
scroll to position [321, 0]
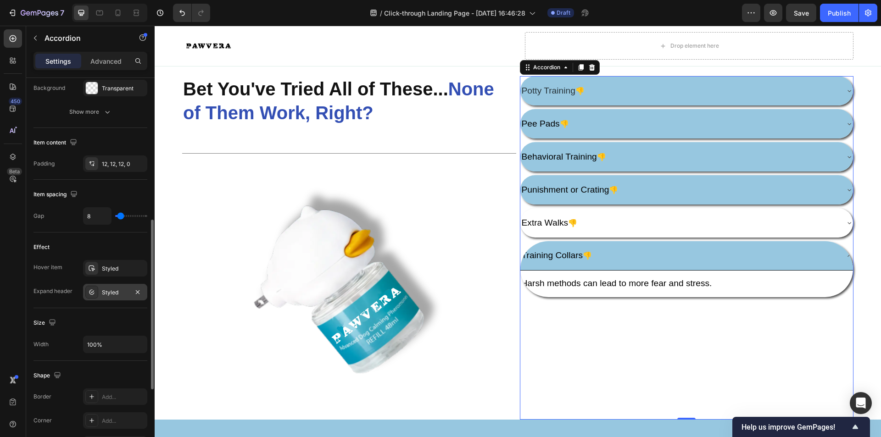
click at [101, 291] on div "Styled" at bounding box center [115, 292] width 64 height 17
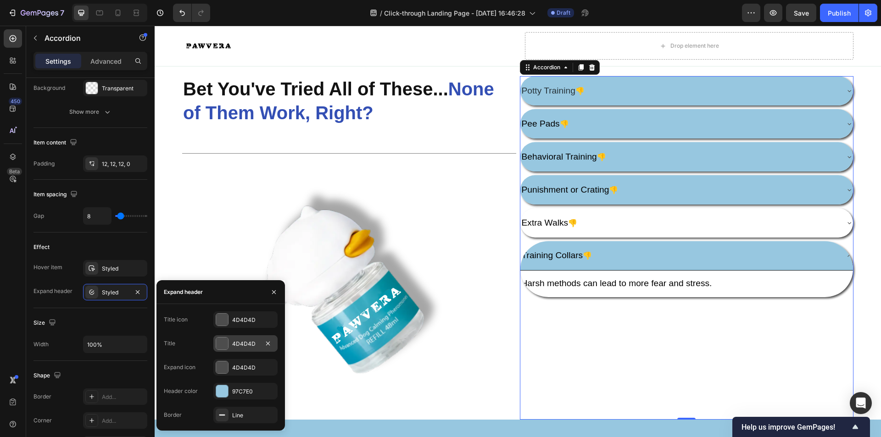
click at [225, 348] on div at bounding box center [222, 344] width 12 height 12
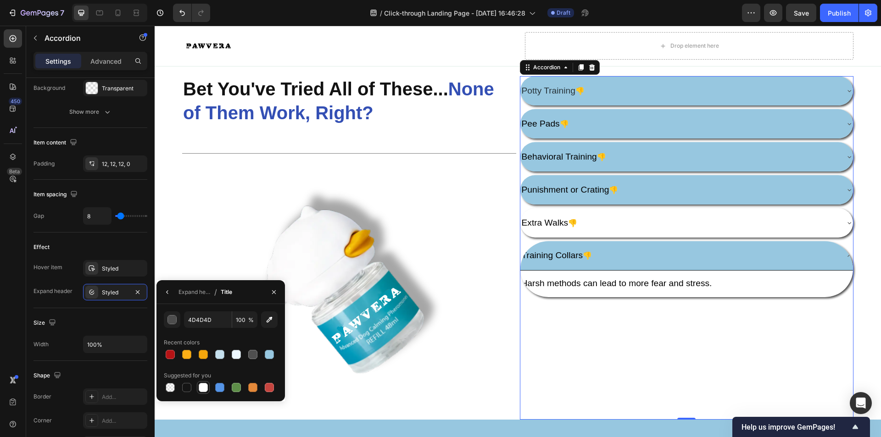
click at [207, 389] on div at bounding box center [203, 387] width 9 height 9
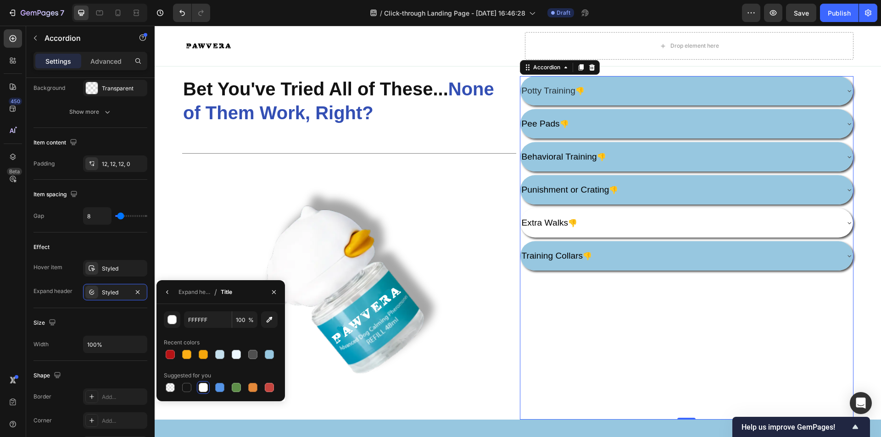
click at [687, 250] on div "Training Collars 👎" at bounding box center [679, 256] width 318 height 17
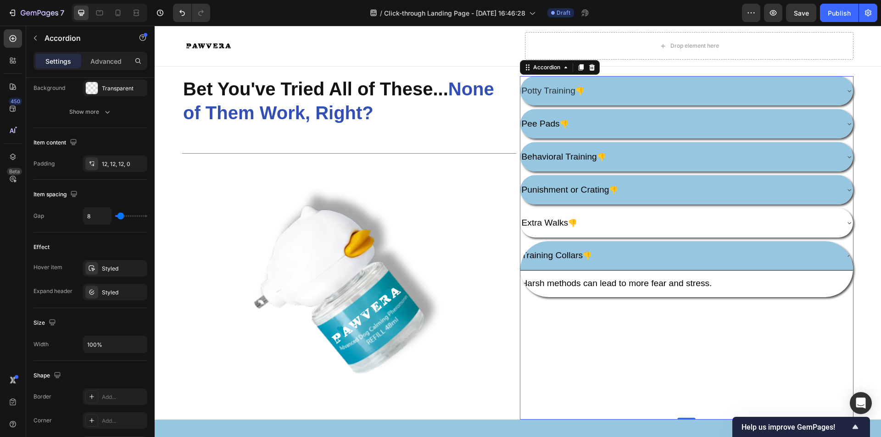
click at [687, 250] on div "Training Collars 👎" at bounding box center [679, 256] width 318 height 17
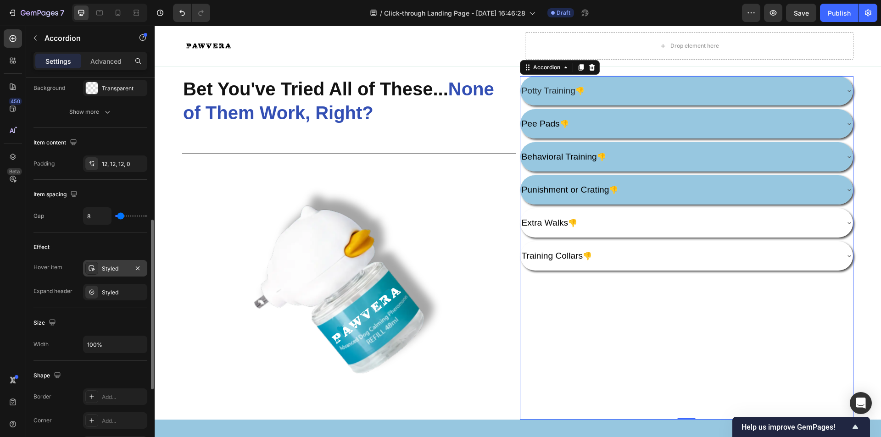
click at [108, 266] on div "Styled" at bounding box center [115, 269] width 27 height 8
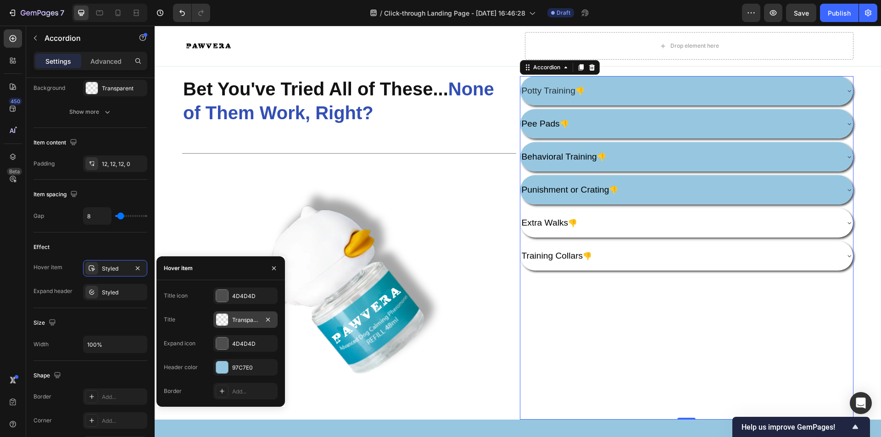
click at [241, 325] on div "Transparent" at bounding box center [245, 320] width 64 height 17
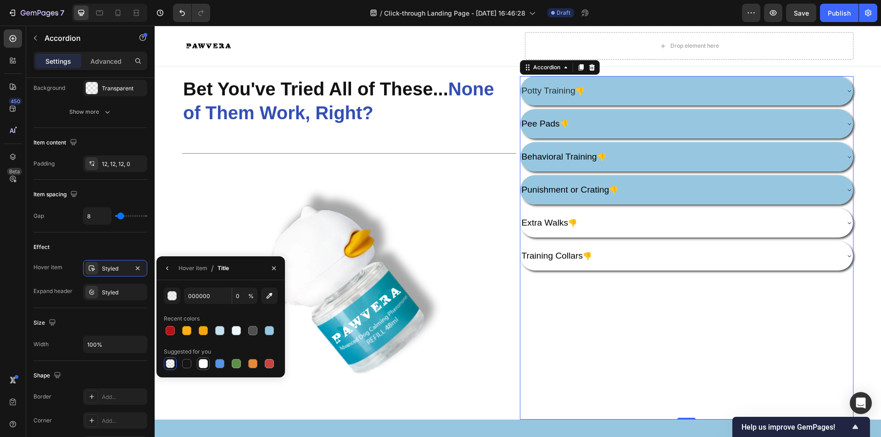
click at [203, 361] on div at bounding box center [203, 363] width 9 height 9
click at [602, 334] on div "Potty Training 👎 Pee Pads 👎 Behavioral Training 👎 Punishment or Crating 👎 Extra…" at bounding box center [687, 248] width 334 height 344
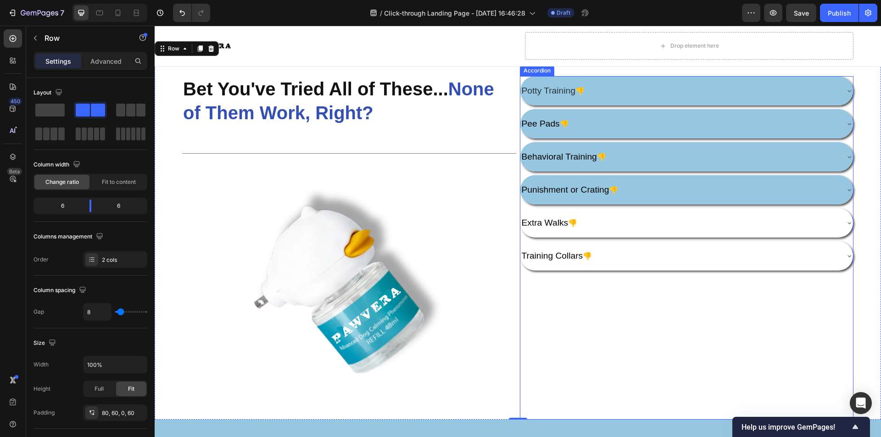
click at [740, 104] on div "Potty Training 👎 Pee Pads 👎 Behavioral Training 👎 Punishment or Crating 👎 Extra…" at bounding box center [687, 173] width 334 height 195
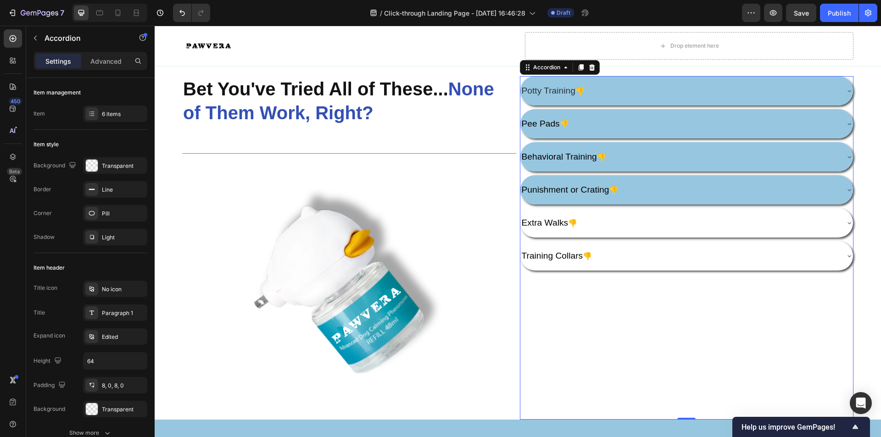
click at [742, 111] on div "Pee Pads 👎" at bounding box center [686, 123] width 333 height 29
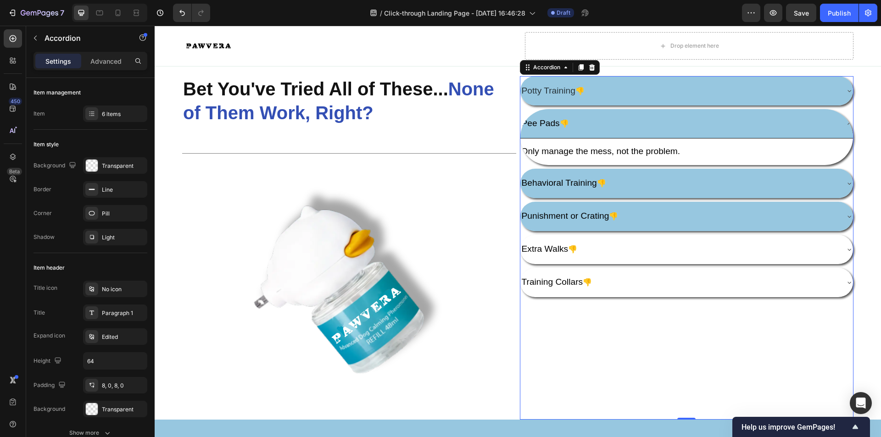
click at [742, 111] on div "Pee Pads 👎" at bounding box center [686, 123] width 333 height 29
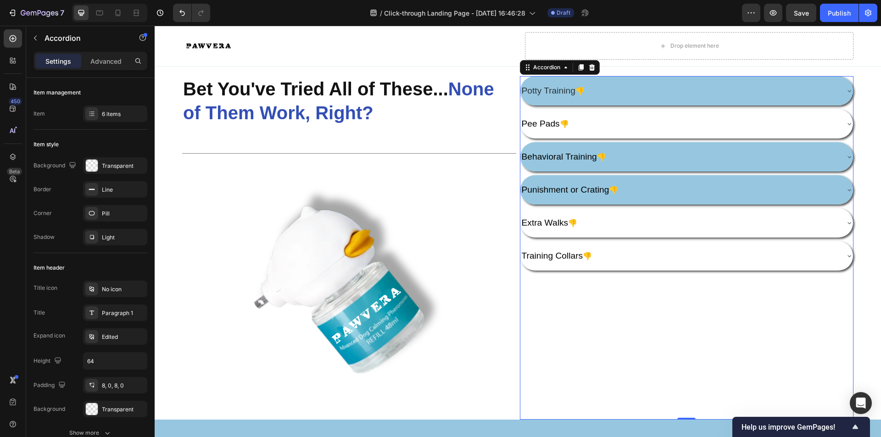
click at [760, 89] on div "Potty Training 👎" at bounding box center [679, 91] width 318 height 17
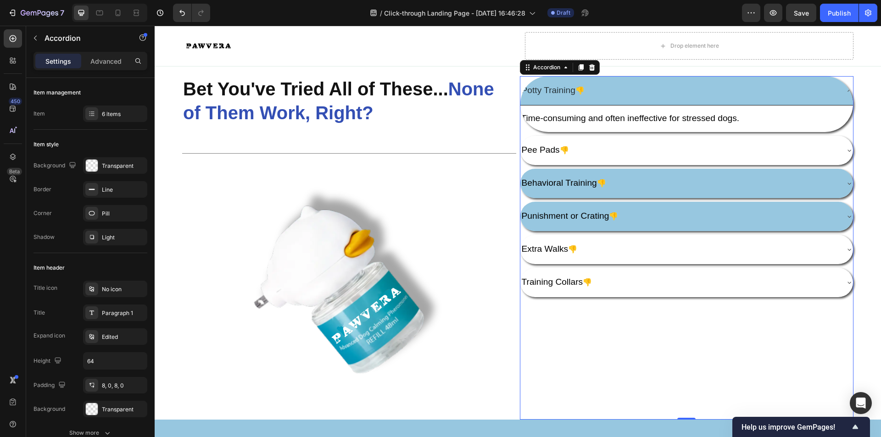
click at [760, 90] on div "Potty Training 👎" at bounding box center [679, 91] width 318 height 17
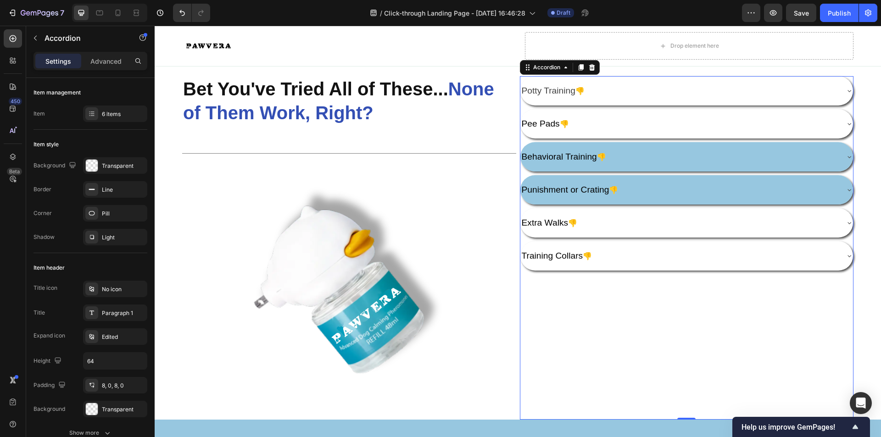
click at [708, 156] on div "Behavioral Training 👎" at bounding box center [679, 157] width 318 height 17
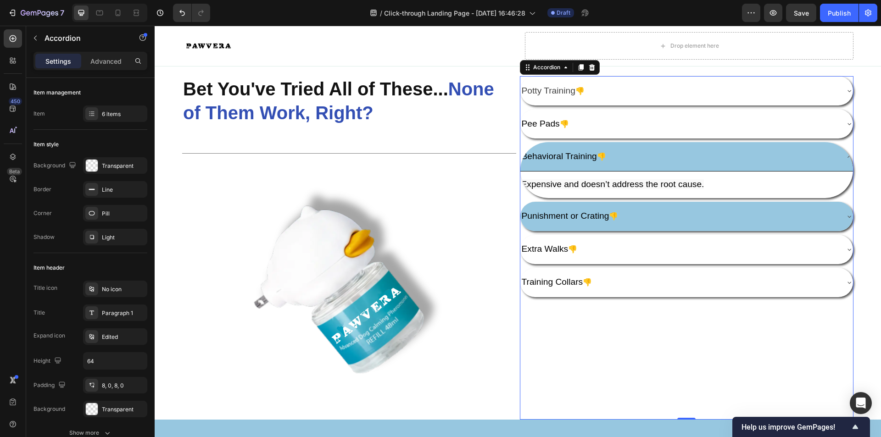
click at [711, 158] on div "Behavioral Training 👎" at bounding box center [679, 157] width 318 height 17
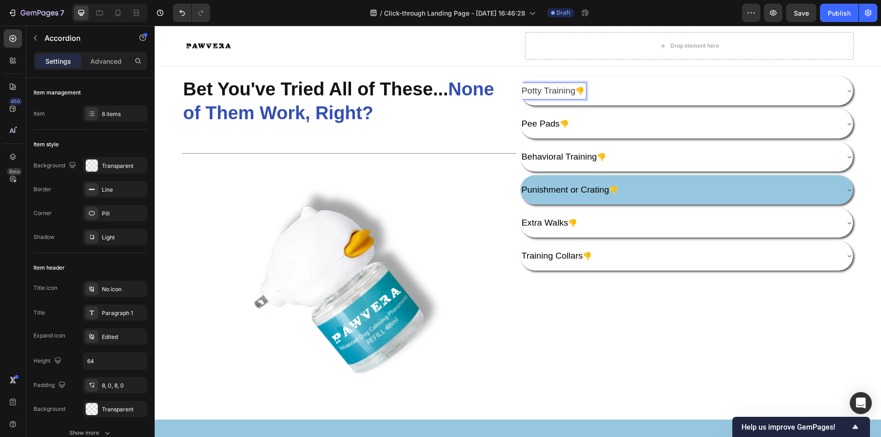
drag, startPoint x: 576, startPoint y: 87, endPoint x: 585, endPoint y: 90, distance: 9.5
click at [575, 87] on span "Potty Training" at bounding box center [549, 91] width 54 height 10
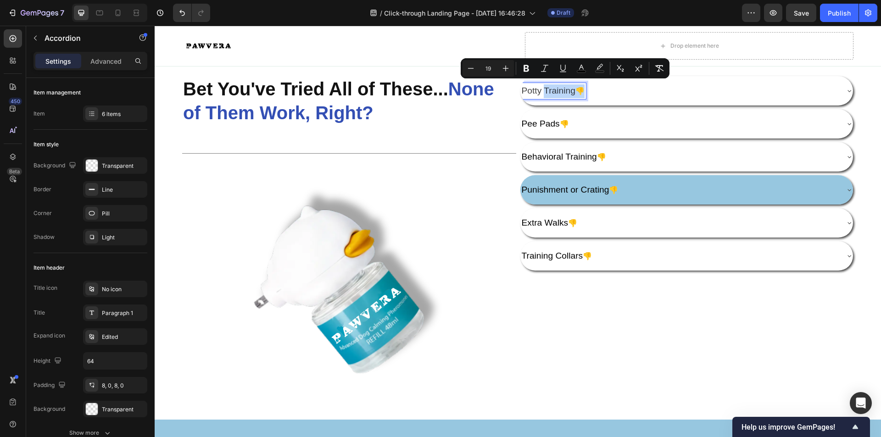
drag, startPoint x: 595, startPoint y: 89, endPoint x: 533, endPoint y: 86, distance: 62.0
click at [533, 86] on p "Potty Training 👎" at bounding box center [553, 91] width 63 height 14
click at [577, 72] on rect "Editor contextual toolbar" at bounding box center [581, 72] width 9 height 2
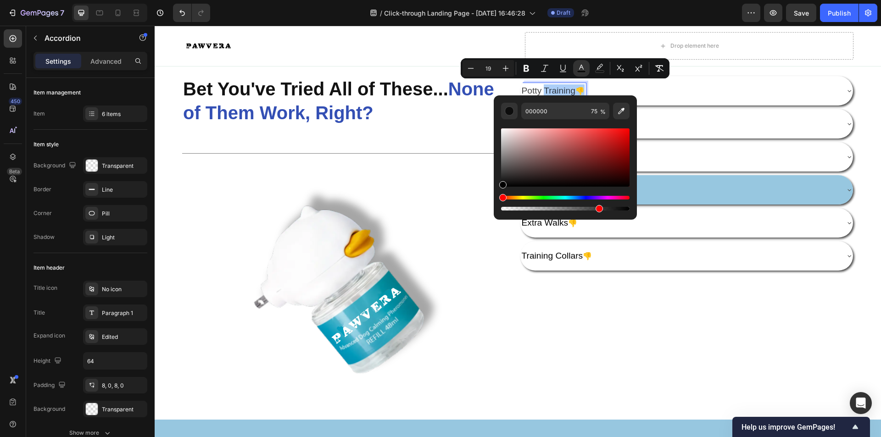
drag, startPoint x: 657, startPoint y: 213, endPoint x: 492, endPoint y: 199, distance: 165.4
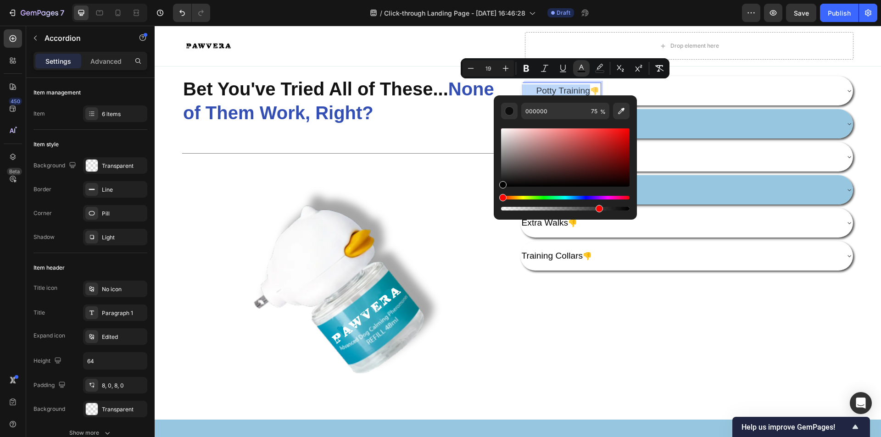
click at [661, 134] on div "Pee Pads 👎" at bounding box center [686, 123] width 333 height 29
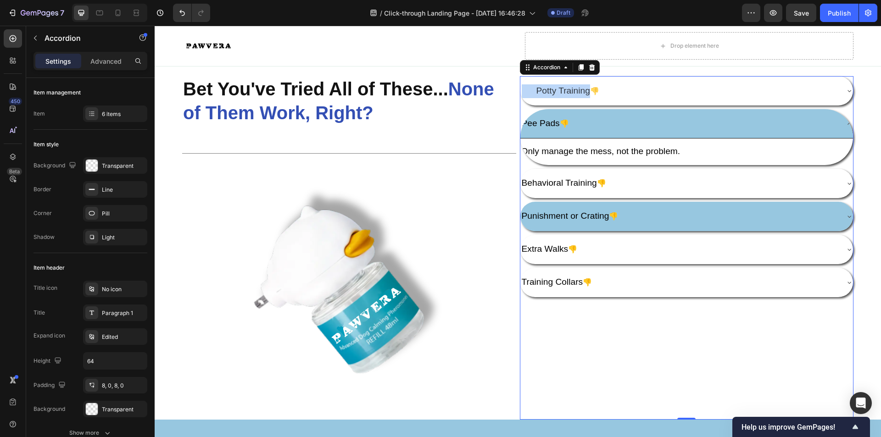
click at [593, 128] on div "Pee Pads 👎" at bounding box center [679, 124] width 318 height 17
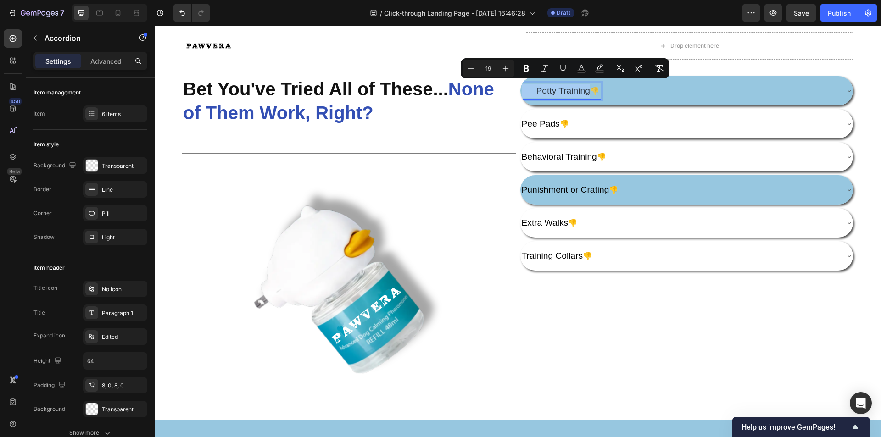
click at [581, 88] on span "Potty Training" at bounding box center [563, 91] width 54 height 10
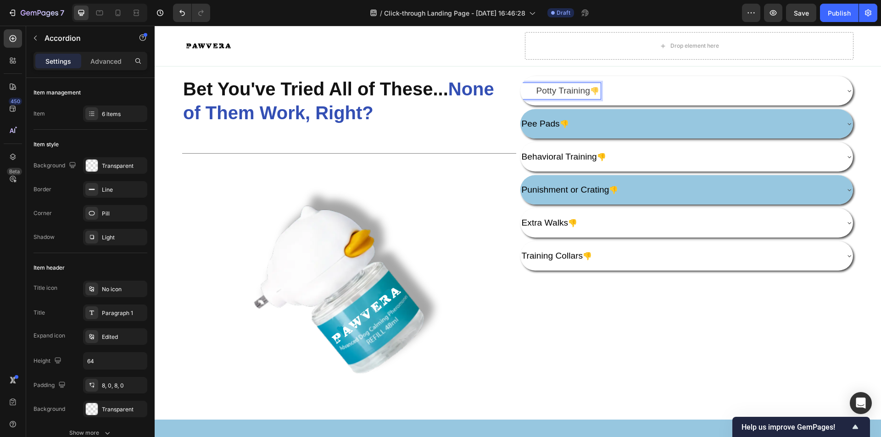
click at [606, 106] on div "Potty Training 👎 Pee Pads 👎 Behavioral Training 👎 Punishment or Crating 👎 Extra…" at bounding box center [687, 173] width 334 height 195
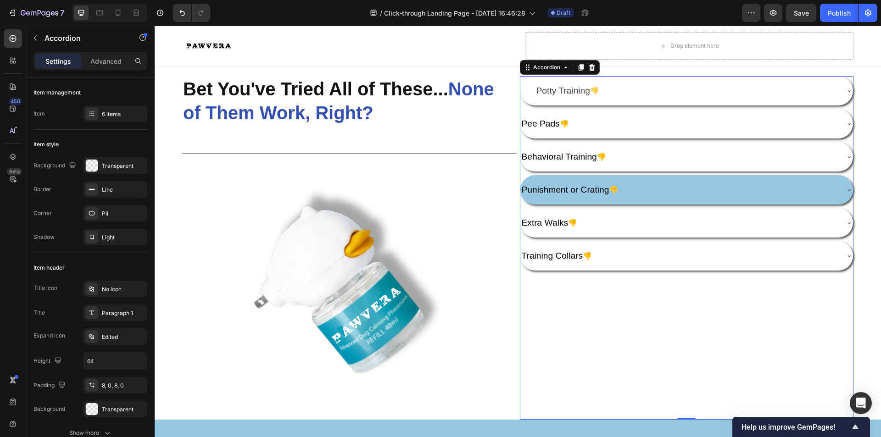
drag, startPoint x: 599, startPoint y: 120, endPoint x: 599, endPoint y: 105, distance: 14.7
click at [599, 116] on div "Pee Pads 👎" at bounding box center [679, 124] width 318 height 17
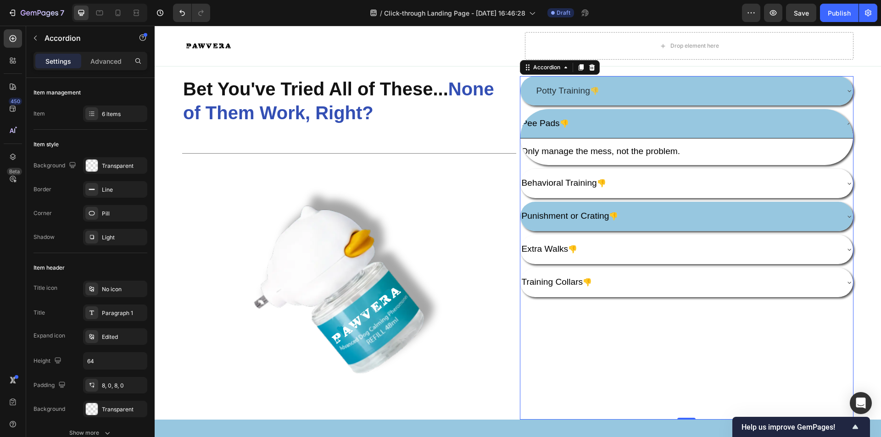
drag, startPoint x: 572, startPoint y: 88, endPoint x: 580, endPoint y: 95, distance: 11.4
click at [571, 88] on span "Potty Training" at bounding box center [563, 91] width 54 height 10
drag, startPoint x: 533, startPoint y: 84, endPoint x: 602, endPoint y: 86, distance: 69.3
click at [602, 85] on div "Potty Training 👎" at bounding box center [679, 91] width 318 height 17
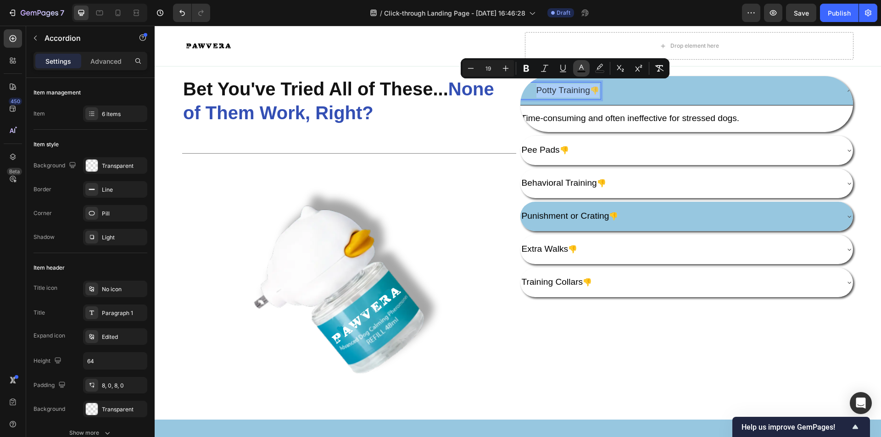
click at [579, 72] on rect "Editor contextual toolbar" at bounding box center [581, 72] width 9 height 2
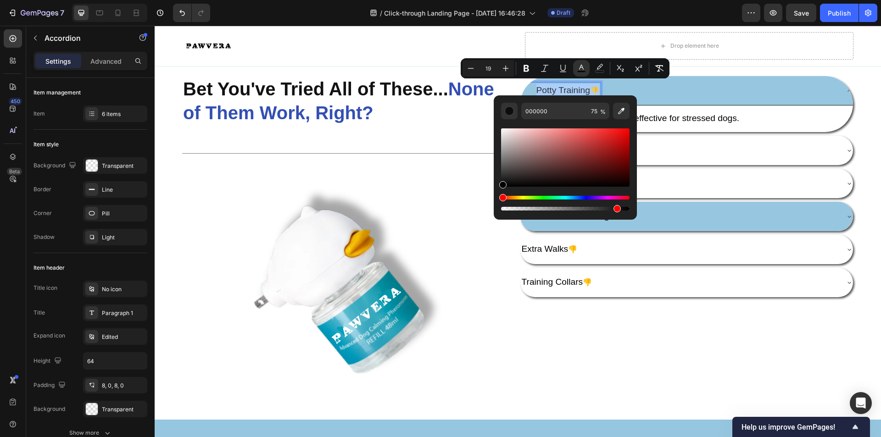
drag, startPoint x: 756, startPoint y: 233, endPoint x: 637, endPoint y: 207, distance: 121.2
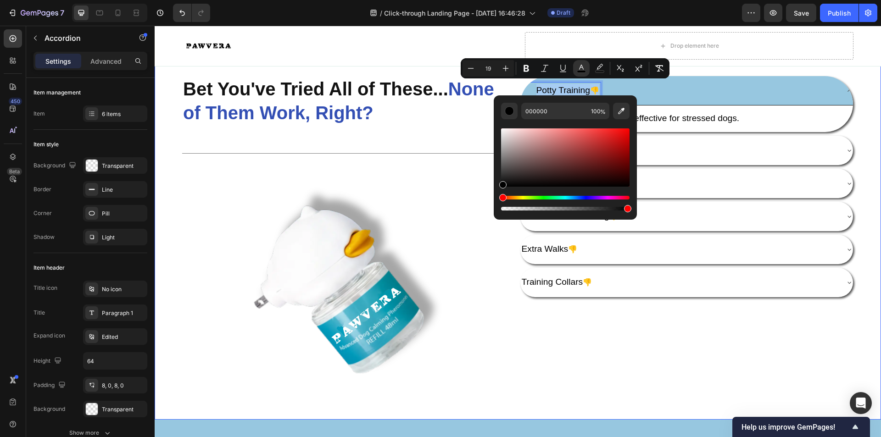
click at [657, 323] on div "Potty Training 👎 Time-consuming and often ineffective for stressed dogs. Text B…" at bounding box center [687, 248] width 334 height 344
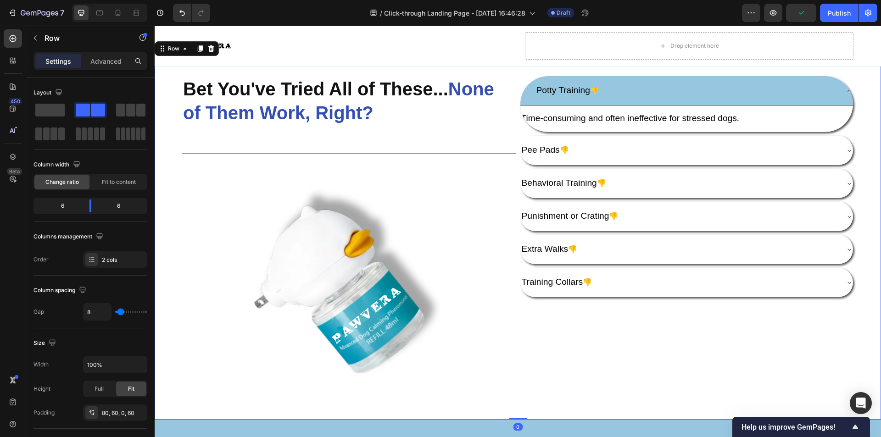
click at [630, 310] on div "Potty Training 👎 Time-consuming and often ineffective for stressed dogs. Text B…" at bounding box center [687, 248] width 334 height 344
click at [629, 307] on div "Potty Training 👎 Time-consuming and often ineffective for stressed dogs. Text B…" at bounding box center [687, 248] width 334 height 344
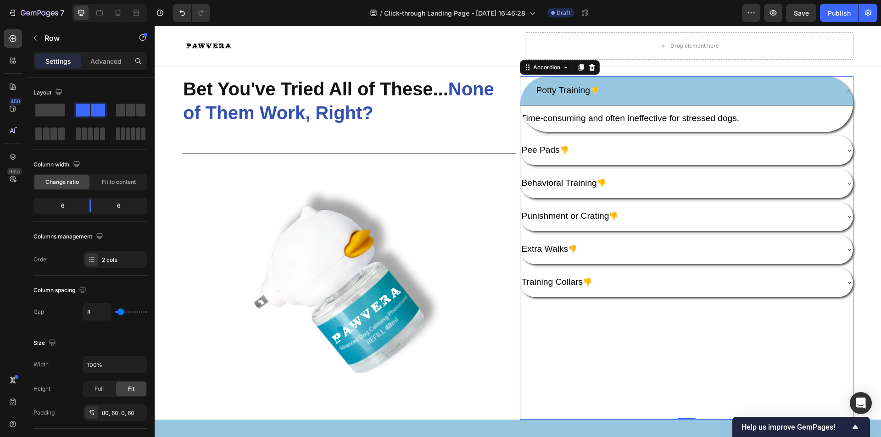
click at [687, 94] on div "Potty Training 👎" at bounding box center [679, 91] width 318 height 17
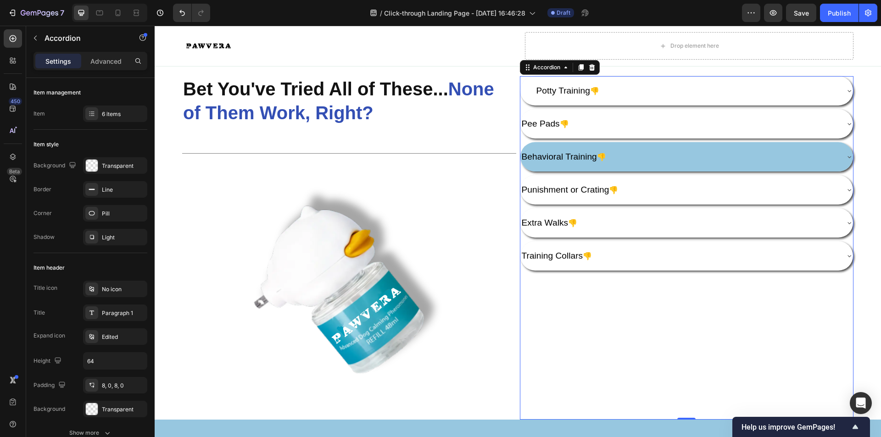
click at [671, 156] on div "Behavioral Training 👎" at bounding box center [679, 157] width 318 height 17
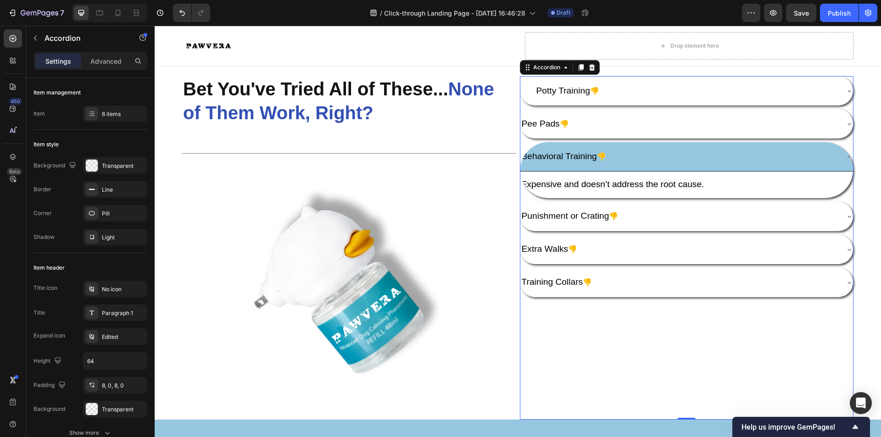
click at [682, 152] on div "Behavioral Training 👎" at bounding box center [679, 157] width 318 height 17
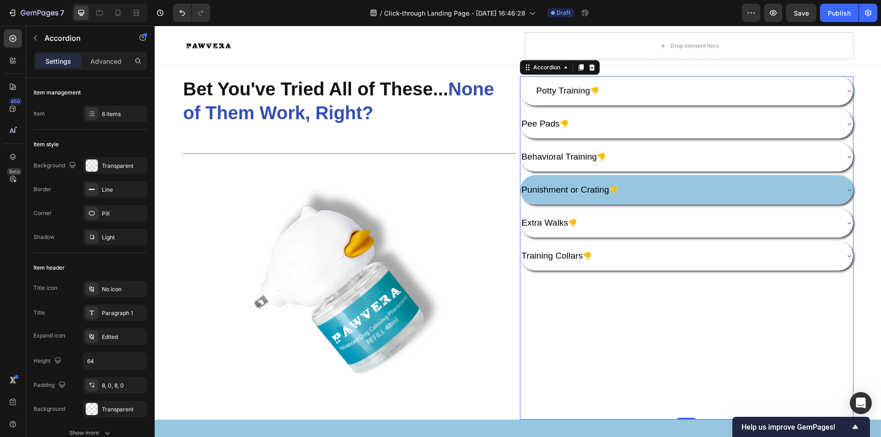
click at [672, 198] on div "Punishment or Crating 👎" at bounding box center [686, 189] width 333 height 29
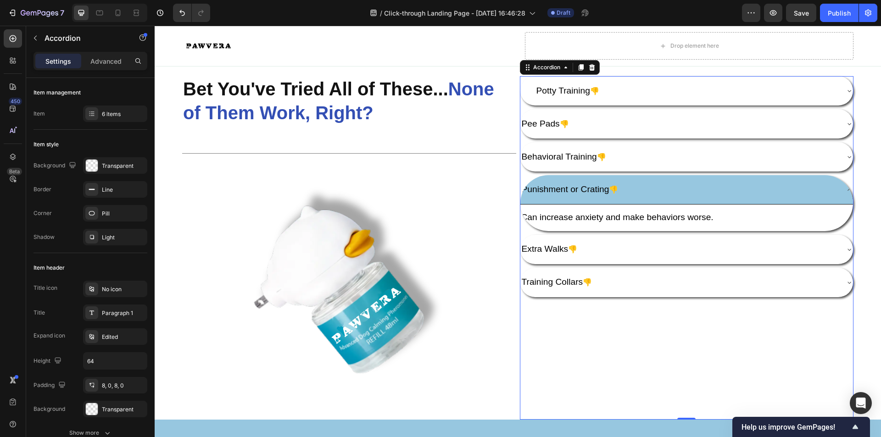
click at [672, 197] on div "Punishment or Crating 👎" at bounding box center [686, 189] width 333 height 29
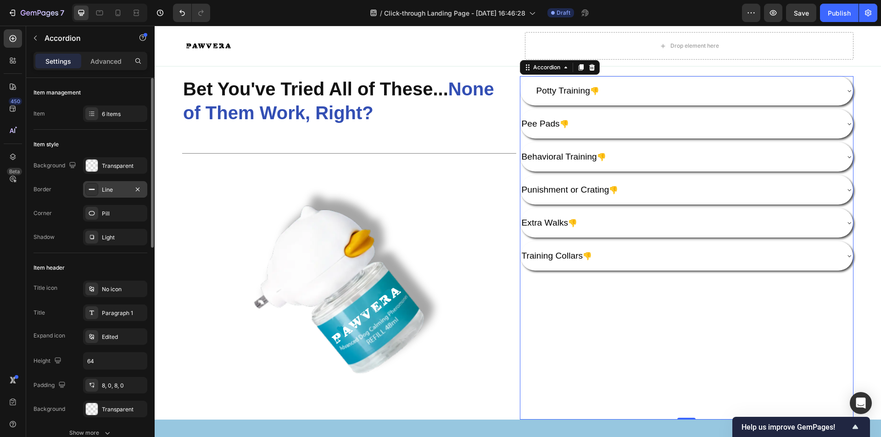
click at [119, 194] on div "Line" at bounding box center [115, 190] width 27 height 8
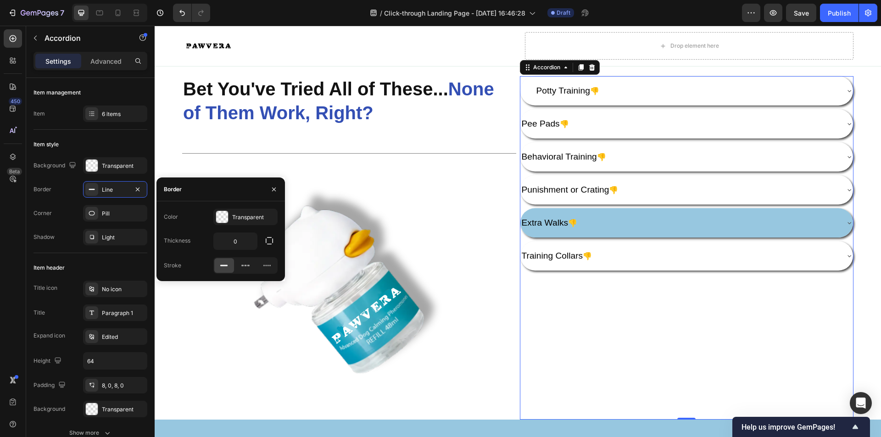
click at [635, 230] on div "Extra Walks 👎" at bounding box center [686, 222] width 333 height 29
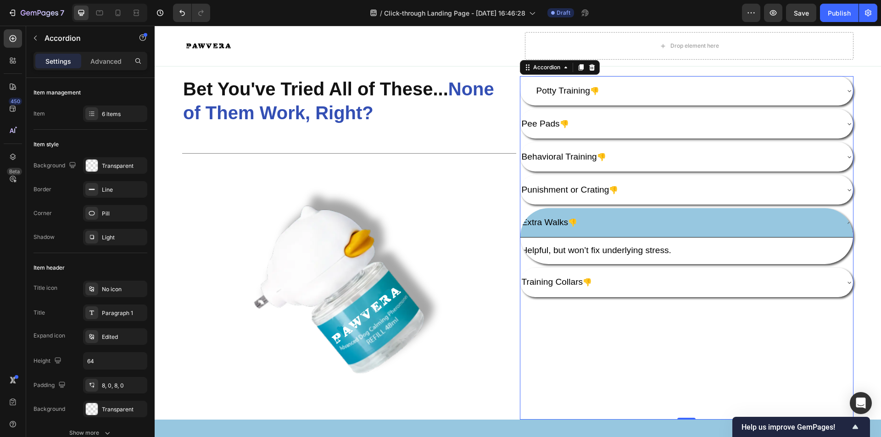
click at [635, 230] on div "Extra Walks 👎" at bounding box center [686, 222] width 333 height 29
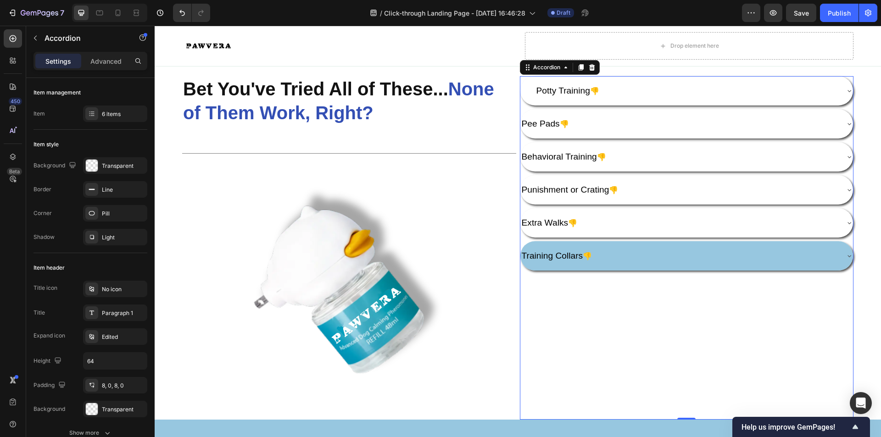
click at [661, 252] on div "Training Collars 👎" at bounding box center [679, 256] width 318 height 17
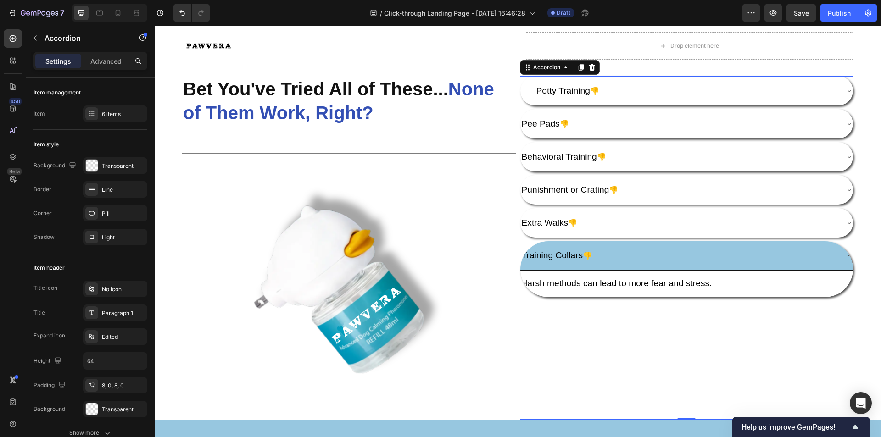
click at [825, 253] on div "Training Collars 👎" at bounding box center [679, 256] width 318 height 17
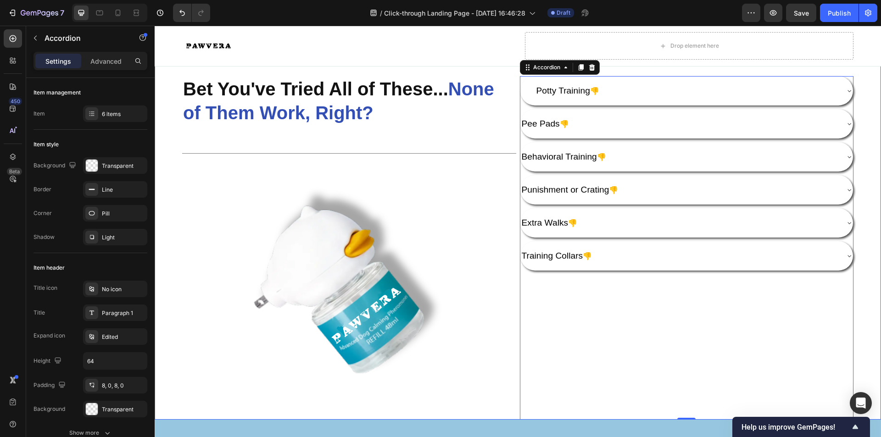
drag, startPoint x: 627, startPoint y: 375, endPoint x: 635, endPoint y: 373, distance: 7.9
click at [627, 375] on div "Potty Training 👎 Pee Pads 👎 Behavioral Training 👎 Punishment or Crating 👎 Extra…" at bounding box center [687, 248] width 334 height 344
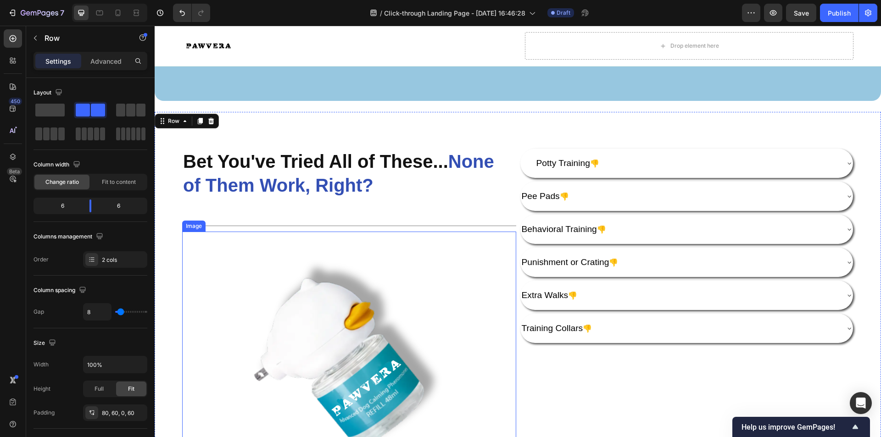
scroll to position [1193, 0]
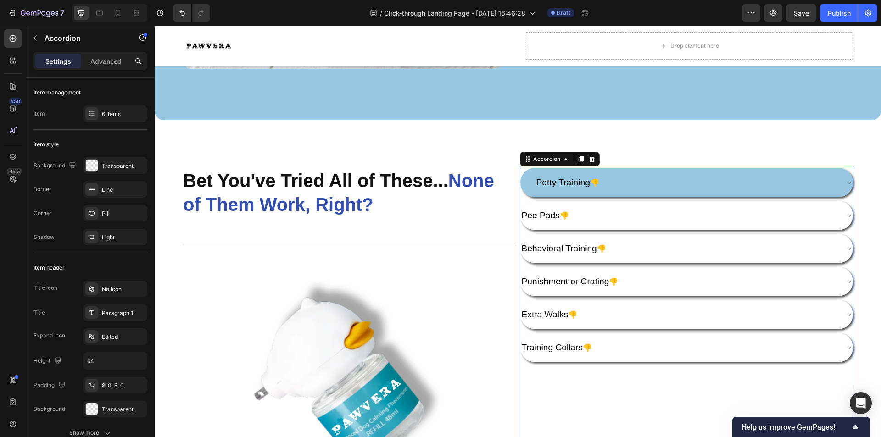
click at [846, 179] on icon at bounding box center [849, 182] width 7 height 7
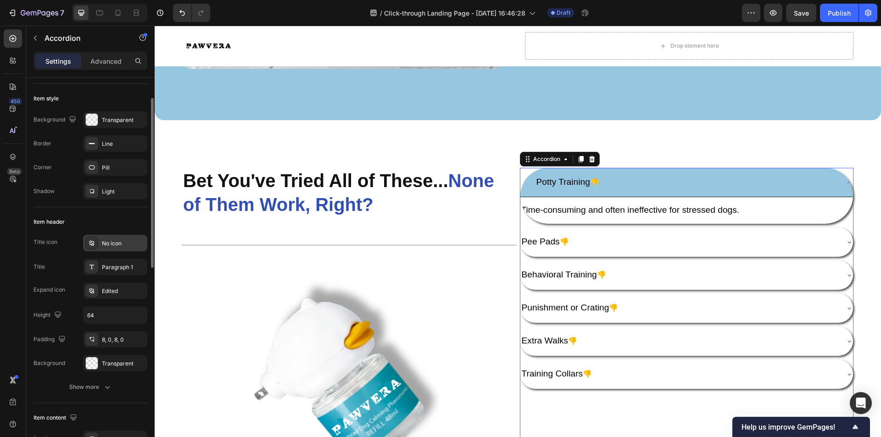
scroll to position [0, 0]
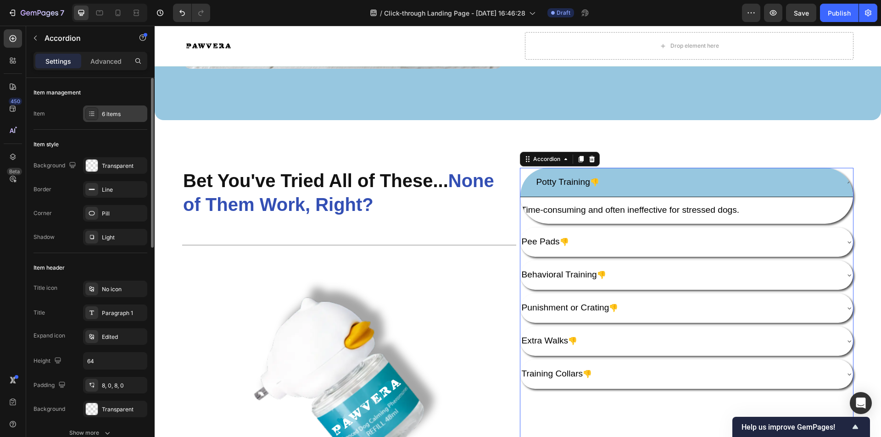
click at [114, 117] on div "6 items" at bounding box center [123, 114] width 43 height 8
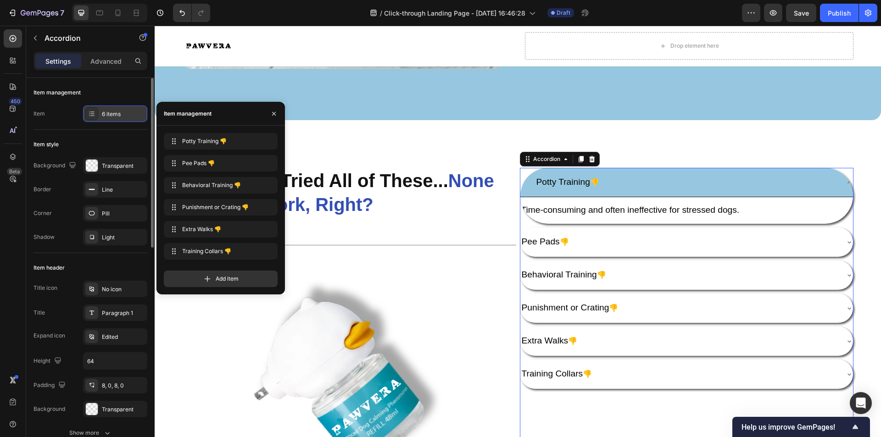
click at [114, 117] on div "6 items" at bounding box center [123, 114] width 43 height 8
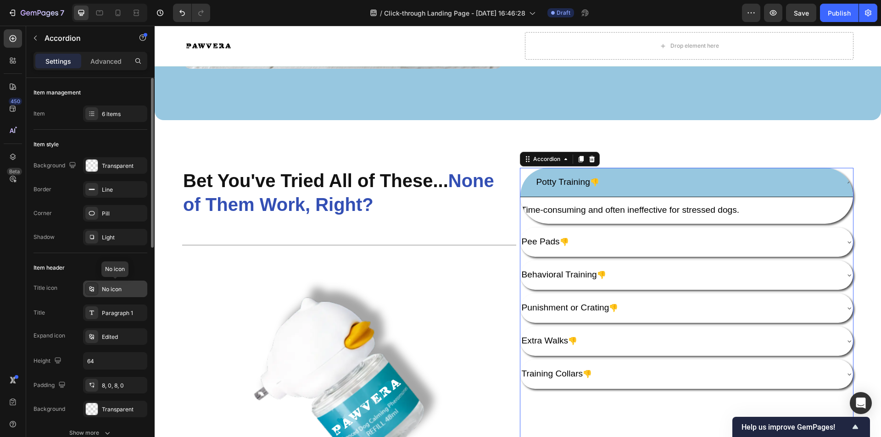
click at [106, 290] on div "No icon" at bounding box center [123, 289] width 43 height 8
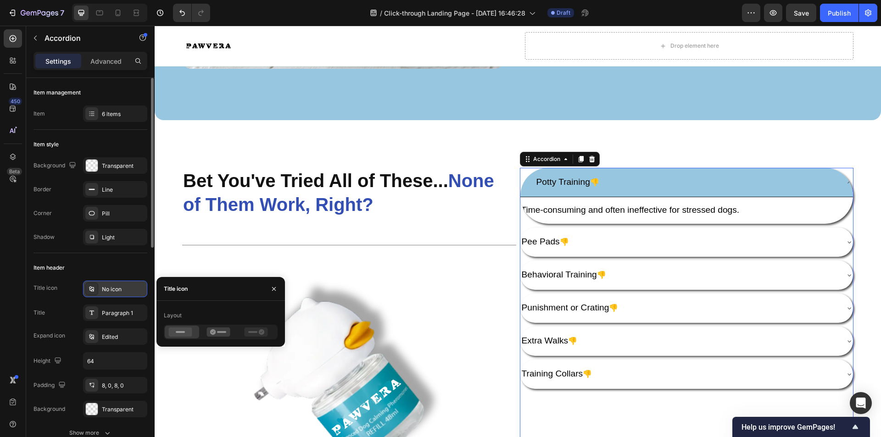
click at [111, 290] on div "No icon" at bounding box center [123, 289] width 43 height 8
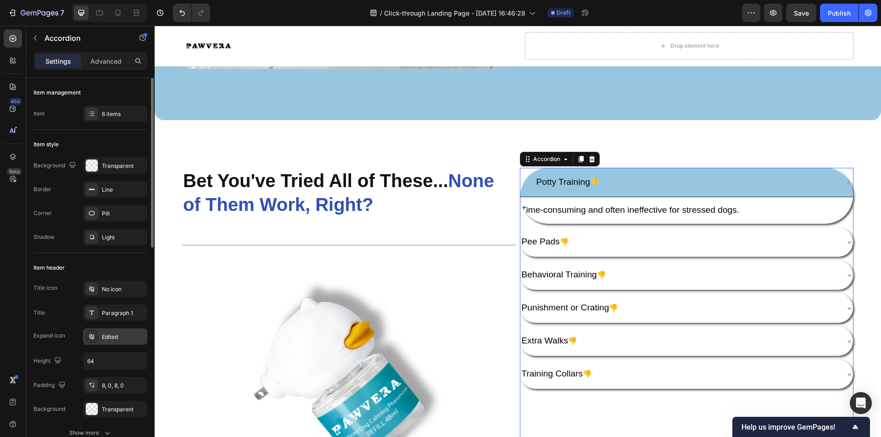
click at [123, 340] on div "Edited" at bounding box center [123, 337] width 43 height 8
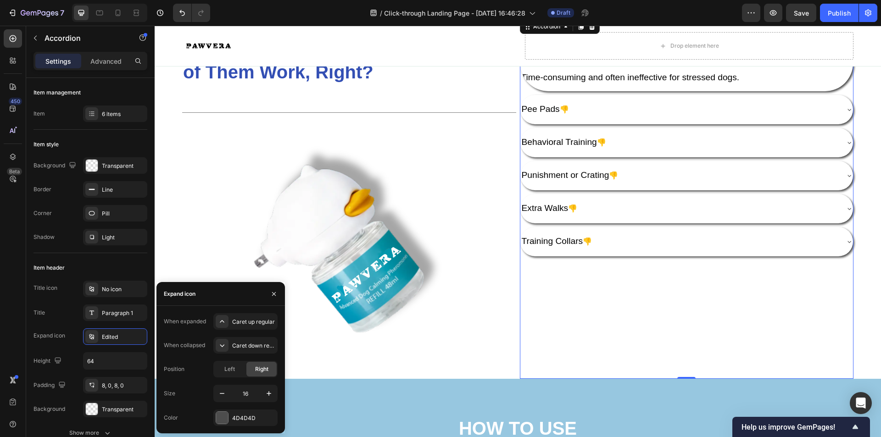
scroll to position [1331, 0]
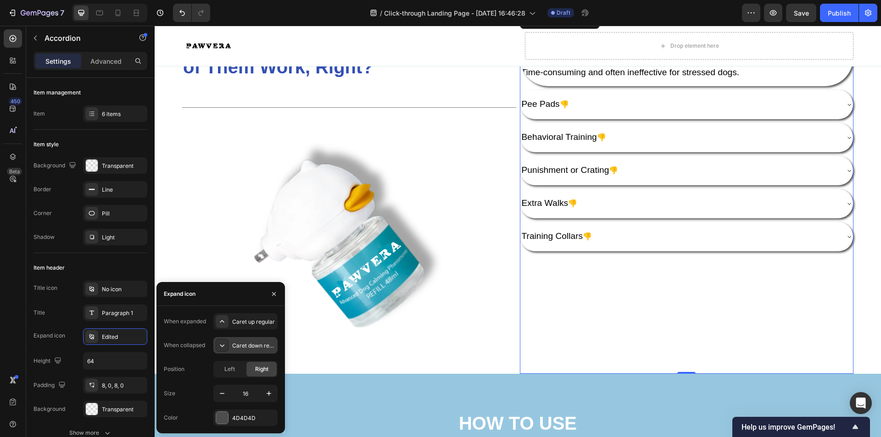
click at [254, 345] on div "Caret down regular" at bounding box center [253, 346] width 43 height 8
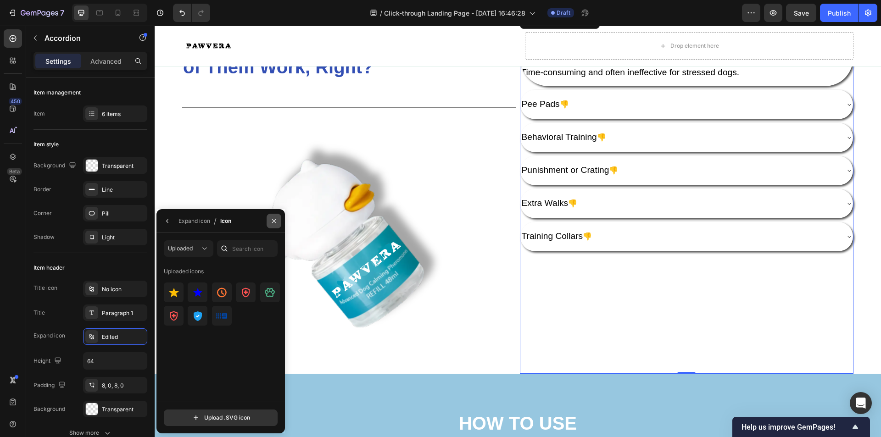
click at [276, 217] on icon "button" at bounding box center [273, 220] width 7 height 7
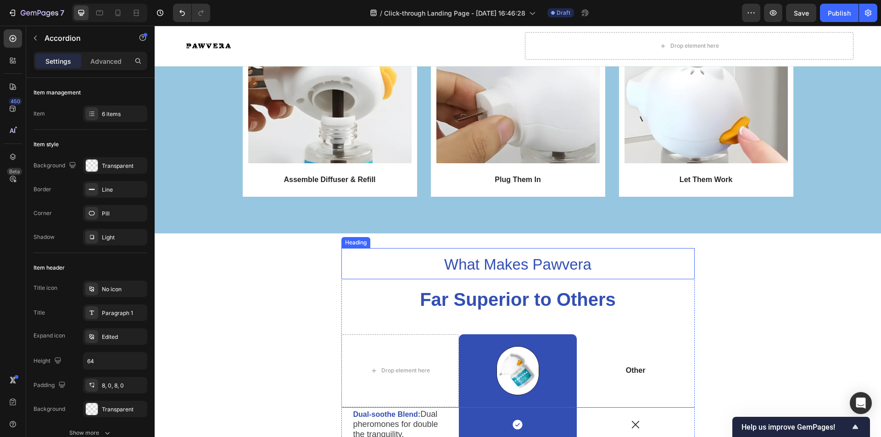
scroll to position [1644, 0]
